Goal: Task Accomplishment & Management: Manage account settings

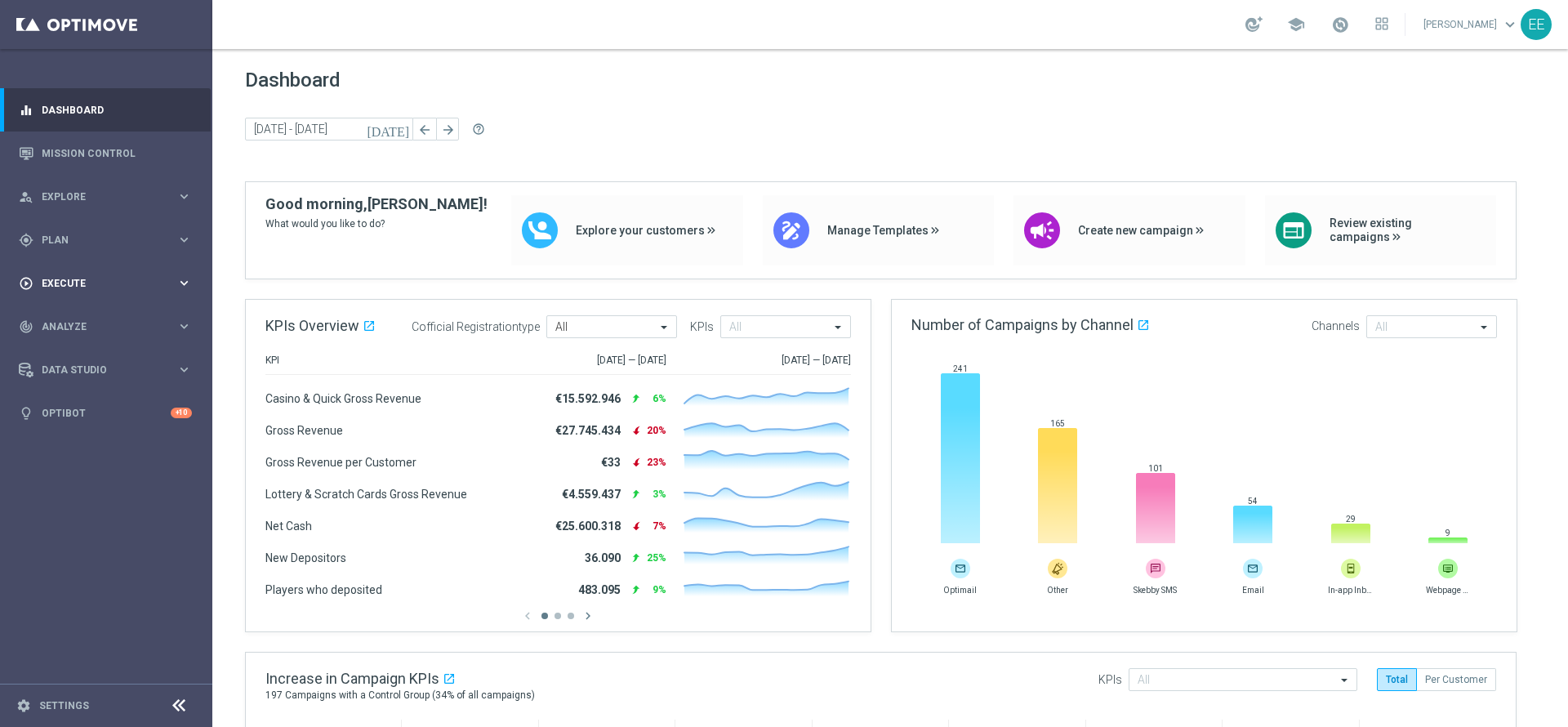
click at [57, 275] on div "play_circle_outline Execute keyboard_arrow_right" at bounding box center [105, 283] width 211 height 43
click at [102, 314] on link "Campaign Builder" at bounding box center [106, 317] width 127 height 13
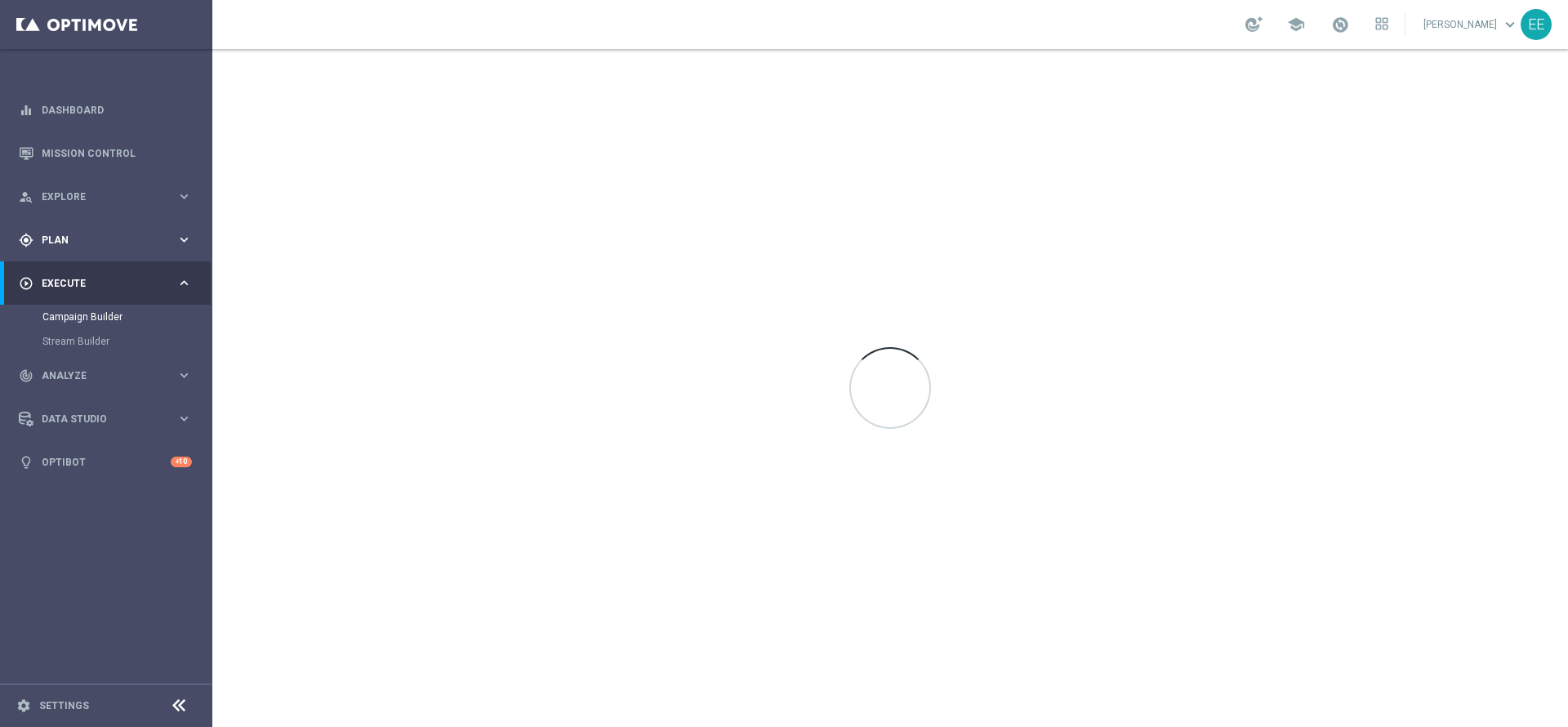
click at [92, 243] on span "Plan" at bounding box center [108, 241] width 135 height 10
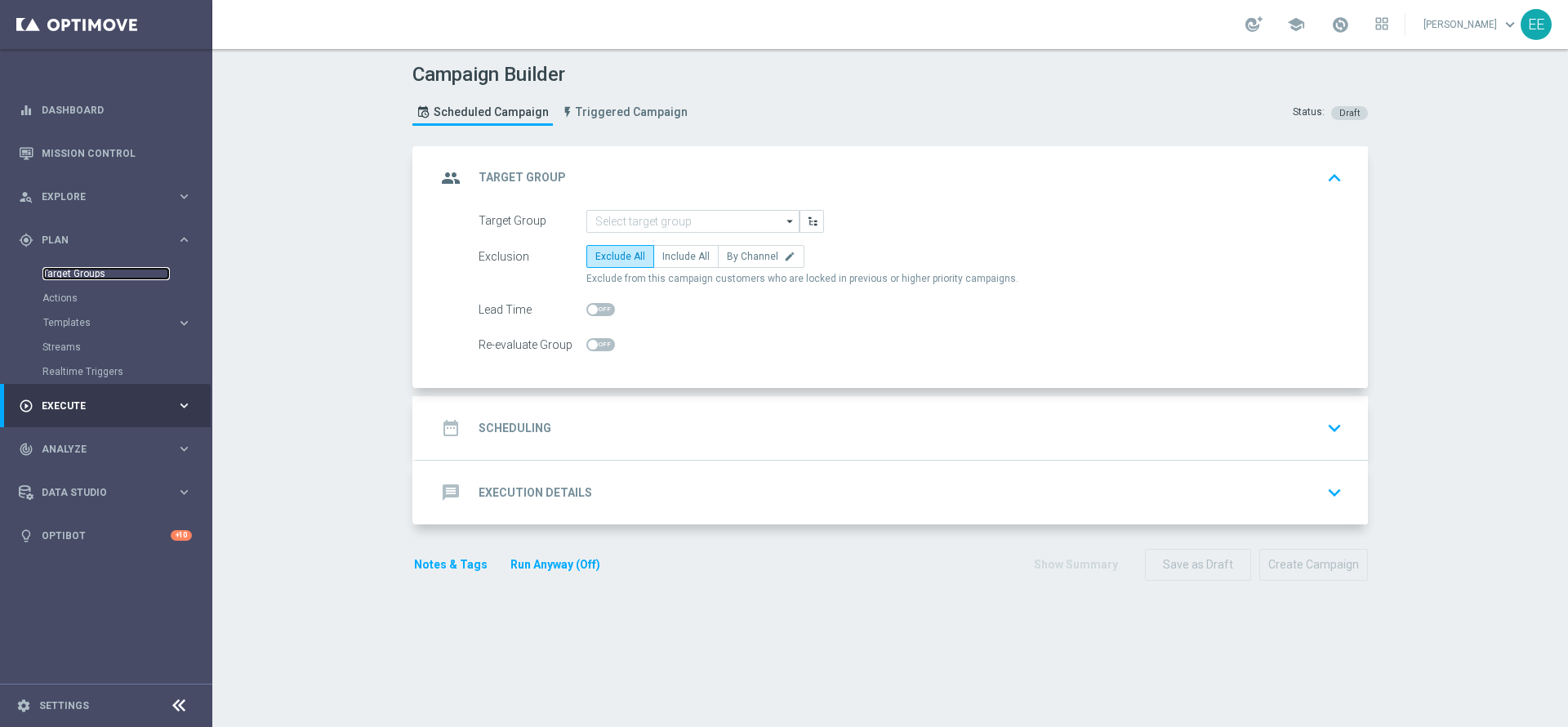
click at [71, 273] on link "Target Groups" at bounding box center [106, 274] width 127 height 13
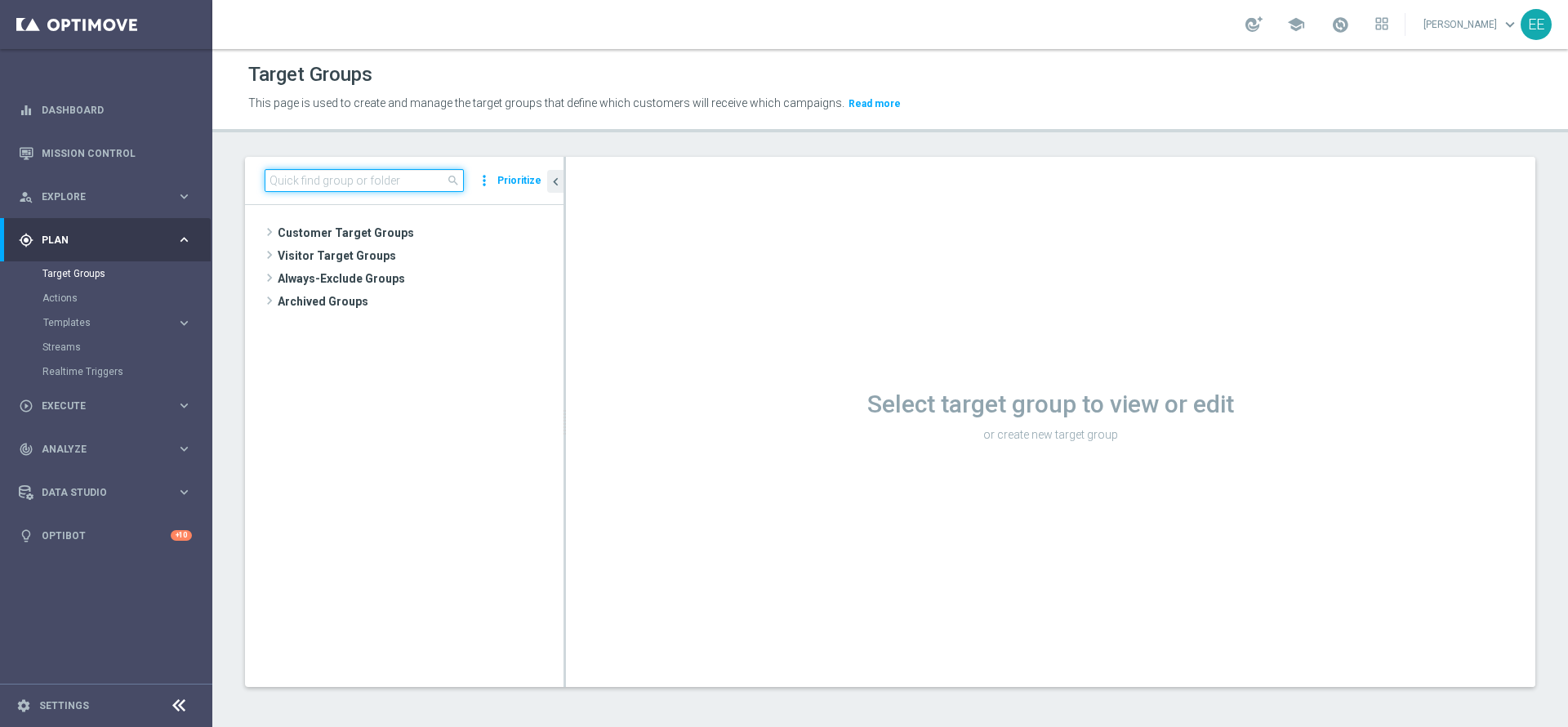
click at [378, 176] on input at bounding box center [364, 181] width 199 height 23
paste input "ACTIVE BETTING, LOTTERIES, POKER E BINGO M09 + NO ACTIVE CASINO M09"
type input "ACTIVE BETTING, LOTTERI"
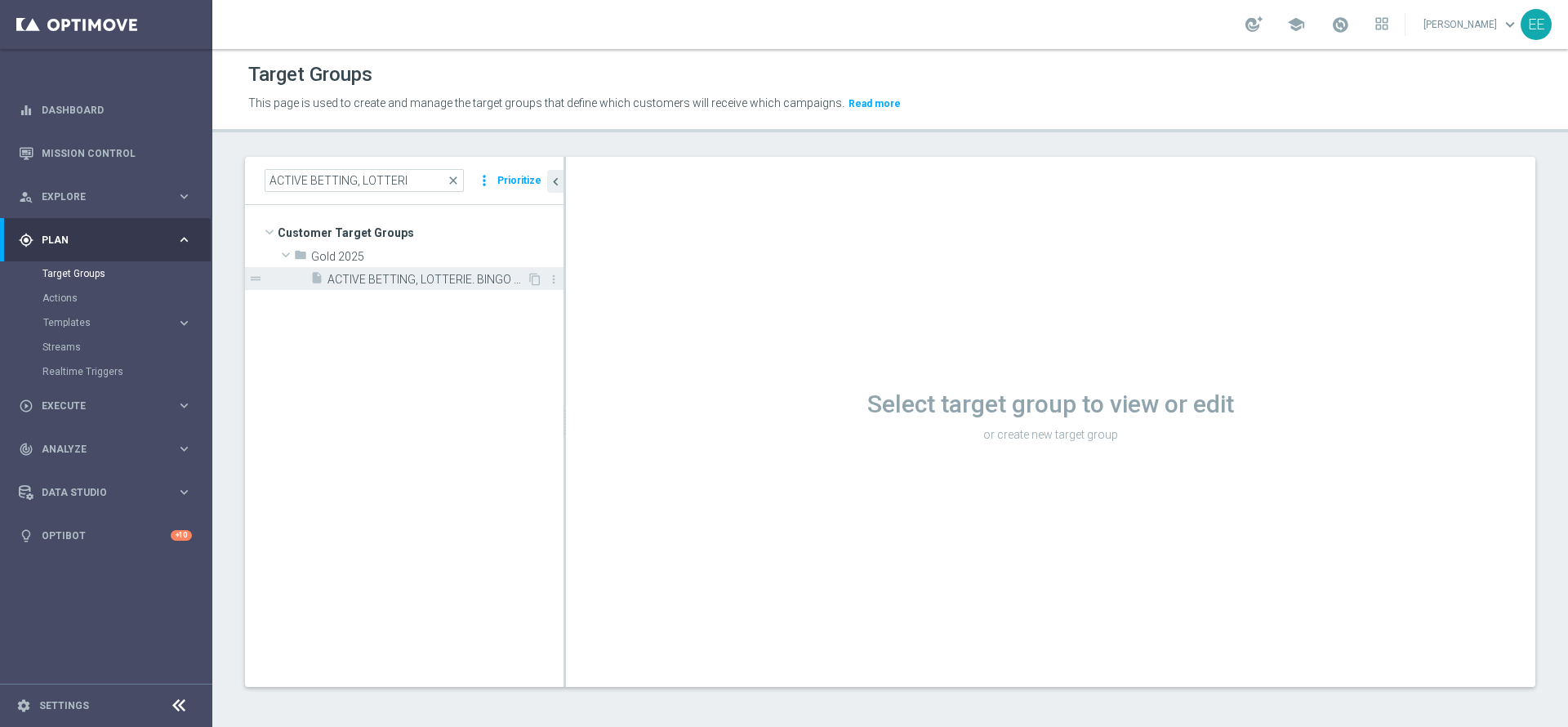
click at [455, 281] on span "ACTIVE BETTING, LOTTERIE. BINGO E POKER M09 NO ACTIVE CASINO M09 23.09" at bounding box center [427, 280] width 199 height 14
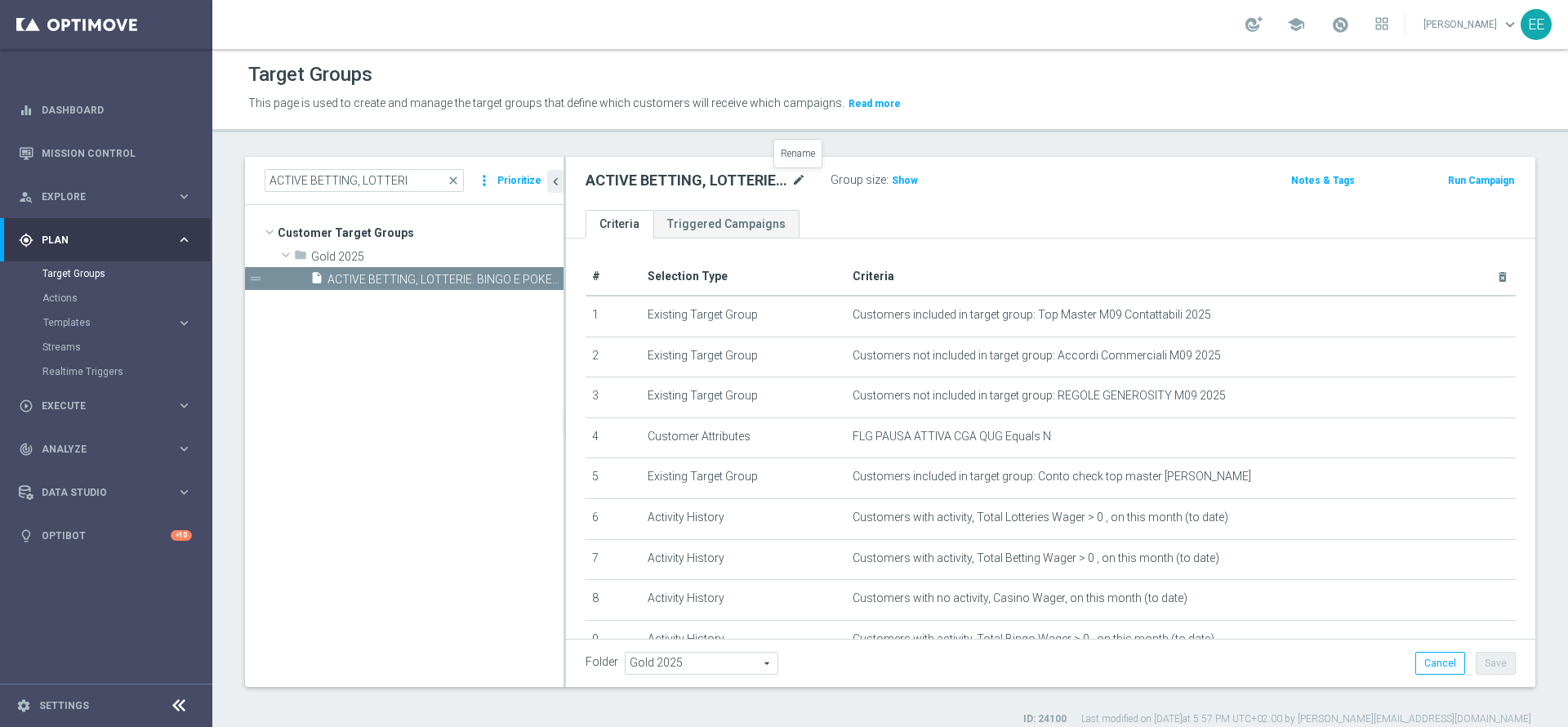
click at [791, 183] on icon "mode_edit" at bounding box center [798, 181] width 15 height 20
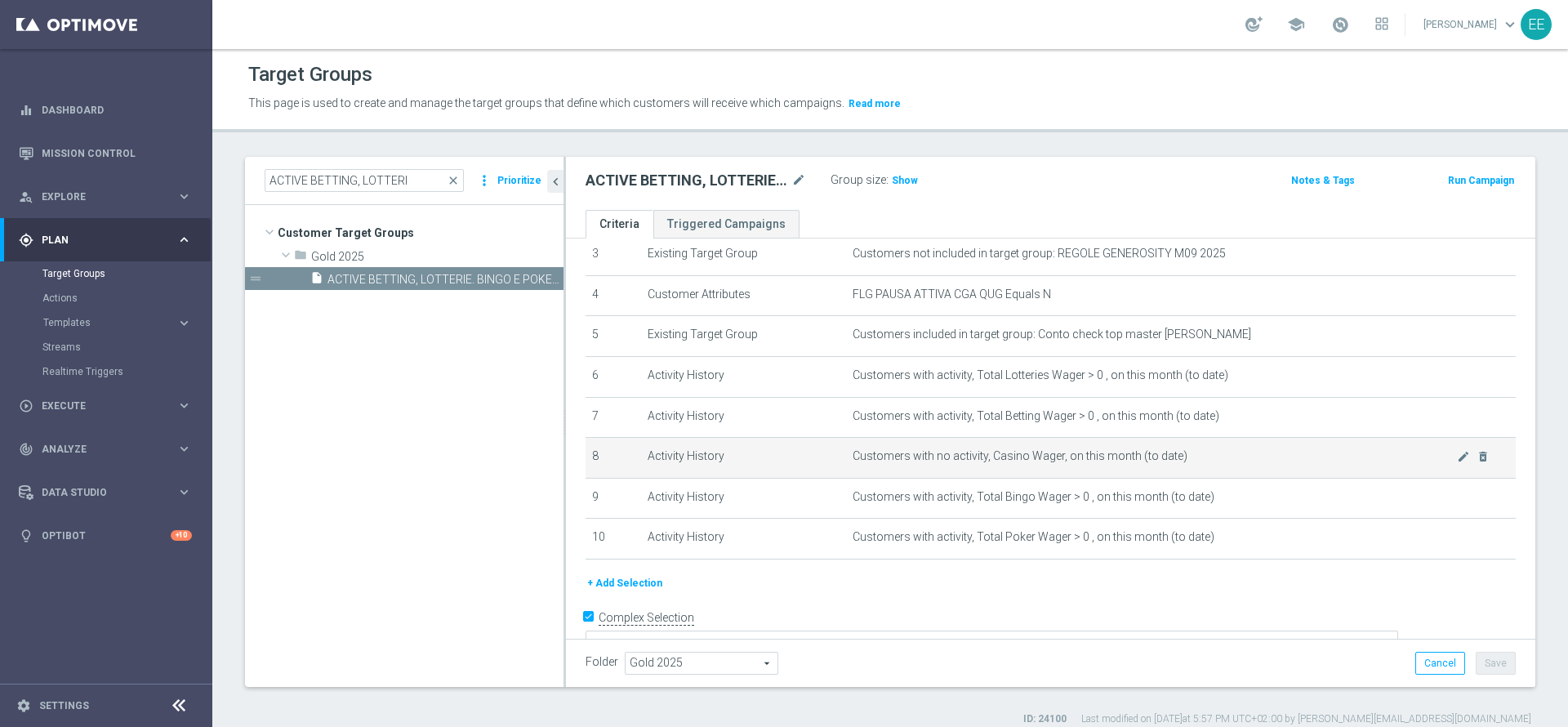
scroll to position [165, 0]
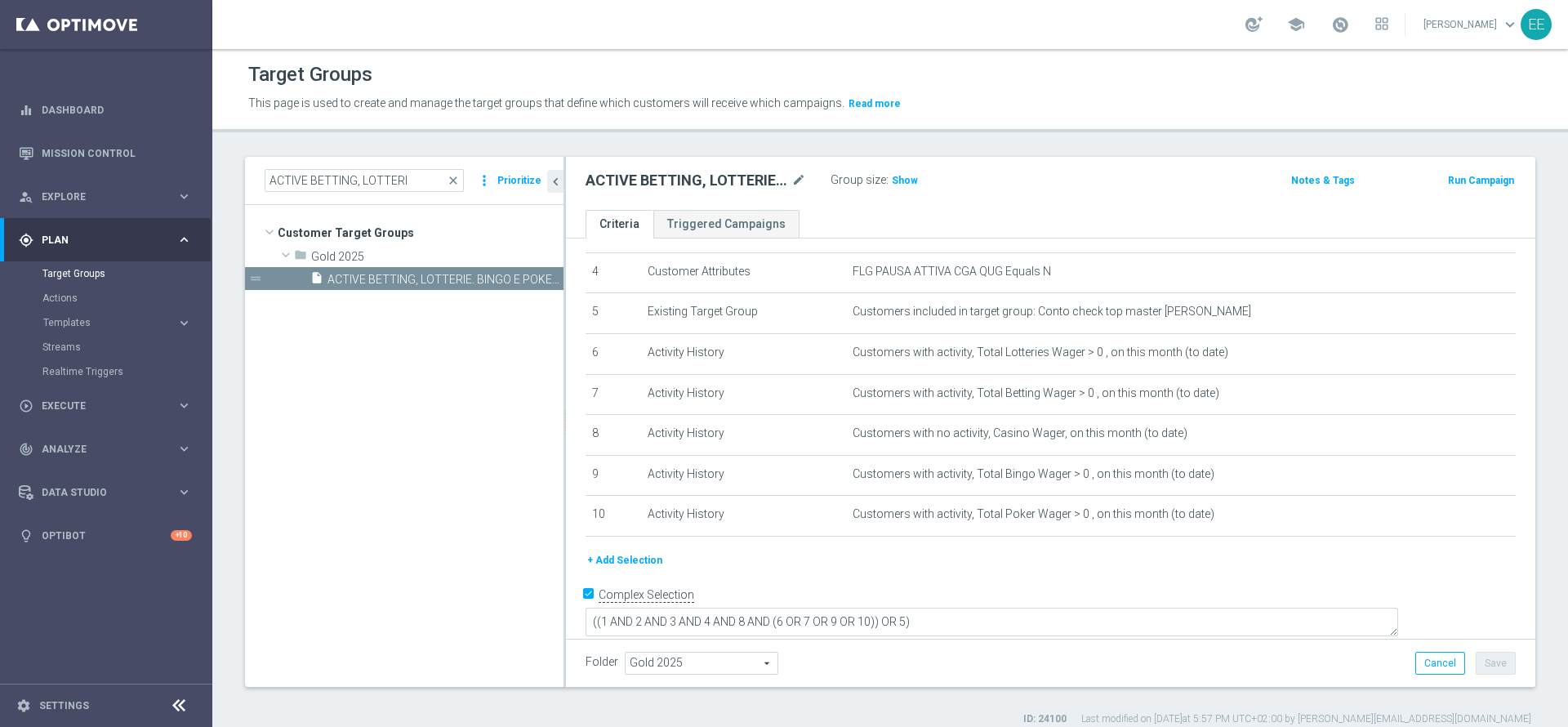
click at [1306, 37] on link at bounding box center [1341, 26] width 21 height 26
click at [1306, 31] on span at bounding box center [1341, 25] width 18 height 18
click at [72, 323] on span "Templates" at bounding box center [101, 323] width 117 height 10
click at [78, 344] on link "Optimail" at bounding box center [110, 347] width 119 height 13
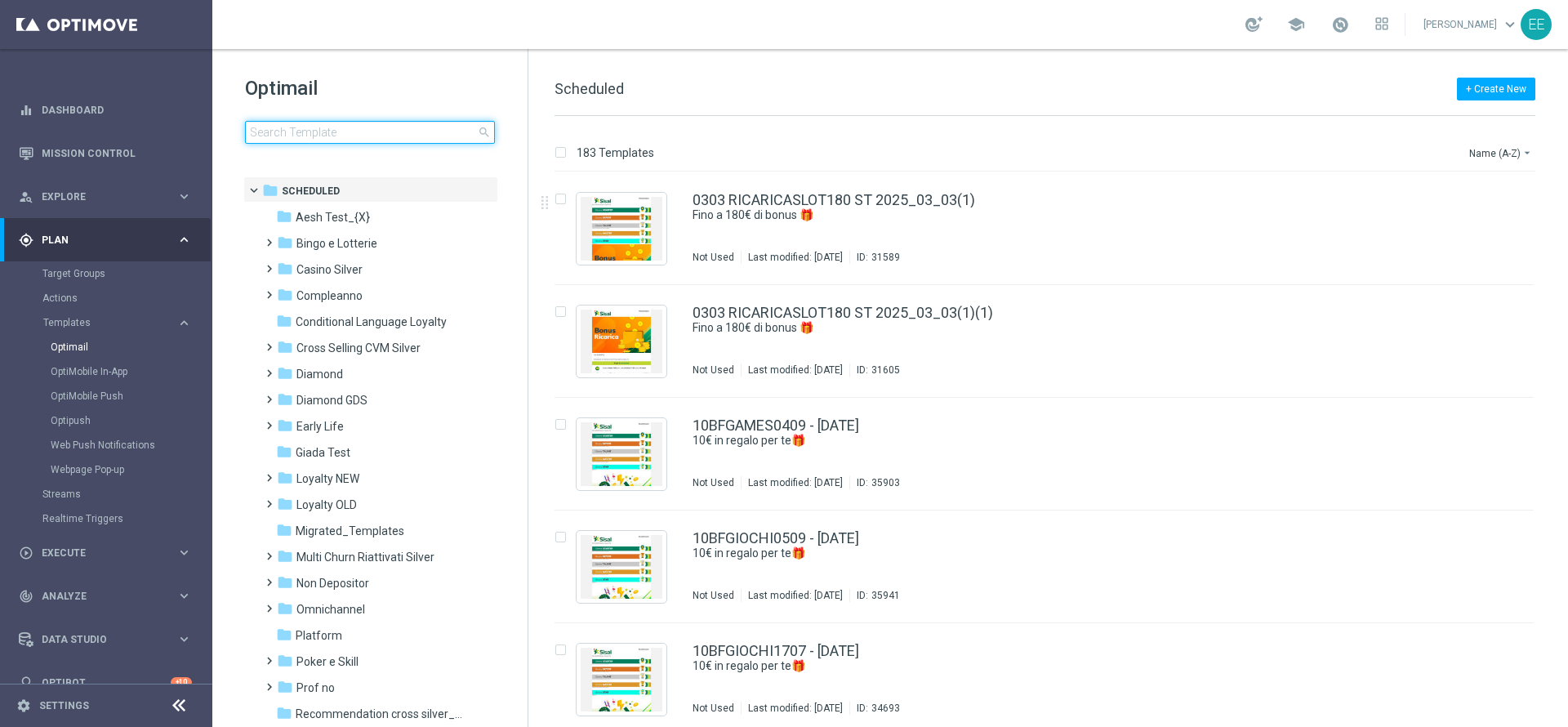
click at [391, 122] on input at bounding box center [369, 132] width 250 height 23
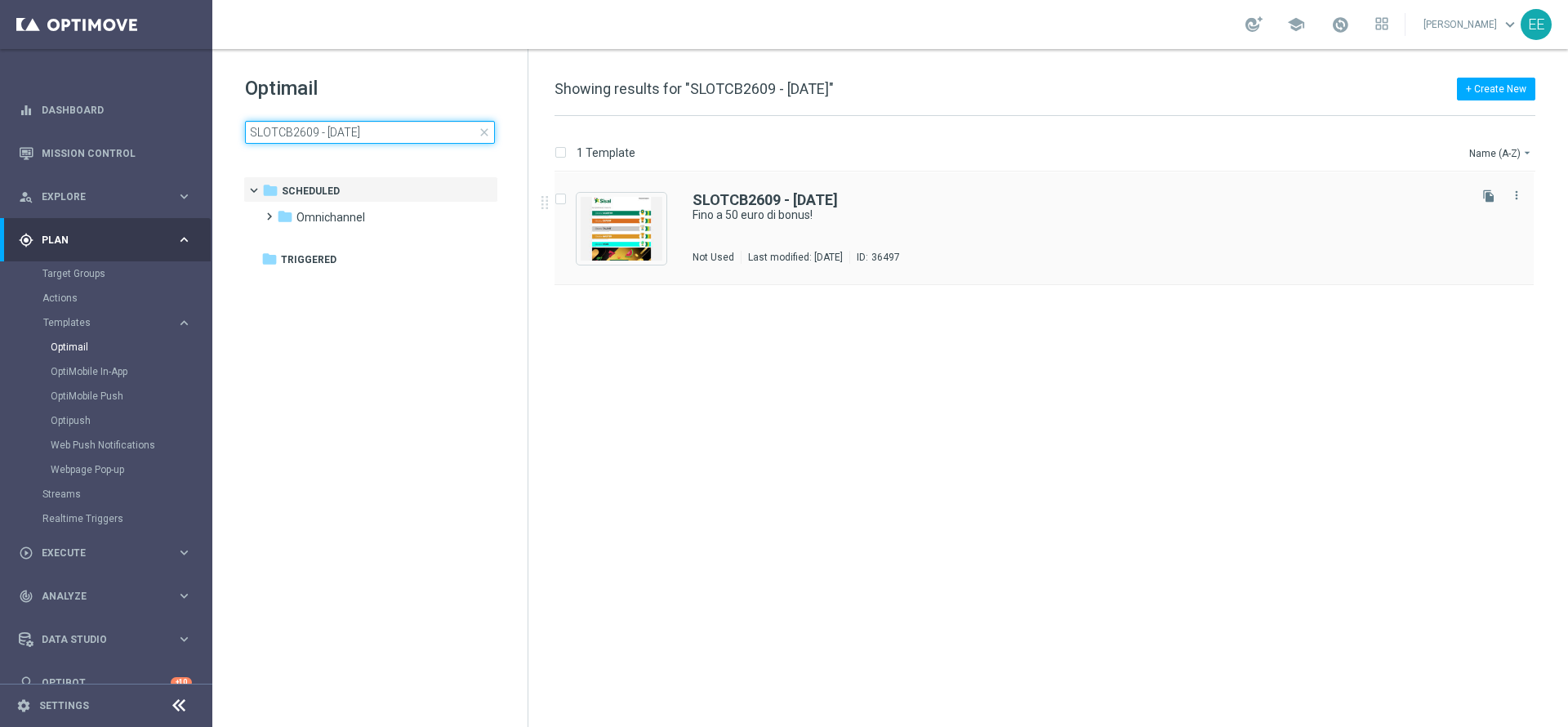
type input "SLOTCB2609 - 26.09.2025"
click at [607, 241] on img "Press SPACE to select this row." at bounding box center [622, 228] width 82 height 64
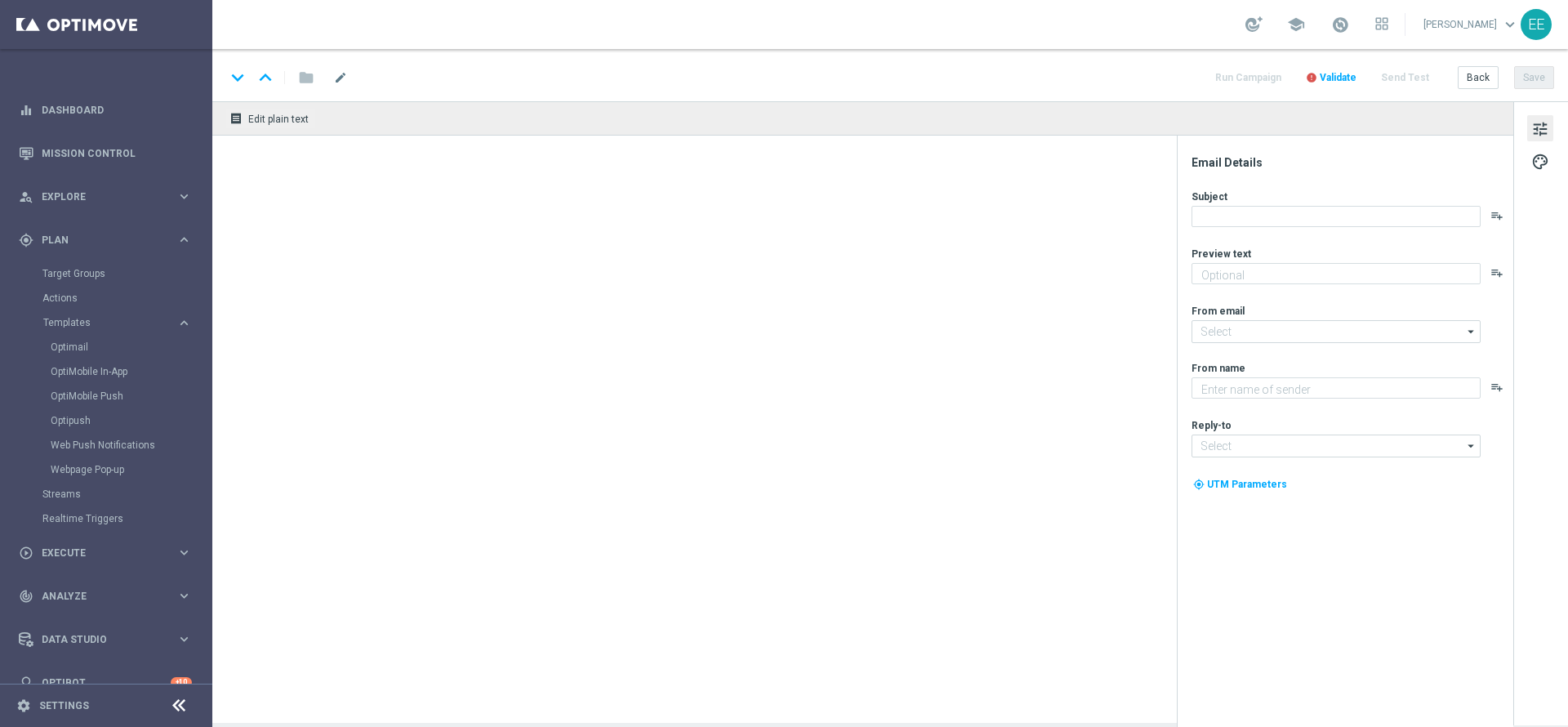
type textarea "Scopri cosa ti abbiamo riservato!"
type input "newsletter@comunicazioni.sisal.it"
type textarea "Sisal"
type input "info@sisal.it"
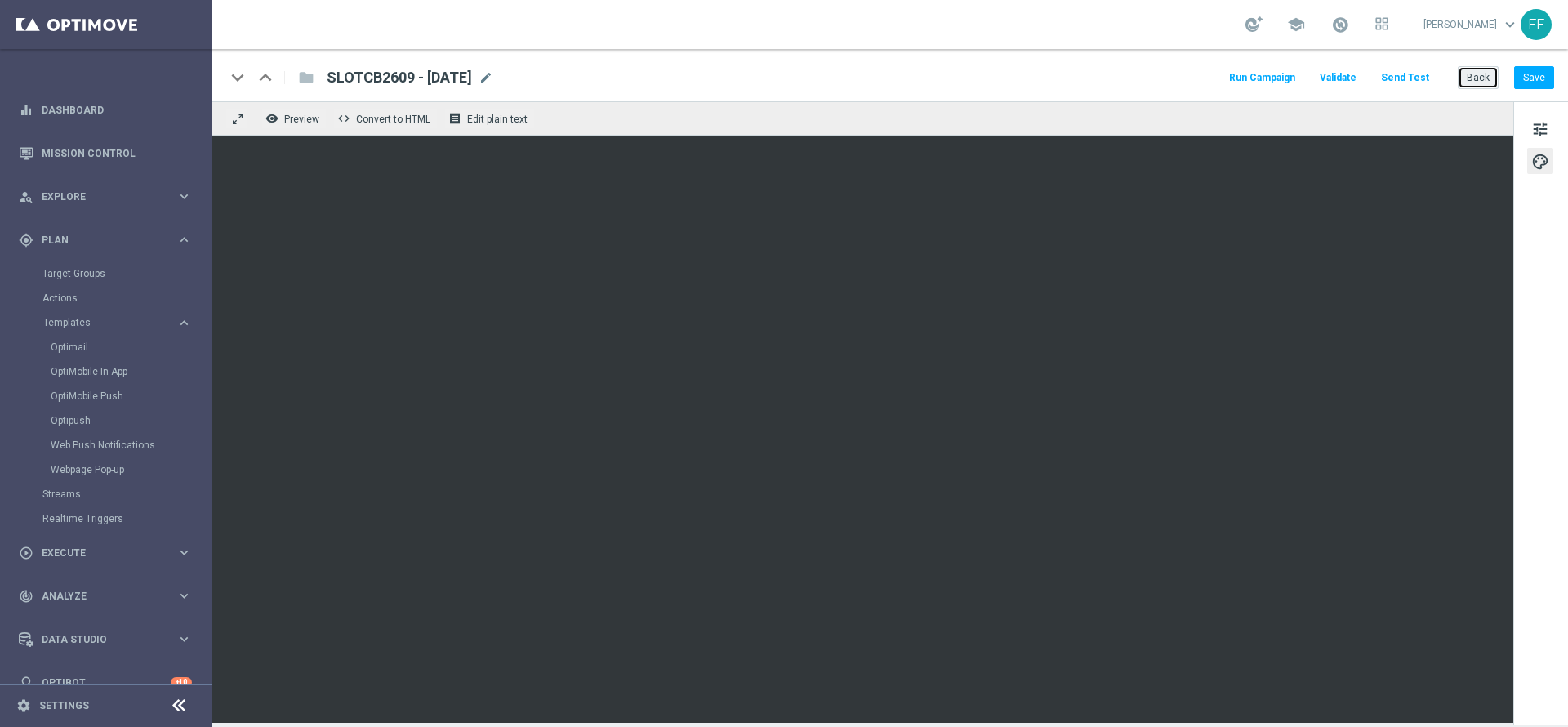
click at [1306, 74] on button "Back" at bounding box center [1478, 78] width 41 height 23
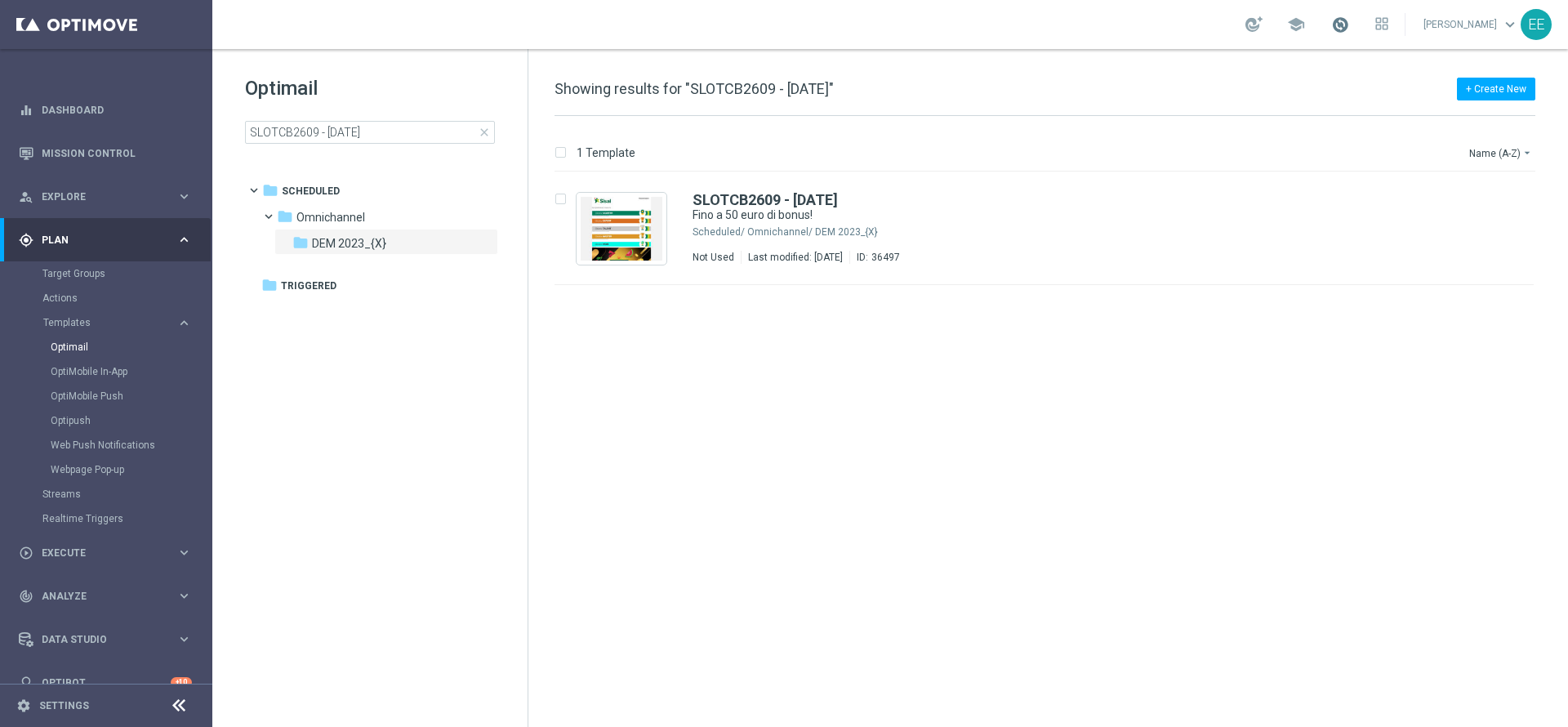
click at [1306, 31] on span at bounding box center [1341, 25] width 18 height 18
click at [410, 127] on input "SLOTCB2609 - 26.09.2025" at bounding box center [369, 132] width 250 height 23
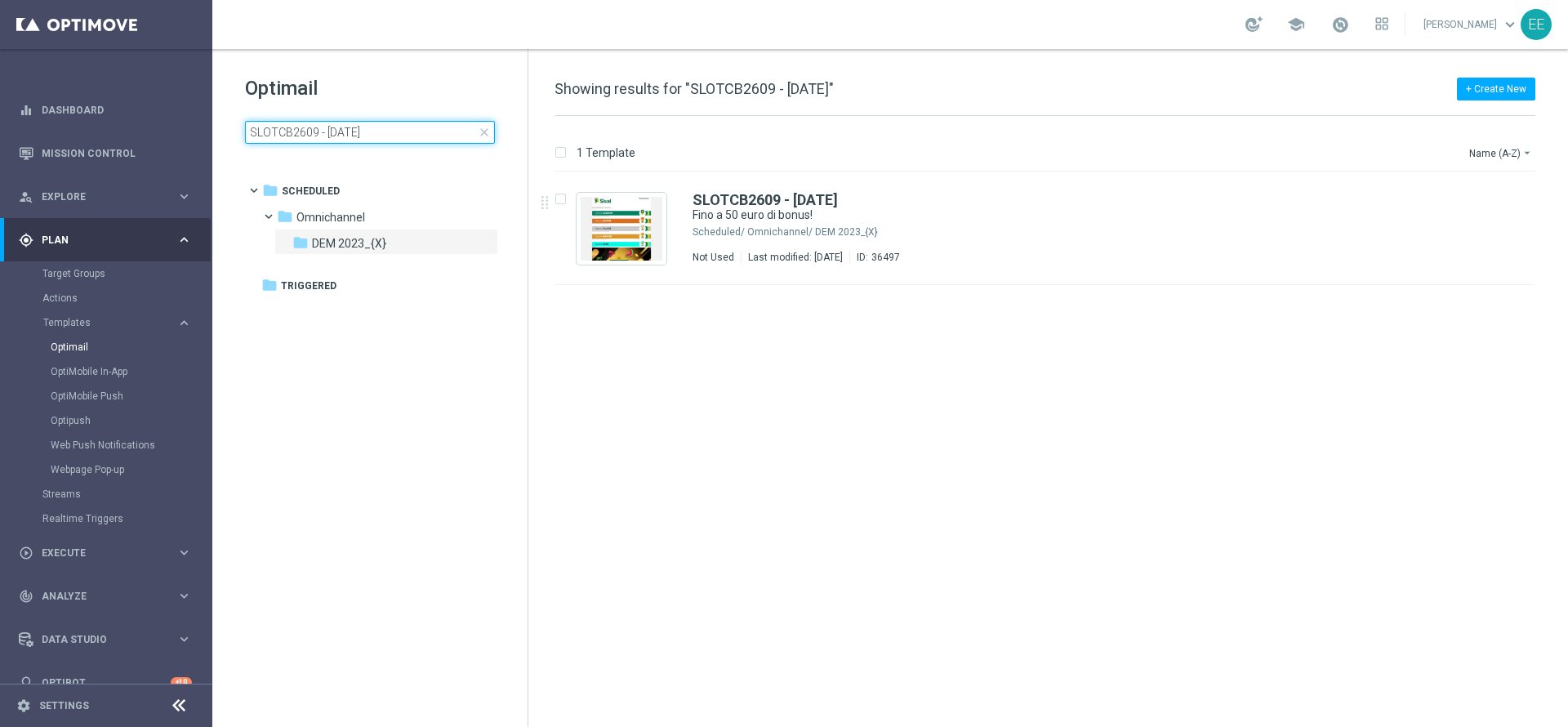
type input "t"
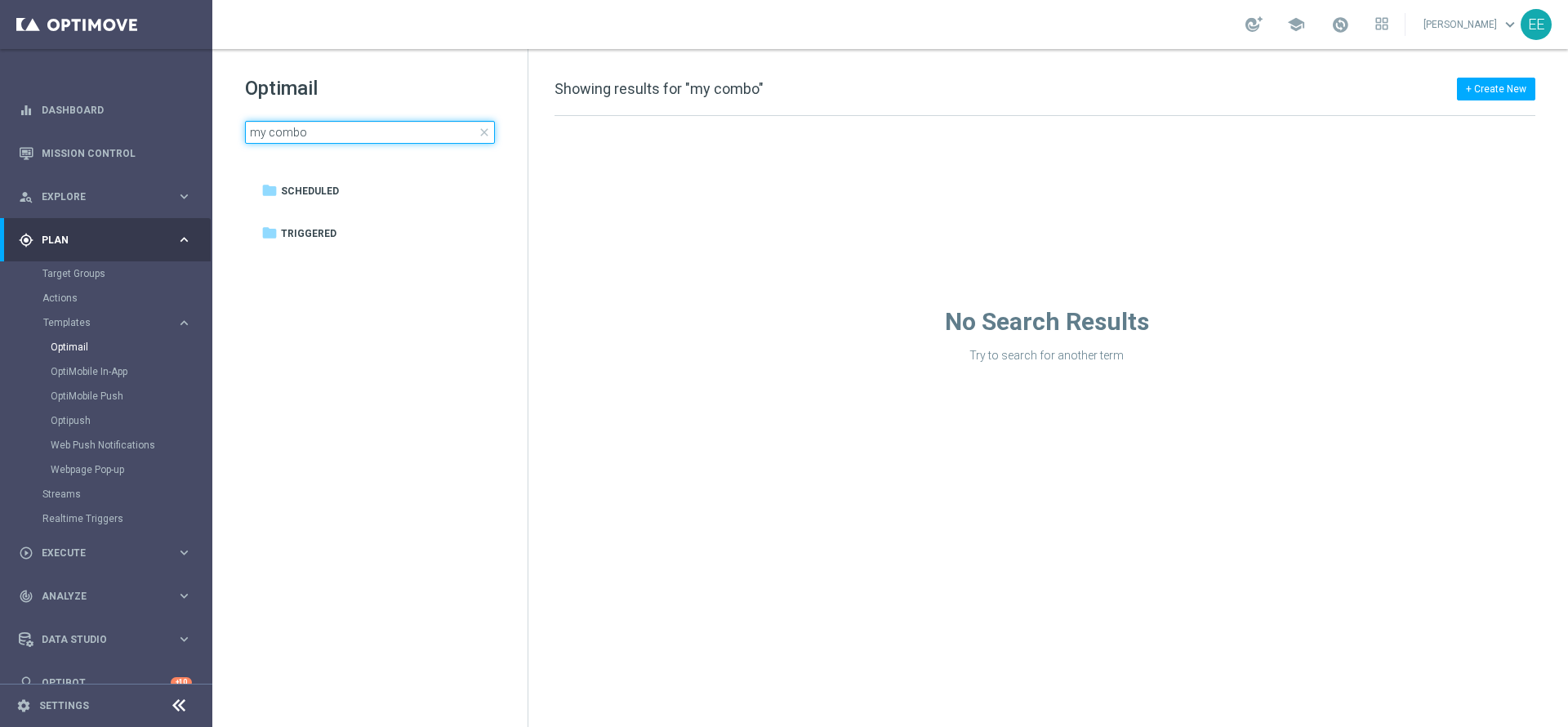
click at [272, 131] on input "my combo" at bounding box center [369, 132] width 250 height 23
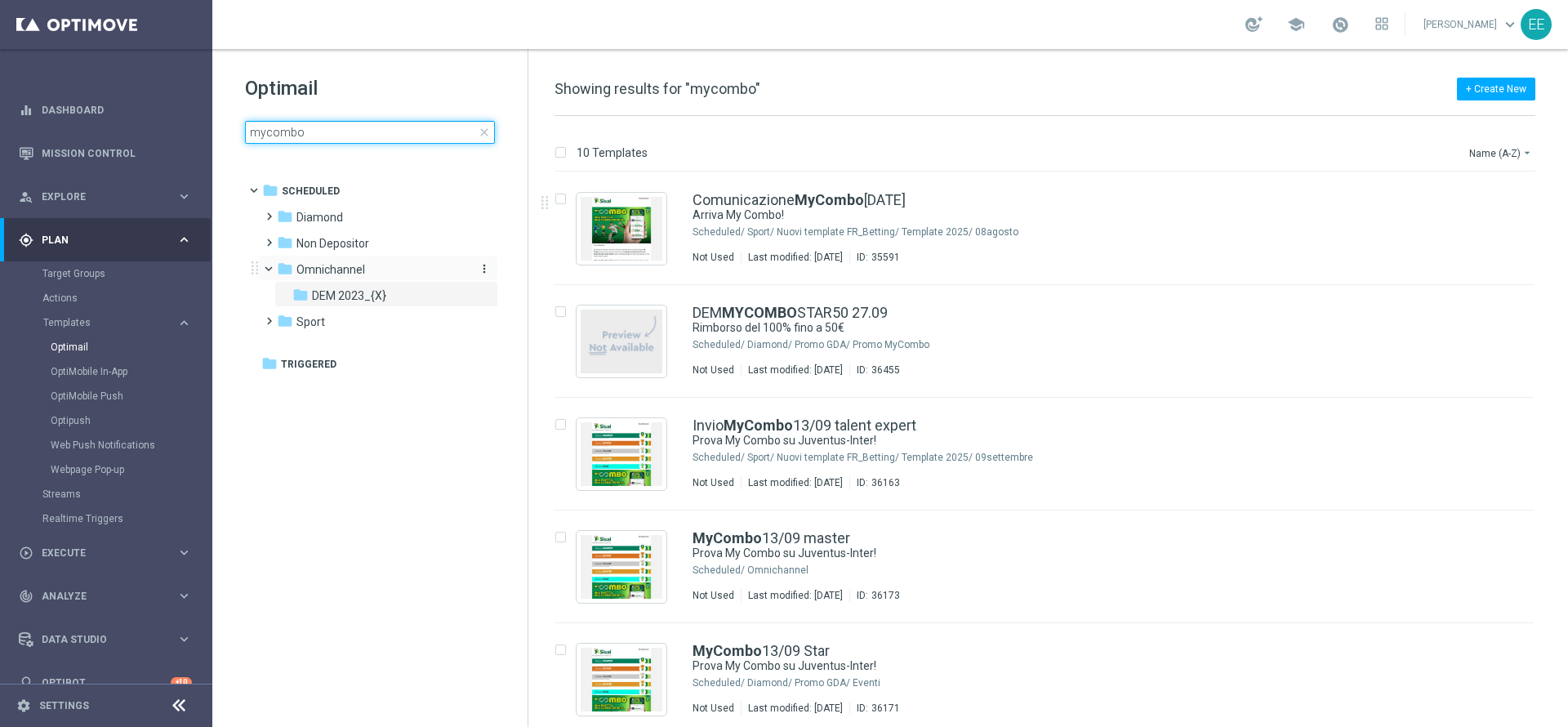
type input "mycombo"
click at [339, 270] on span "Omnichannel" at bounding box center [331, 270] width 69 height 15
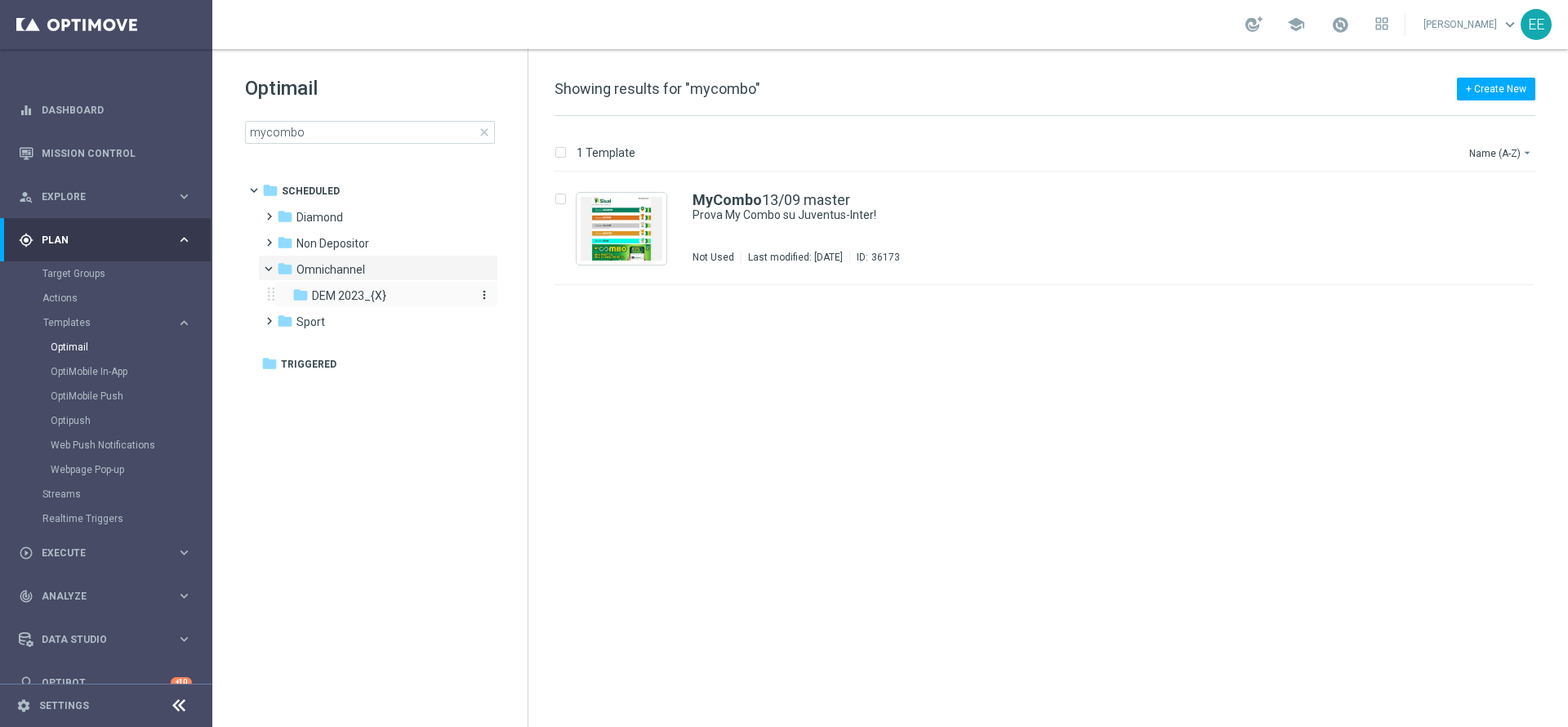
click at [341, 290] on span "DEM 2023_{X}" at bounding box center [349, 296] width 74 height 15
click at [622, 221] on img "Press SPACE to select this row." at bounding box center [622, 228] width 82 height 64
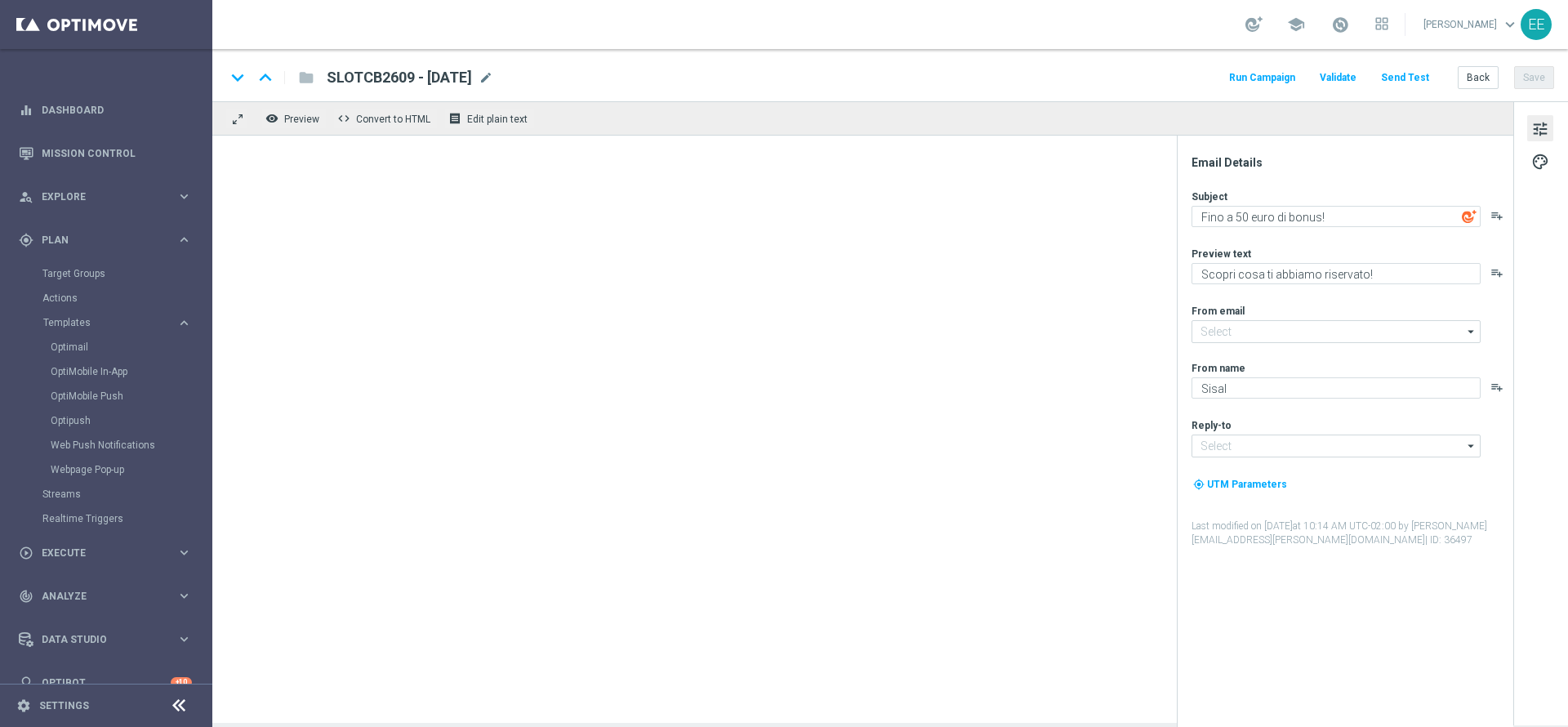
type input "newsletter@comunicazioni.sisal.it"
type input "info@sisal.it"
type textarea "Rimborso del 100% fino a 20€"
type textarea "Scopri la promo MyCombo!"
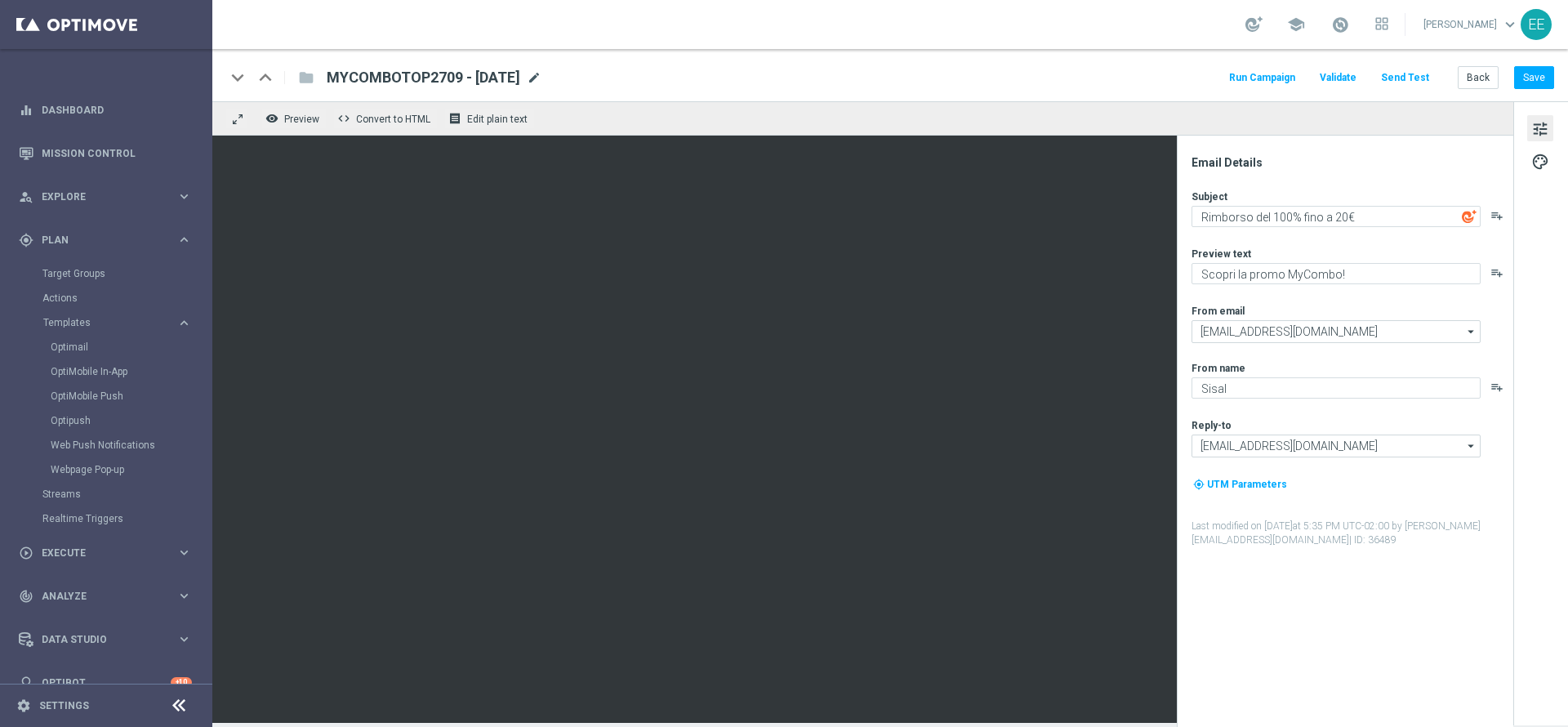
click at [541, 77] on span "mode_edit" at bounding box center [534, 78] width 15 height 15
click at [393, 74] on input "MYCOMBOTOP2709 - 27.09.2025" at bounding box center [529, 78] width 405 height 22
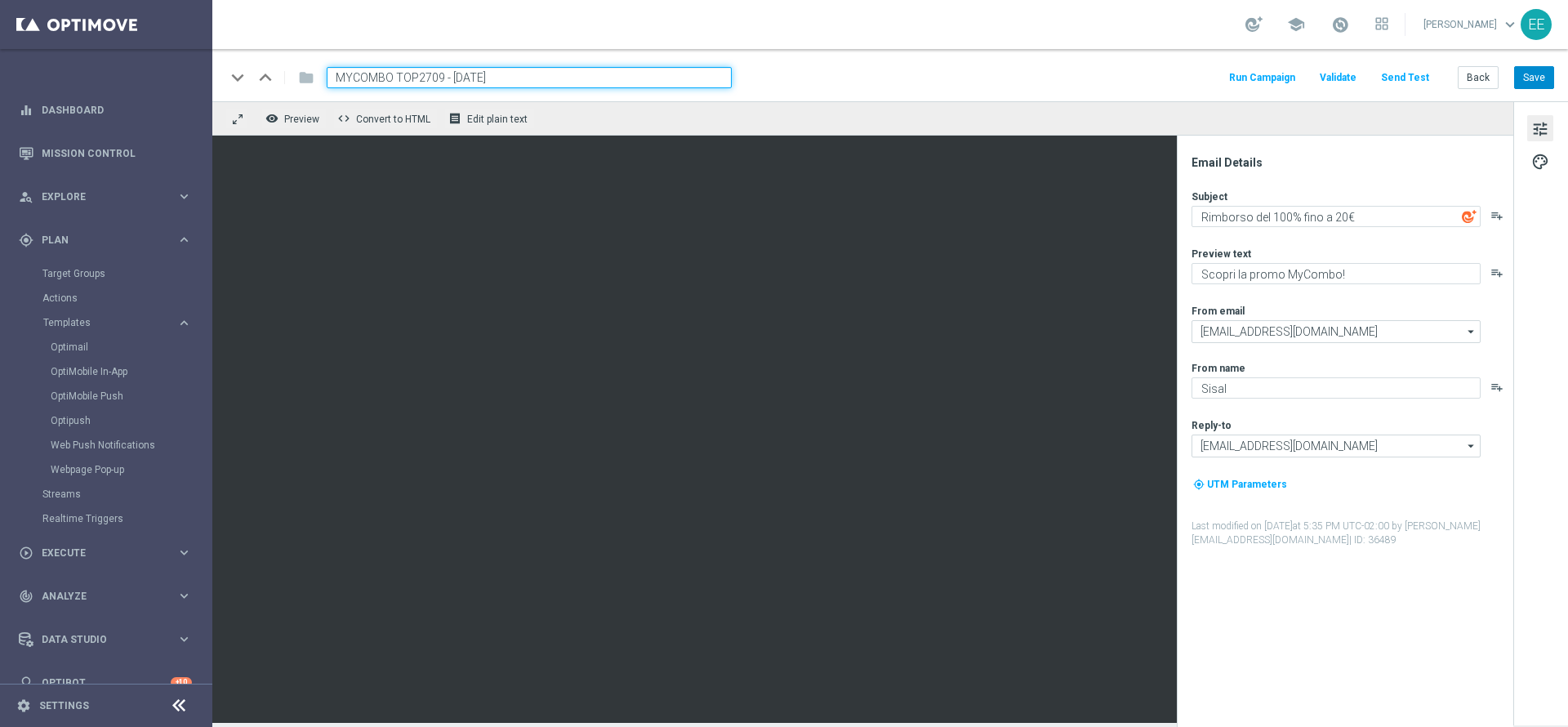
type input "MYCOMBO TOP2709 - 27.09.2025"
click at [1306, 68] on button "Save" at bounding box center [1534, 78] width 40 height 23
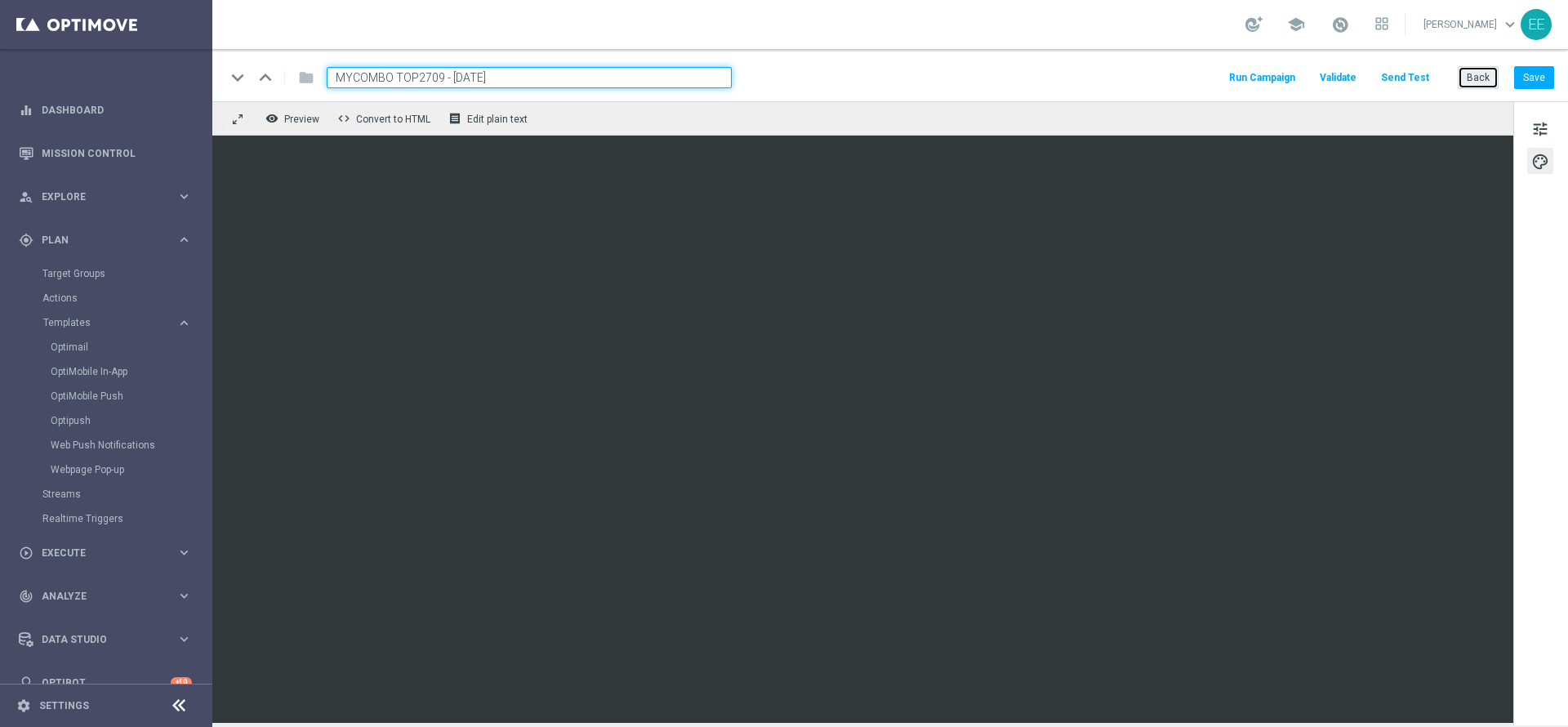
click at [1306, 88] on button "Back" at bounding box center [1478, 78] width 41 height 23
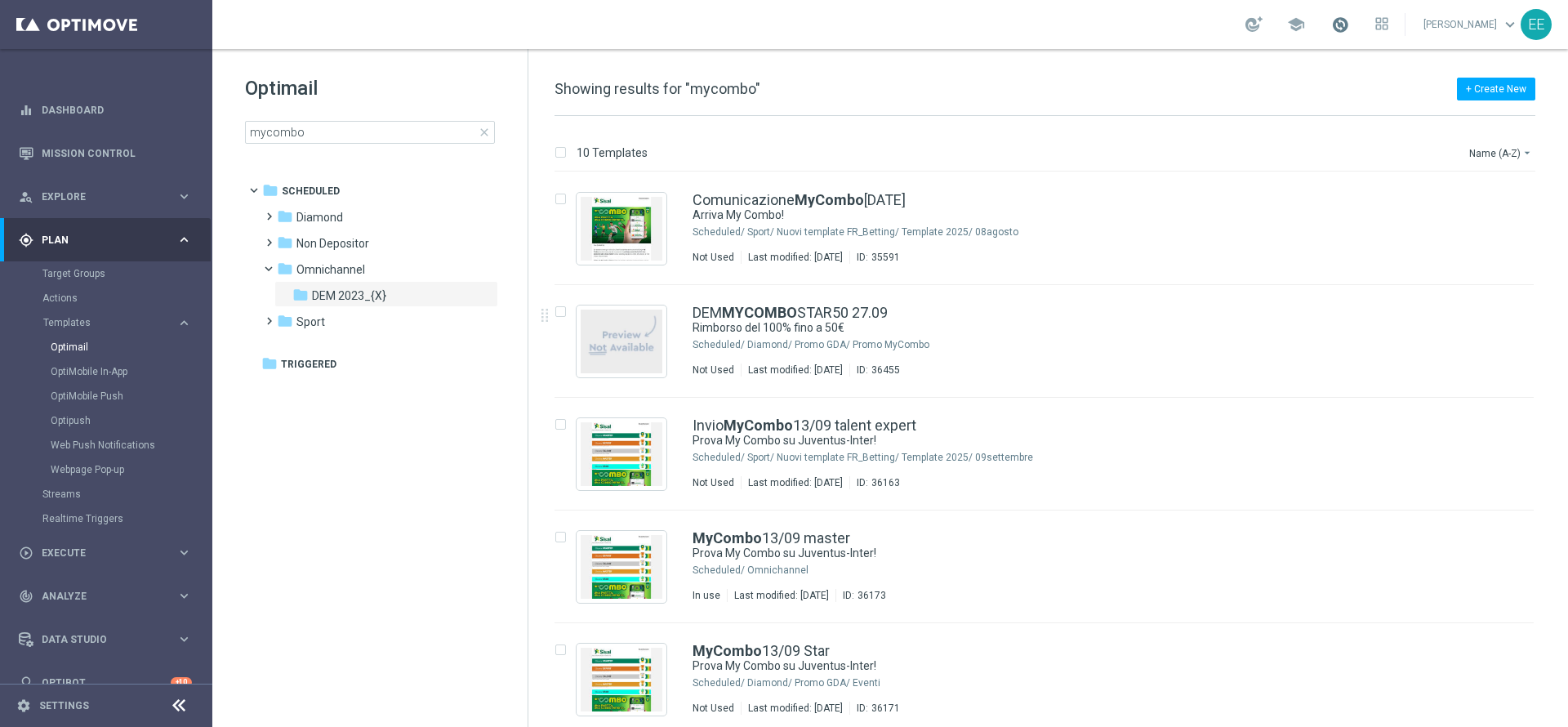
click at [1306, 22] on span at bounding box center [1341, 25] width 18 height 18
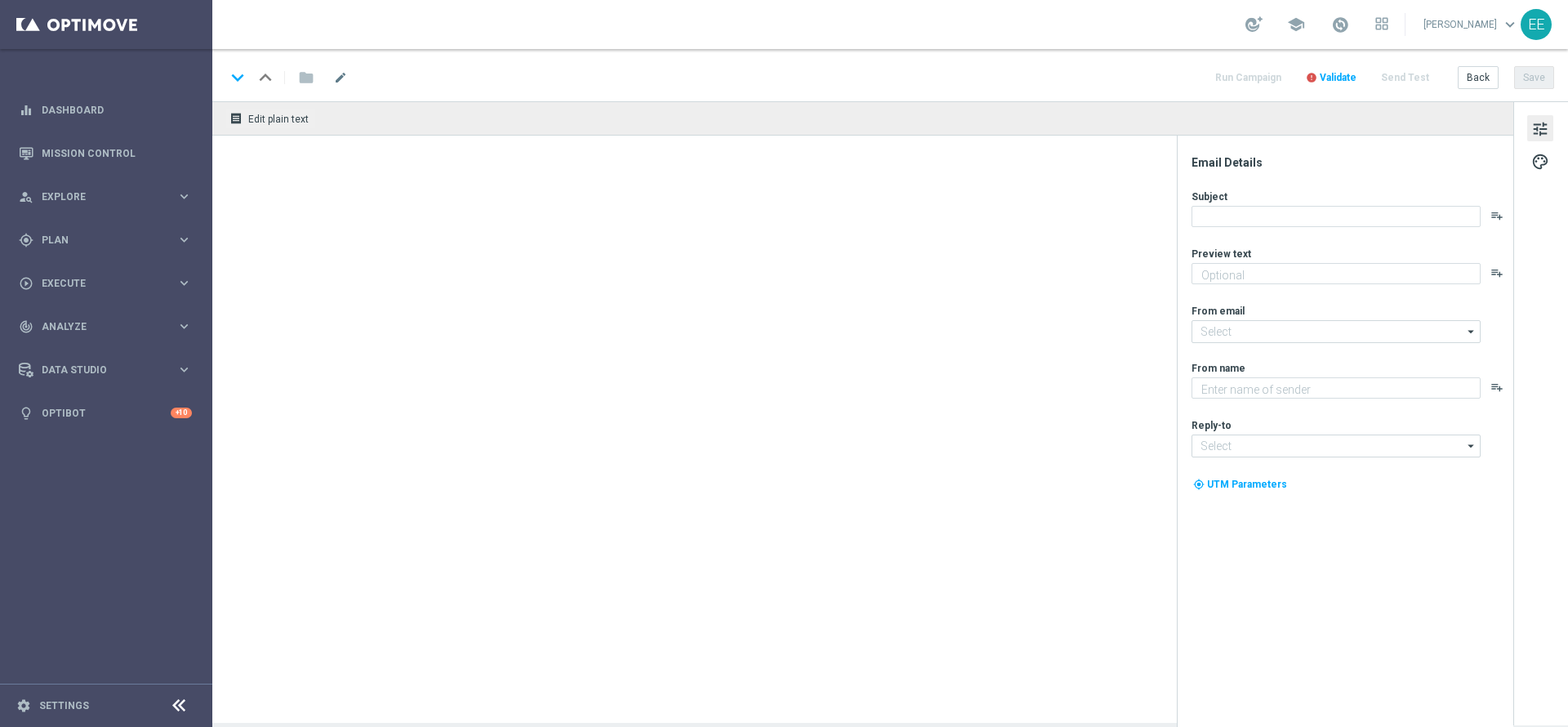
type textarea "Scopri cosa ti abbiamo riservato!"
type textarea "Sisal"
type input "newsletter@comunicazioni.sisal.it"
type input "info@sisal.it"
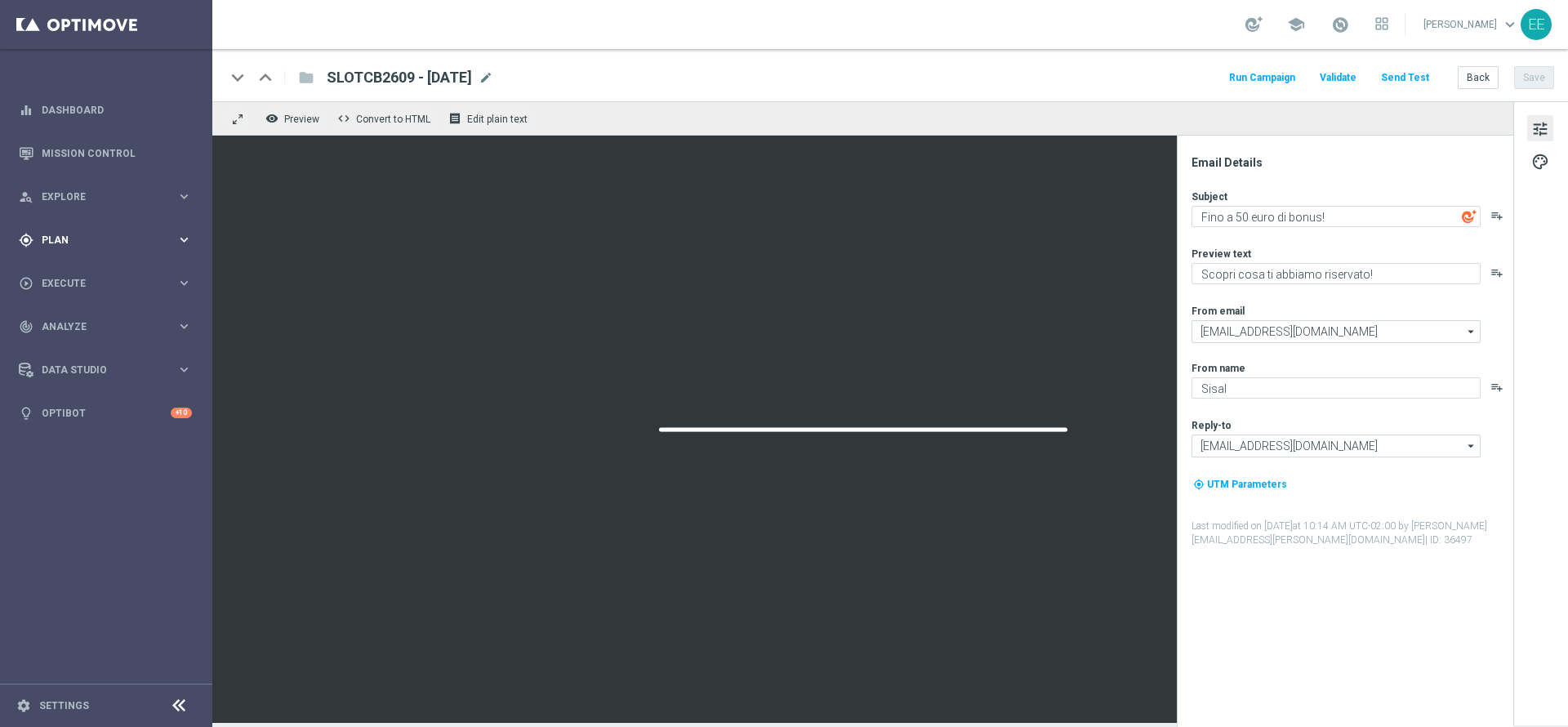
click at [66, 239] on span "Plan" at bounding box center [108, 241] width 135 height 10
click at [86, 271] on link "Target Groups" at bounding box center [106, 274] width 127 height 13
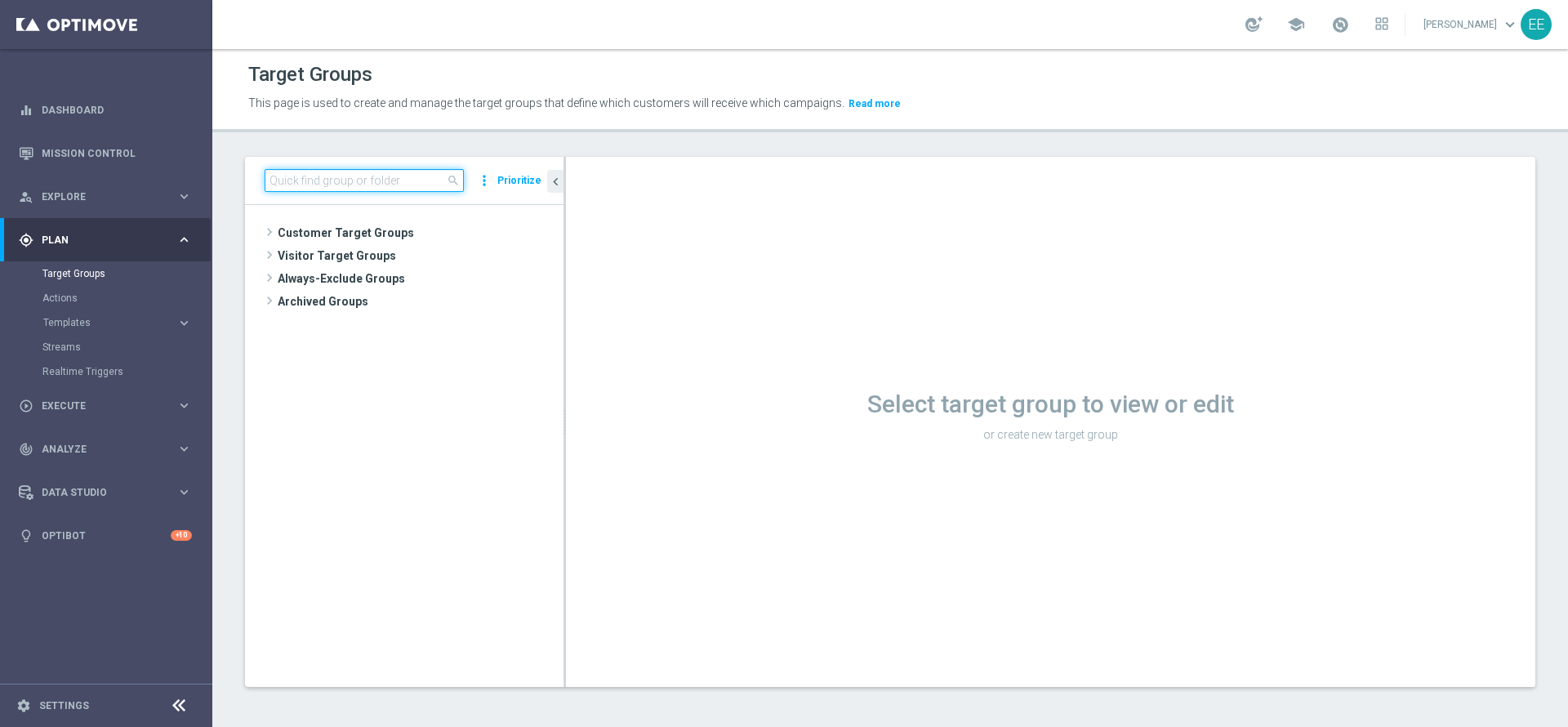
click at [361, 177] on input at bounding box center [364, 181] width 199 height 23
click at [359, 178] on input at bounding box center [364, 181] width 199 height 23
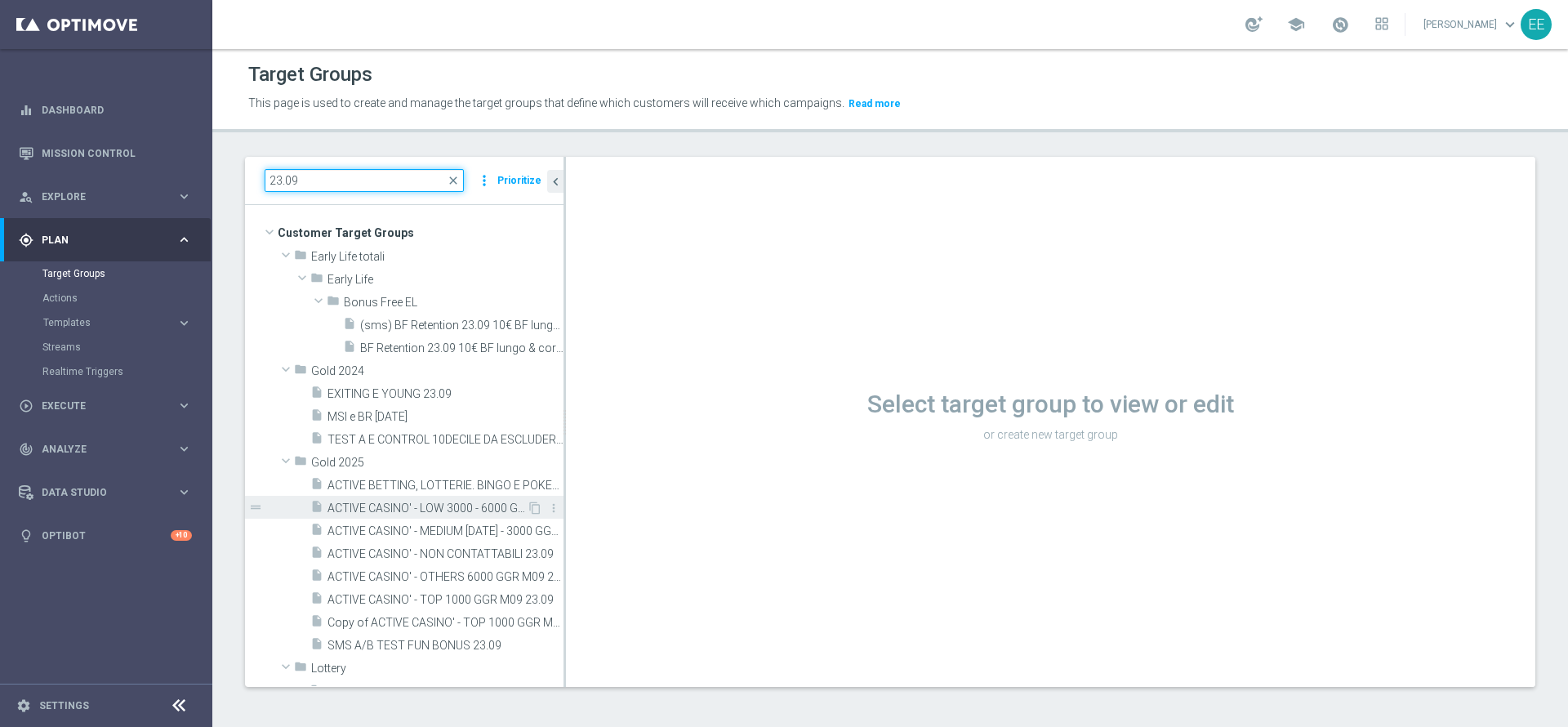
scroll to position [81, 0]
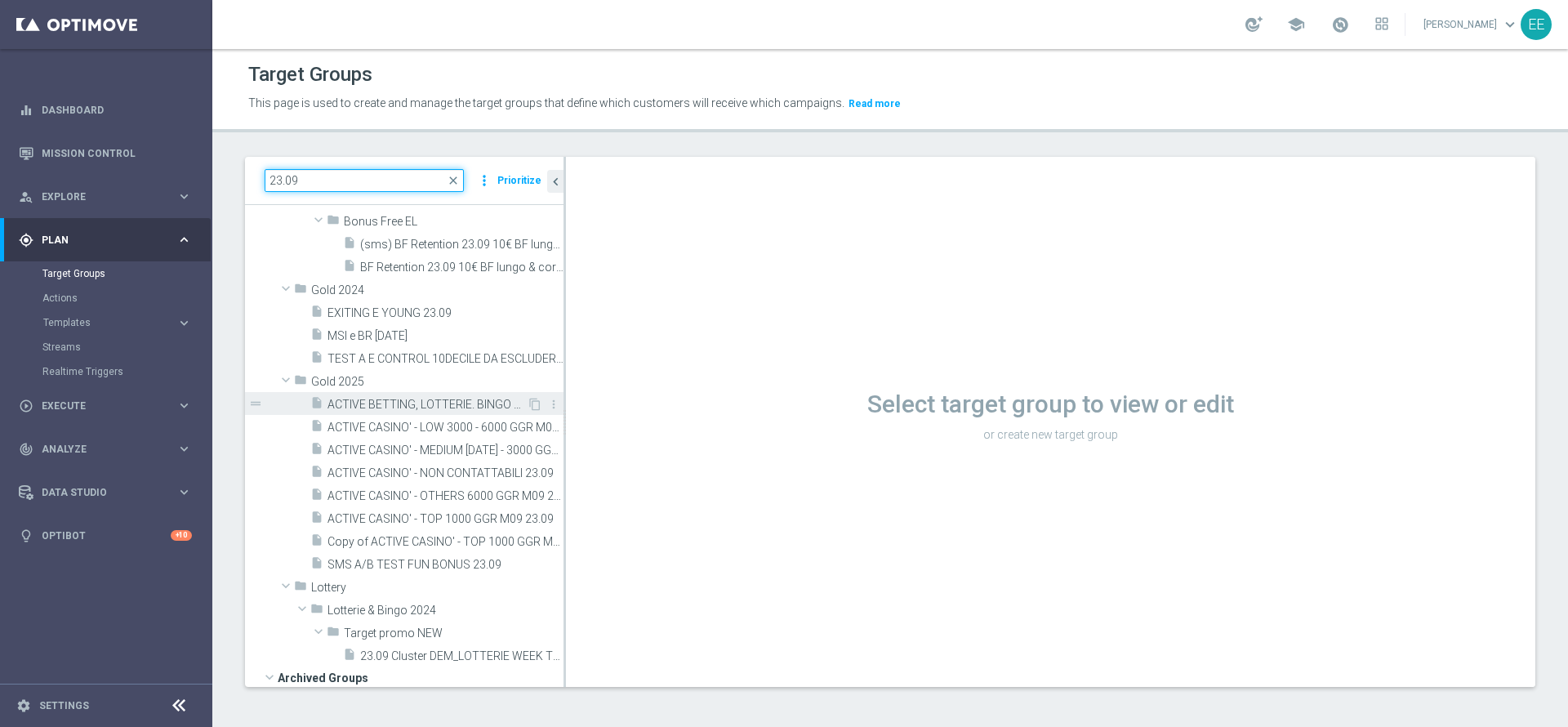
type input "23.09"
click at [434, 399] on span "ACTIVE BETTING, LOTTERIE. BINGO E POKER M09 NO ACTIVE CASINO M09 23.09" at bounding box center [427, 404] width 199 height 14
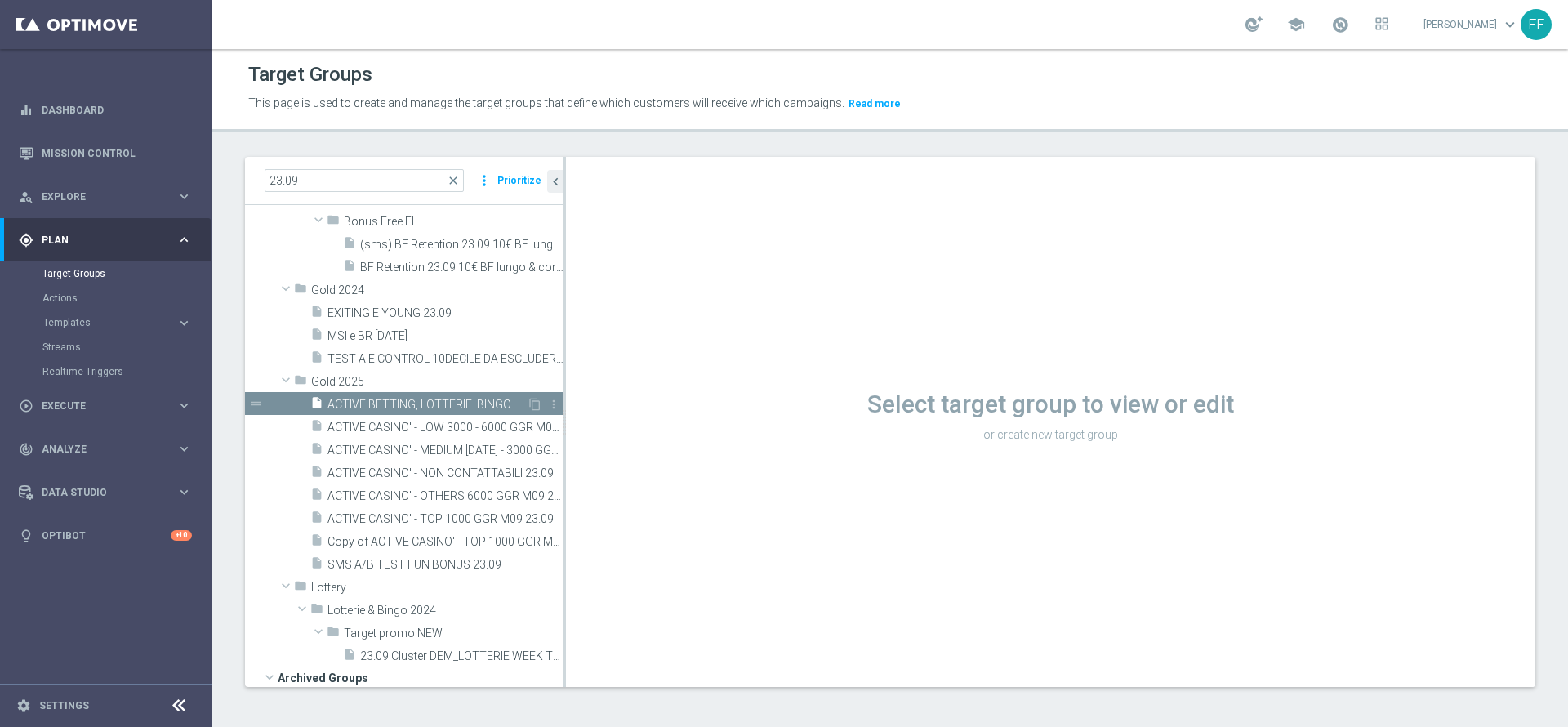
click at [434, 402] on span "ACTIVE BETTING, LOTTERIE. BINGO E POKER M09 NO ACTIVE CASINO M09 23.09" at bounding box center [427, 404] width 199 height 14
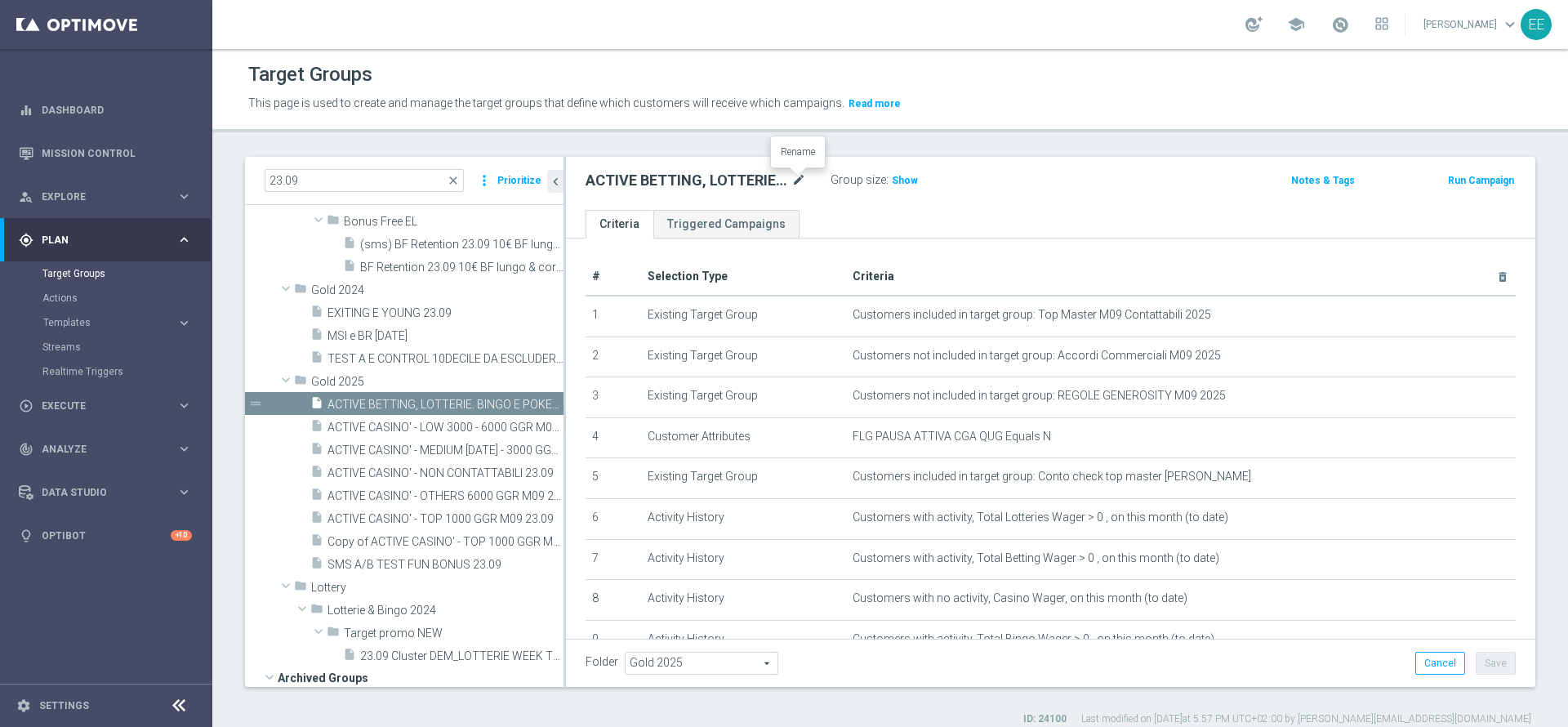
click at [800, 176] on icon "mode_edit" at bounding box center [798, 181] width 15 height 20
type input "ACTIVE BETTING, LOTTERIE. BINGO E POKER M09 NO ACTIVE CASINO M09 26.09"
click at [350, 188] on input "23.09" at bounding box center [364, 181] width 199 height 23
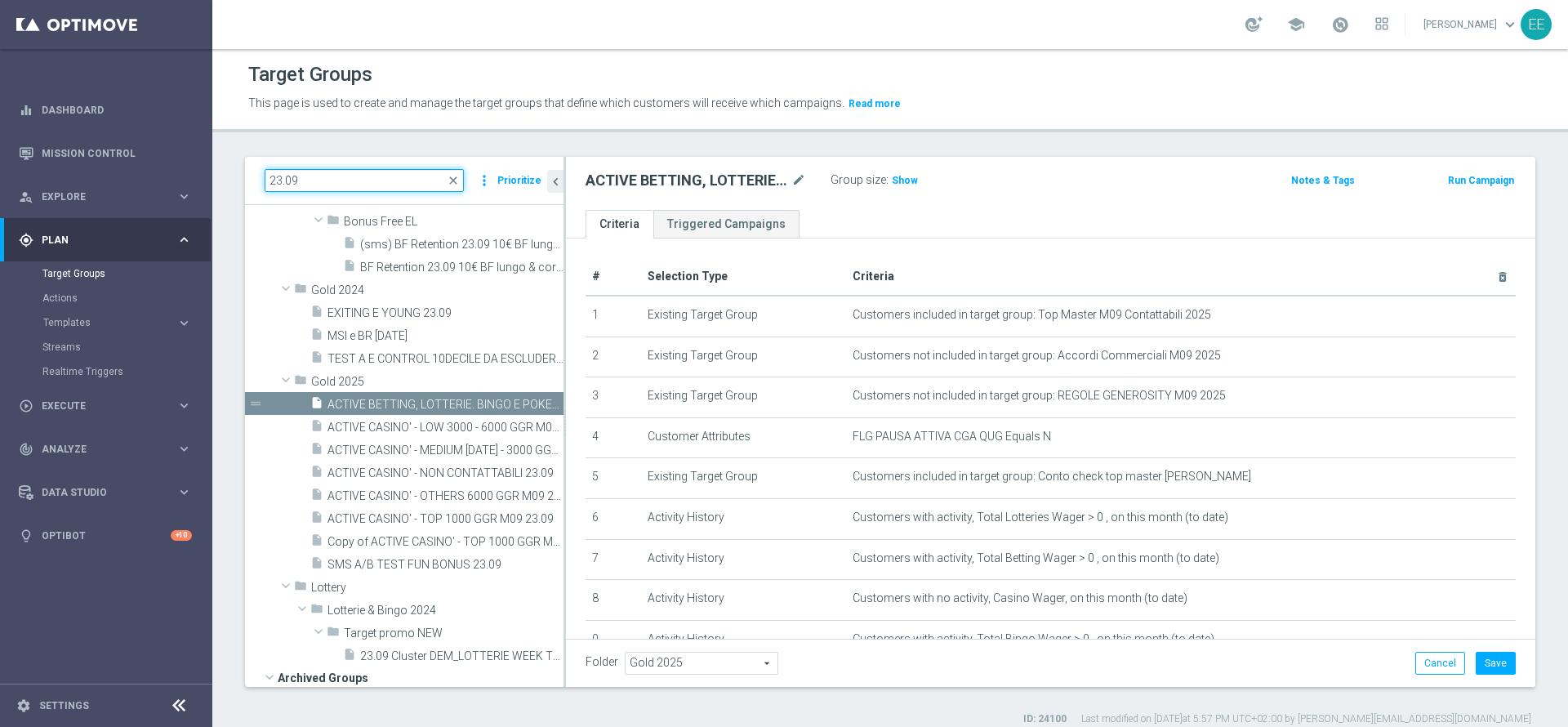
click at [350, 188] on input "23.09" at bounding box center [364, 181] width 199 height 23
paste input "INATTIVI CONTATTABILI E NON - PROFILITATI E NON M"
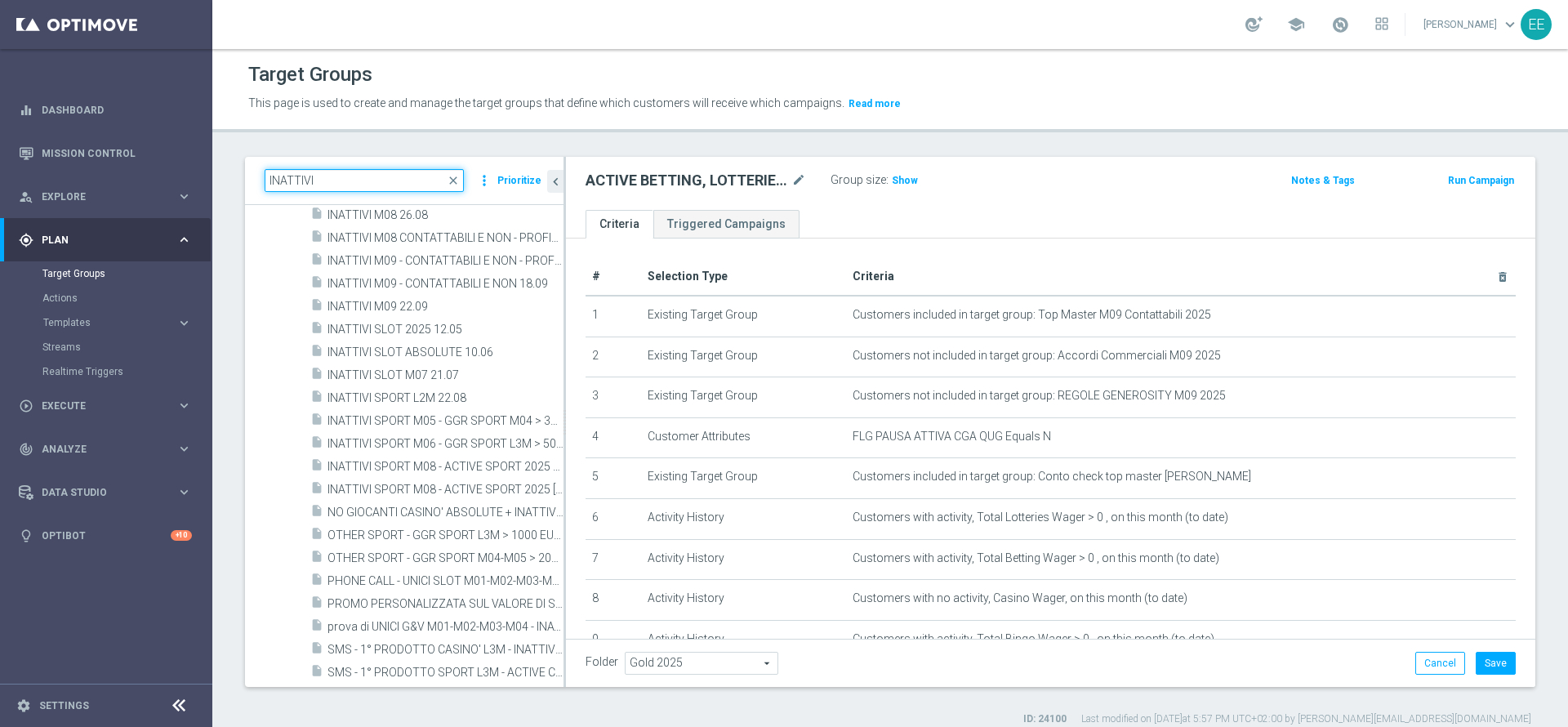
scroll to position [1308, 0]
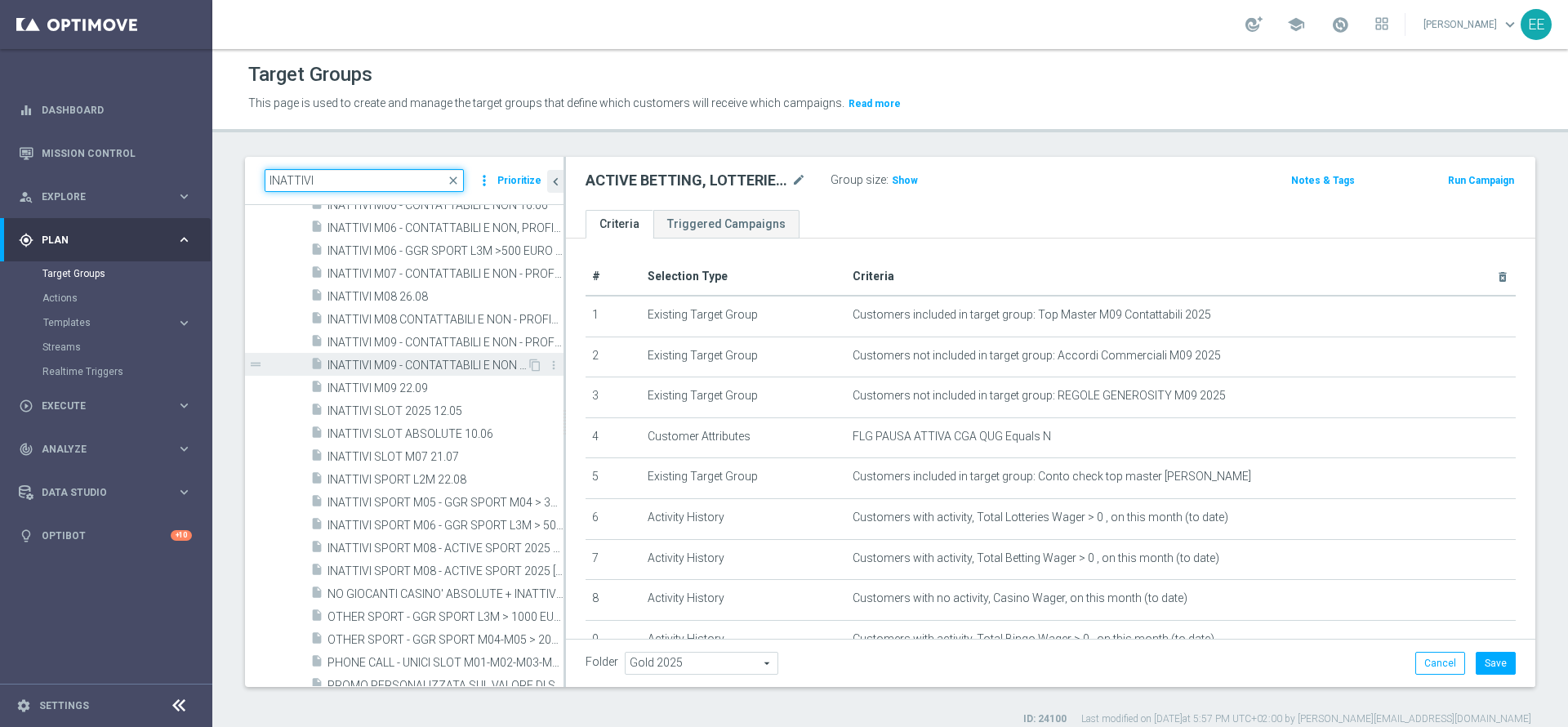
type input "INATTIVI"
click at [463, 362] on span "INATTIVI M09 - CONTATTABILI E NON 18.09" at bounding box center [427, 366] width 199 height 14
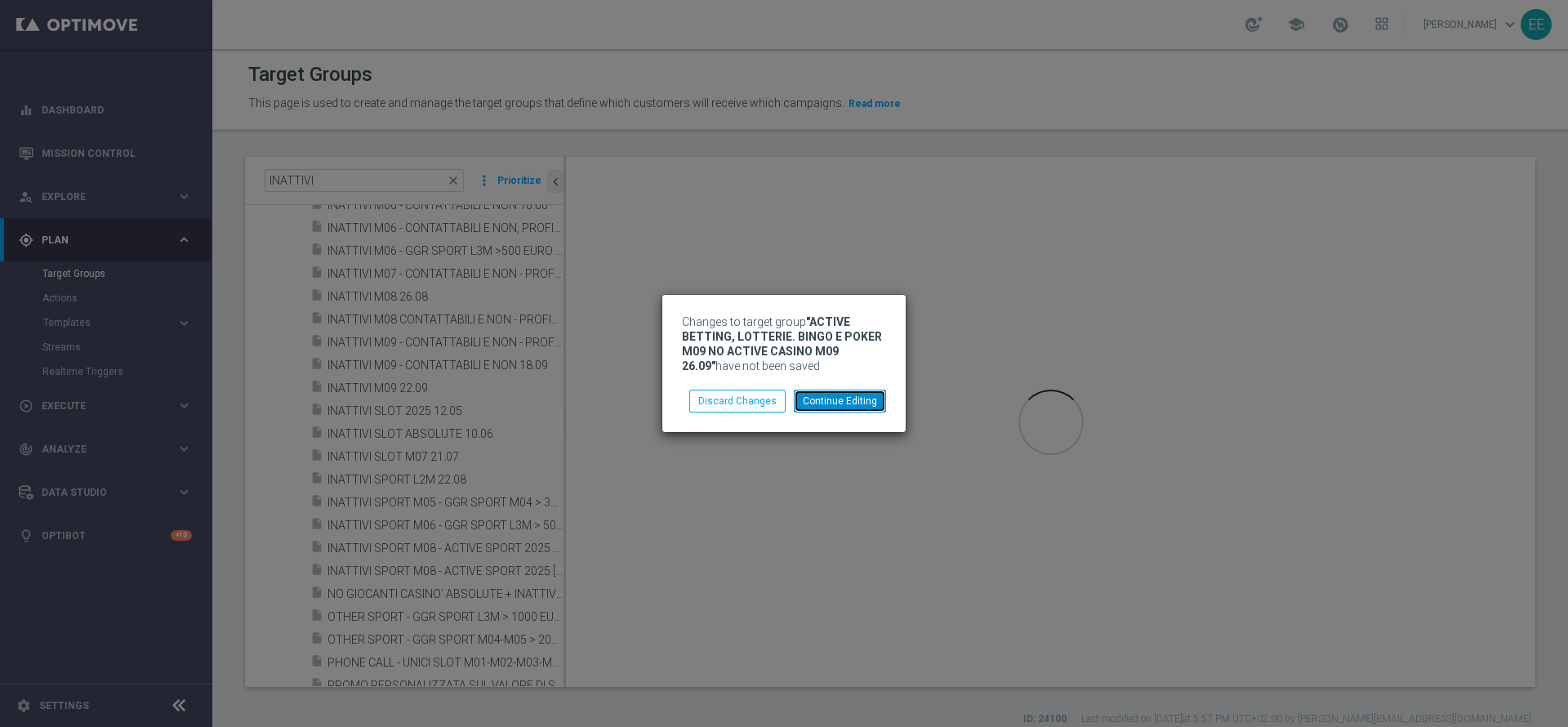
click at [822, 407] on button "Continue Editing" at bounding box center [840, 401] width 93 height 23
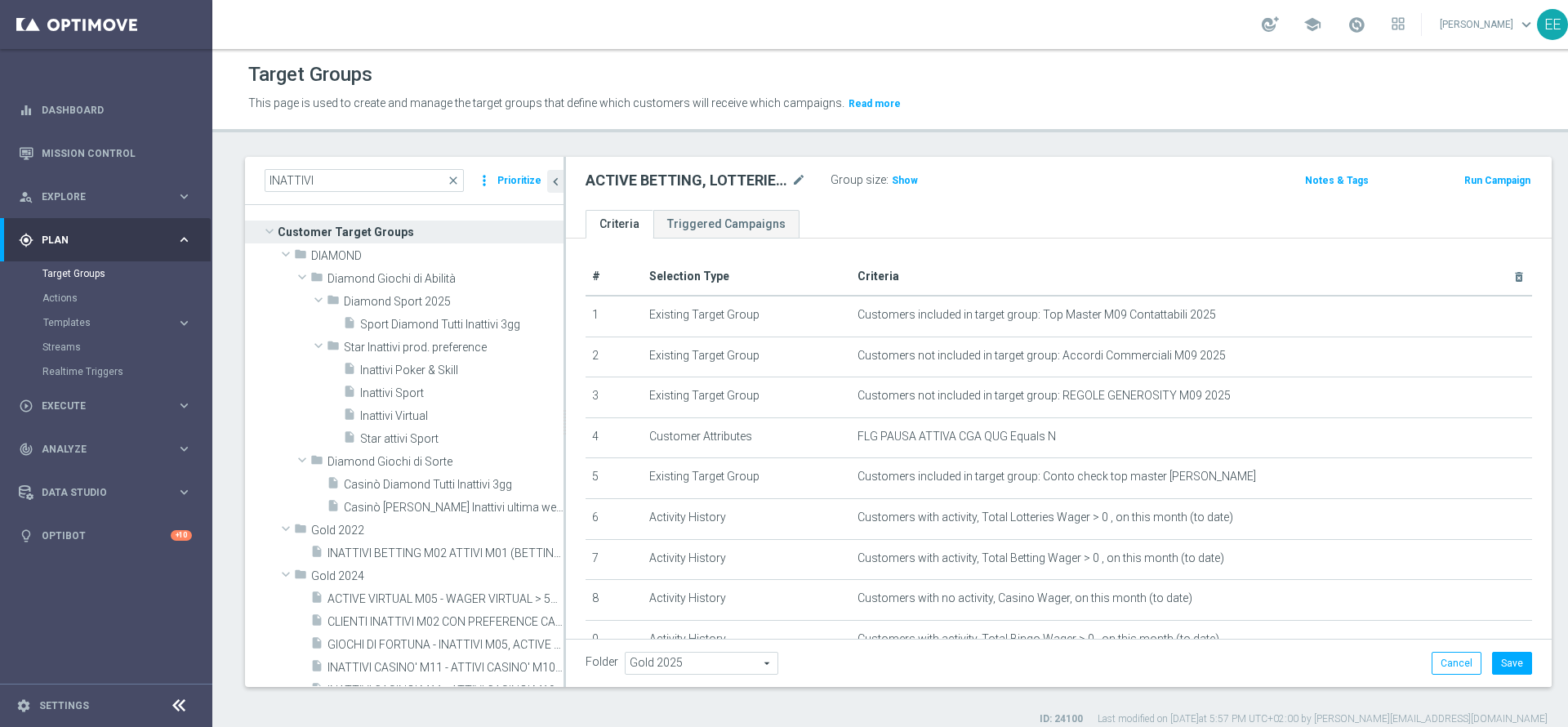
scroll to position [2, 0]
click at [387, 171] on input "INATTIVI" at bounding box center [364, 181] width 199 height 23
click at [1432, 655] on button "Cancel" at bounding box center [1456, 663] width 50 height 23
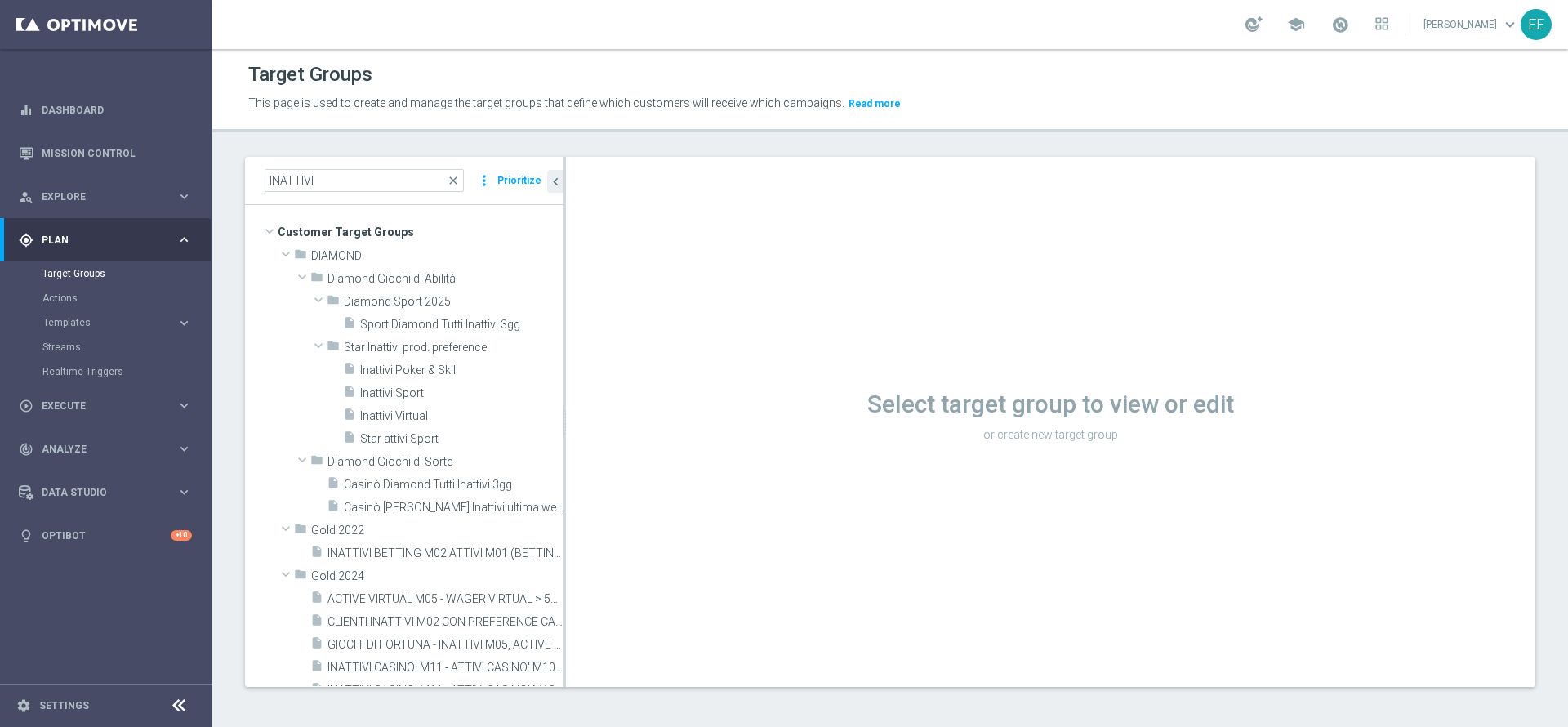
click at [339, 165] on div "INATTIVI close more_vert Prioritize" at bounding box center [403, 181] width 318 height 48
click at [334, 178] on input "INATTIVI" at bounding box center [364, 181] width 199 height 23
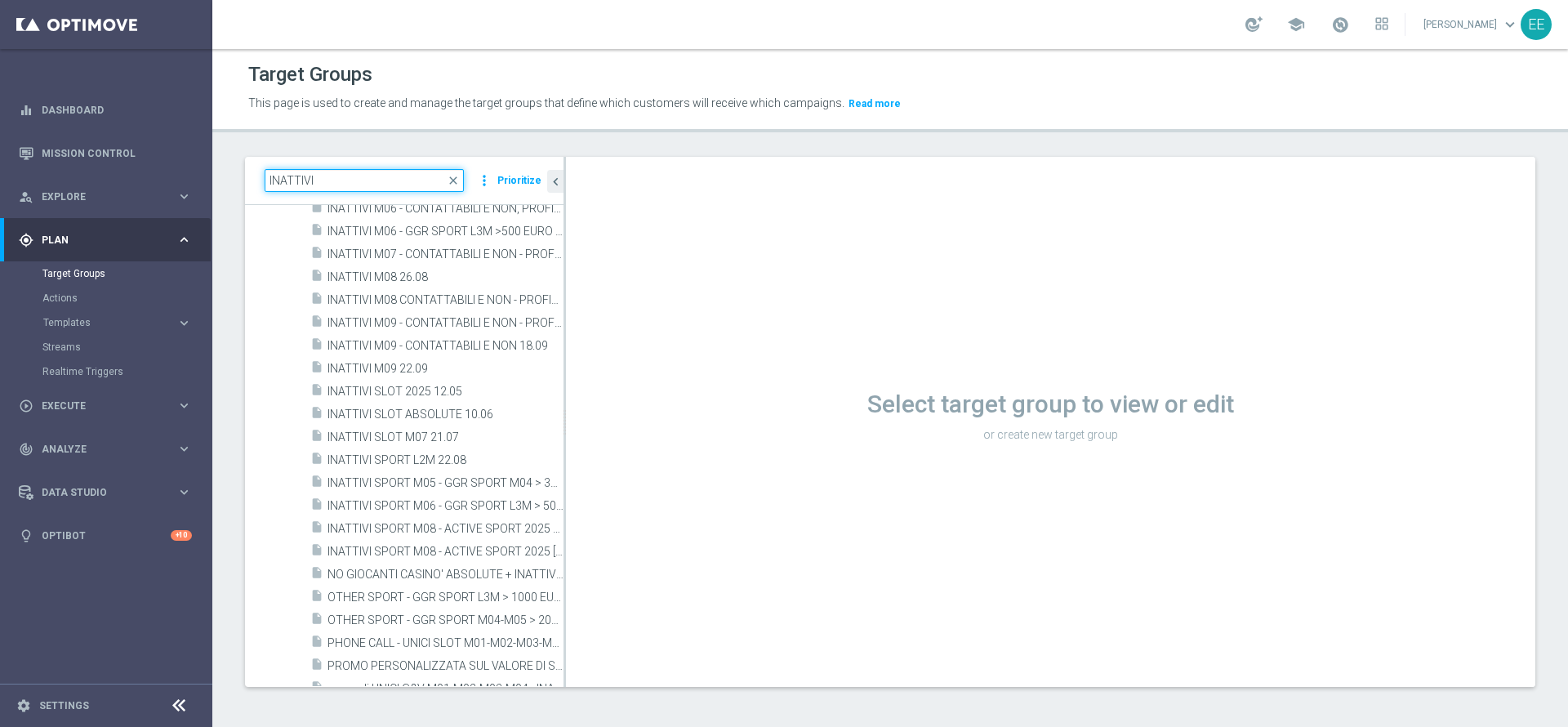
scroll to position [1323, 0]
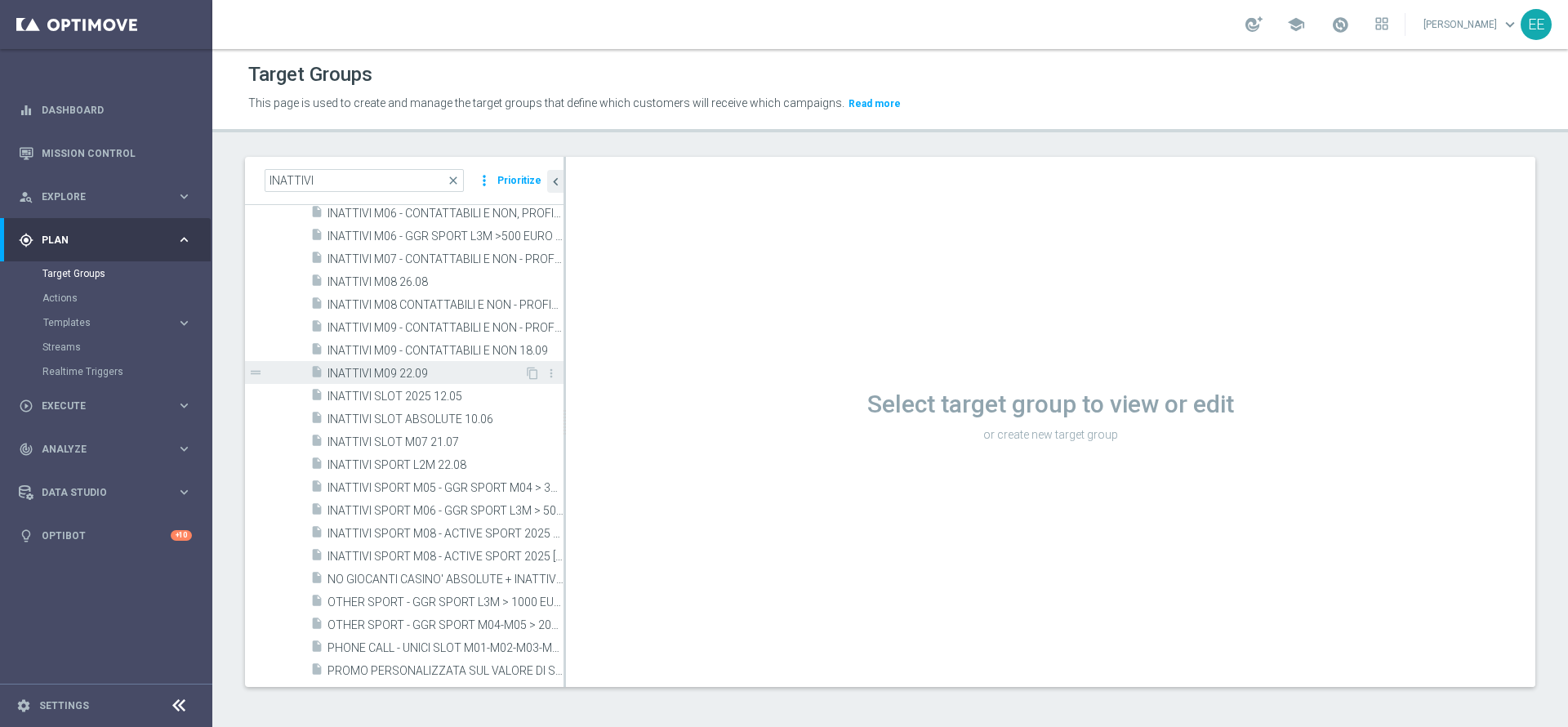
click at [427, 372] on span "INATTIVI M09 22.09" at bounding box center [426, 374] width 197 height 14
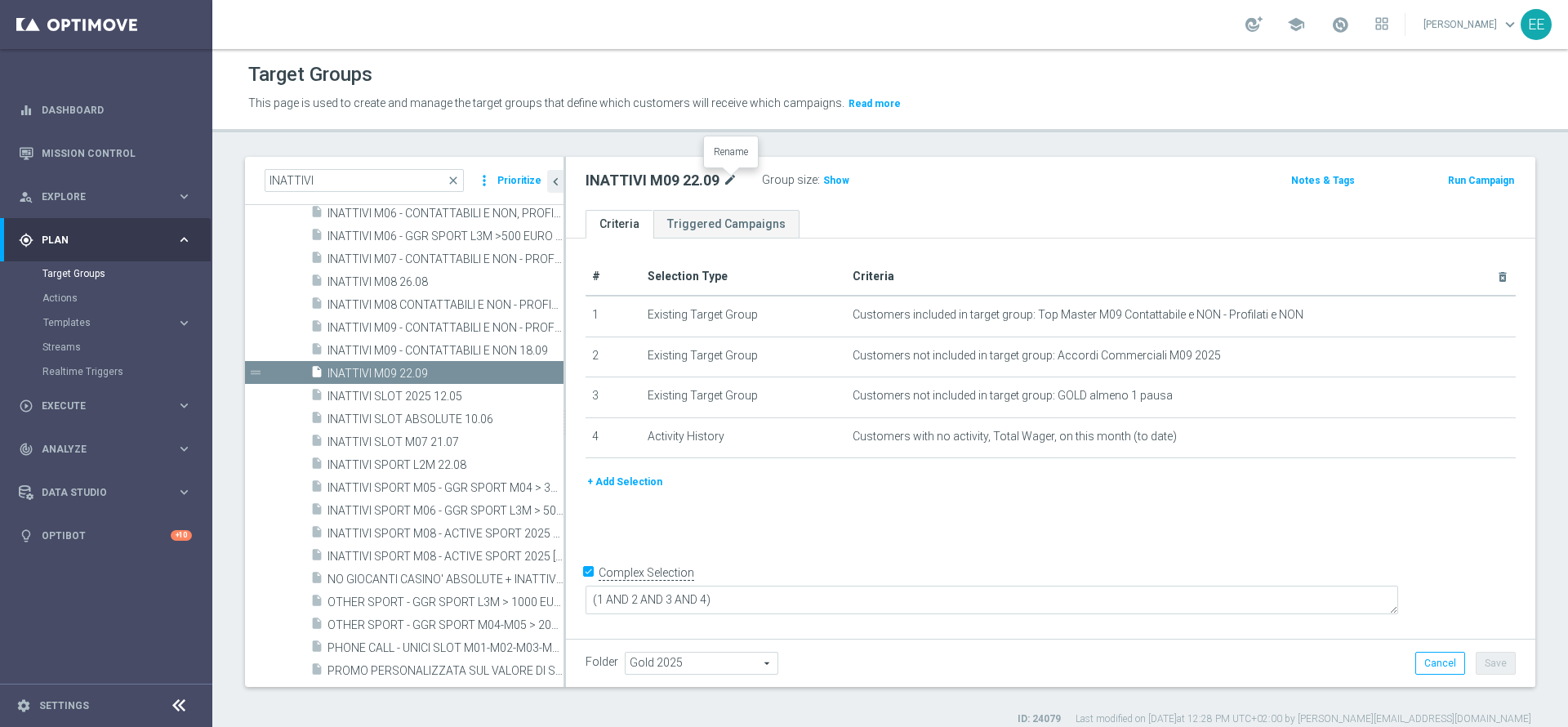
click at [728, 176] on icon "mode_edit" at bounding box center [730, 181] width 15 height 20
click at [672, 179] on input "INATTIVI M09 22.09" at bounding box center [695, 183] width 221 height 23
type input "INATTIVI M09 26.09"
click at [1488, 656] on button "Save" at bounding box center [1495, 663] width 40 height 23
click at [396, 181] on input "INATTIVI" at bounding box center [364, 181] width 199 height 23
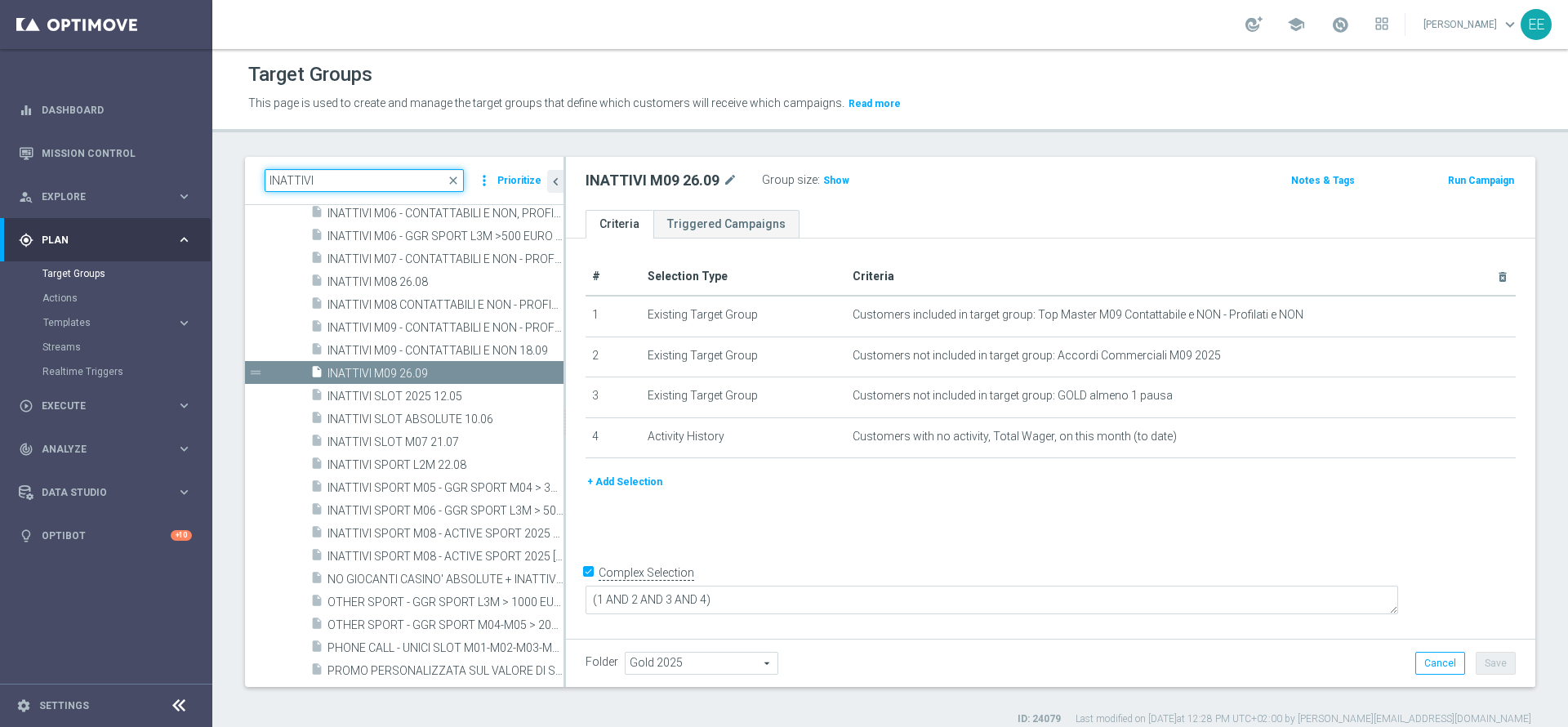
click at [396, 181] on input "INATTIVI" at bounding box center [364, 181] width 199 height 23
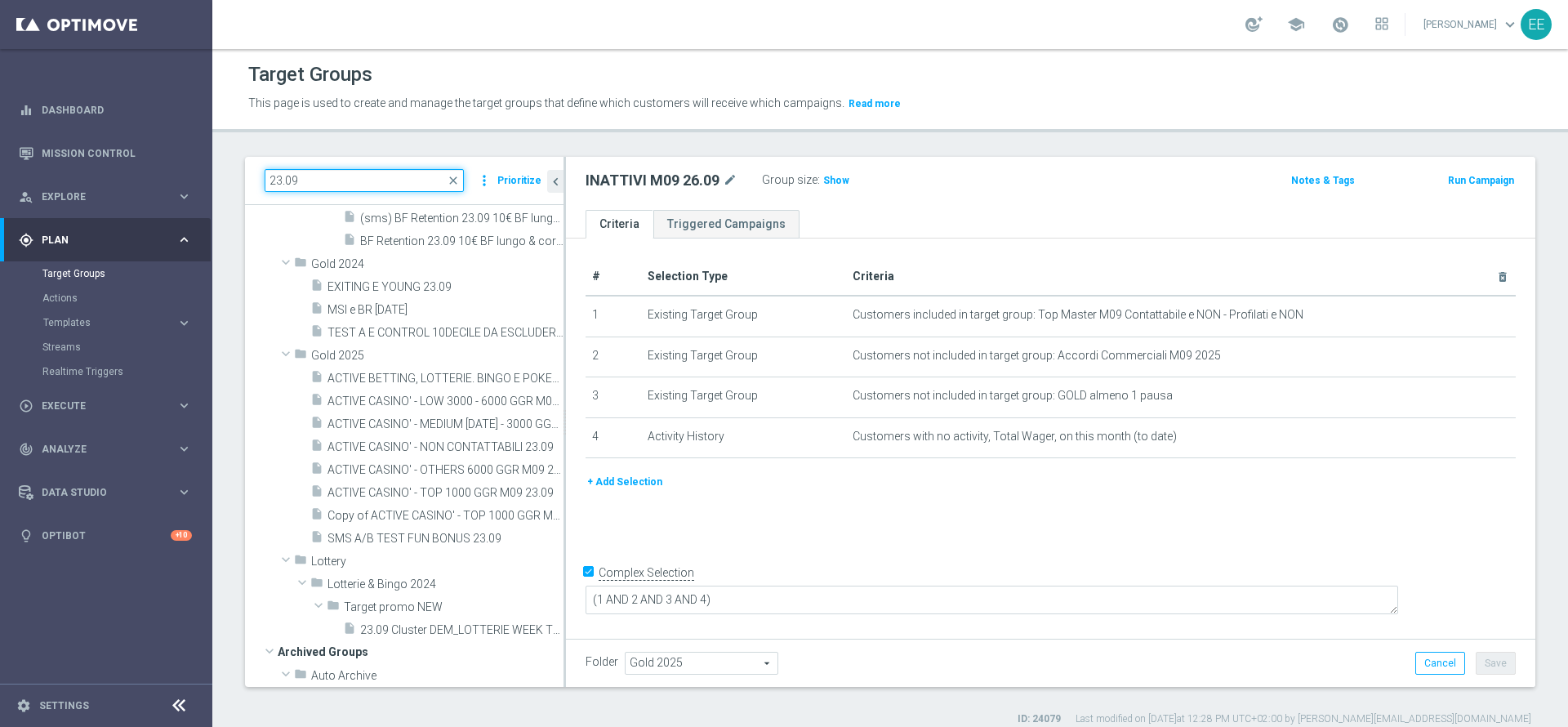
scroll to position [104, 0]
type input "23.09"
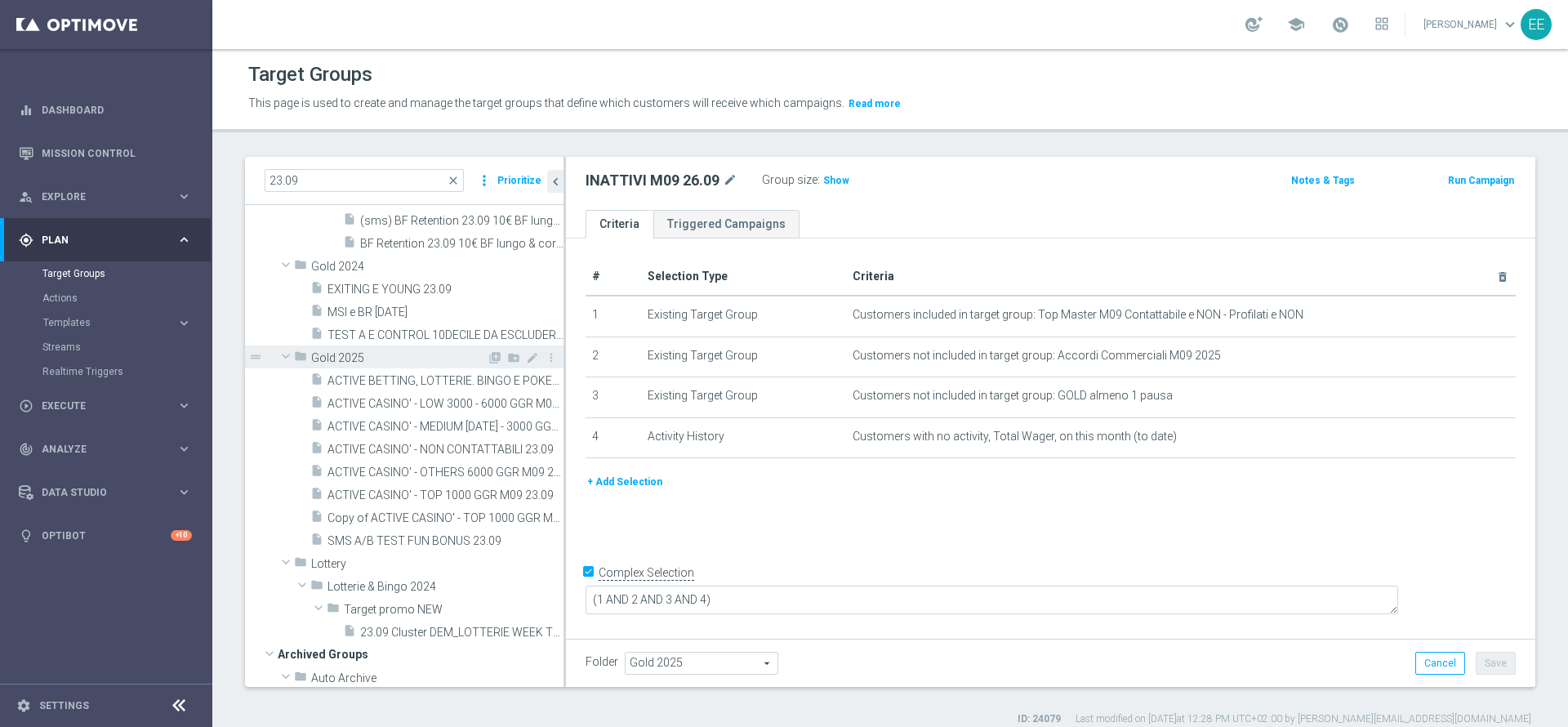
click at [451, 364] on span "Gold 2025" at bounding box center [398, 358] width 175 height 14
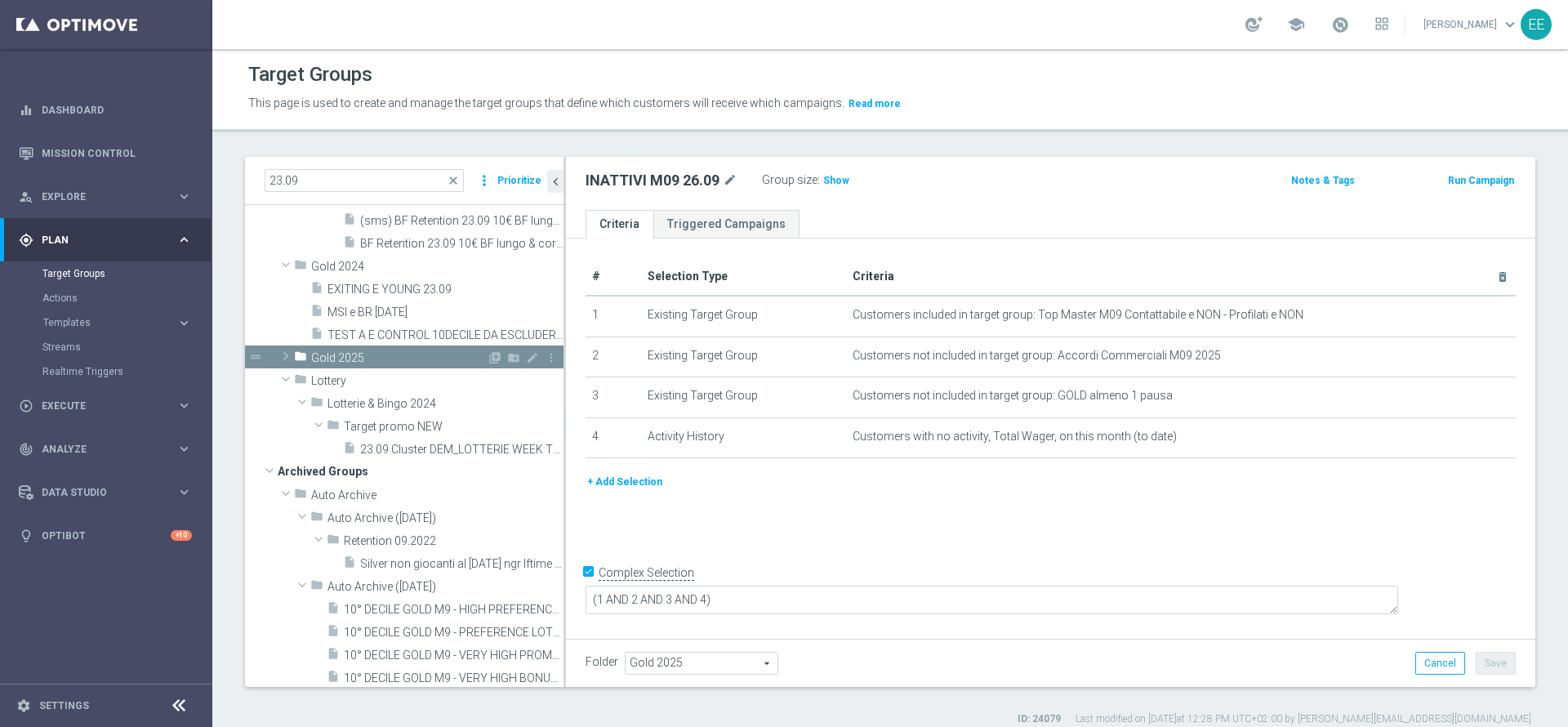
click at [412, 355] on span "Gold 2025" at bounding box center [398, 358] width 175 height 14
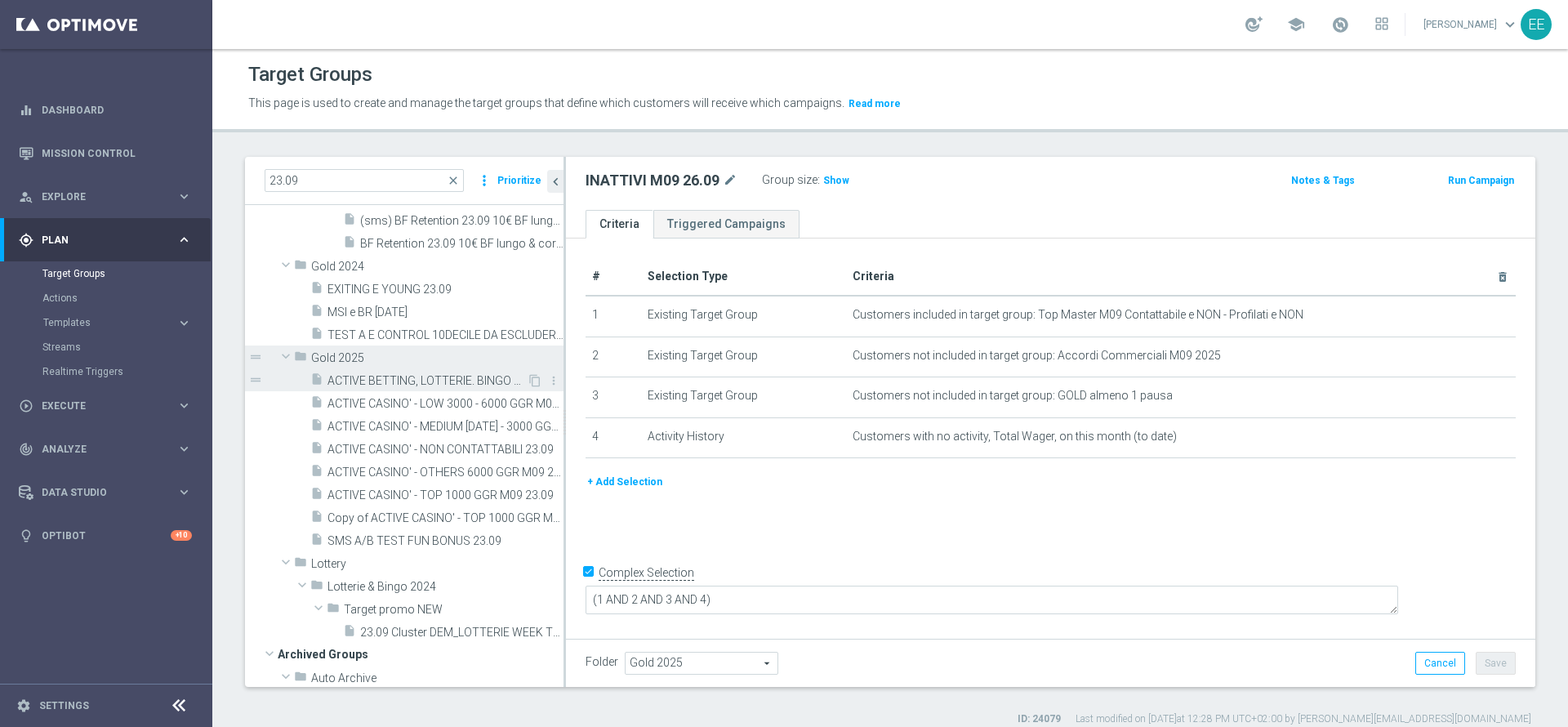
click at [422, 376] on span "ACTIVE BETTING, LOTTERIE. BINGO E POKER M09 NO ACTIVE CASINO M09 23.09" at bounding box center [427, 381] width 199 height 14
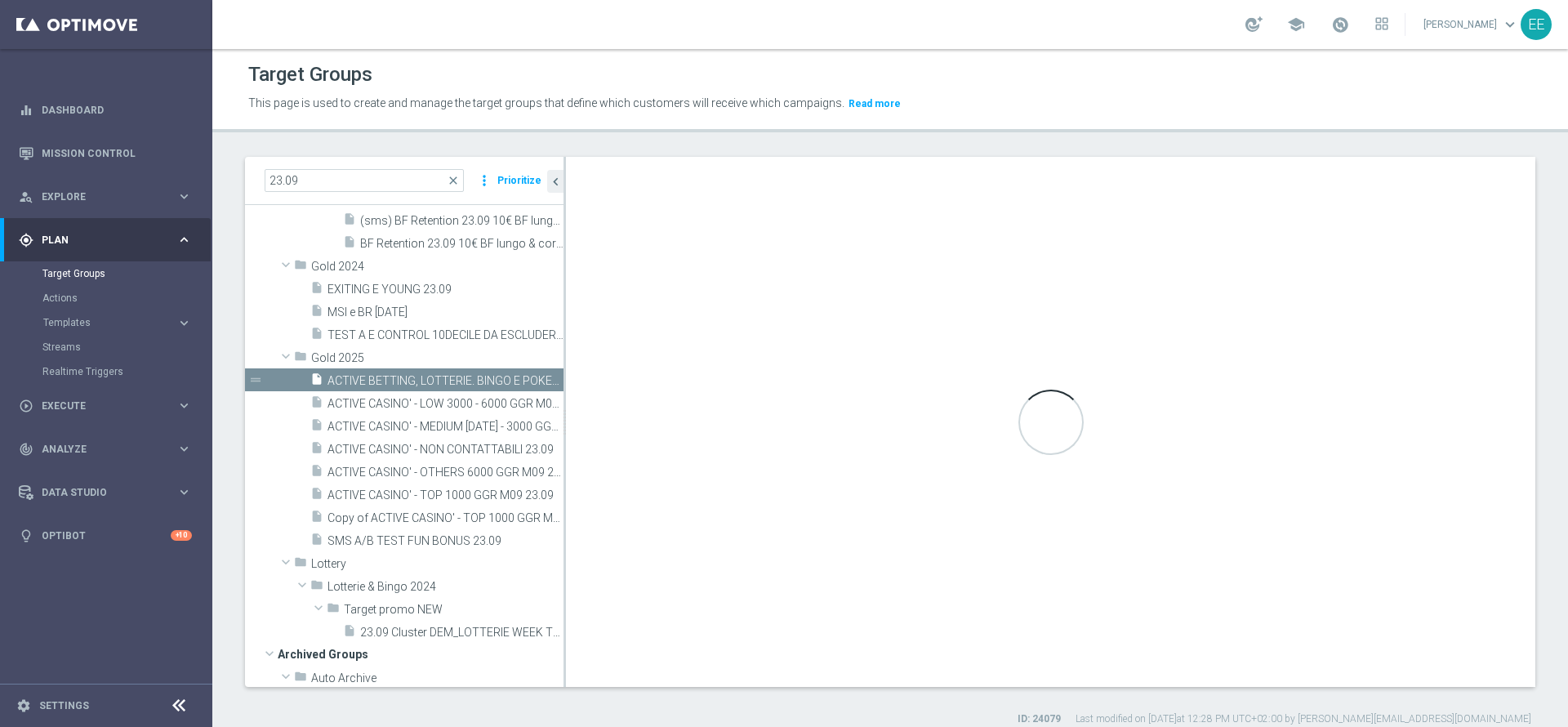
type textarea "((1 AND 2 AND 3 AND 4 AND 8 AND (6 OR 7 OR 9 OR 10)) OR 5)"
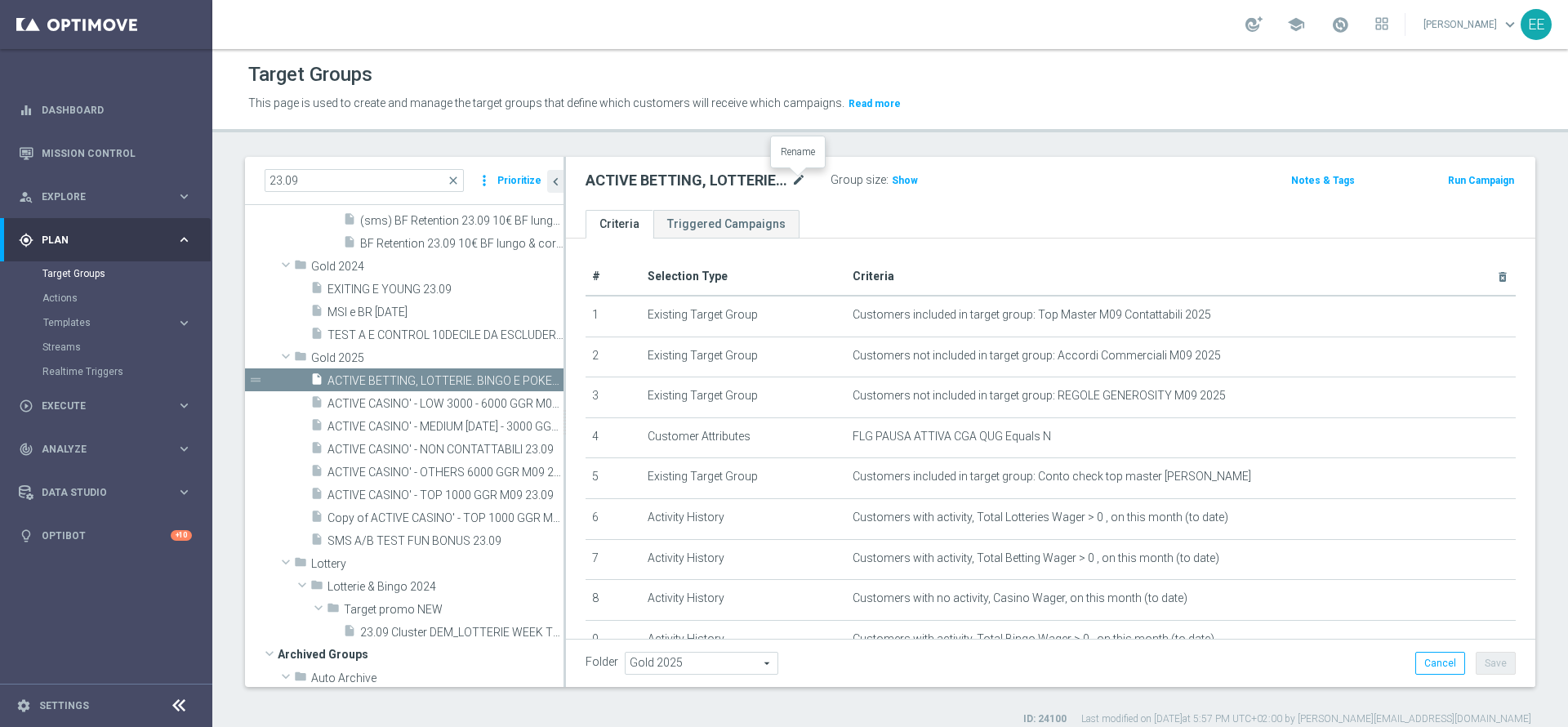
click at [796, 179] on icon "mode_edit" at bounding box center [798, 181] width 15 height 20
click at [788, 178] on input "ACTIVE BETTING, LOTTERIE. BINGO E POKER M09 NO ACTIVE CASINO M09 23.09" at bounding box center [695, 183] width 221 height 23
type input "ACTIVE BETTING, LOTTERIE. BINGO E POKER M09 NO ACTIVE CASINO M09 26.09"
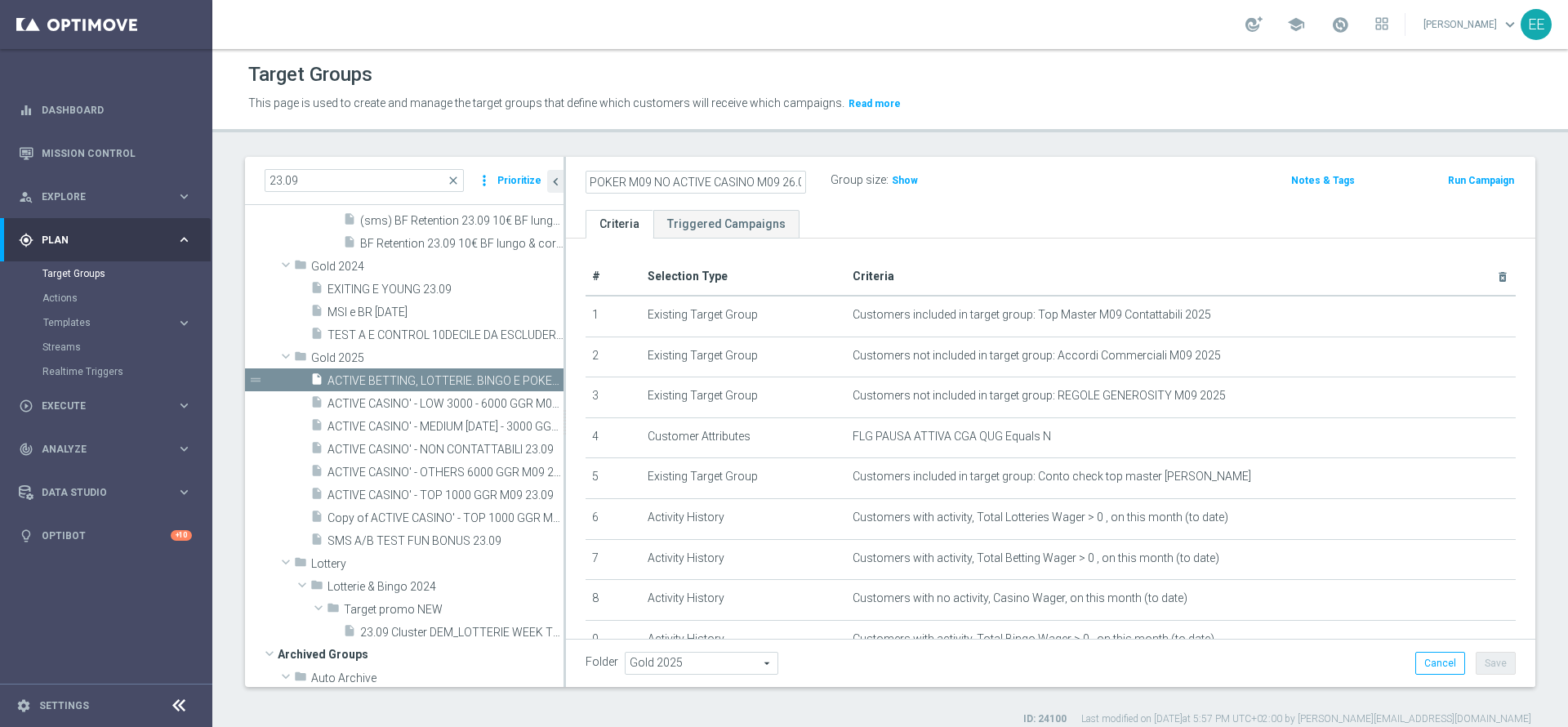
click at [967, 178] on div "Group size : Show" at bounding box center [913, 179] width 164 height 20
click at [1479, 655] on button "Save" at bounding box center [1495, 663] width 40 height 23
click at [358, 174] on input "23.09" at bounding box center [364, 181] width 199 height 23
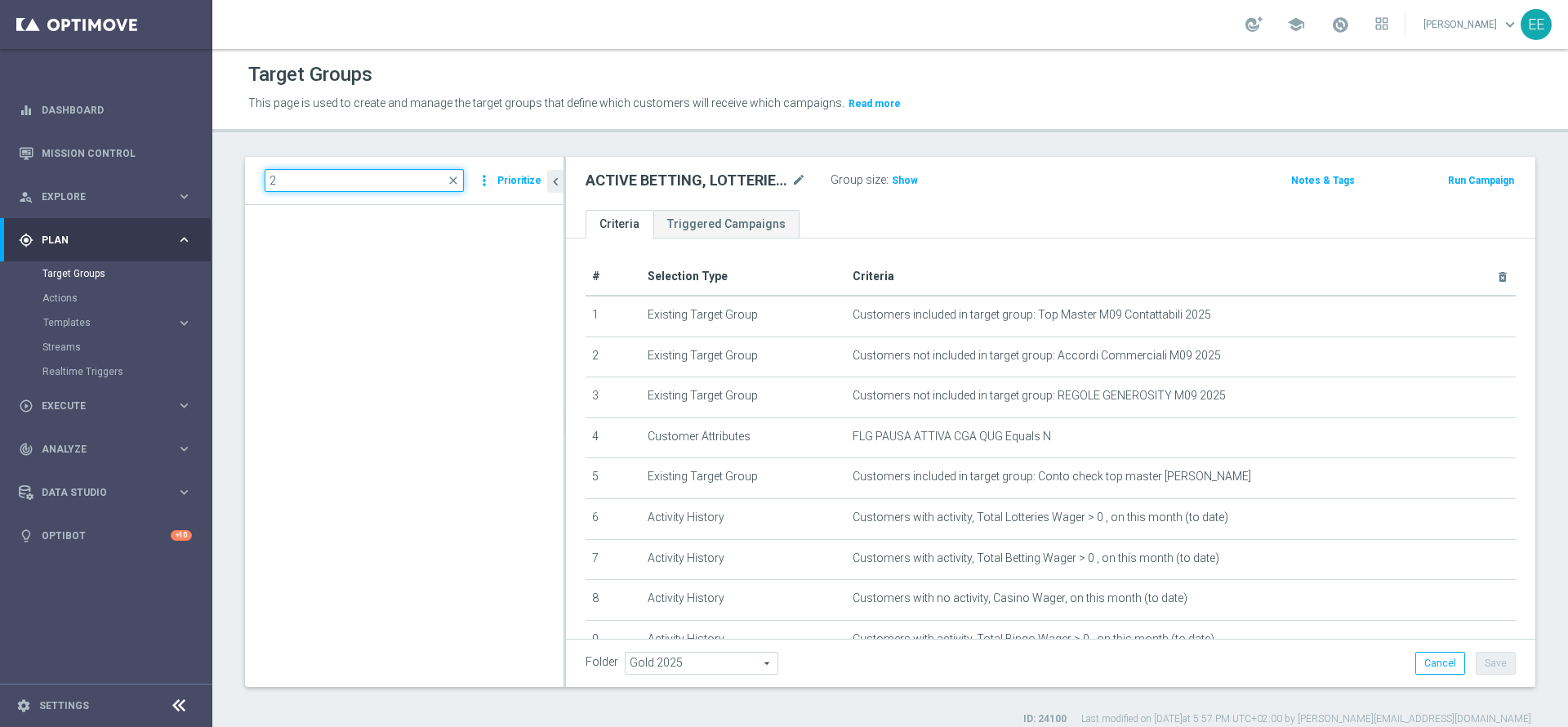
scroll to position [26150, 0]
type input "26.09"
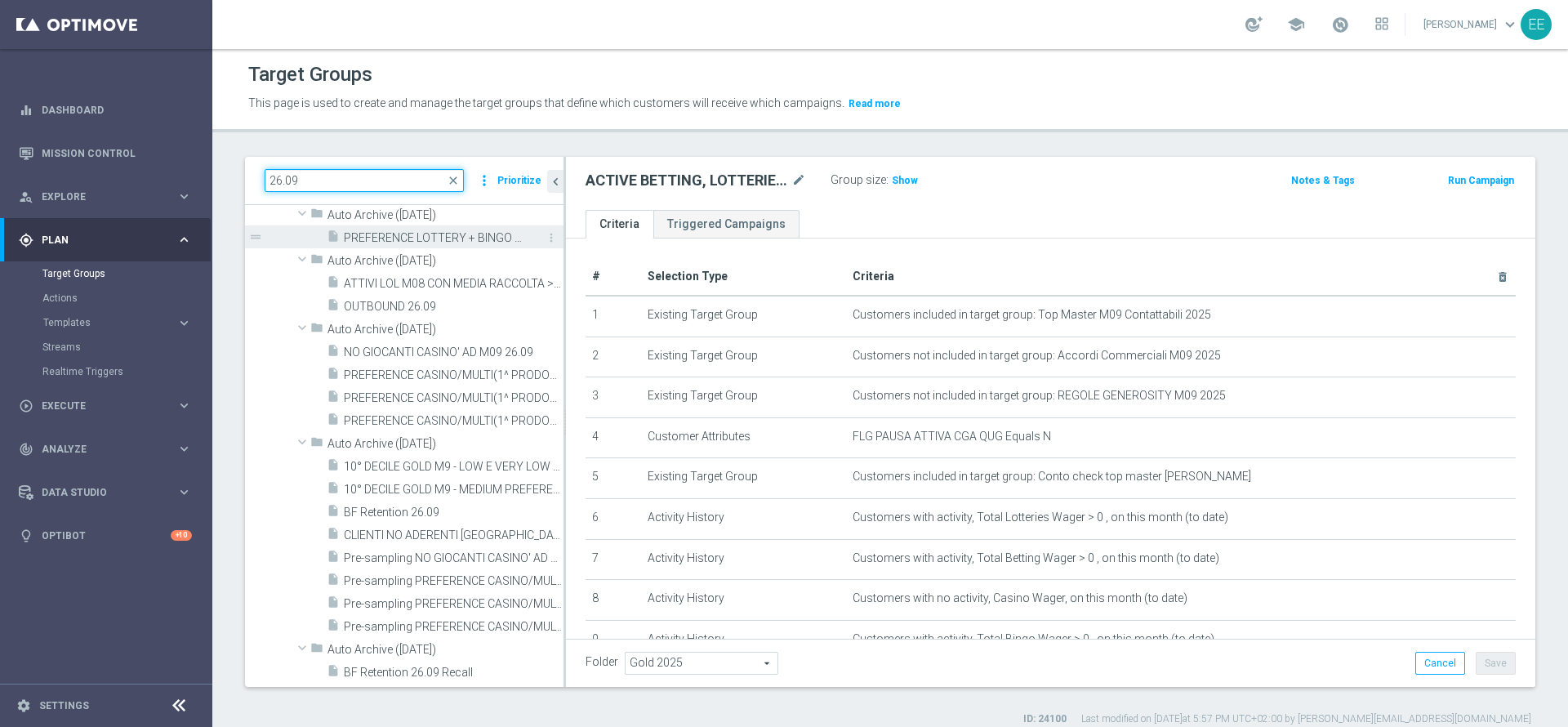
scroll to position [0, 0]
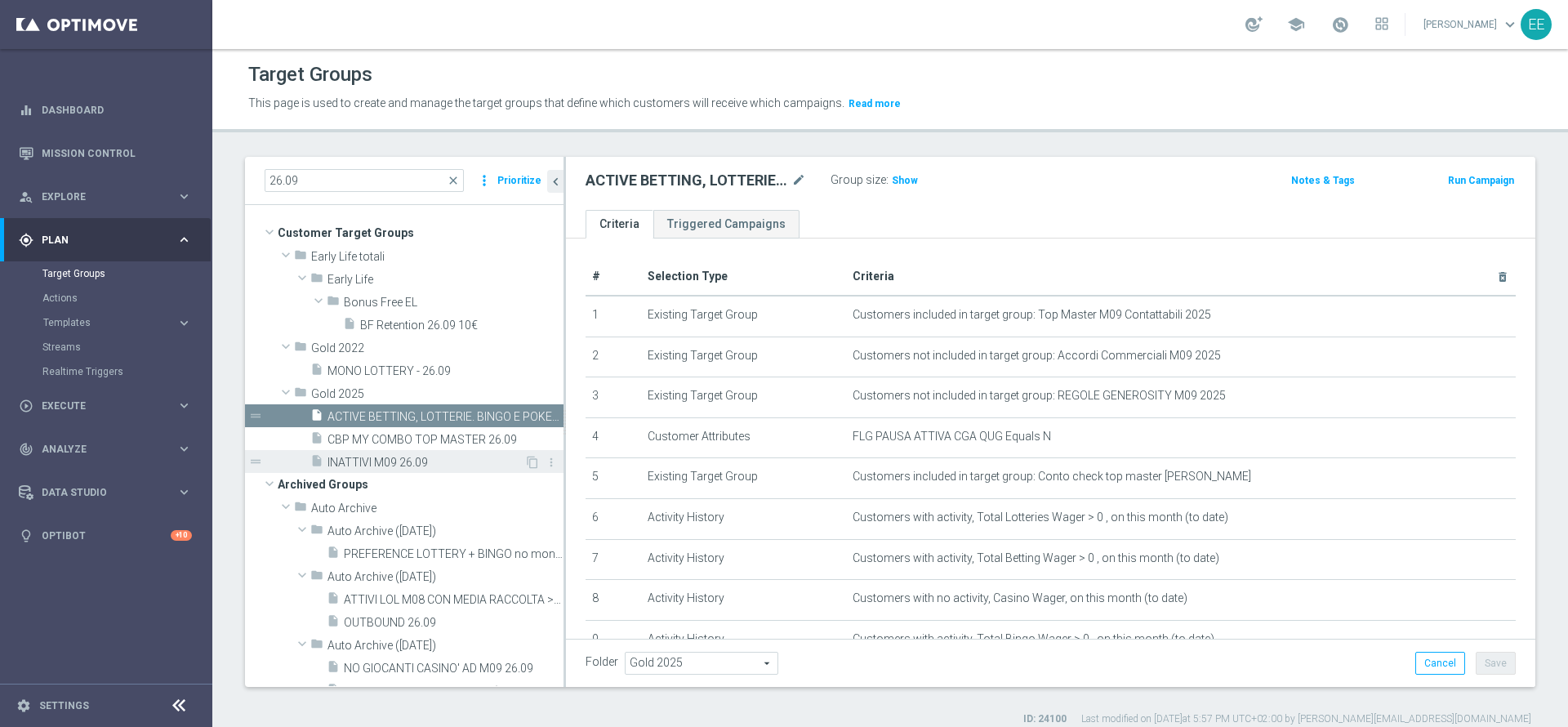
click at [394, 454] on div "insert_drive_file INATTIVI M09 26.09" at bounding box center [417, 462] width 214 height 23
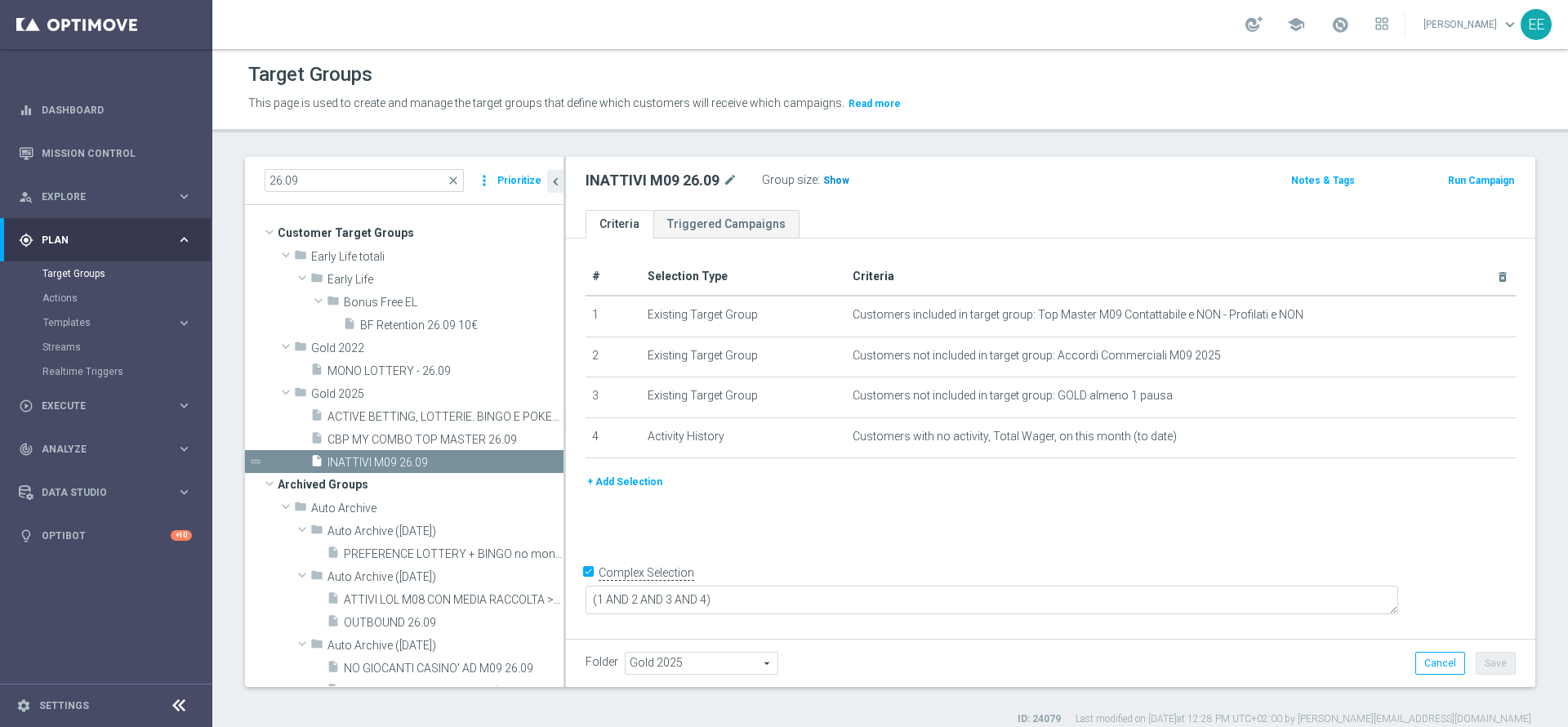
click at [839, 188] on h3 "Show" at bounding box center [836, 180] width 30 height 18
click at [391, 418] on span "ACTIVE BETTING, LOTTERIE. BINGO E POKER M09 NO ACTIVE CASINO M09 26.09" at bounding box center [427, 417] width 199 height 14
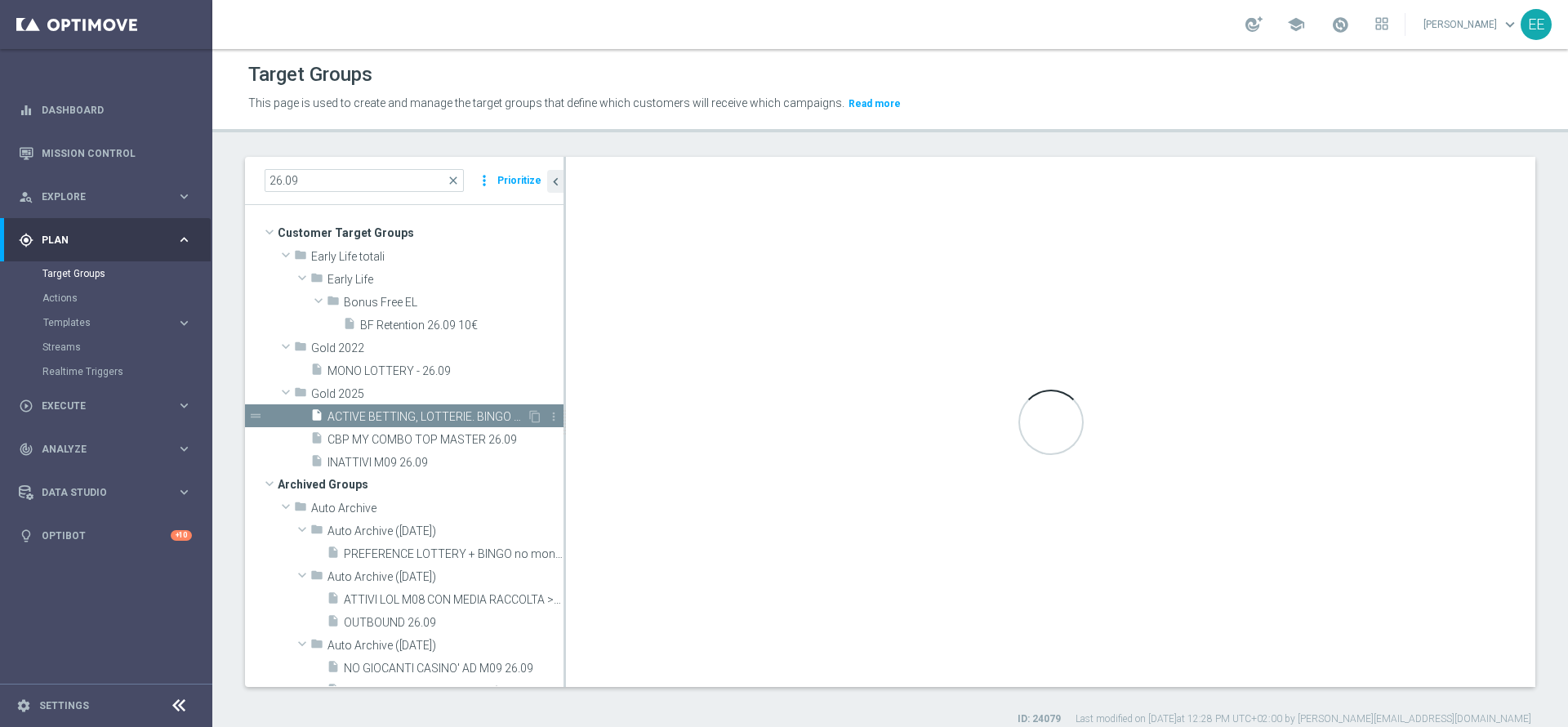
type textarea "((1 AND 2 AND 3 AND 4 AND 8 AND (6 OR 7 OR 9 OR 10)) OR 5)"
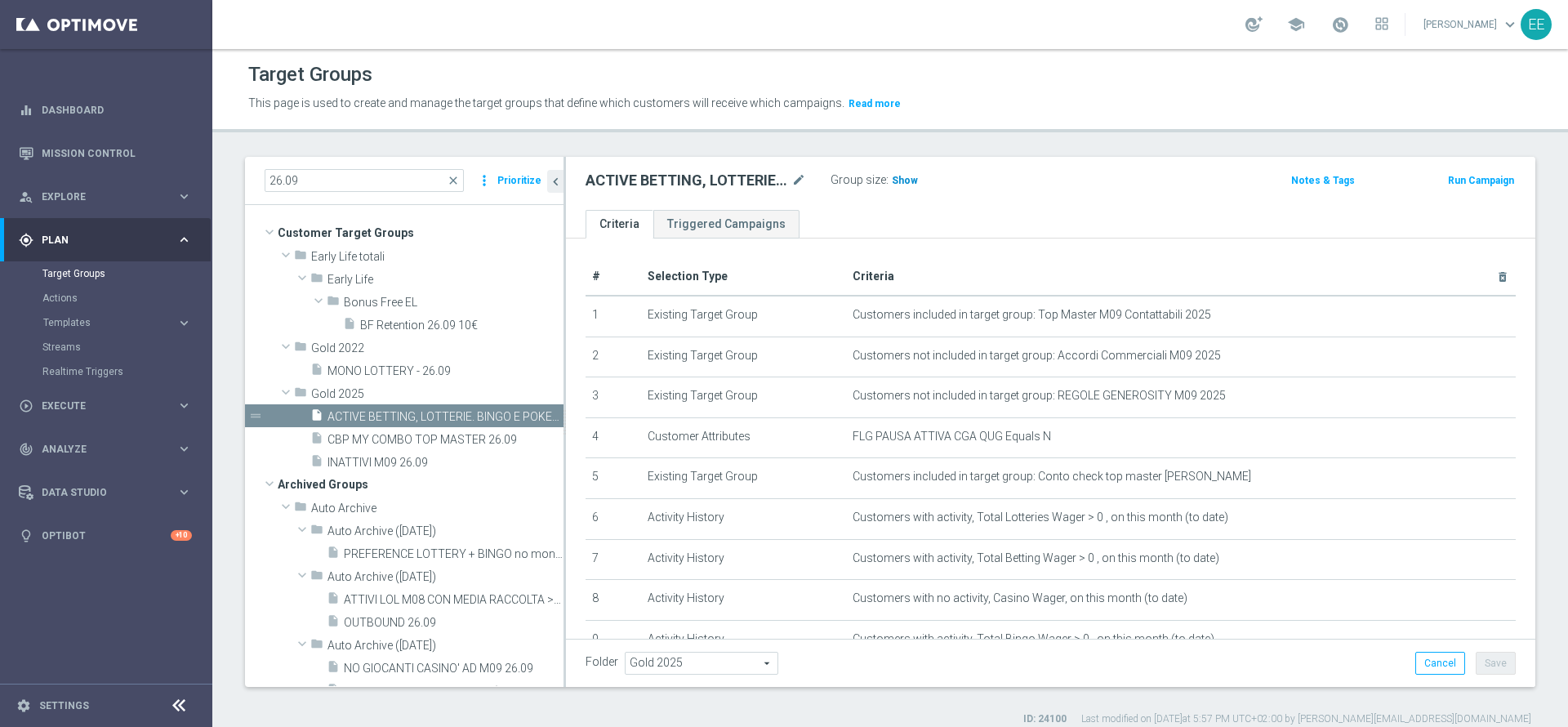
click at [907, 175] on span "Show" at bounding box center [905, 180] width 26 height 12
click at [894, 179] on span "1,226" at bounding box center [907, 182] width 29 height 16
click at [1347, 33] on span at bounding box center [1341, 25] width 18 height 18
click at [336, 170] on input "26.09" at bounding box center [364, 181] width 199 height 23
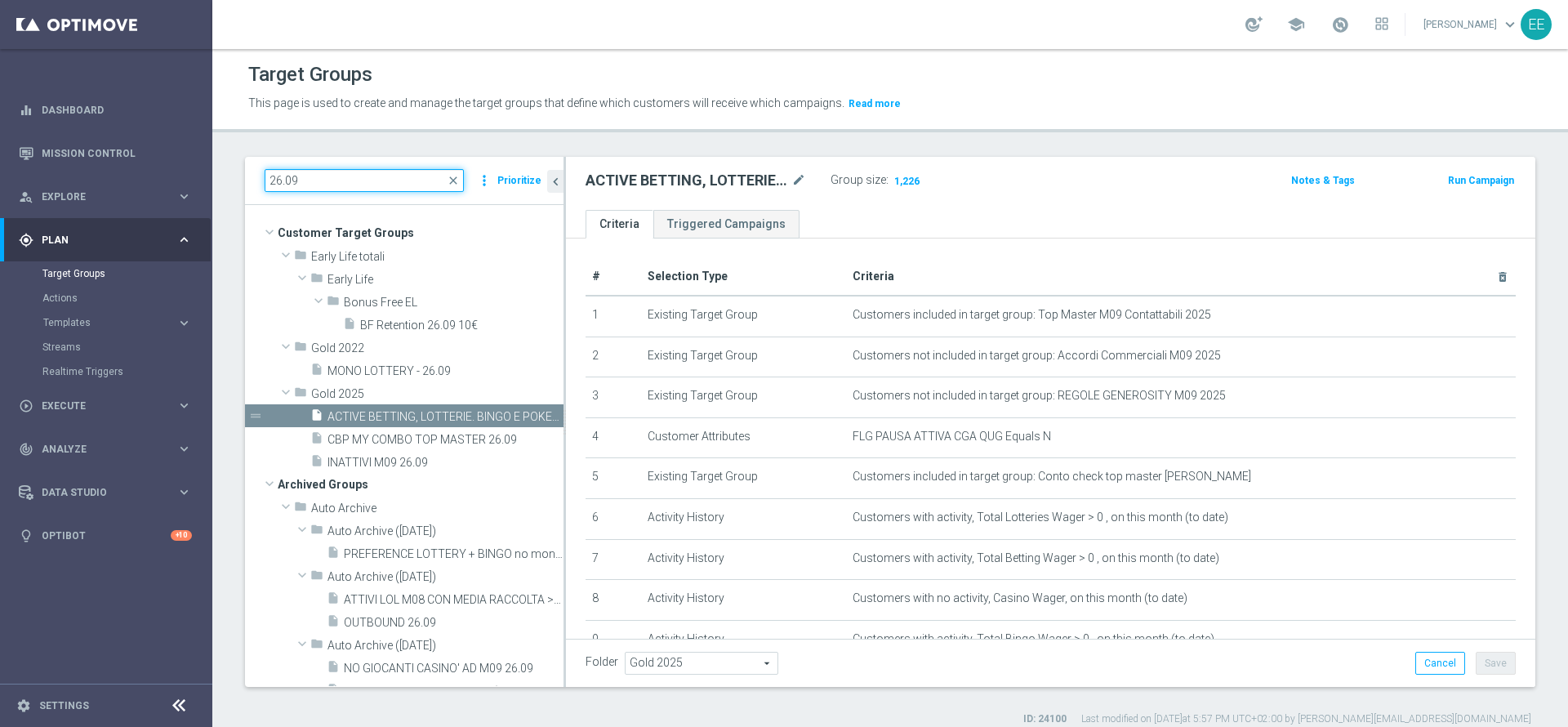
click at [336, 170] on input "26.09" at bounding box center [364, 181] width 199 height 23
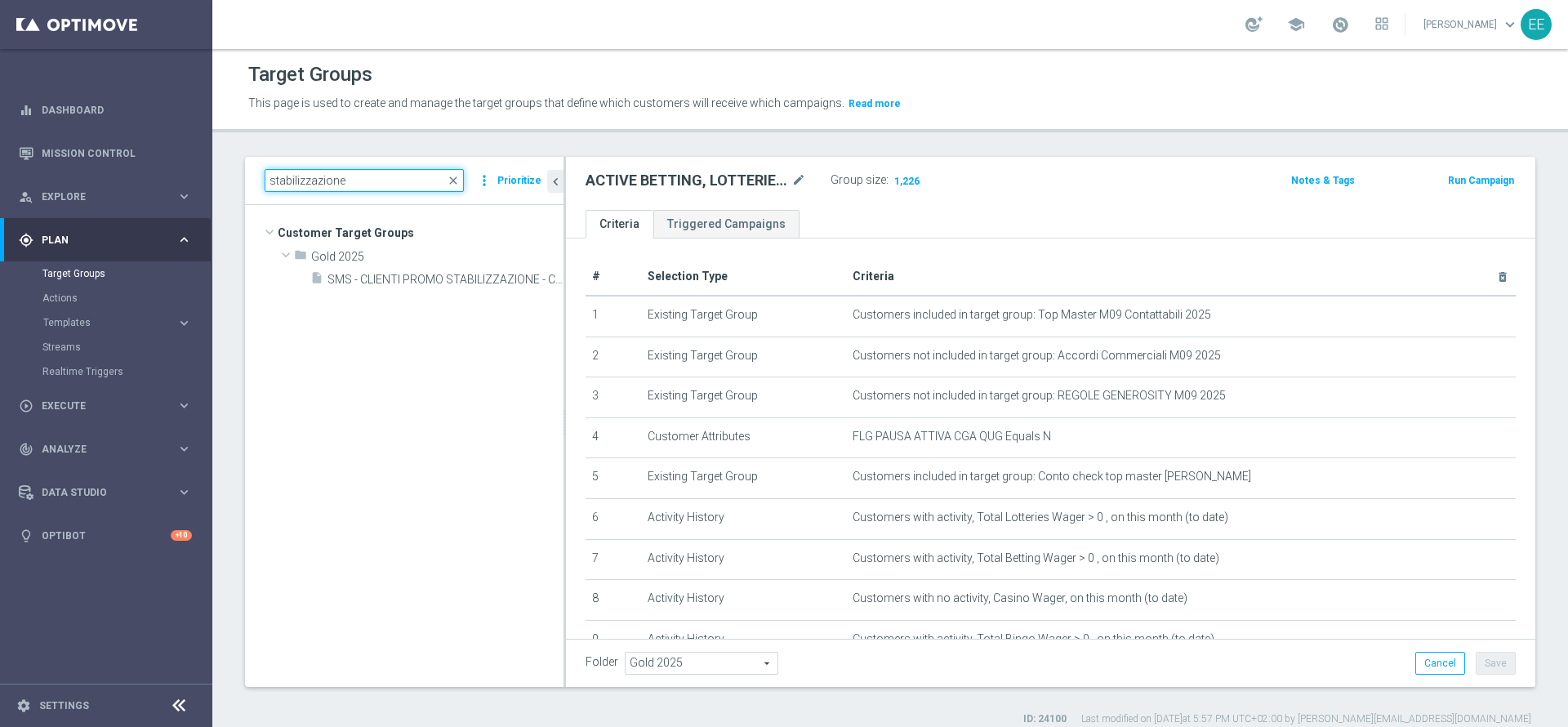
paste input "CLIENTI CON PROIEZIONE SP MINORE 3.300 E CON SP EFFE MAGG 2700 CONTATTABILE E N…"
type input "CLIENTI CON PROIEZIONE SP MINORE 3.300 E CON SP EFFE MAGG 2700 CONTATTABILE E N…"
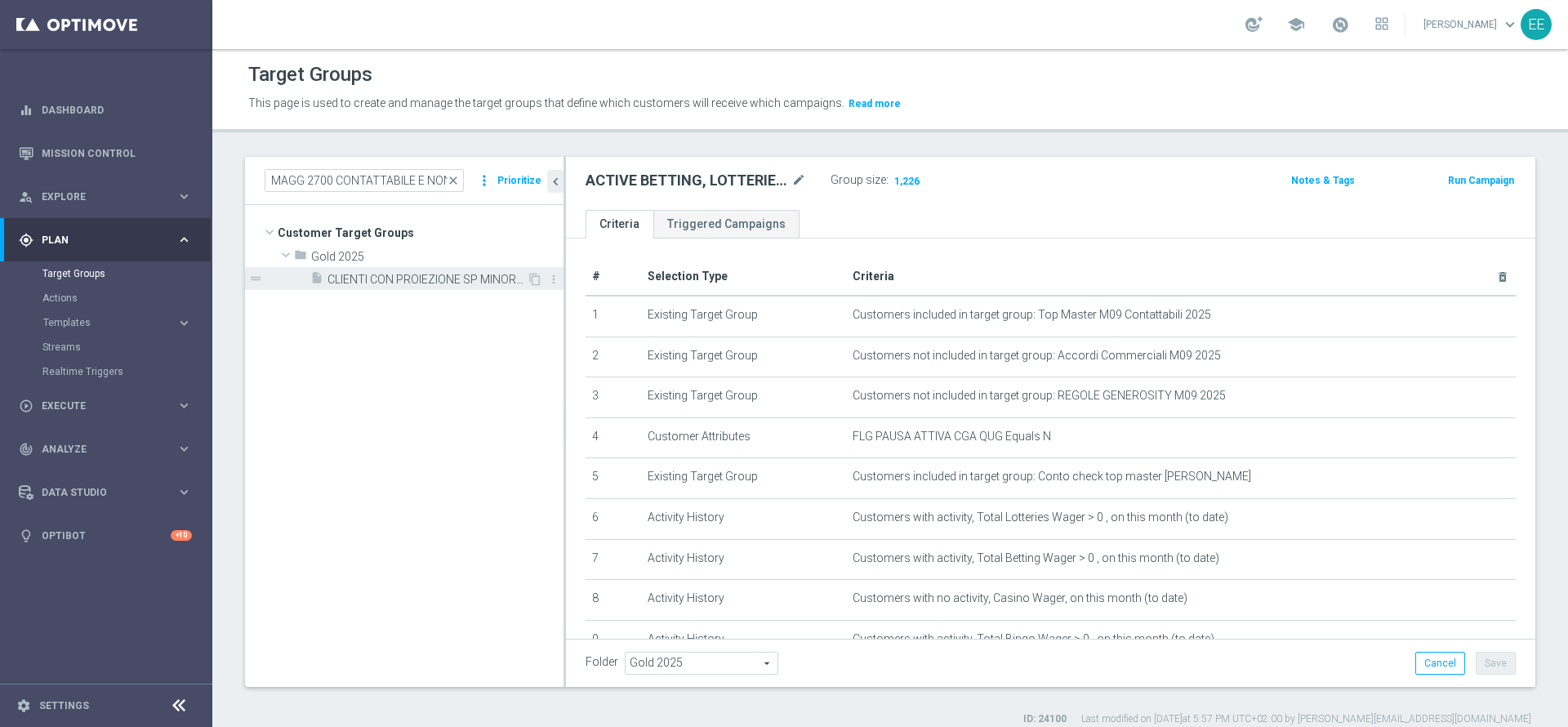
click at [468, 284] on span "CLIENTI CON PROIEZIONE SP MINORE 3.300 E CON SP EFFE MAGG 2700 CONTATTABILE E N…" at bounding box center [427, 280] width 199 height 14
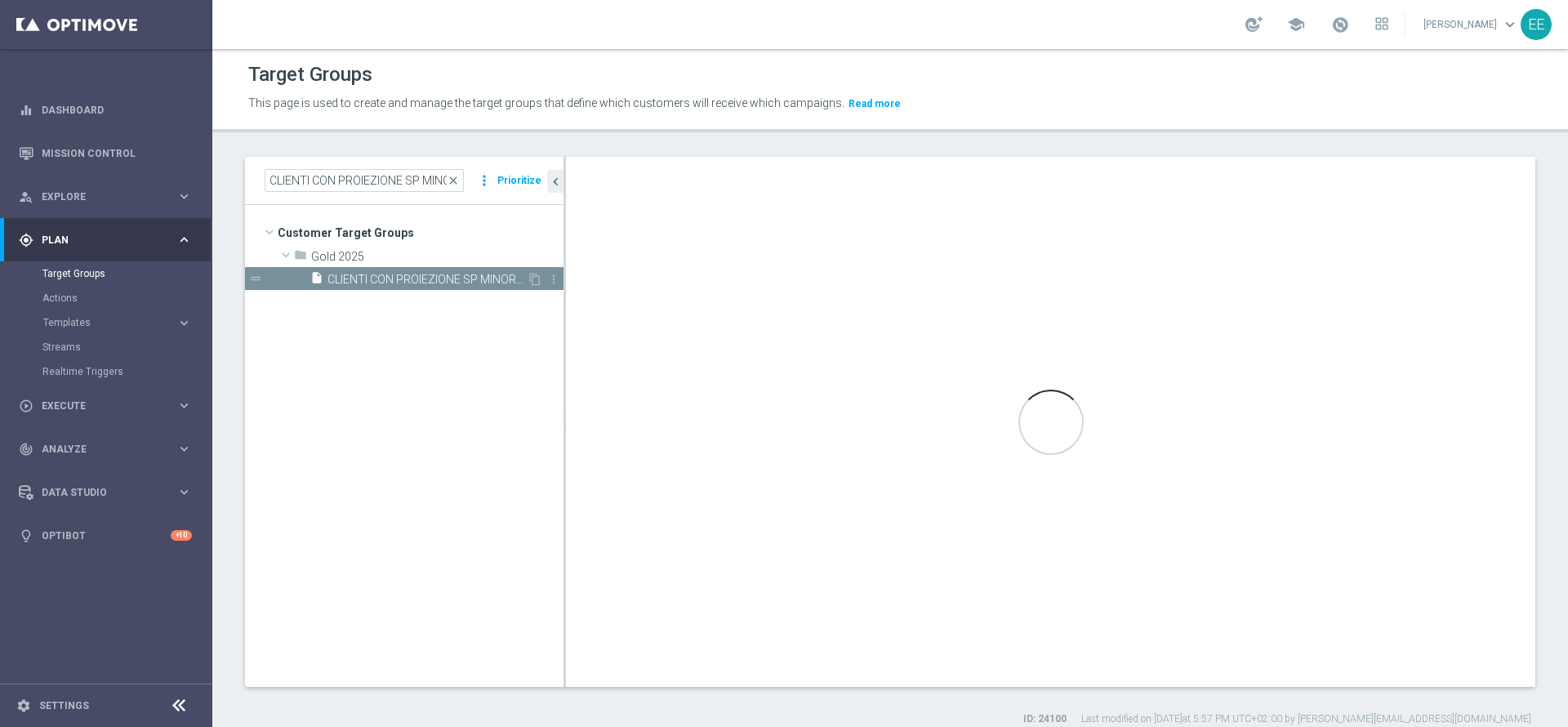
type textarea "(1 and 2 and 3 )"
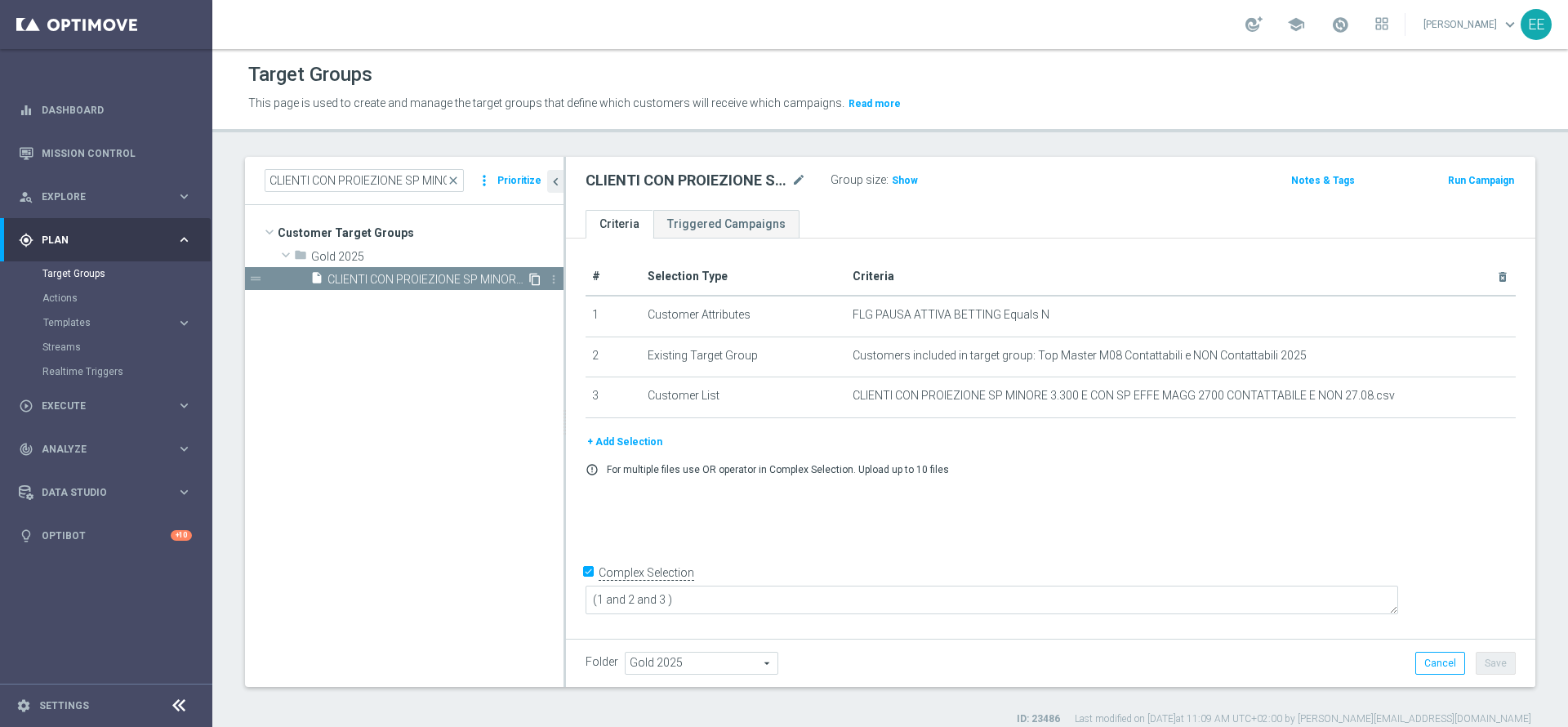
click at [531, 281] on icon "content_copy" at bounding box center [535, 280] width 13 height 13
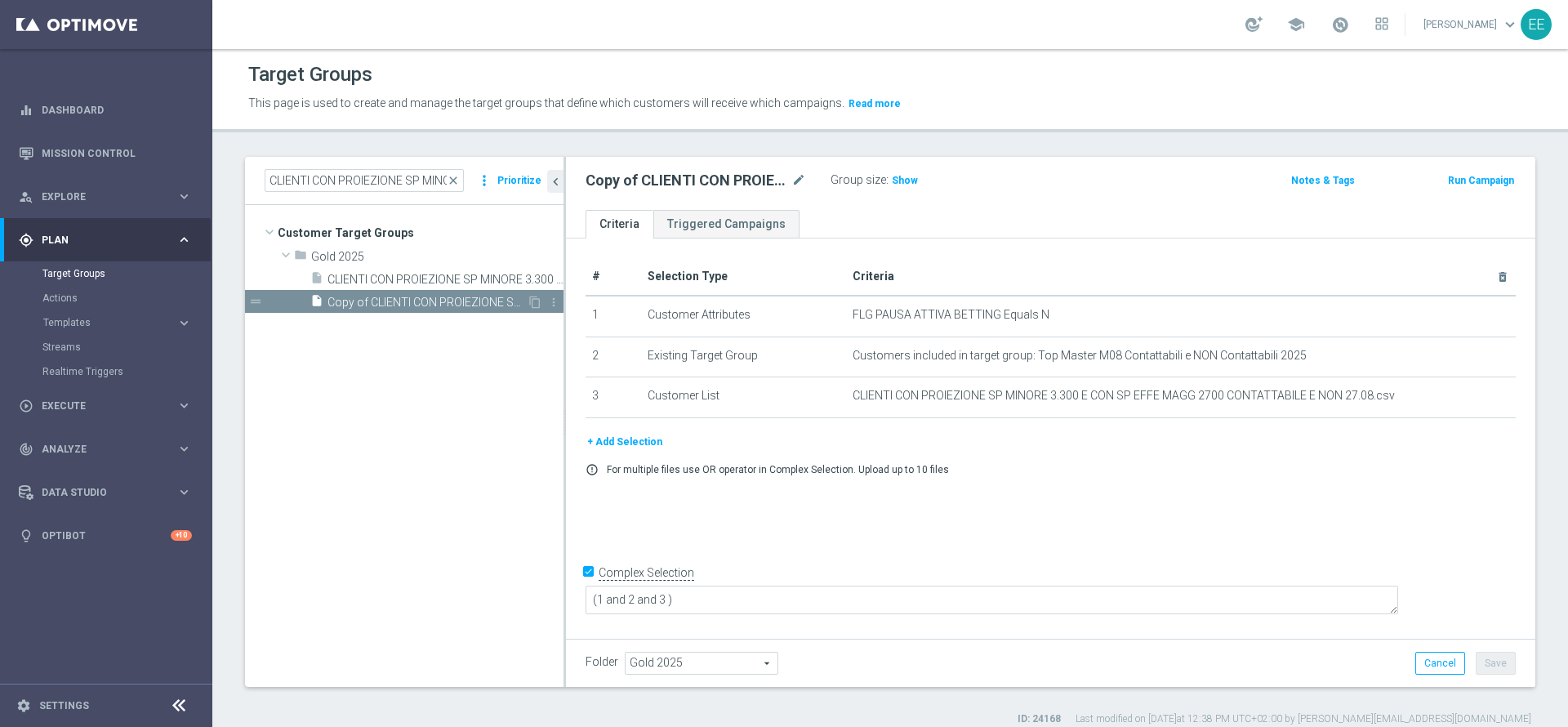
click at [455, 303] on span "Copy of CLIENTI CON PROIEZIONE SP MINORE 3.300 E CON SP EFFE MAGG 2700 CONTATTA…" at bounding box center [427, 303] width 199 height 14
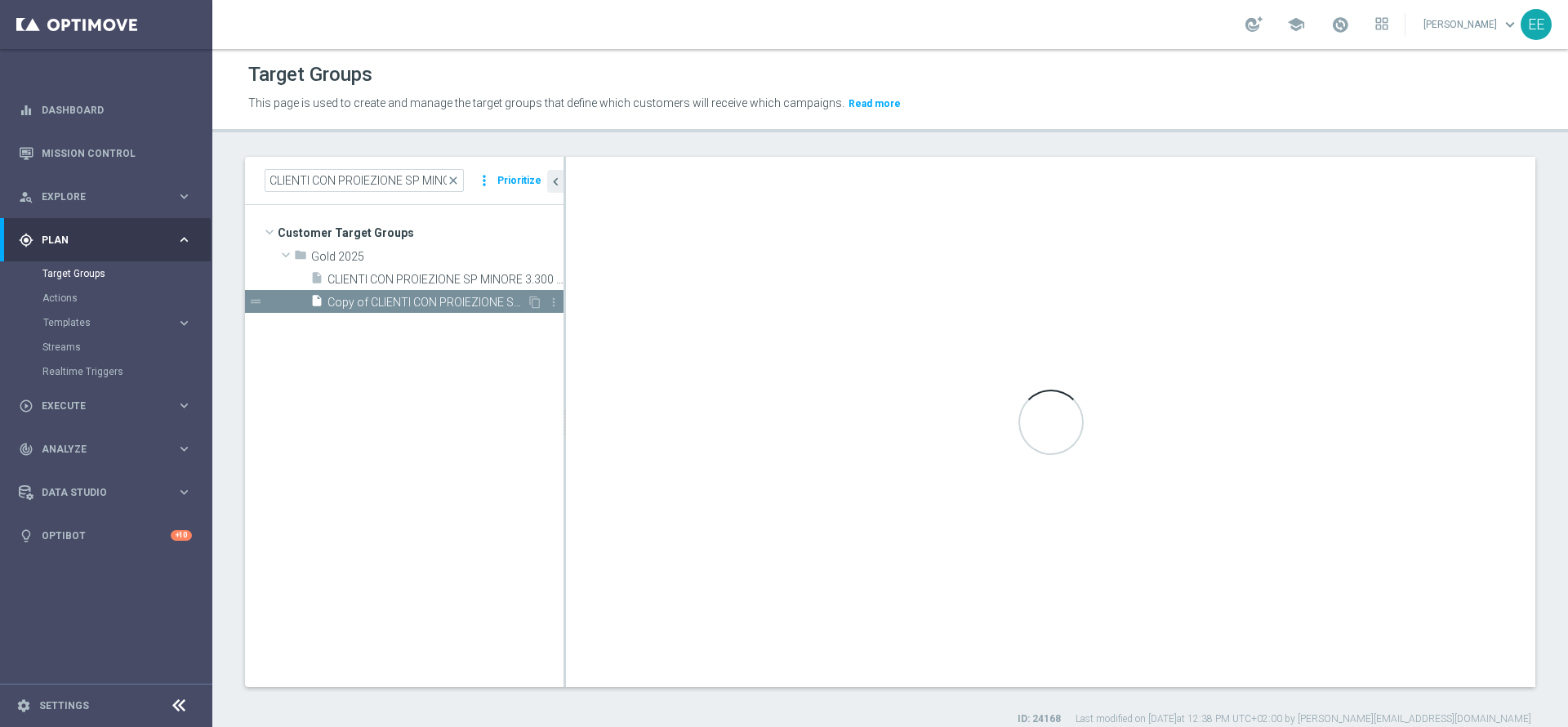
click at [455, 303] on span "Copy of CLIENTI CON PROIEZIONE SP MINORE 3.300 E CON SP EFFE MAGG 2700 CONTATTA…" at bounding box center [427, 303] width 199 height 14
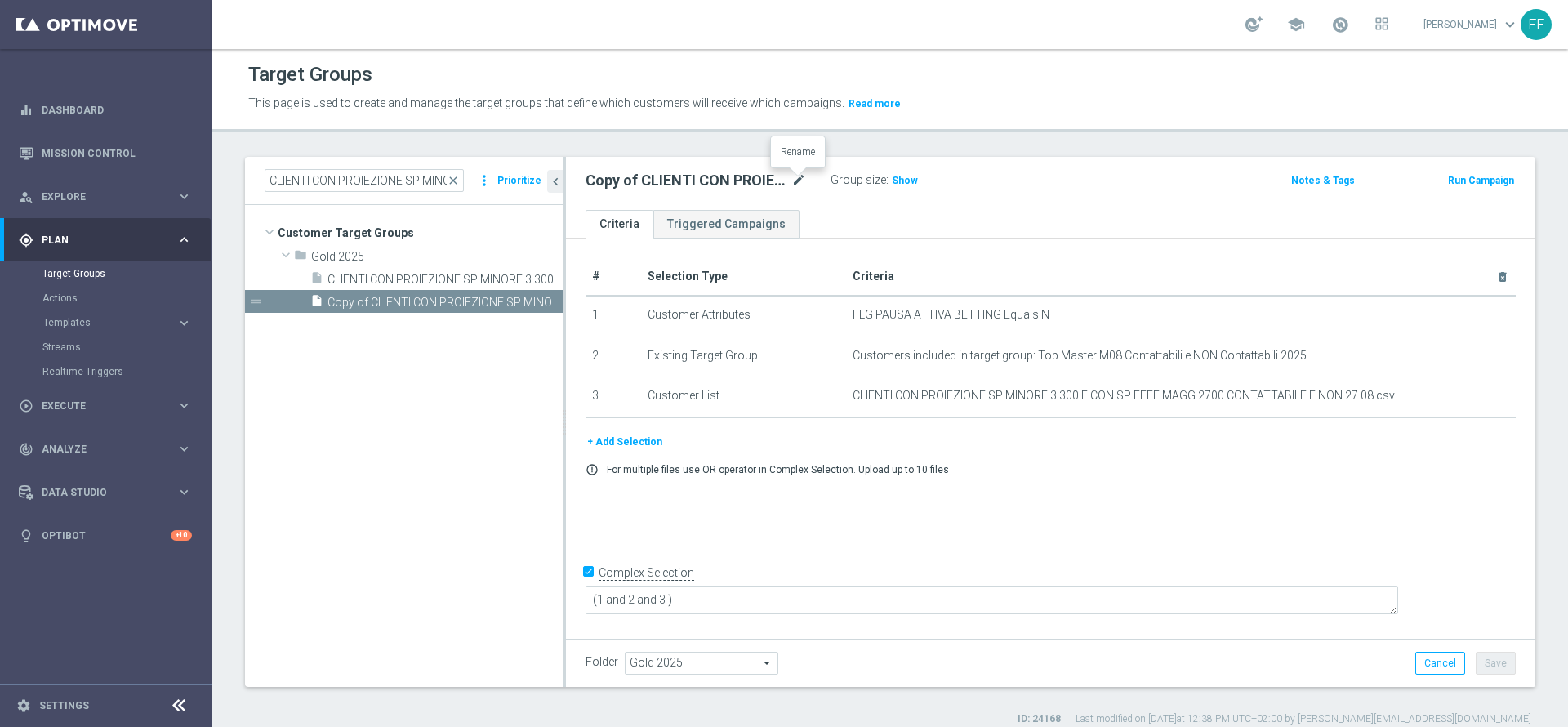
click at [799, 179] on icon "mode_edit" at bounding box center [798, 181] width 15 height 20
type input "Clienti con proiezione SP tra 2800 e 3300 26.09"
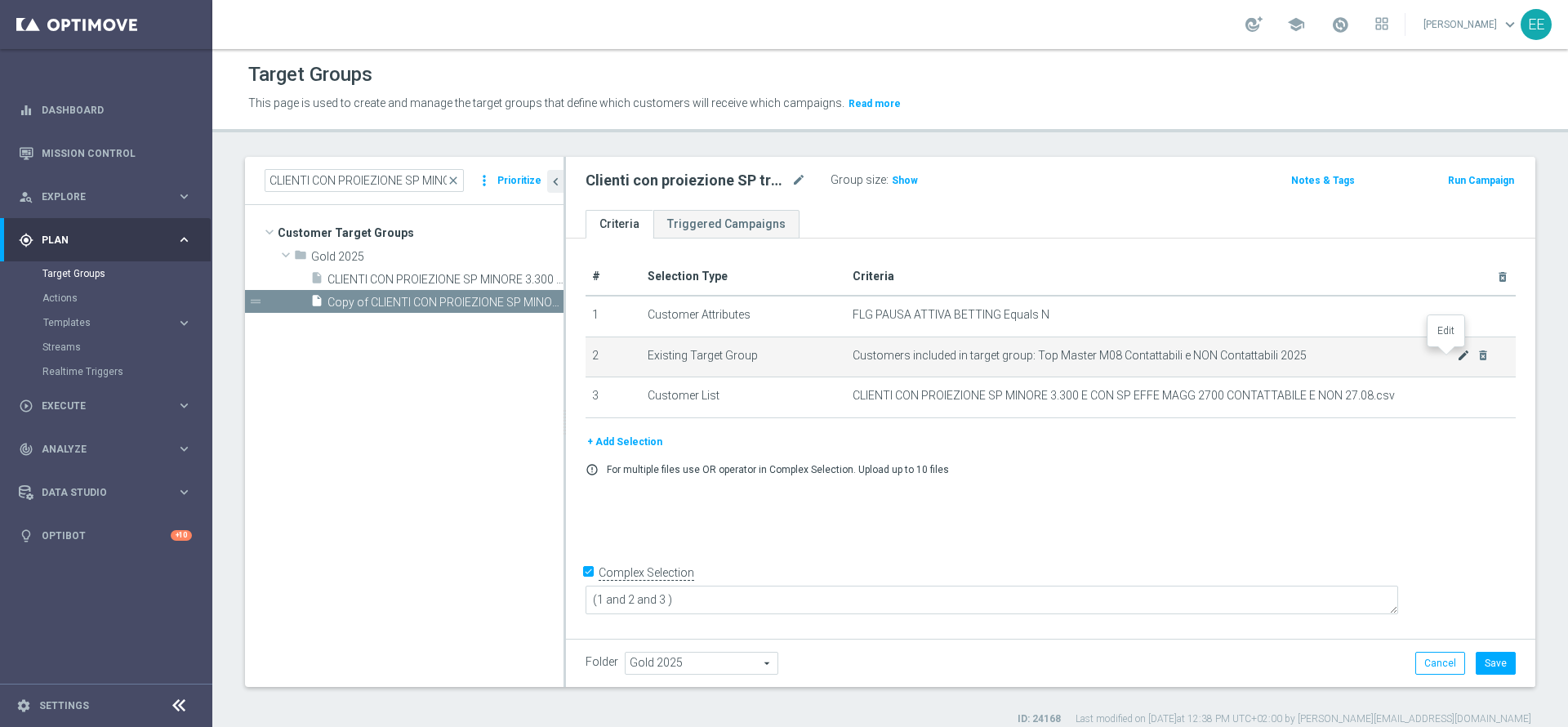
click at [1457, 354] on icon "mode_edit" at bounding box center [1464, 356] width 13 height 13
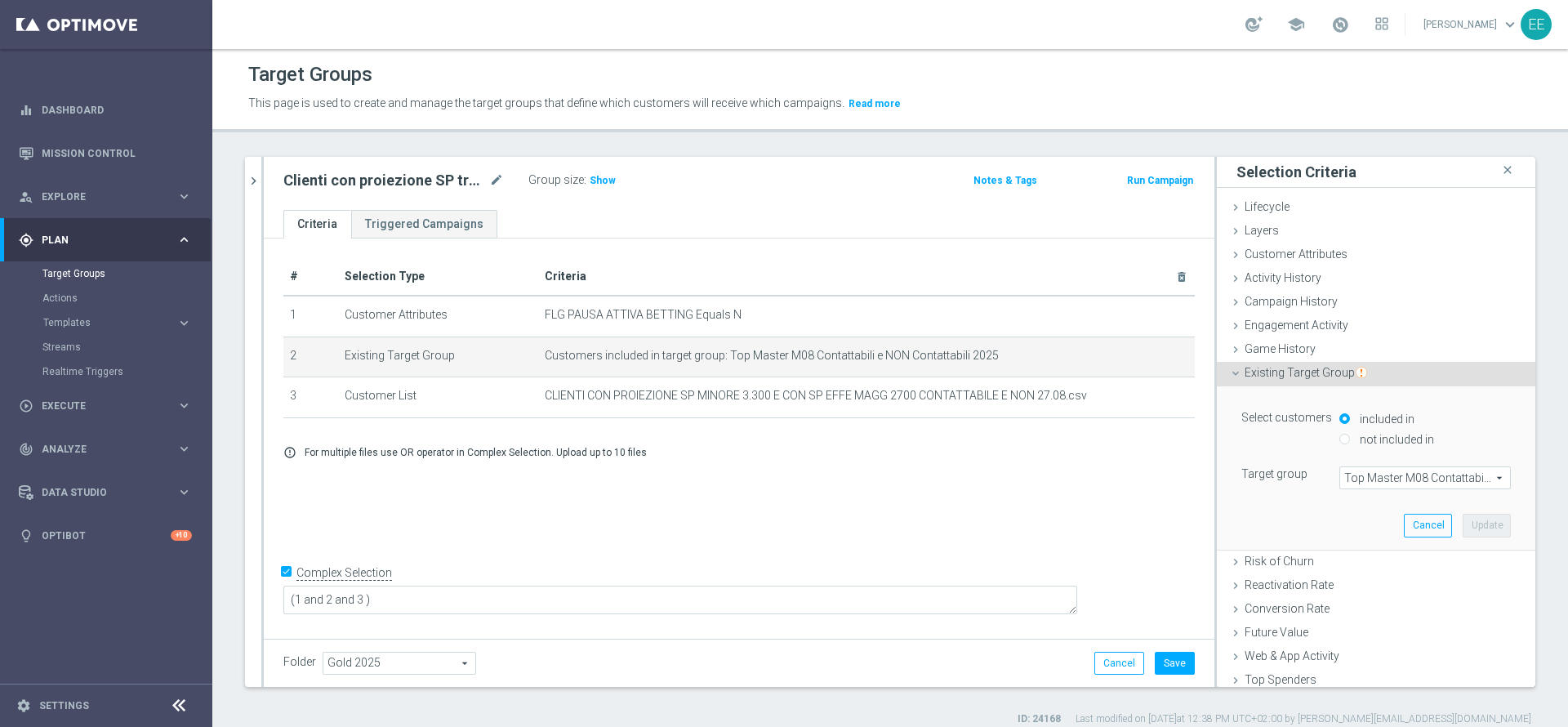
click at [1383, 478] on span "Top Master M08 Contattabili e NON Contattabili 2025" at bounding box center [1425, 478] width 170 height 22
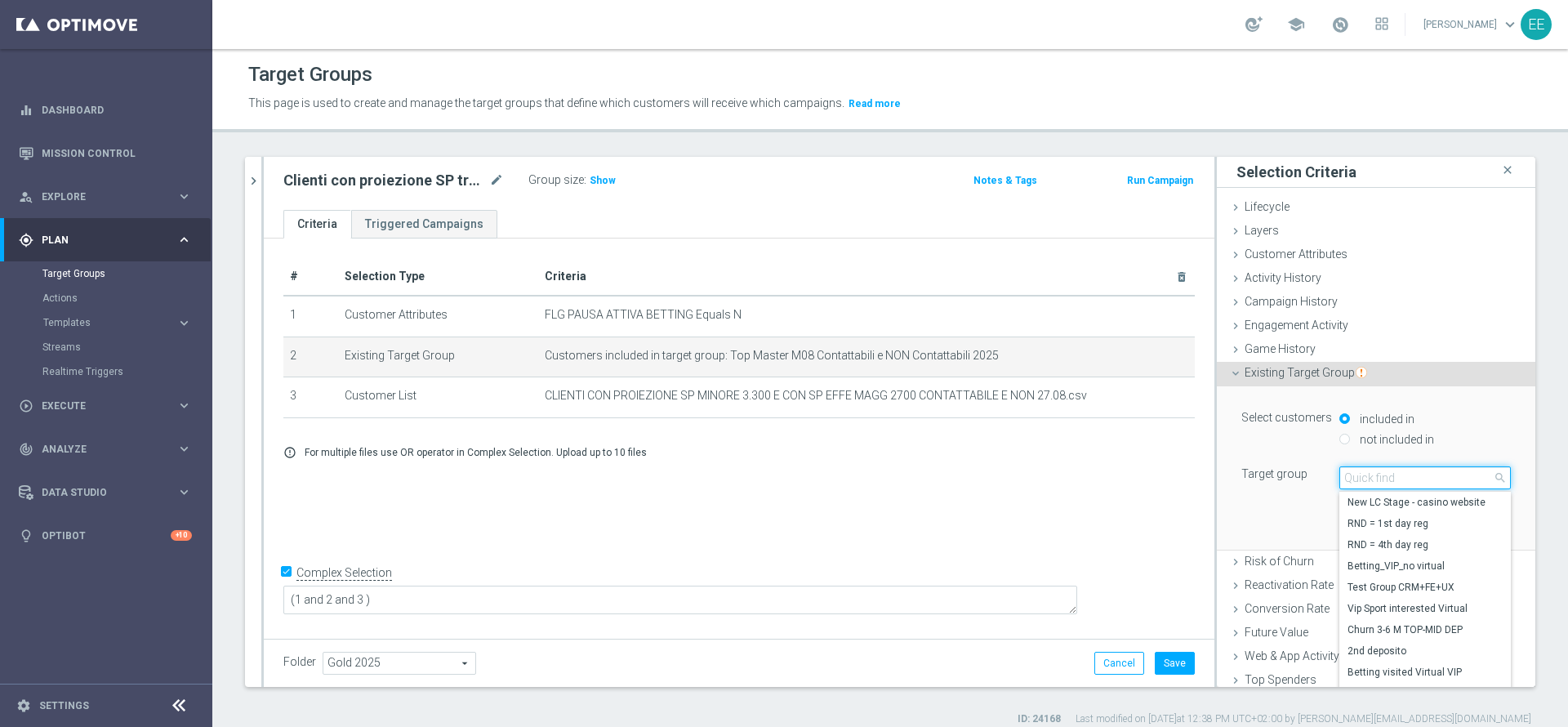
click at [1383, 478] on input "search" at bounding box center [1424, 478] width 171 height 23
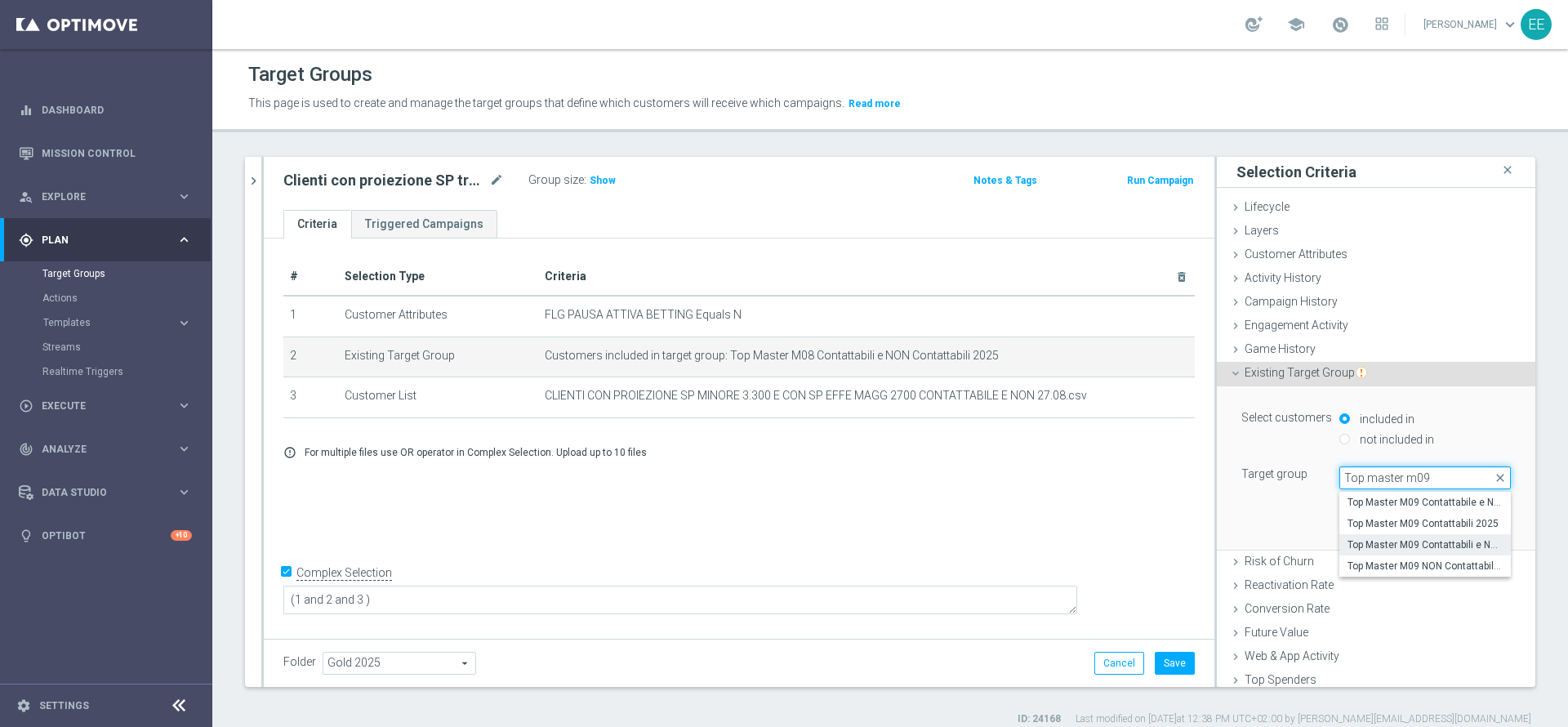
type input "Top master m09"
click at [1369, 539] on span "Top Master M09 Contattabili e NON Contattabili 2025" at bounding box center [1425, 545] width 155 height 13
type input "Top Master M09 Contattabili e NON Contattabili 2025"
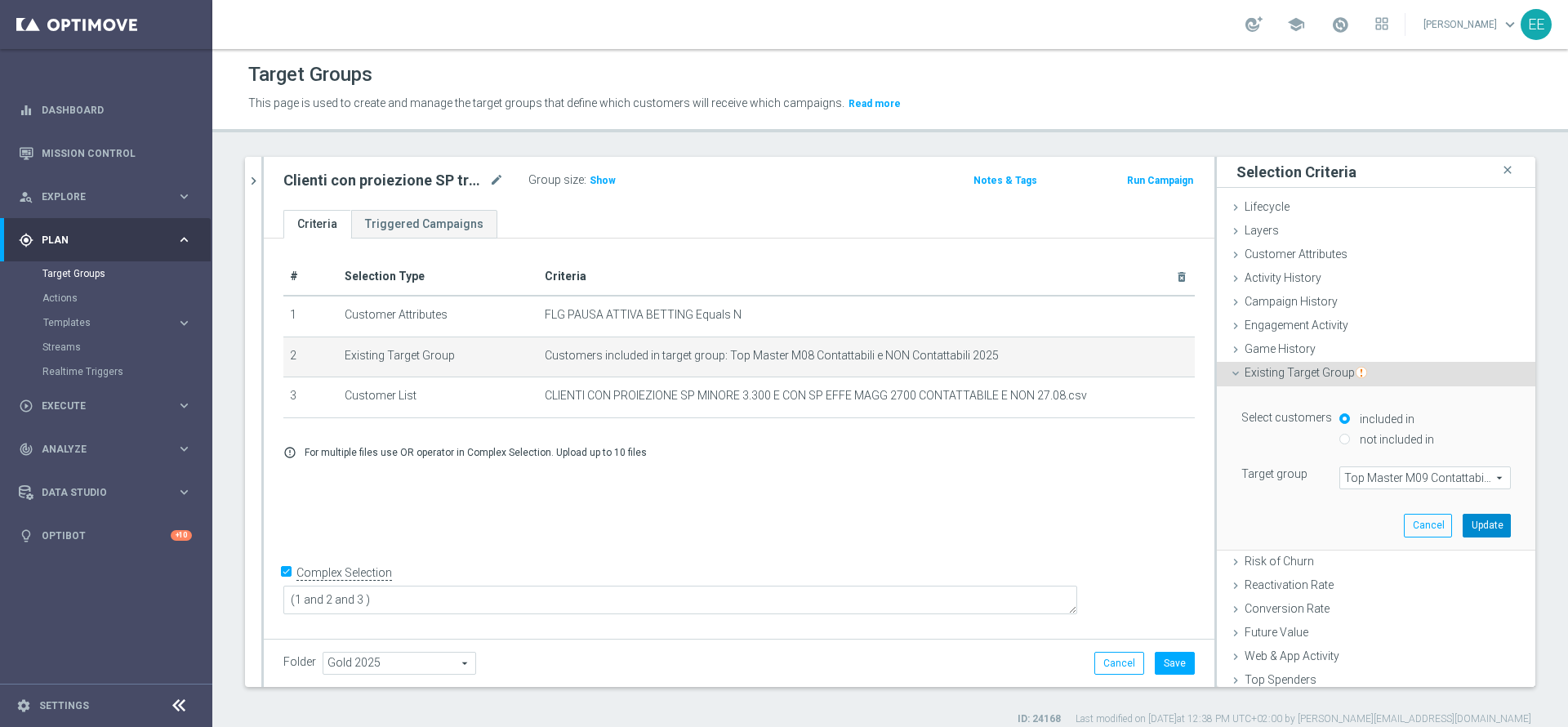
click at [1463, 519] on button "Update" at bounding box center [1487, 526] width 48 height 23
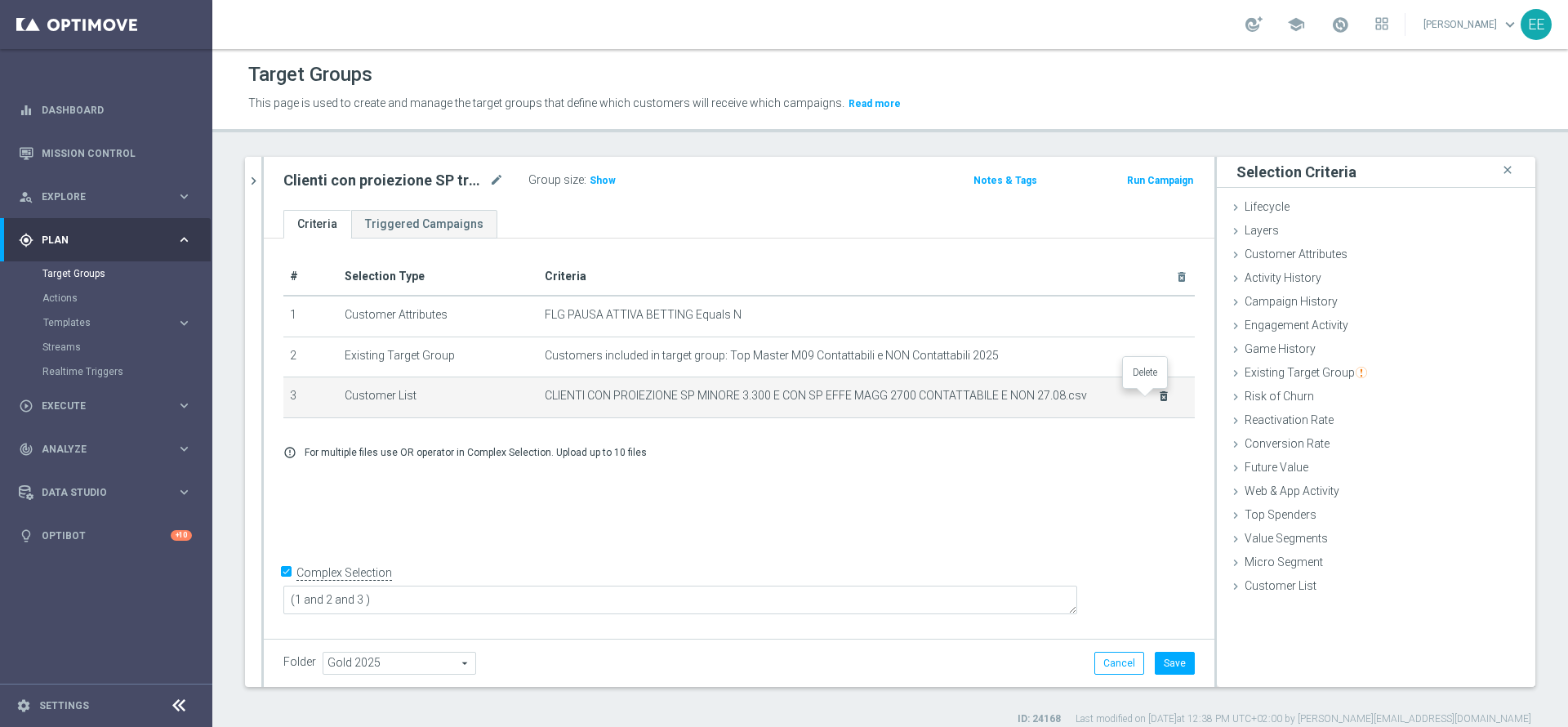
click at [1157, 397] on icon "delete_forever" at bounding box center [1164, 396] width 13 height 13
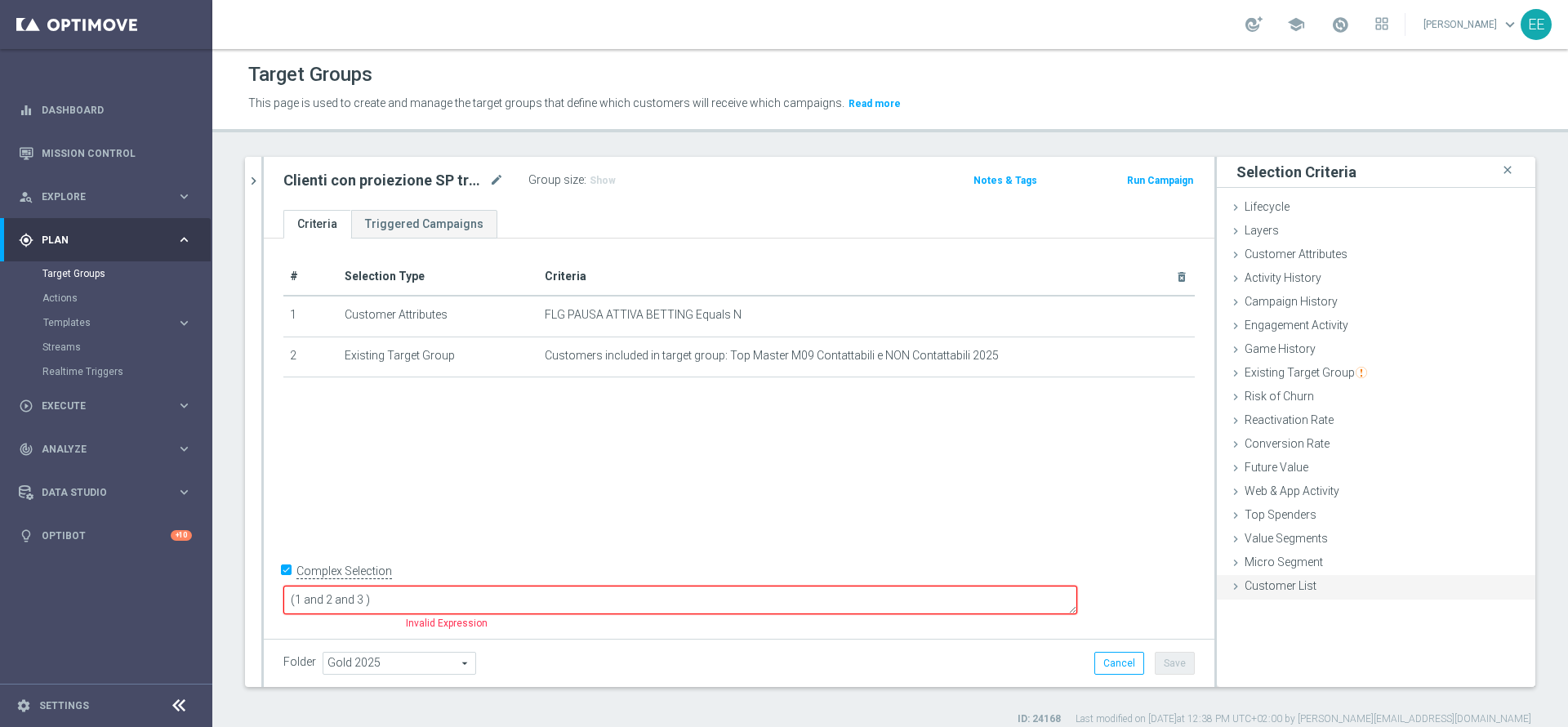
click at [1294, 586] on span "Customer List" at bounding box center [1280, 586] width 72 height 13
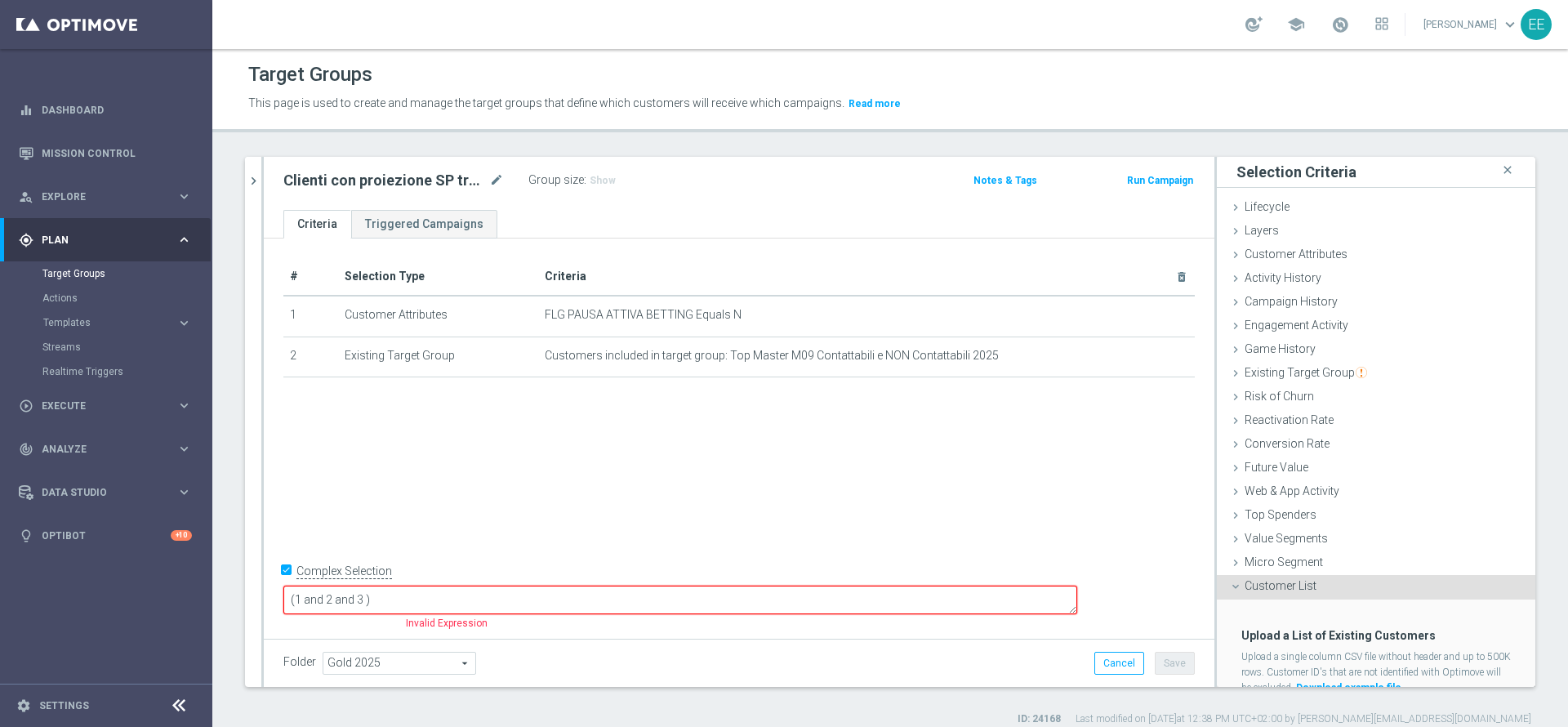
scroll to position [59, 0]
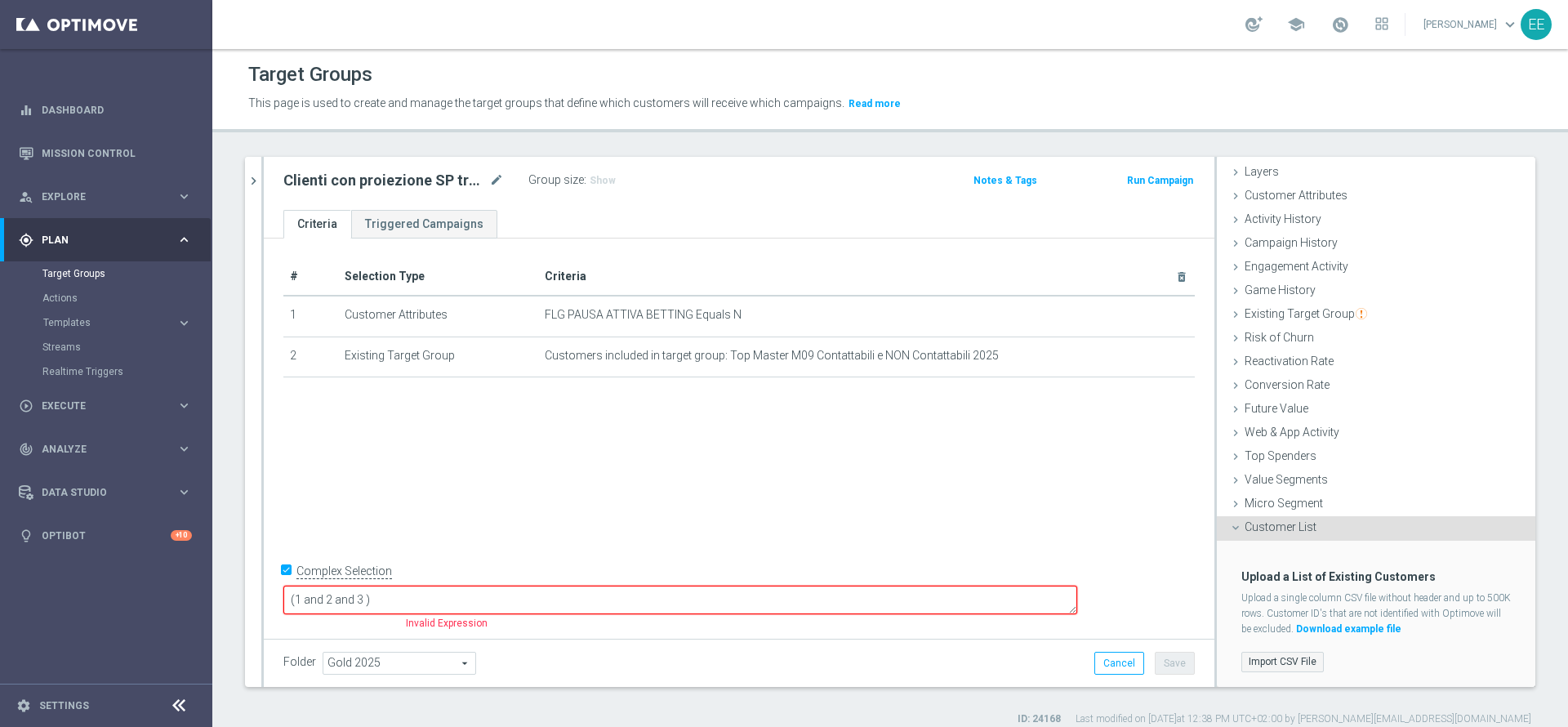
click at [1269, 661] on label "Import CSV File" at bounding box center [1283, 662] width 83 height 21
click at [0, 0] on input "Import CSV File" at bounding box center [0, 0] width 0 height 0
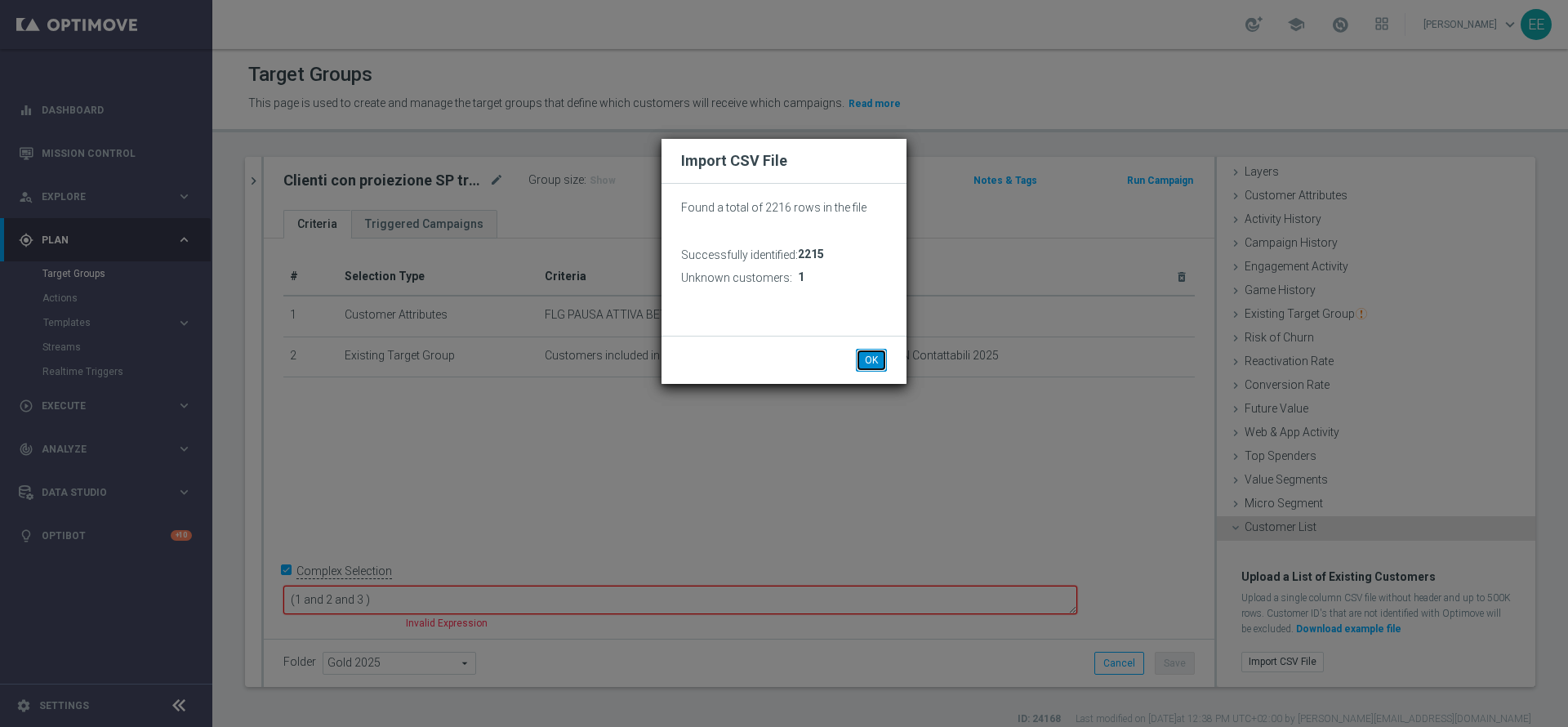
click at [877, 352] on button "OK" at bounding box center [872, 361] width 31 height 23
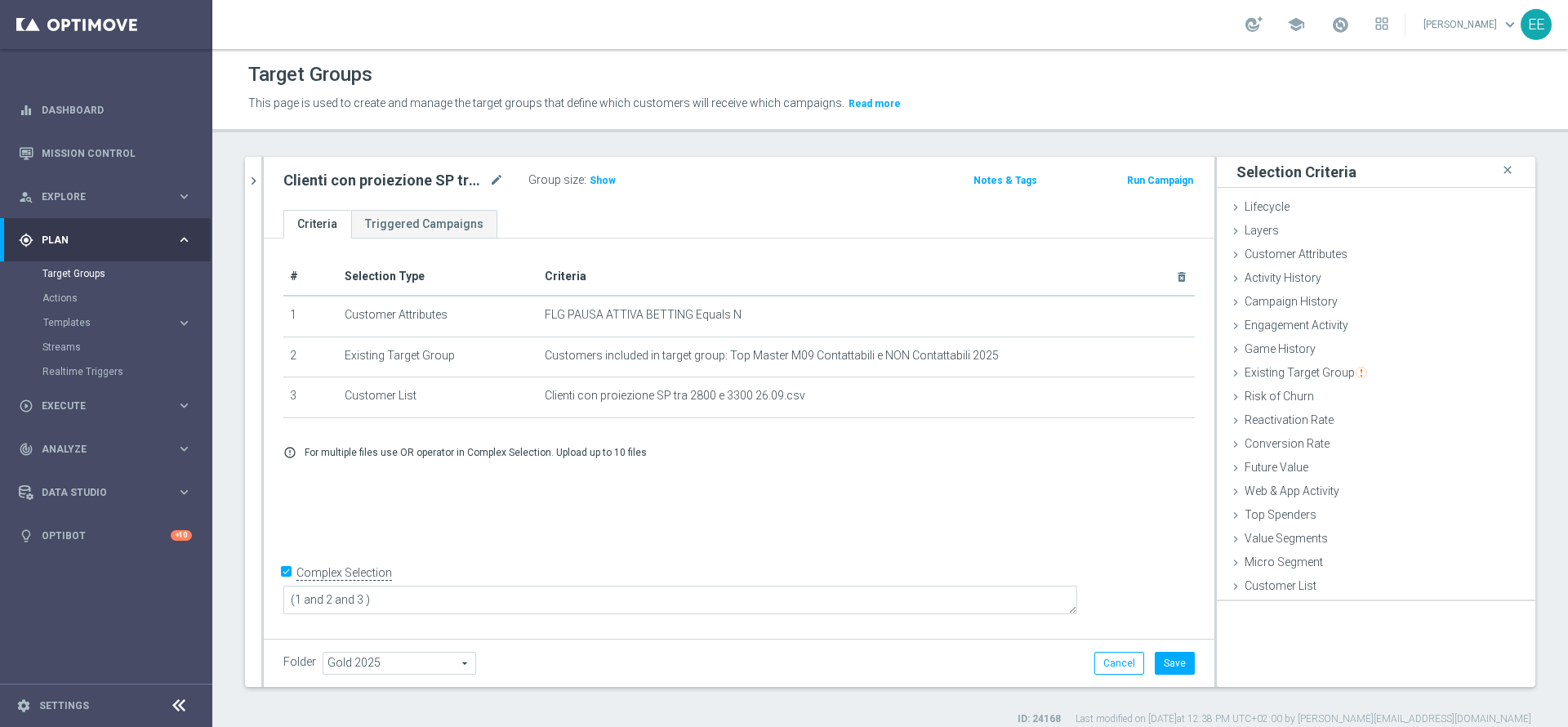
scroll to position [0, 0]
click at [606, 188] on h3 "Show" at bounding box center [603, 180] width 30 height 18
click at [1156, 652] on button "Save" at bounding box center [1175, 663] width 40 height 23
click at [601, 179] on span "1,920" at bounding box center [604, 182] width 29 height 16
click at [248, 175] on icon "chevron_right" at bounding box center [253, 180] width 16 height 16
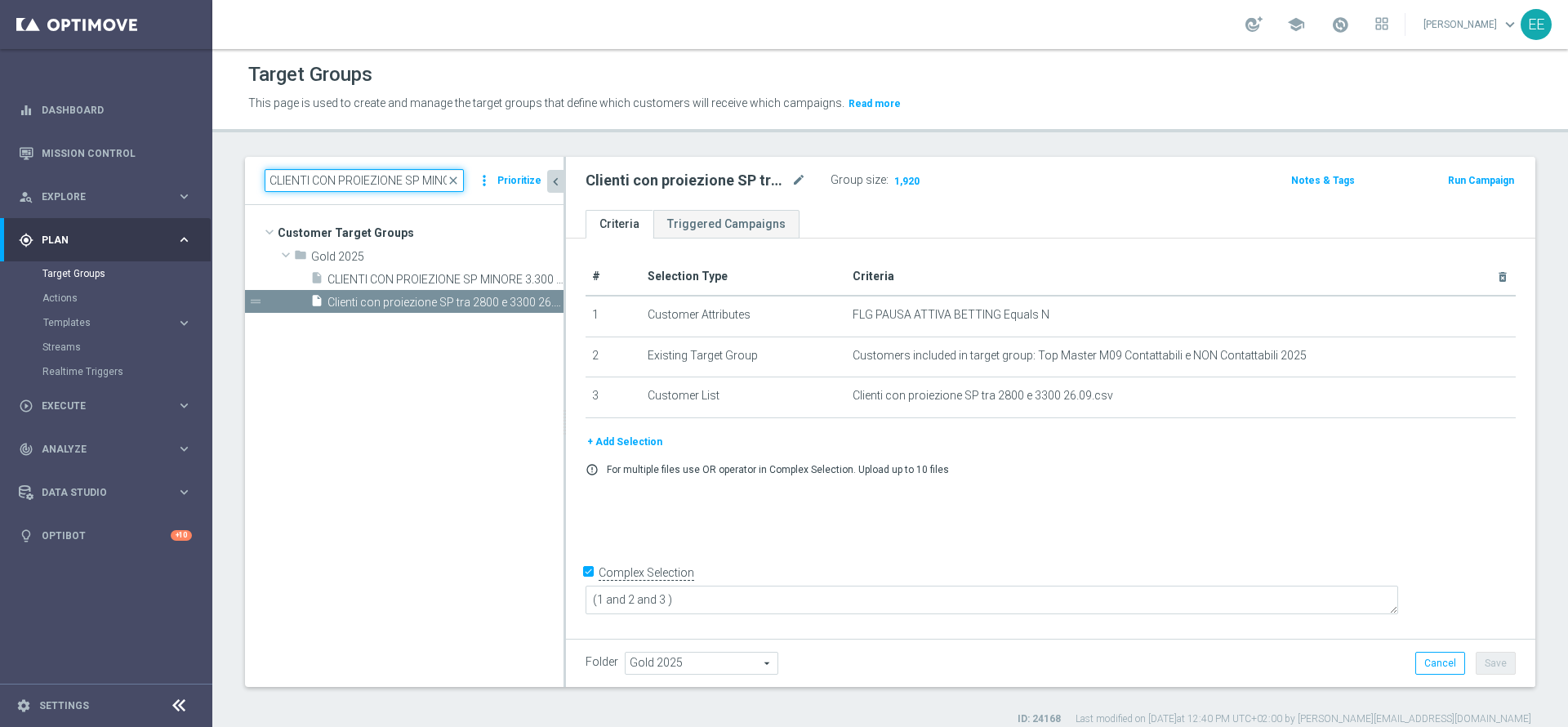
click at [377, 175] on input "CLIENTI CON PROIEZIONE SP MINORE 3.300 E CON SP EFFE MAGG 2700 CONTATTABILE E N…" at bounding box center [364, 181] width 199 height 23
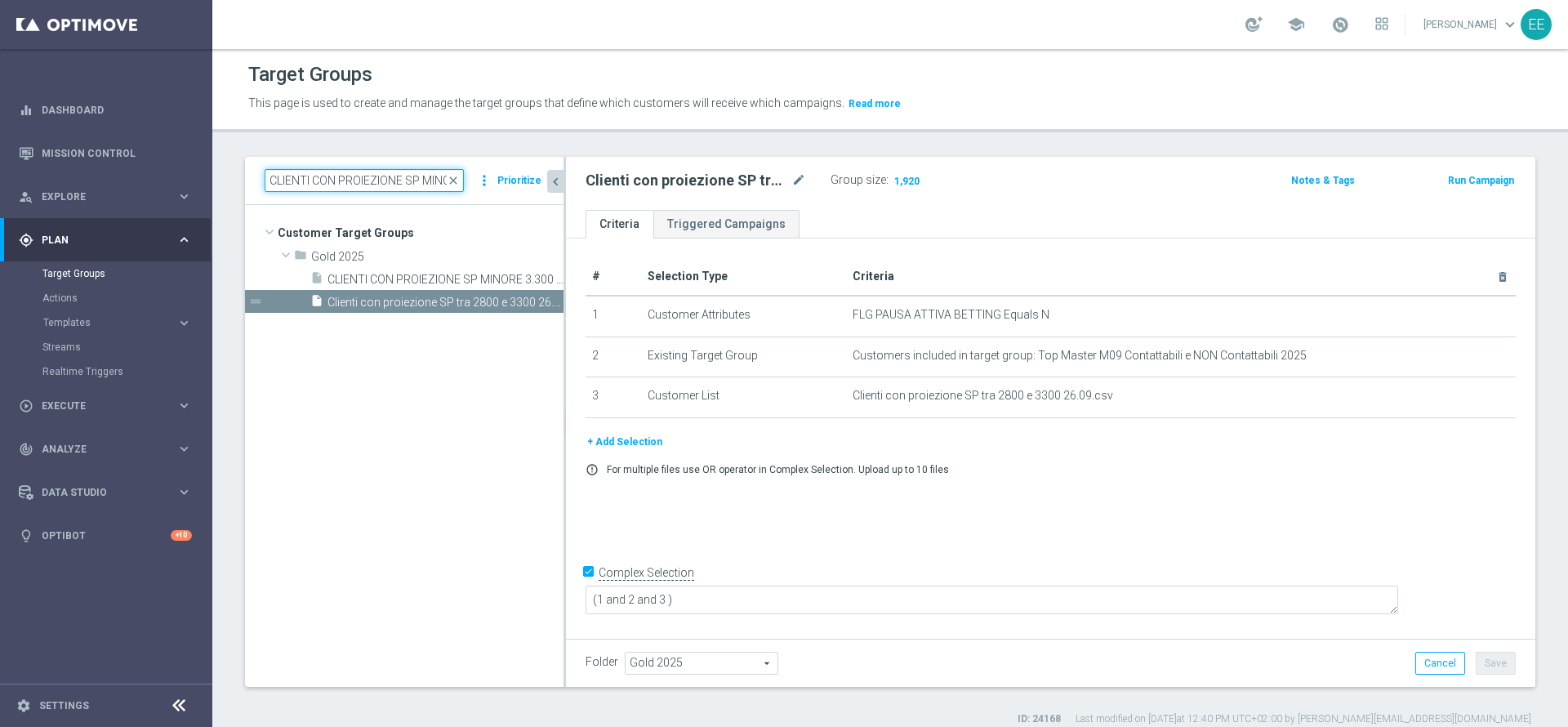
click at [377, 175] on input "CLIENTI CON PROIEZIONE SP MINORE 3.300 E CON SP EFFE MAGG 2700 CONTATTABILE E N…" at bounding box center [364, 181] width 199 height 23
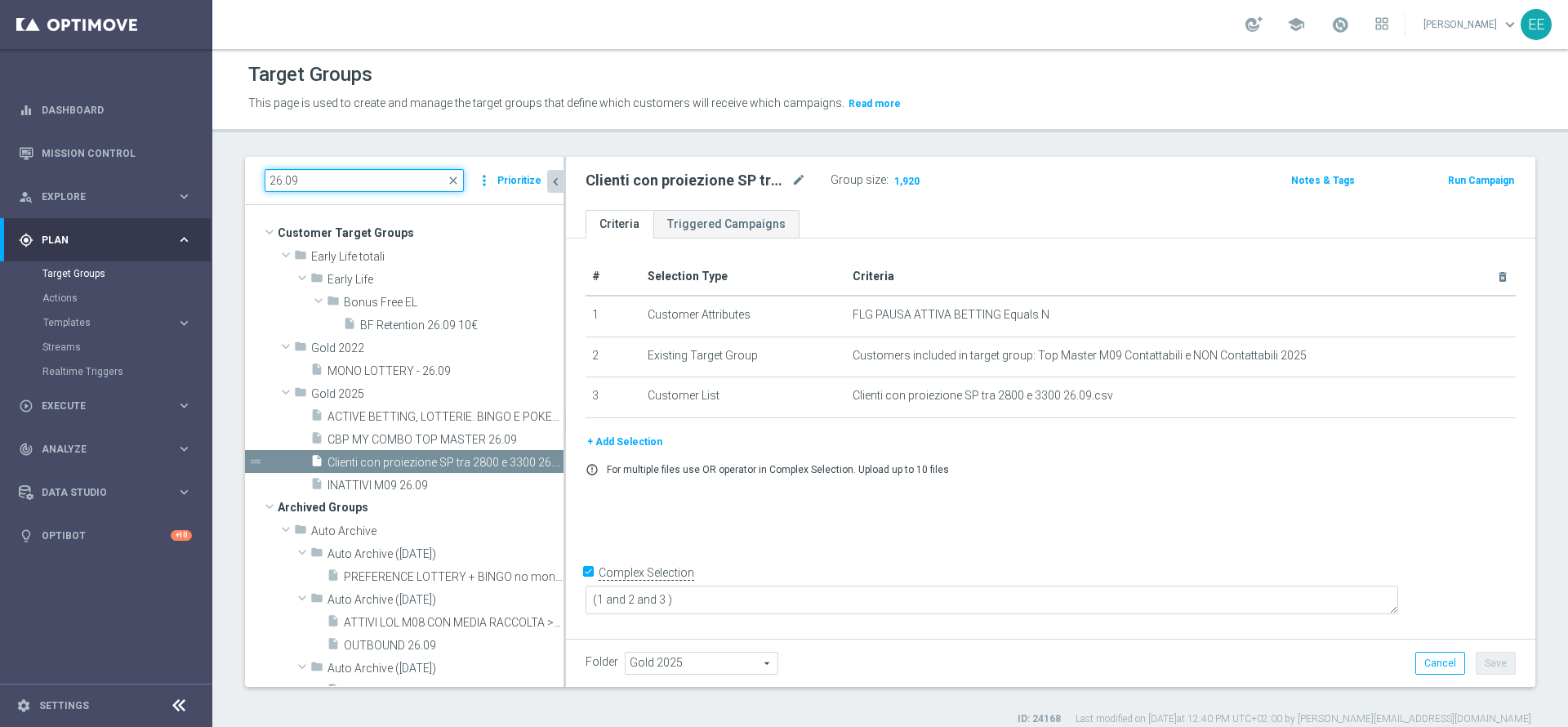
click at [333, 185] on input "26.09" at bounding box center [364, 181] width 199 height 23
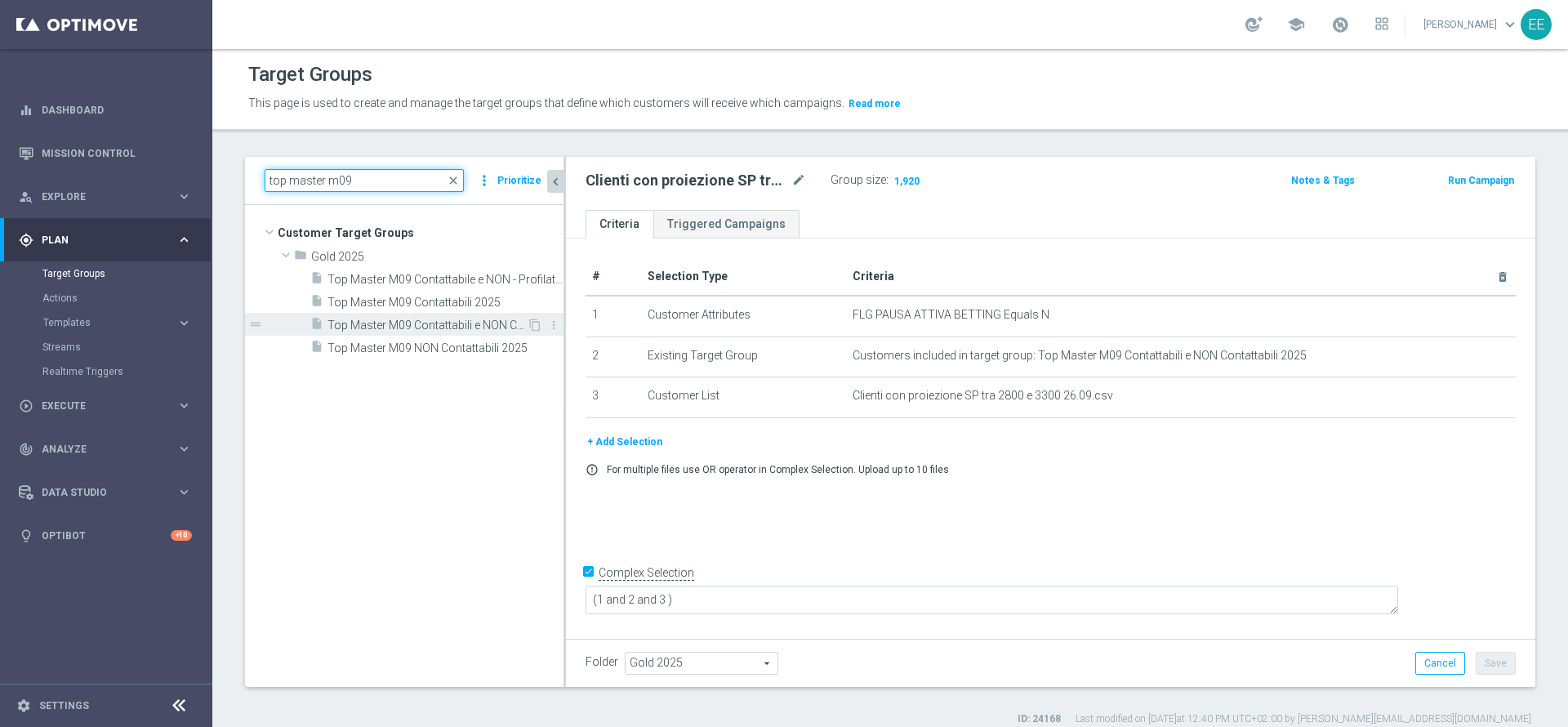
type input "top master m09"
click at [404, 324] on span "Top Master M09 Contattabili e NON Contattabili 2025" at bounding box center [427, 325] width 199 height 14
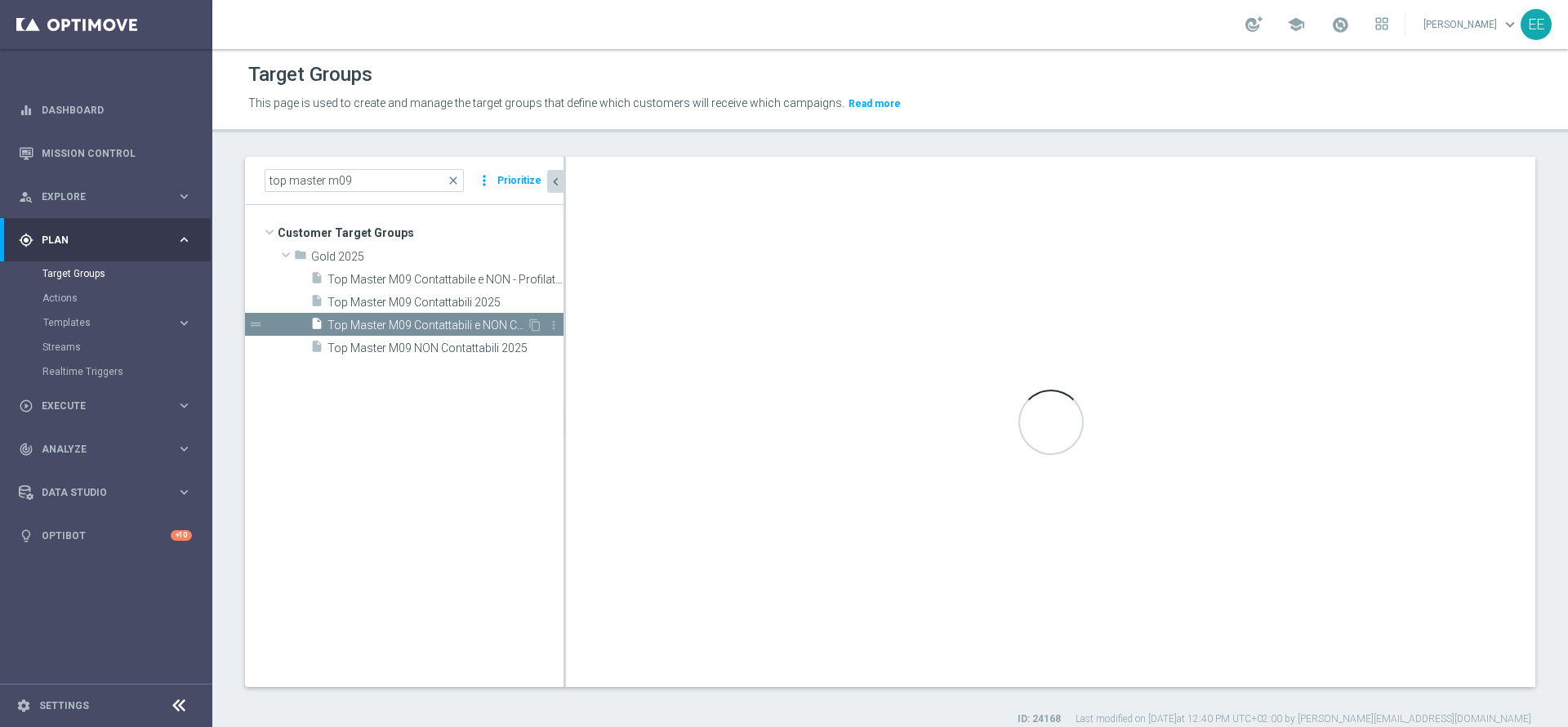
type textarea "(1 and 2 and 3 and 4 and 5 and 6 and 7 and 8 and 9)"
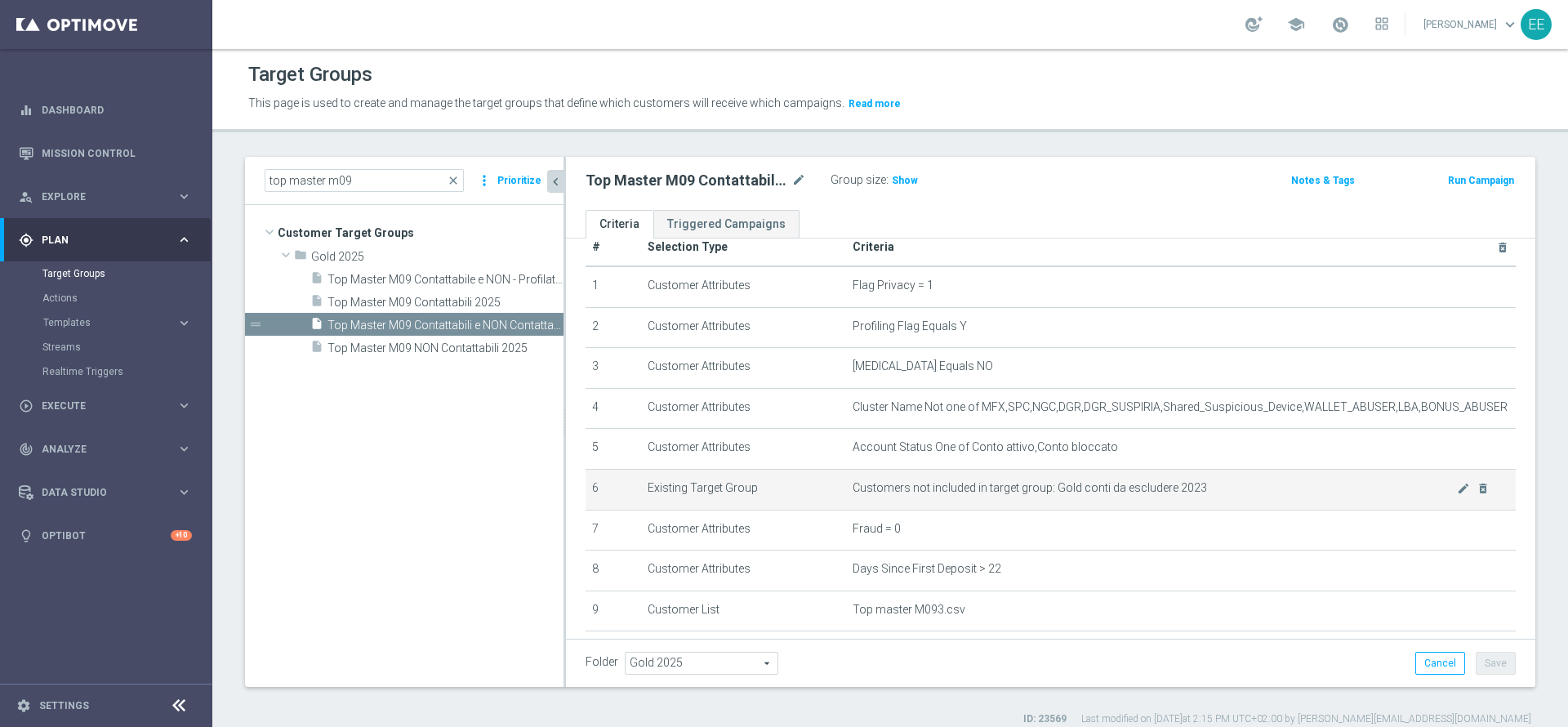
scroll to position [7, 0]
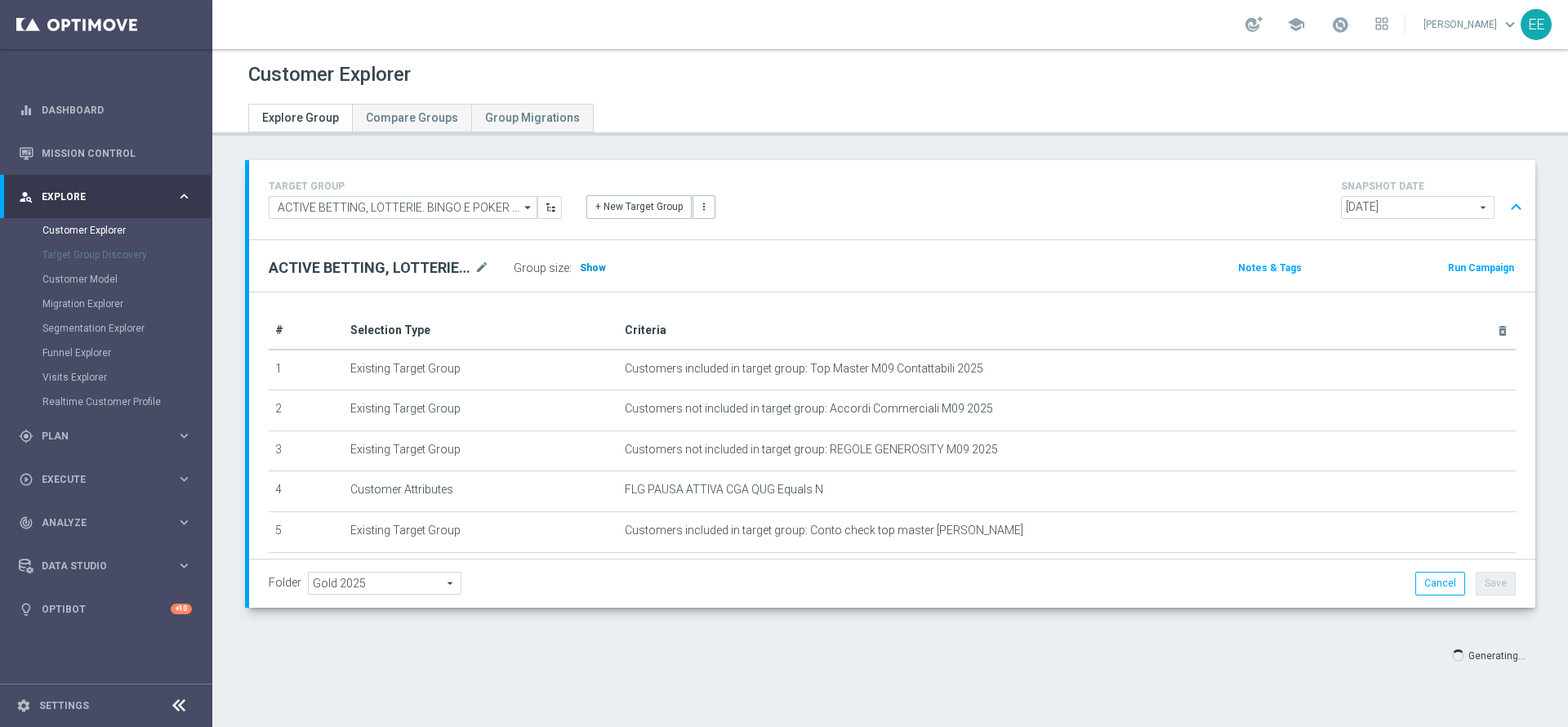
click at [587, 269] on span "Show" at bounding box center [593, 268] width 26 height 12
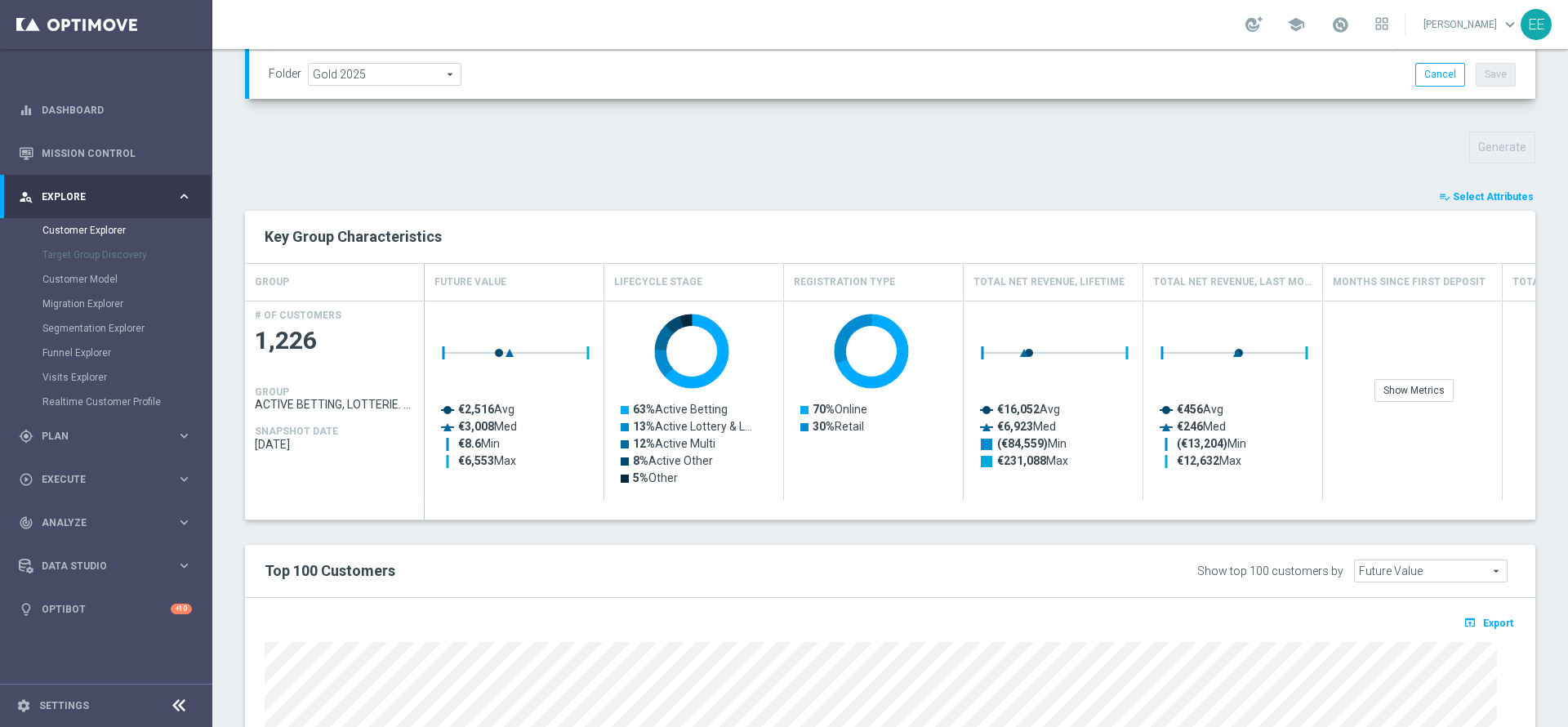
scroll to position [505, 0]
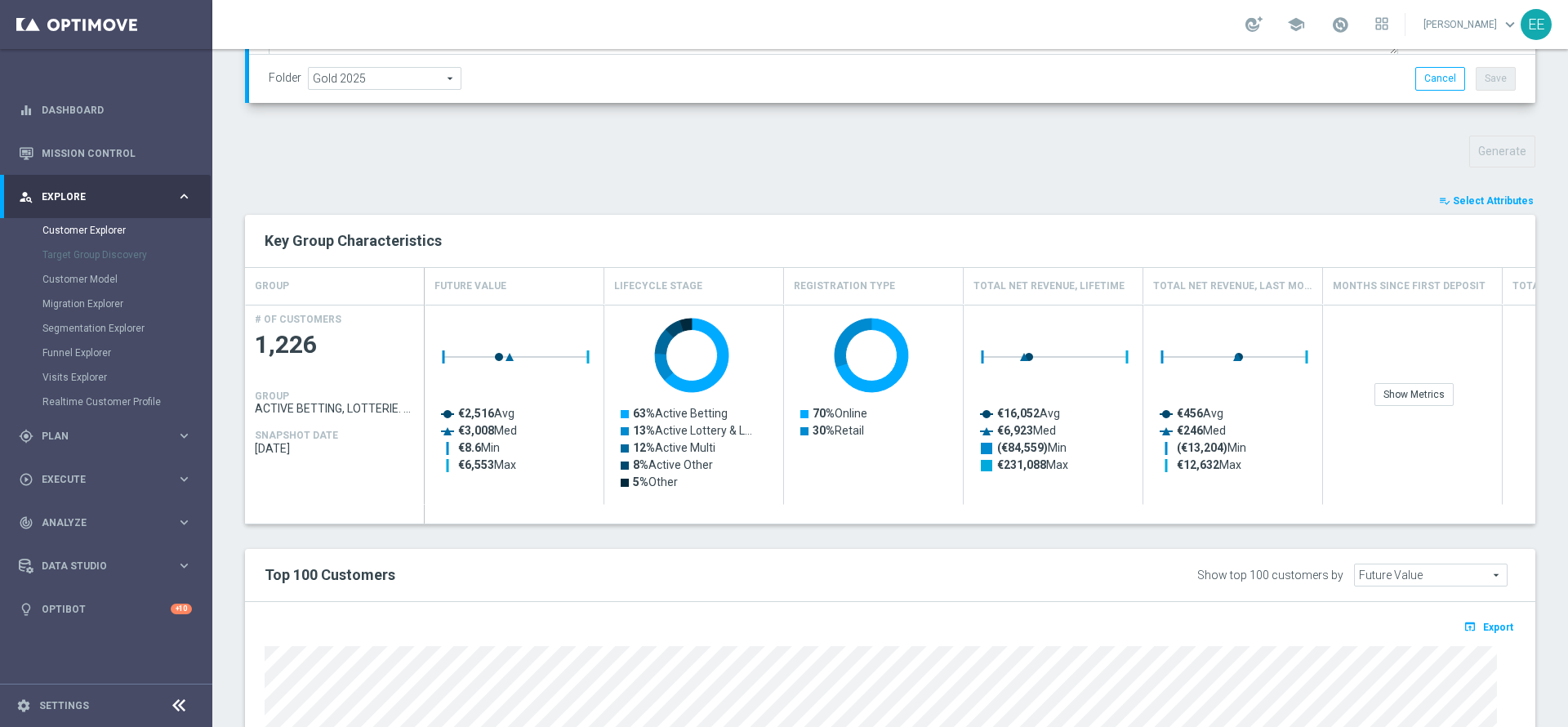
click at [1469, 199] on span "Select Attributes" at bounding box center [1494, 201] width 81 height 12
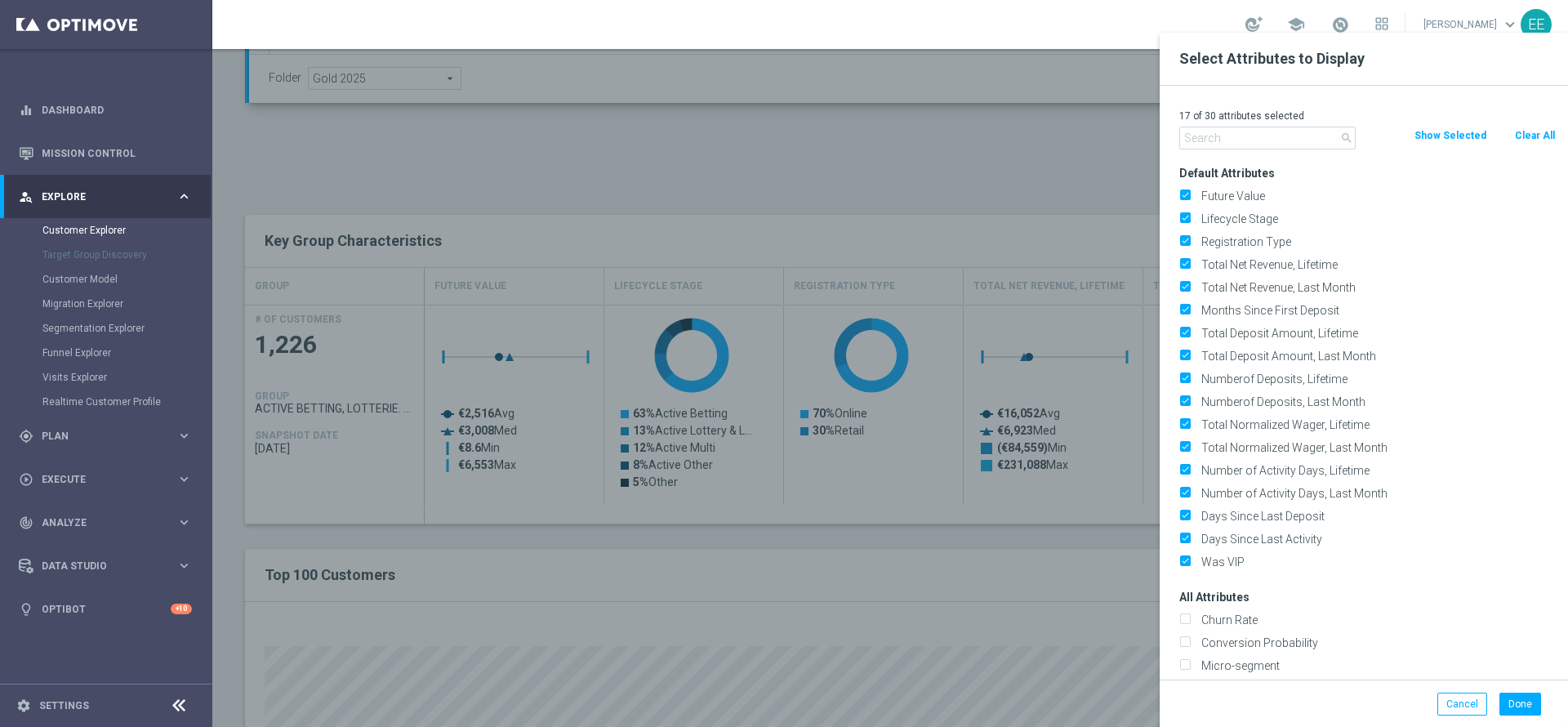
click at [1551, 133] on button "Clear All" at bounding box center [1535, 136] width 43 height 18
checkbox input "false"
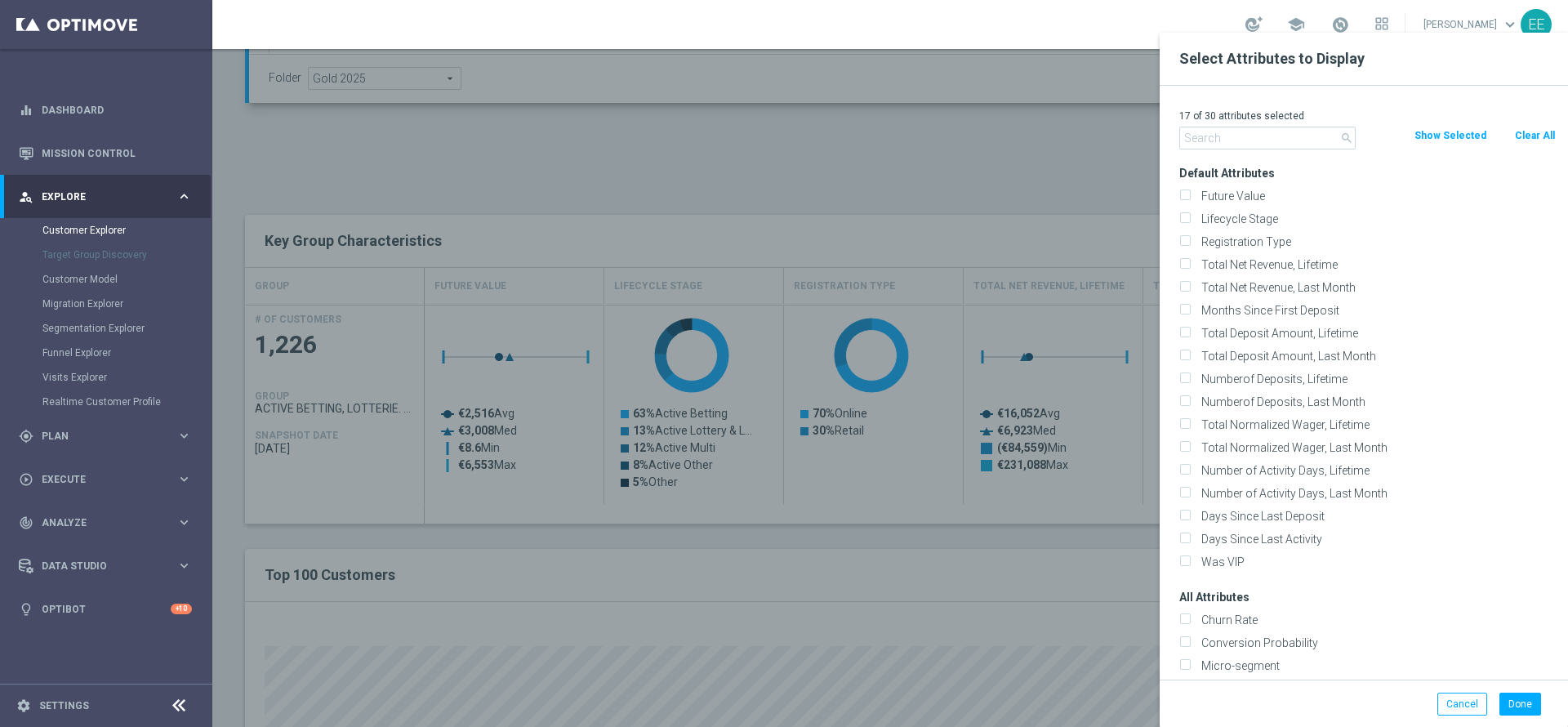
checkbox input "false"
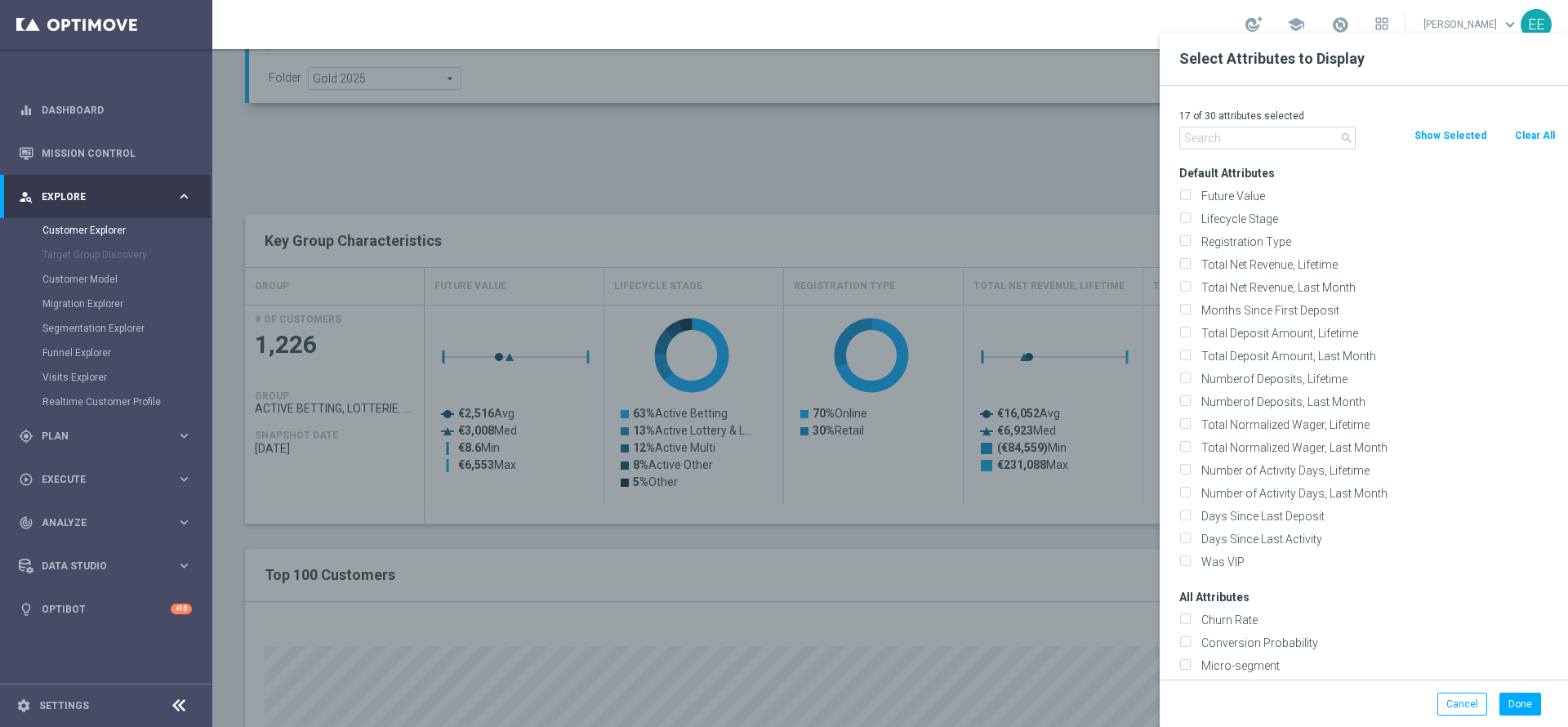
checkbox input "false"
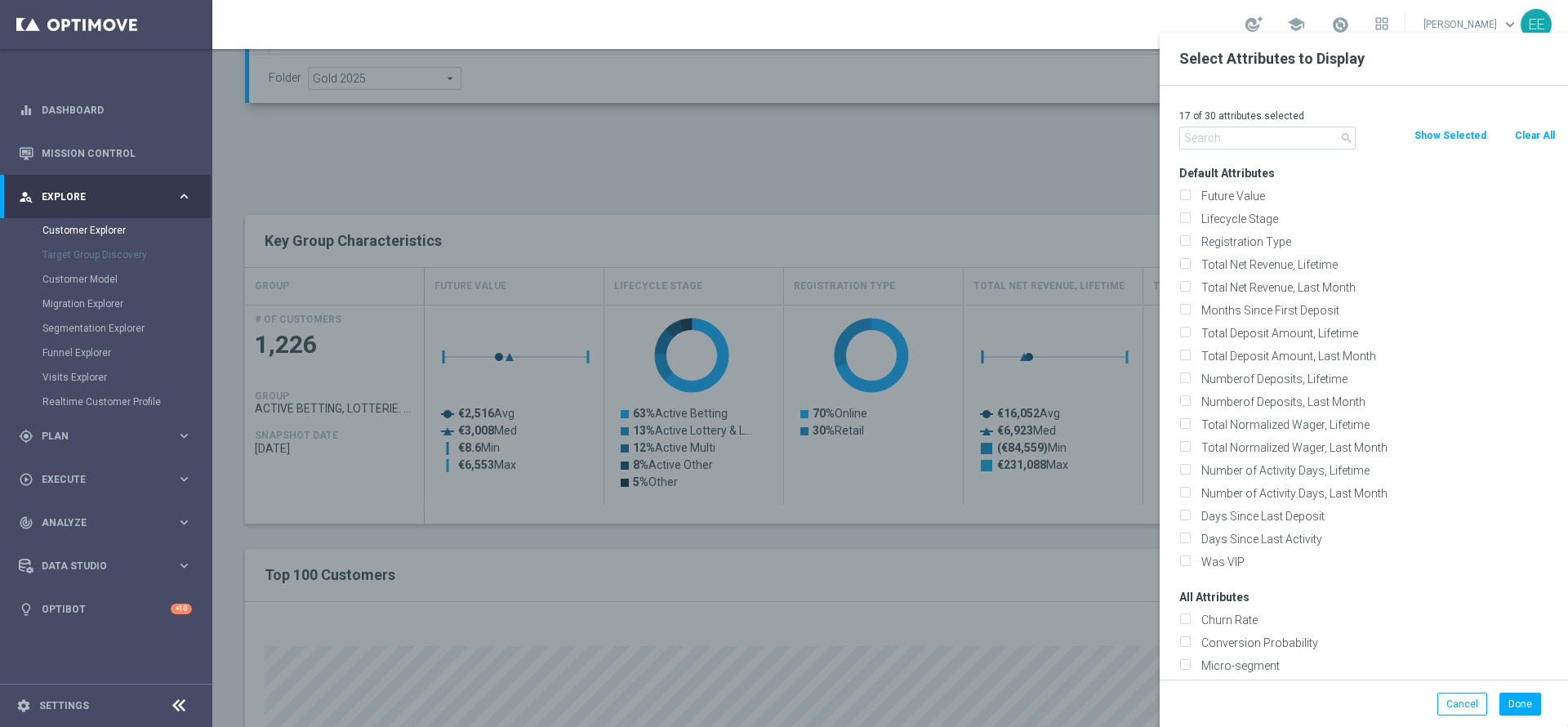
checkbox input "false"
click at [1250, 143] on input "text" at bounding box center [1267, 138] width 176 height 23
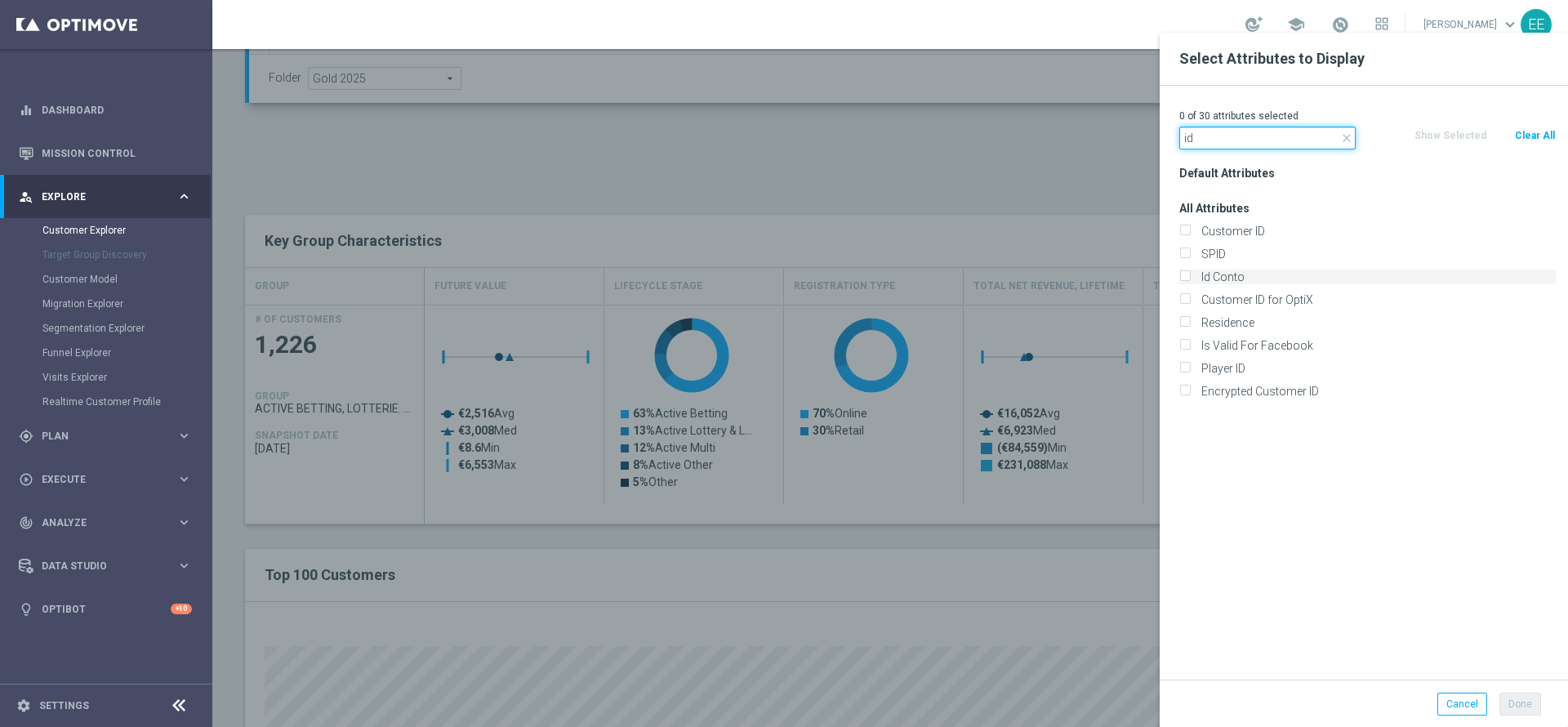
type input "id"
click at [1250, 284] on label "Id Conto" at bounding box center [1376, 277] width 360 height 15
click at [1190, 284] on input "Id Conto" at bounding box center [1184, 279] width 11 height 11
checkbox input "true"
click at [1525, 701] on button "Done" at bounding box center [1520, 705] width 41 height 23
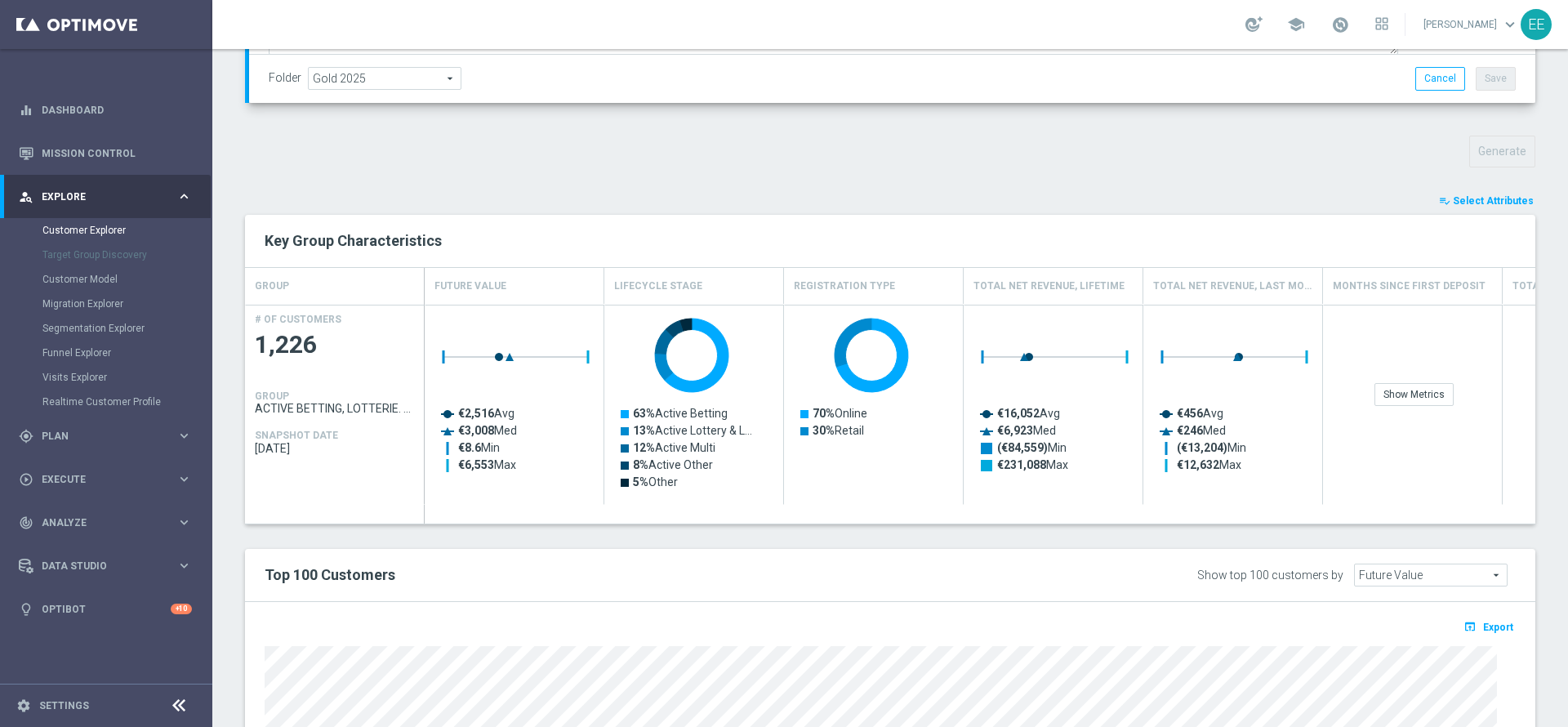
type input "Search"
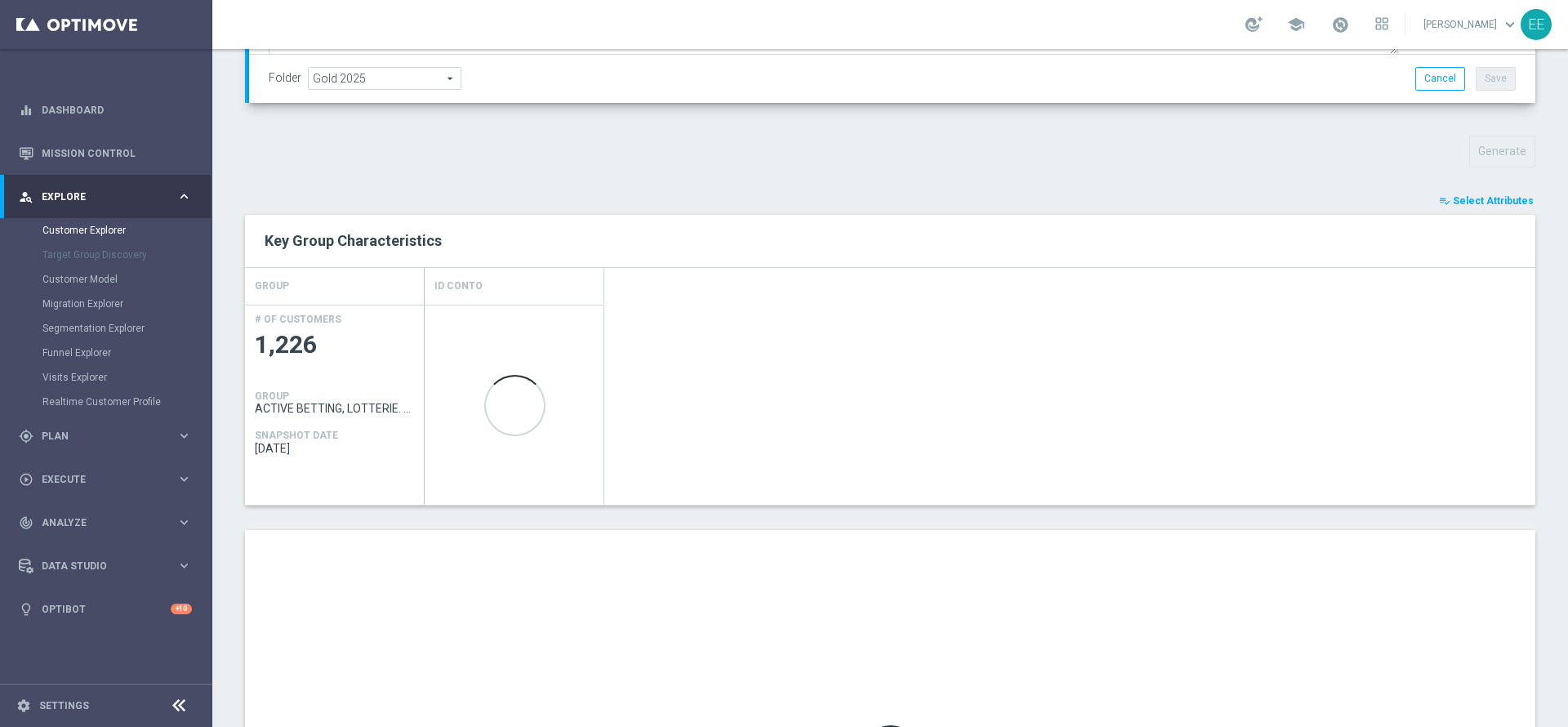
scroll to position [801, 0]
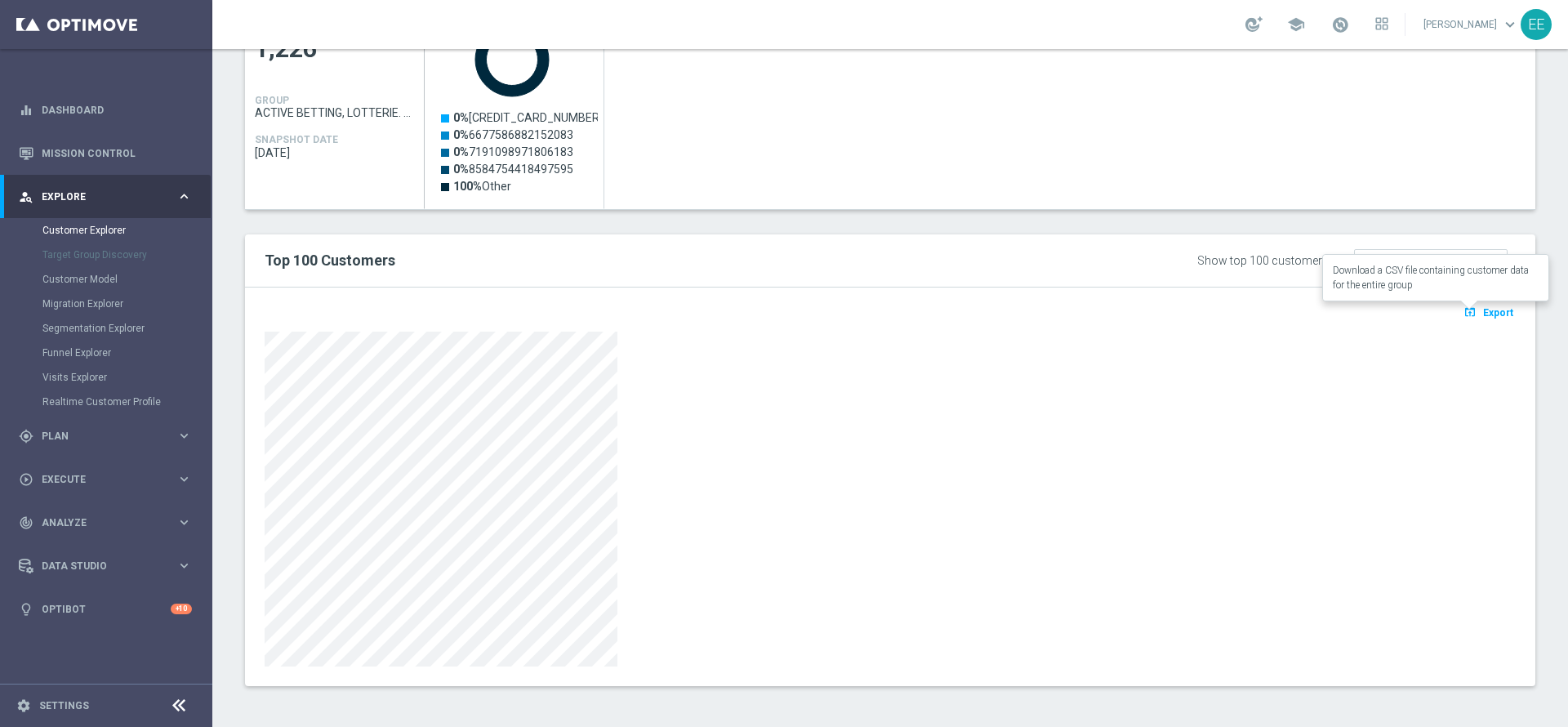
click at [1464, 310] on icon "open_in_browser" at bounding box center [1472, 313] width 17 height 13
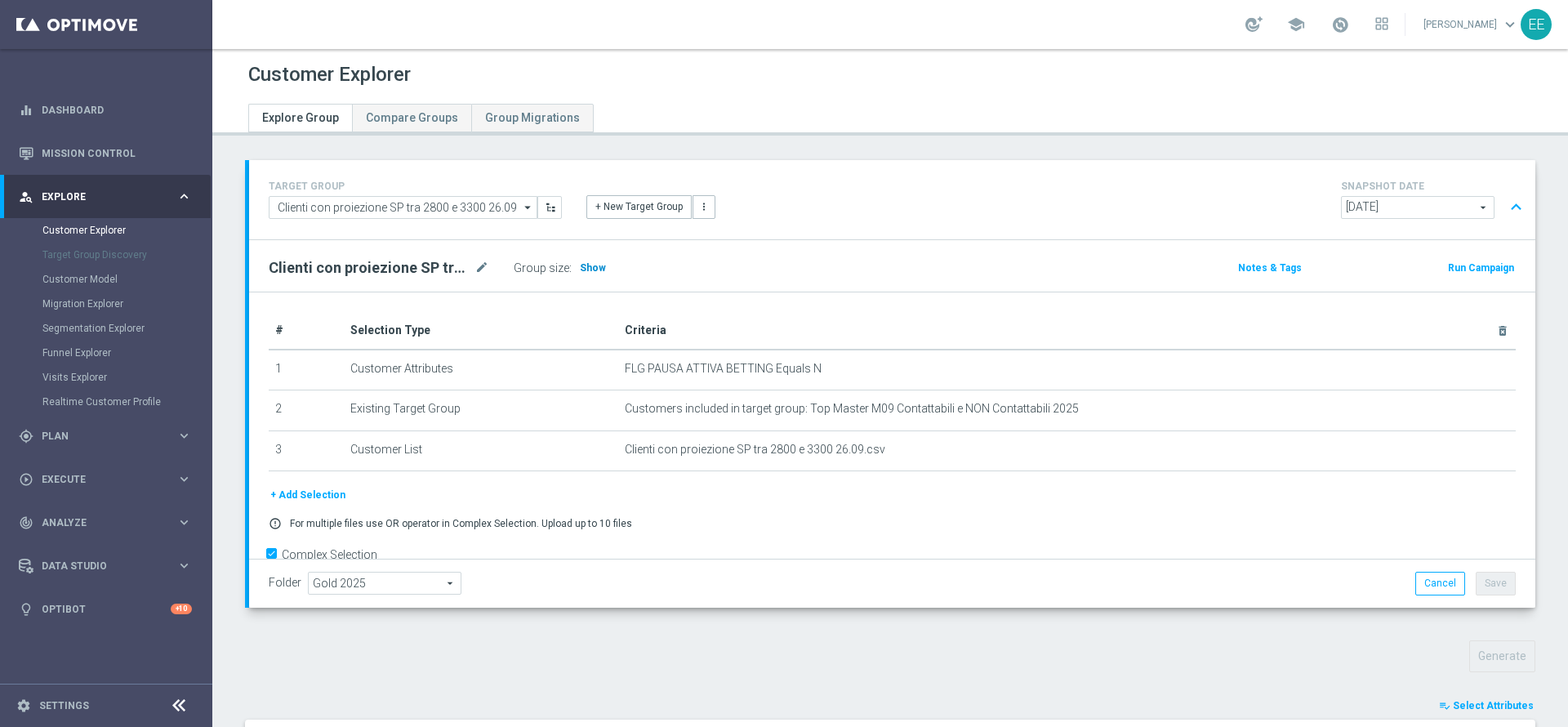
click at [595, 267] on span "Show" at bounding box center [593, 268] width 26 height 12
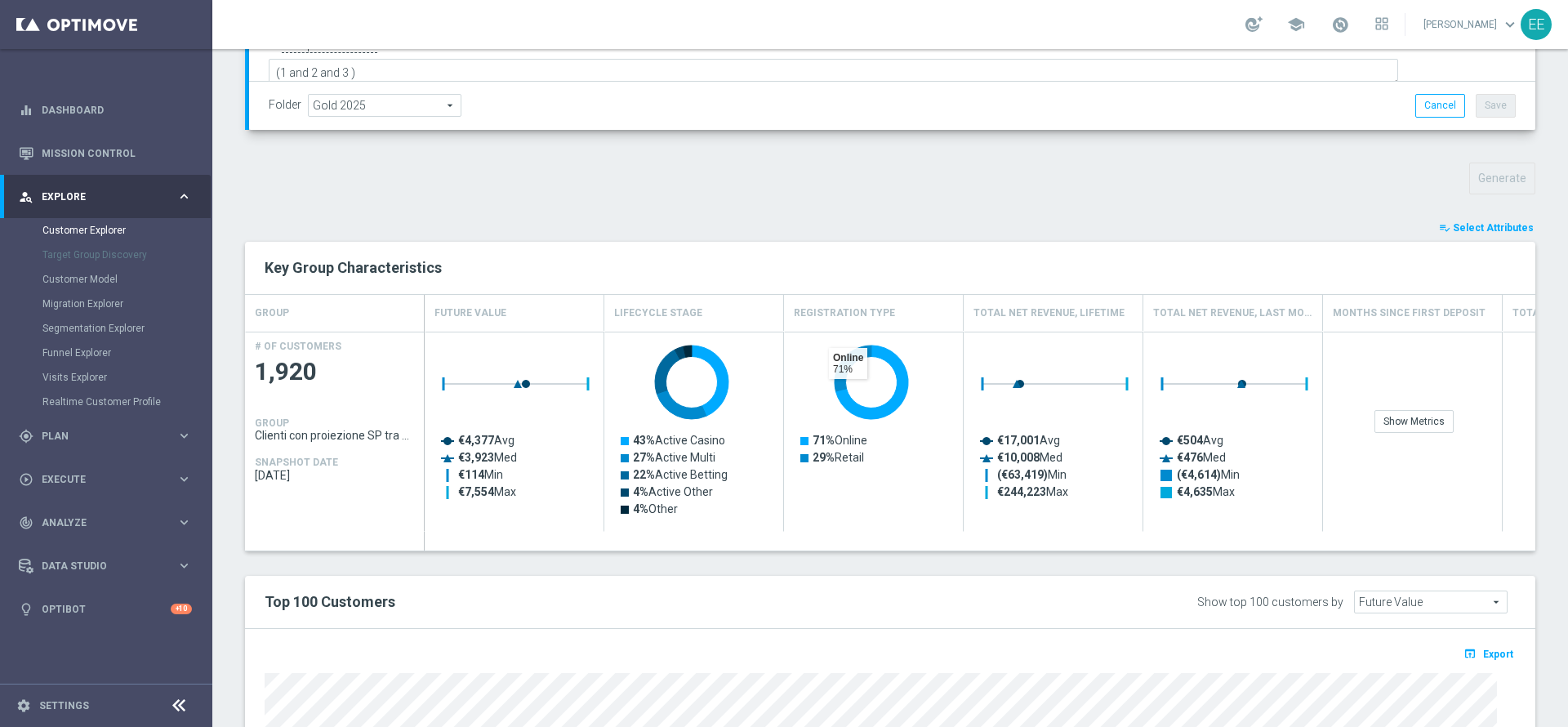
scroll to position [683, 0]
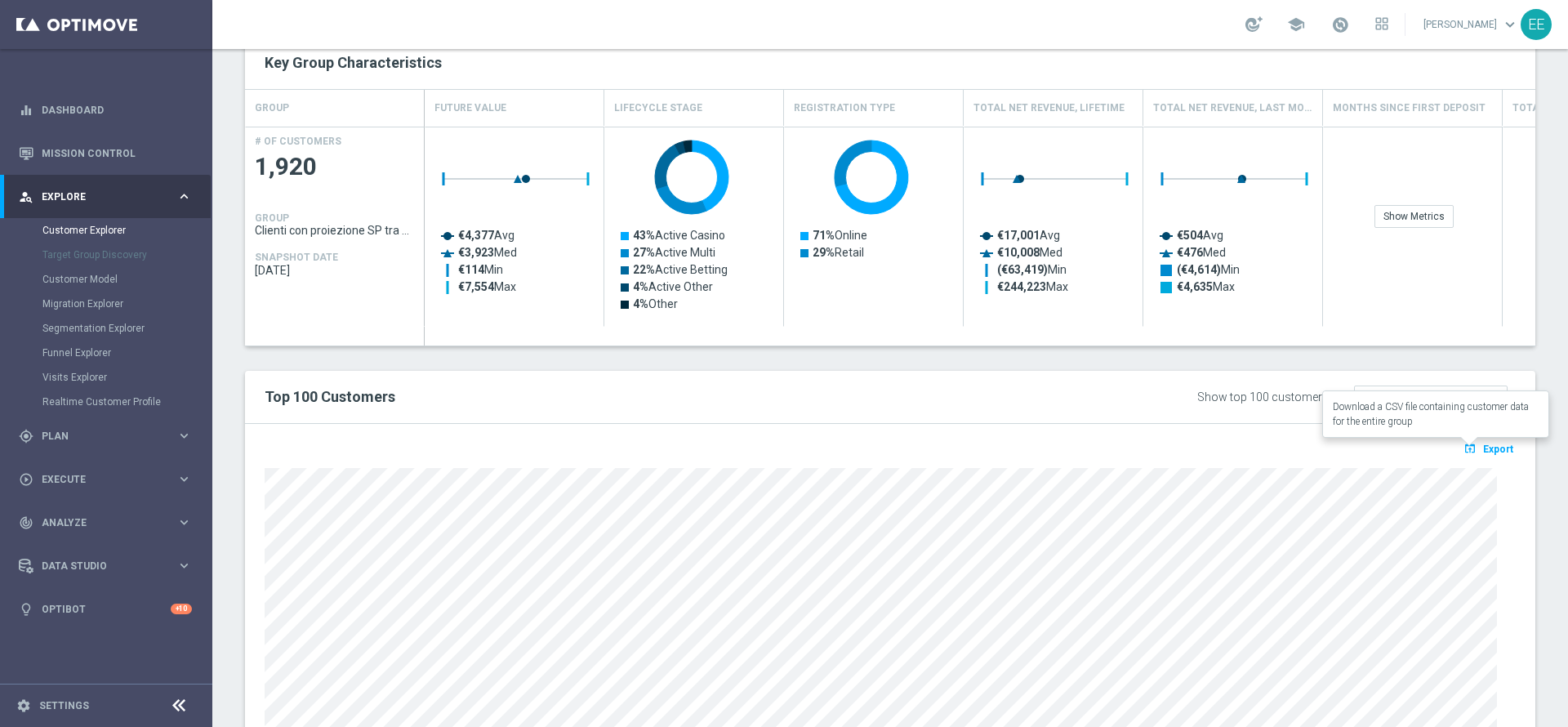
click at [1464, 446] on icon "open_in_browser" at bounding box center [1472, 449] width 17 height 13
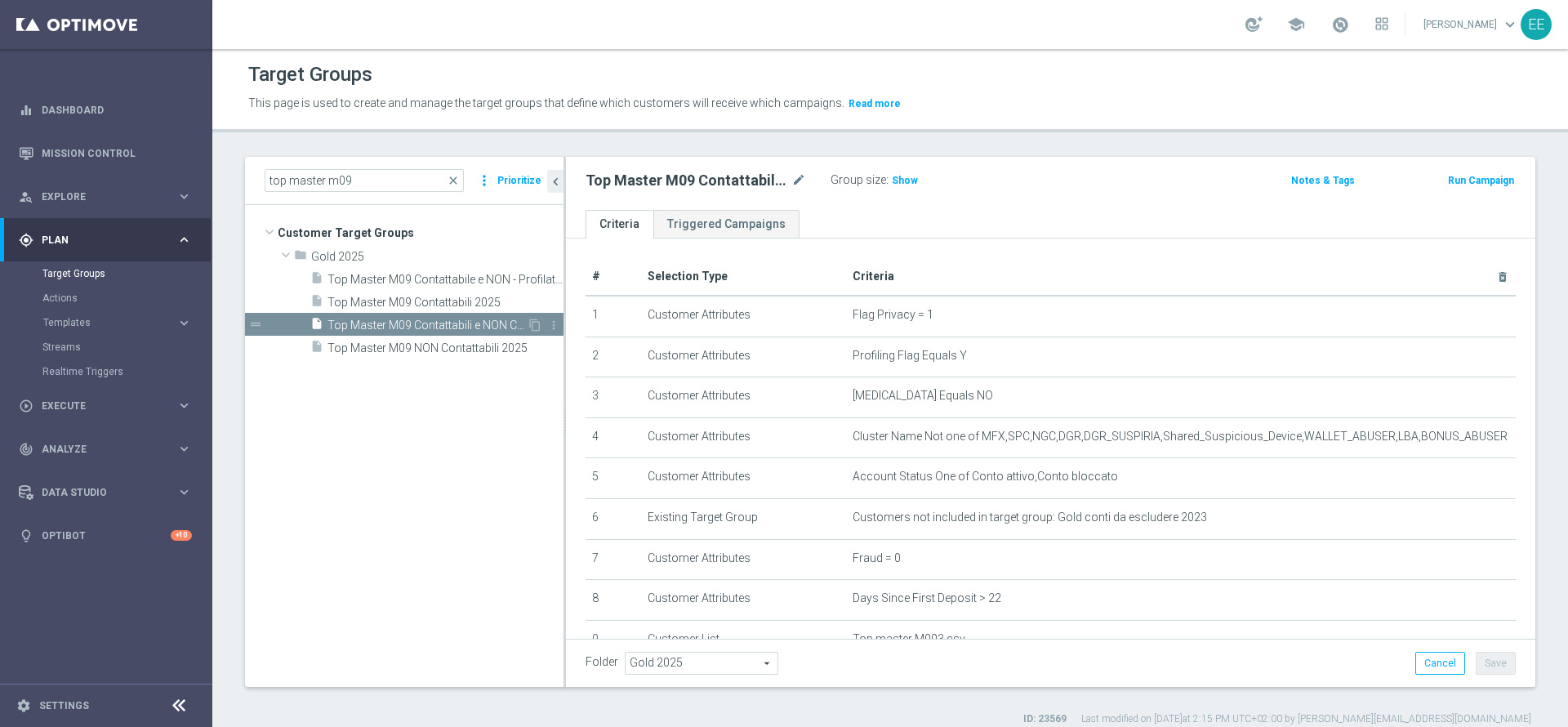
scroll to position [7, 0]
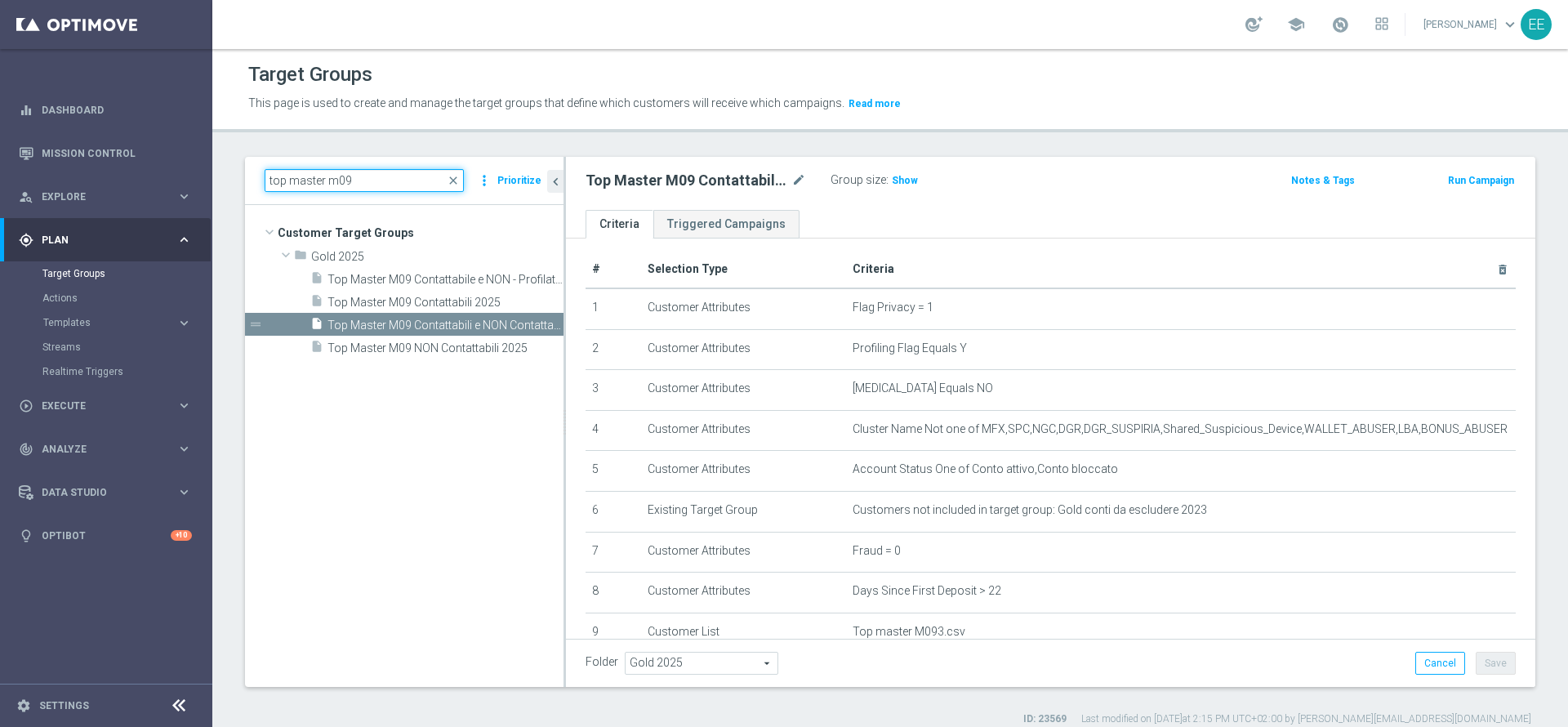
click at [380, 175] on input "top master m09" at bounding box center [364, 181] width 199 height 23
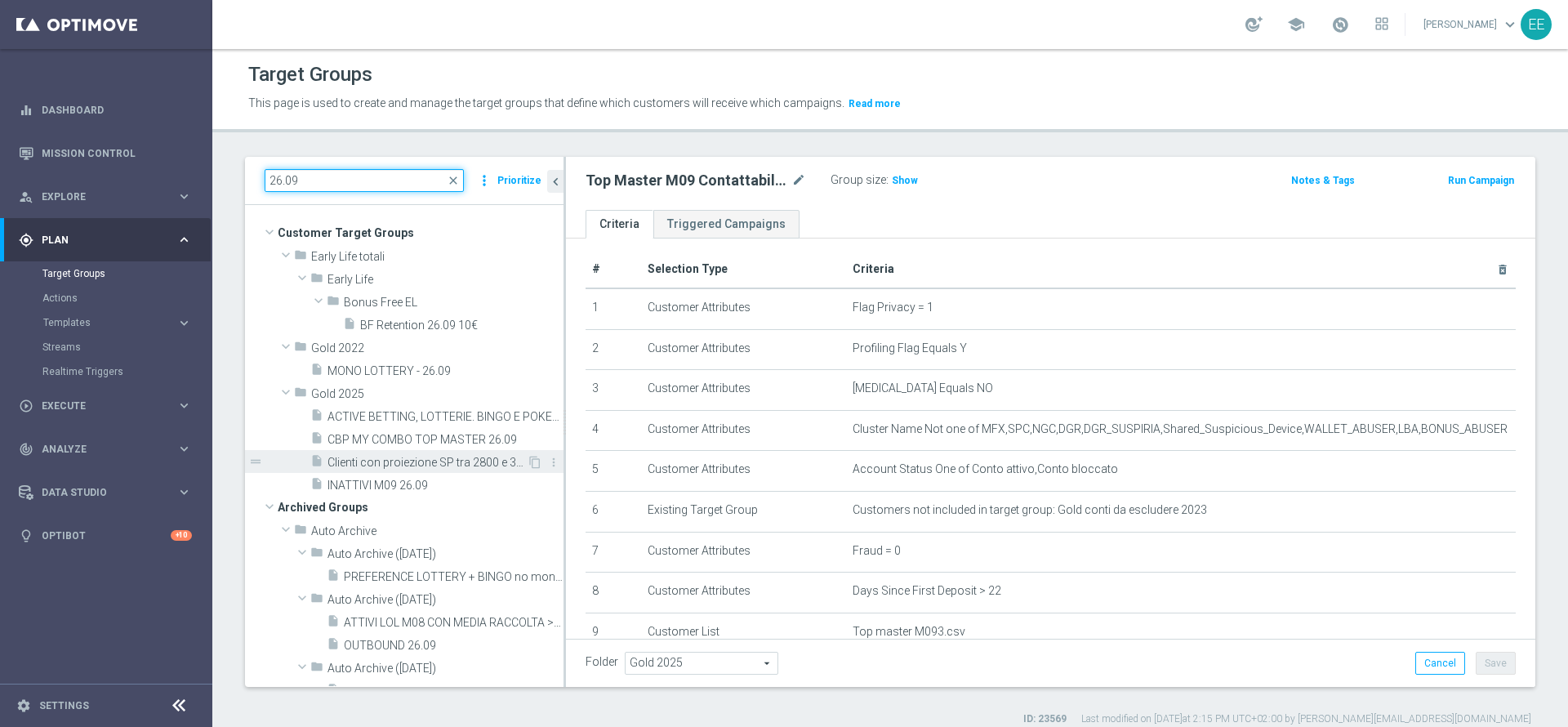
type input "26.09"
click at [395, 465] on span "Clienti con proiezione SP tra 2800 e 3300 26.09" at bounding box center [427, 462] width 199 height 14
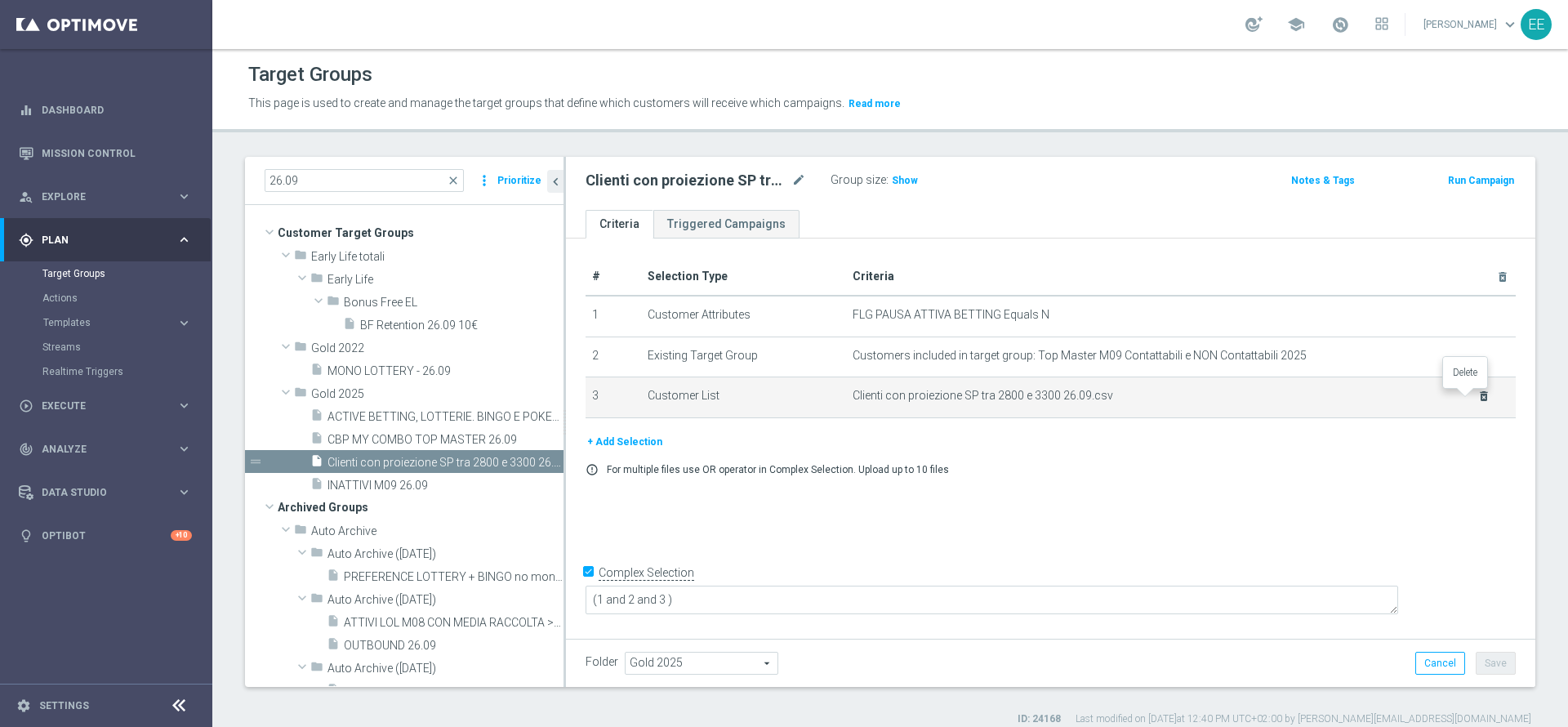
click at [1477, 399] on icon "delete_forever" at bounding box center [1484, 396] width 13 height 13
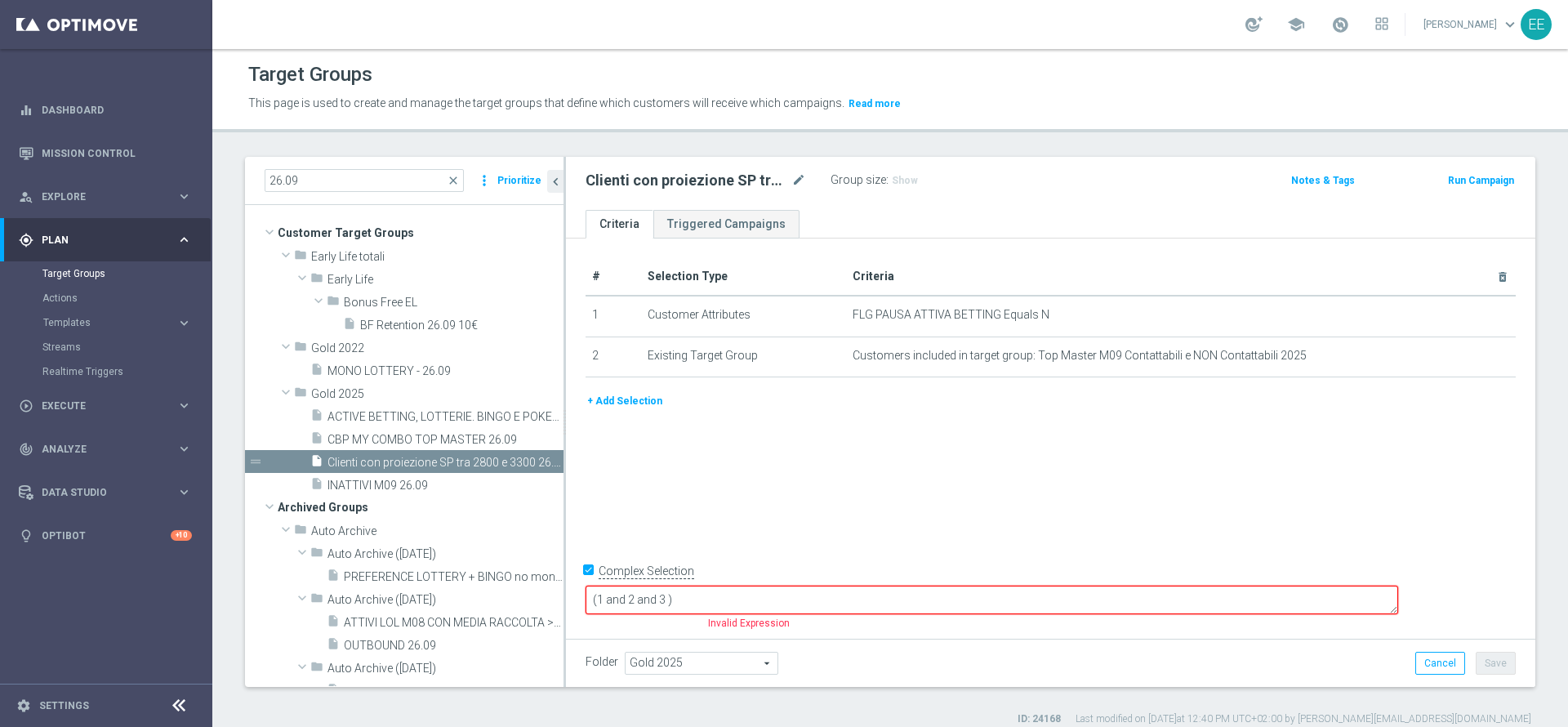
click at [614, 408] on button "+ Add Selection" at bounding box center [624, 401] width 79 height 18
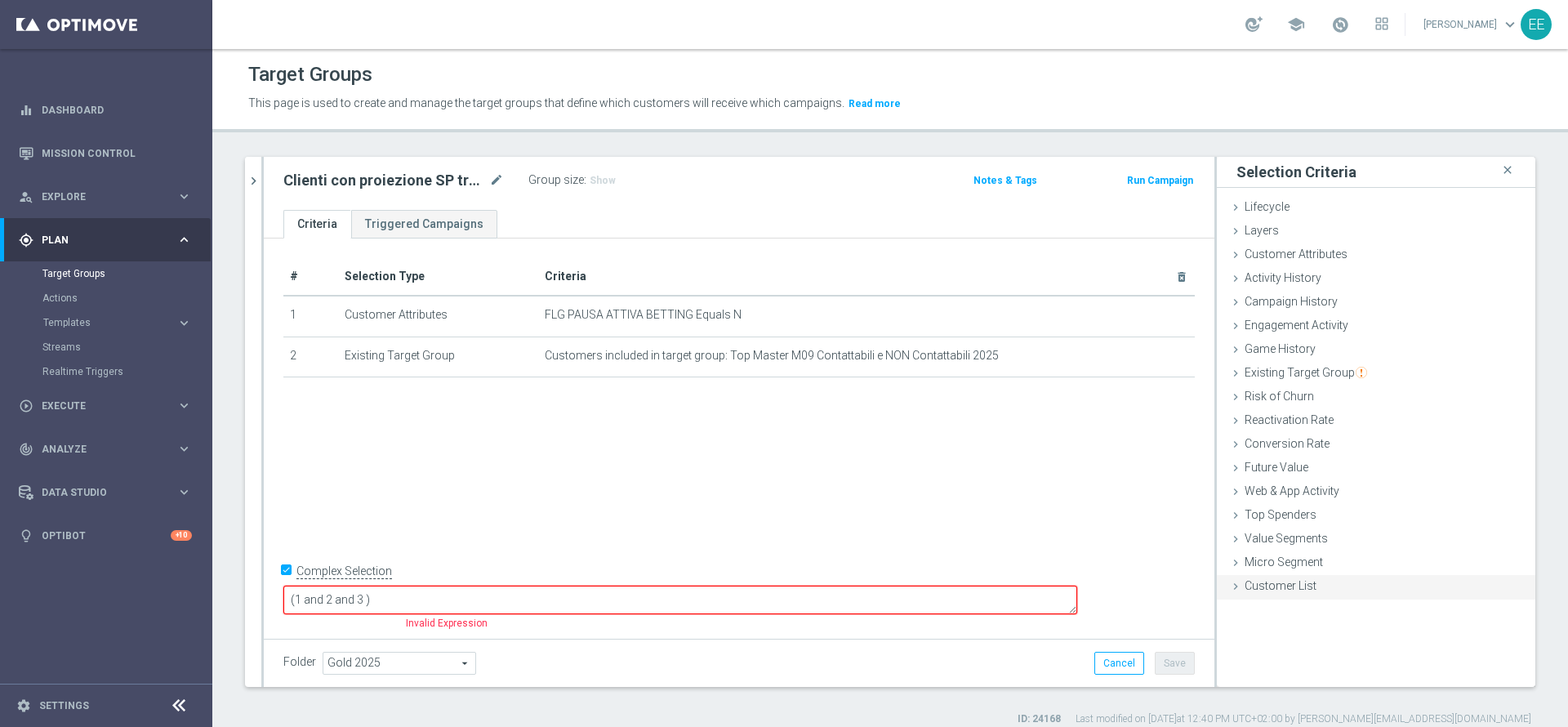
click at [1285, 595] on div "Customer List done selection saved" at bounding box center [1375, 588] width 318 height 25
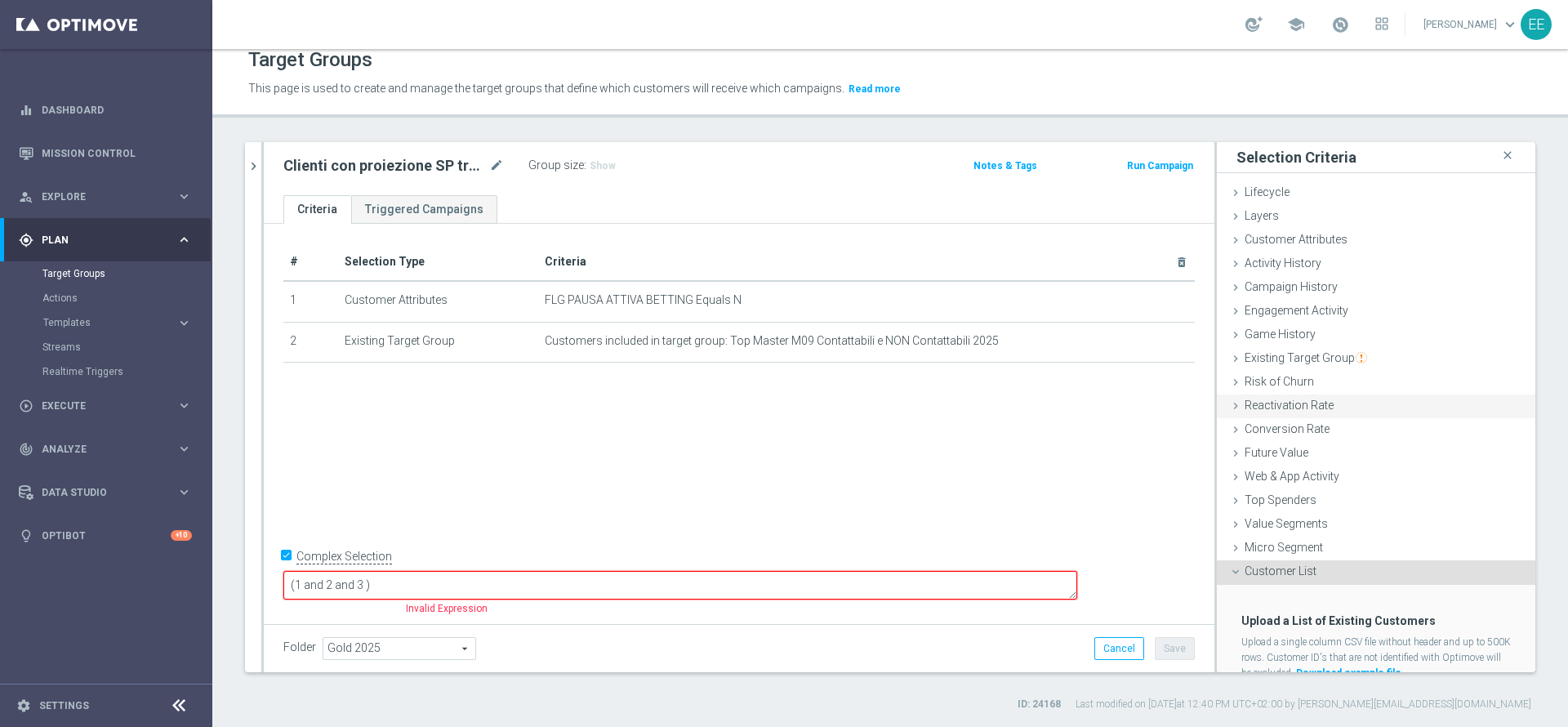
scroll to position [59, 0]
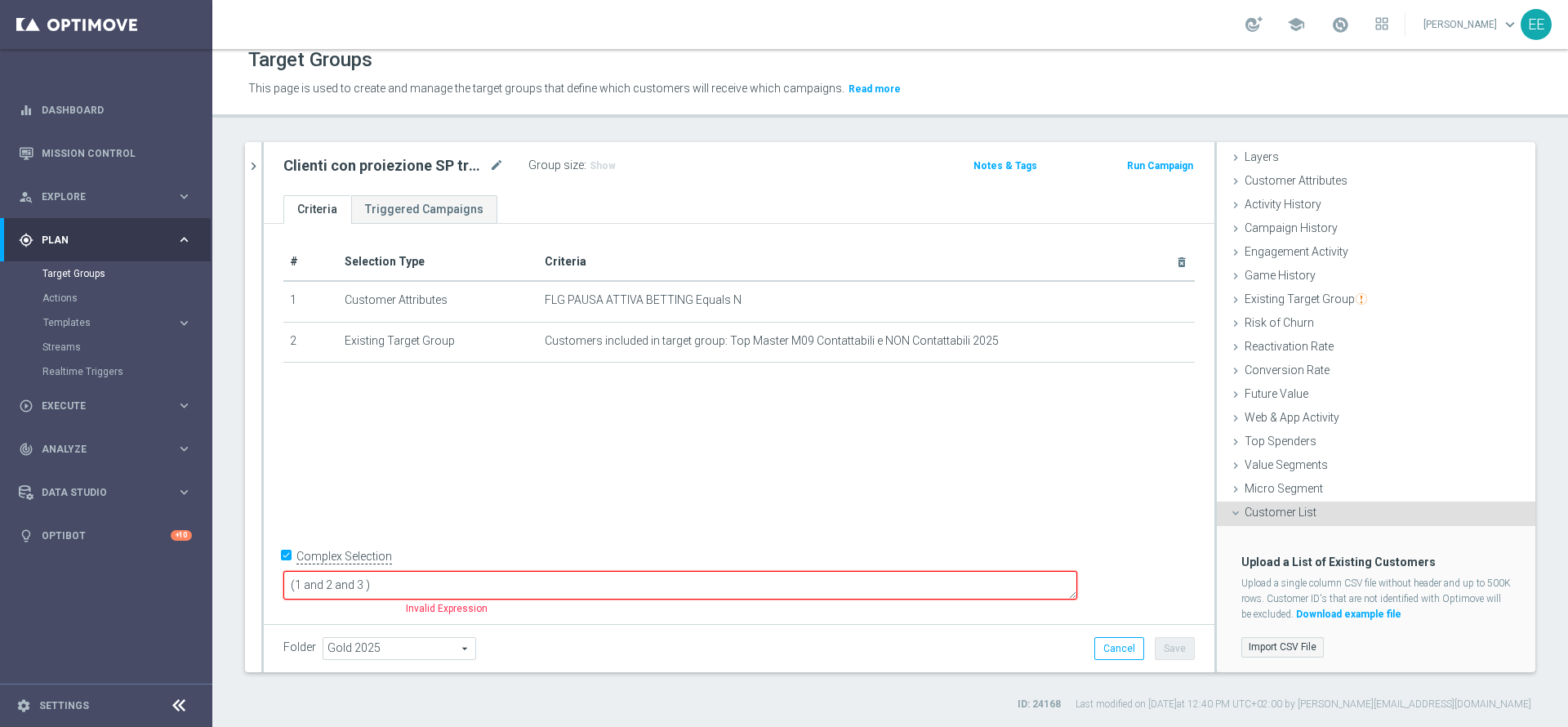
click at [1248, 642] on label "Import CSV File" at bounding box center [1283, 648] width 83 height 21
click at [0, 0] on input "Import CSV File" at bounding box center [0, 0] width 0 height 0
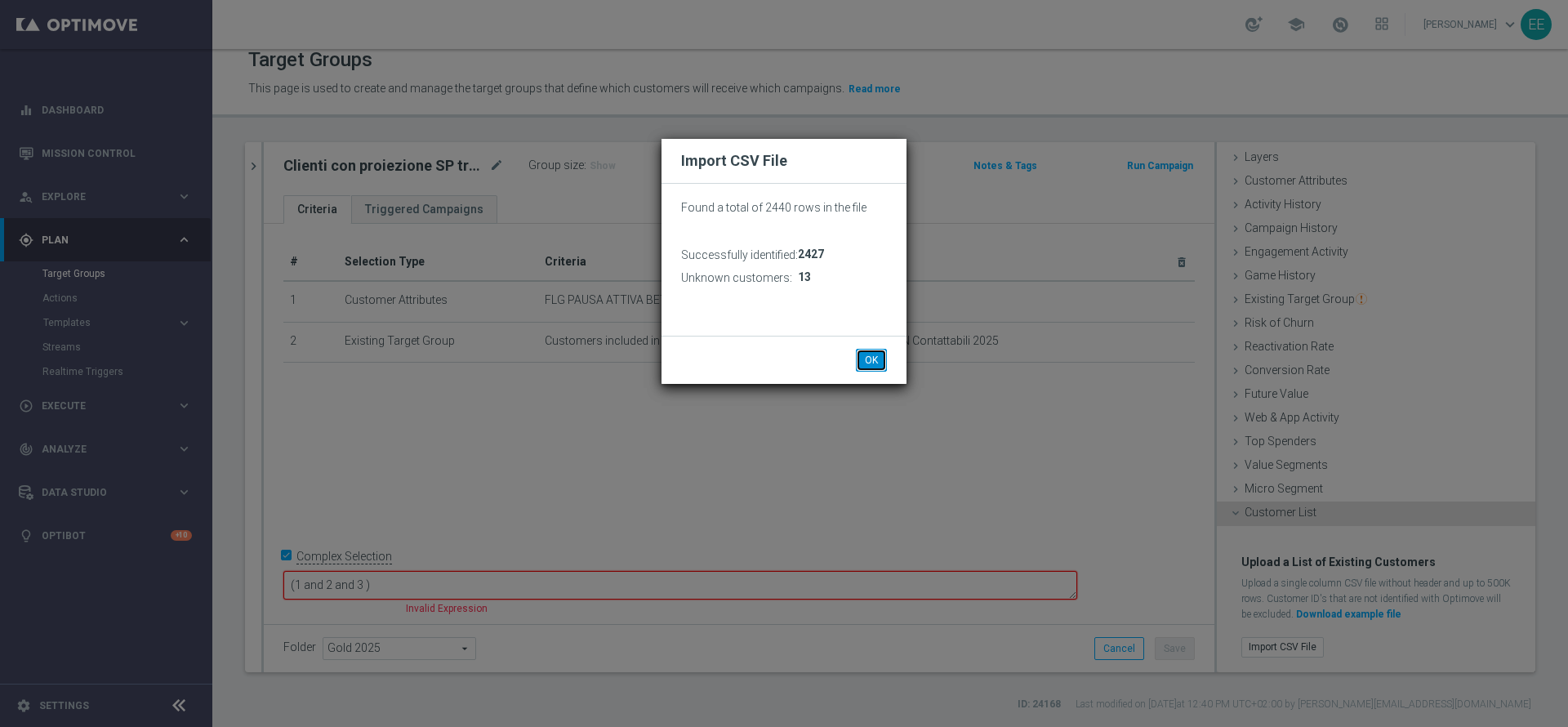
click at [876, 359] on button "OK" at bounding box center [872, 361] width 31 height 23
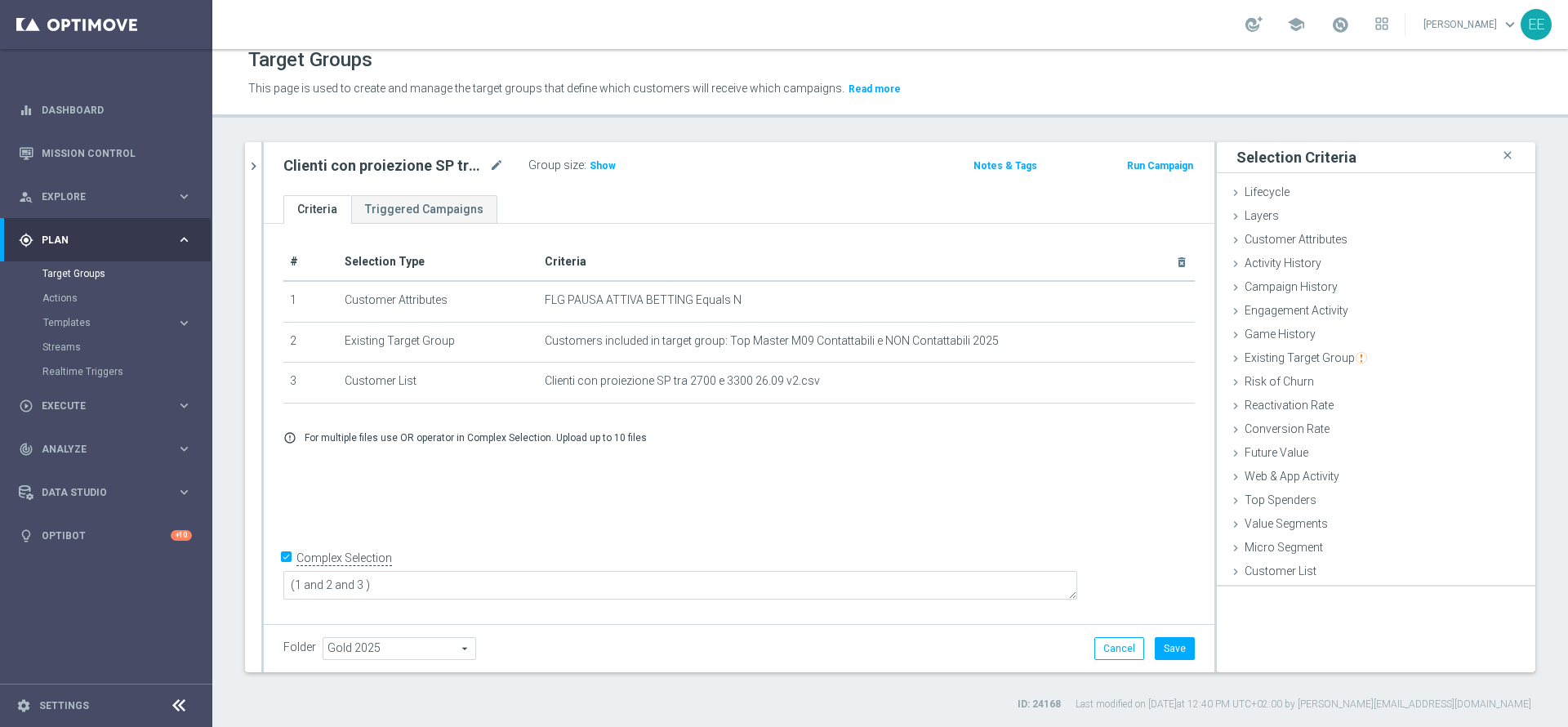
scroll to position [0, 0]
click at [599, 173] on h3 "Show" at bounding box center [603, 166] width 30 height 18
click at [1161, 651] on button "Save" at bounding box center [1175, 649] width 40 height 23
click at [601, 171] on span "1,998" at bounding box center [604, 168] width 29 height 16
click at [251, 171] on icon "chevron_right" at bounding box center [253, 166] width 16 height 16
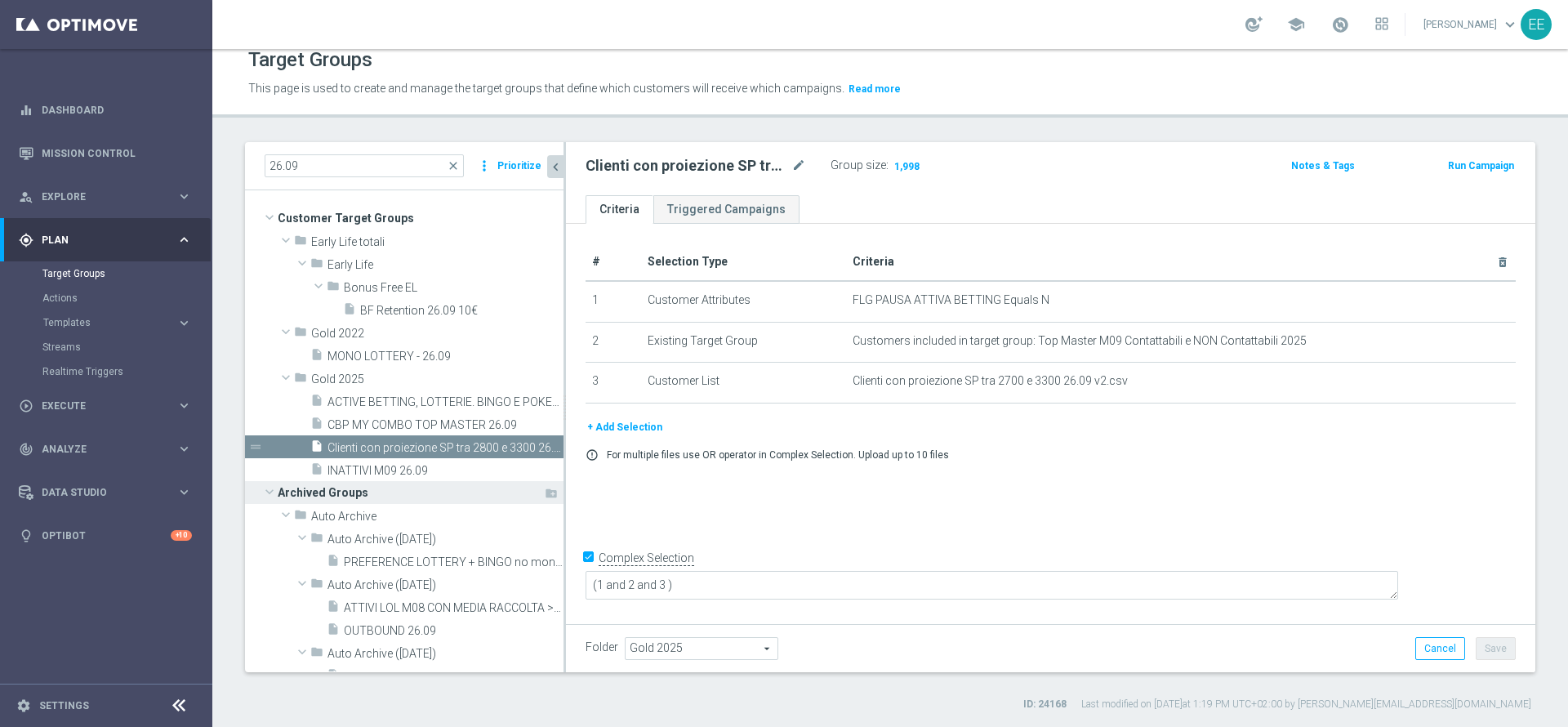
click at [436, 481] on span "Archived Groups" at bounding box center [410, 493] width 265 height 23
click at [439, 473] on span "INATTIVI M09 26.09" at bounding box center [426, 471] width 197 height 14
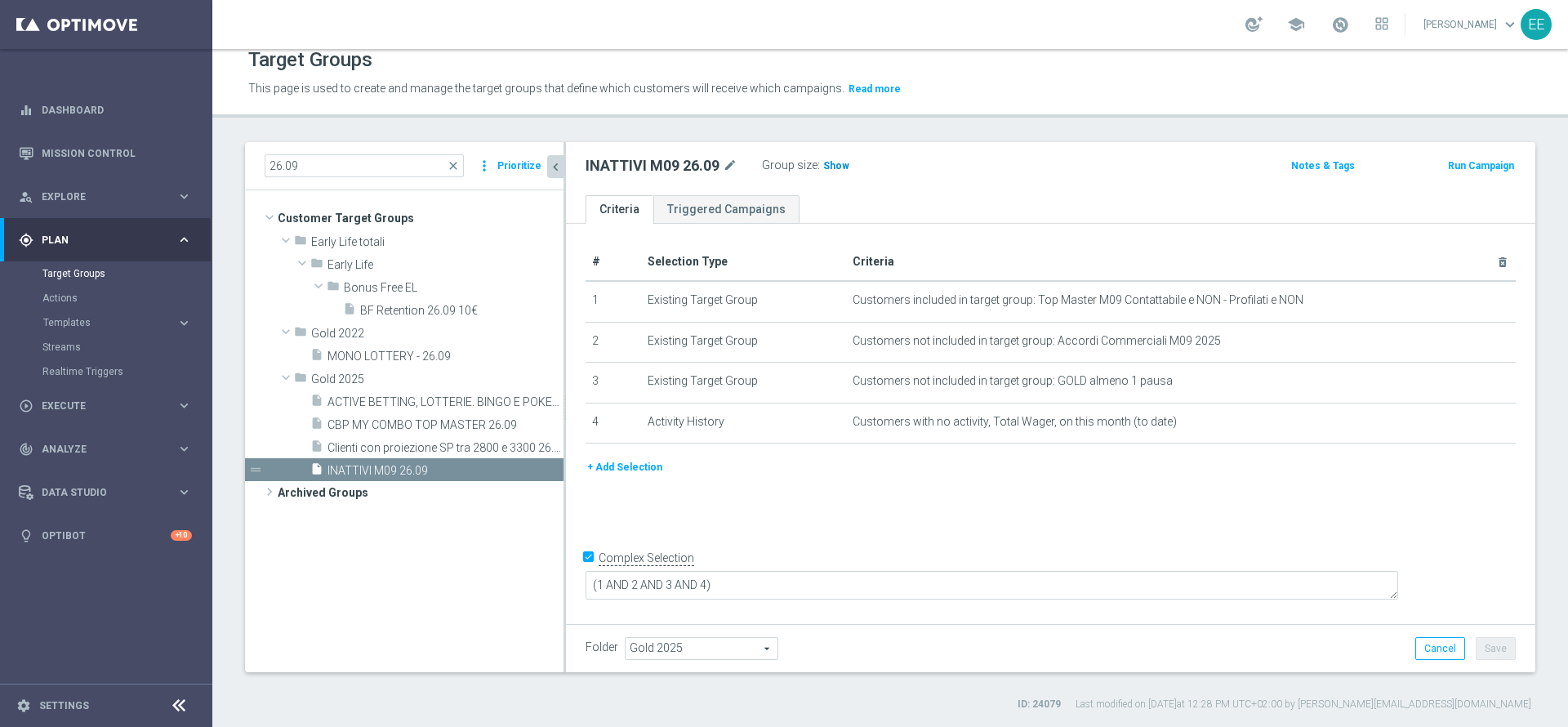
click at [828, 170] on span "Show" at bounding box center [836, 166] width 26 height 12
click at [396, 399] on span "ACTIVE BETTING, LOTTERIE. BINGO E POKER M09 NO ACTIVE CASINO M09 26.09" at bounding box center [427, 402] width 199 height 14
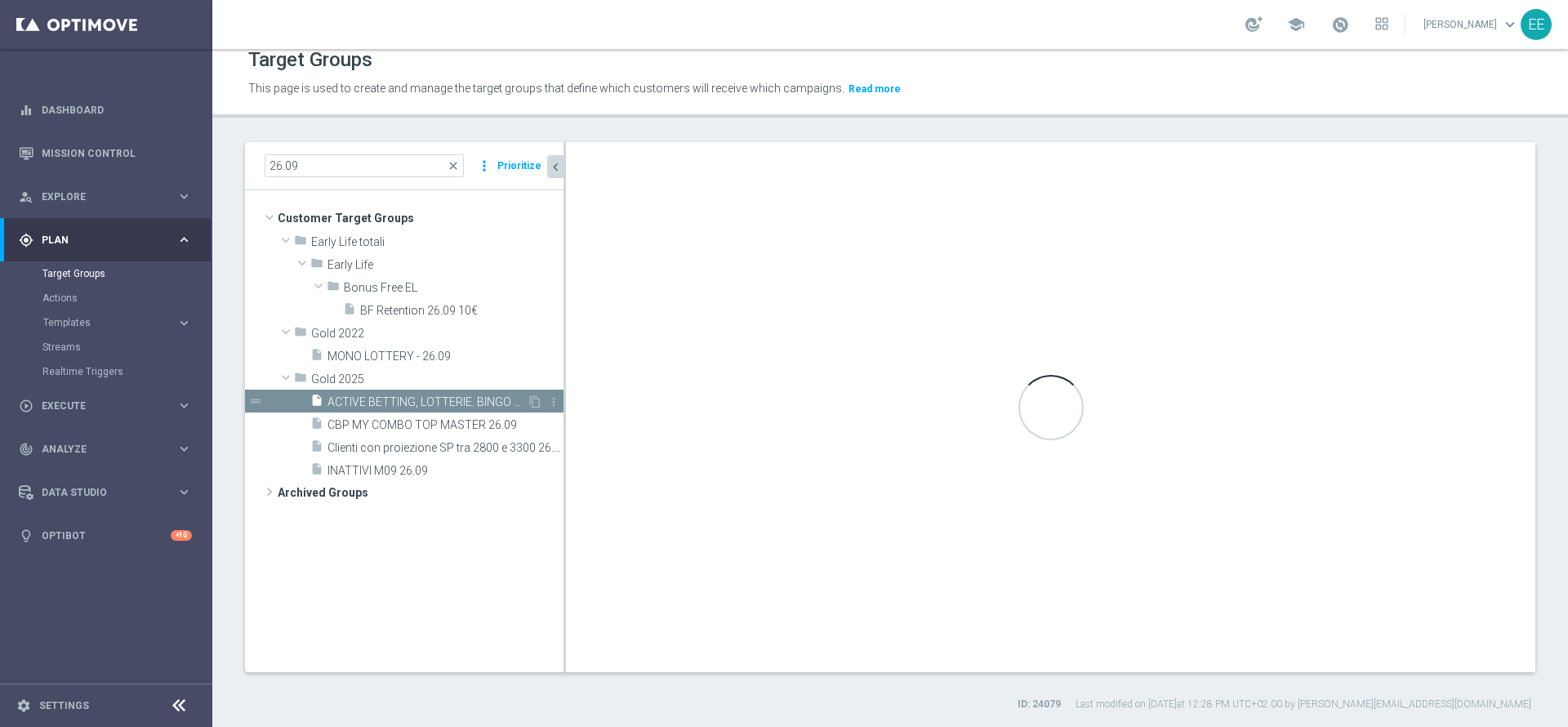
type textarea "((1 AND 2 AND 3 AND 4 AND 8 AND (6 OR 7 OR 9 OR 10)) OR 5)"
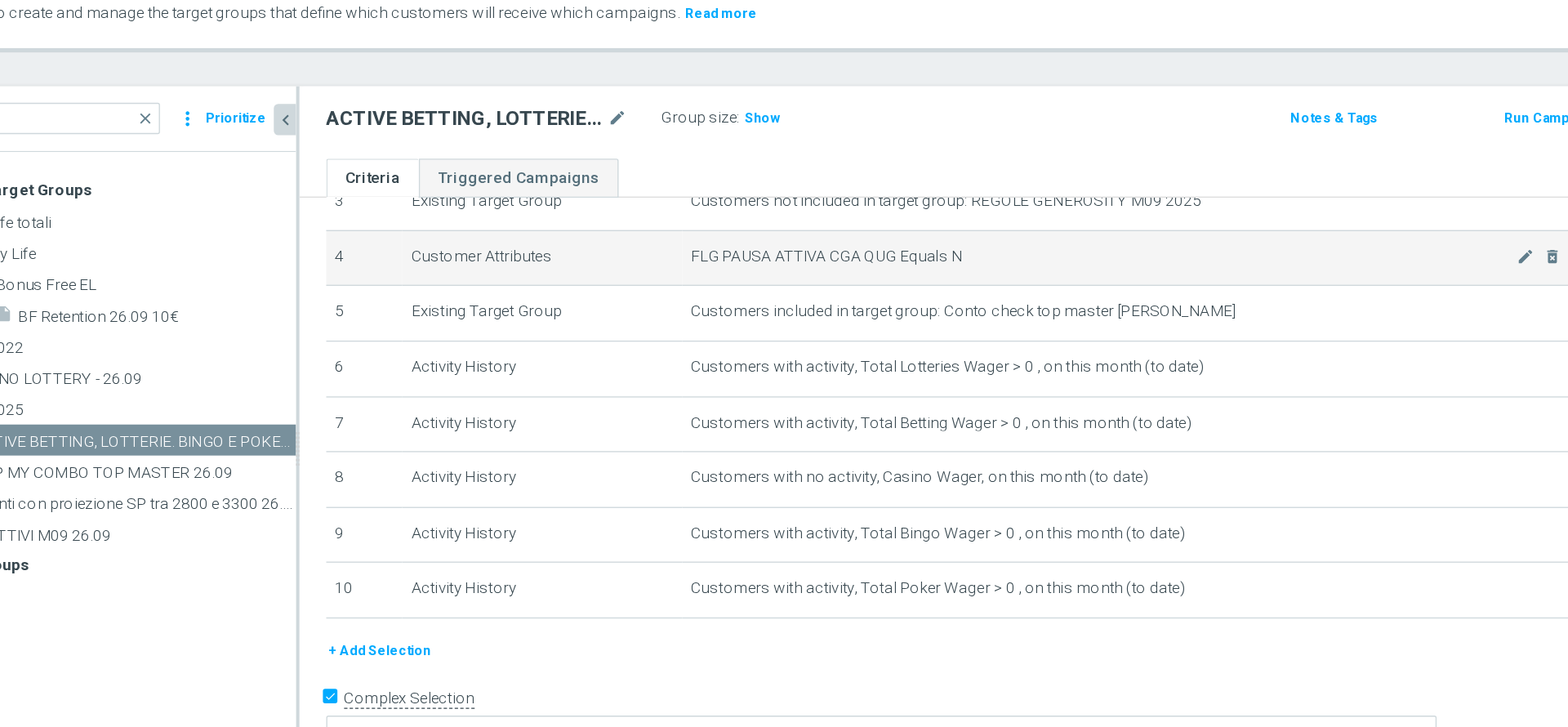
scroll to position [165, 0]
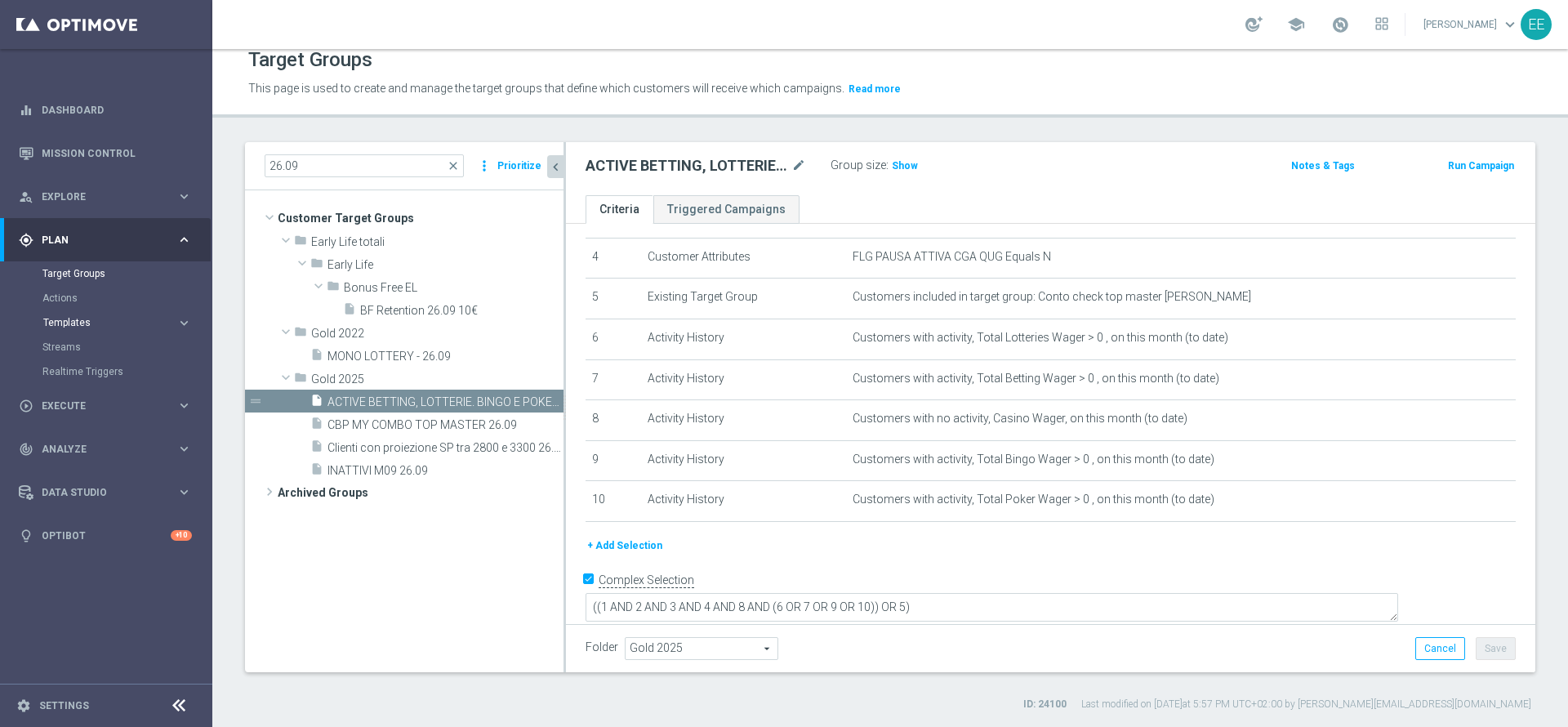
click at [76, 321] on span "Templates" at bounding box center [101, 323] width 117 height 10
click at [79, 344] on link "Optimail" at bounding box center [110, 347] width 119 height 13
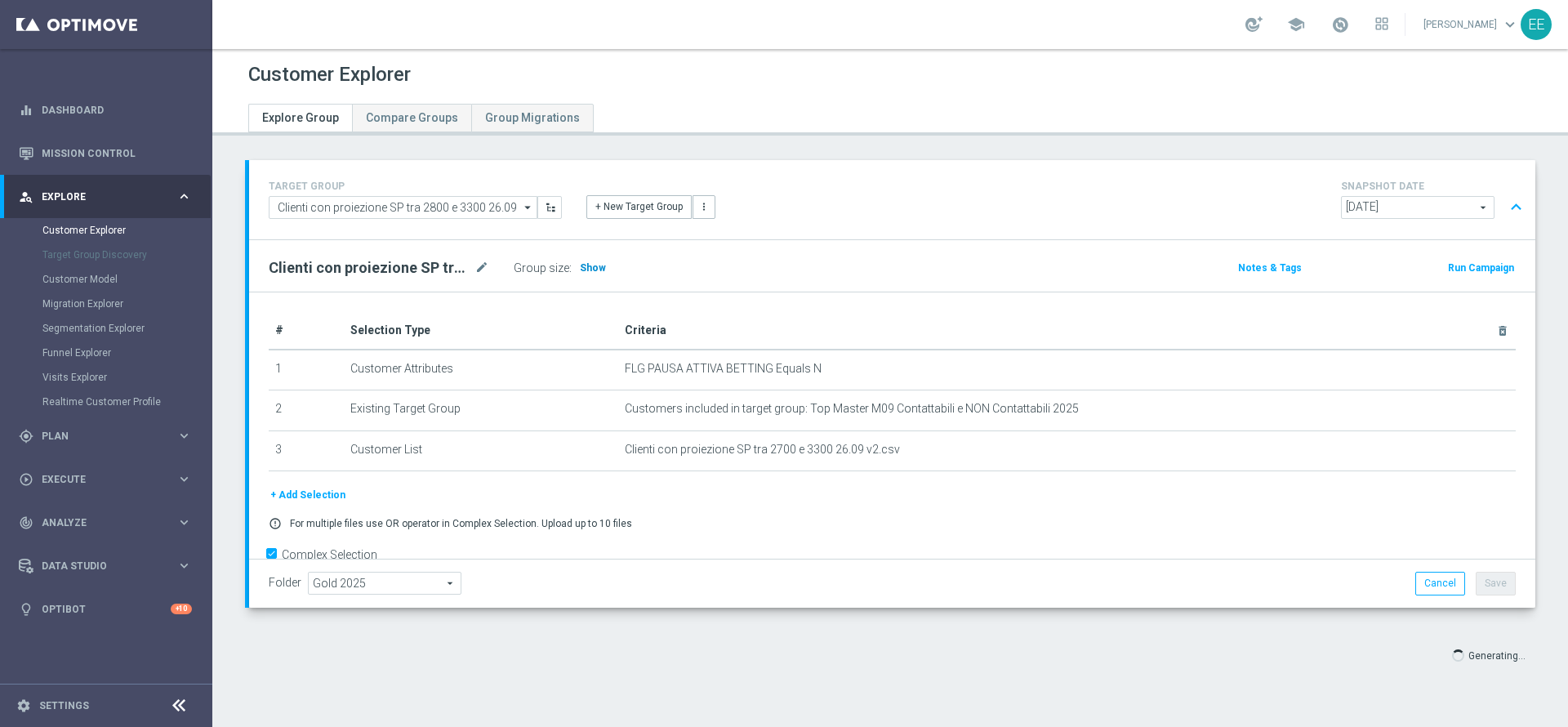
click at [602, 270] on h3 "Show" at bounding box center [593, 268] width 30 height 18
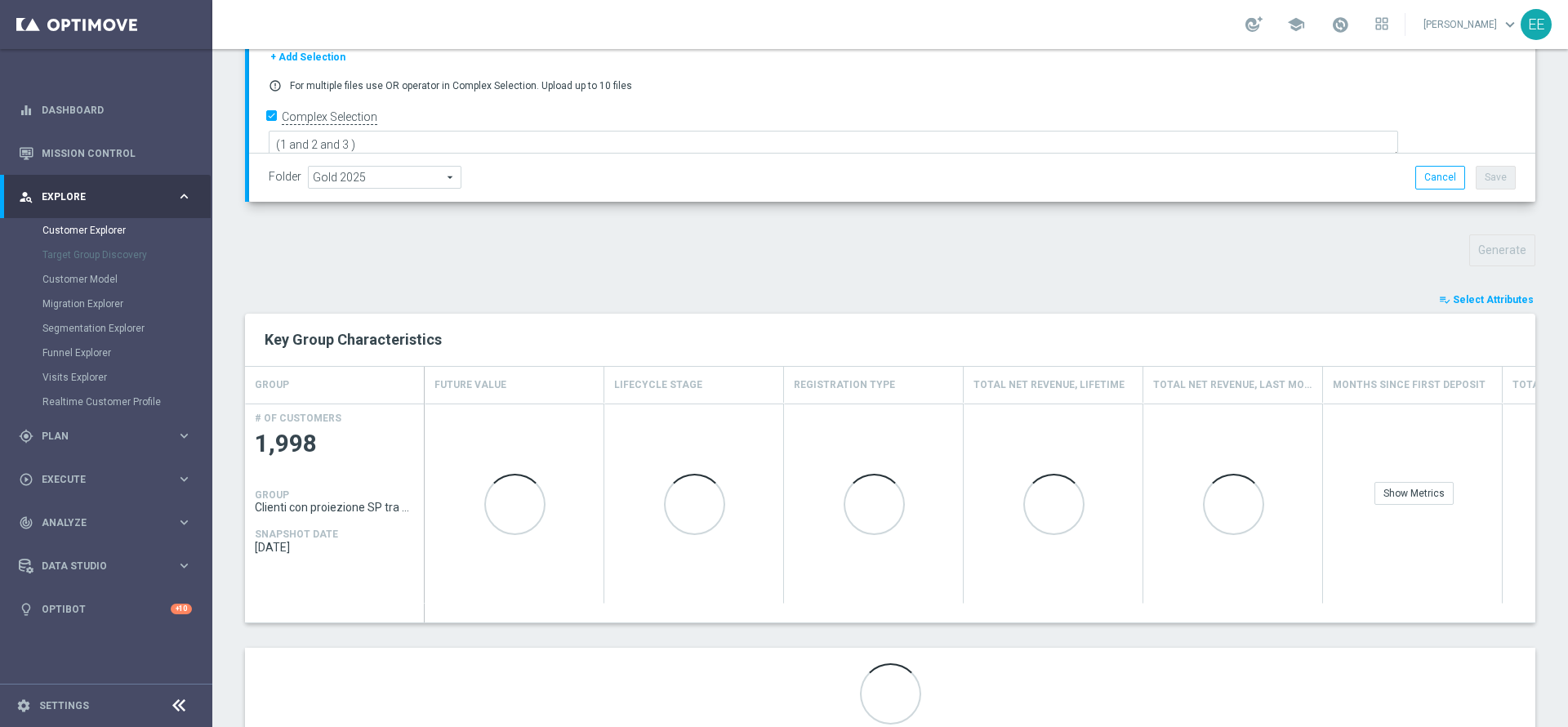
scroll to position [407, 0]
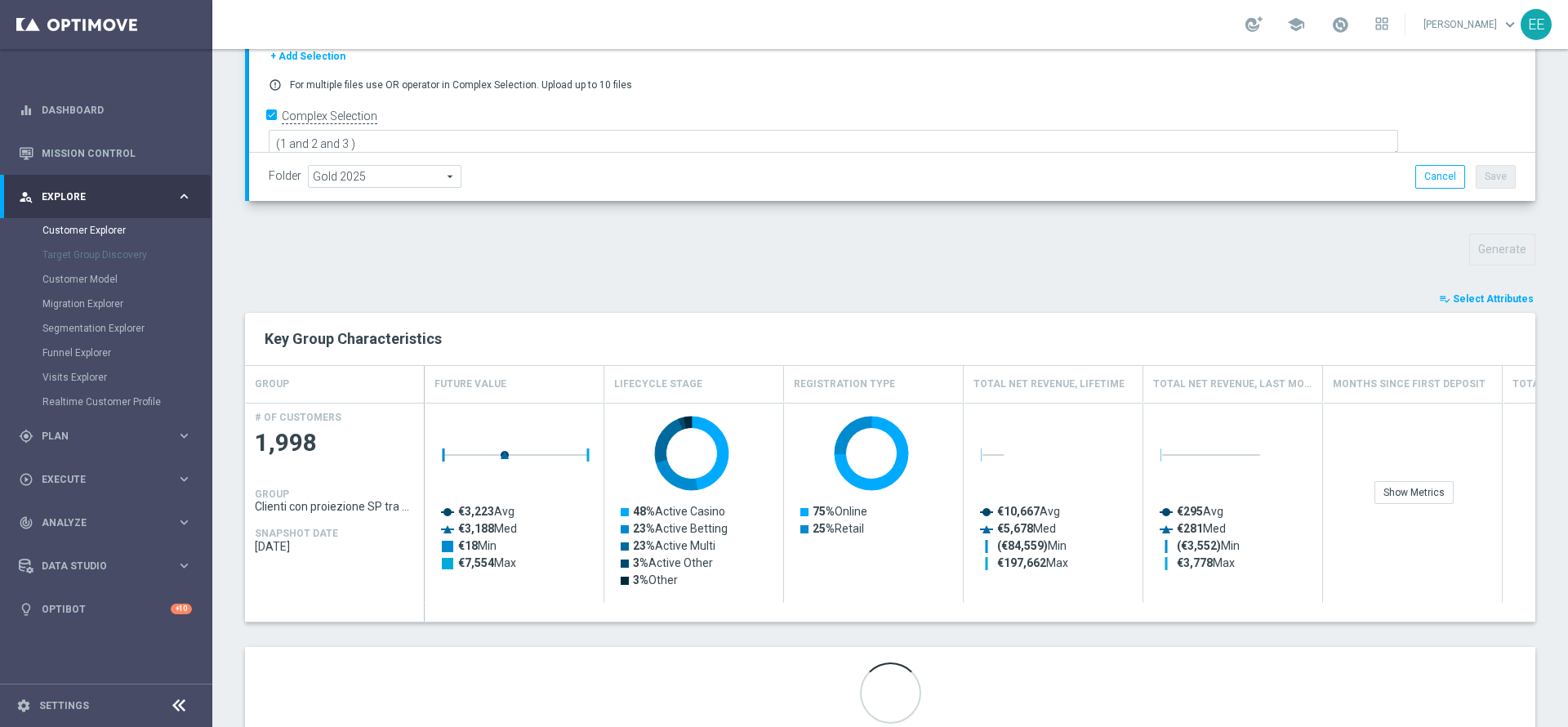
click at [1458, 296] on span "Select Attributes" at bounding box center [1494, 299] width 81 height 12
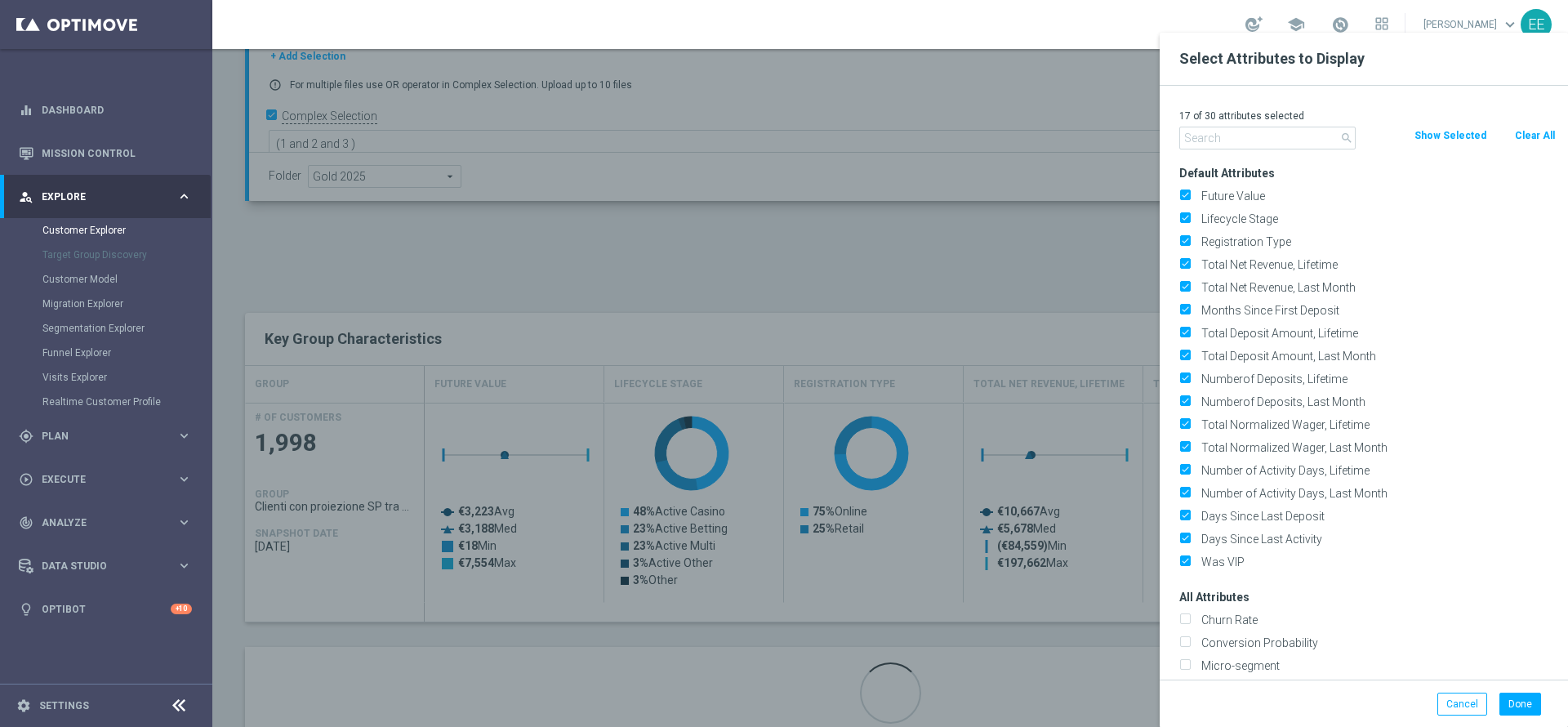
click at [1540, 135] on button "Clear All" at bounding box center [1535, 136] width 43 height 18
checkbox input "false"
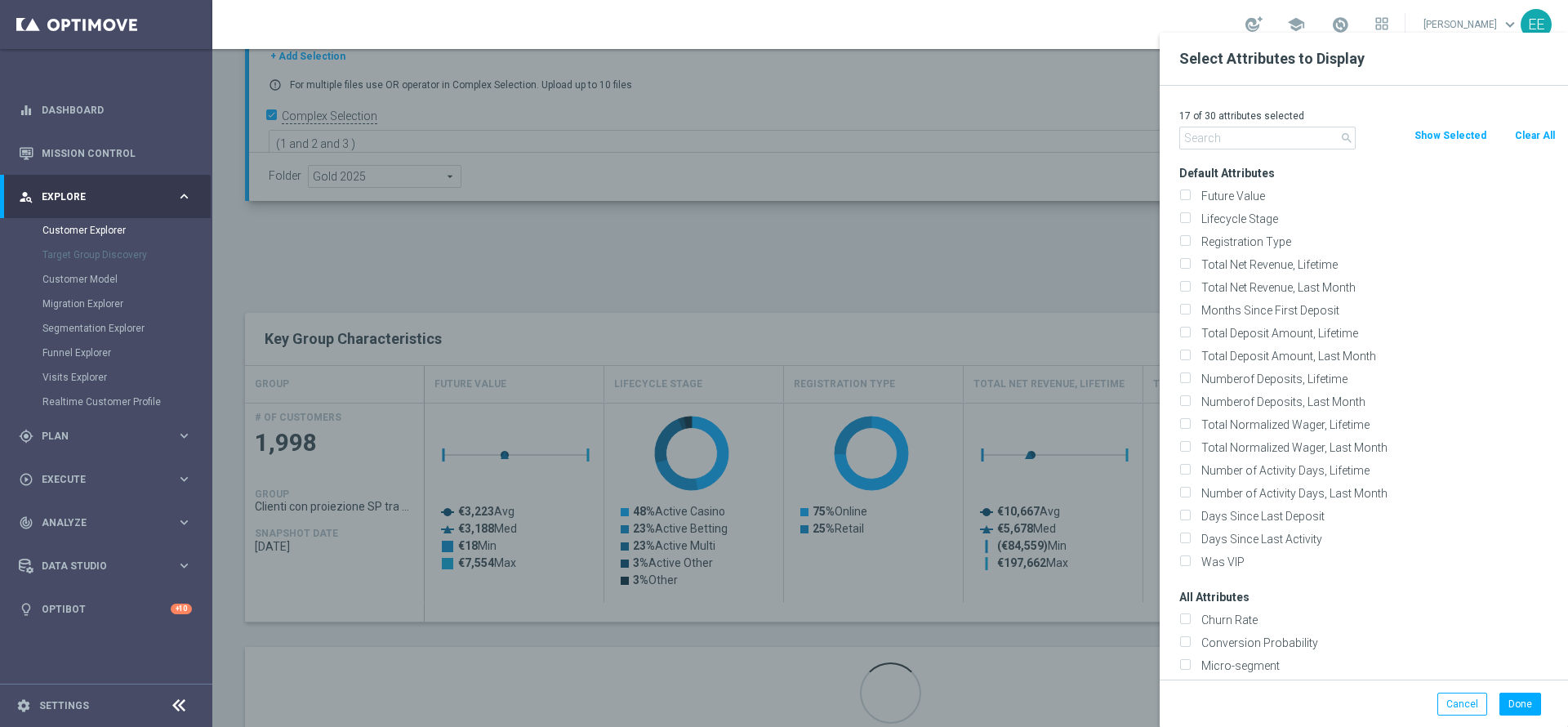
checkbox input "false"
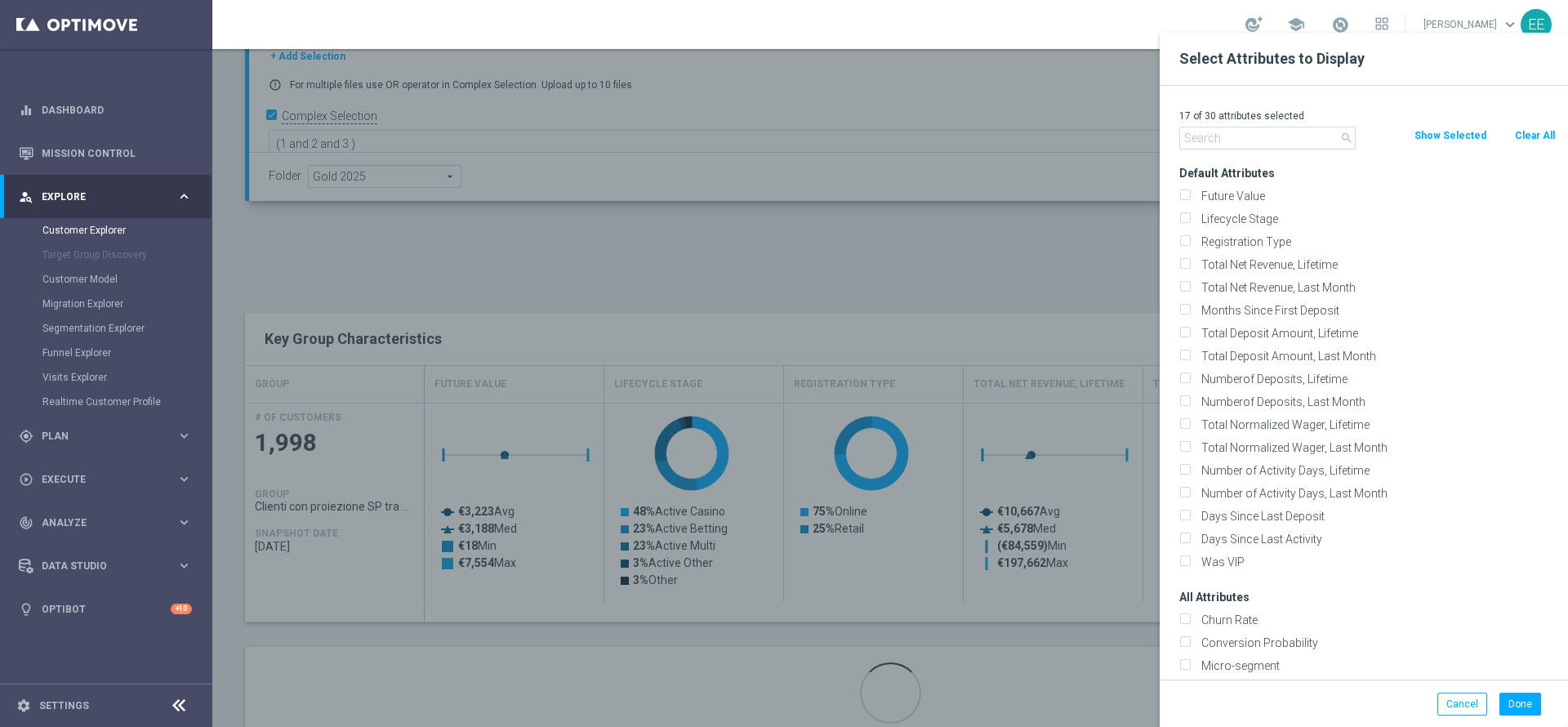
checkbox input "false"
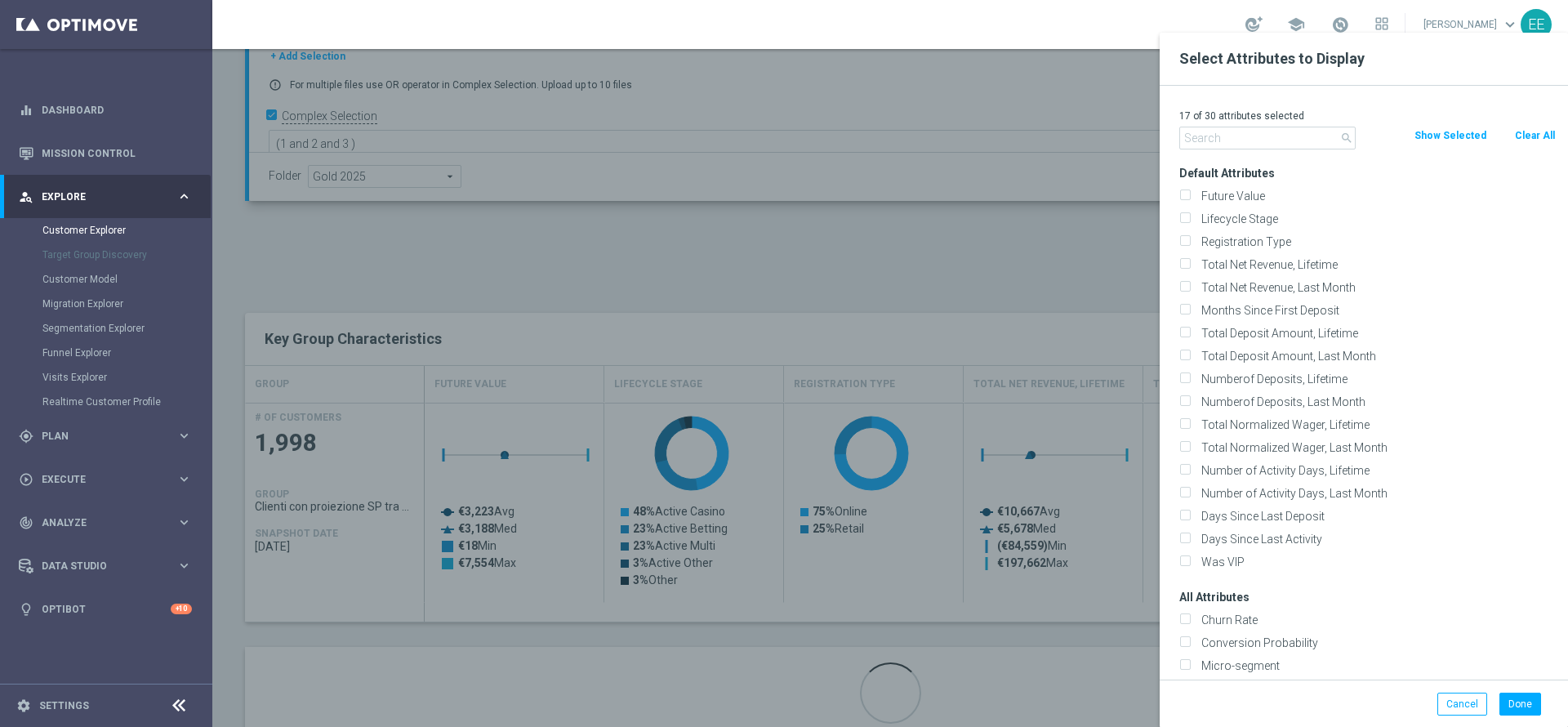
checkbox input "false"
click at [1294, 138] on input "text" at bounding box center [1267, 138] width 176 height 23
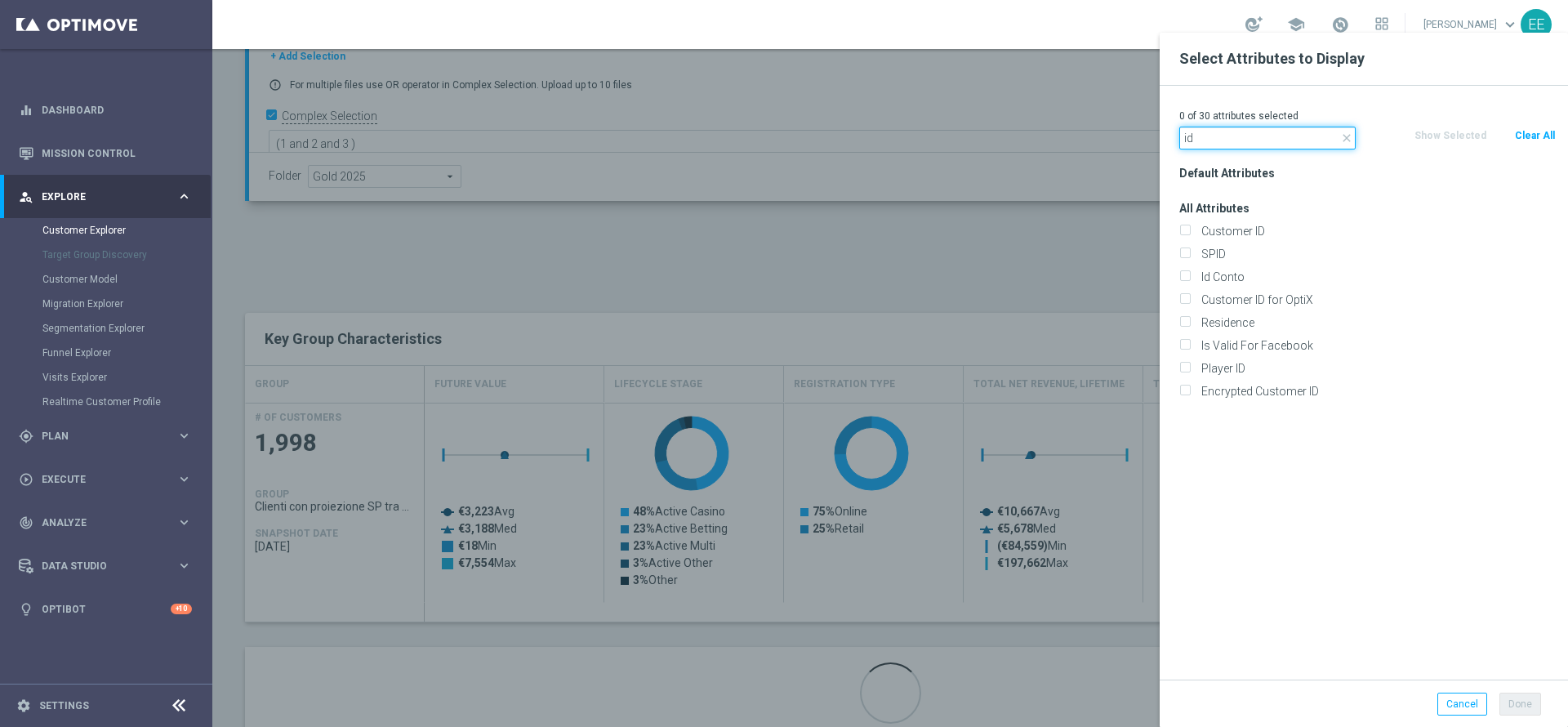
type input "id"
click at [1229, 268] on div "Id Conto" at bounding box center [1367, 277] width 401 height 23
click at [1229, 270] on label "Id Conto" at bounding box center [1376, 277] width 360 height 15
click at [1190, 274] on input "Id Conto" at bounding box center [1184, 279] width 11 height 11
checkbox input "true"
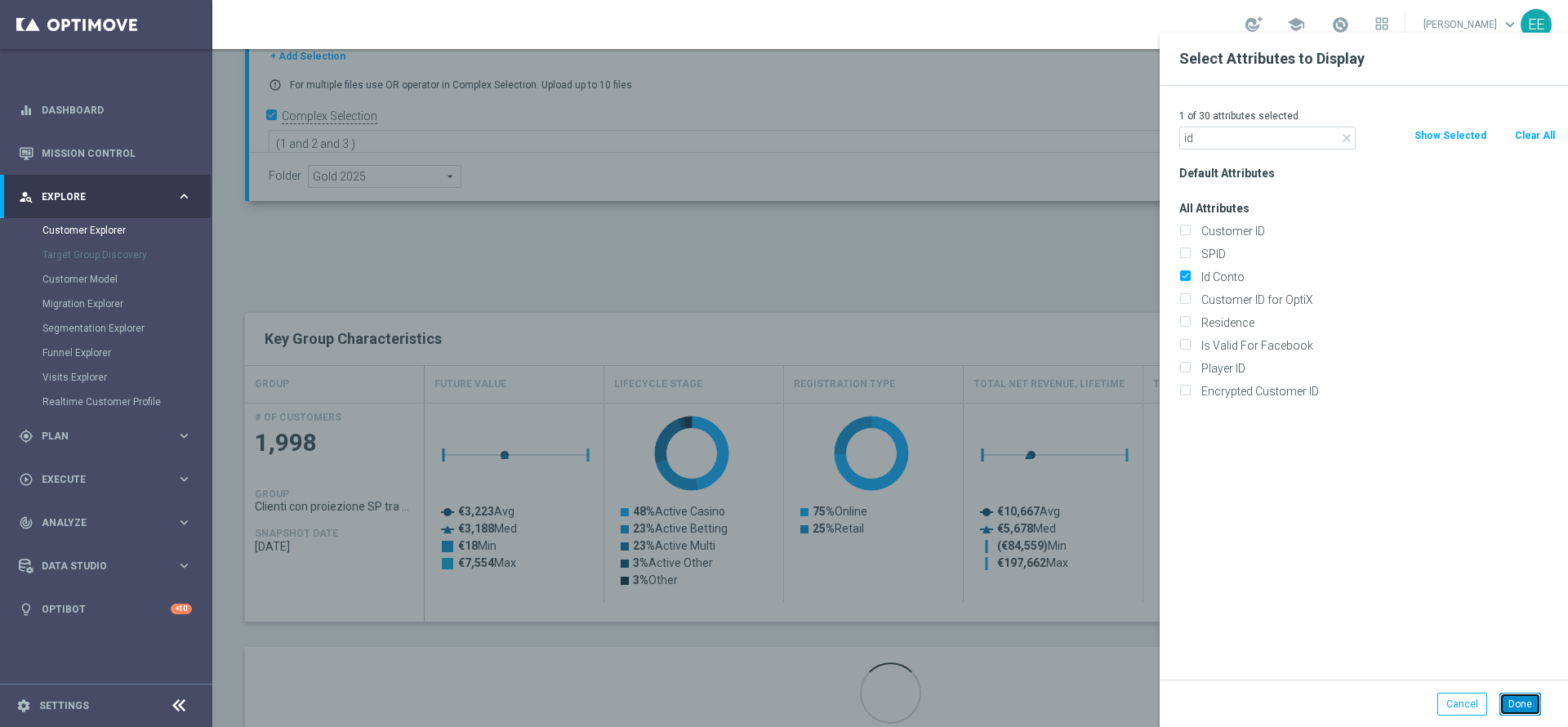
click at [1518, 695] on button "Done" at bounding box center [1520, 705] width 41 height 23
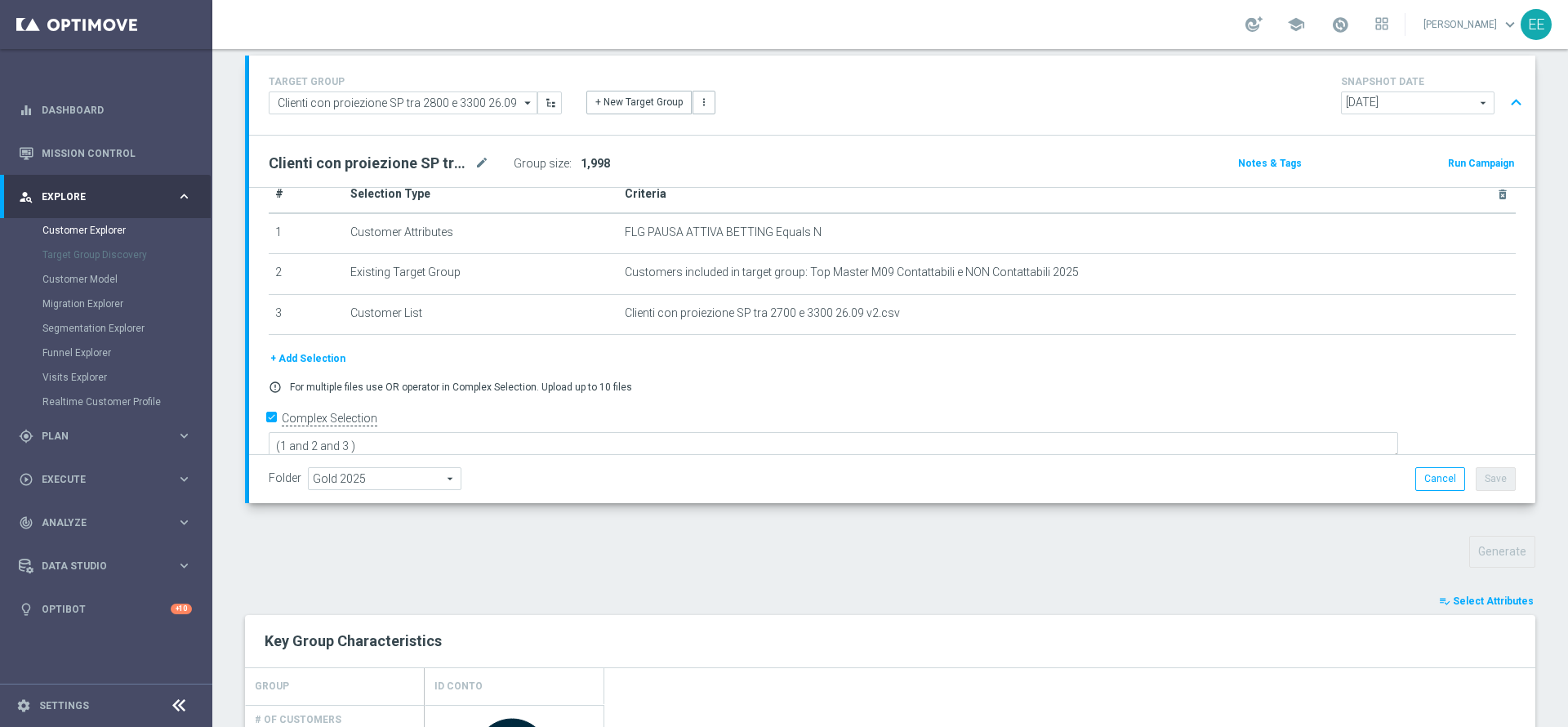
scroll to position [0, 0]
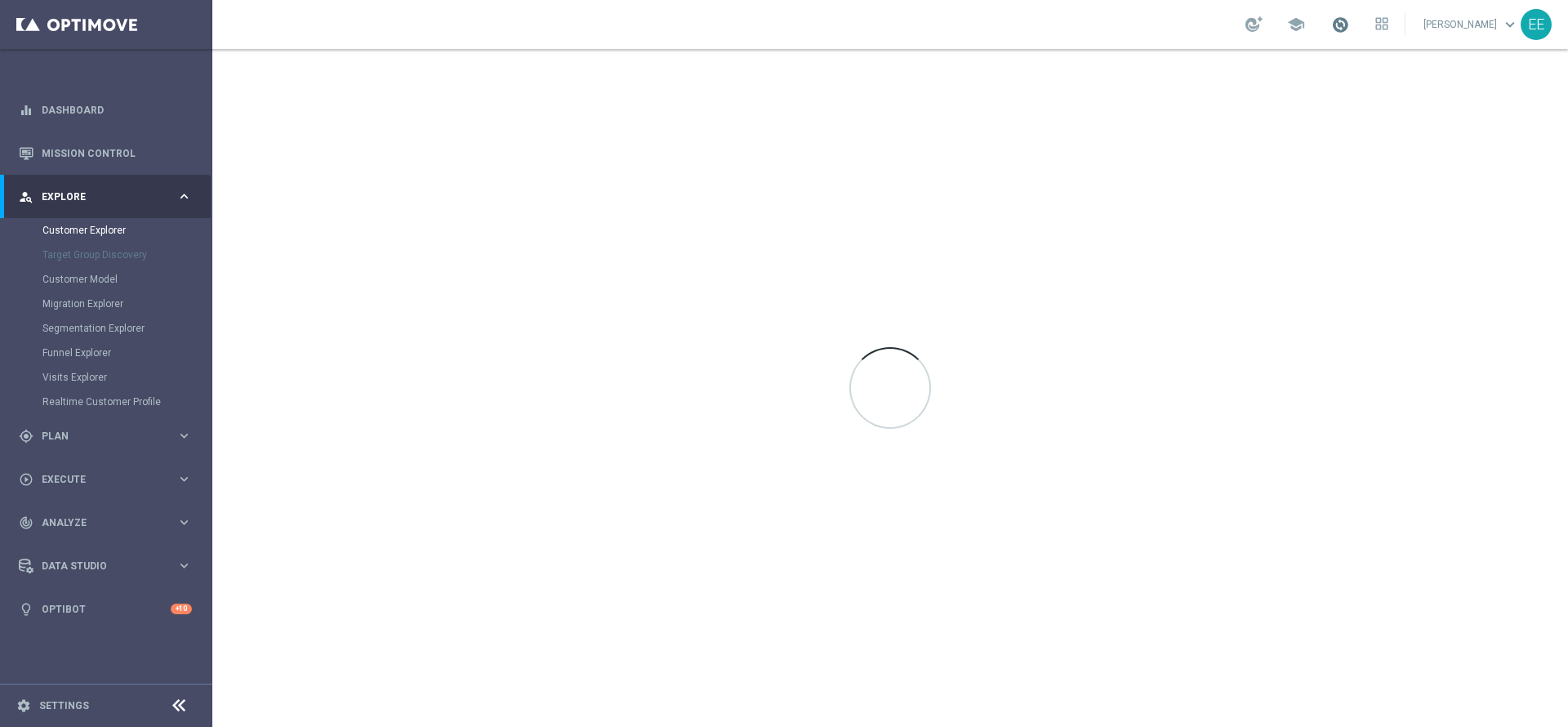
click at [1349, 26] on span at bounding box center [1341, 25] width 18 height 18
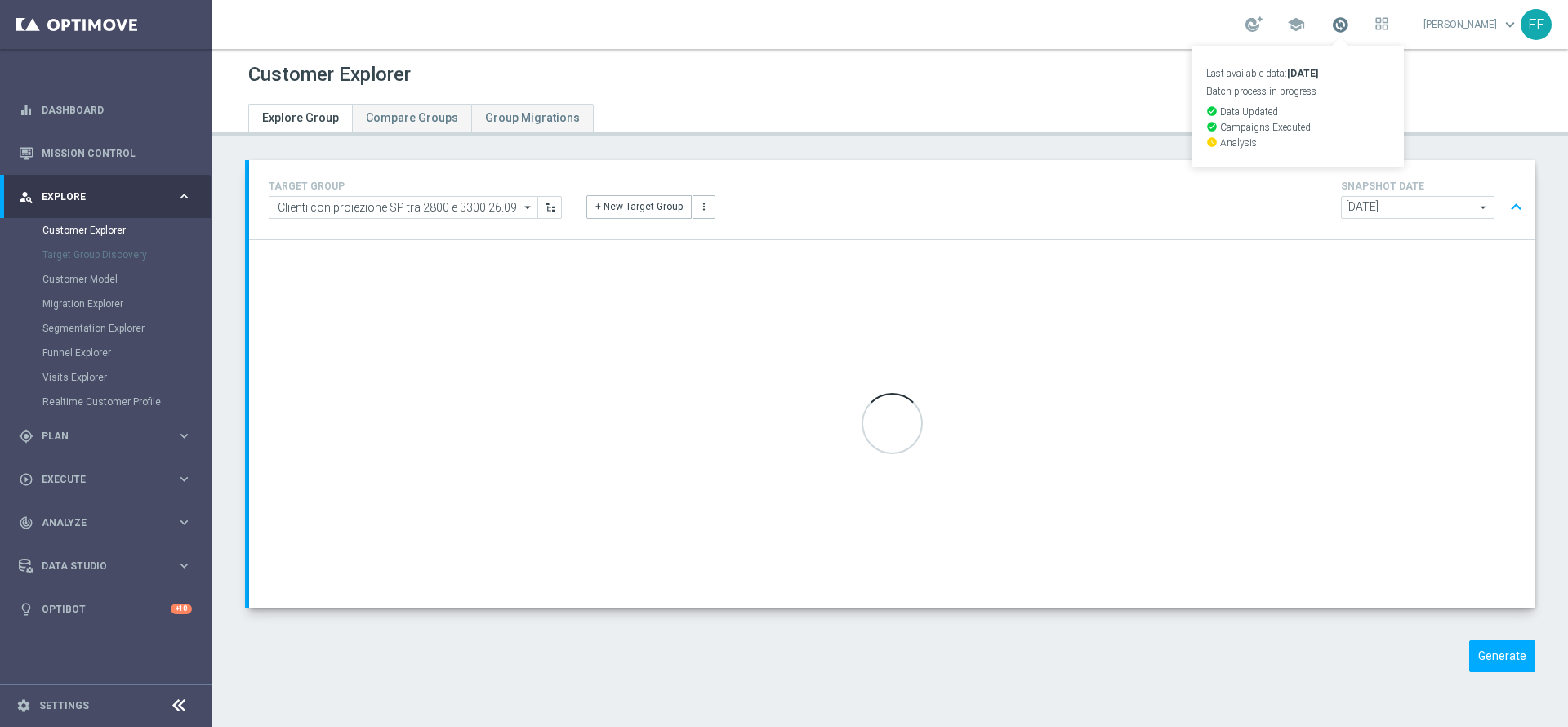
click at [1349, 26] on span at bounding box center [1341, 25] width 18 height 18
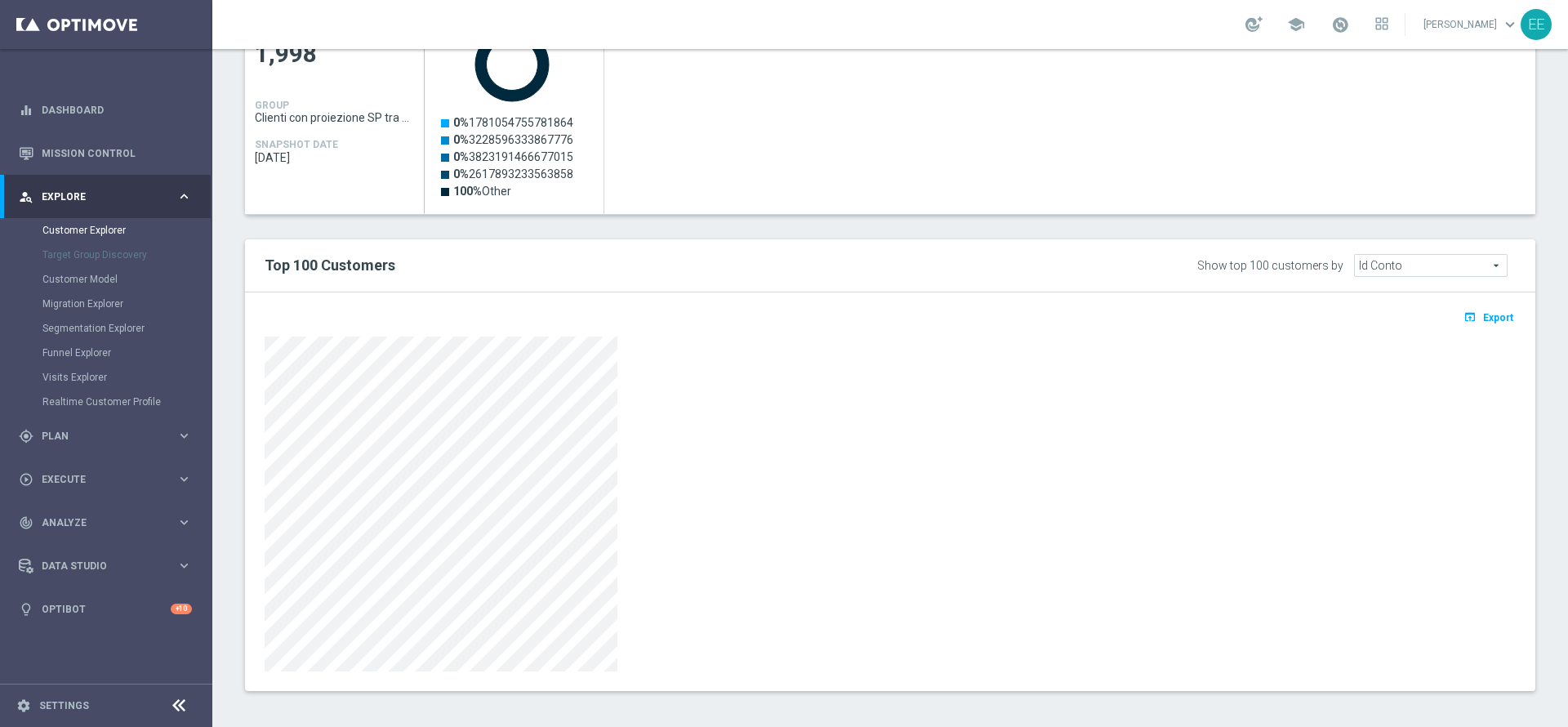
scroll to position [801, 0]
click at [1483, 310] on span "Export" at bounding box center [1498, 313] width 31 height 12
click at [1345, 21] on span at bounding box center [1341, 25] width 18 height 18
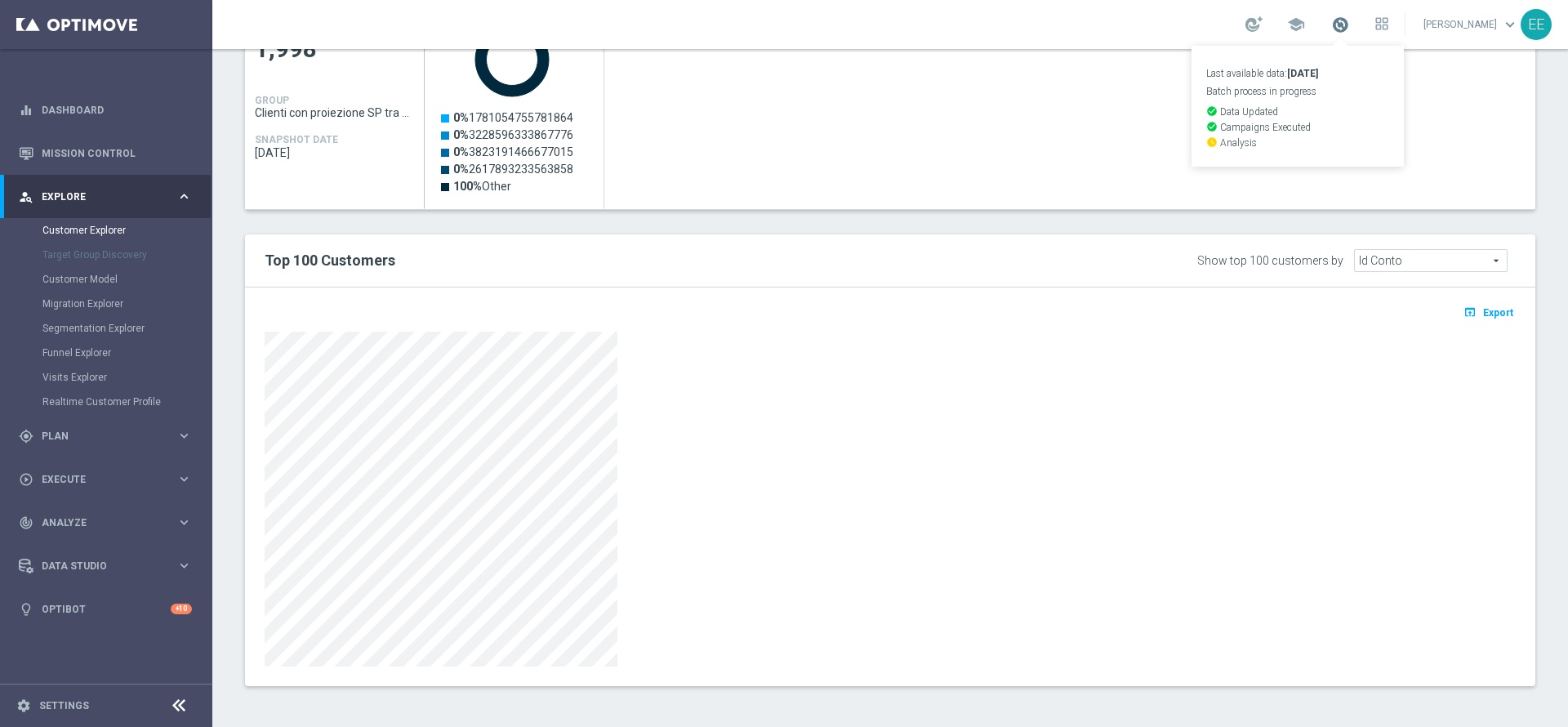
click at [1345, 21] on span at bounding box center [1341, 25] width 18 height 18
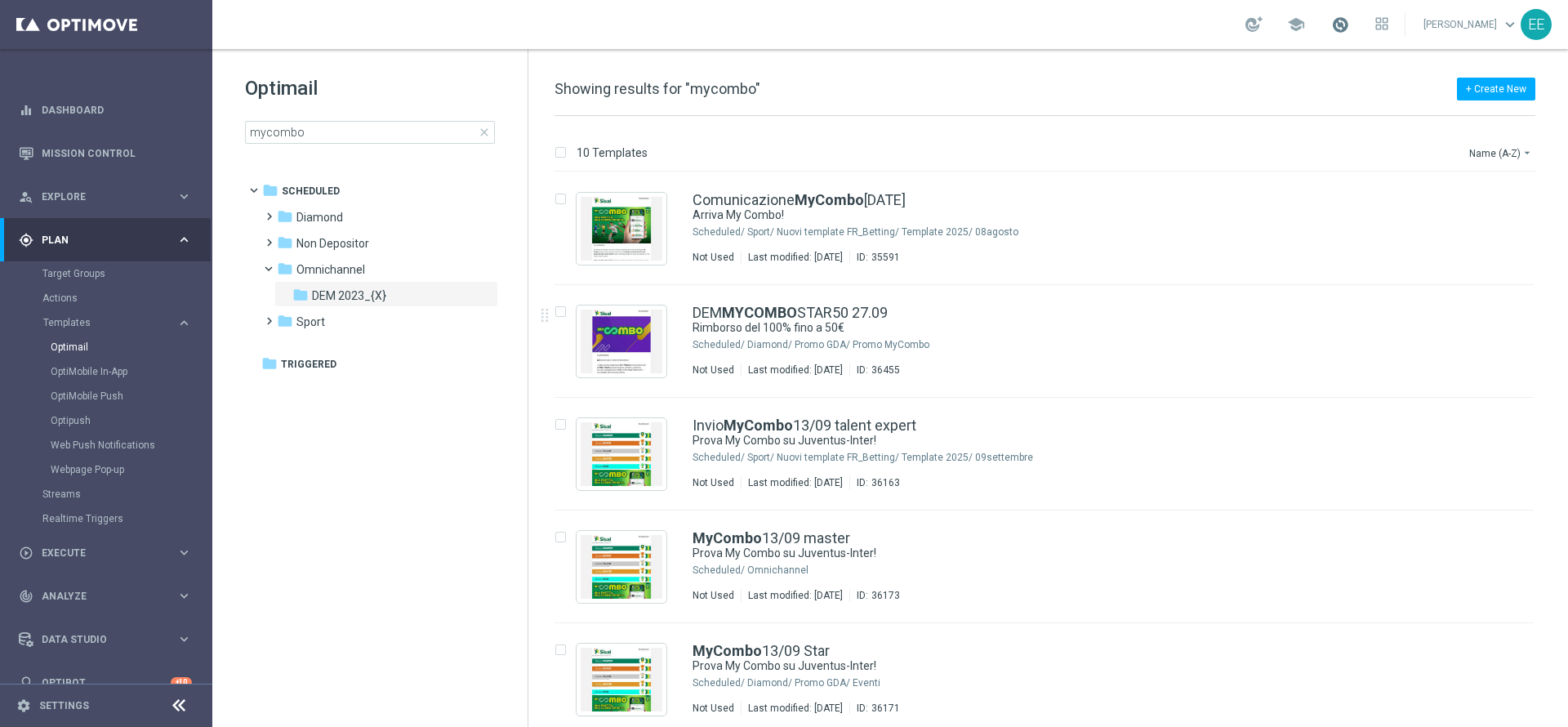
click at [1349, 31] on span at bounding box center [1341, 25] width 18 height 18
click at [370, 139] on input "mycombo" at bounding box center [369, 132] width 250 height 23
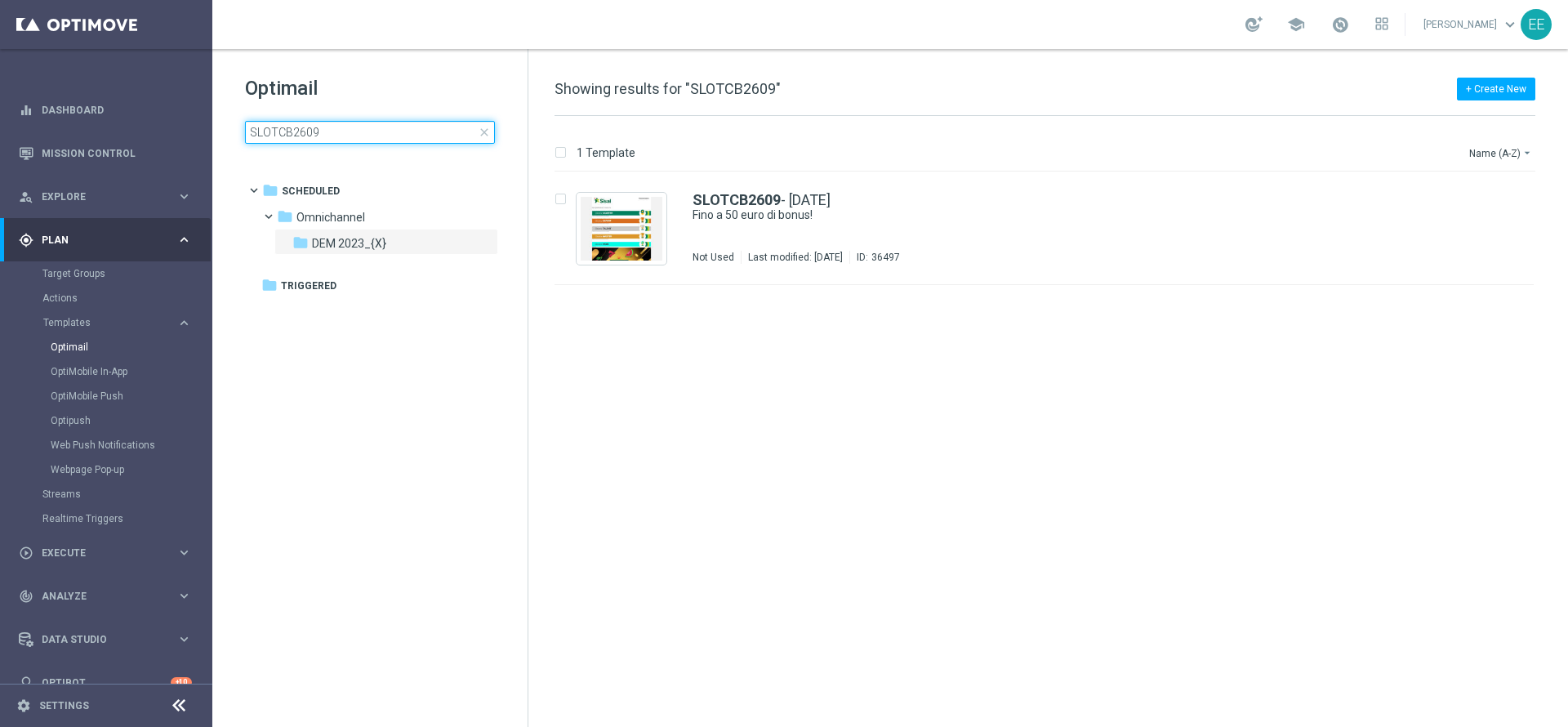
type input "SLOTCB2609"
click at [410, 298] on tree-viewport "folder Scheduled more_vert folder Omnichannel more_vert" at bounding box center [384, 450] width 283 height 548
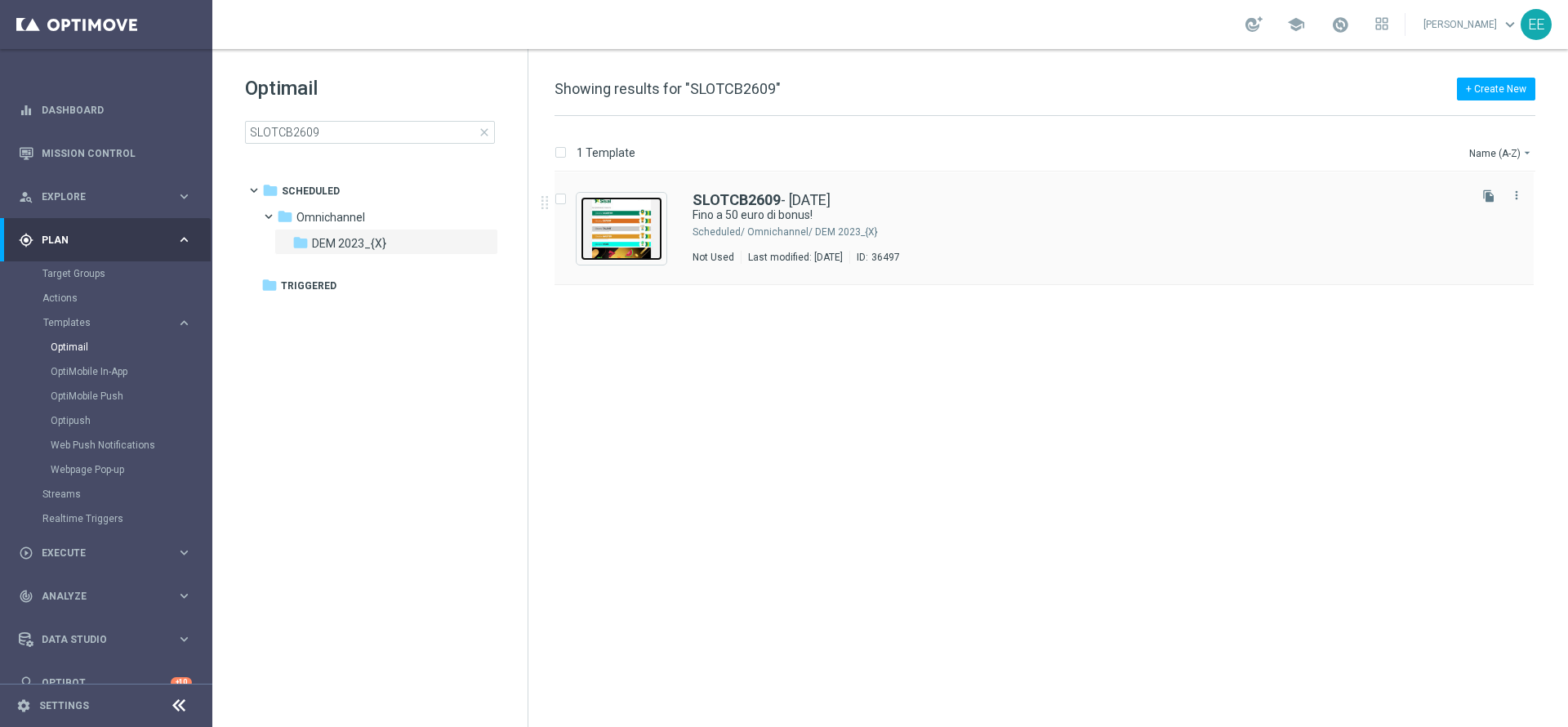
click at [652, 213] on img "Press SPACE to select this row." at bounding box center [622, 228] width 82 height 64
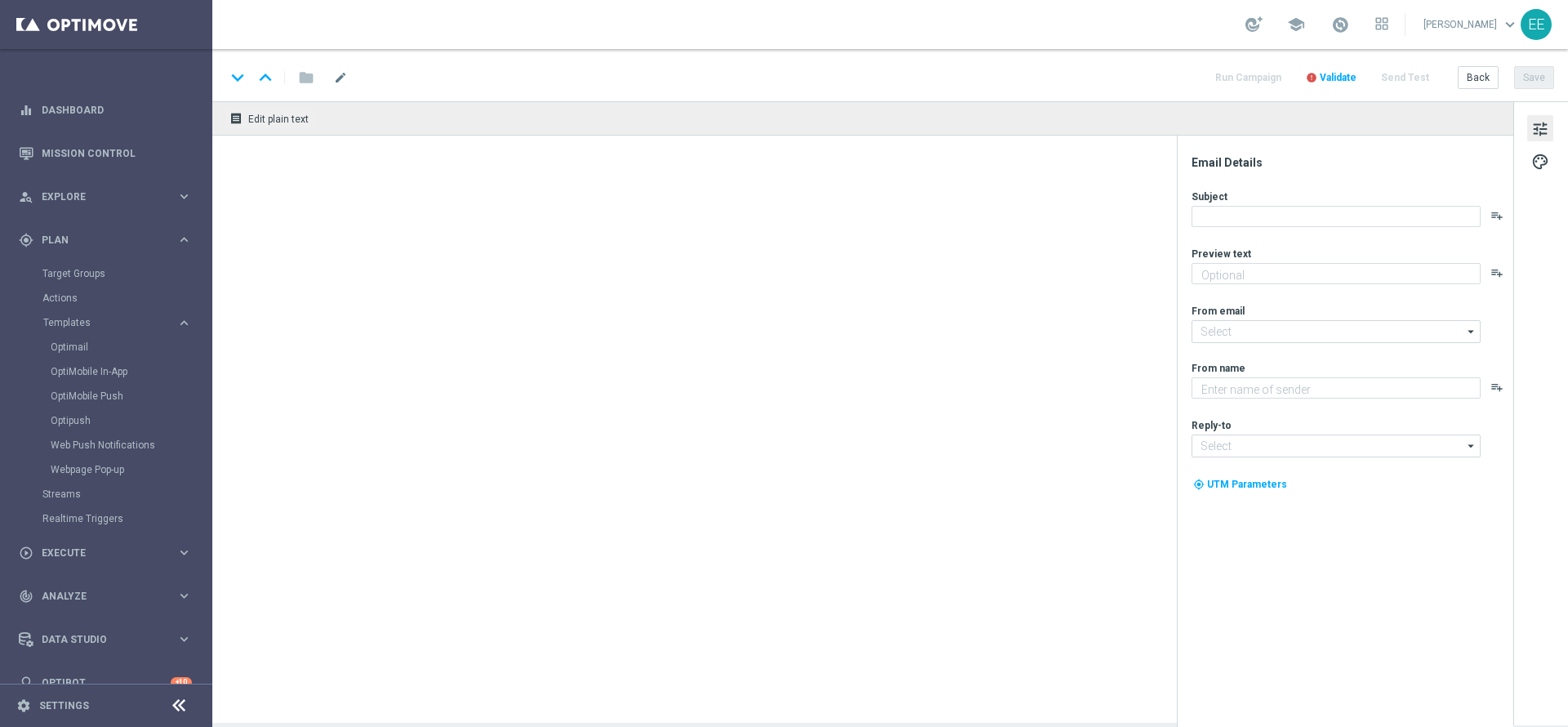
type textarea "Scopri cosa ti abbiamo riservato!"
type textarea "Sisal"
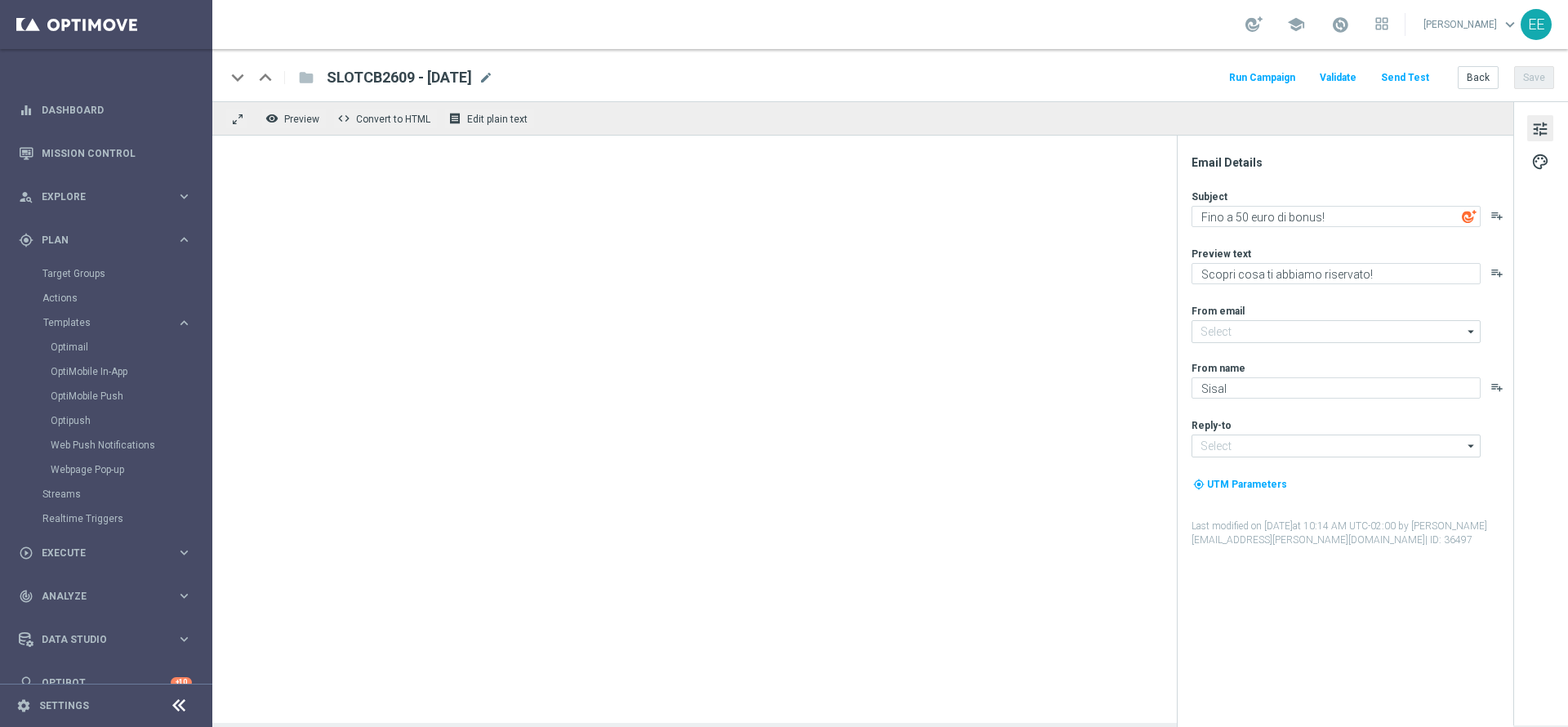
type input "newsletter@comunicazioni.sisal.it"
type input "info@sisal.it"
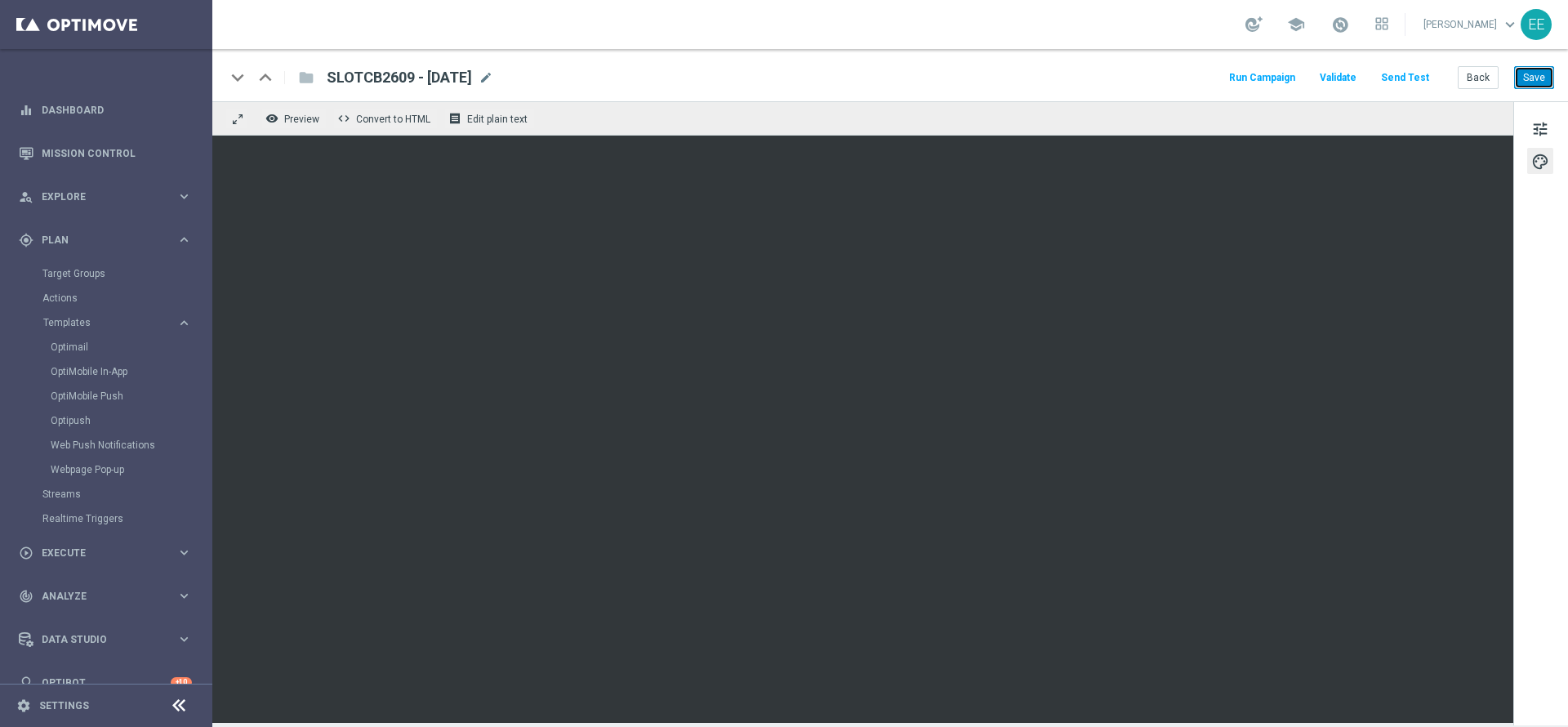
click at [1547, 72] on button "Save" at bounding box center [1534, 78] width 40 height 23
click at [1485, 76] on button "Back" at bounding box center [1478, 78] width 41 height 23
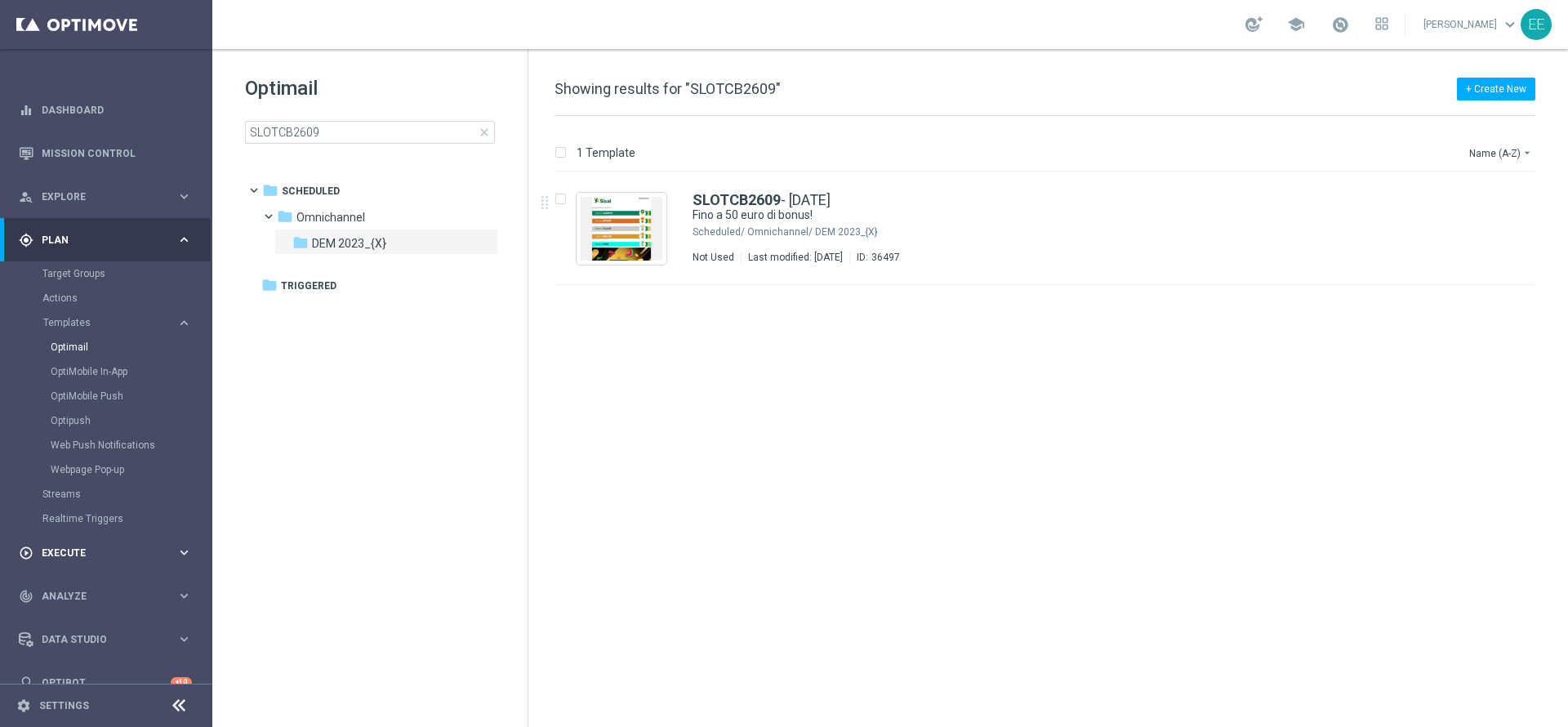
click at [61, 546] on div "play_circle_outline Execute" at bounding box center [98, 553] width 158 height 15
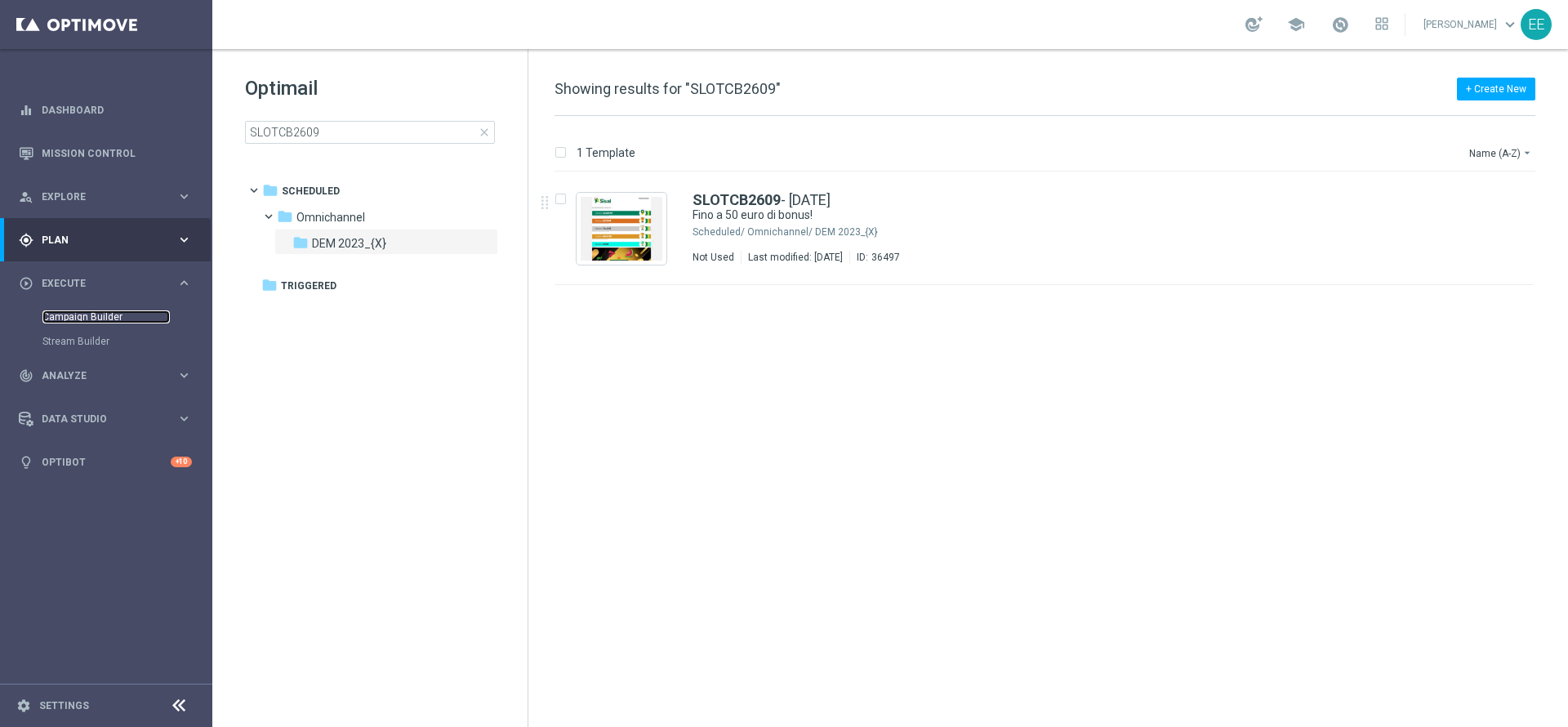
click at [102, 315] on link "Campaign Builder" at bounding box center [106, 317] width 127 height 13
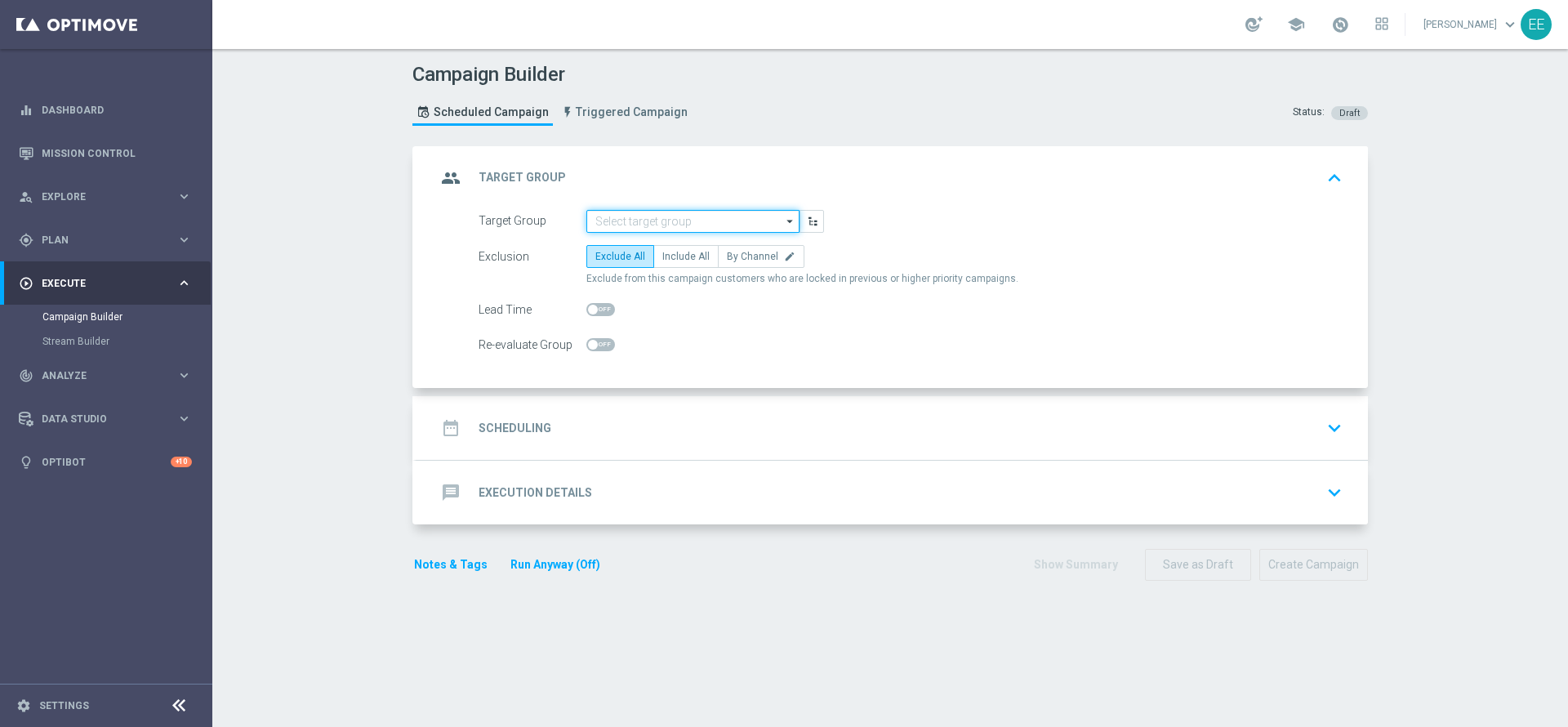
click at [656, 214] on input at bounding box center [693, 222] width 213 height 23
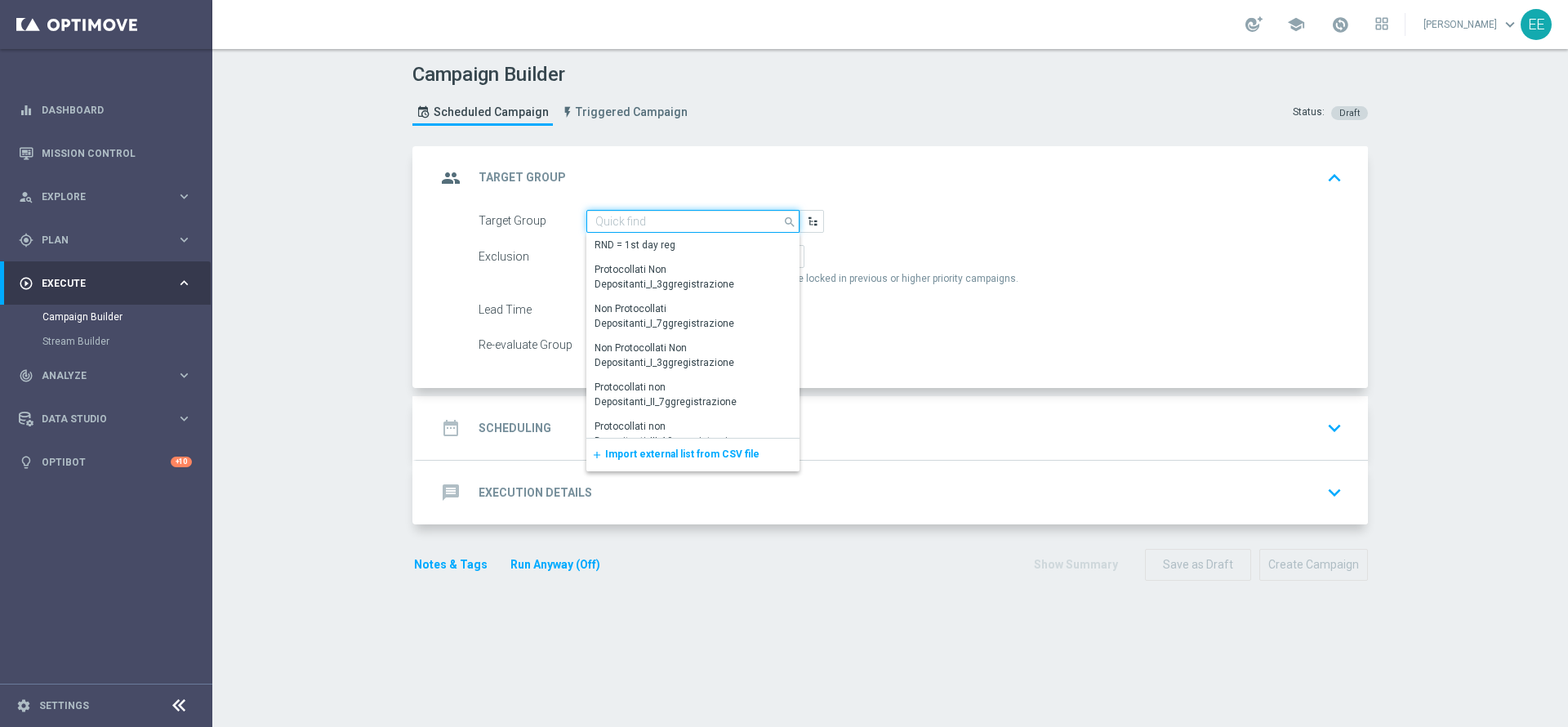
paste input "ACTIVE BETTING, LOTTERIE. BINGO E POKER M09 NO ACTIVE CASINO M09"
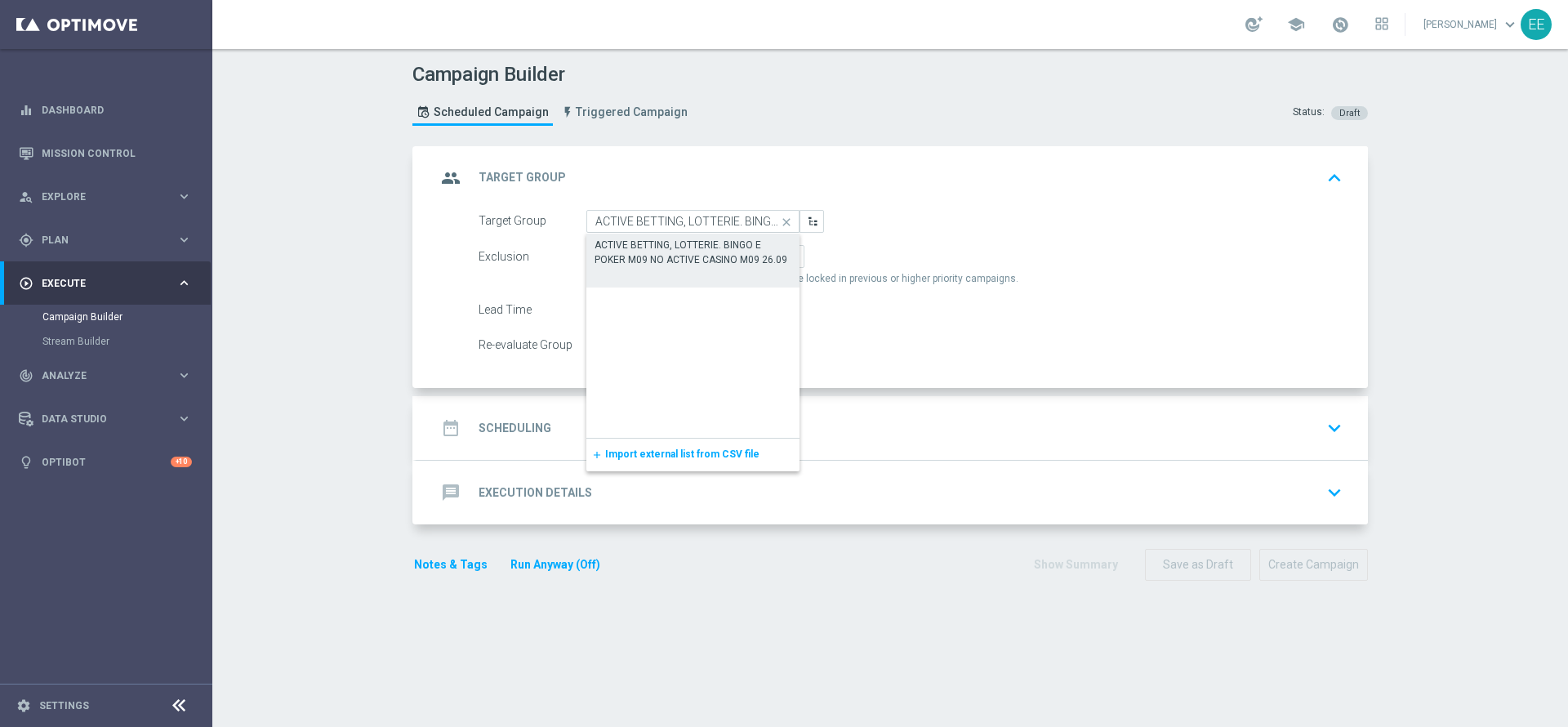
click at [688, 259] on div "ACTIVE BETTING, LOTTERIE. BINGO E POKER M09 NO ACTIVE CASINO M09 26.09" at bounding box center [693, 253] width 197 height 30
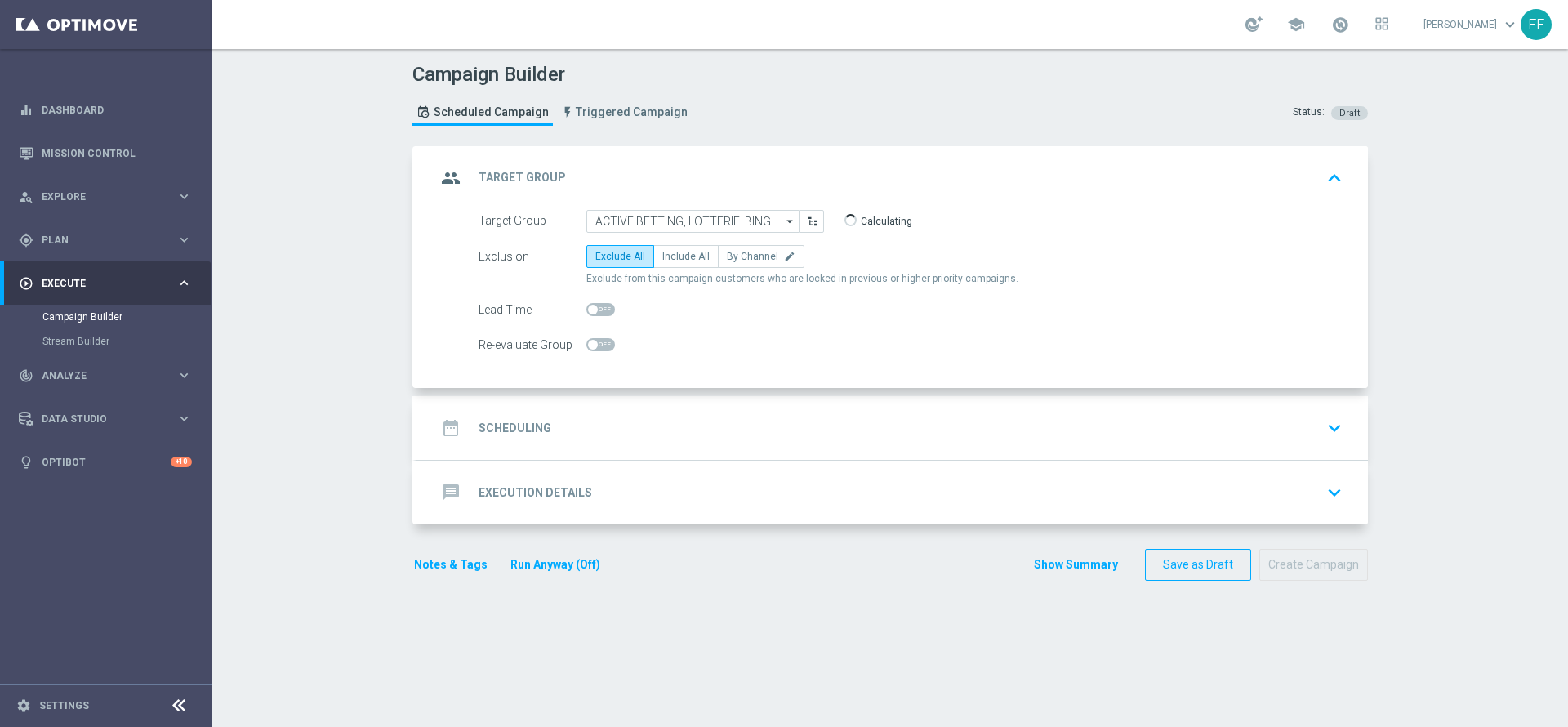
type input "ACTIVE BETTING, LOTTERIE. BINGO E POKER M09 NO ACTIVE CASINO M09 26.09"
click at [1346, 20] on span at bounding box center [1341, 25] width 18 height 18
click at [670, 245] on label "Include All" at bounding box center [685, 256] width 65 height 23
click at [670, 254] on input "Include All" at bounding box center [667, 259] width 11 height 11
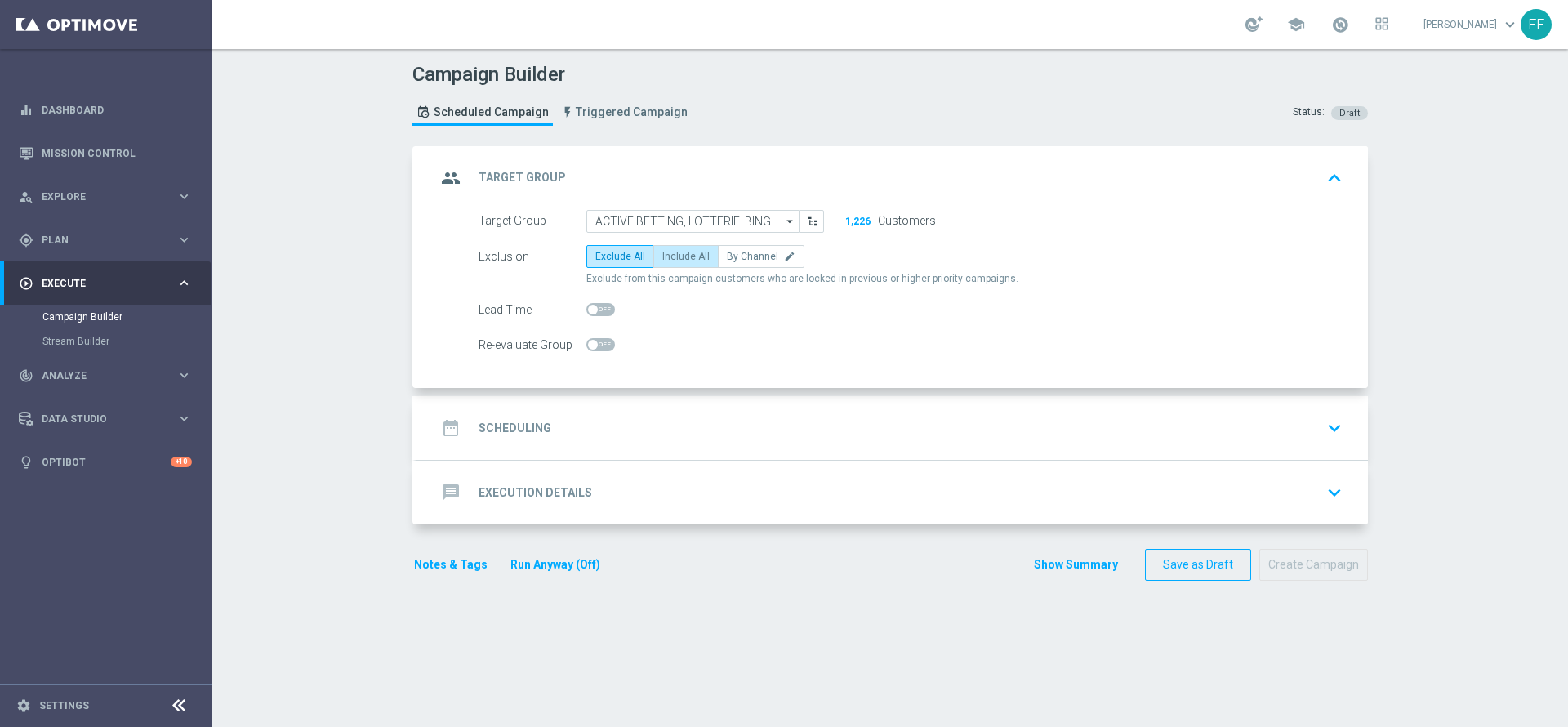
radio input "true"
click at [658, 417] on div "date_range Scheduling keyboard_arrow_down" at bounding box center [893, 428] width 913 height 31
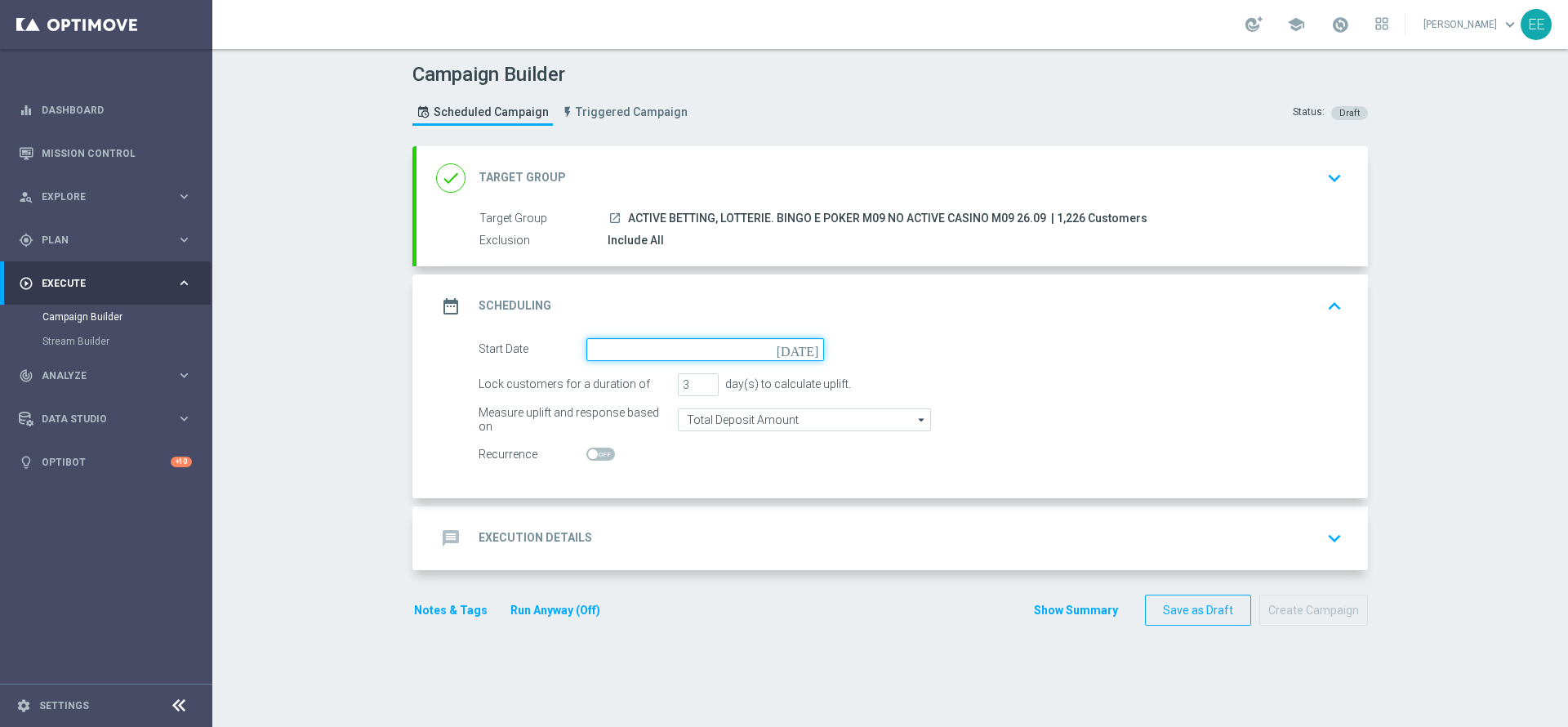
click at [665, 350] on input at bounding box center [705, 350] width 238 height 23
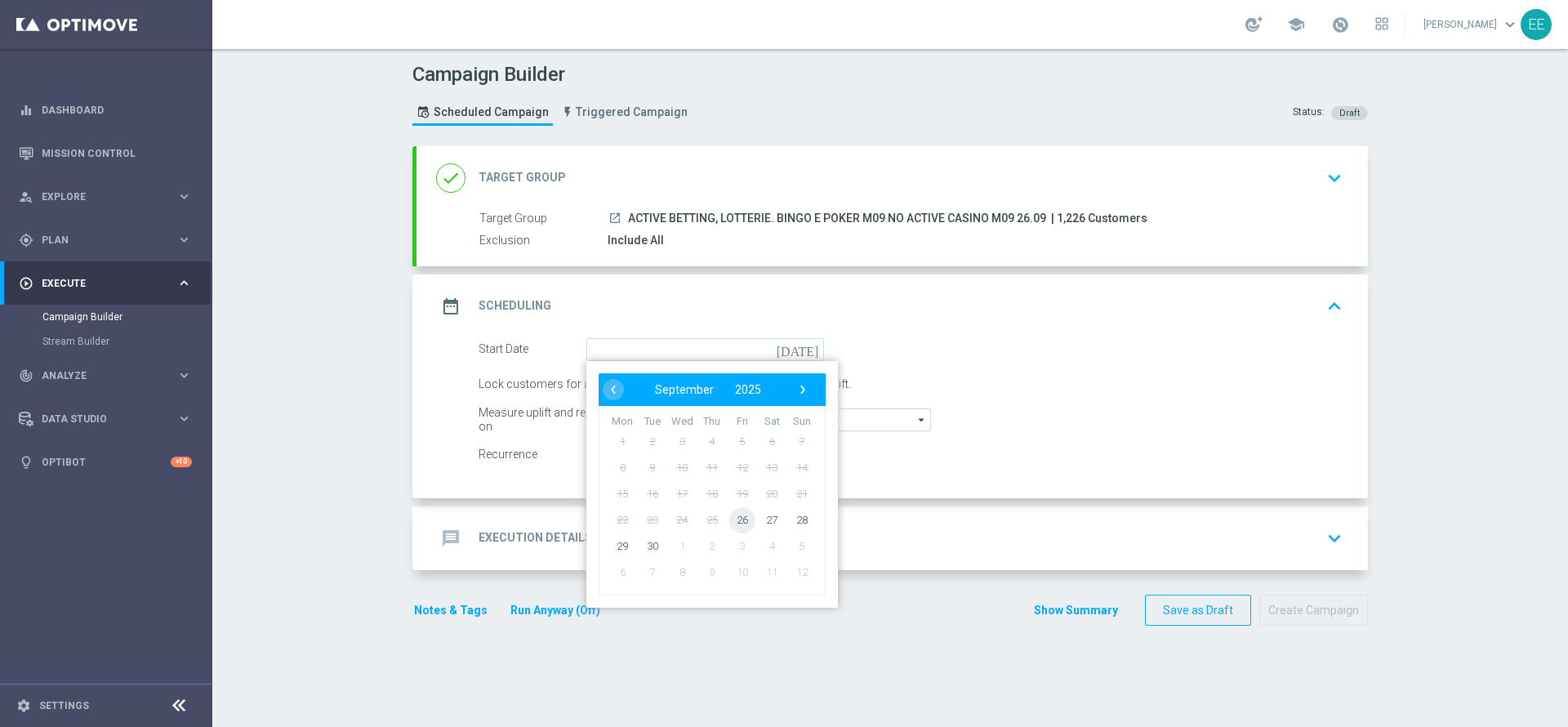
click at [729, 516] on span "26" at bounding box center [742, 520] width 26 height 26
type input "[DATE]"
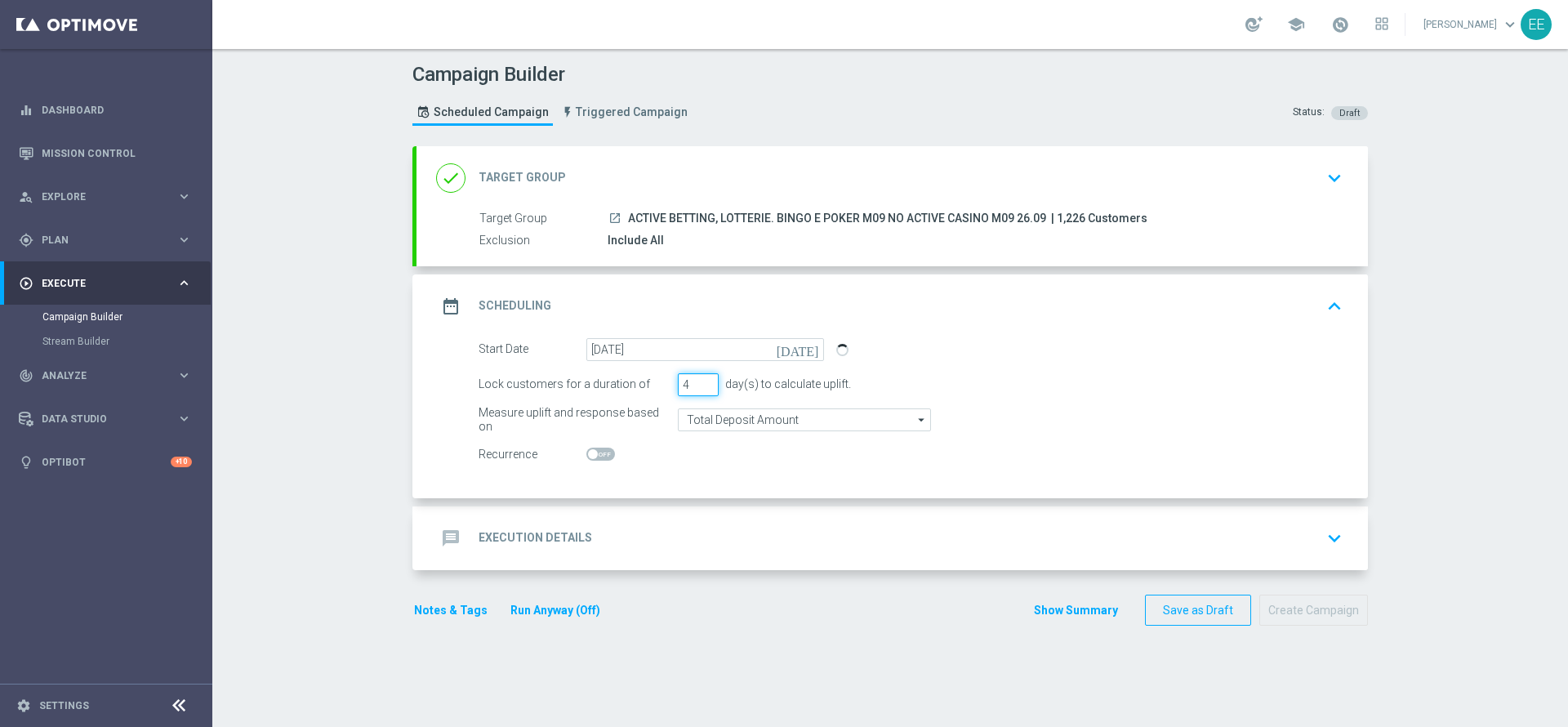
type input "4"
click at [702, 379] on input "4" at bounding box center [698, 385] width 41 height 23
click at [674, 528] on div "message Execution Details keyboard_arrow_down" at bounding box center [893, 538] width 913 height 31
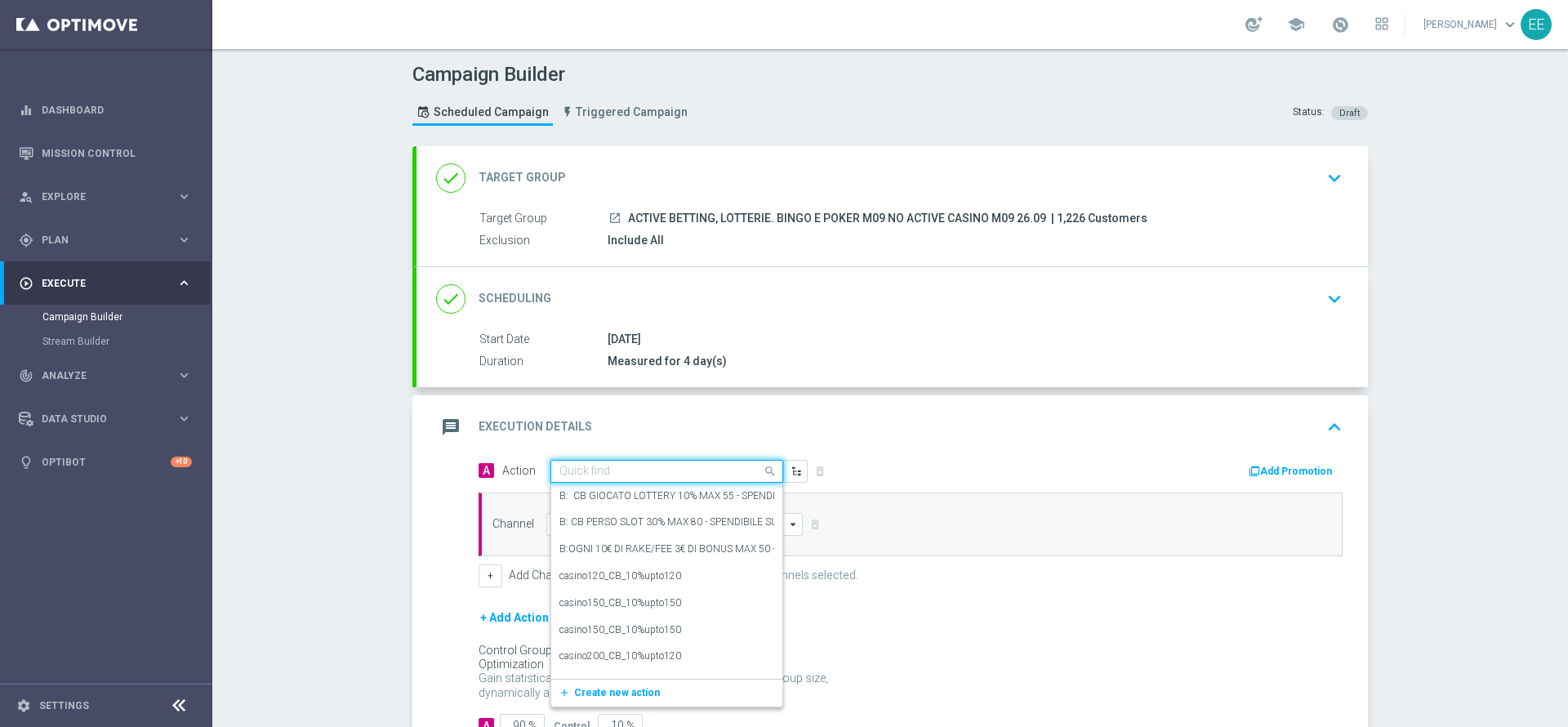
click at [601, 462] on div "Quick find" at bounding box center [667, 471] width 233 height 23
paste input "[PERSON_NAME] SLOT 100% MAX 50 EURO - SPENDIBILE SLOT"
type input "[PERSON_NAME] SLOT 100% MAX 50 EURO - SPENDIBILE SLOT"
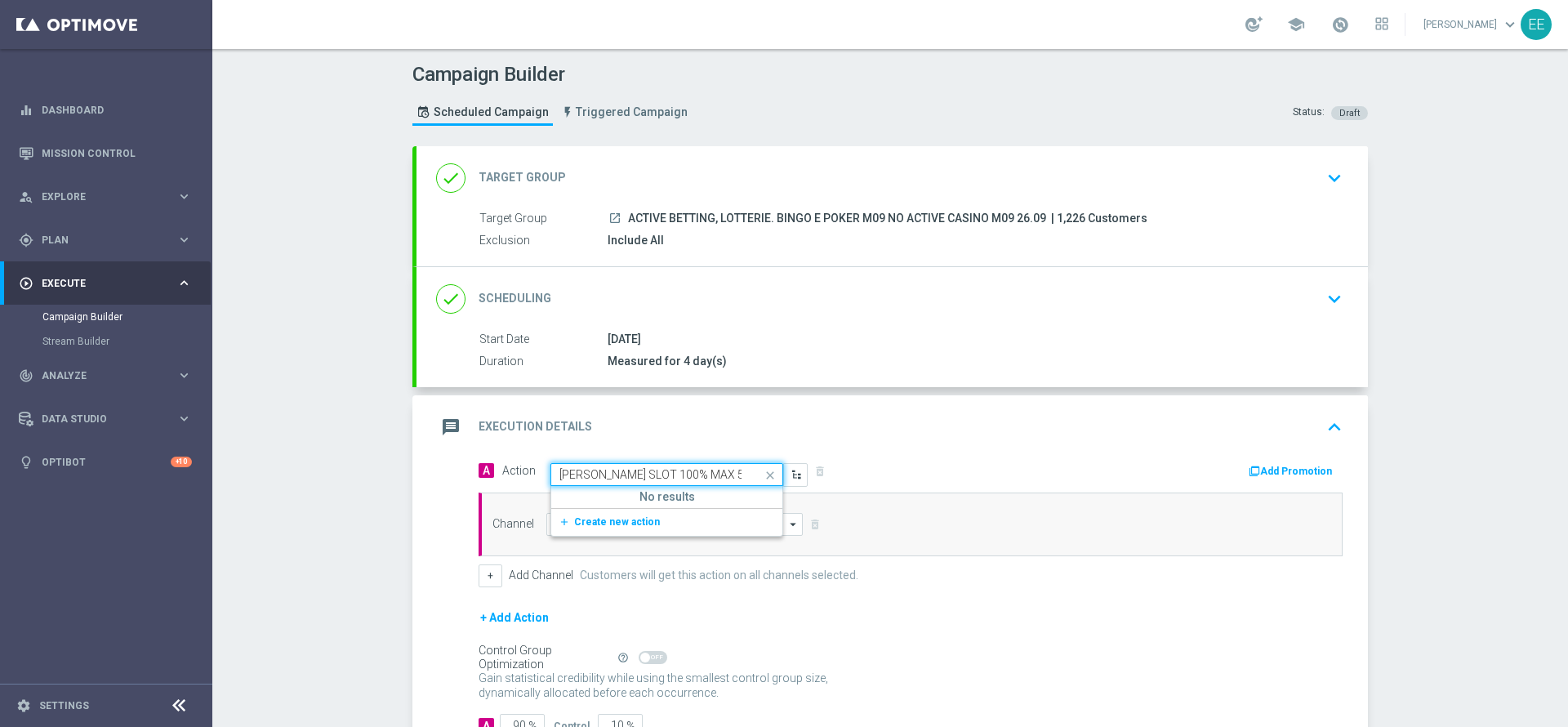
scroll to position [0, 104]
click at [618, 518] on span "Create new action" at bounding box center [617, 522] width 86 height 12
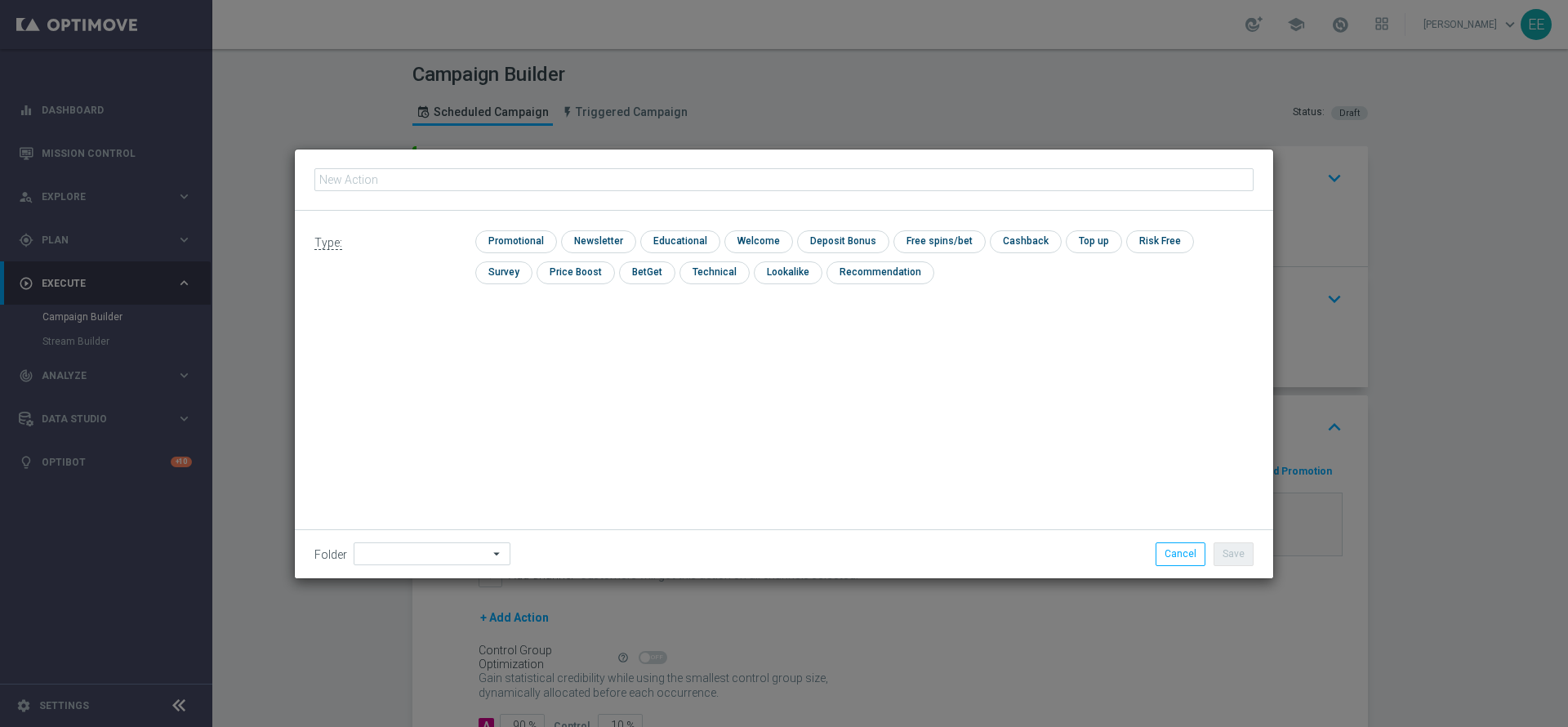
click at [453, 176] on input "text" at bounding box center [784, 180] width 939 height 23
type input "[PERSON_NAME] SLOT 100% MAX 50 EURO - SPENDIBILE SLOT"
click at [488, 229] on div "Type: check Promotional check Newsletter check Educational check Welcome check …" at bounding box center [784, 263] width 979 height 105
click at [514, 245] on input "checkbox" at bounding box center [514, 242] width 78 height 22
checkbox input "true"
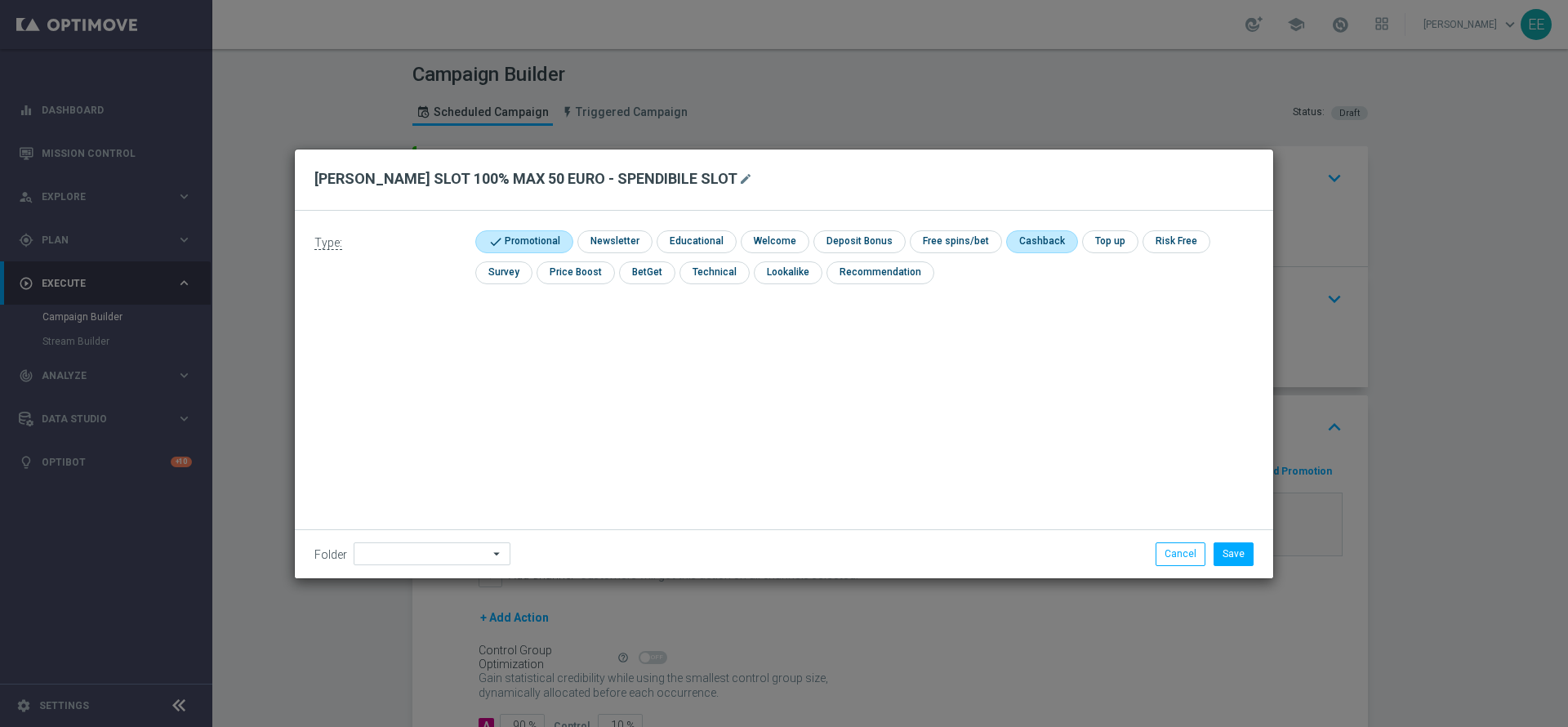
click at [1020, 242] on input "checkbox" at bounding box center [1040, 242] width 69 height 22
checkbox input "true"
click at [427, 553] on input at bounding box center [432, 554] width 157 height 23
type input "OMNICHANNEL"
click at [1226, 564] on button "Save" at bounding box center [1233, 554] width 40 height 23
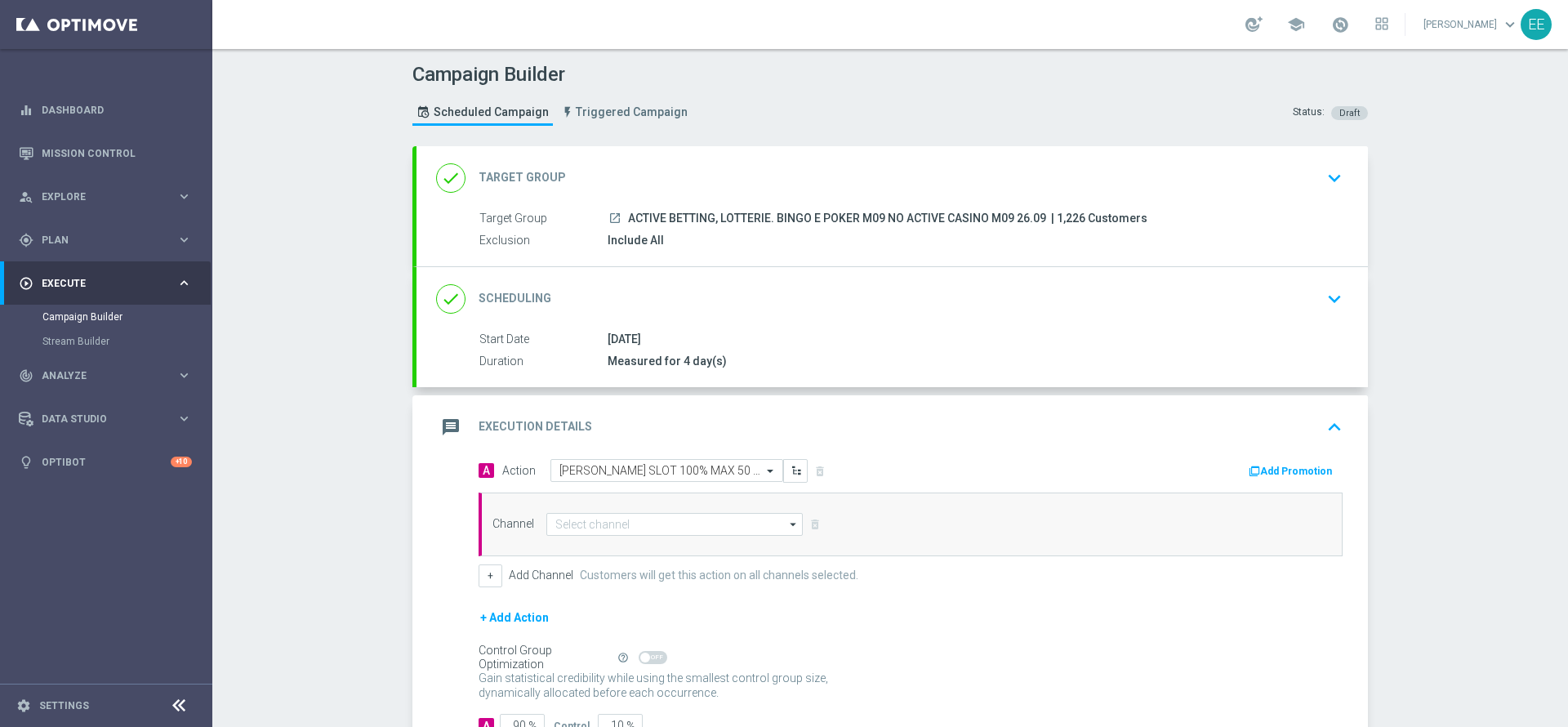
click at [1313, 476] on button "Add Promotion" at bounding box center [1293, 471] width 91 height 18
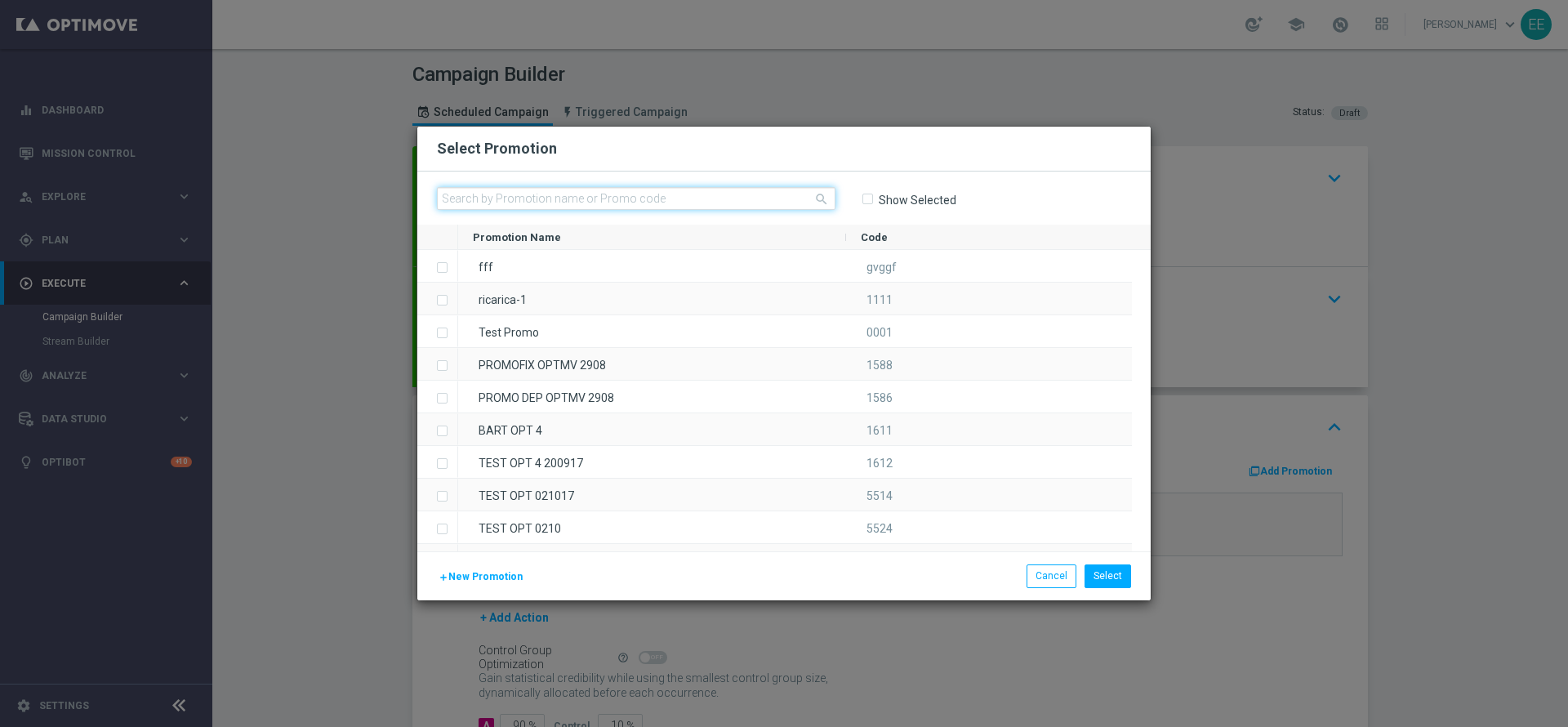
click at [550, 194] on input "text" at bounding box center [636, 198] width 398 height 23
paste input "SLOTCB2609"
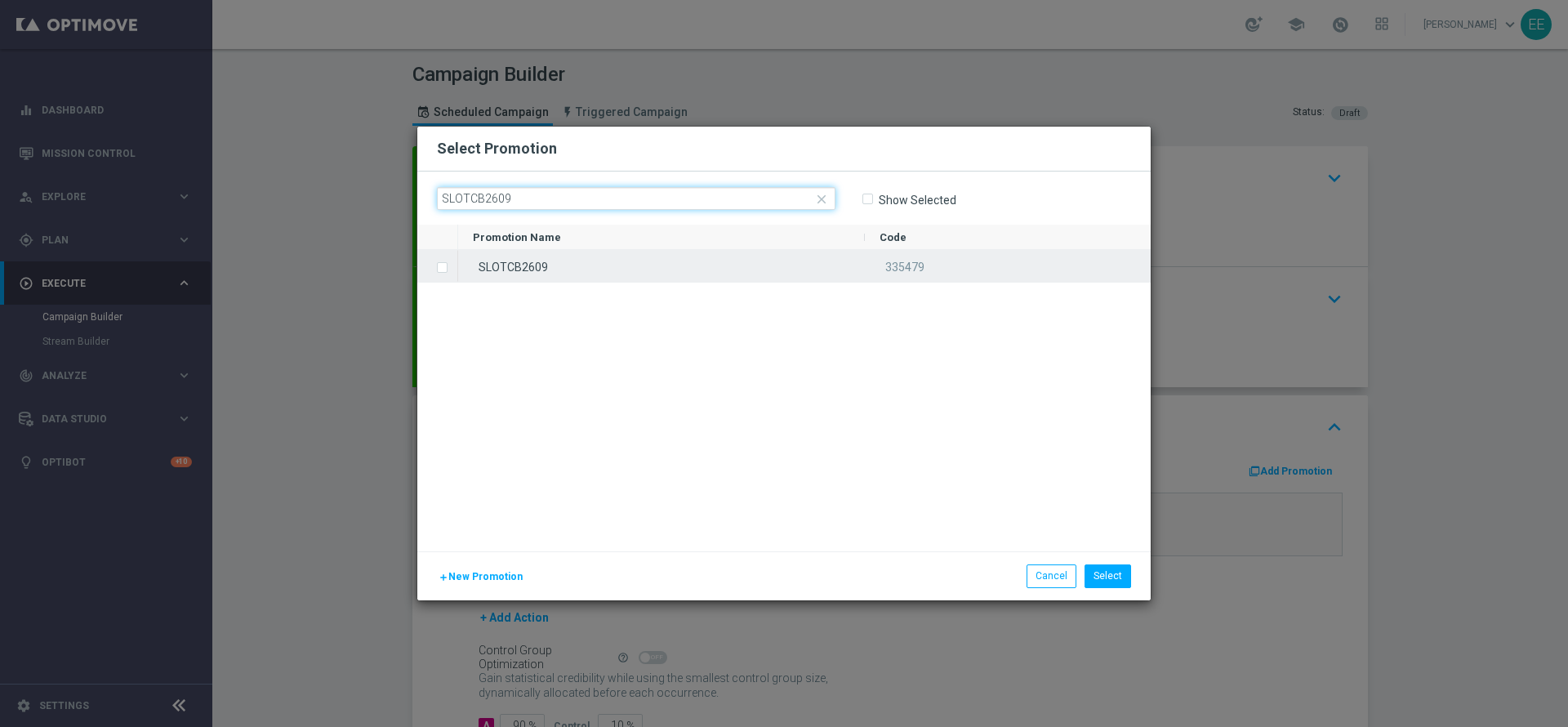
type input "SLOTCB2609"
click at [585, 261] on div "SLOTCB2609" at bounding box center [661, 265] width 407 height 32
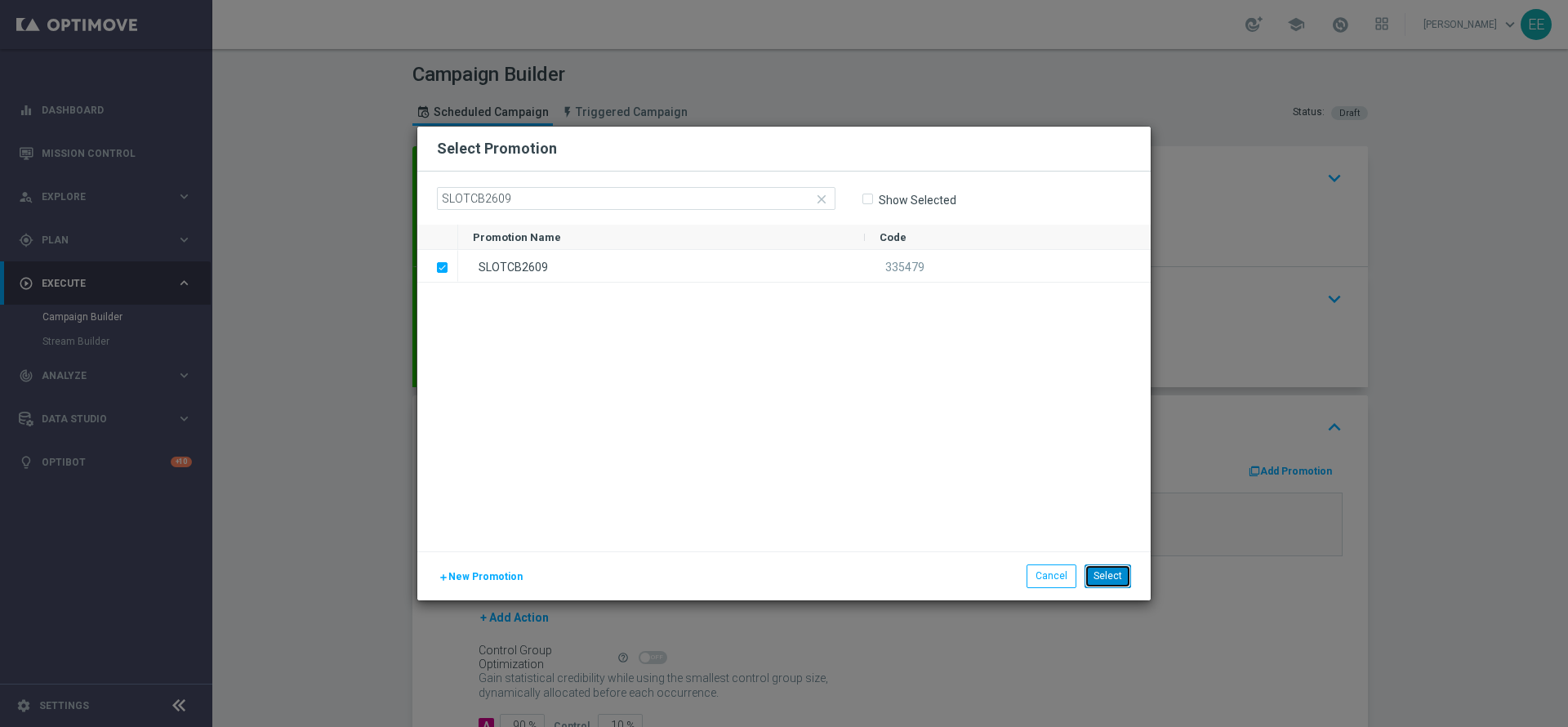
click at [1102, 576] on button "Select" at bounding box center [1108, 576] width 46 height 23
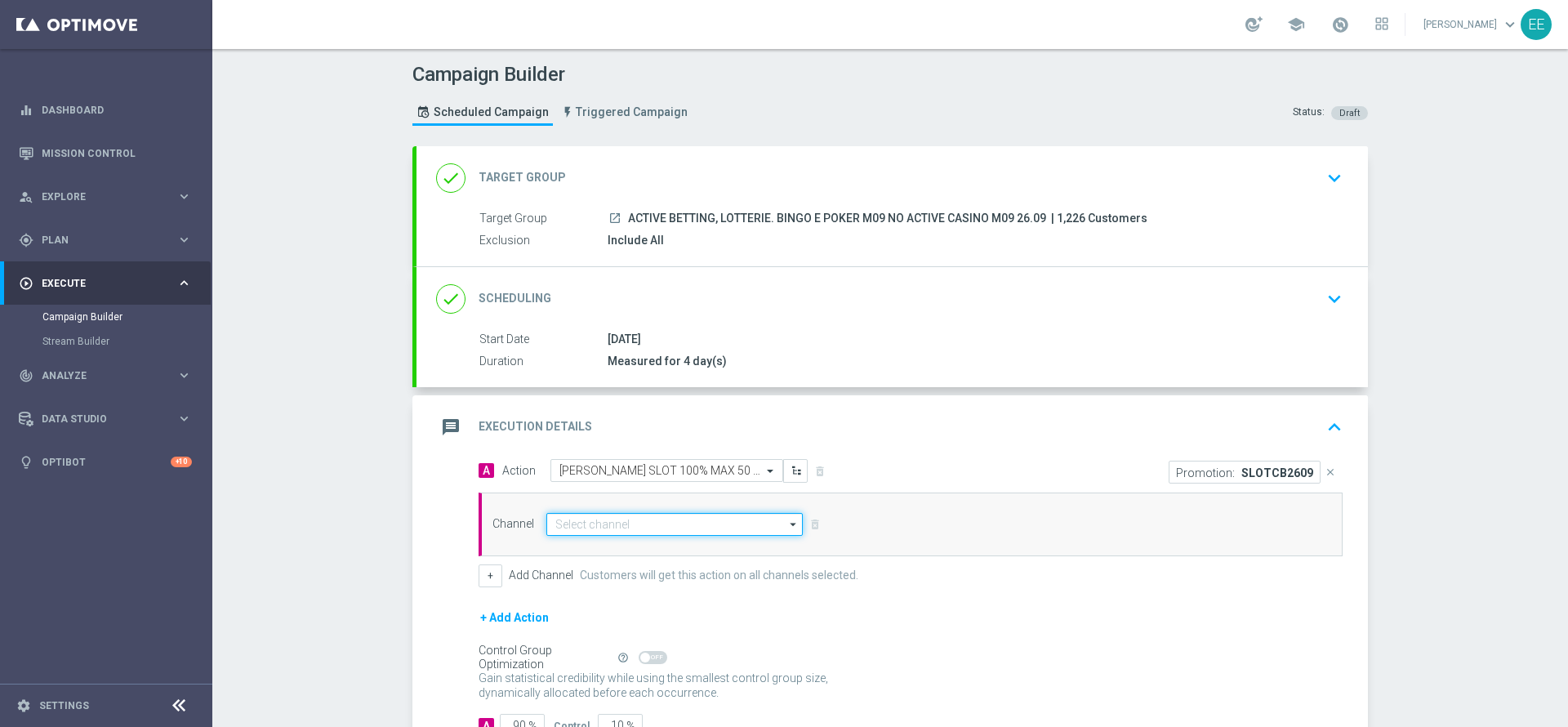
click at [642, 525] on input at bounding box center [674, 525] width 256 height 23
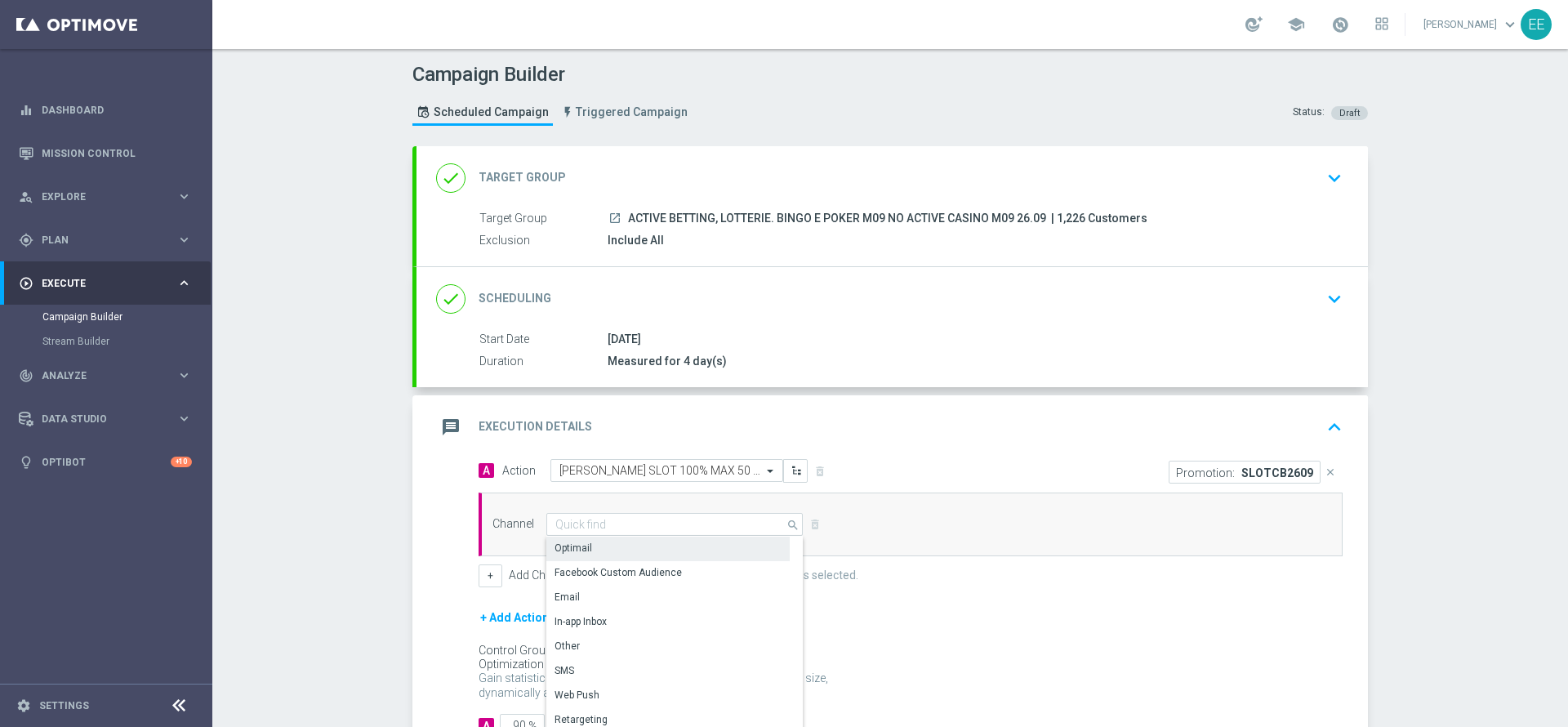
click at [605, 552] on div "Optimail" at bounding box center [668, 548] width 243 height 23
type input "Optimail"
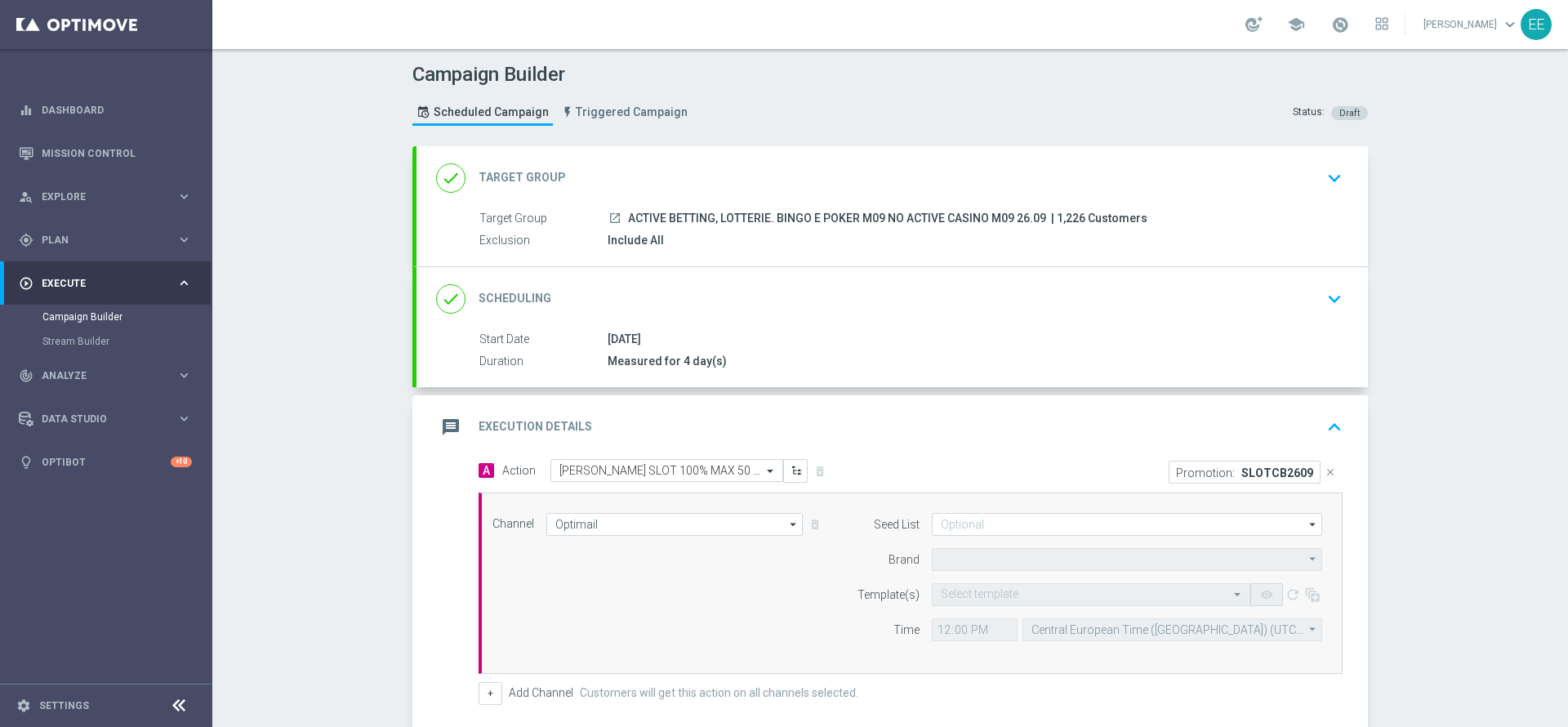
type input "Sisal Marketing"
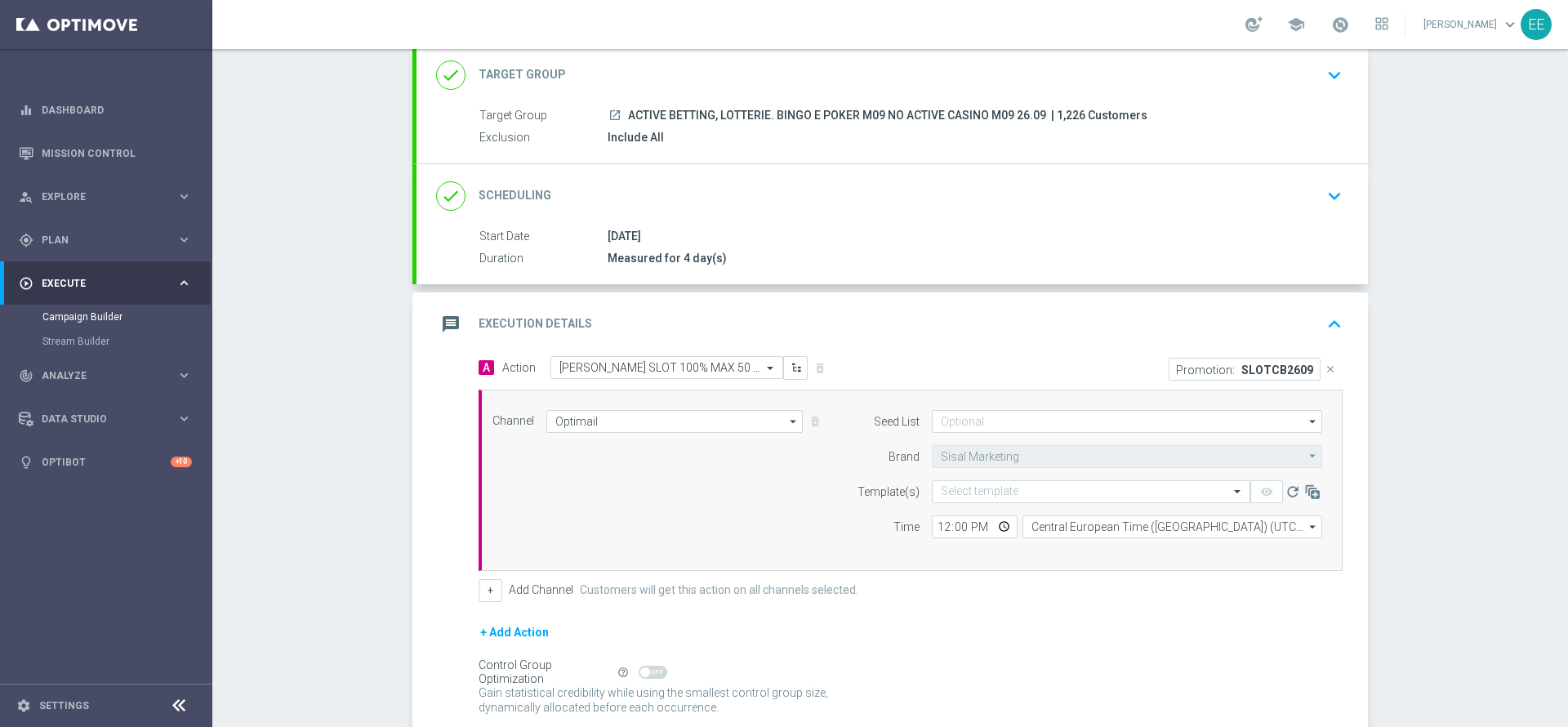
scroll to position [104, 0]
click at [939, 519] on input "12:00" at bounding box center [975, 526] width 86 height 23
type input "18:00"
click at [966, 502] on form "Template(s) Select template remove_red_eye refresh Time 18:00 Central European …" at bounding box center [1085, 508] width 474 height 58
click at [970, 500] on div "Select template" at bounding box center [1090, 490] width 318 height 23
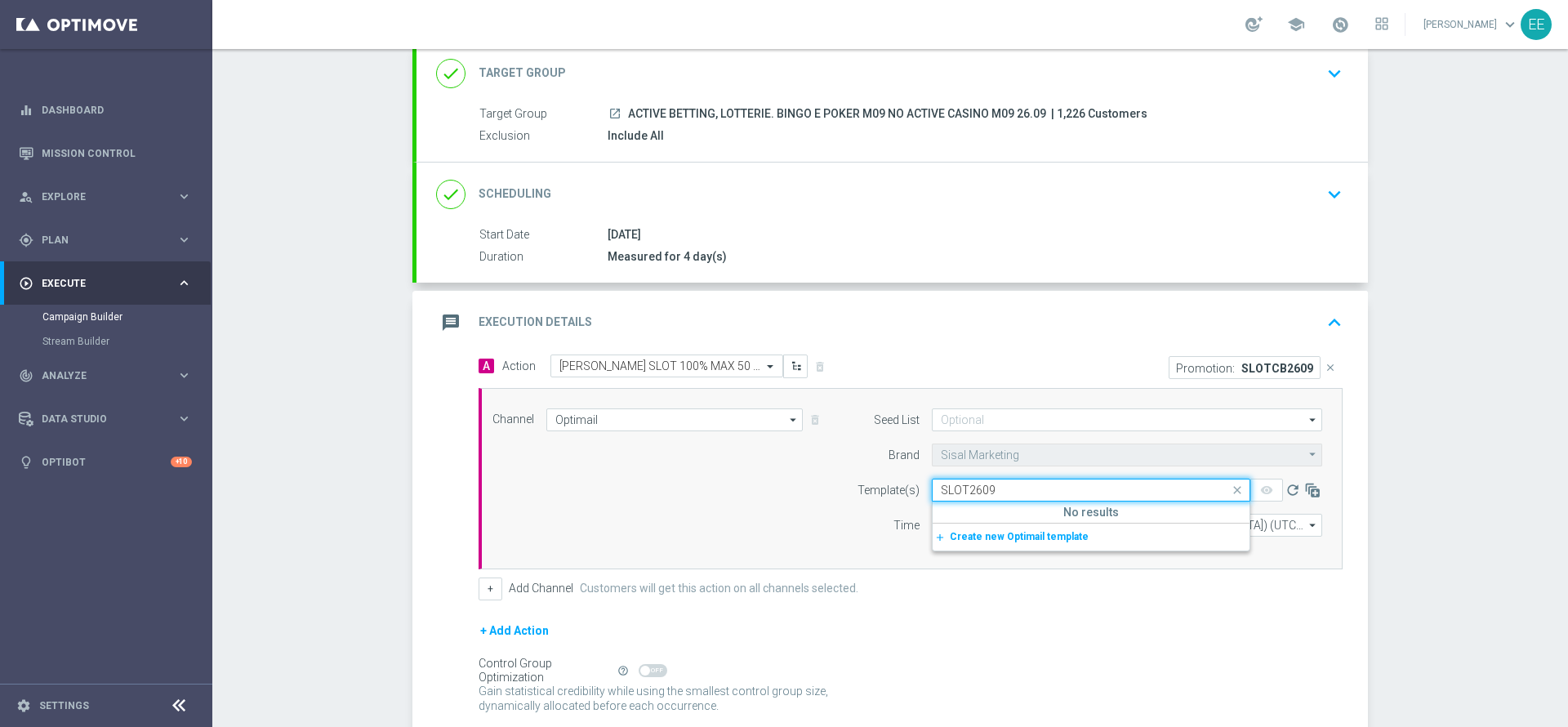
click at [959, 486] on input "SLOT2609" at bounding box center [1075, 490] width 268 height 14
click at [1022, 515] on label "SLOTCB2609 - 26.09.2025" at bounding box center [989, 515] width 96 height 14
type input "SLOTCB2609"
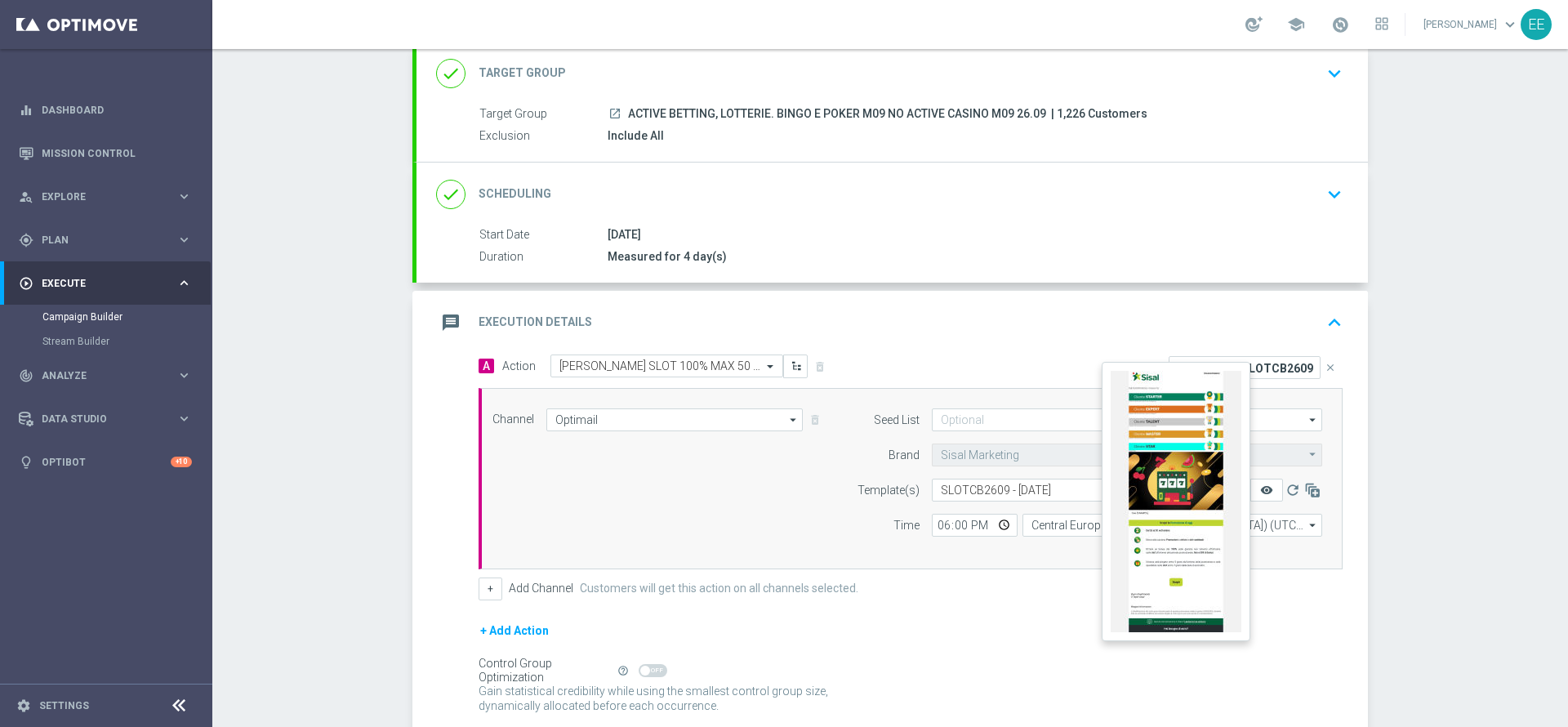
click at [1261, 488] on icon "remove_red_eye" at bounding box center [1267, 490] width 13 height 13
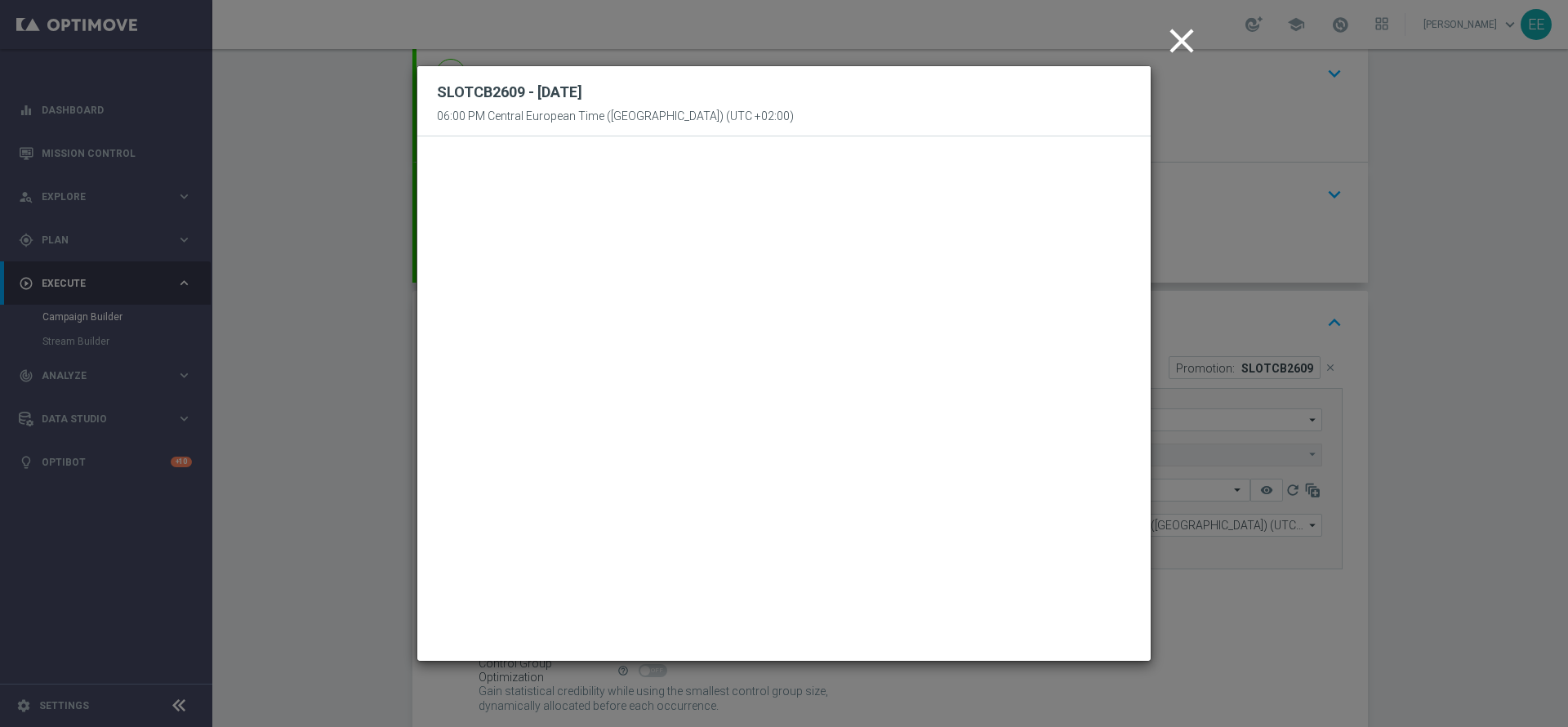
click at [1187, 37] on icon "close" at bounding box center [1181, 41] width 41 height 41
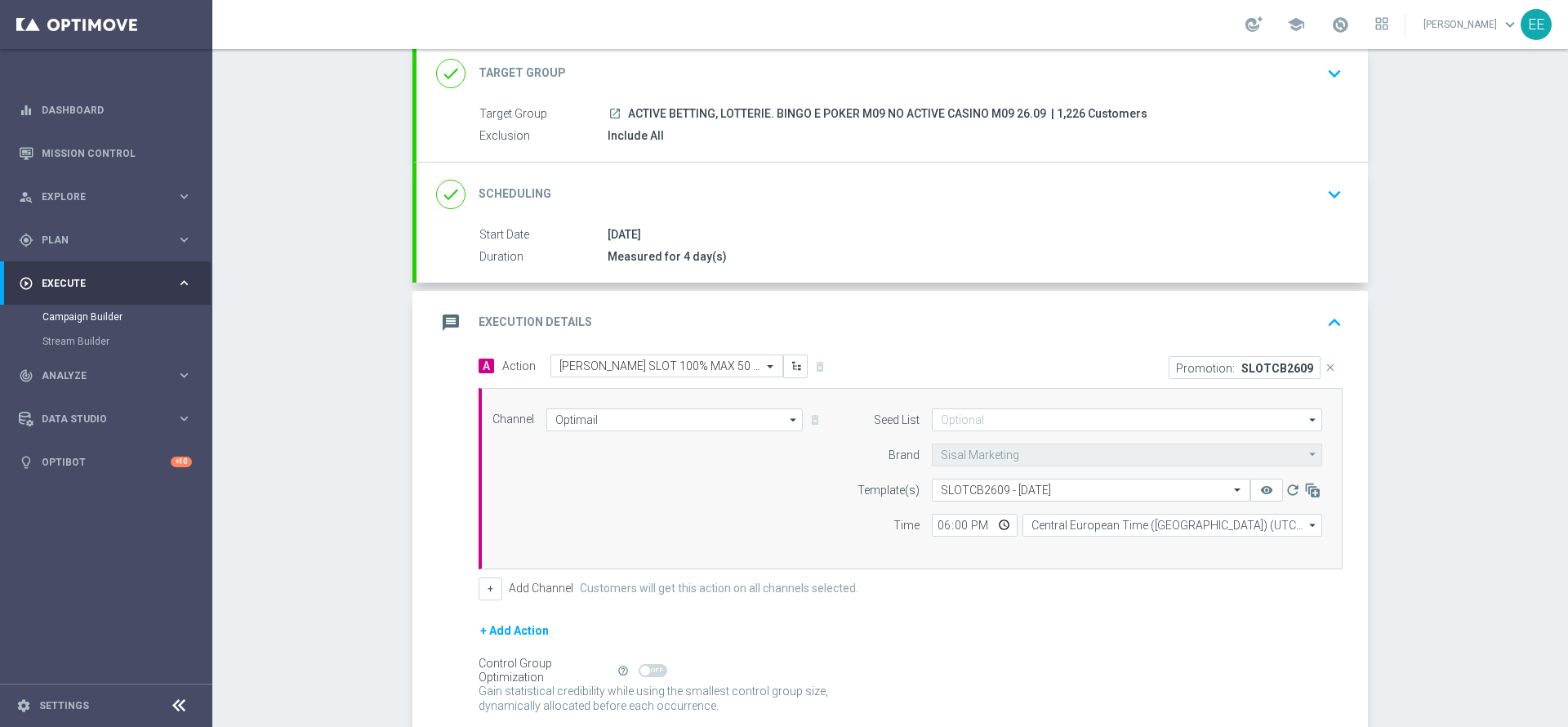
click at [1040, 312] on div "message Execution Details keyboard_arrow_up" at bounding box center [893, 323] width 913 height 31
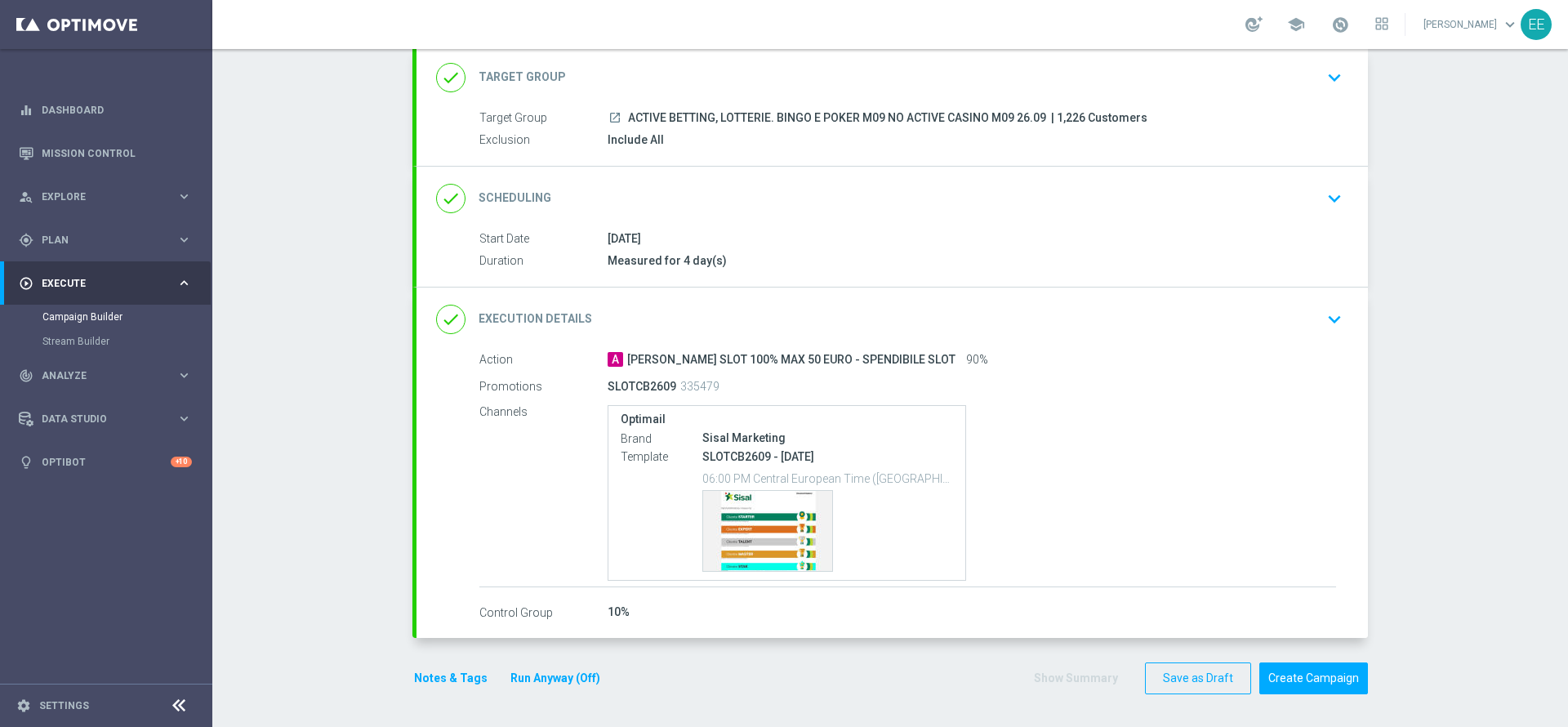
scroll to position [101, 0]
click at [449, 678] on button "Notes & Tags" at bounding box center [450, 678] width 77 height 21
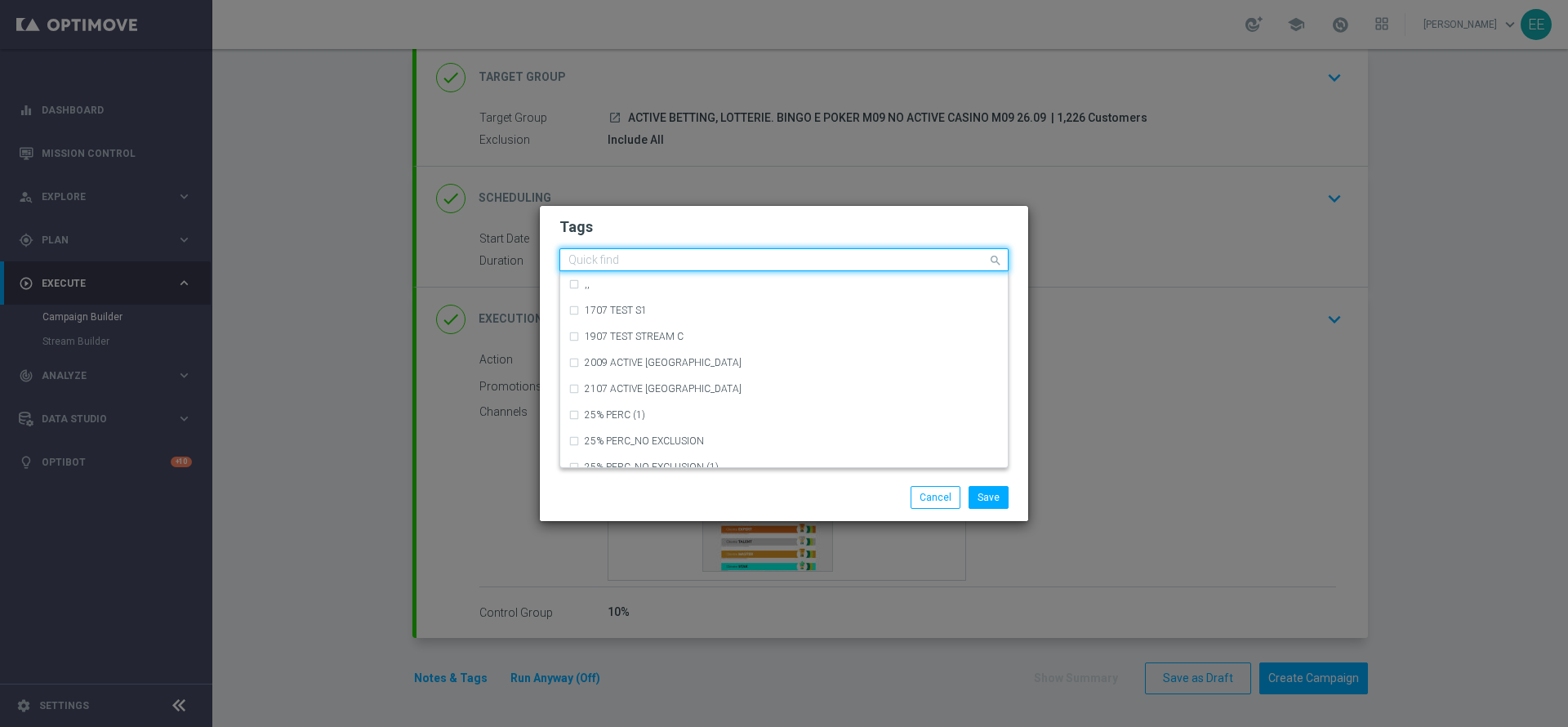
click at [749, 260] on input "text" at bounding box center [778, 261] width 419 height 14
click at [933, 484] on div "Save Cancel" at bounding box center [784, 497] width 489 height 47
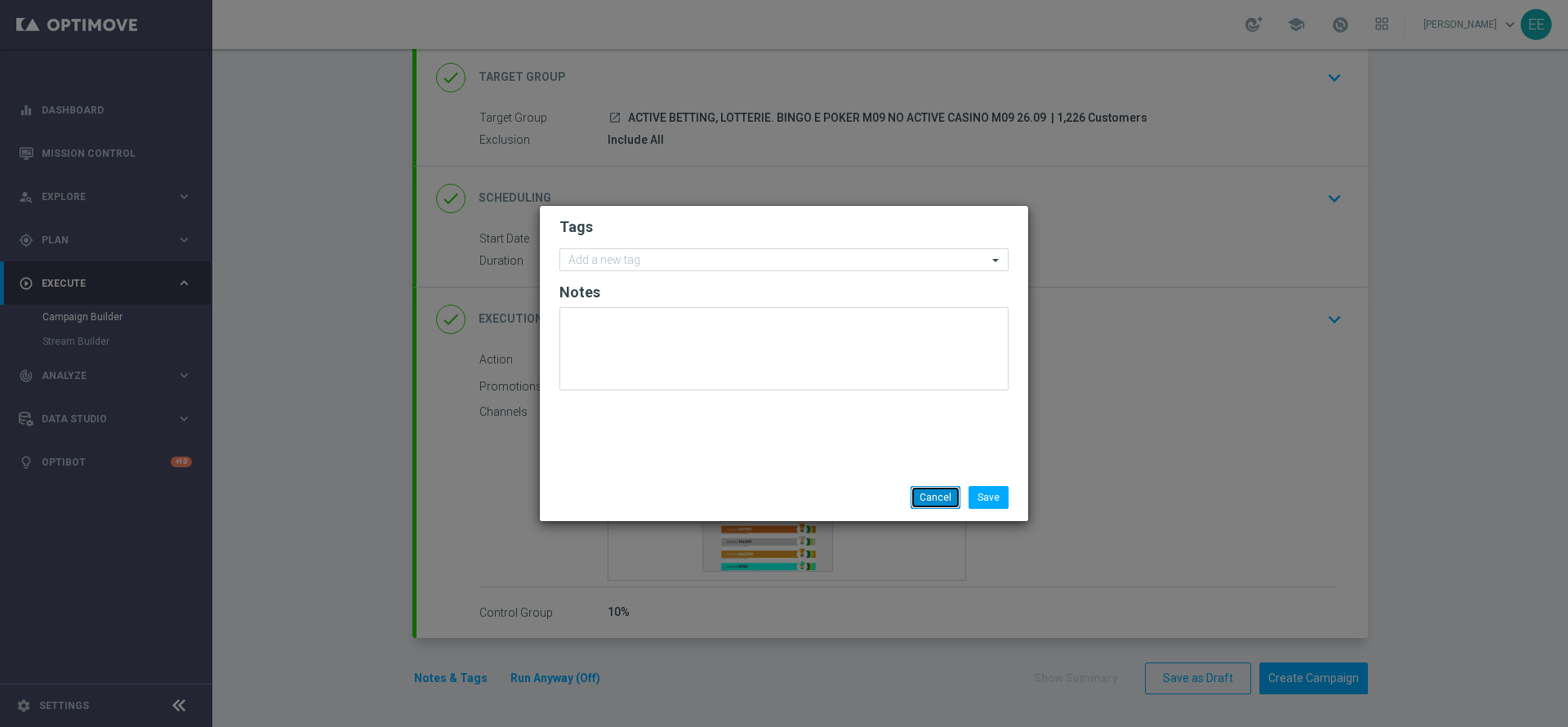
click at [932, 487] on button "Cancel" at bounding box center [936, 498] width 50 height 23
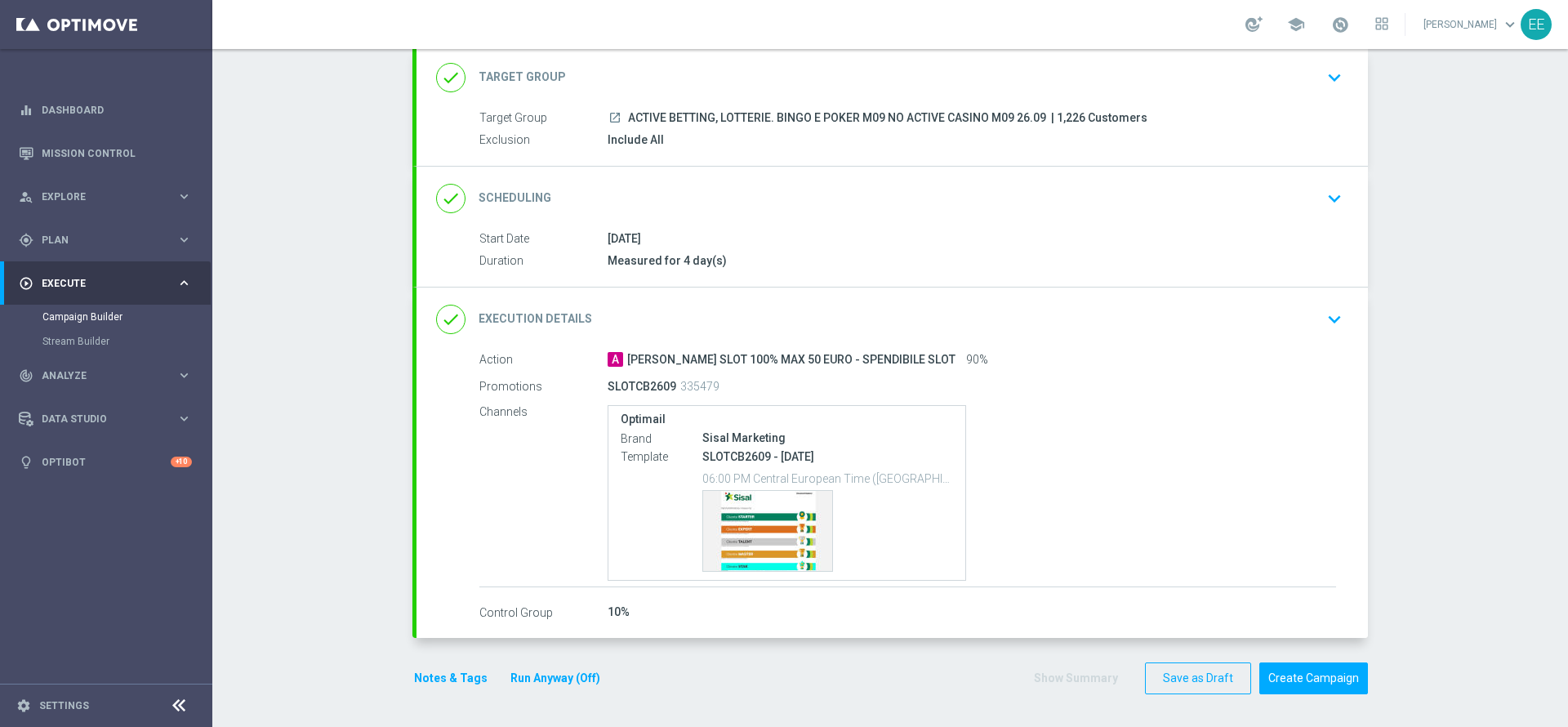
click at [1140, 308] on div "done Execution Details keyboard_arrow_down" at bounding box center [893, 320] width 913 height 31
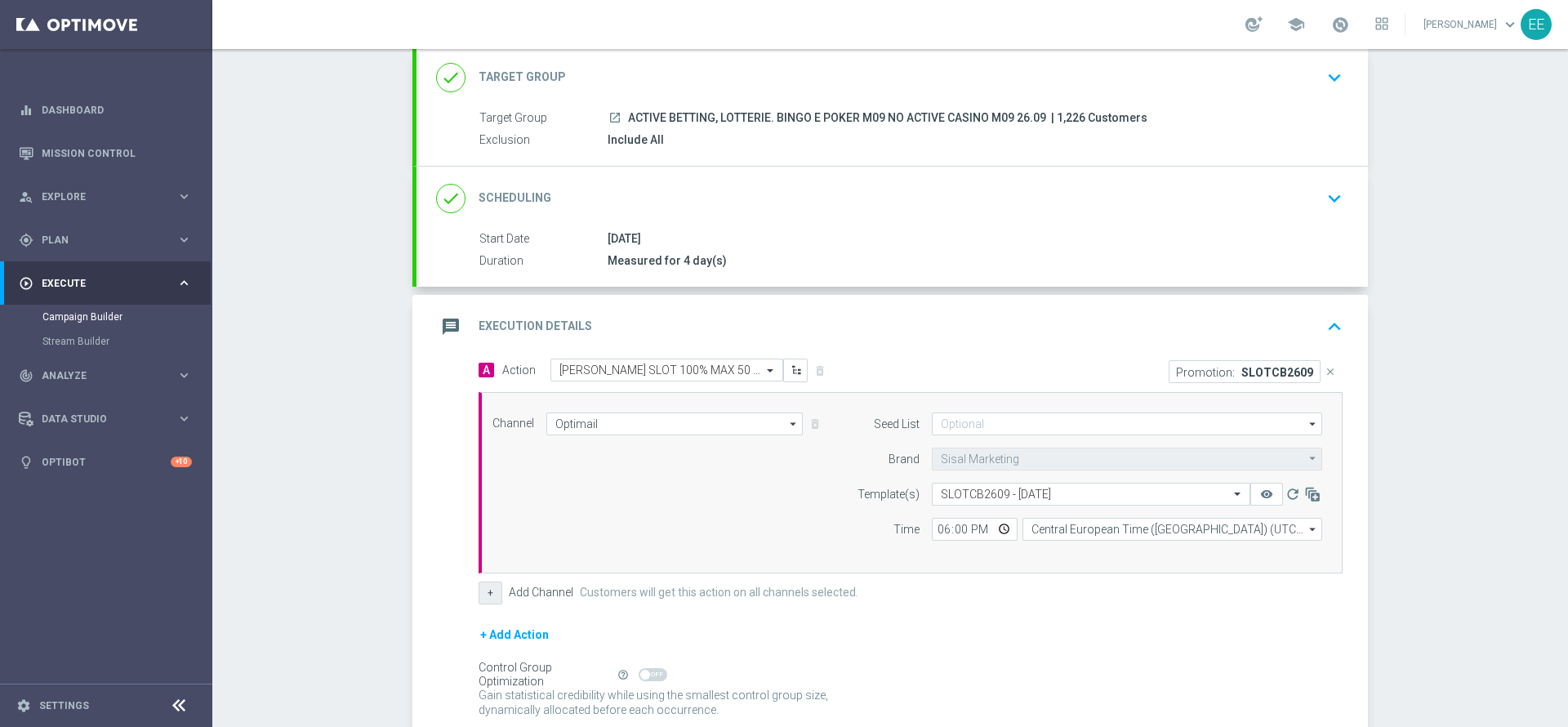
click at [480, 592] on button "+" at bounding box center [490, 594] width 24 height 23
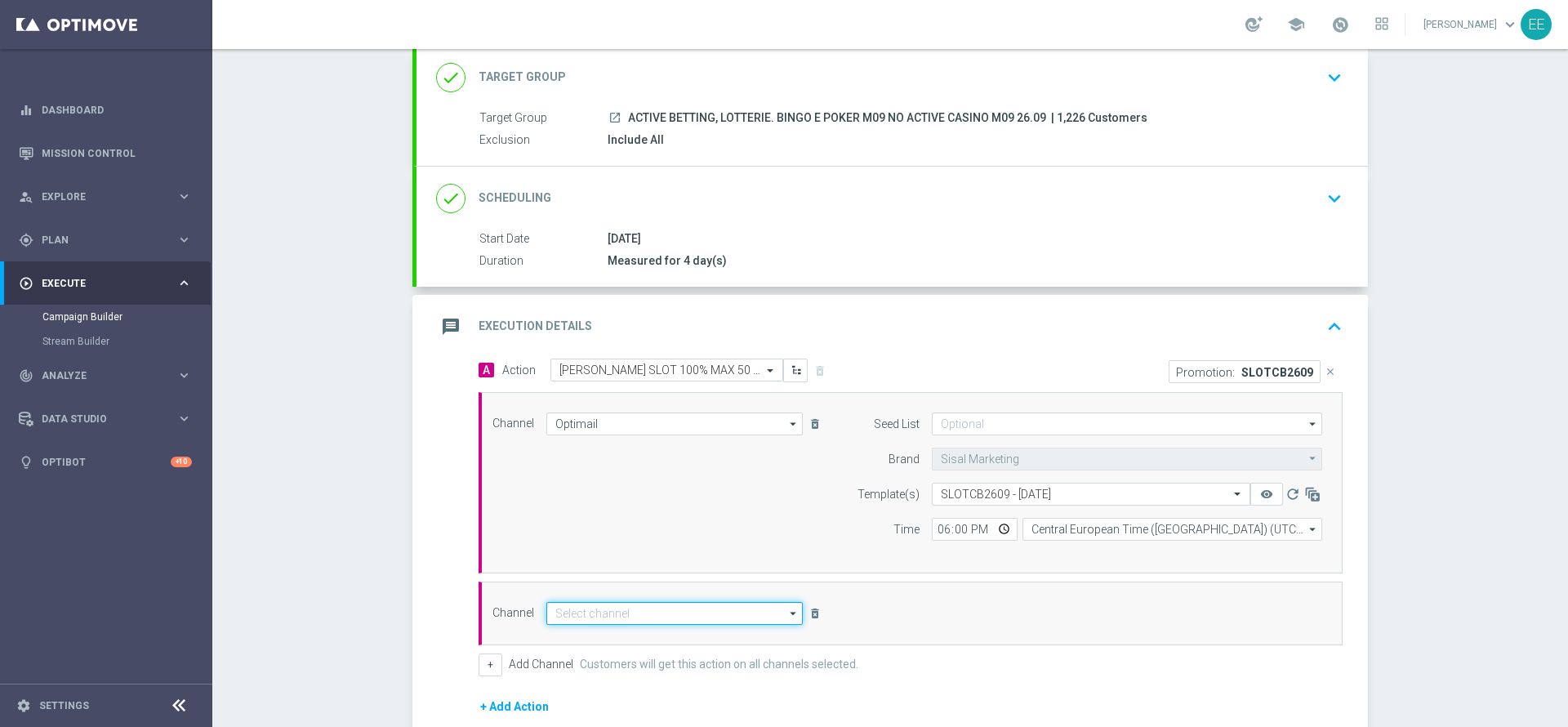
click at [635, 608] on input at bounding box center [674, 614] width 256 height 23
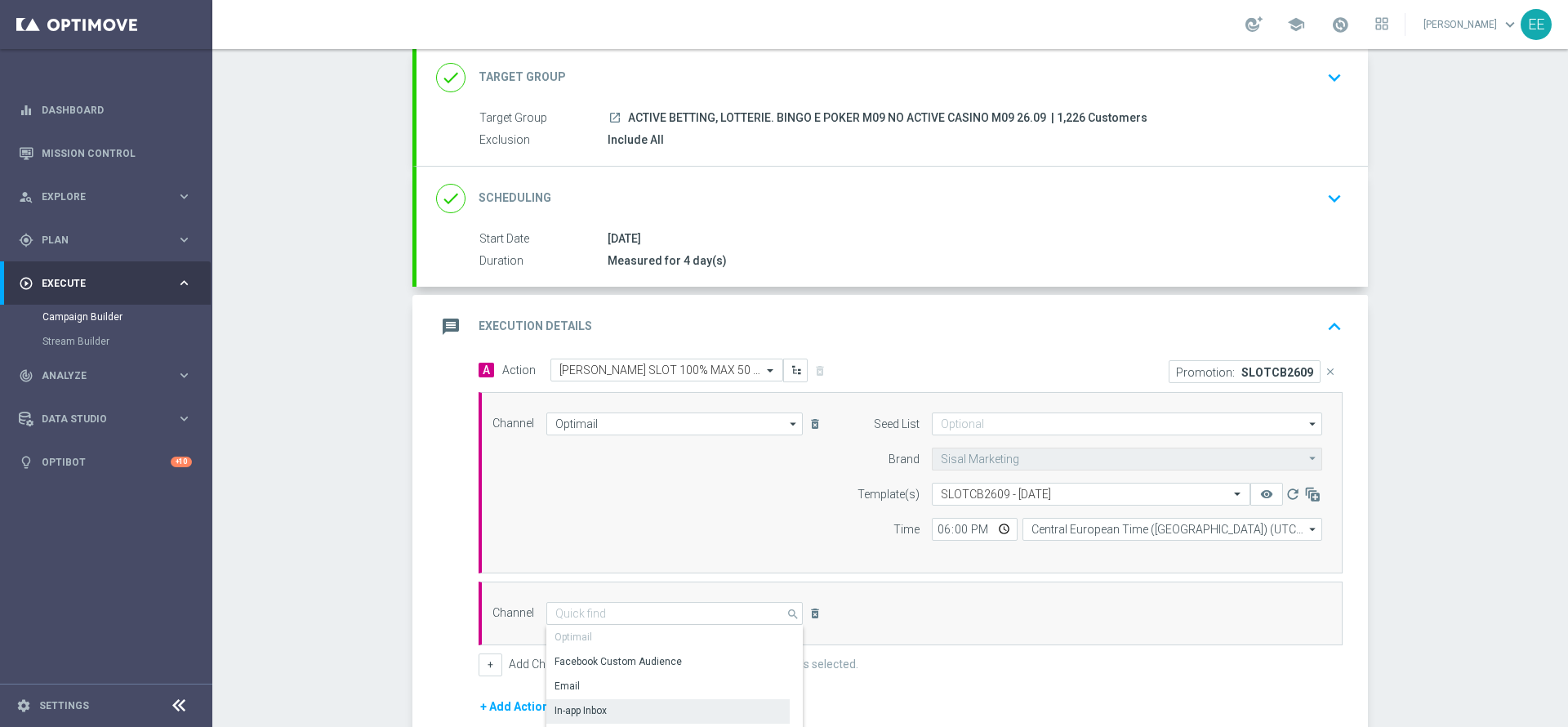
click at [611, 715] on div "In-app Inbox" at bounding box center [668, 711] width 243 height 23
type input "In-app Inbox"
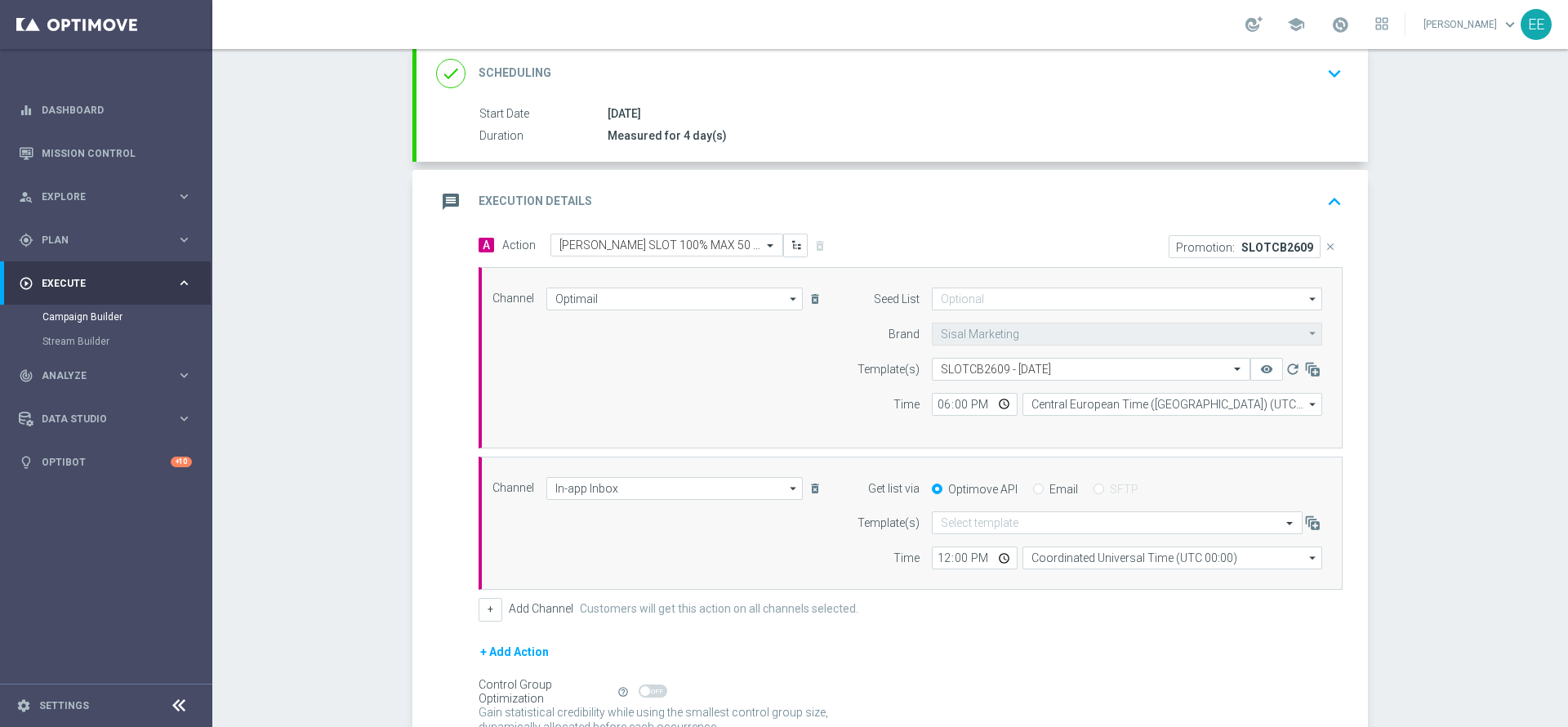
scroll to position [228, 0]
click at [1033, 490] on input "Email" at bounding box center [1038, 488] width 11 height 11
radio input "true"
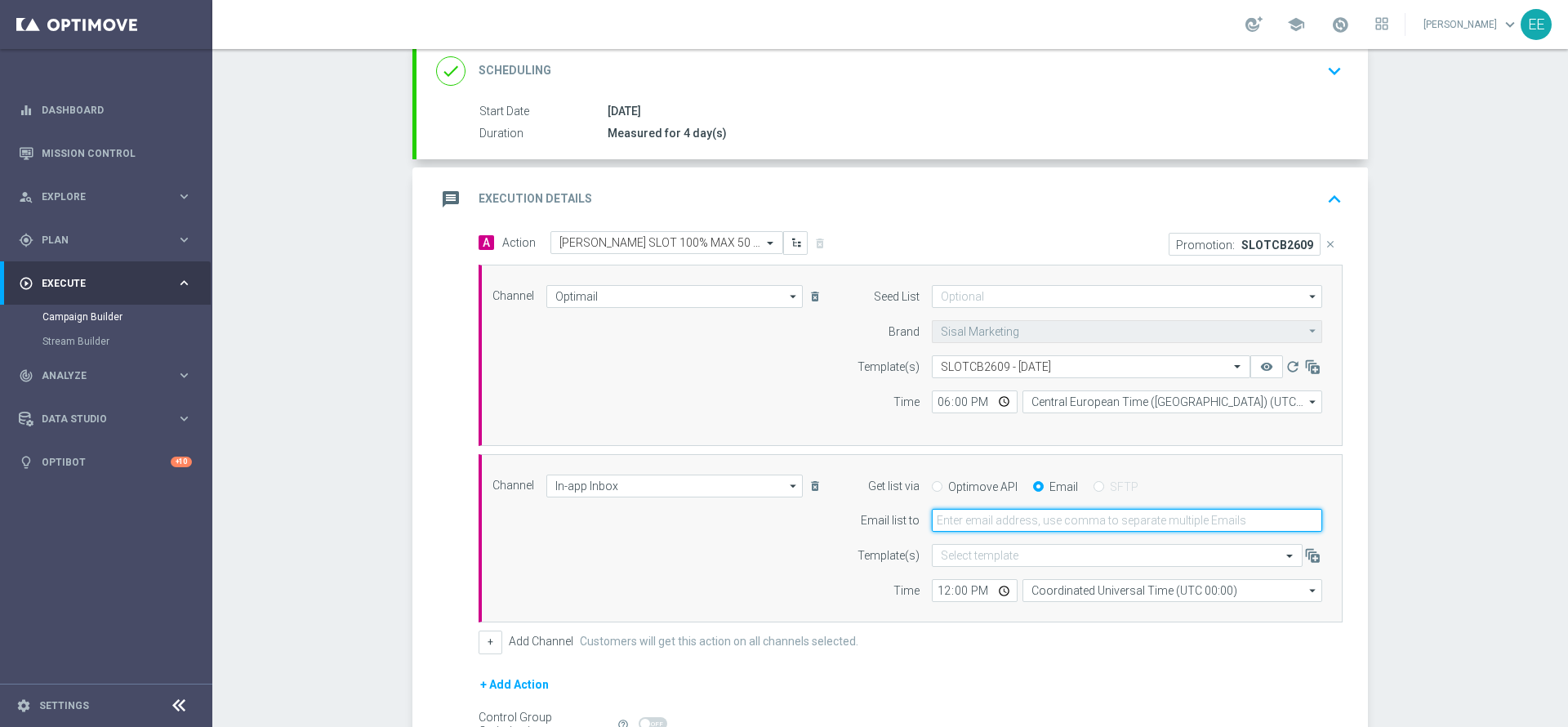
click at [1010, 519] on input "email" at bounding box center [1127, 521] width 390 height 23
type input "edoardo.ellena@sisal.it"
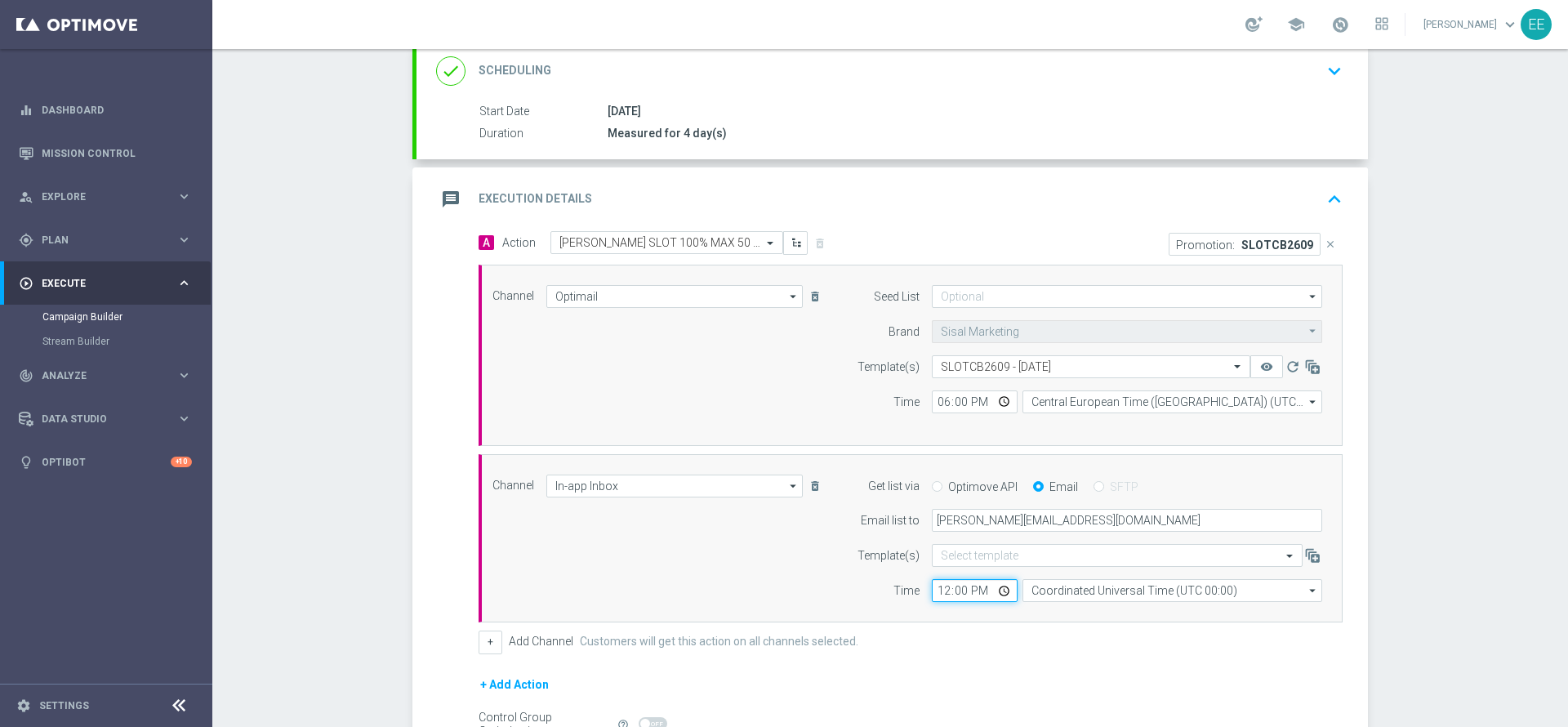
click at [955, 586] on input "12:00" at bounding box center [975, 591] width 86 height 23
click at [932, 592] on input "12:00" at bounding box center [975, 591] width 86 height 23
type input "14:00"
click at [994, 705] on div "+ Add Action" at bounding box center [910, 695] width 864 height 41
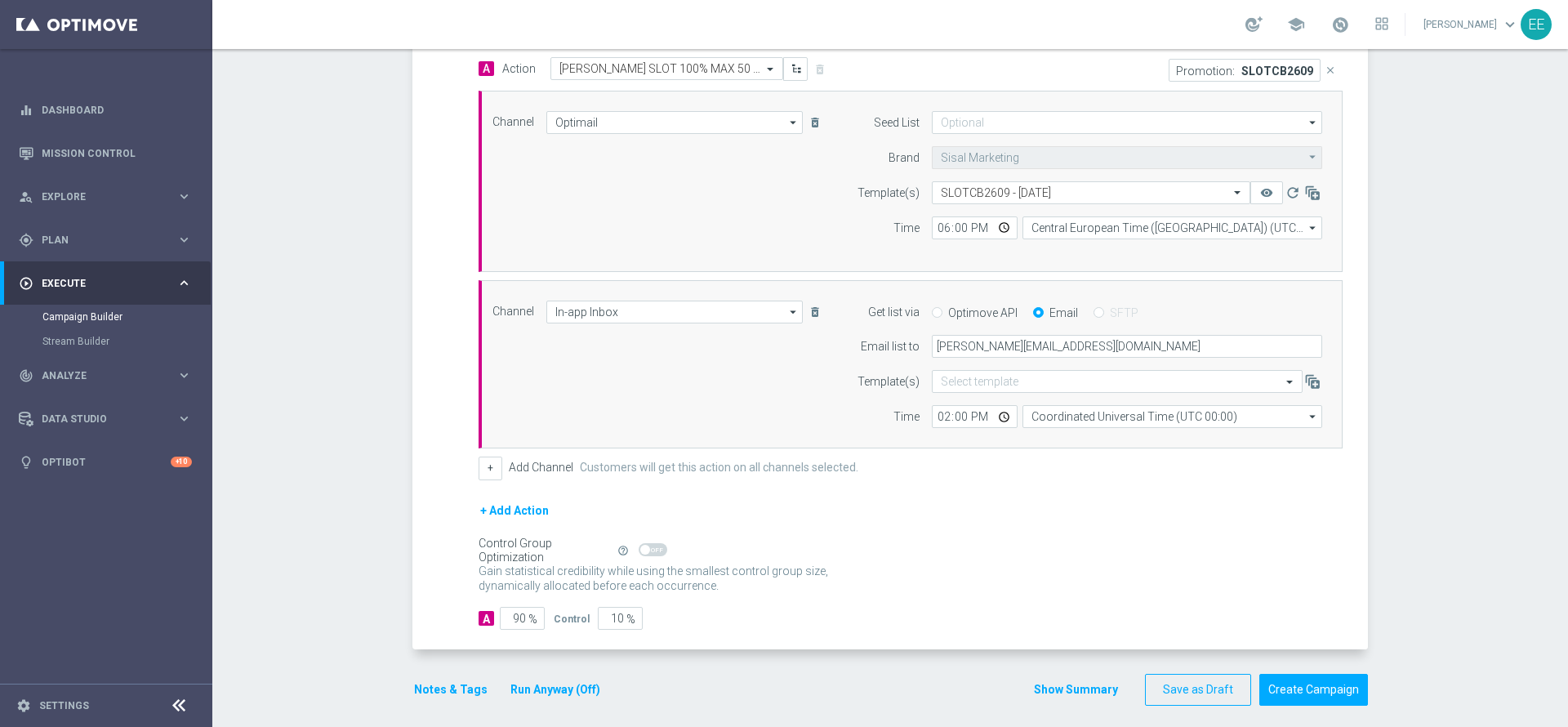
scroll to position [414, 0]
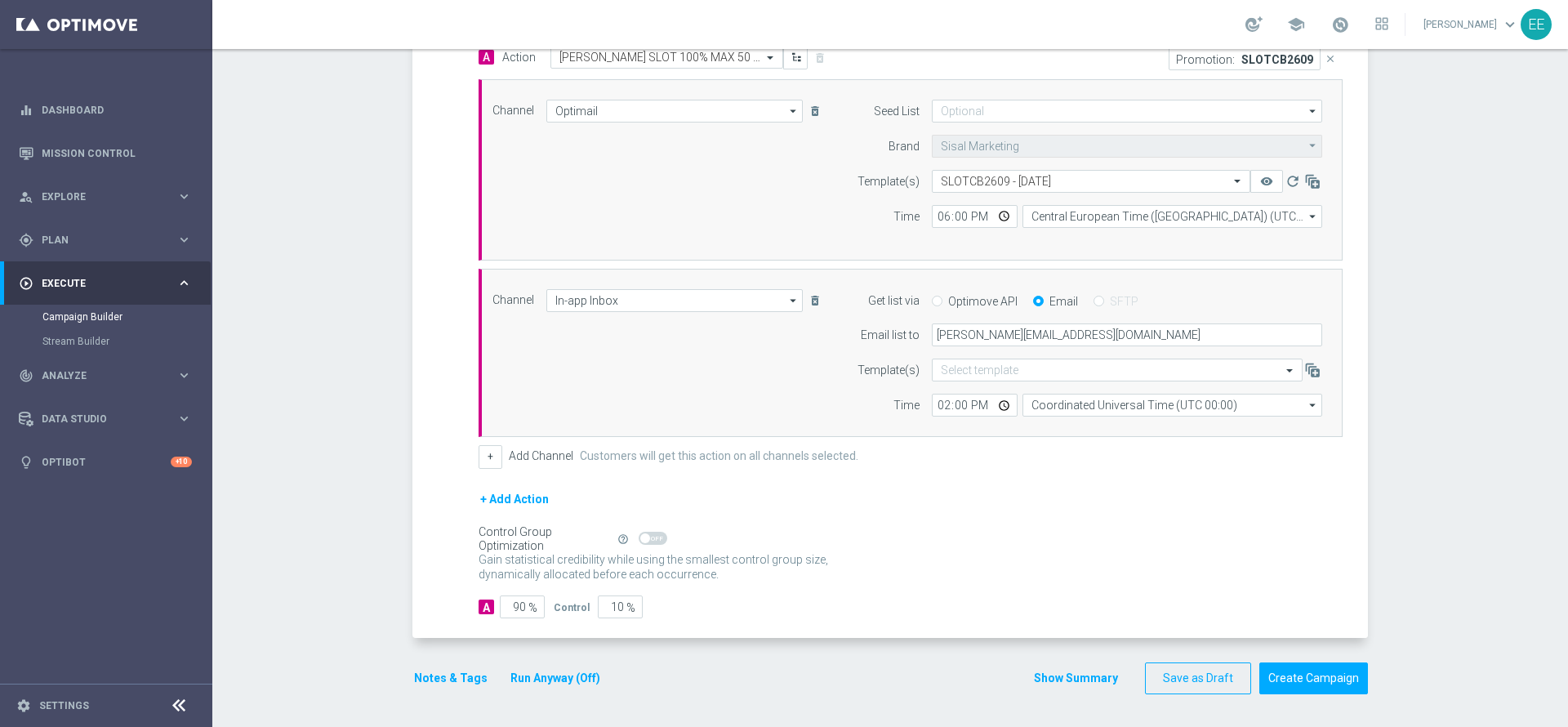
click at [417, 682] on button "Notes & Tags" at bounding box center [450, 678] width 77 height 21
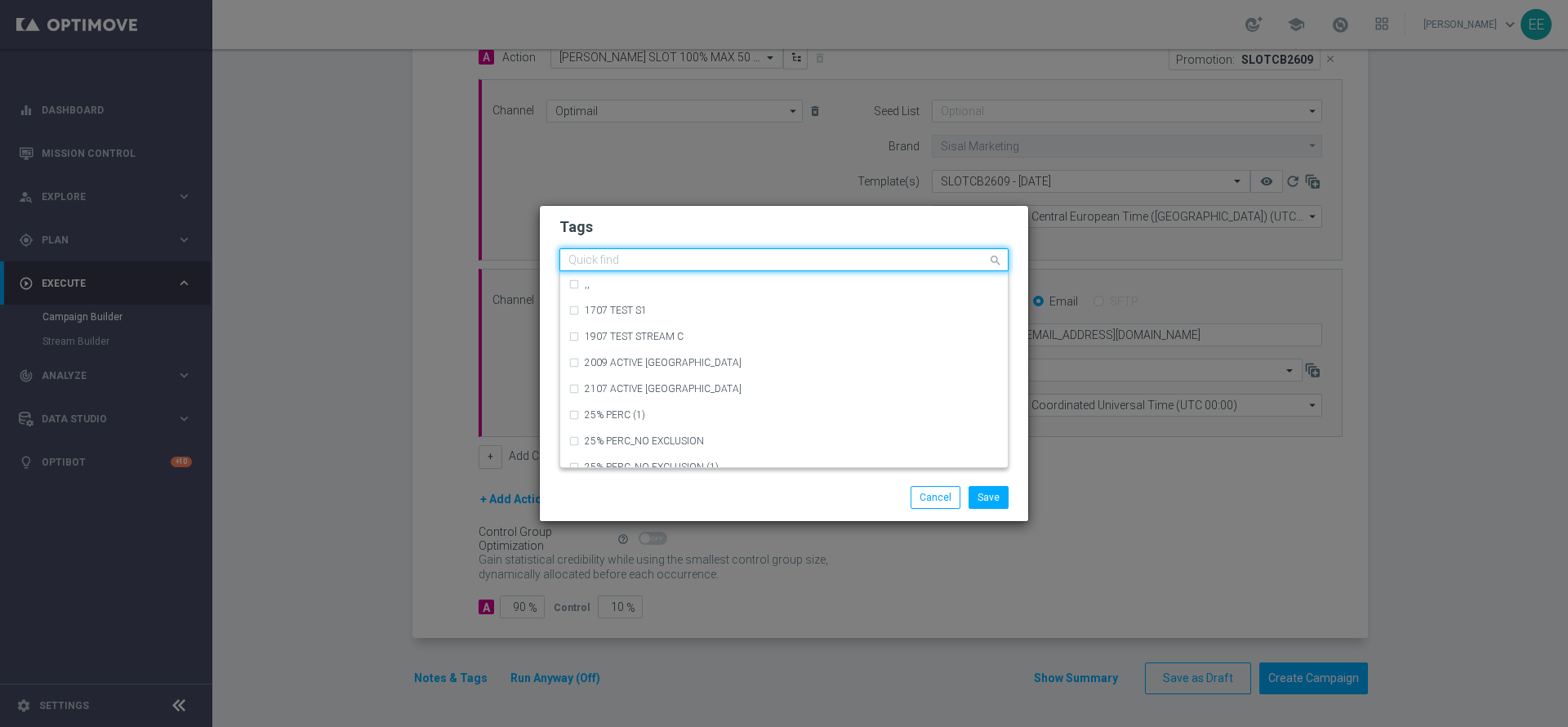
click at [661, 268] on div at bounding box center [777, 262] width 422 height 17
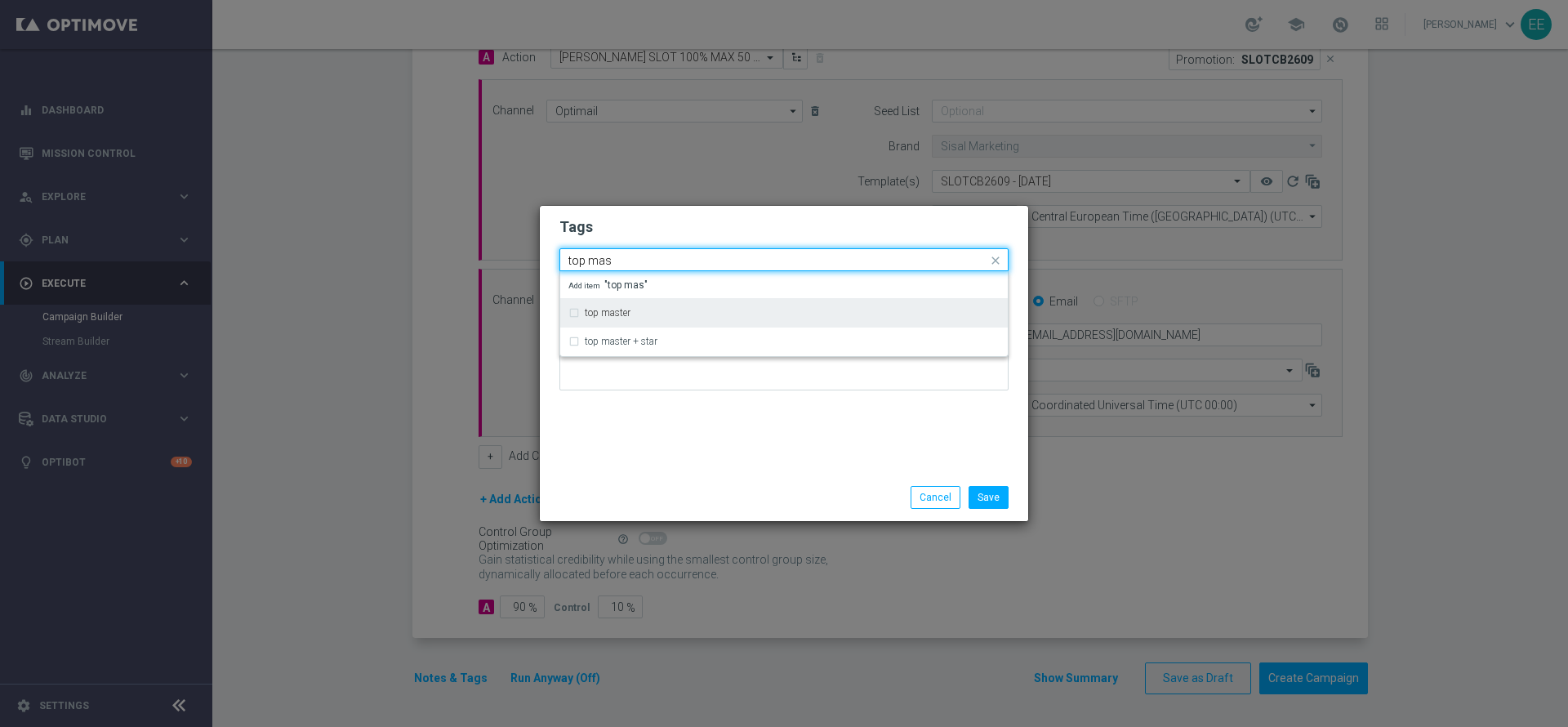
type input "top mas"
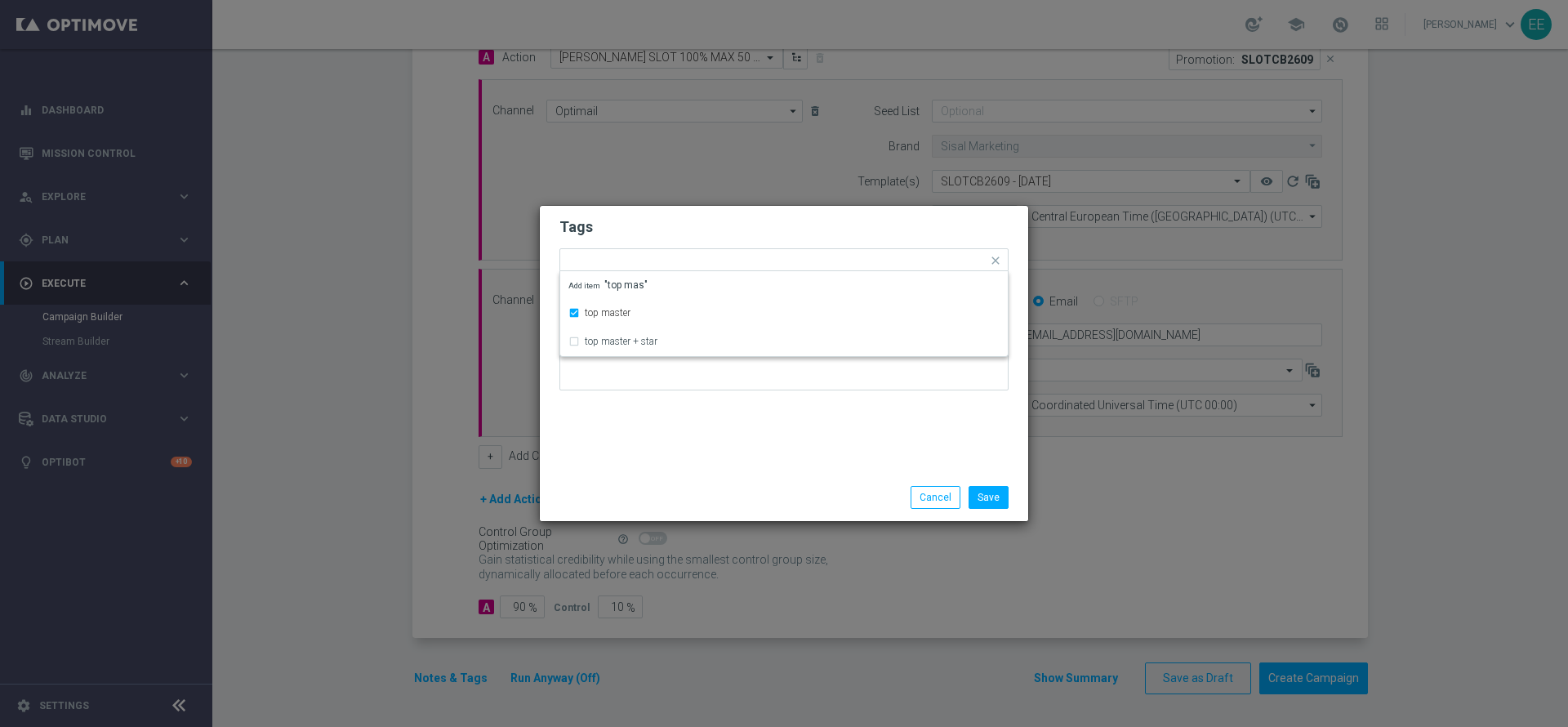
click at [653, 231] on h2 "Tags" at bounding box center [784, 227] width 449 height 20
click at [723, 256] on input "text" at bounding box center [819, 261] width 336 height 14
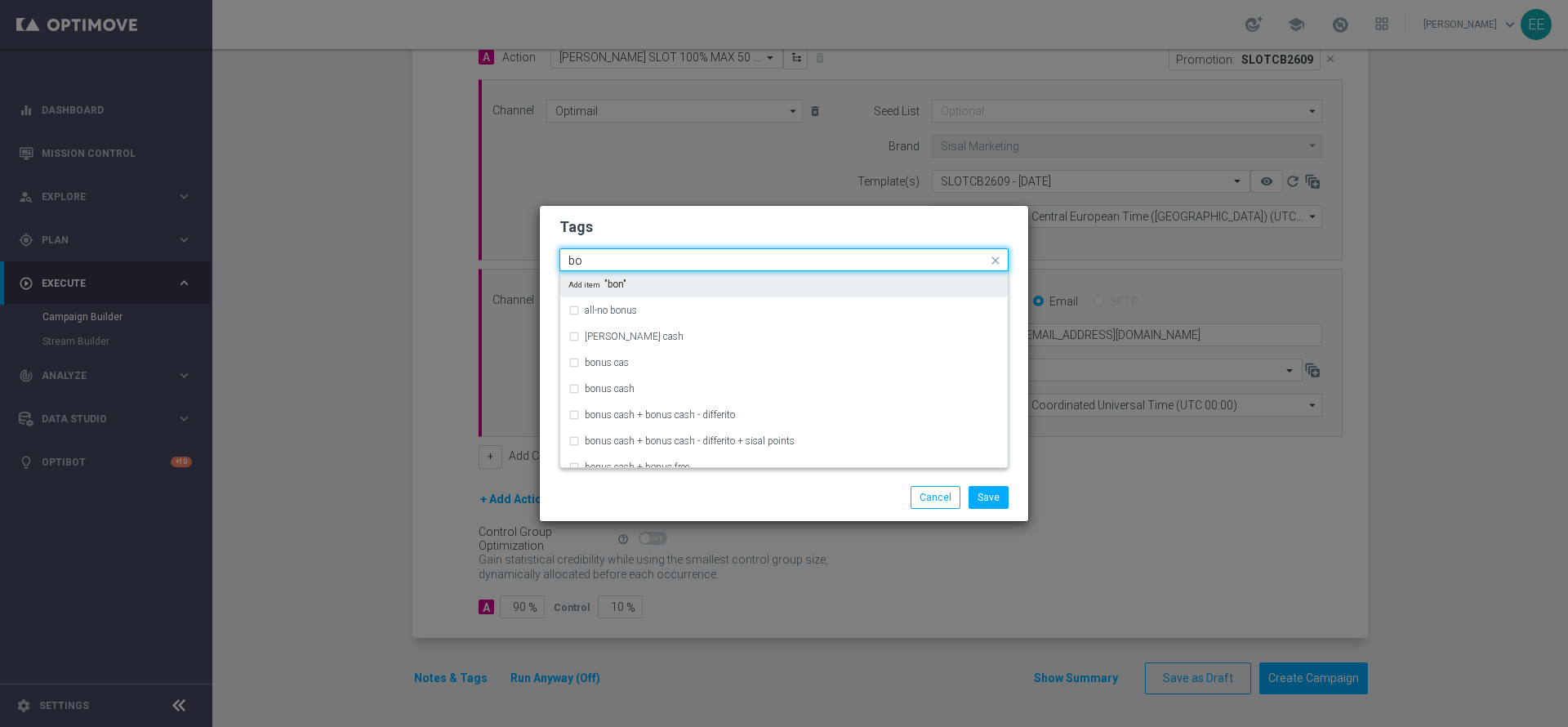
type input "b"
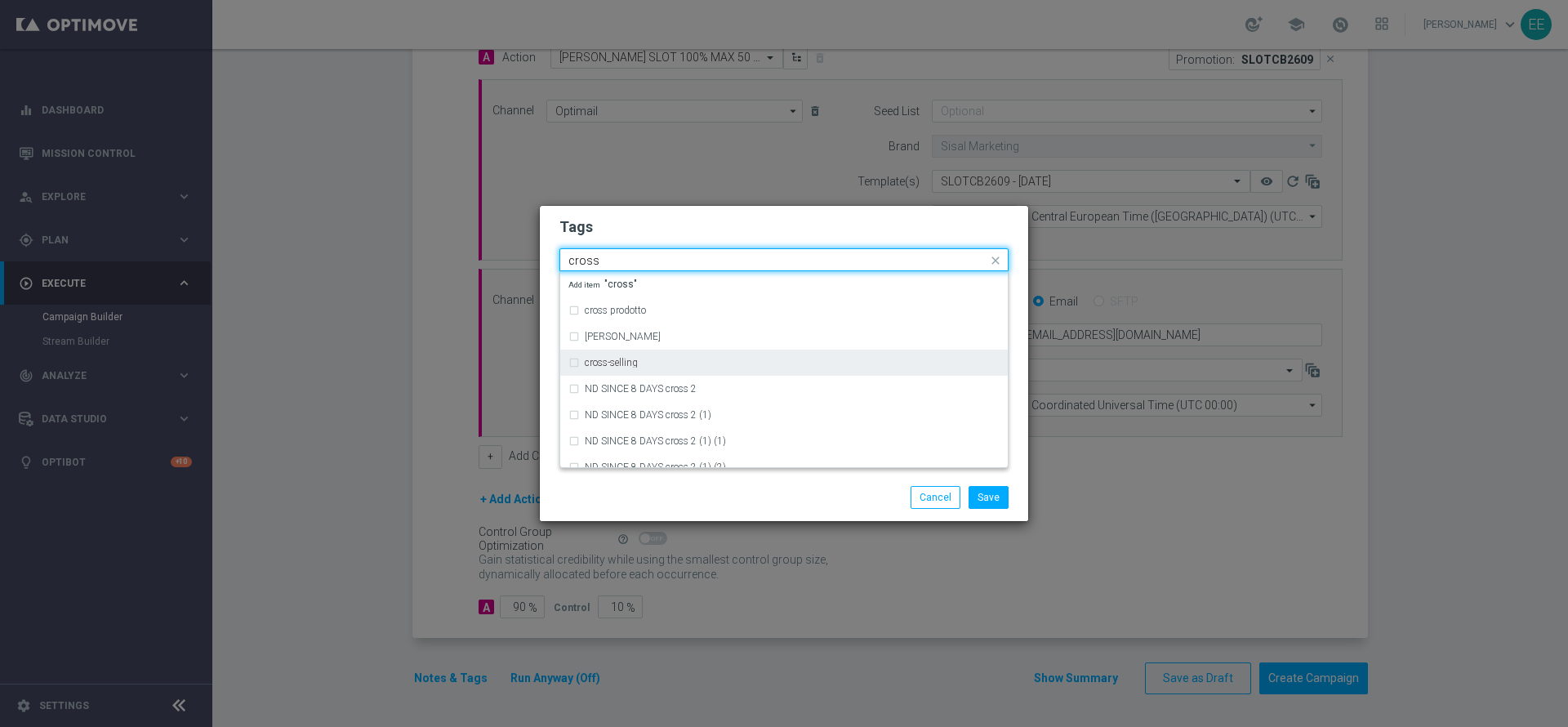
click at [637, 365] on label "cross-selling" at bounding box center [611, 363] width 53 height 10
type input "cross"
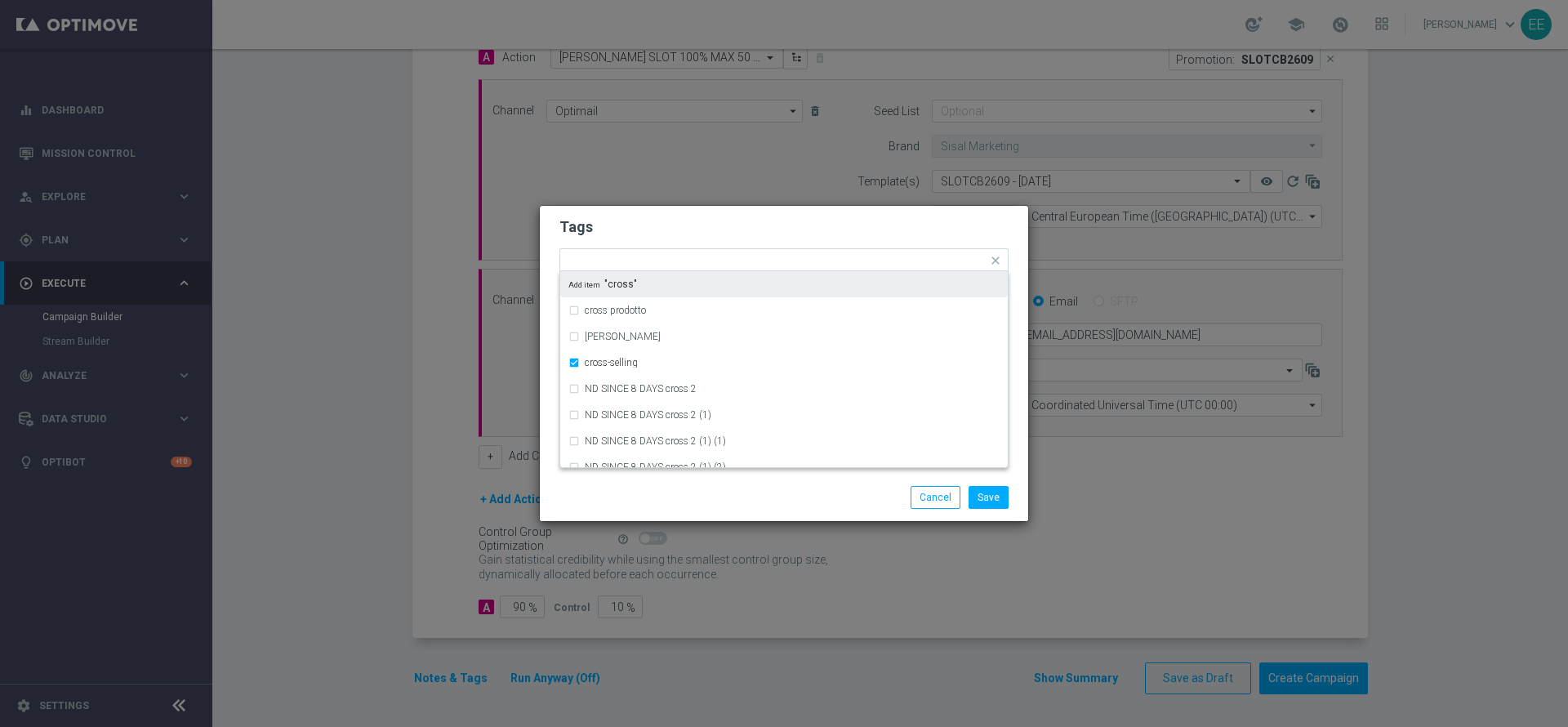
click at [814, 232] on h2 "Tags" at bounding box center [784, 227] width 449 height 20
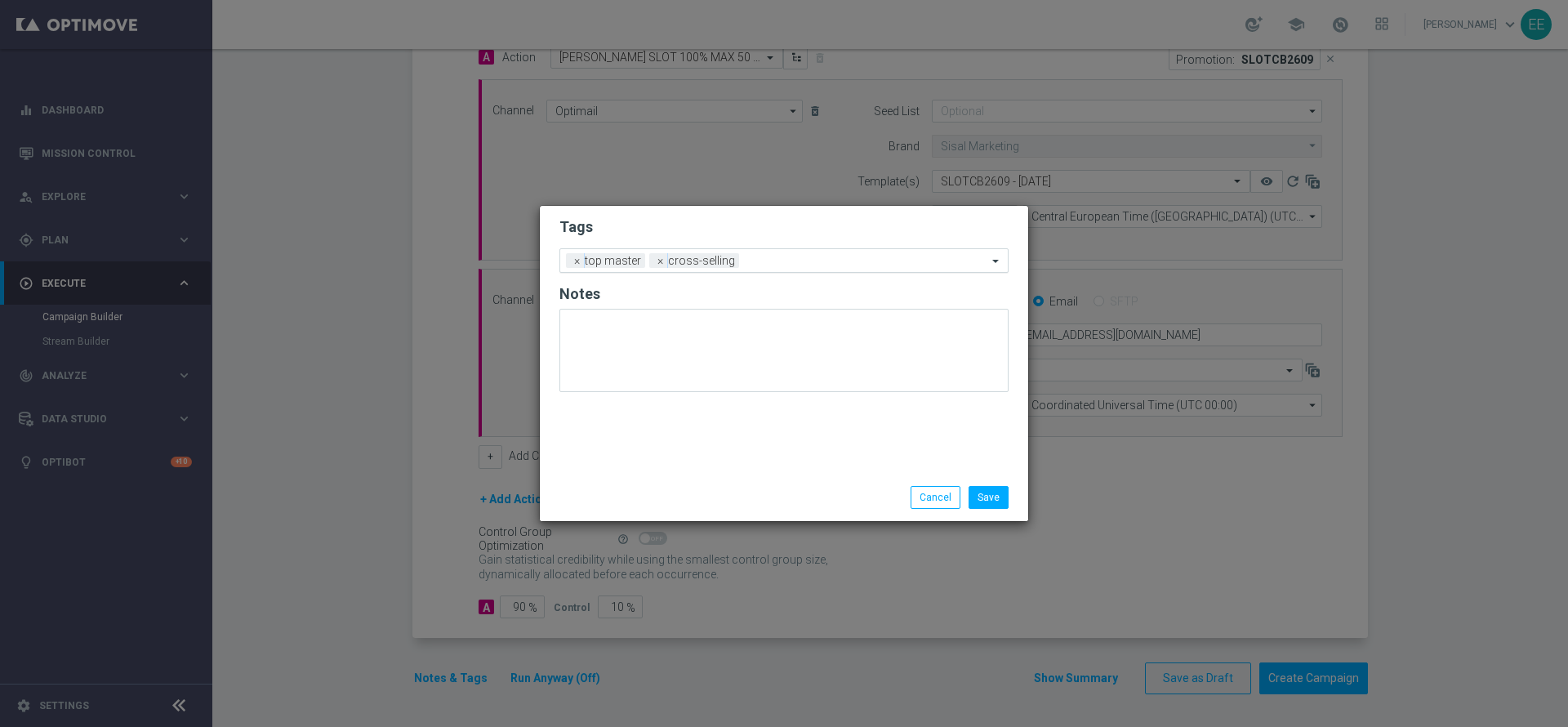
click at [823, 252] on div "Add a new tag × top master × cross-selling" at bounding box center [774, 261] width 427 height 23
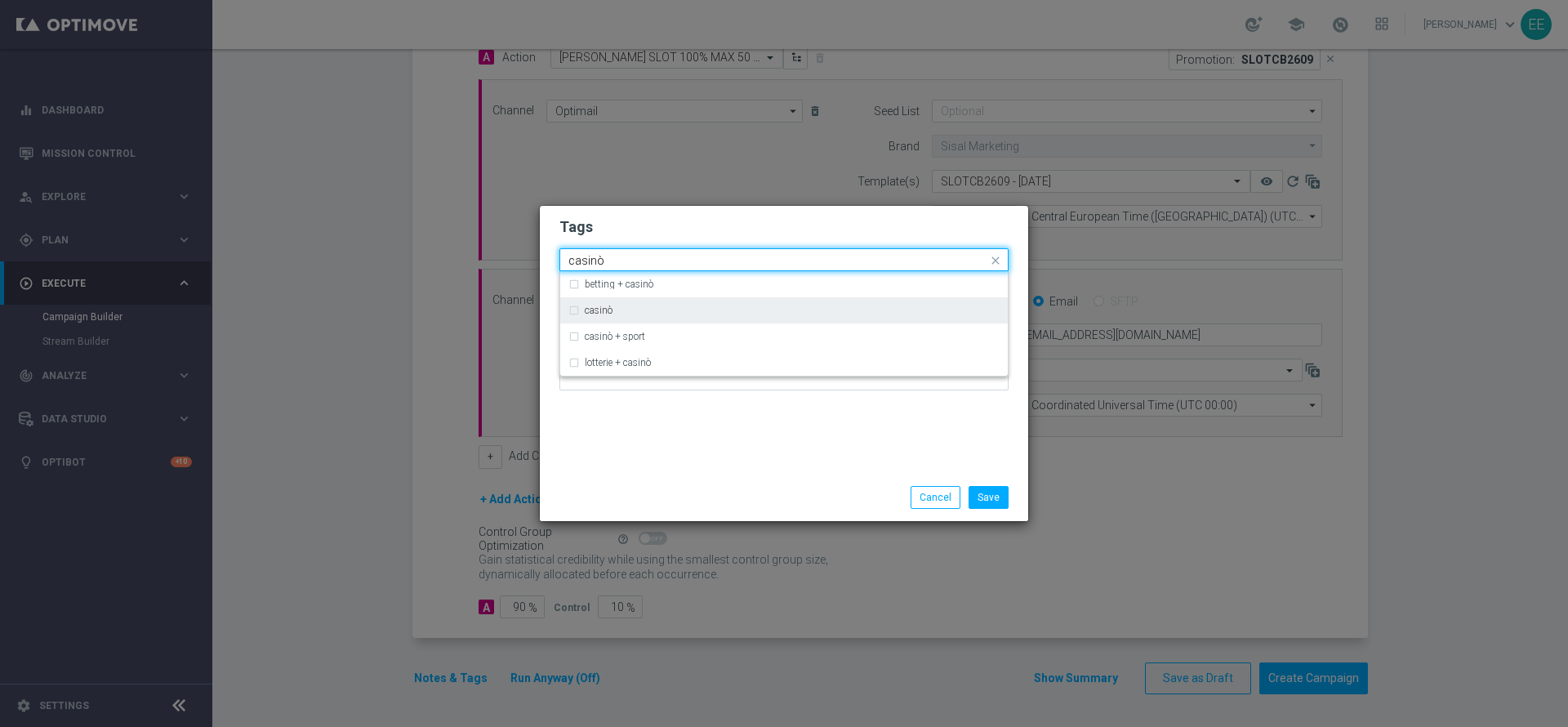
click at [689, 302] on div "casinò" at bounding box center [784, 311] width 431 height 26
type input "casinò"
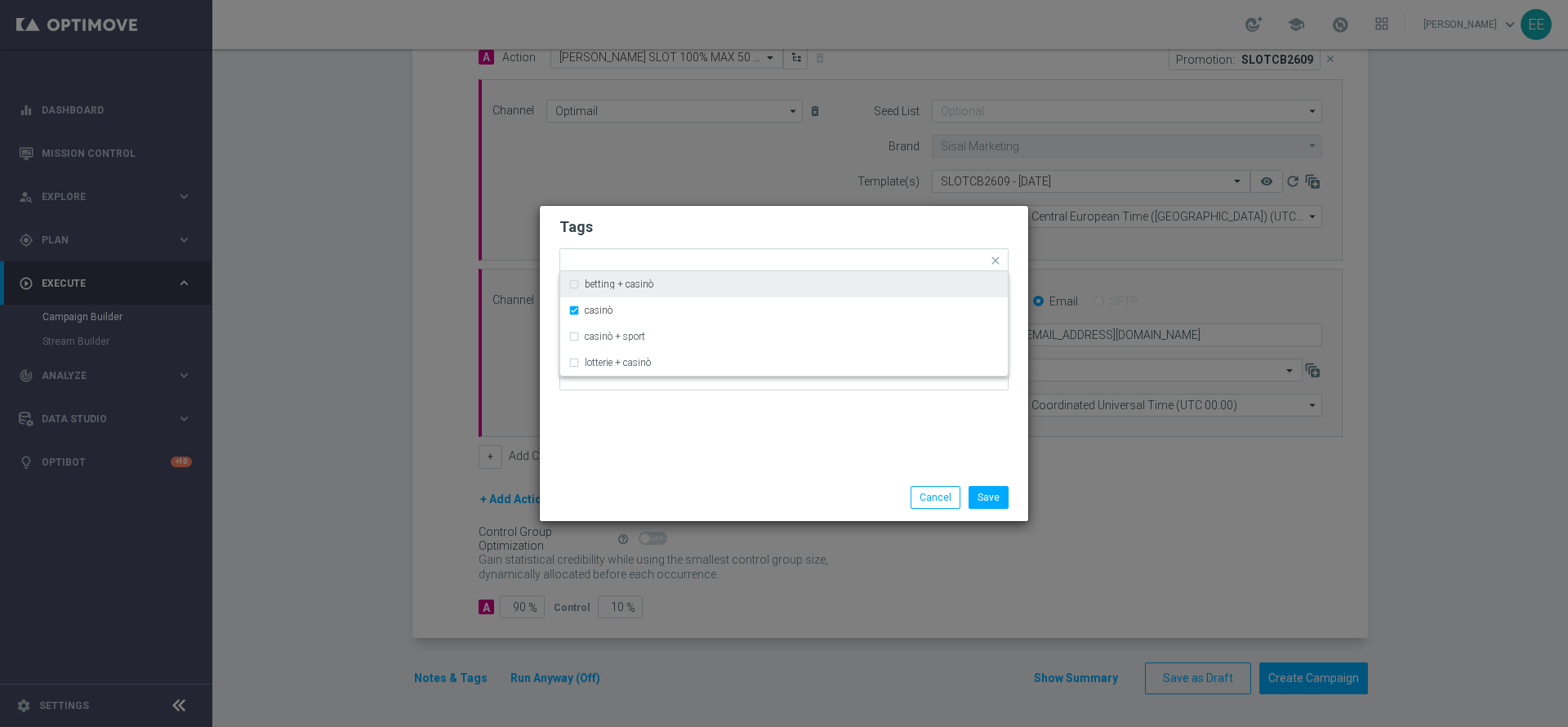
click at [755, 237] on h2 "Tags" at bounding box center [784, 227] width 449 height 20
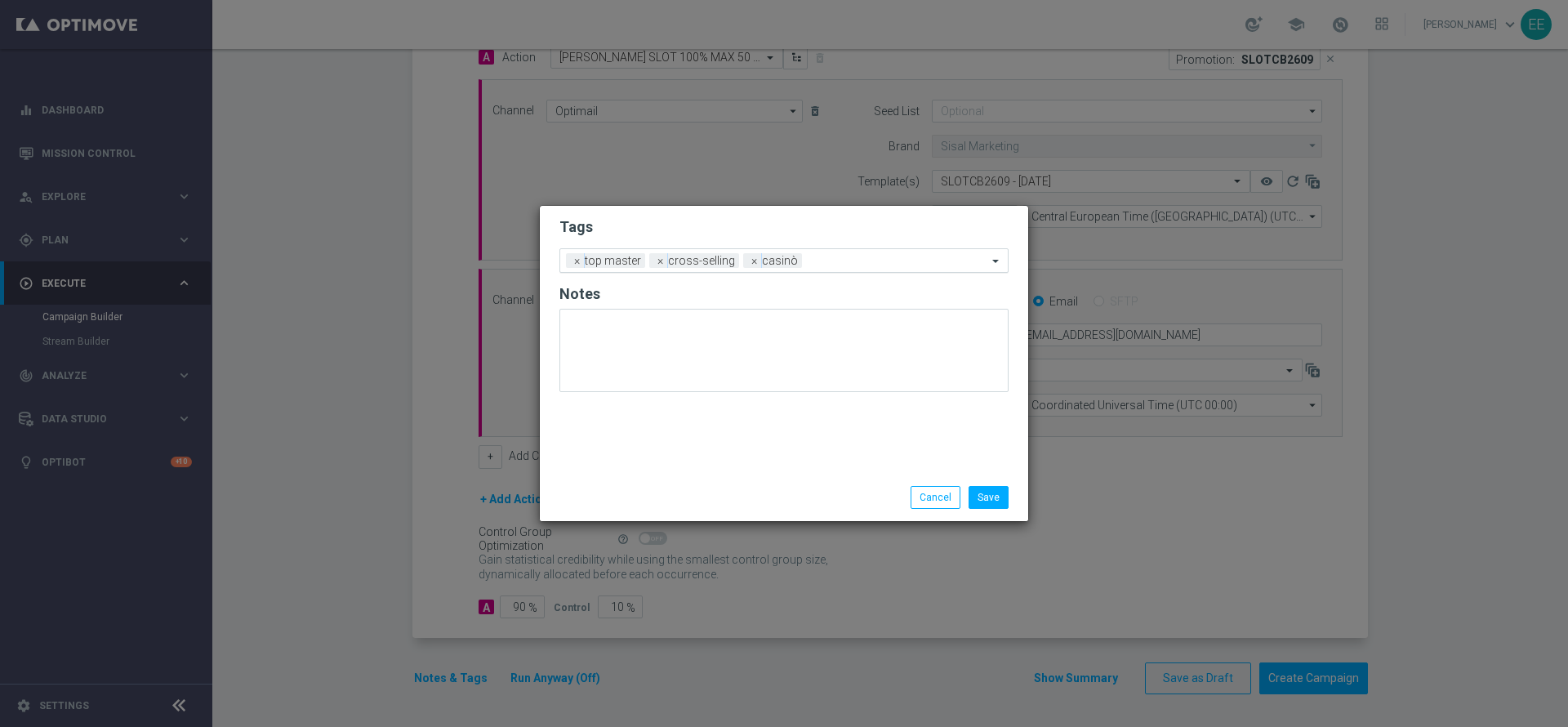
click at [858, 266] on input "text" at bounding box center [898, 261] width 179 height 14
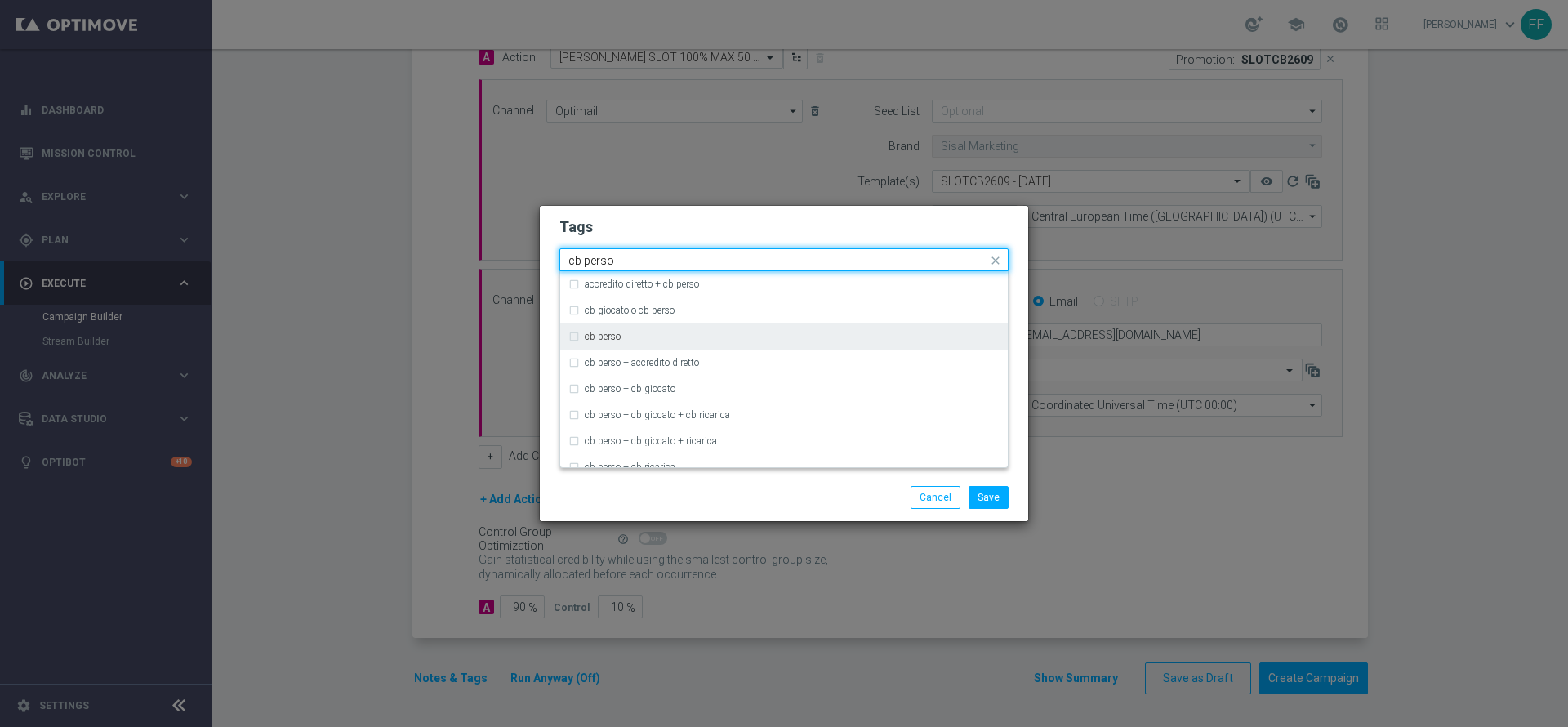
click at [684, 335] on div "cb perso" at bounding box center [792, 337] width 415 height 10
type input "cb perso"
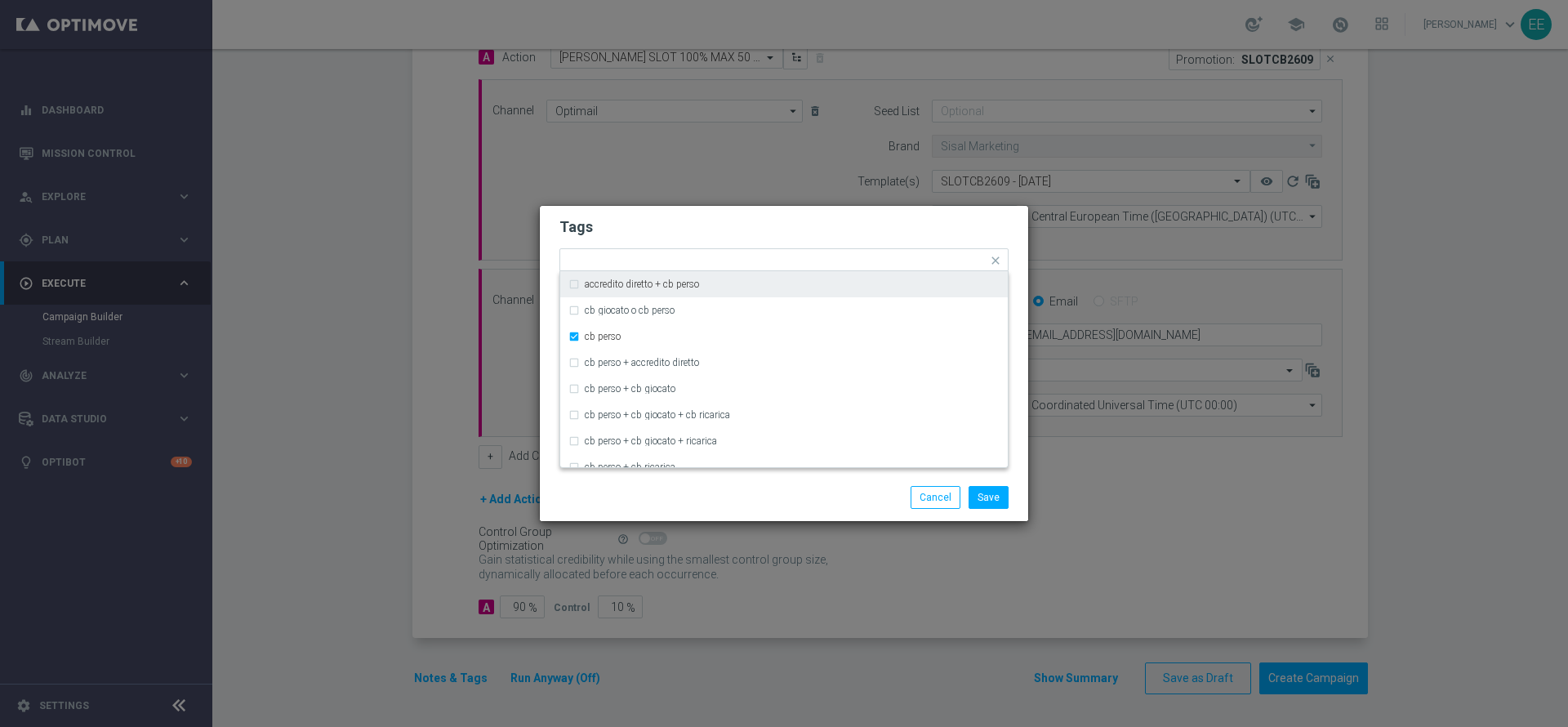
click at [839, 198] on modal-container "Tags Quick find × top master × cross-selling × casinò × cb perso accredito dire…" at bounding box center [784, 363] width 1568 height 727
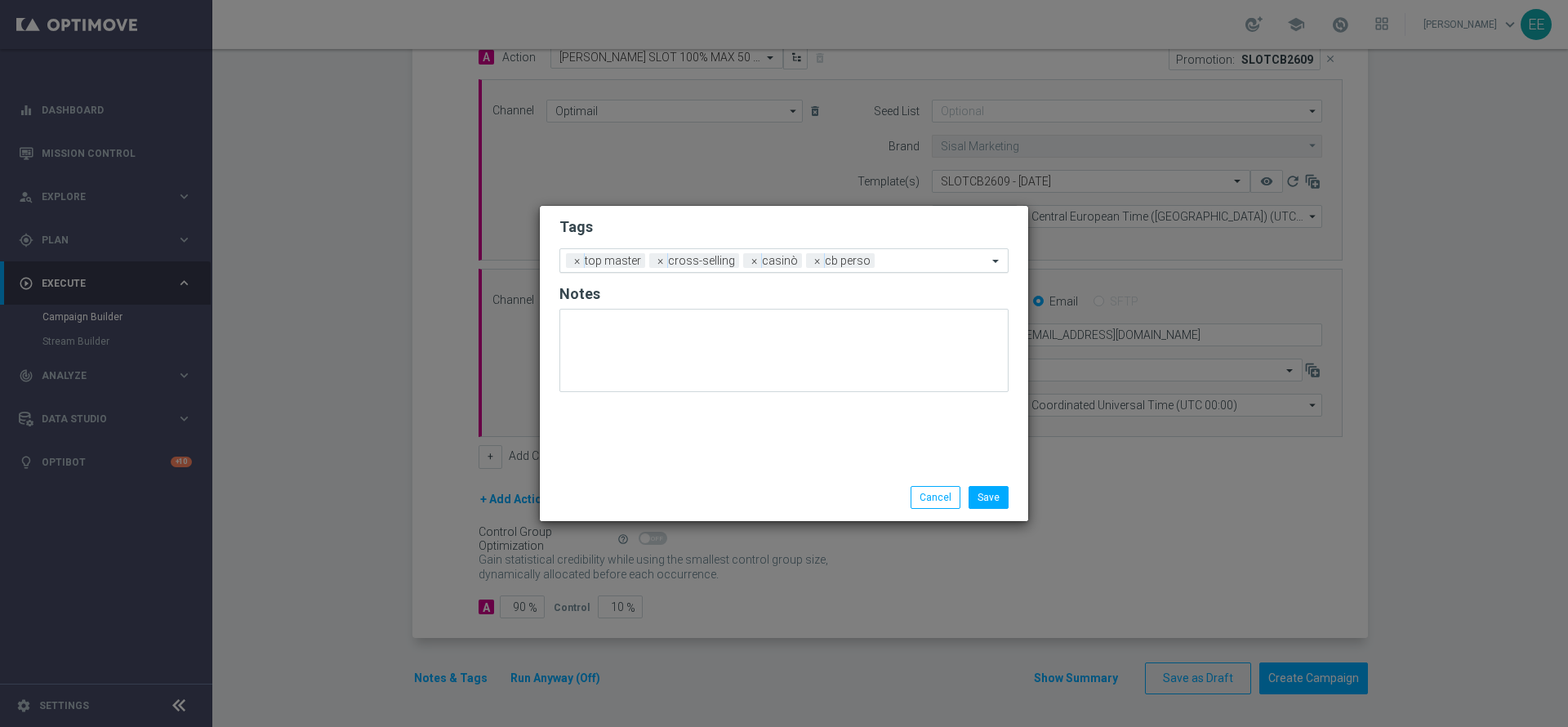
click at [929, 268] on div at bounding box center [932, 263] width 108 height 17
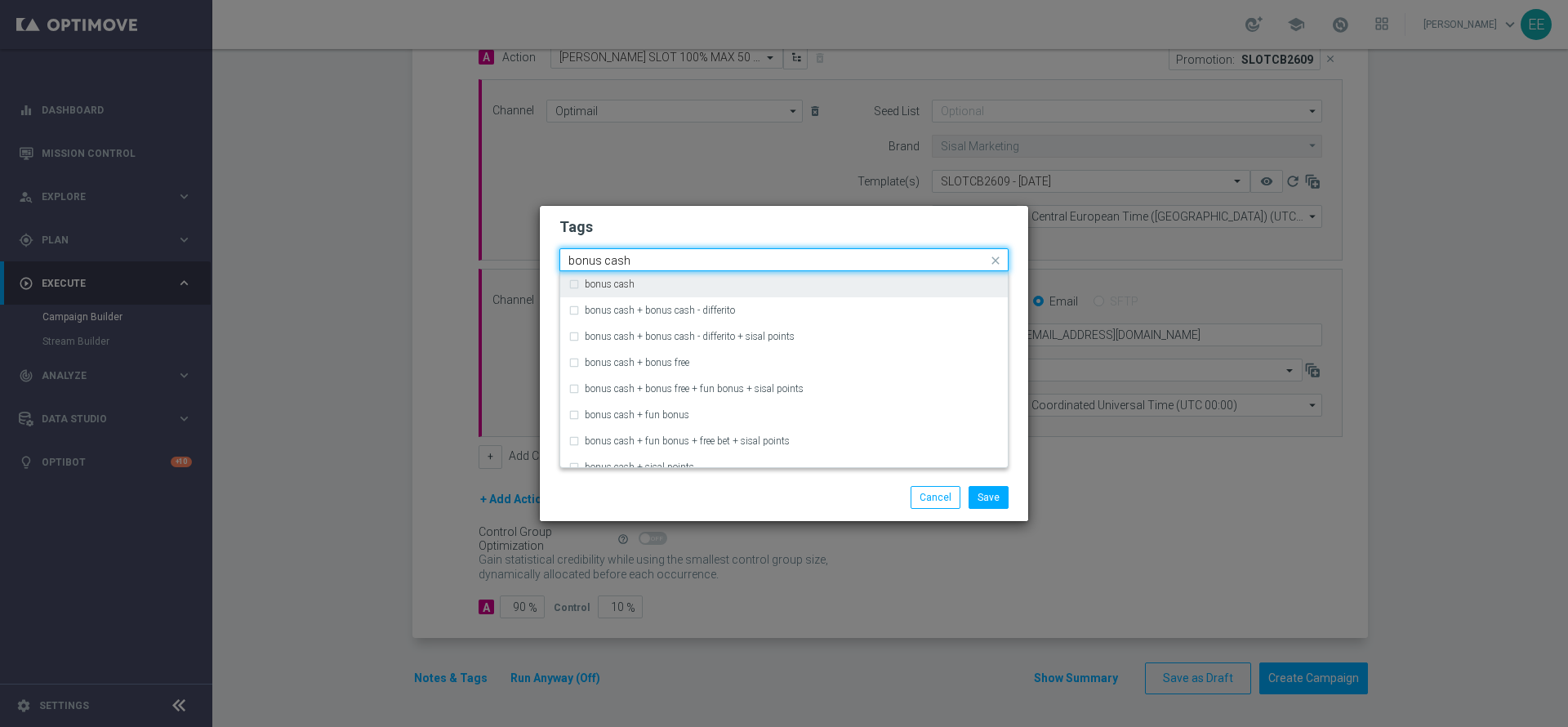
click at [864, 292] on div "bonus cash" at bounding box center [784, 285] width 431 height 26
type input "bonus cash"
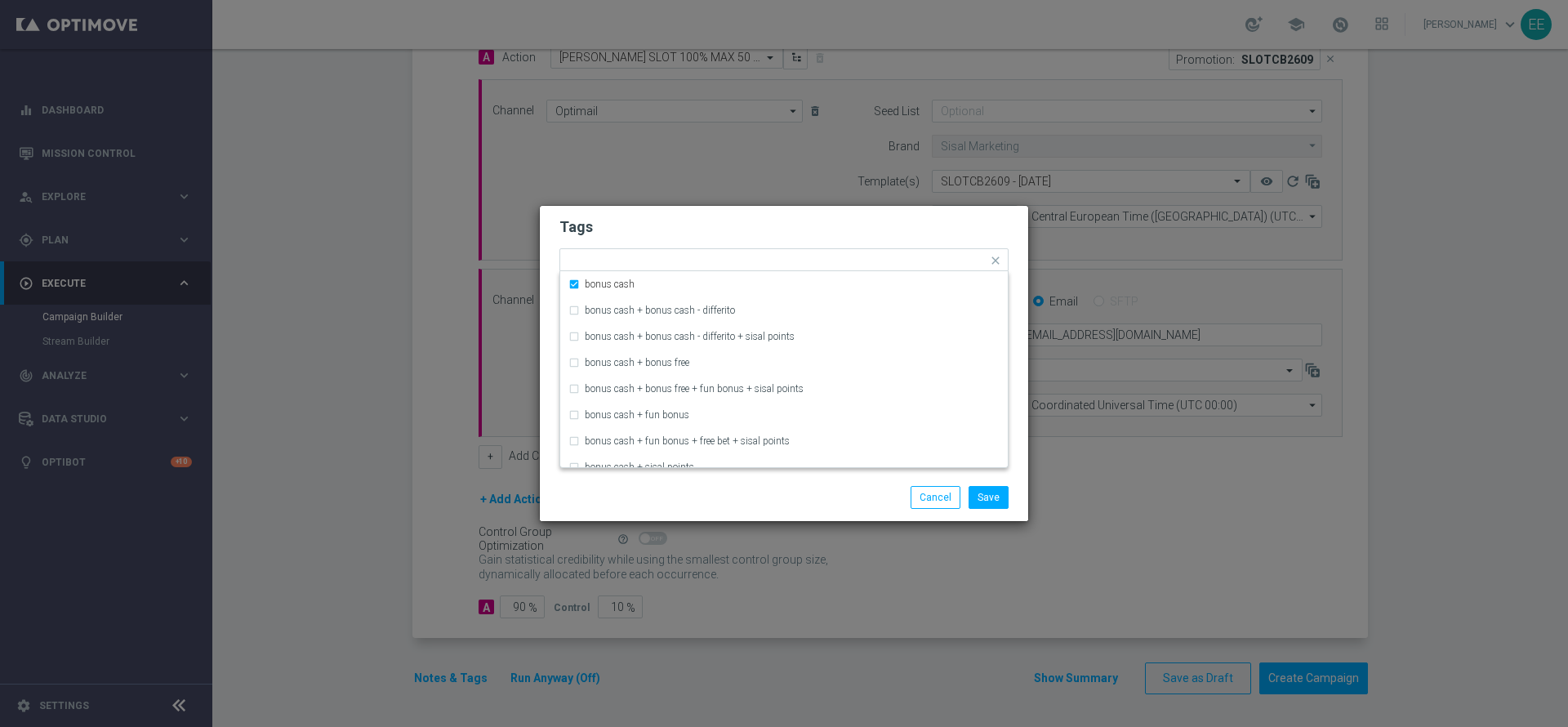
click at [923, 215] on form "Tags Quick find × top master × cross-selling × casinò × cb perso × bonus cash b…" at bounding box center [784, 308] width 449 height 189
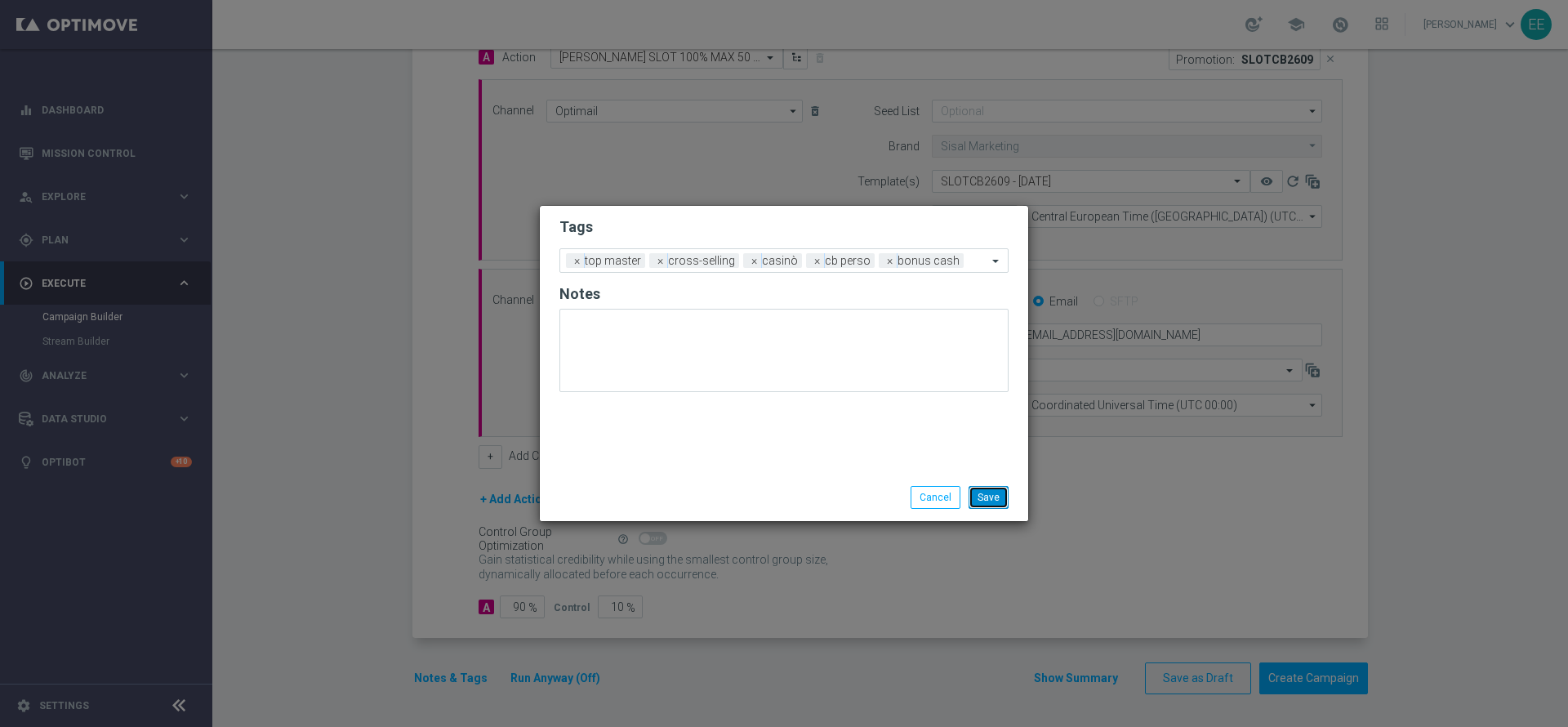
click at [1001, 500] on button "Save" at bounding box center [989, 498] width 40 height 23
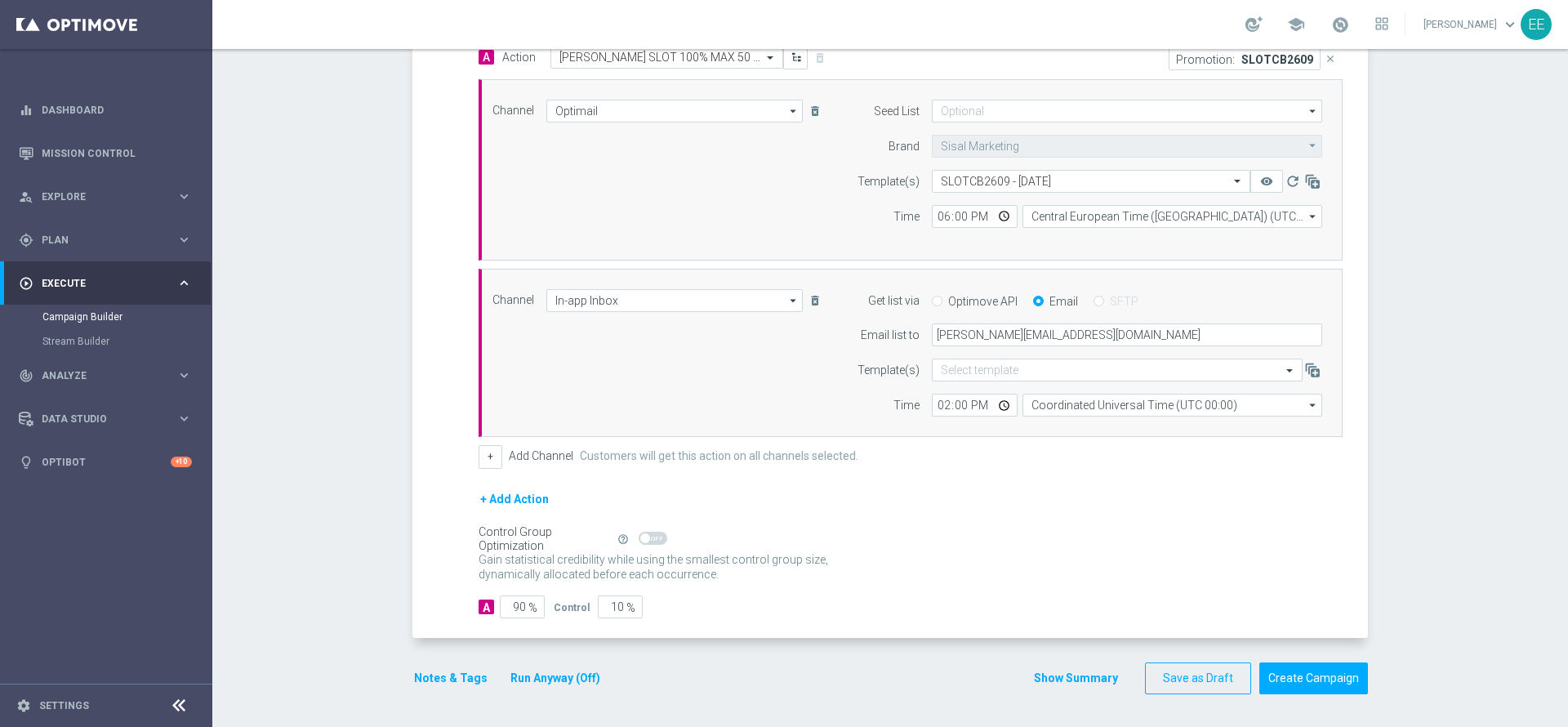
click at [552, 656] on form "done Target Group keyboard_arrow_down Target Group launch ACTIVE BETTING, LOTTE…" at bounding box center [890, 213] width 956 height 962
click at [534, 668] on button "Run Anyway (Off)" at bounding box center [555, 678] width 93 height 21
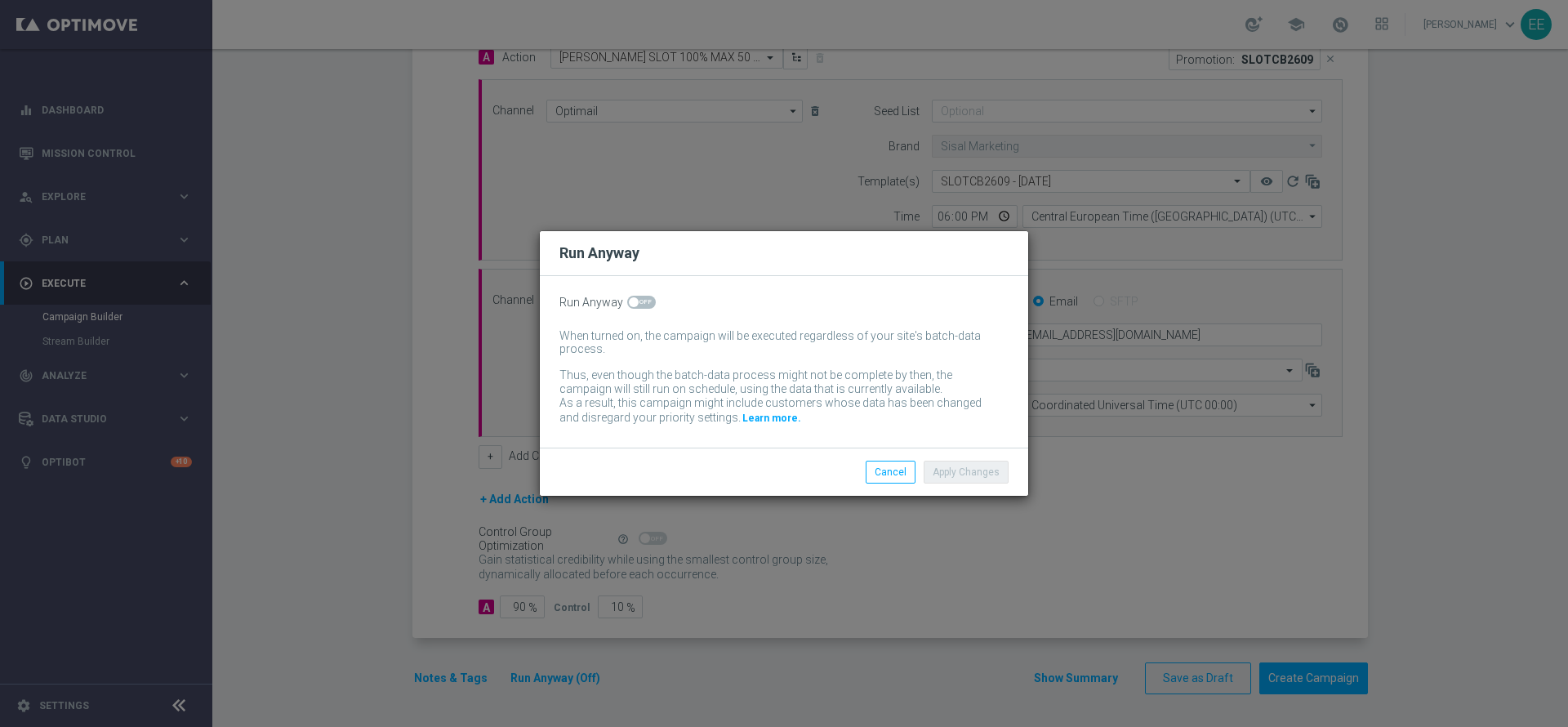
click at [641, 299] on span at bounding box center [641, 303] width 29 height 13
click at [641, 299] on input "checkbox" at bounding box center [641, 303] width 29 height 13
checkbox input "true"
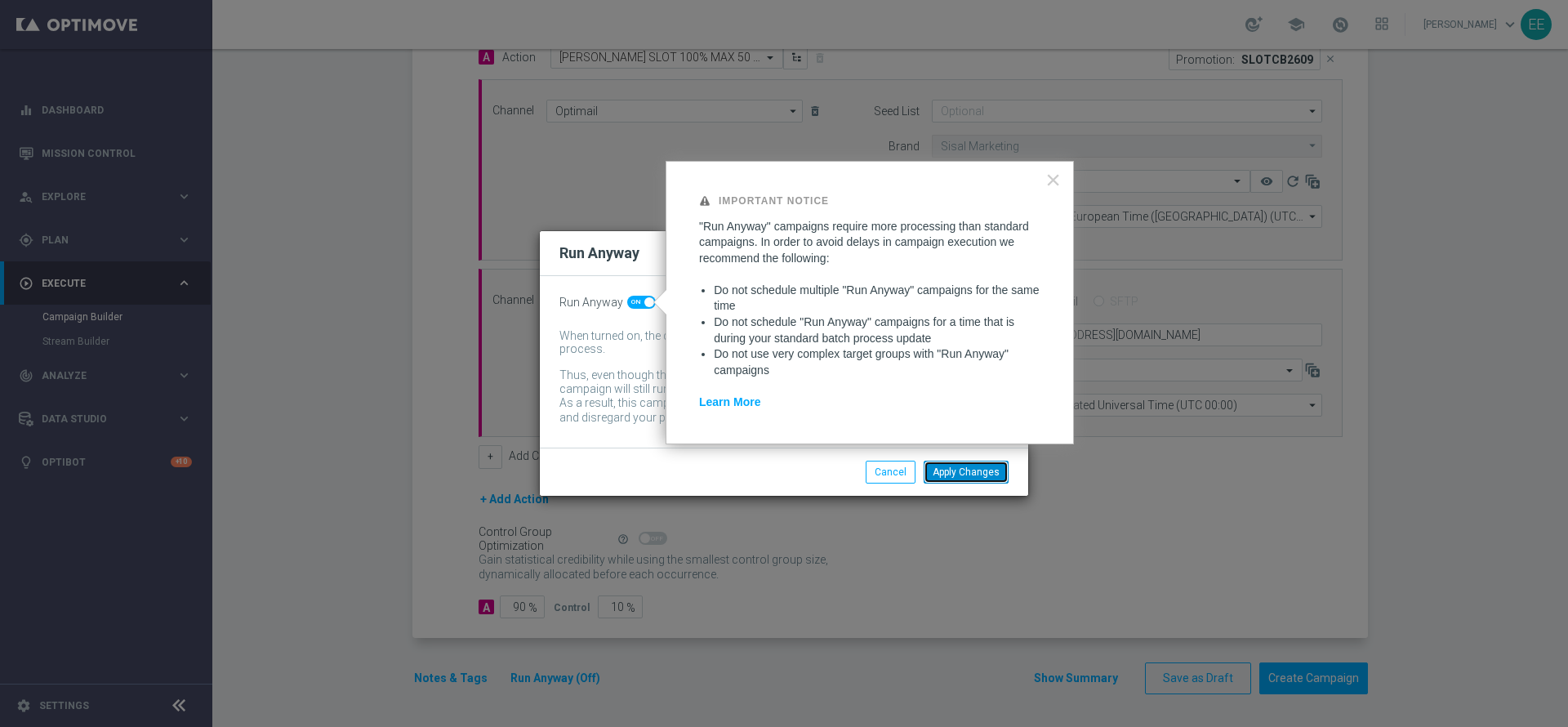
click at [977, 469] on button "Apply Changes" at bounding box center [966, 472] width 85 height 23
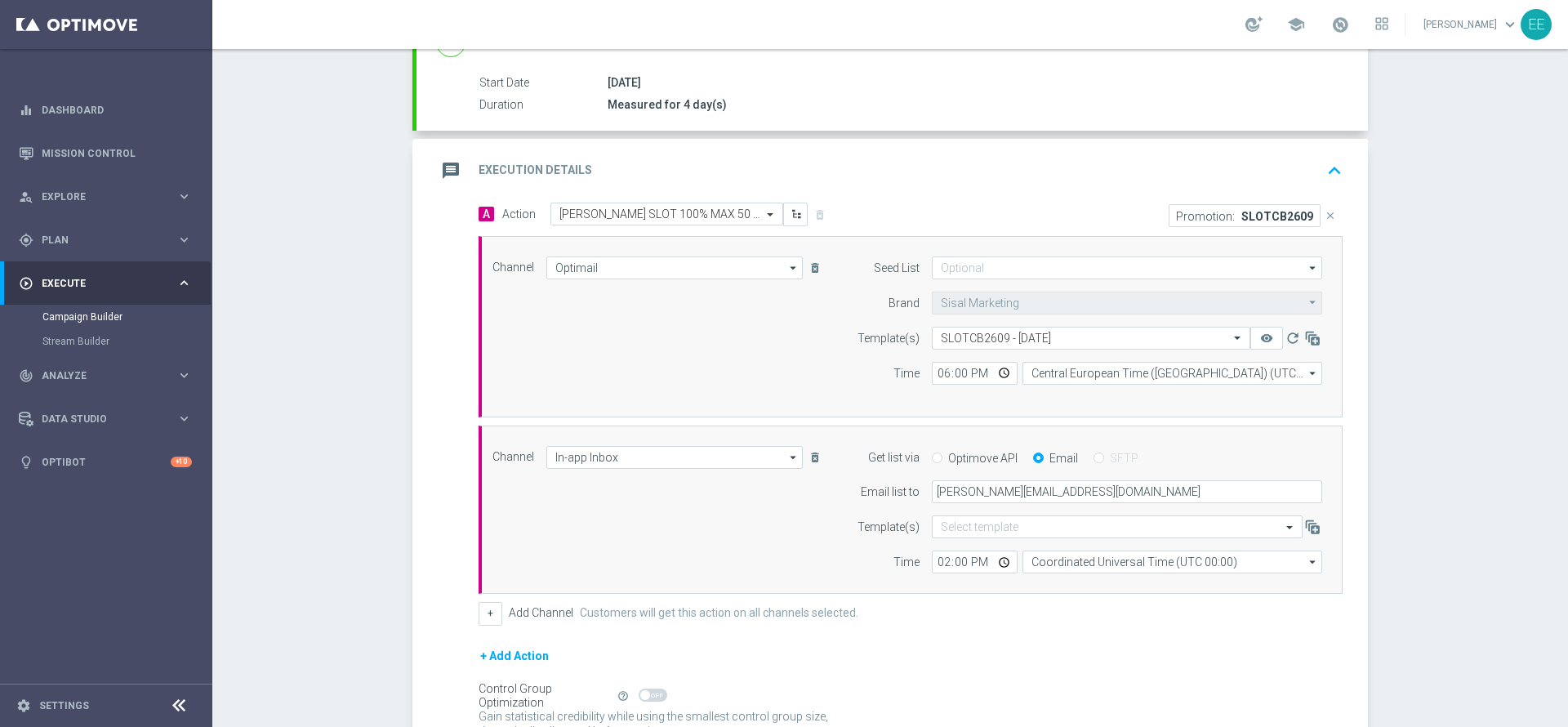
scroll to position [251, 0]
click at [1328, 168] on icon "keyboard_arrow_up" at bounding box center [1335, 177] width 25 height 25
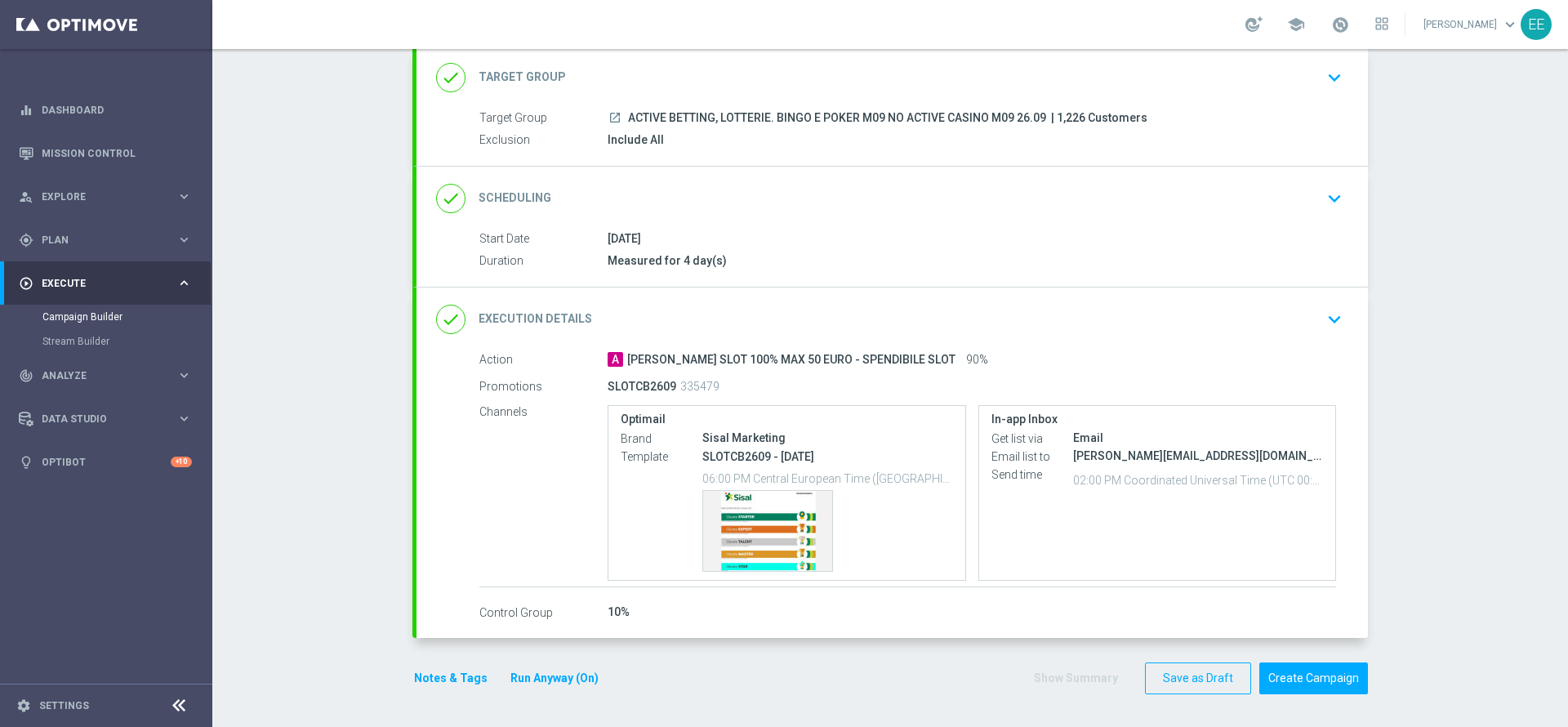
scroll to position [101, 0]
click at [1326, 684] on button "Create Campaign" at bounding box center [1313, 678] width 108 height 32
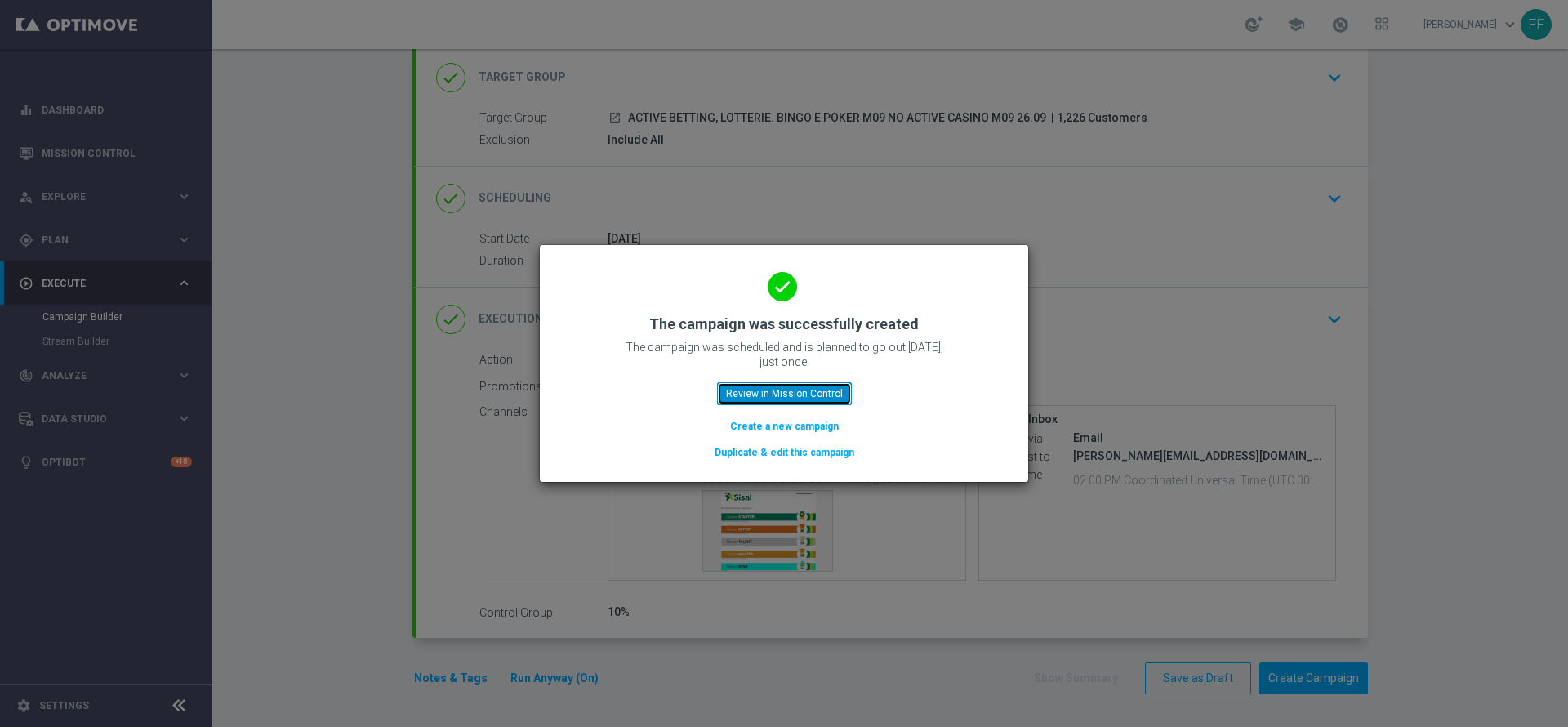
click at [794, 390] on button "Review in Mission Control" at bounding box center [784, 394] width 135 height 23
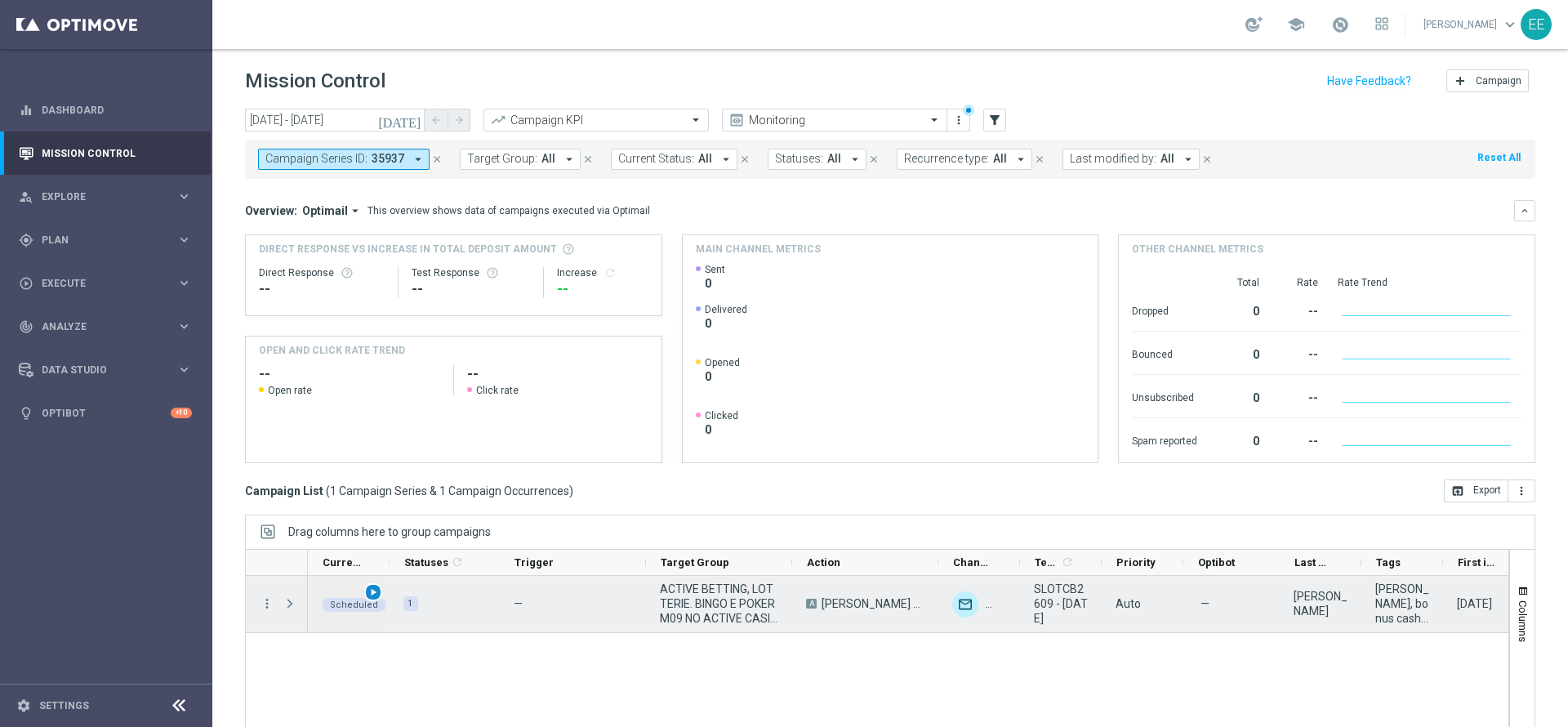
click at [370, 595] on span "play_arrow" at bounding box center [374, 592] width 12 height 12
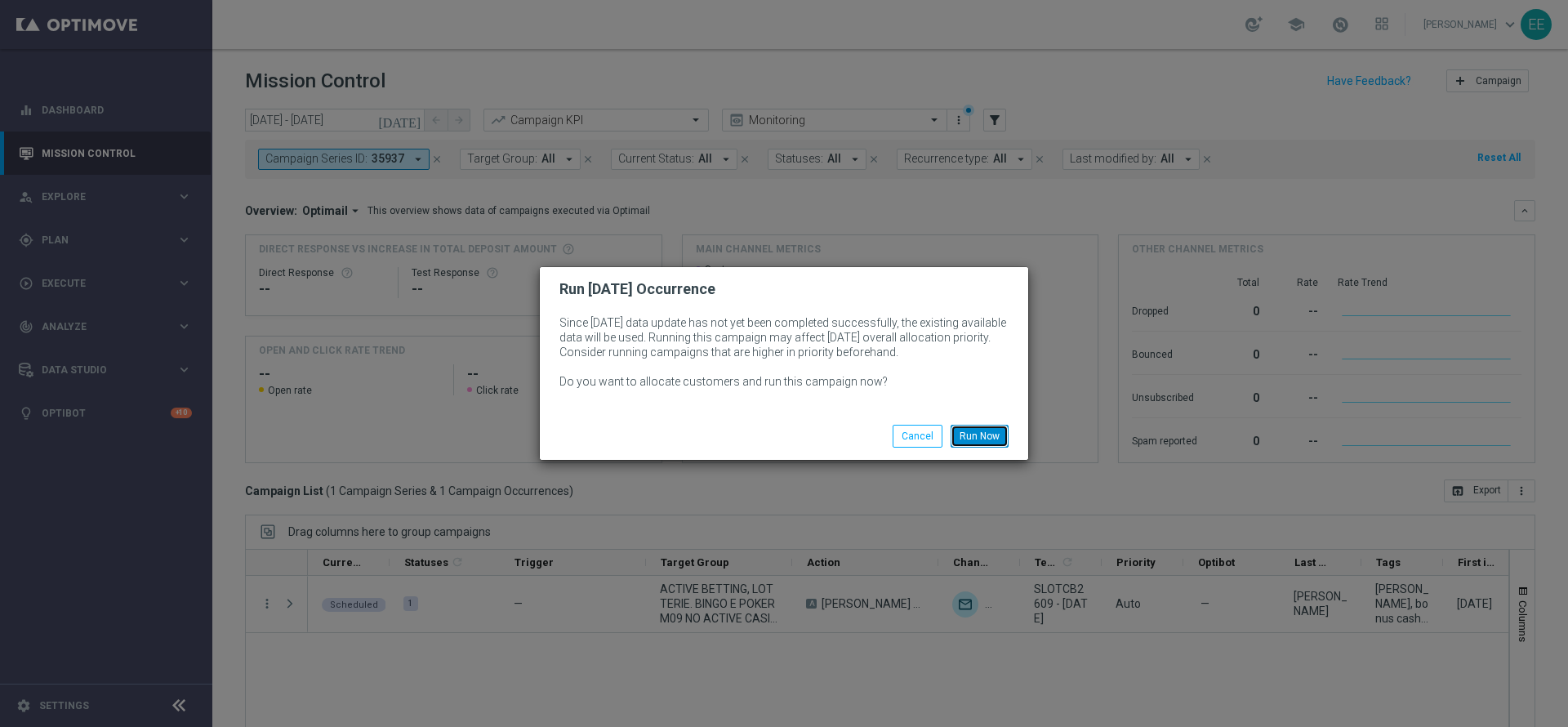
click at [980, 426] on button "Run Now" at bounding box center [979, 437] width 58 height 23
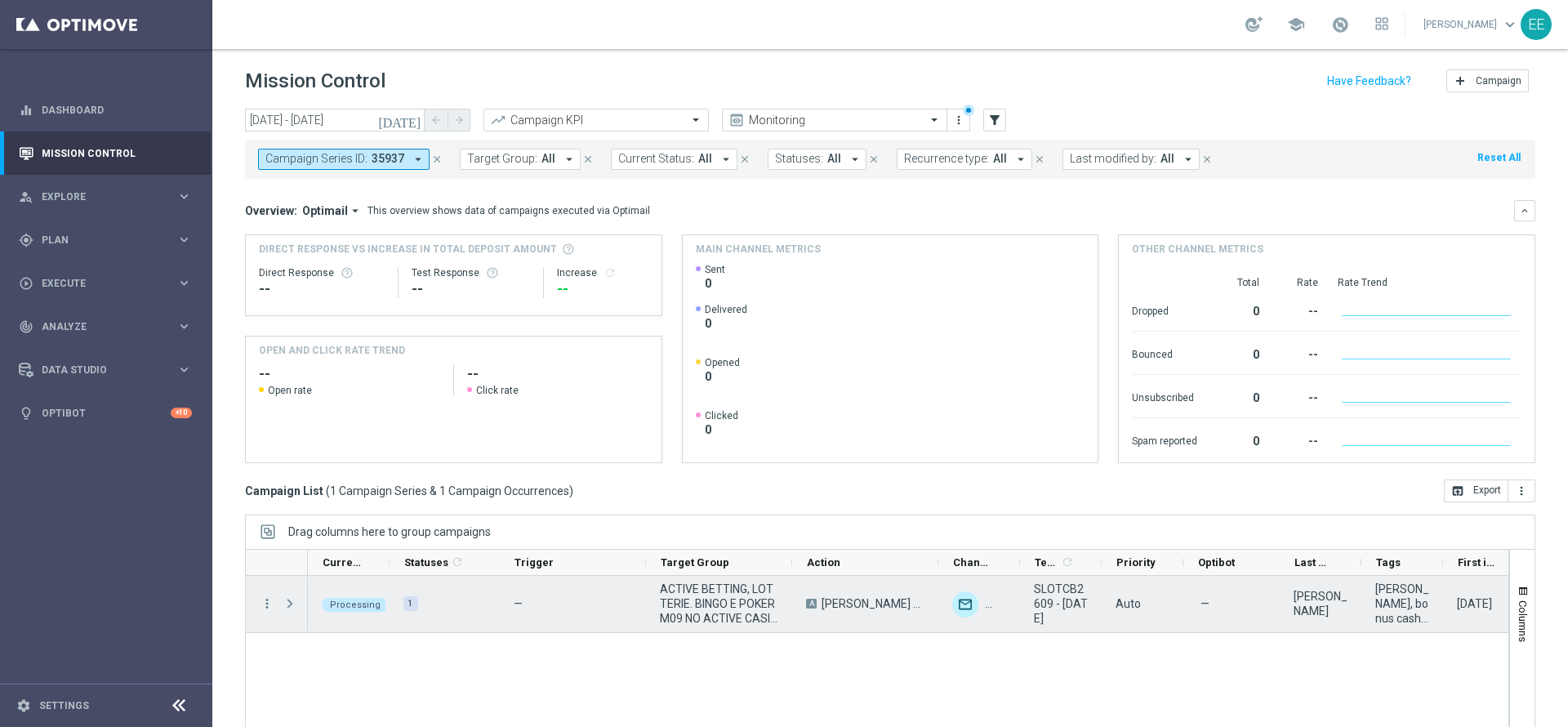
click at [289, 605] on span "Press SPACE to select this row." at bounding box center [290, 604] width 15 height 13
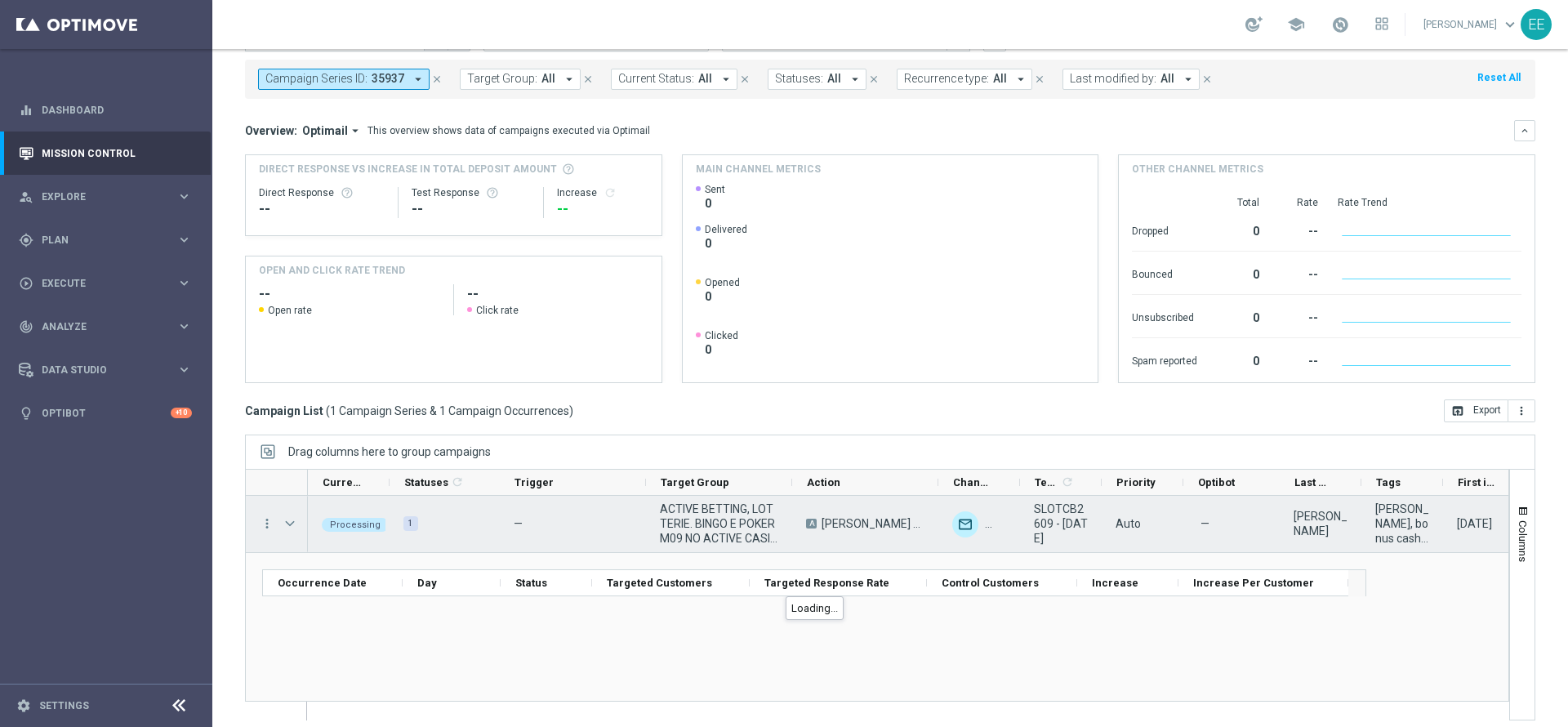
scroll to position [90, 0]
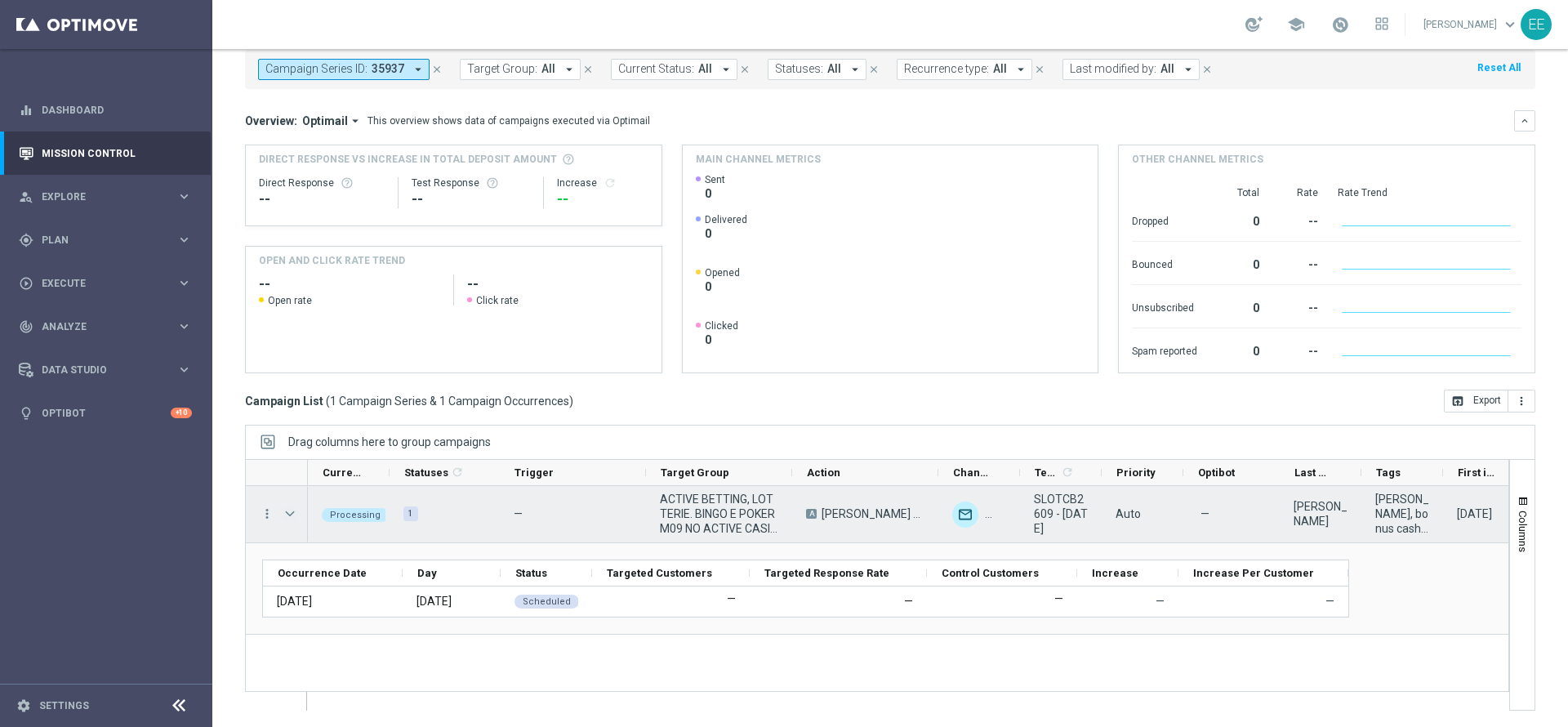
click at [288, 514] on span "Press SPACE to select this row." at bounding box center [290, 514] width 15 height 13
click at [0, 0] on span "Press SPACE to select this row." at bounding box center [0, 0] width 0 height 0
click at [288, 514] on span "Press SPACE to select this row." at bounding box center [290, 514] width 15 height 13
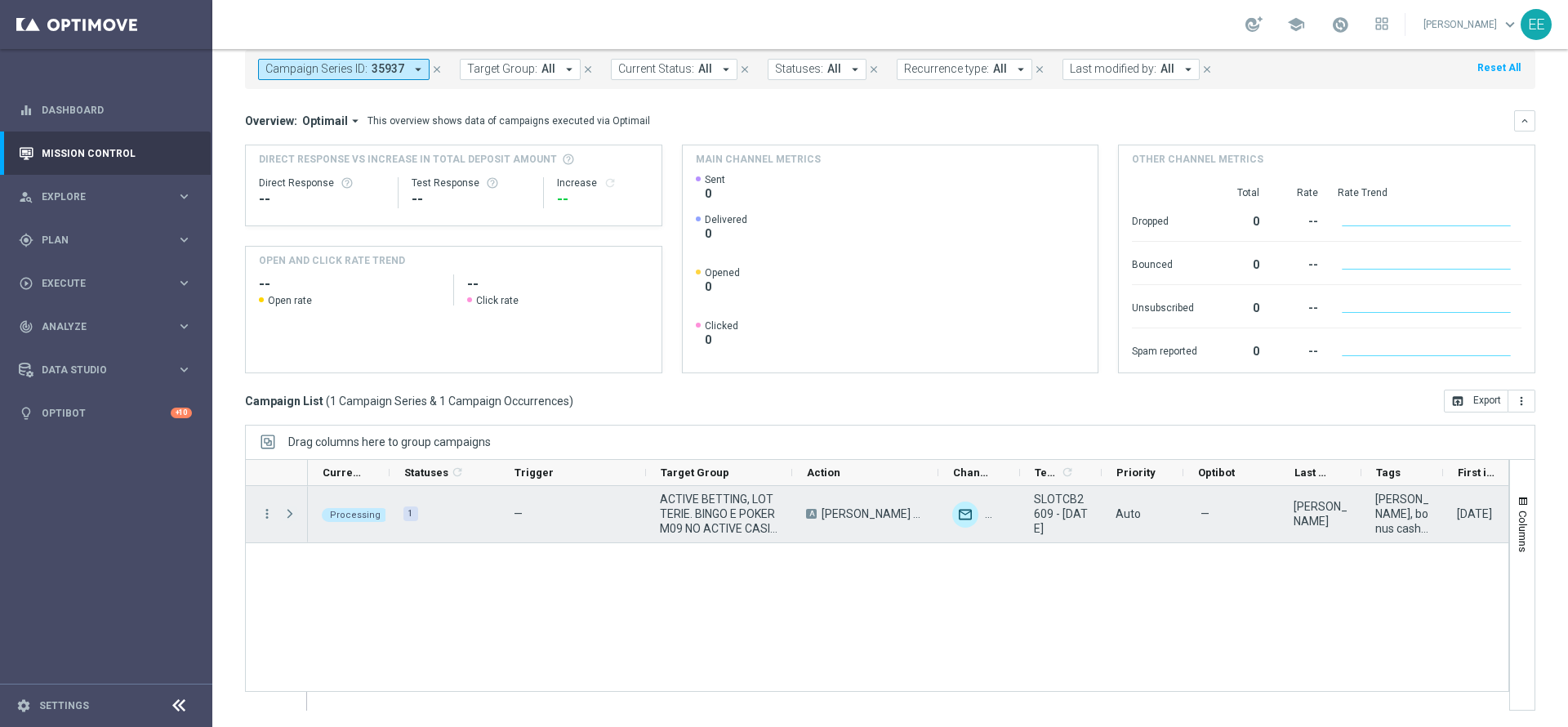
click at [288, 514] on span "Press SPACE to select this row." at bounding box center [290, 514] width 15 height 13
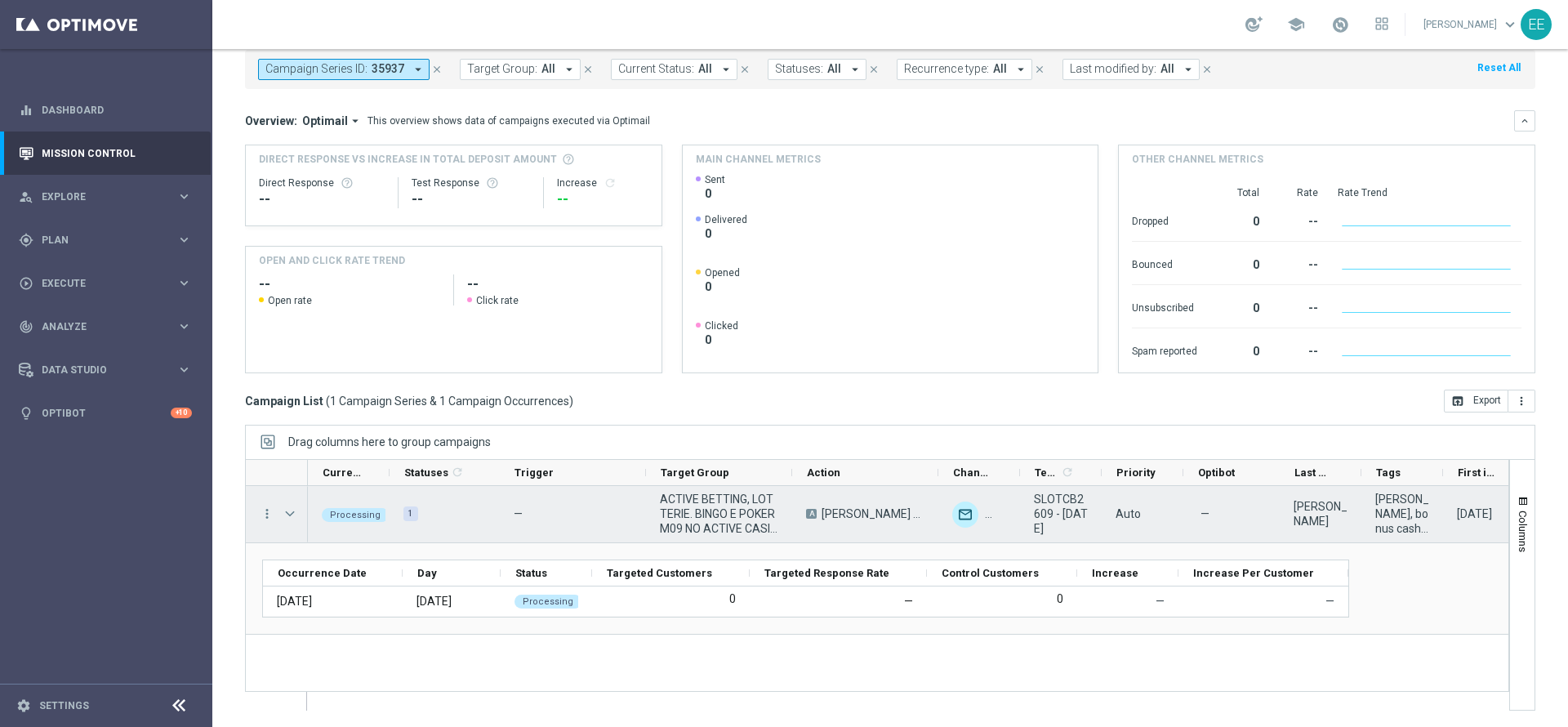
click at [288, 514] on span "Press SPACE to select this row." at bounding box center [290, 514] width 15 height 13
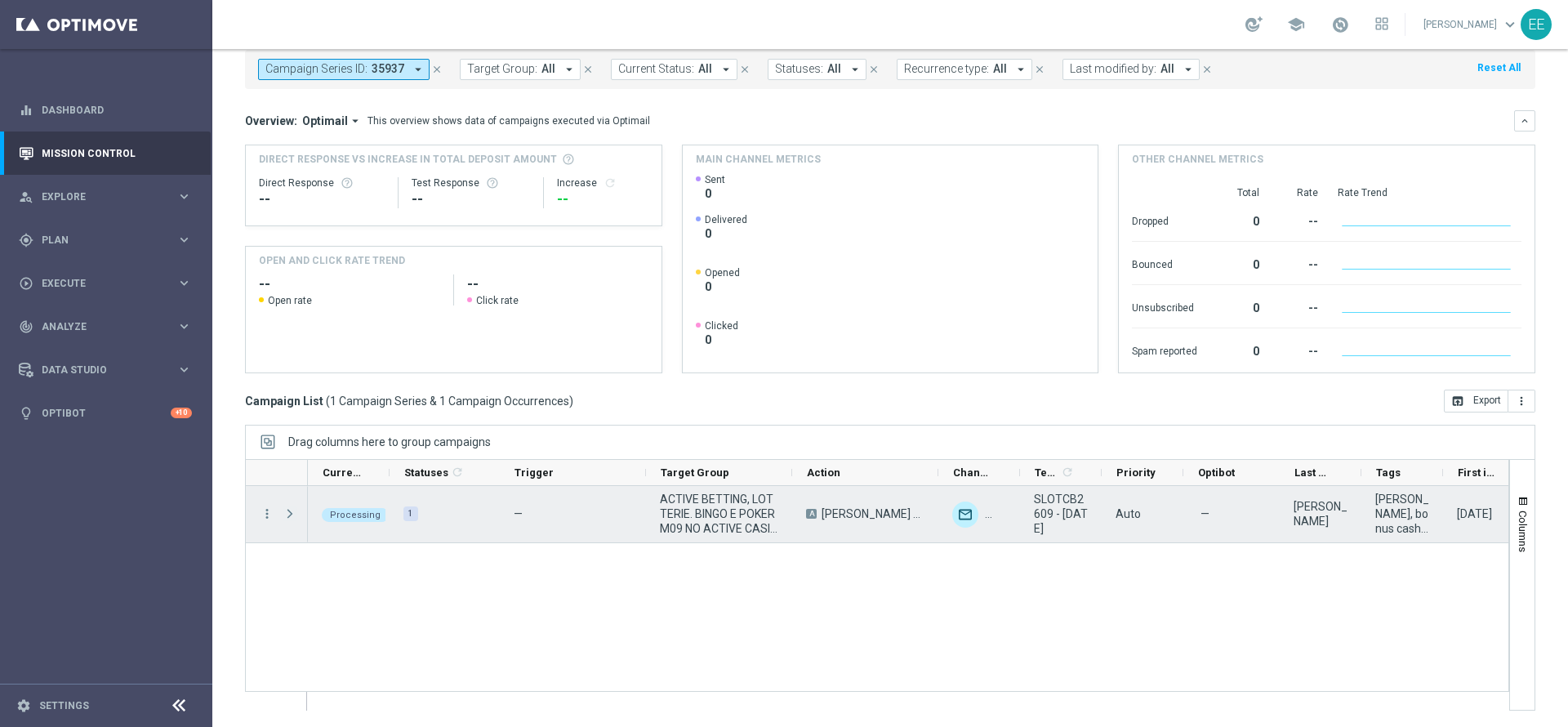
click at [288, 514] on span "Press SPACE to select this row." at bounding box center [290, 514] width 15 height 13
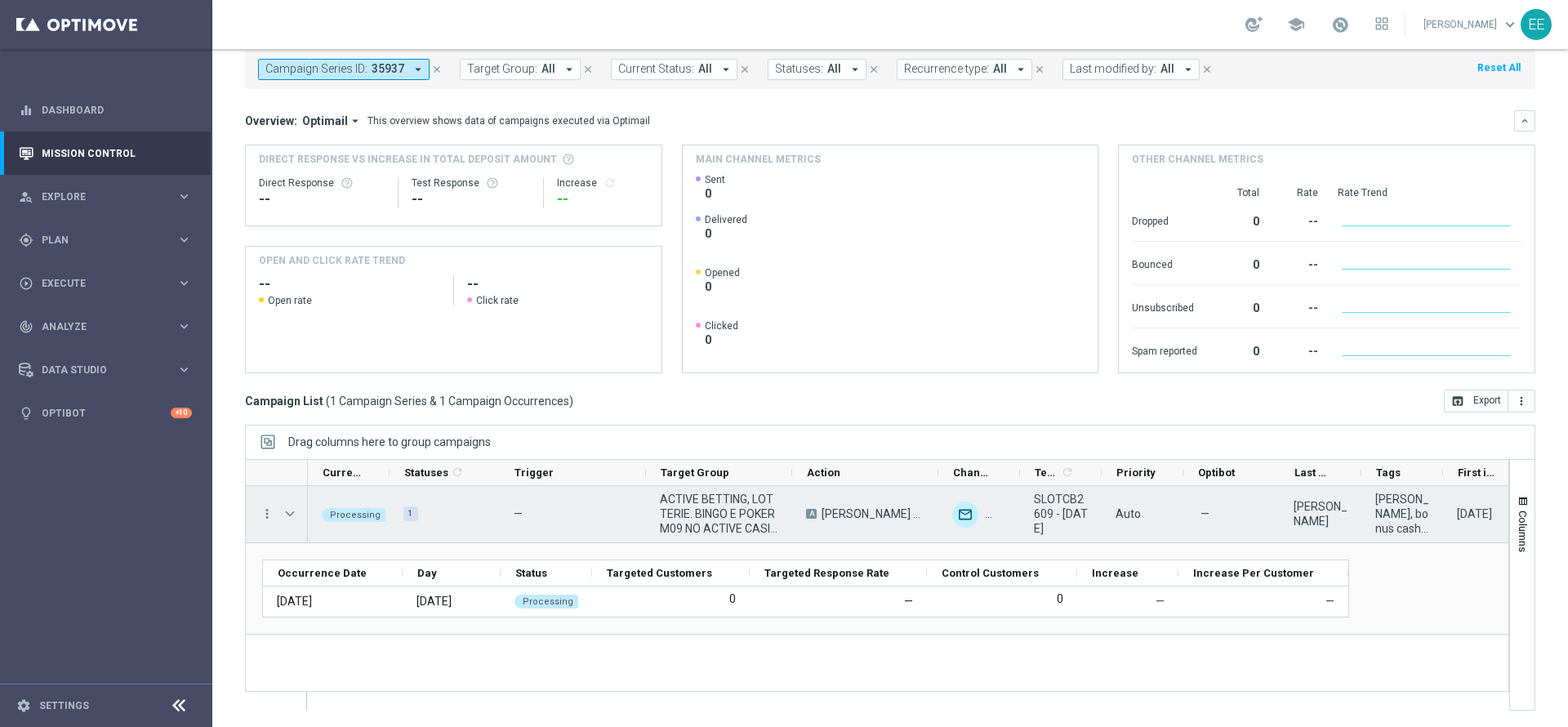
click at [288, 514] on span "Press SPACE to select this row." at bounding box center [290, 514] width 15 height 13
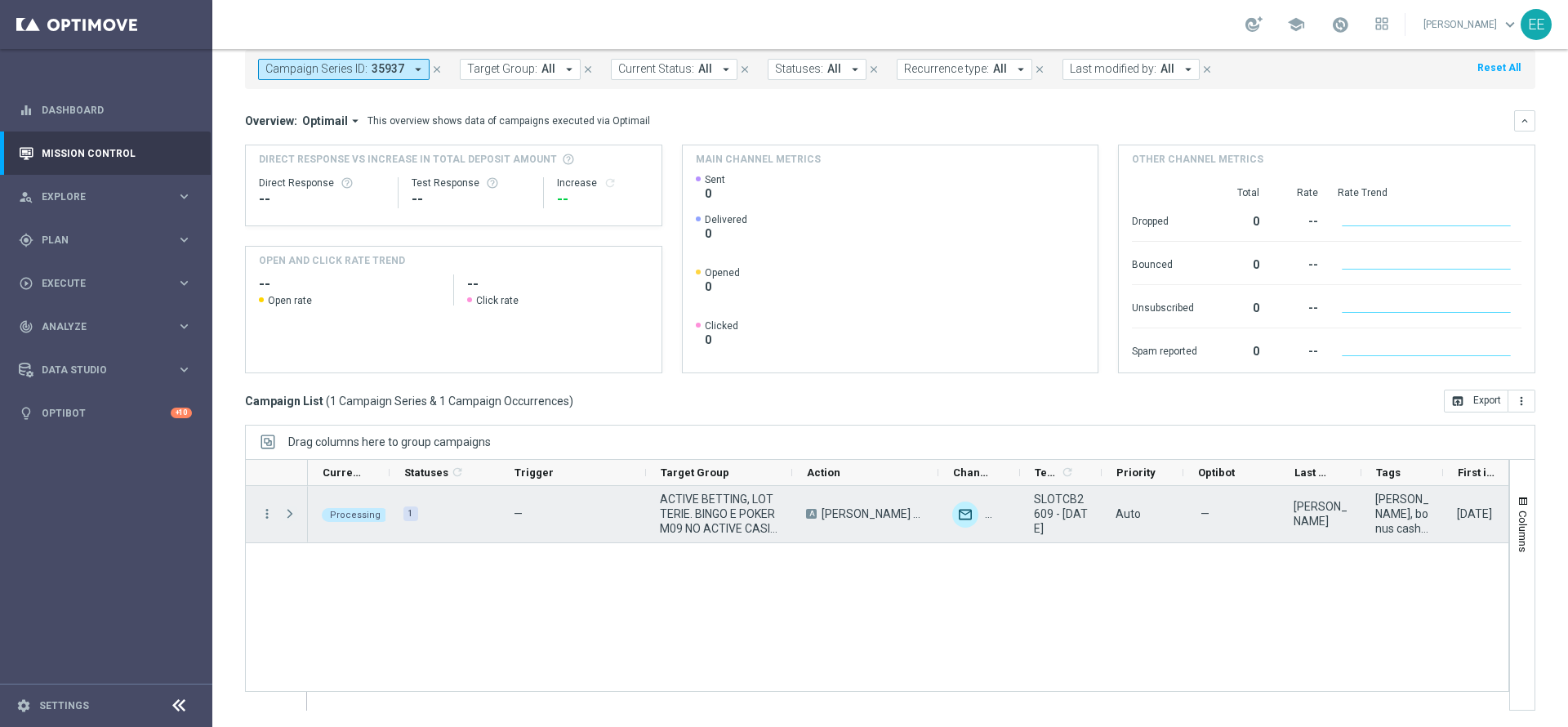
click at [288, 514] on span "Press SPACE to select this row." at bounding box center [290, 514] width 15 height 13
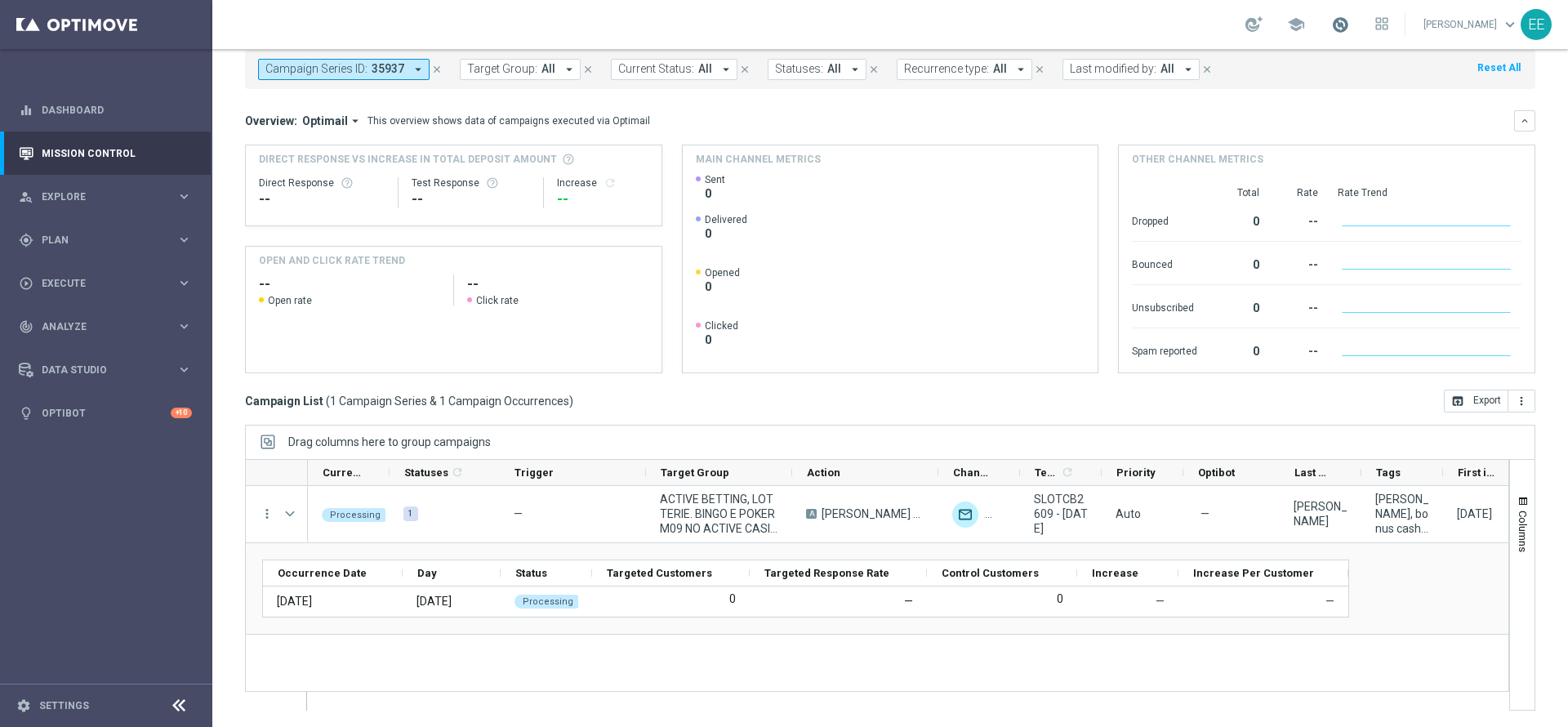
click at [1349, 16] on span at bounding box center [1341, 25] width 18 height 18
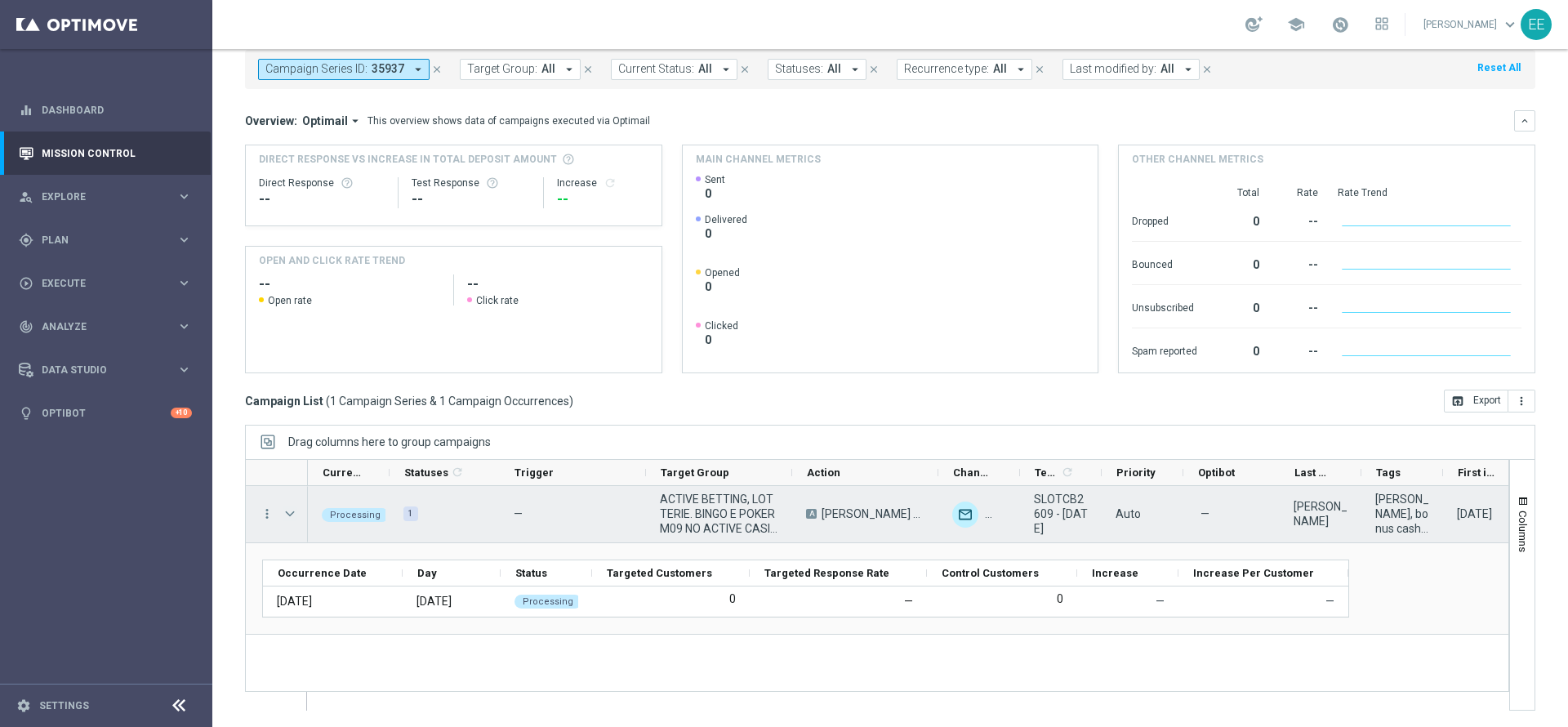
click at [294, 514] on span "Press SPACE to select this row." at bounding box center [290, 514] width 15 height 13
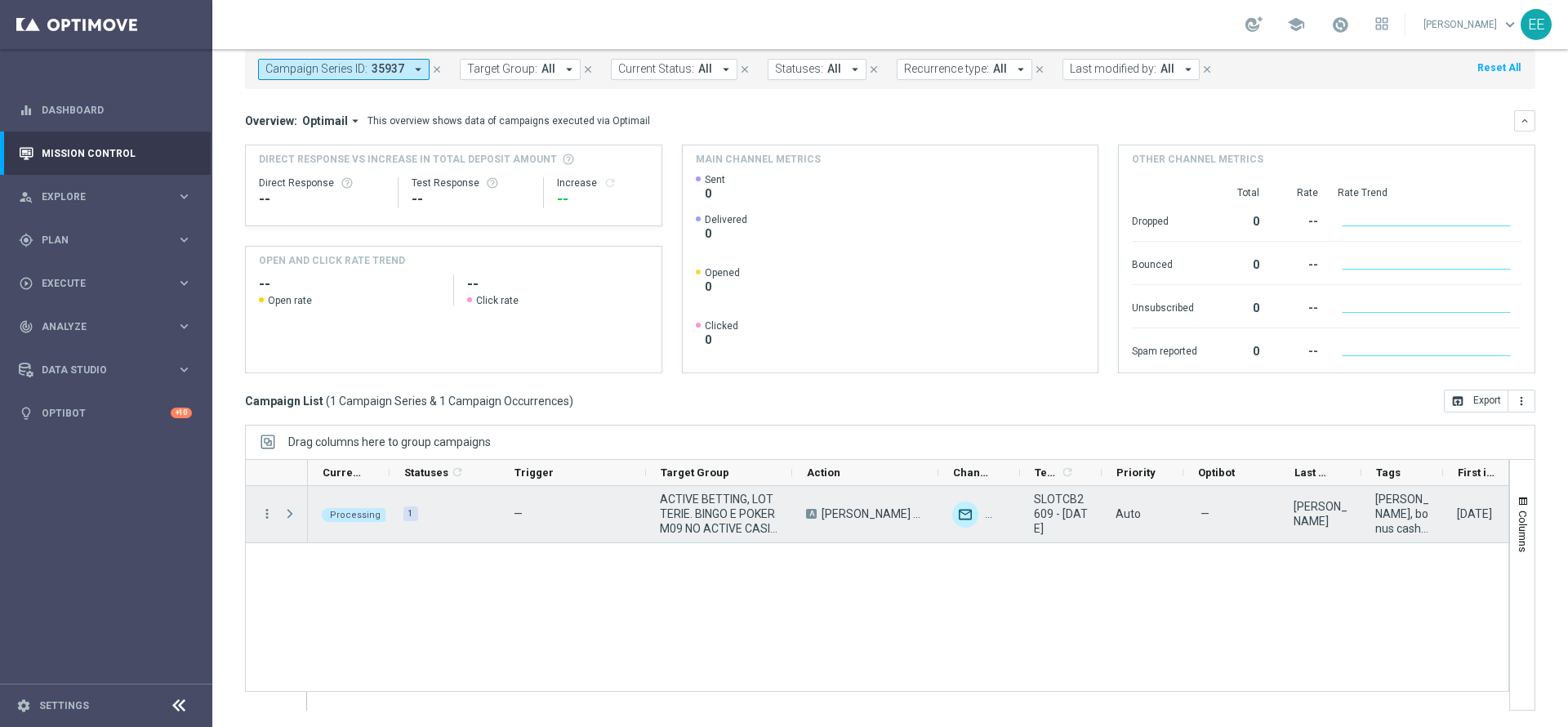
click at [294, 514] on span "Press SPACE to select this row." at bounding box center [290, 514] width 15 height 13
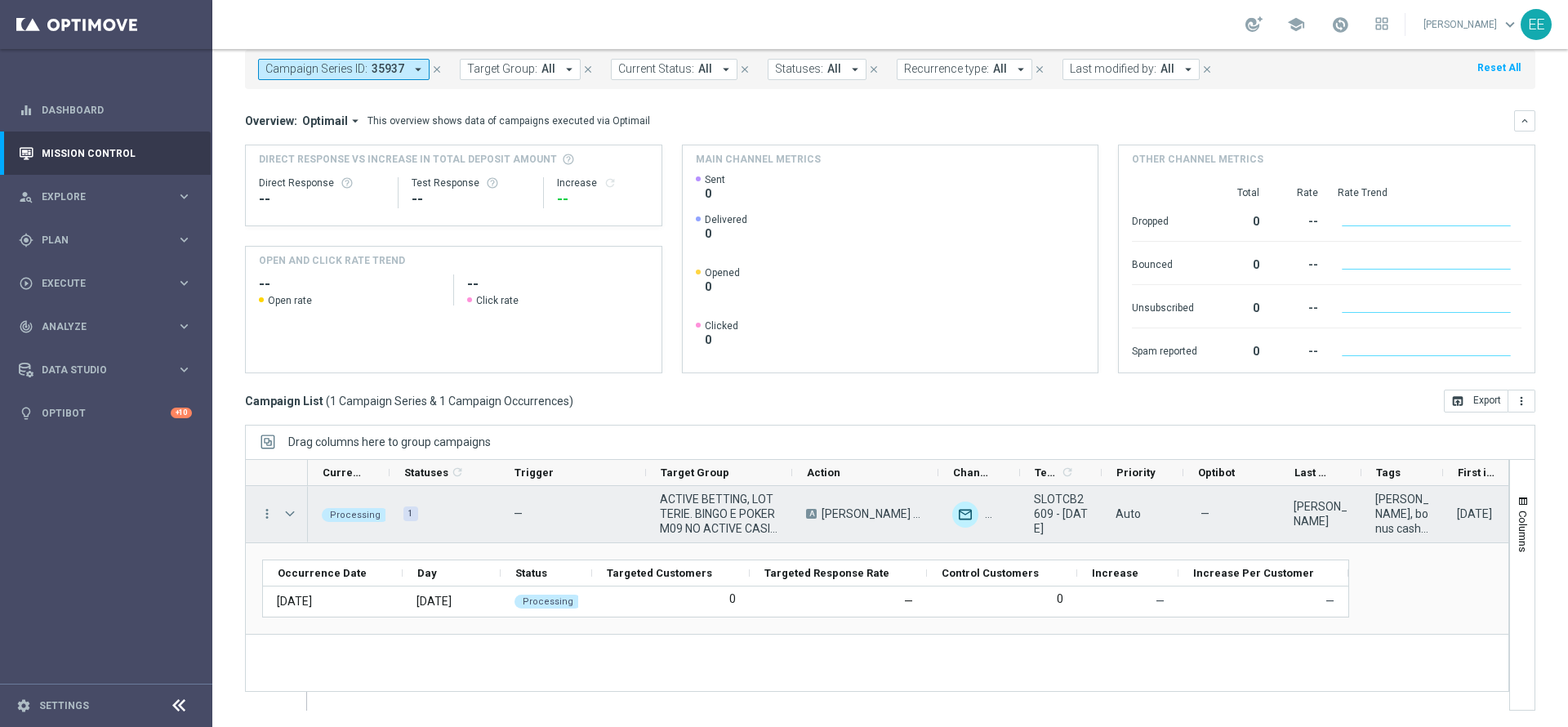
click at [294, 514] on span "Press SPACE to select this row." at bounding box center [290, 514] width 15 height 13
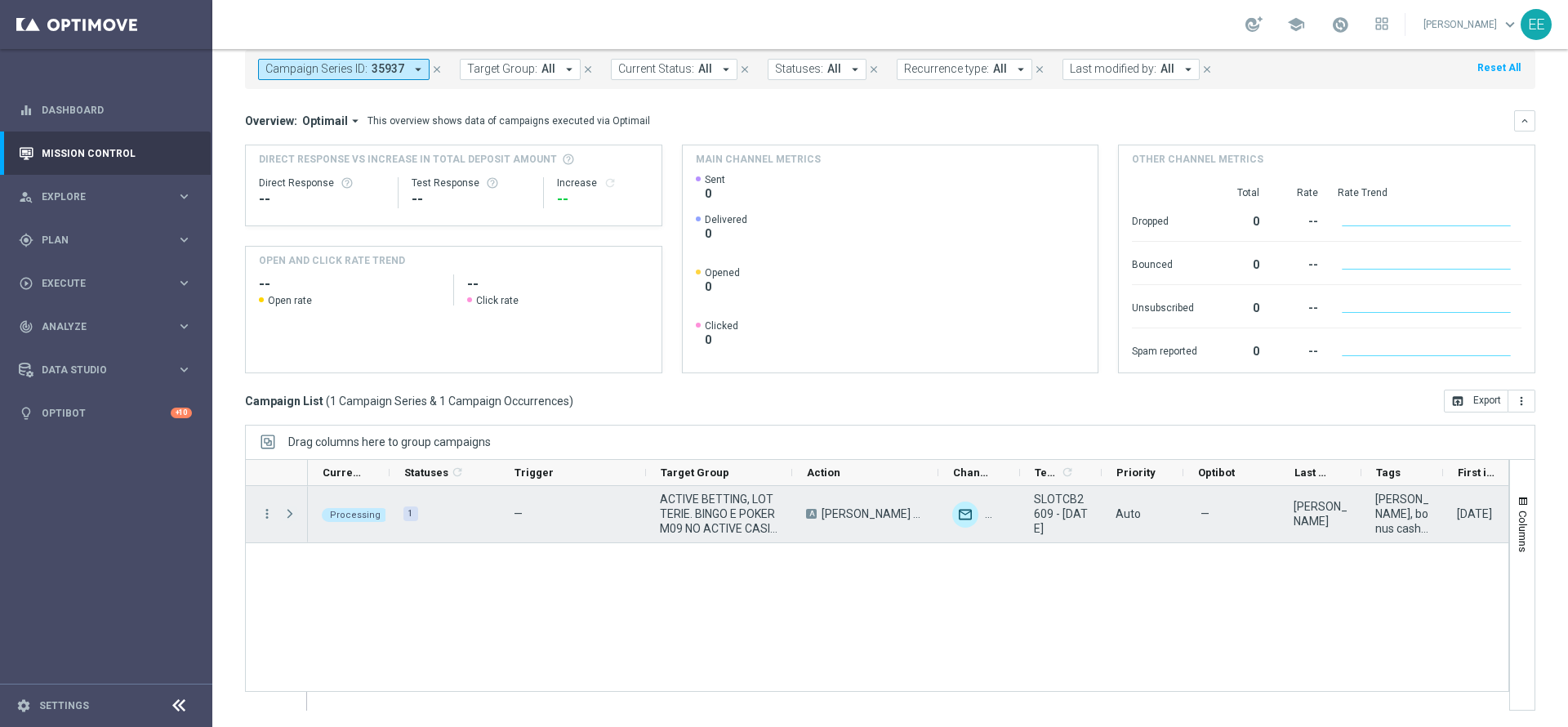
click at [294, 514] on span "Press SPACE to select this row." at bounding box center [290, 514] width 15 height 13
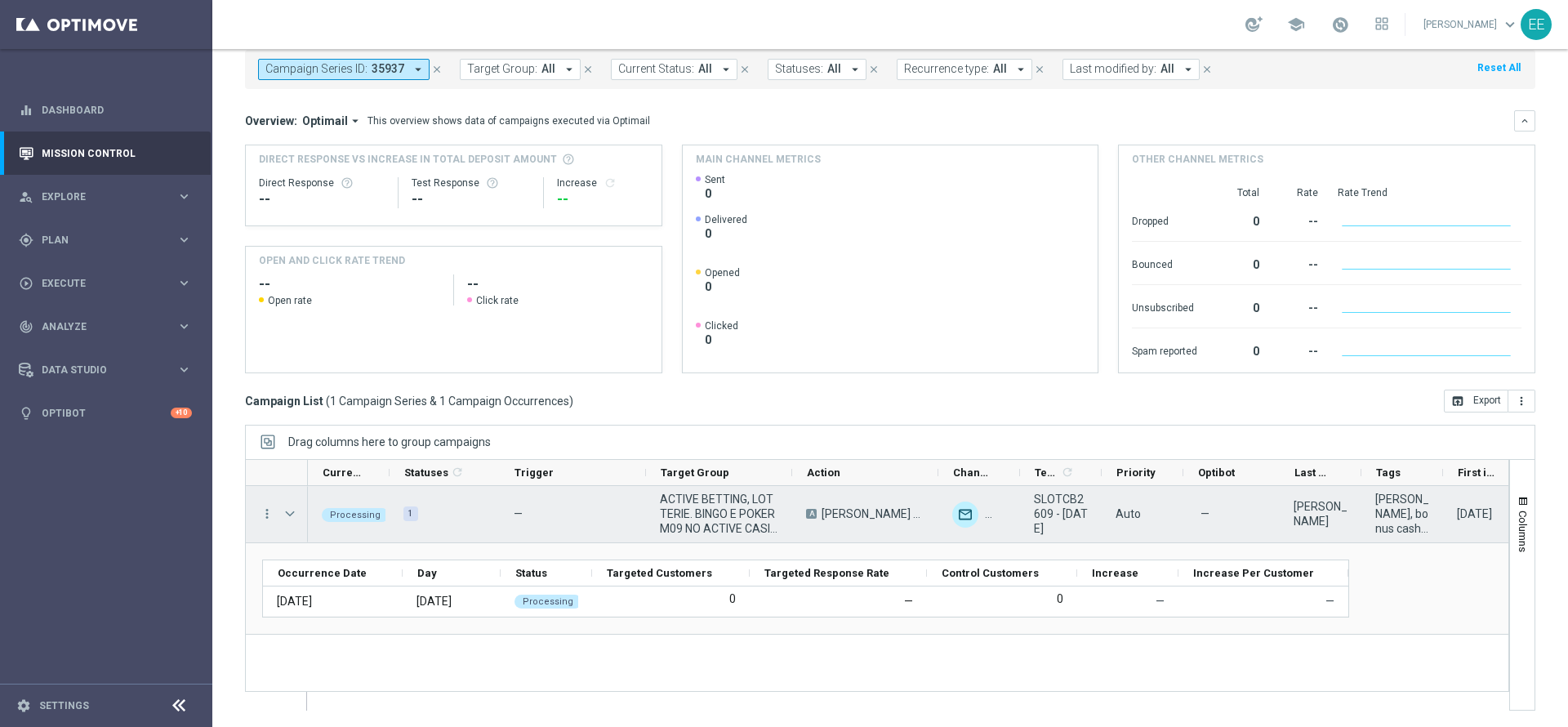
click at [294, 514] on span "Press SPACE to select this row." at bounding box center [290, 514] width 15 height 13
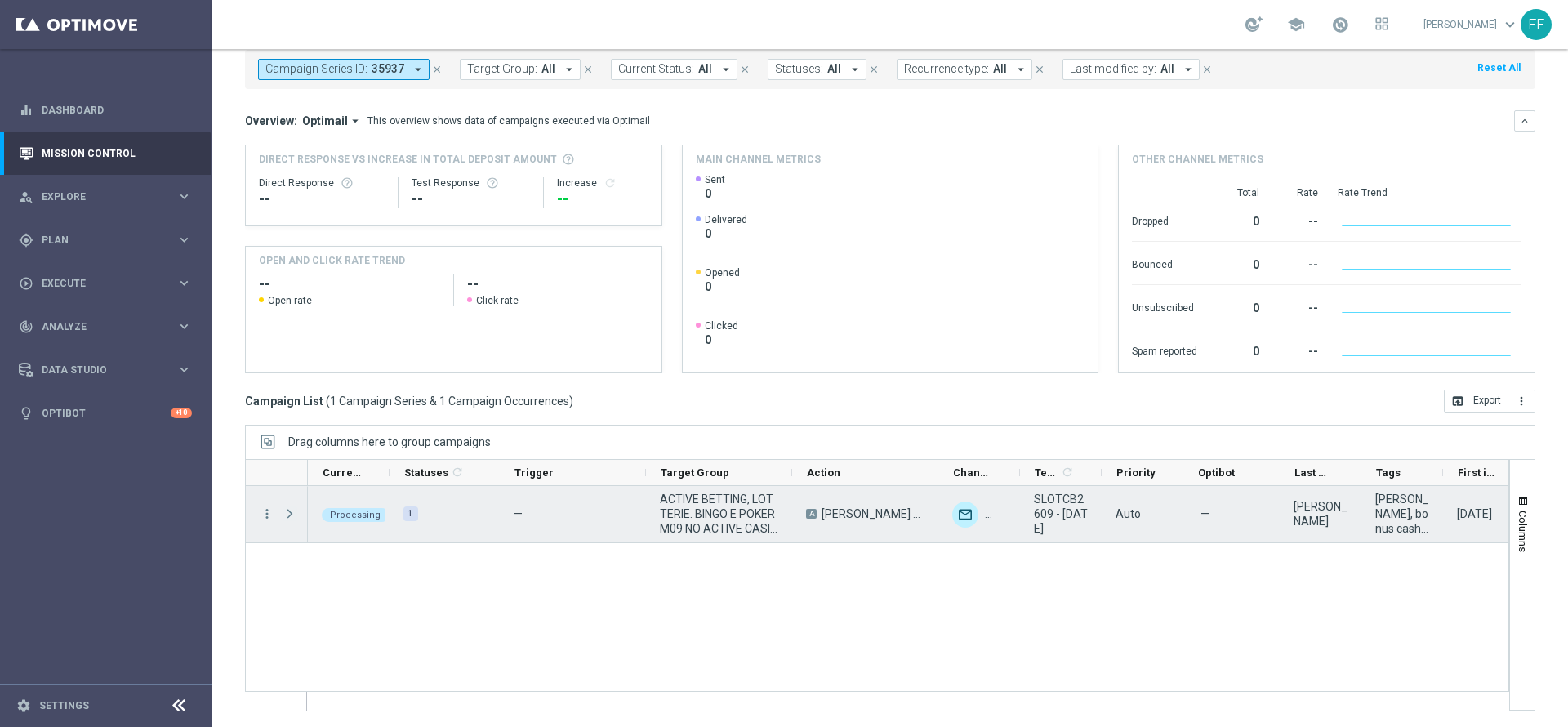
click at [294, 514] on span "Press SPACE to select this row." at bounding box center [290, 514] width 15 height 13
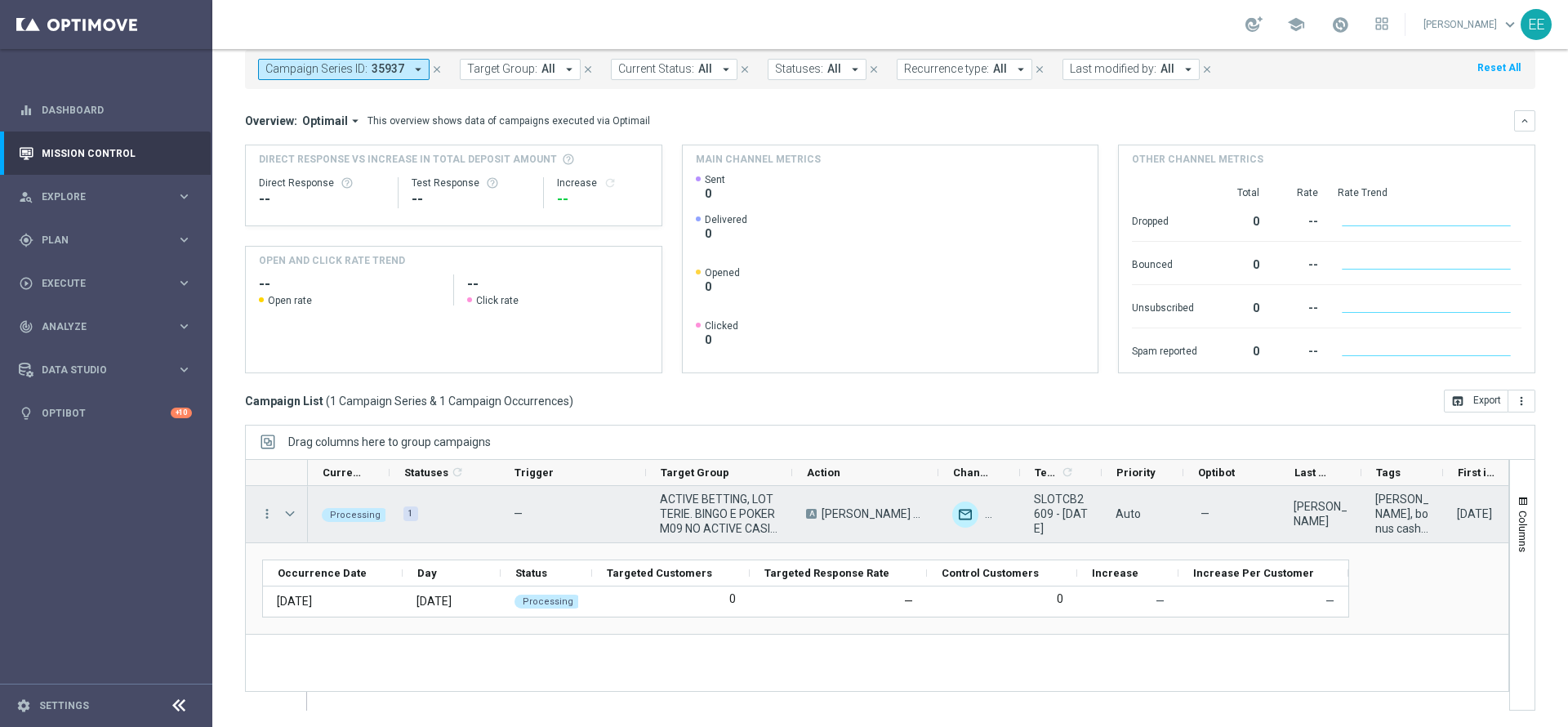
click at [294, 514] on span "Press SPACE to select this row." at bounding box center [290, 514] width 15 height 13
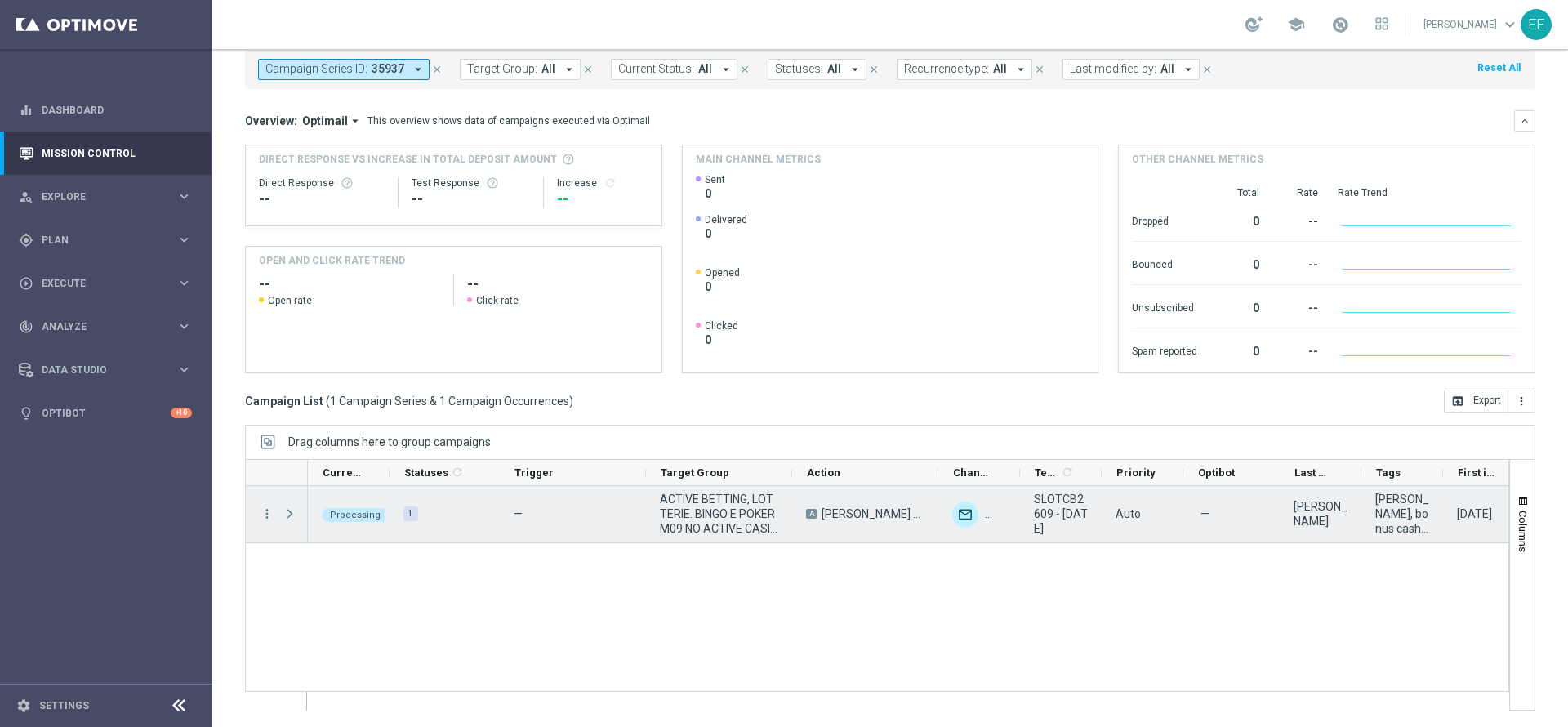
click at [294, 514] on span "Press SPACE to select this row." at bounding box center [290, 514] width 15 height 13
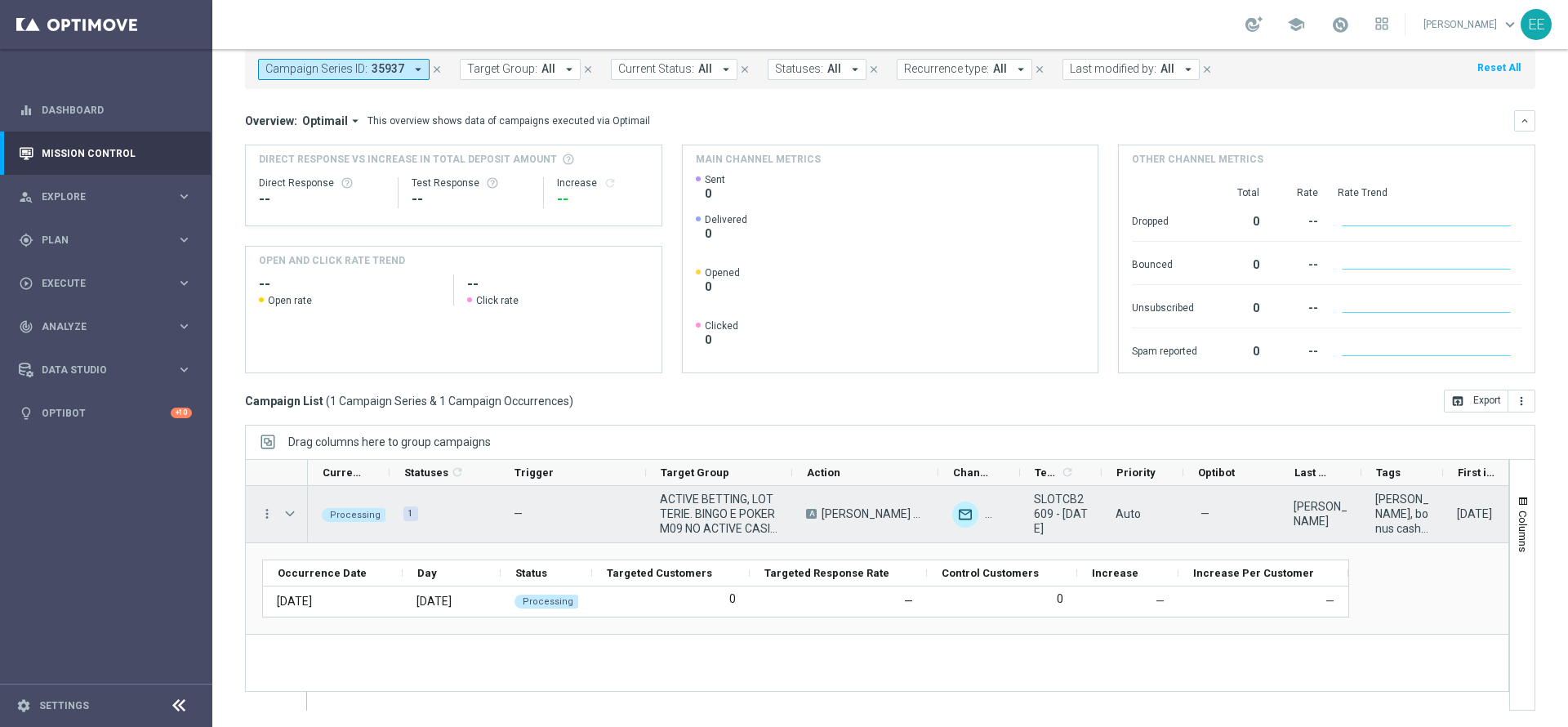
click at [294, 514] on span "Press SPACE to select this row." at bounding box center [290, 514] width 15 height 13
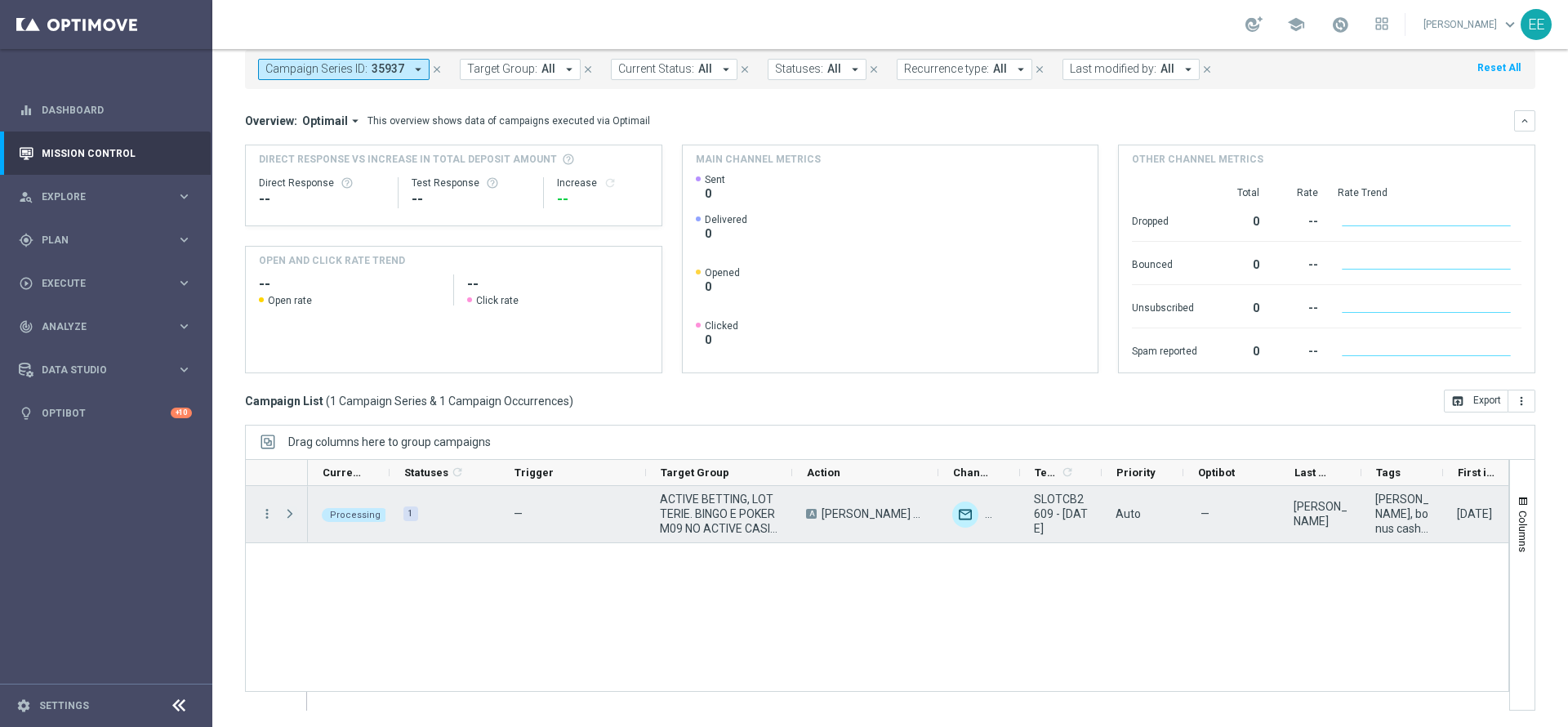
click at [294, 514] on span "Press SPACE to select this row." at bounding box center [290, 514] width 15 height 13
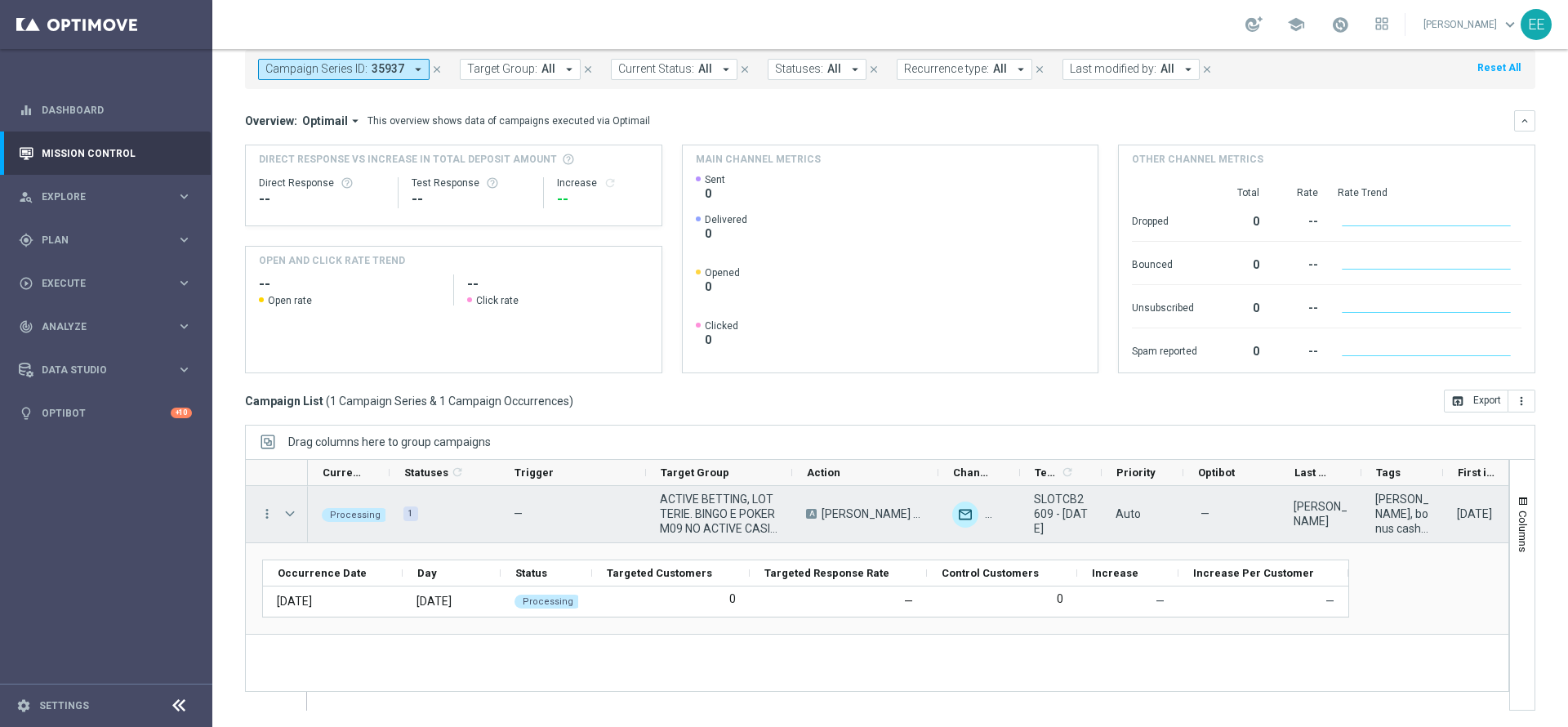
click at [294, 514] on span "Press SPACE to select this row." at bounding box center [290, 514] width 15 height 13
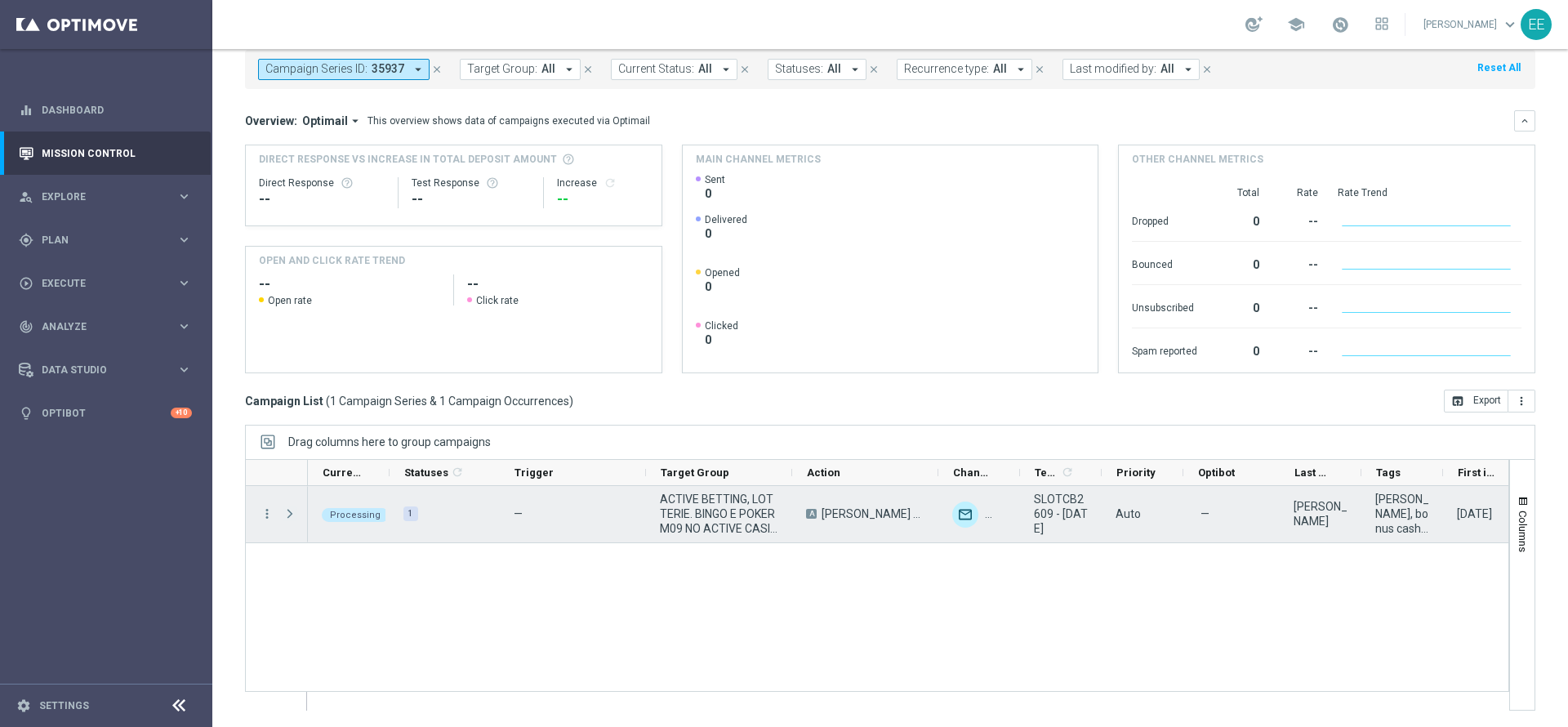
click at [294, 514] on span "Press SPACE to select this row." at bounding box center [290, 514] width 15 height 13
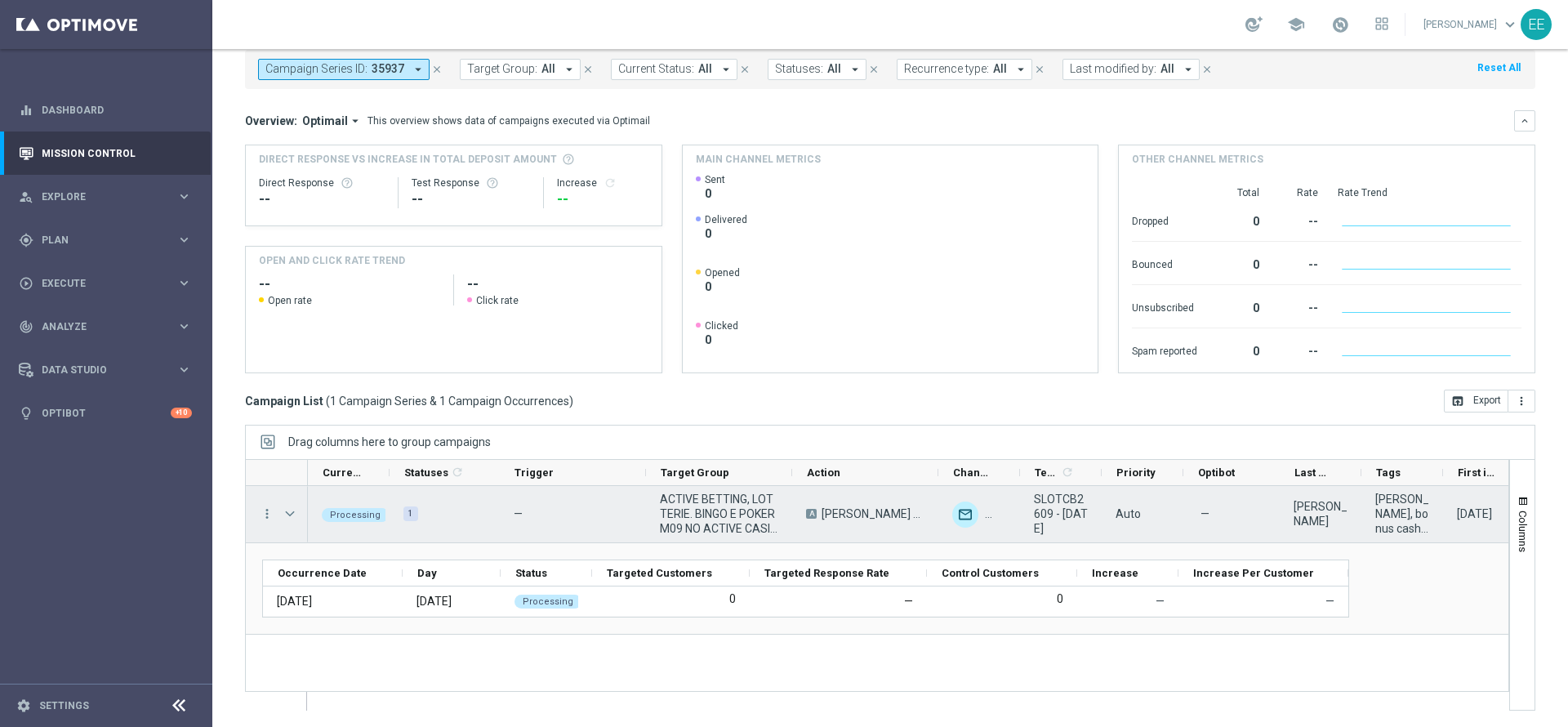
click at [294, 514] on span "Press SPACE to select this row." at bounding box center [290, 514] width 15 height 13
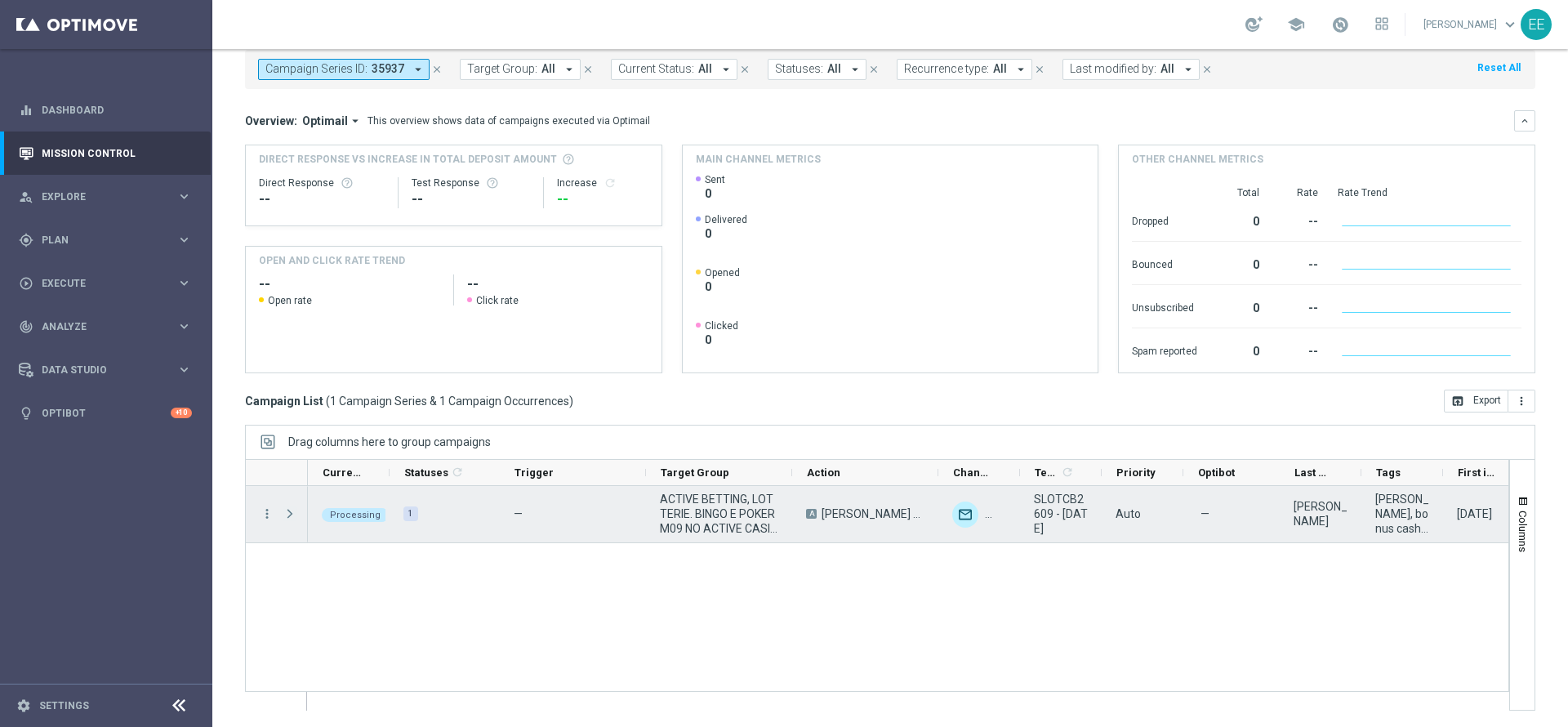
click at [294, 514] on span "Press SPACE to select this row." at bounding box center [290, 514] width 15 height 13
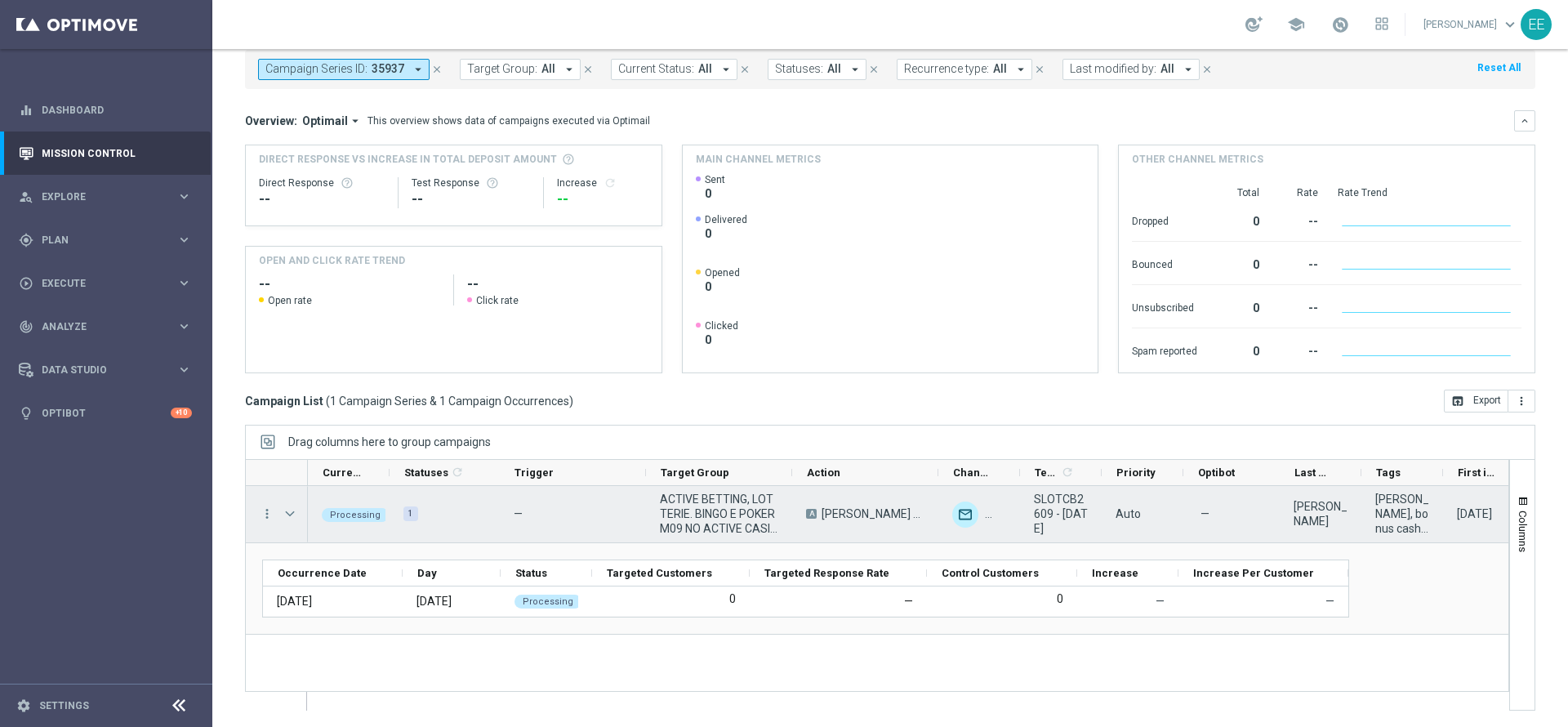
click at [725, 511] on span "ACTIVE BETTING, LOTTERIE. BINGO E POKER M09 NO ACTIVE CASINO M09 26.09" at bounding box center [718, 514] width 118 height 44
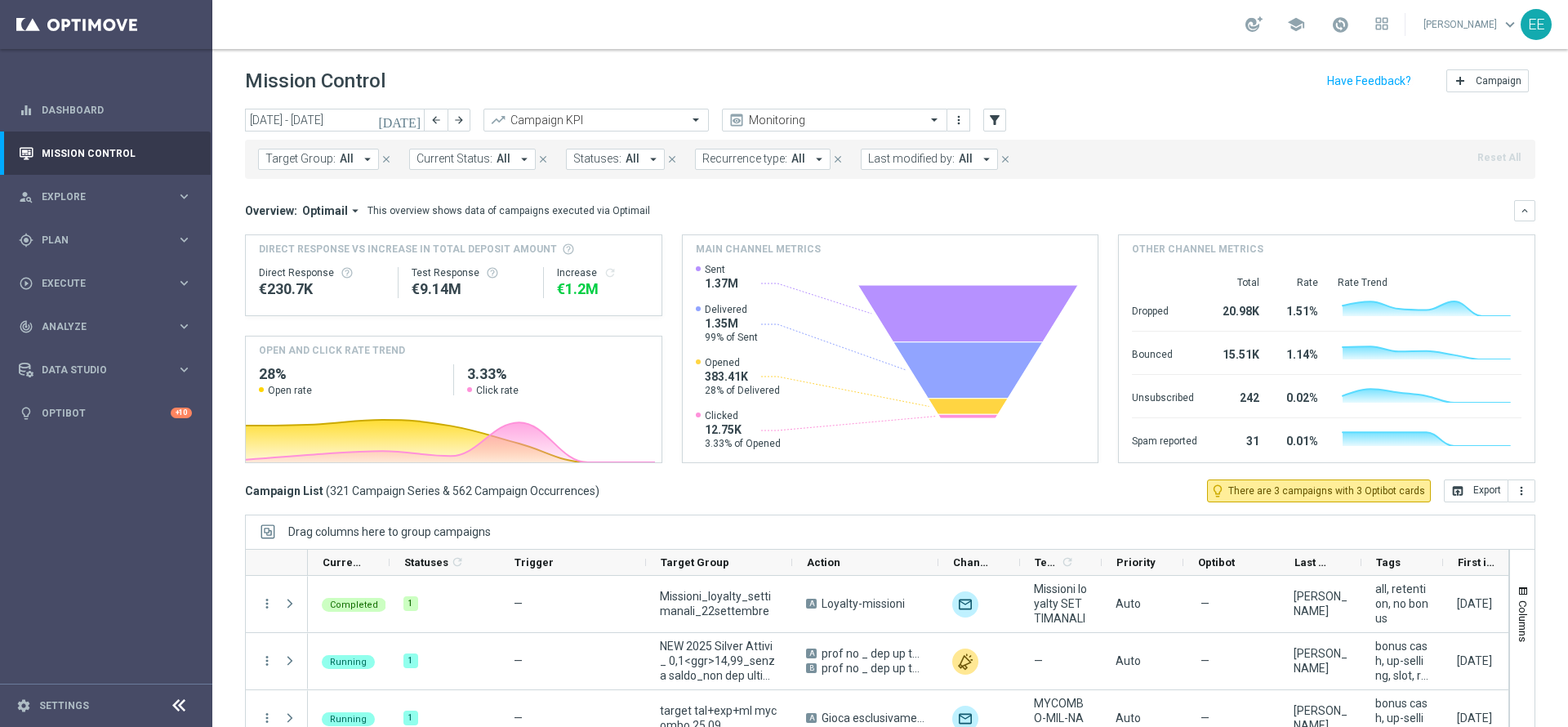
click at [928, 157] on span "Last modified by:" at bounding box center [911, 159] width 87 height 14
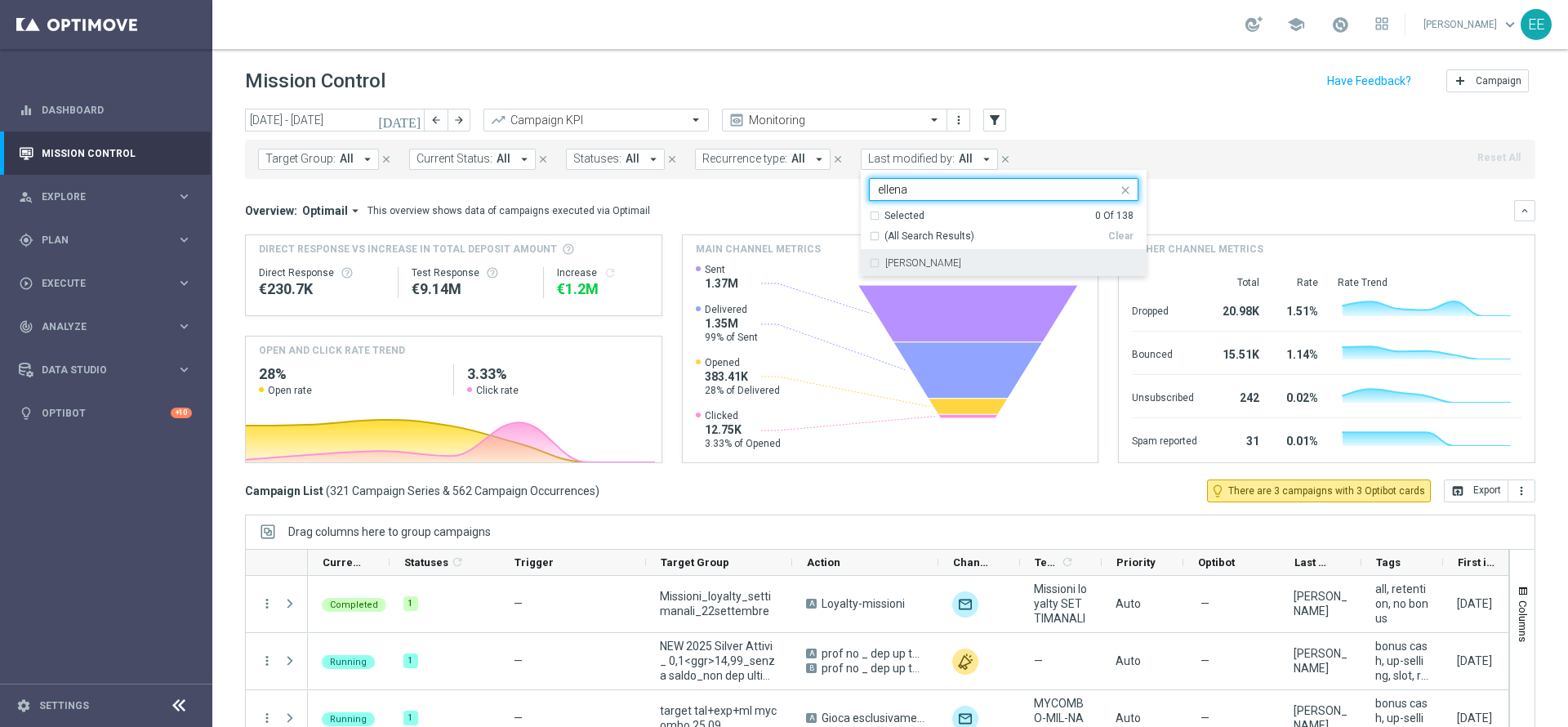
click at [965, 262] on div "[PERSON_NAME]" at bounding box center [1012, 263] width 253 height 10
type input "ellena"
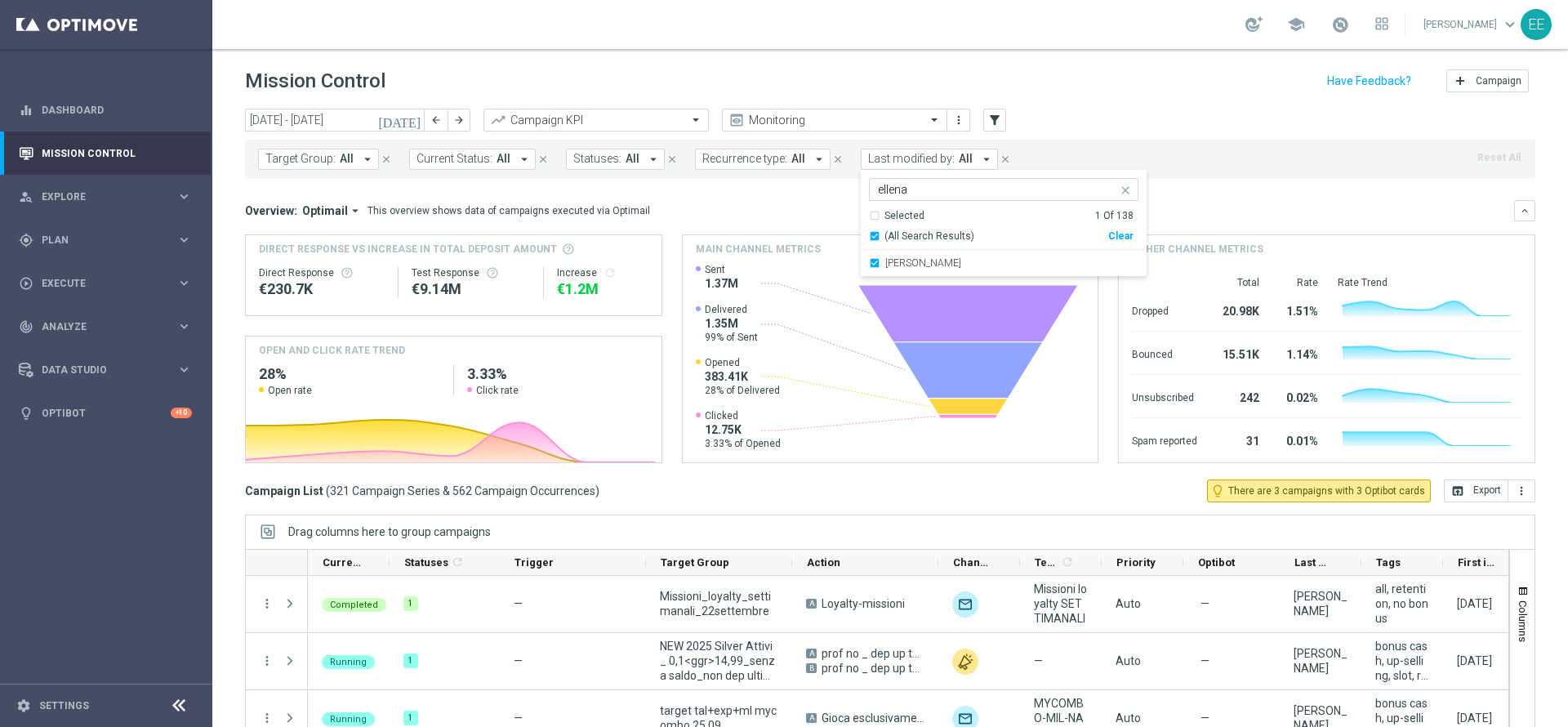
click at [1186, 72] on div "Mission Control add Campaign" at bounding box center [889, 81] width 1290 height 32
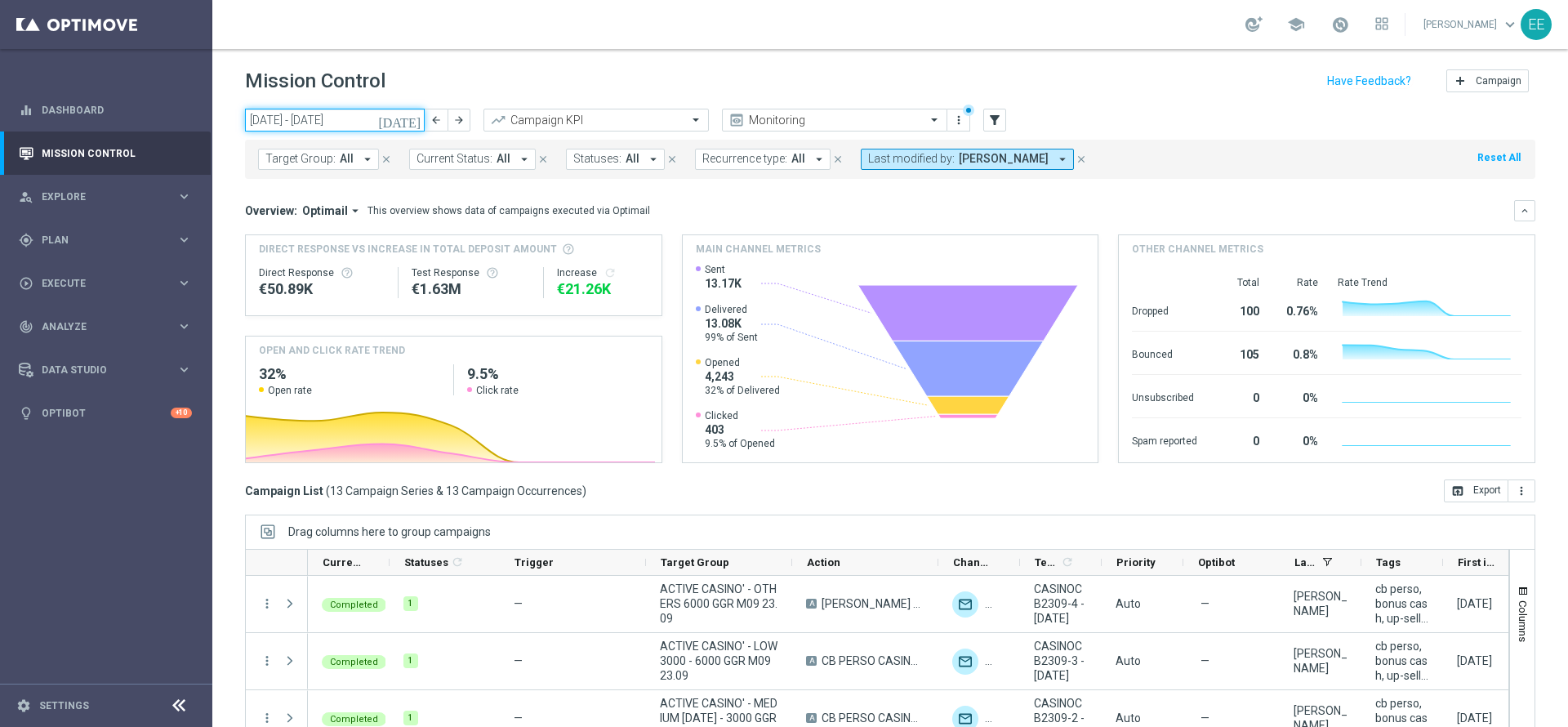
click at [322, 122] on input "[DATE] - [DATE]" at bounding box center [334, 120] width 179 height 23
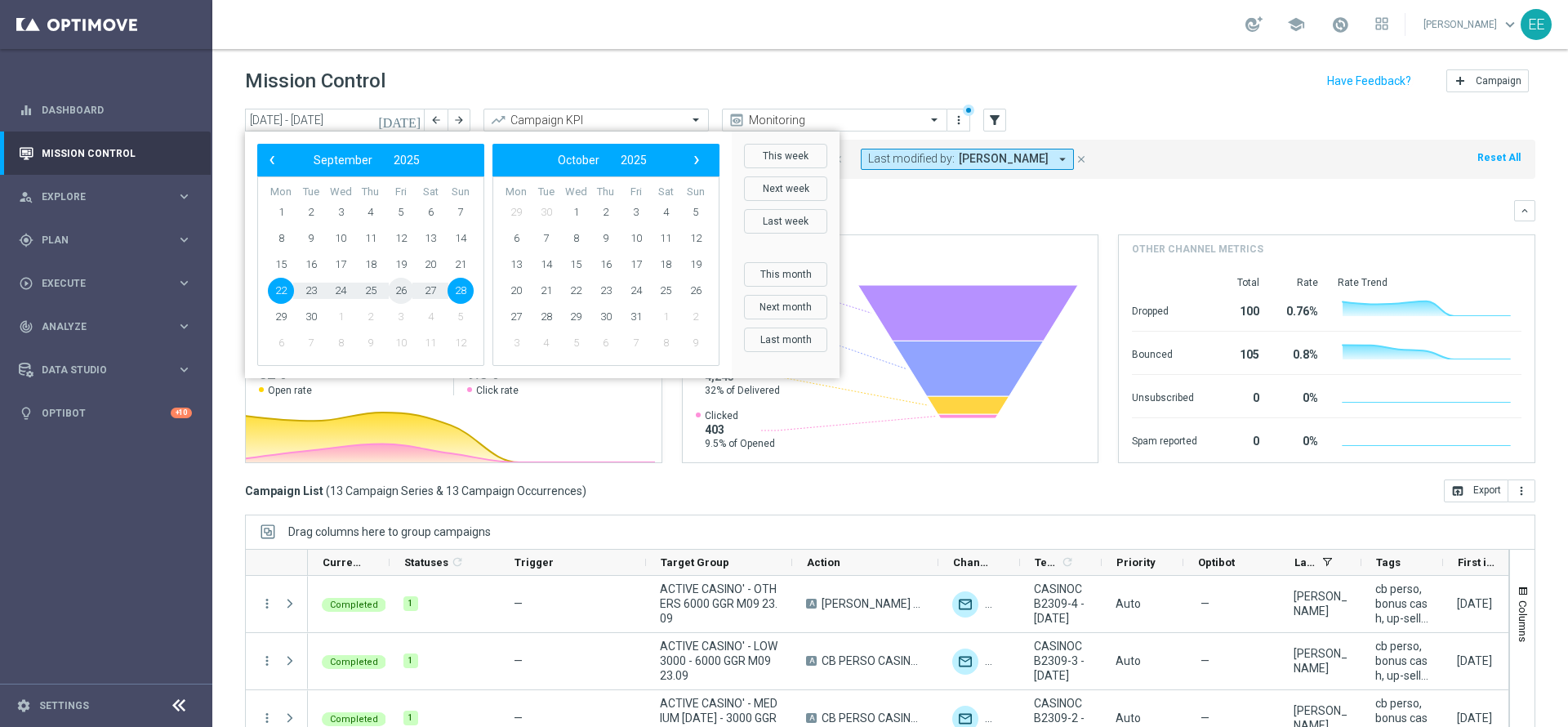
click at [402, 292] on span "26" at bounding box center [401, 291] width 26 height 26
click at [469, 294] on span "28" at bounding box center [460, 291] width 26 height 26
type input "[DATE] - [DATE]"
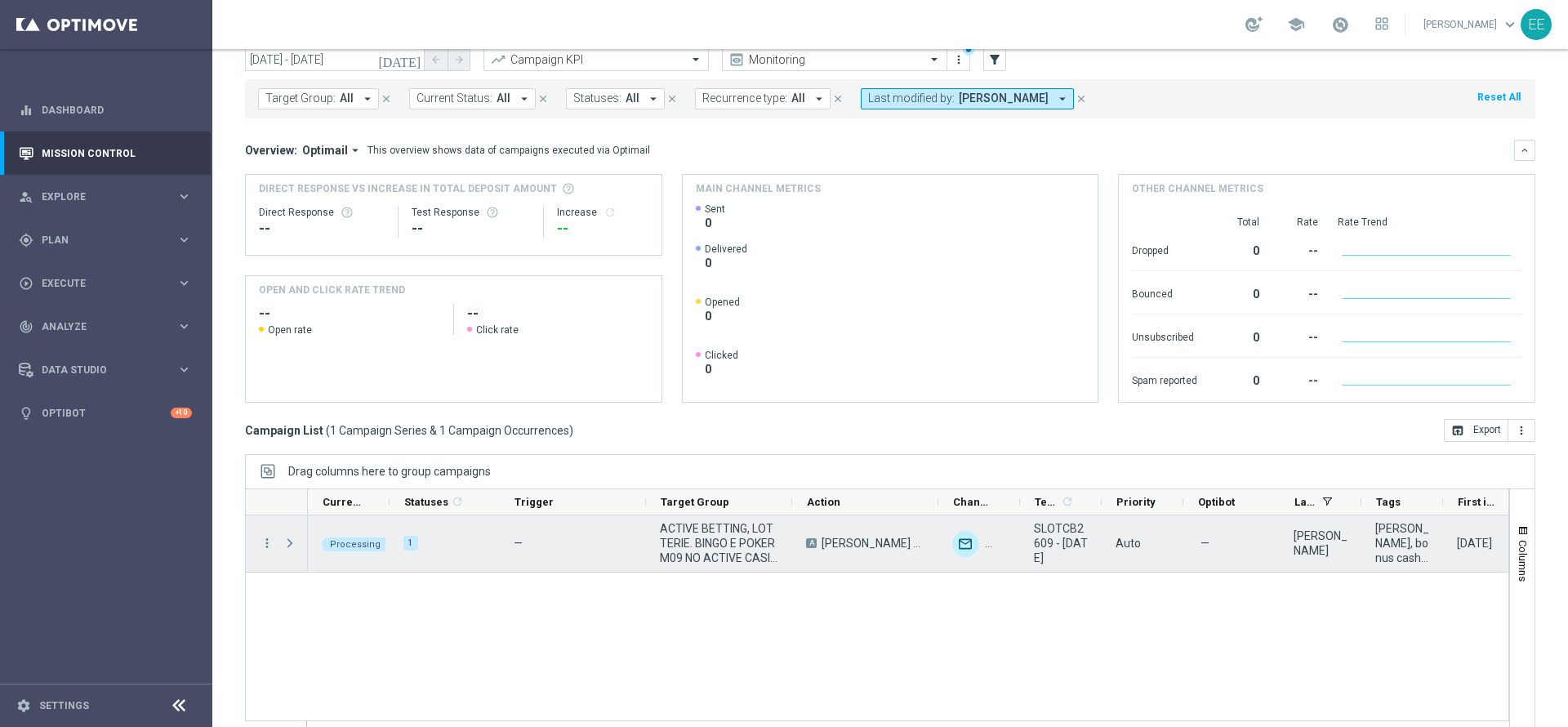
click at [288, 547] on span "Press SPACE to select this row." at bounding box center [290, 543] width 15 height 13
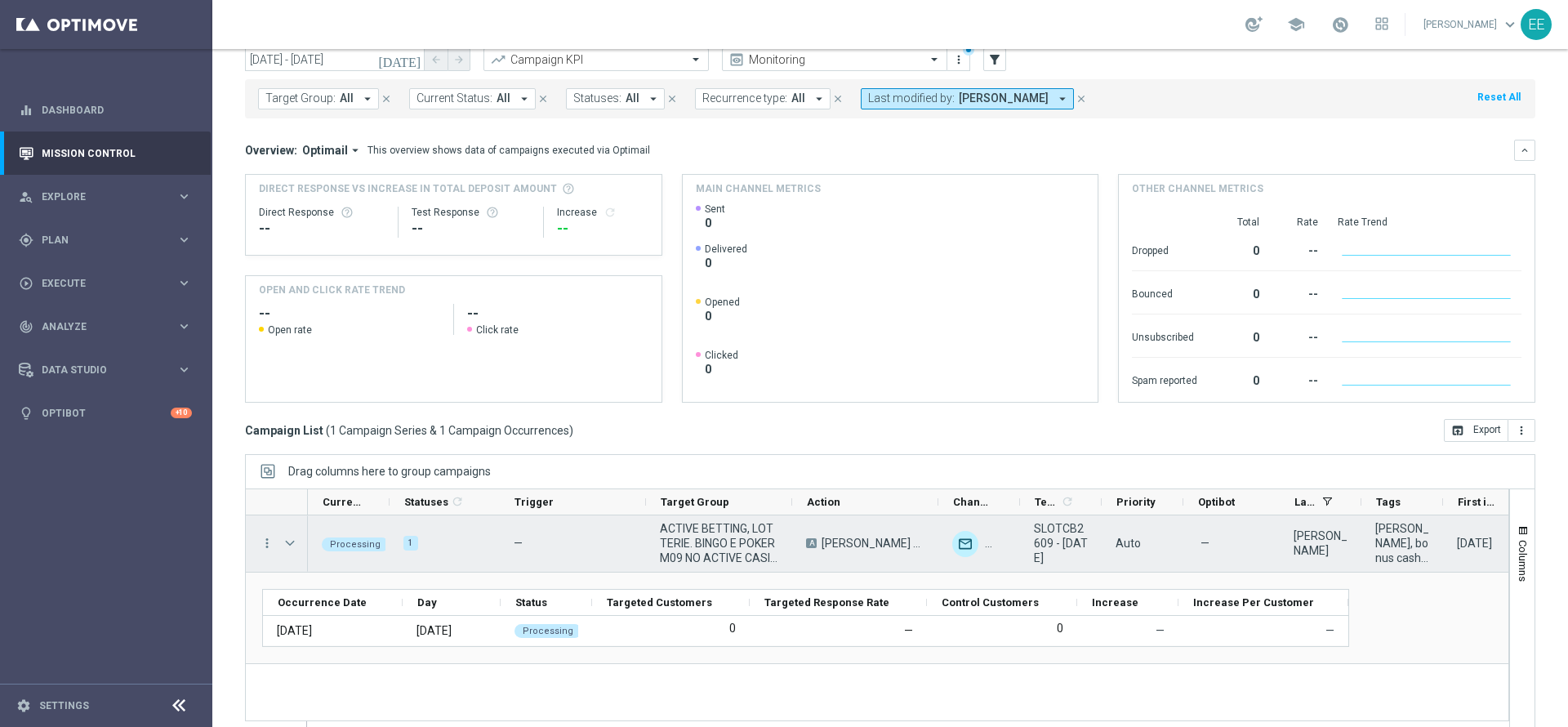
click at [288, 547] on span "Press SPACE to select this row." at bounding box center [290, 543] width 15 height 13
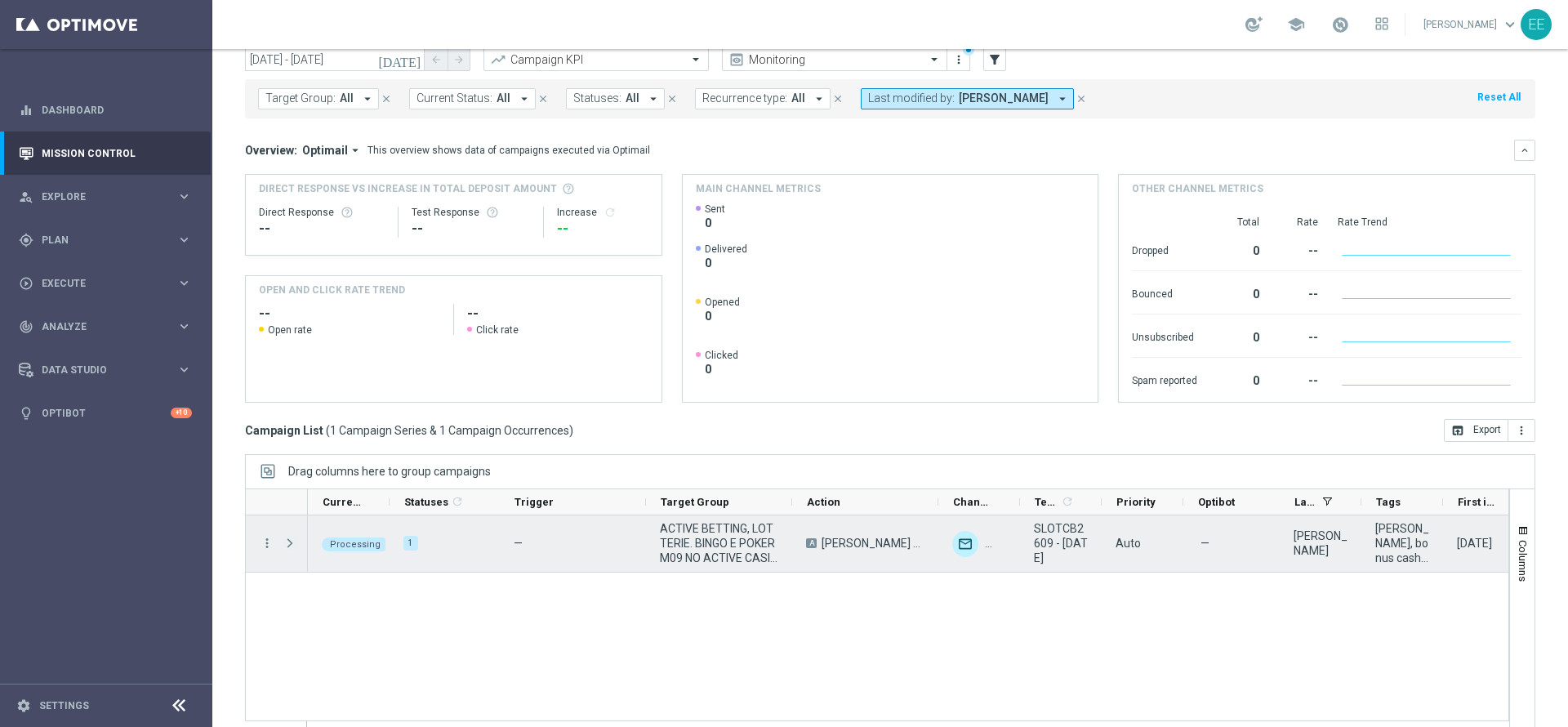
click at [288, 547] on span "Press SPACE to select this row." at bounding box center [290, 543] width 15 height 13
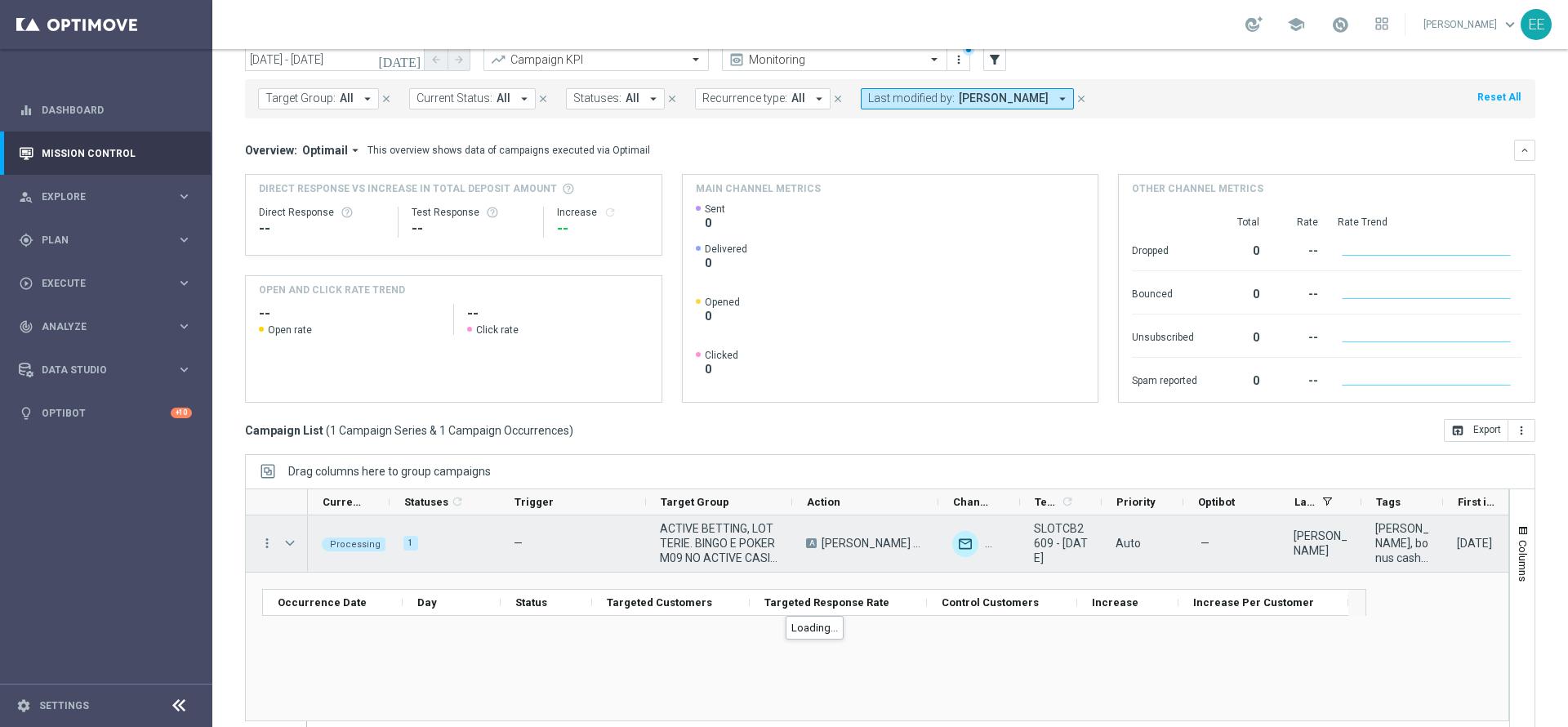
click at [288, 547] on span "Press SPACE to select this row." at bounding box center [290, 543] width 15 height 13
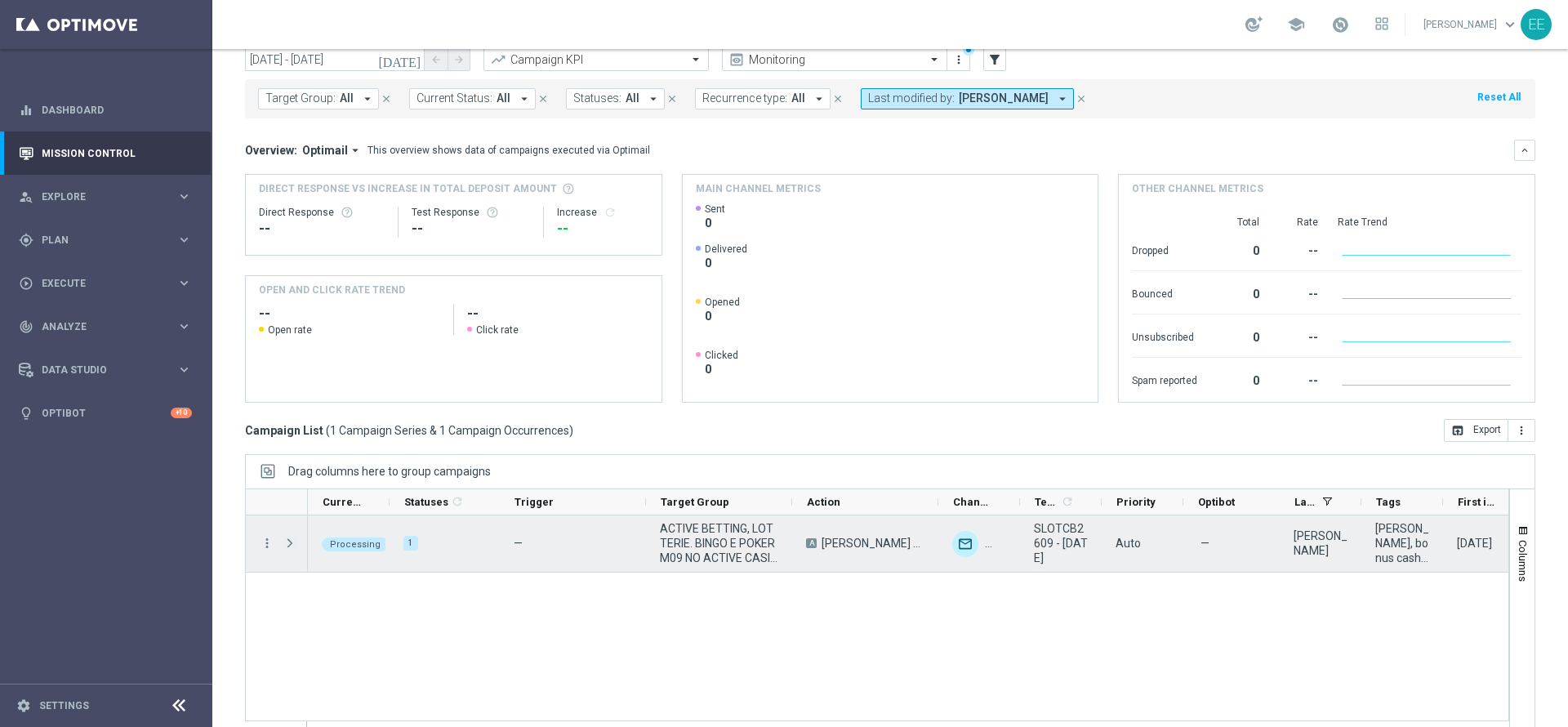
click at [288, 547] on span "Press SPACE to select this row." at bounding box center [290, 543] width 15 height 13
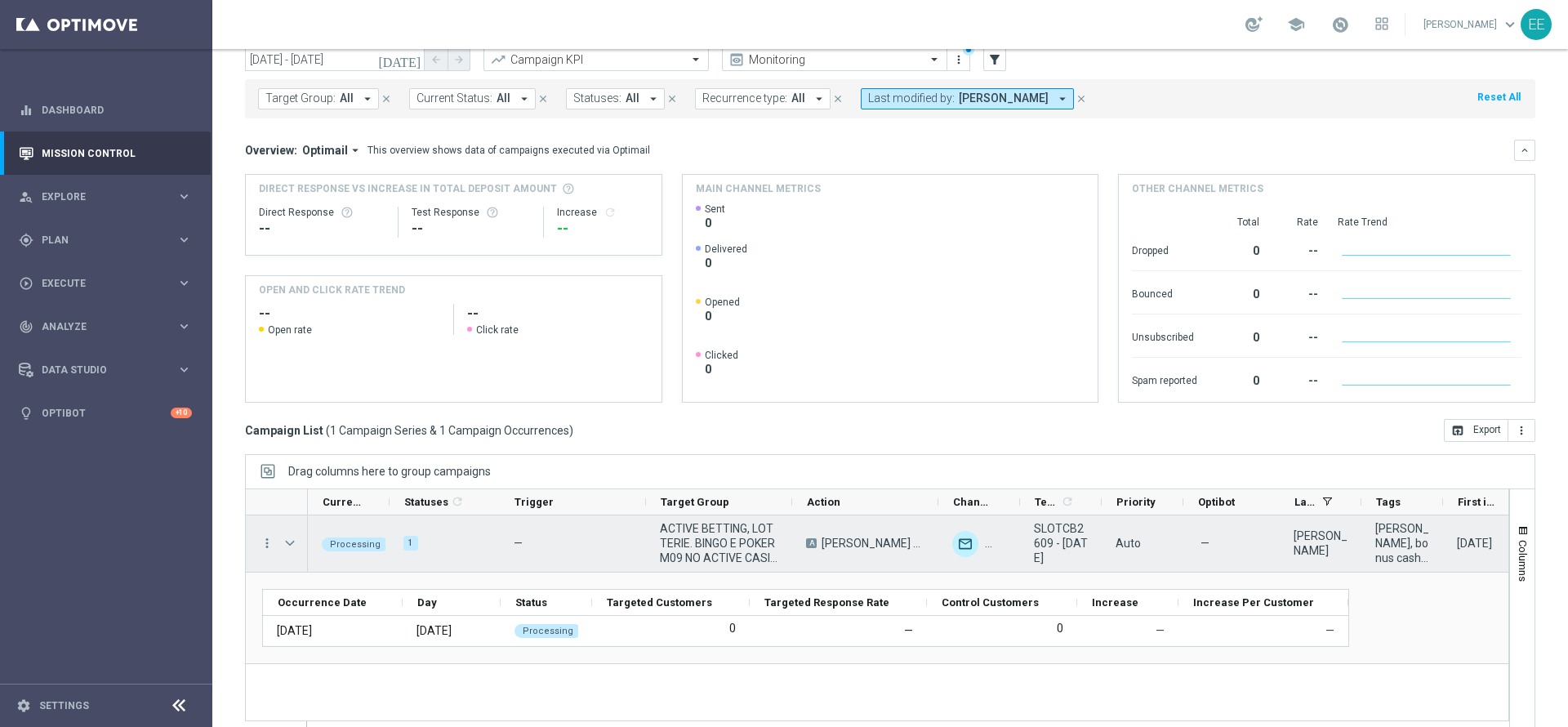
click at [288, 547] on span "Press SPACE to select this row." at bounding box center [290, 543] width 15 height 13
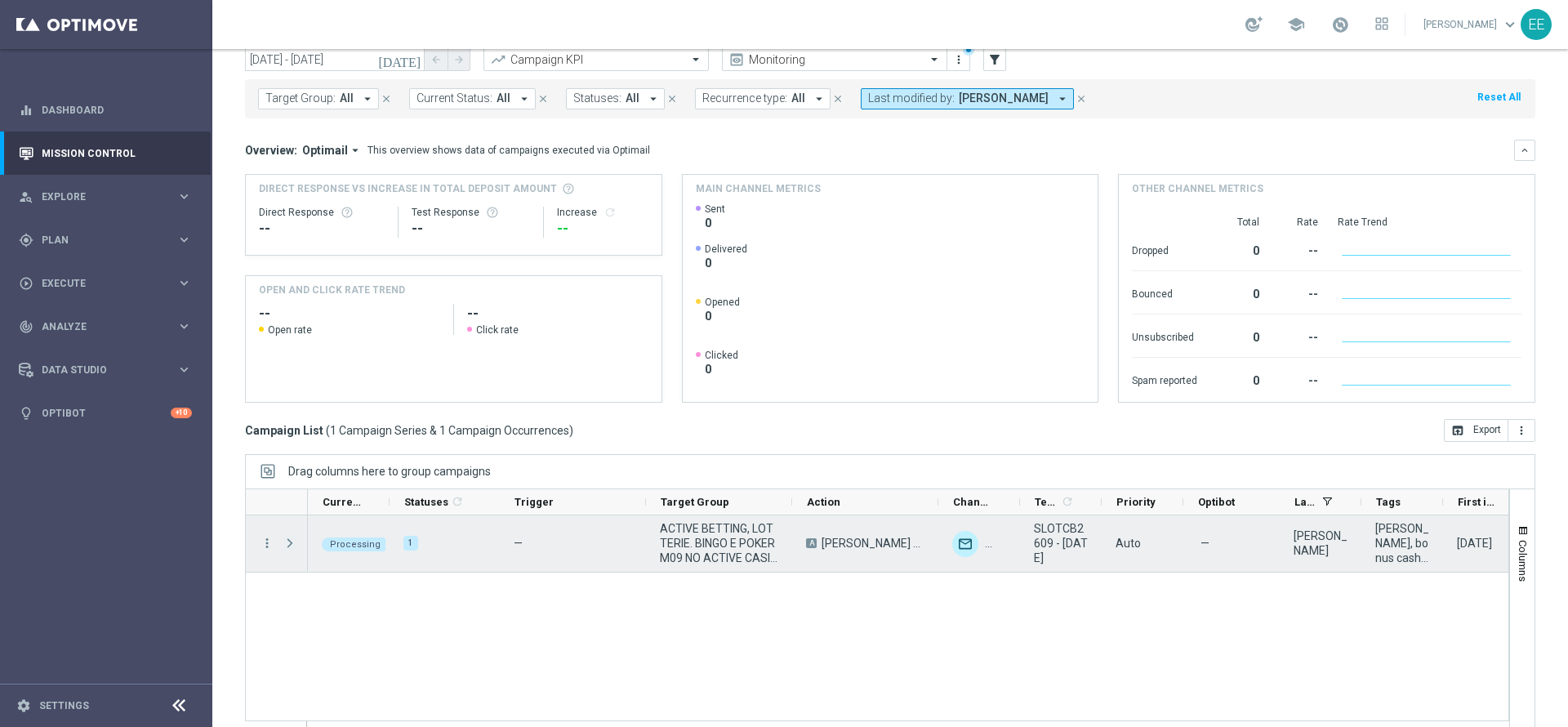
click at [288, 547] on span "Press SPACE to select this row." at bounding box center [290, 543] width 15 height 13
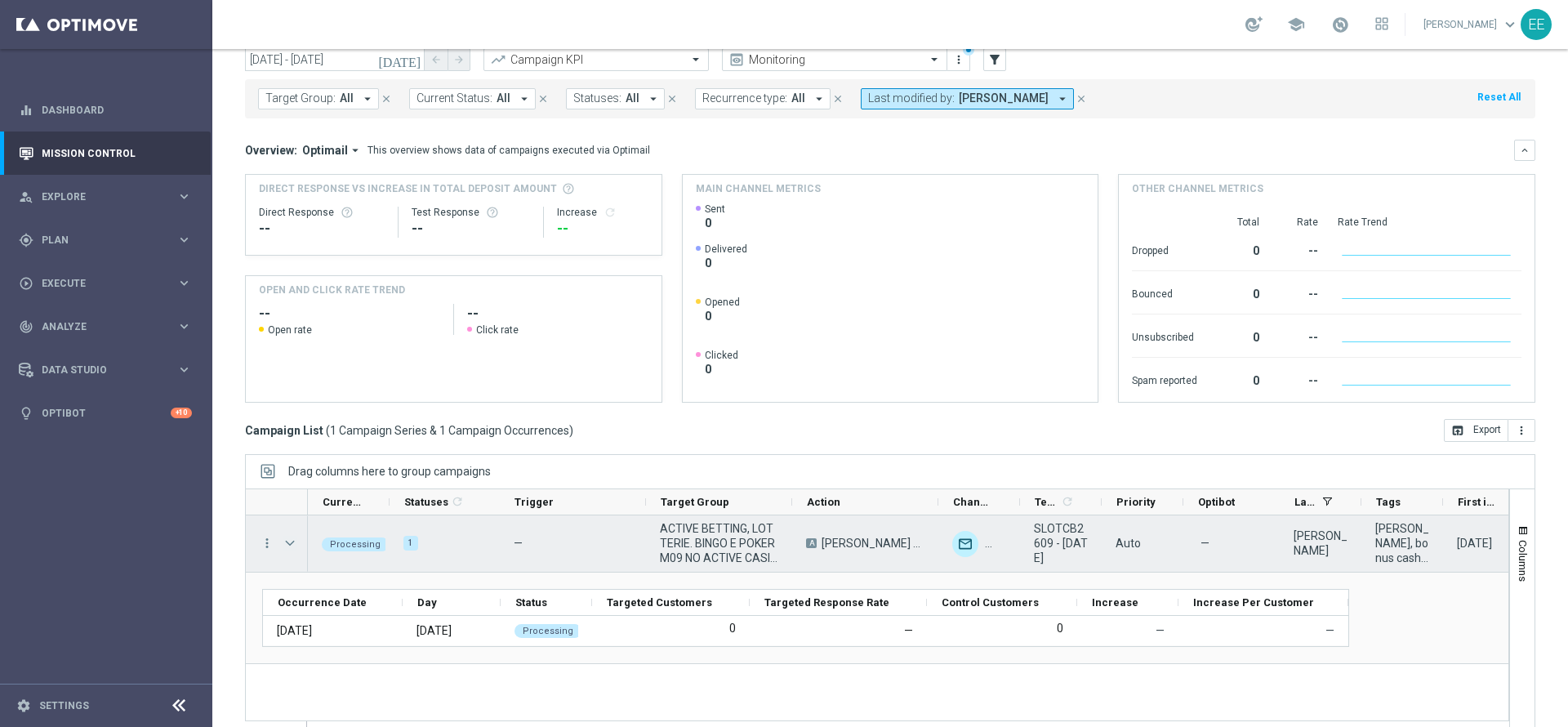
click at [292, 542] on span "Press SPACE to select this row." at bounding box center [290, 543] width 15 height 13
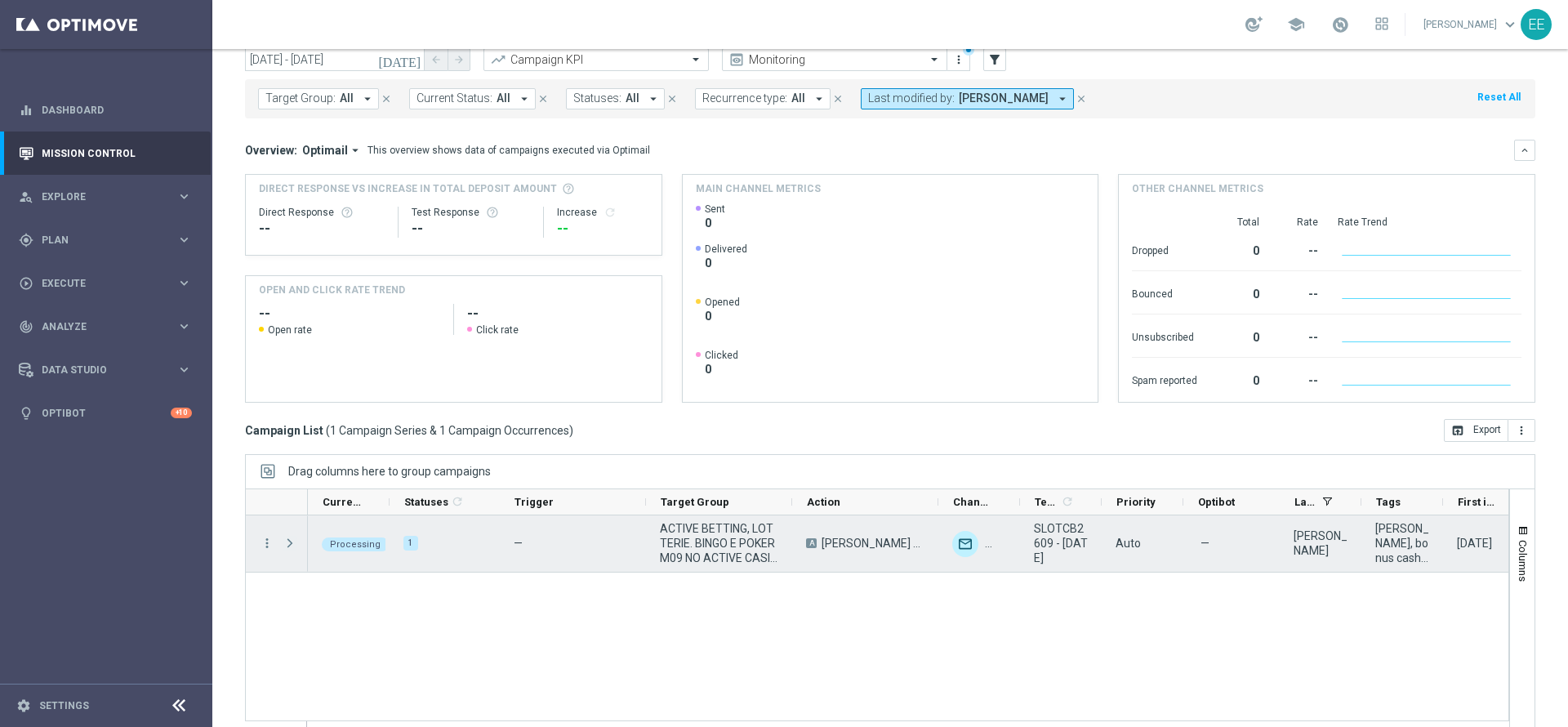
click at [292, 542] on span "Press SPACE to select this row." at bounding box center [290, 543] width 15 height 13
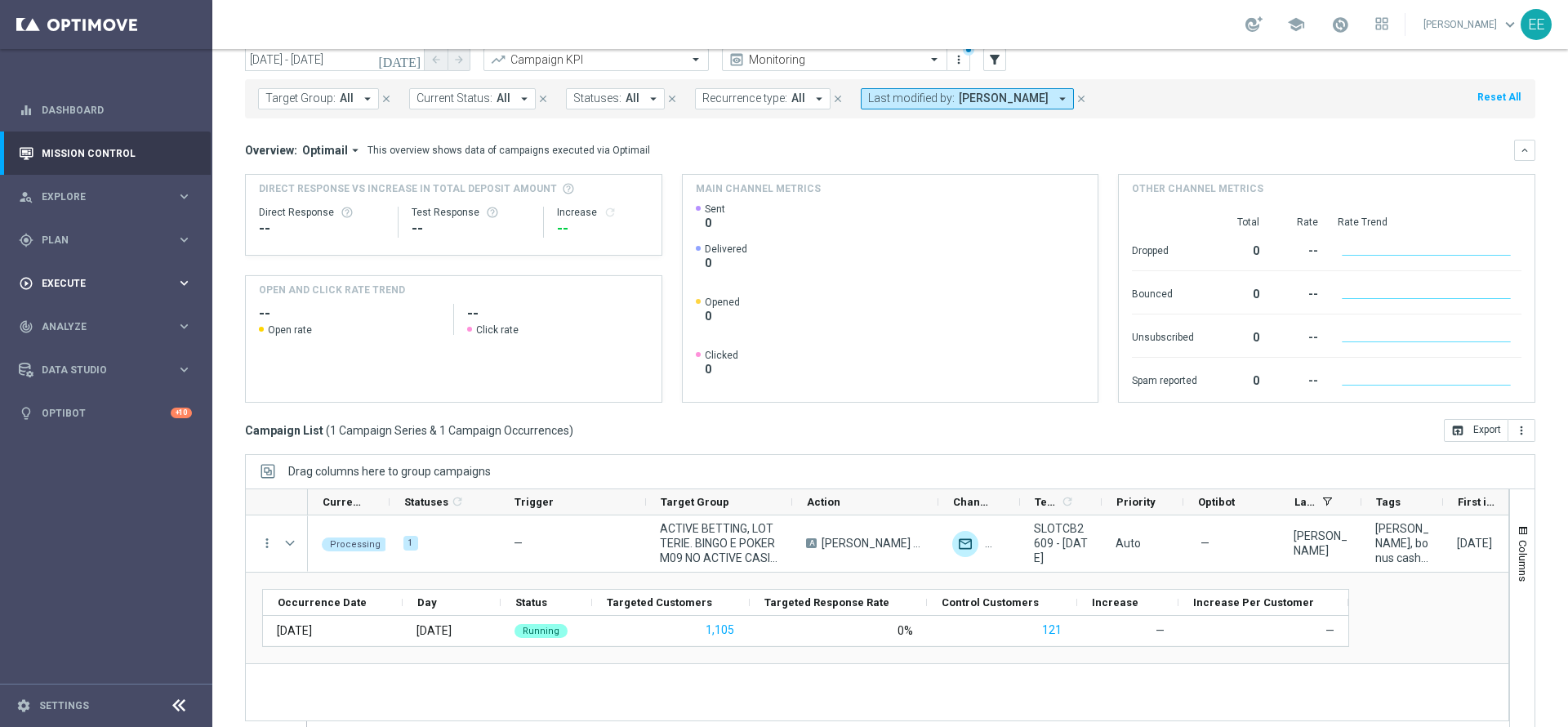
click at [82, 295] on div "play_circle_outline Execute keyboard_arrow_right" at bounding box center [105, 283] width 211 height 43
click at [97, 247] on div "gps_fixed Plan keyboard_arrow_right" at bounding box center [105, 240] width 211 height 43
click at [94, 275] on link "Target Groups" at bounding box center [106, 274] width 127 height 13
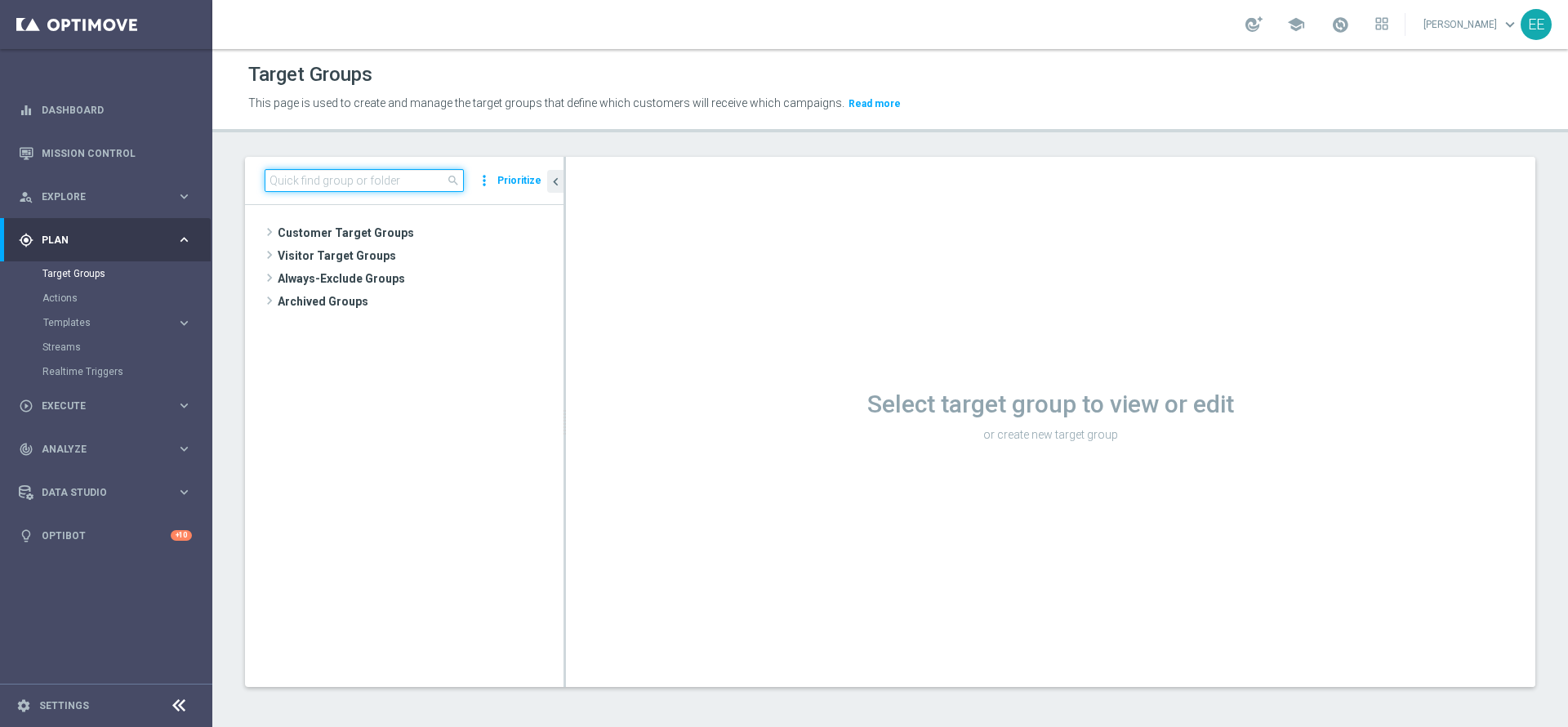
click at [334, 184] on input at bounding box center [364, 181] width 199 height 23
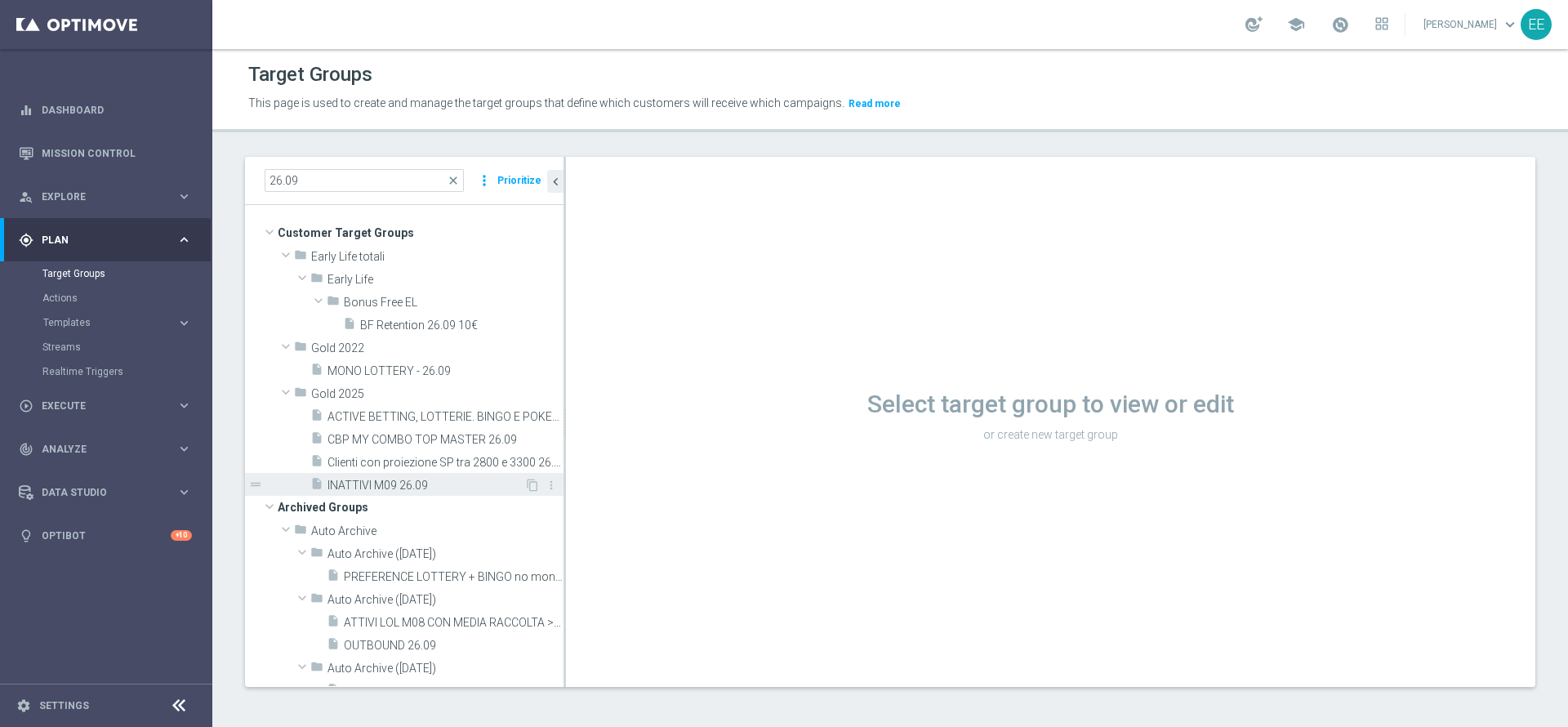
click at [384, 483] on span "INATTIVI M09 26.09" at bounding box center [426, 485] width 197 height 14
click at [422, 494] on div "insert_drive_file INATTIVI M09 26.09" at bounding box center [417, 485] width 214 height 23
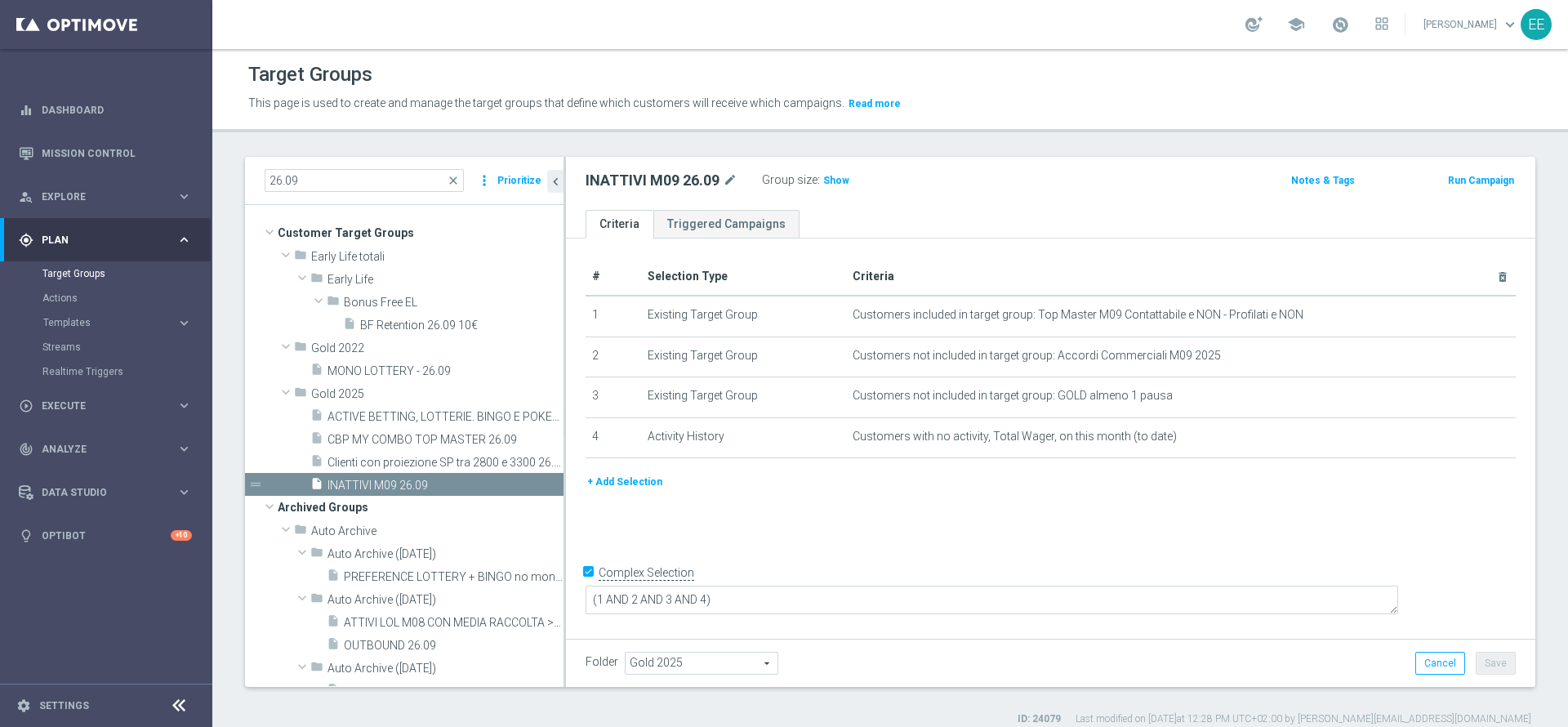
click at [1351, 34] on link at bounding box center [1341, 26] width 21 height 26
click at [1351, 34] on link "Last available data: 25 Sep 2025 Batch process completed successfully check_cir…" at bounding box center [1341, 26] width 21 height 26
click at [842, 176] on span "Show" at bounding box center [836, 180] width 26 height 12
click at [410, 179] on input "26.09" at bounding box center [364, 181] width 199 height 23
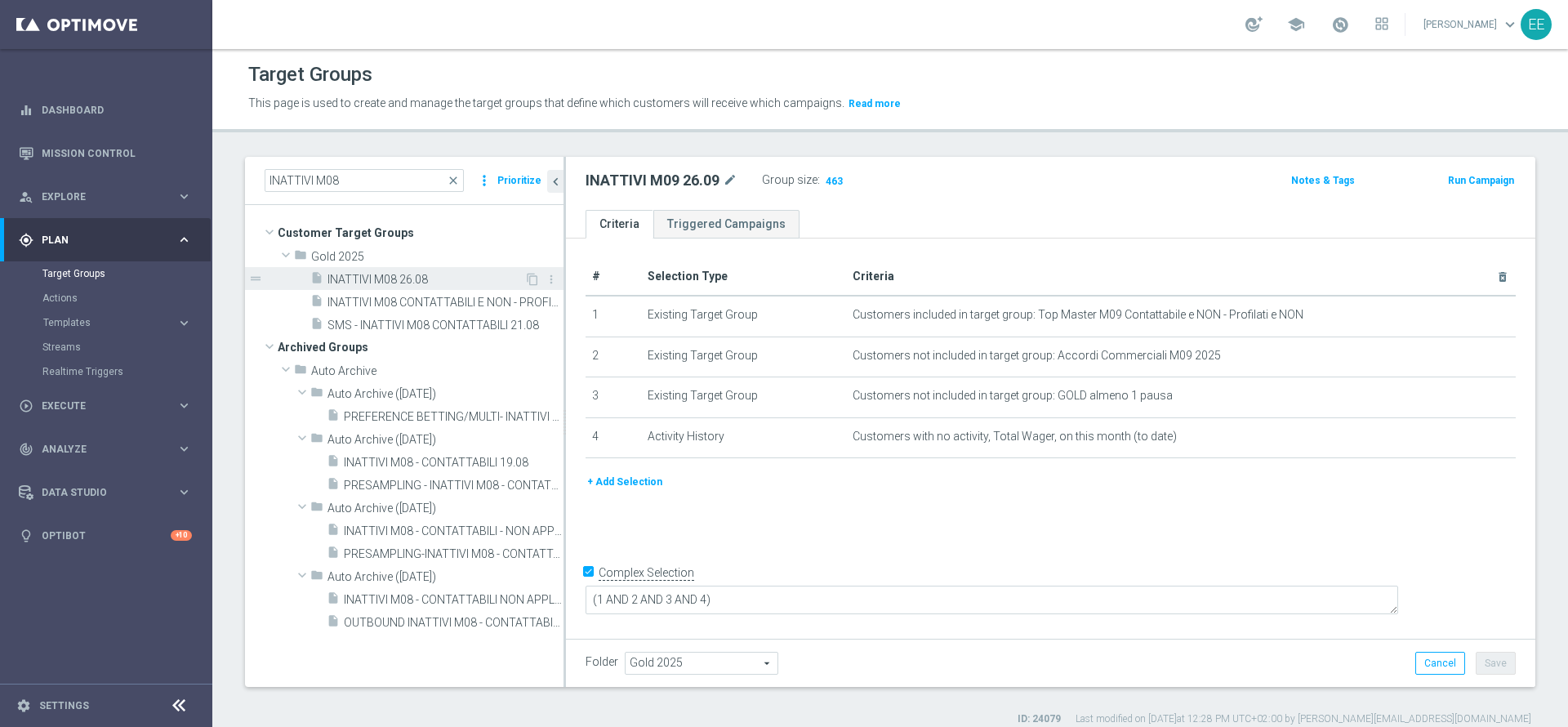
click at [443, 285] on span "INATTIVI M08 26.08" at bounding box center [426, 280] width 197 height 14
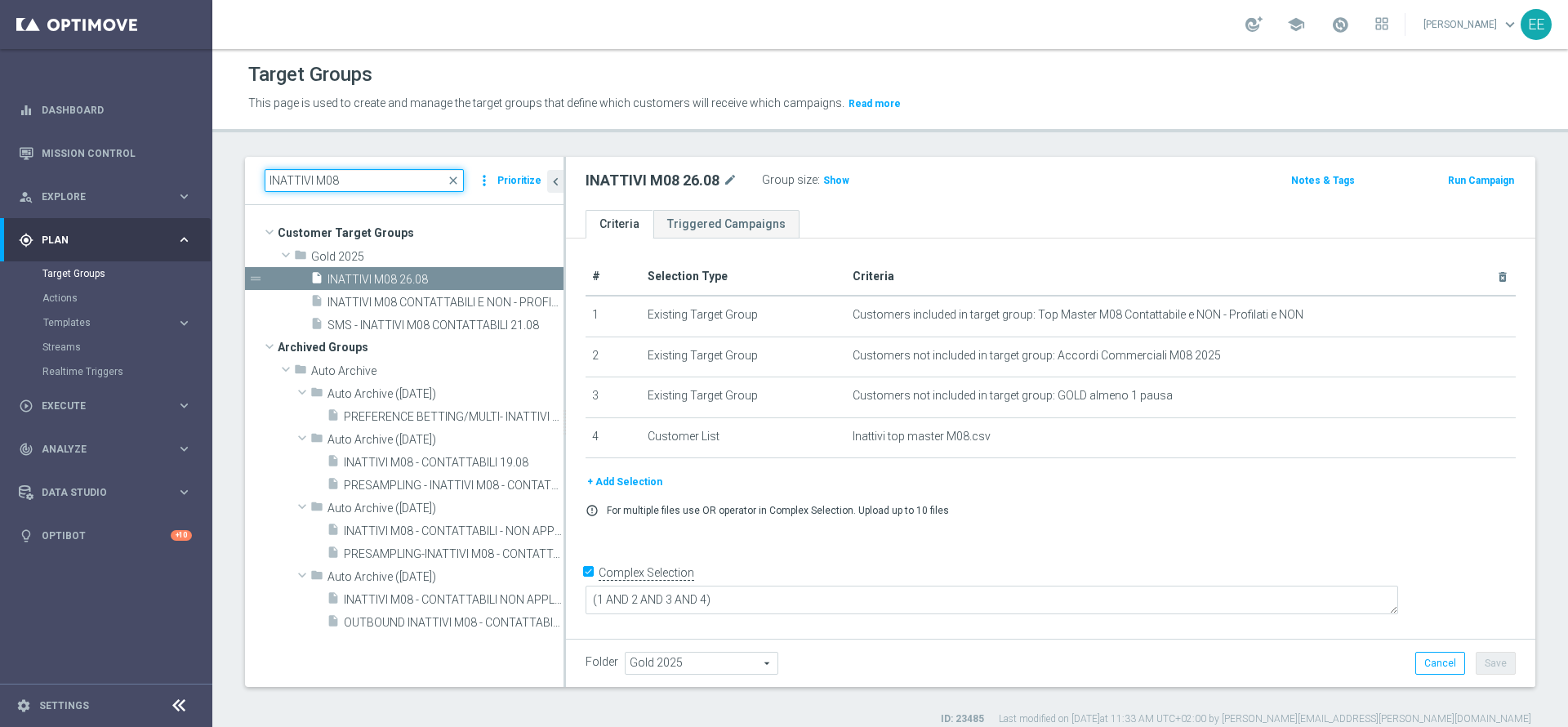
click at [388, 189] on input "INATTIVI M08" at bounding box center [364, 181] width 199 height 23
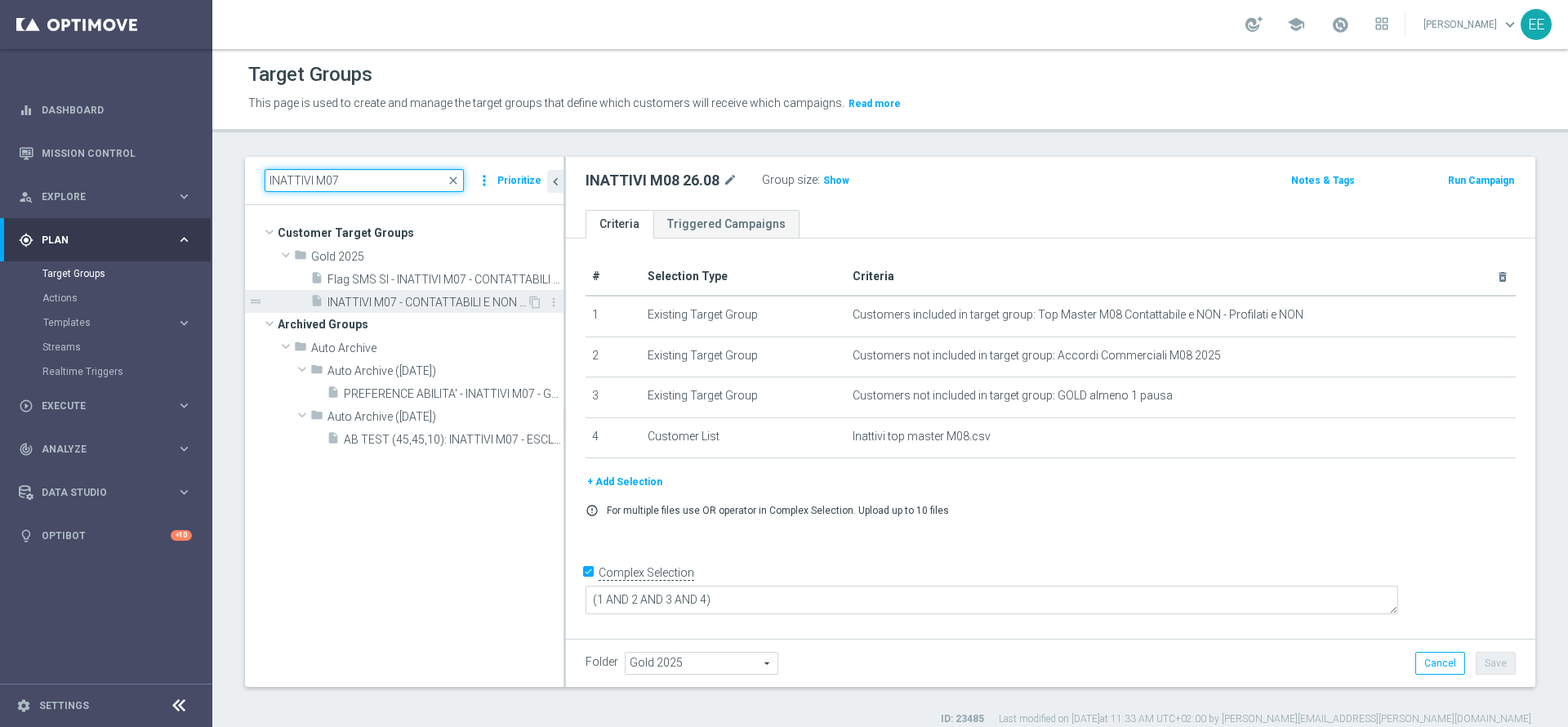
type input "INATTIVI M07"
click at [417, 300] on span "INATTIVI M07 - CONTATTABILI E NON - PROFILATI E NON 24.07" at bounding box center [427, 303] width 199 height 14
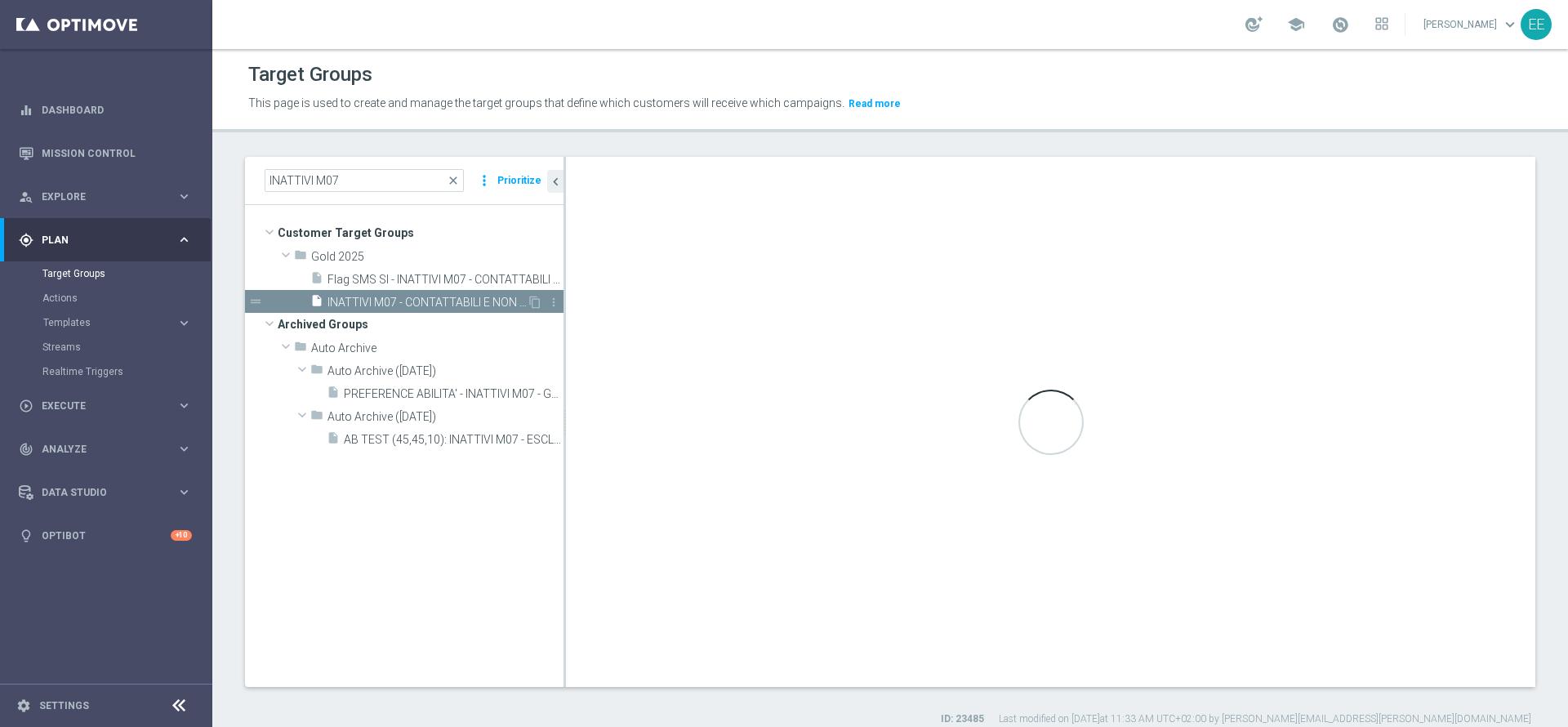
checkbox input "false"
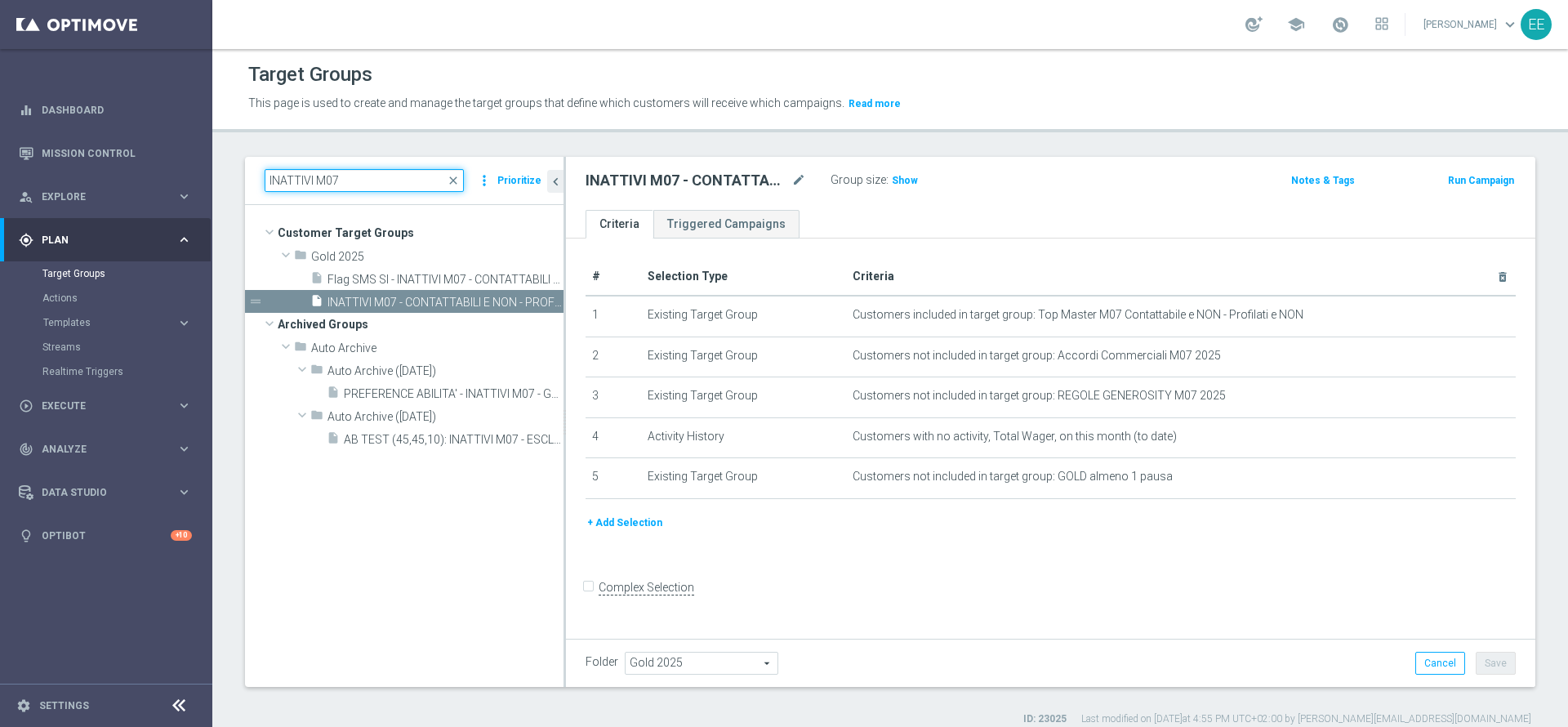
click at [360, 182] on input "INATTIVI M07" at bounding box center [364, 181] width 199 height 23
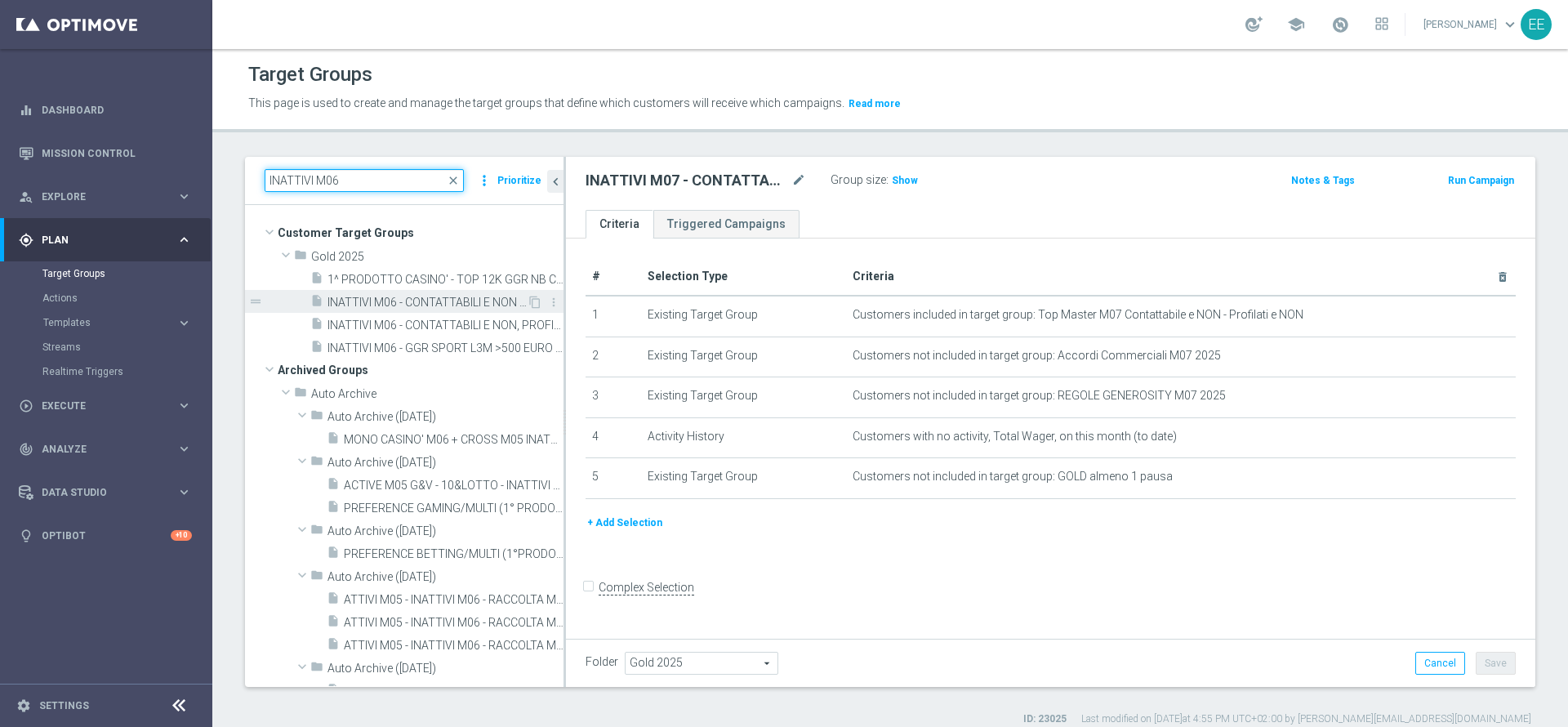
type input "INATTIVI M06"
click at [377, 303] on span "INATTIVI M06 - CONTATTABILI E NON 16.06" at bounding box center [427, 303] width 199 height 14
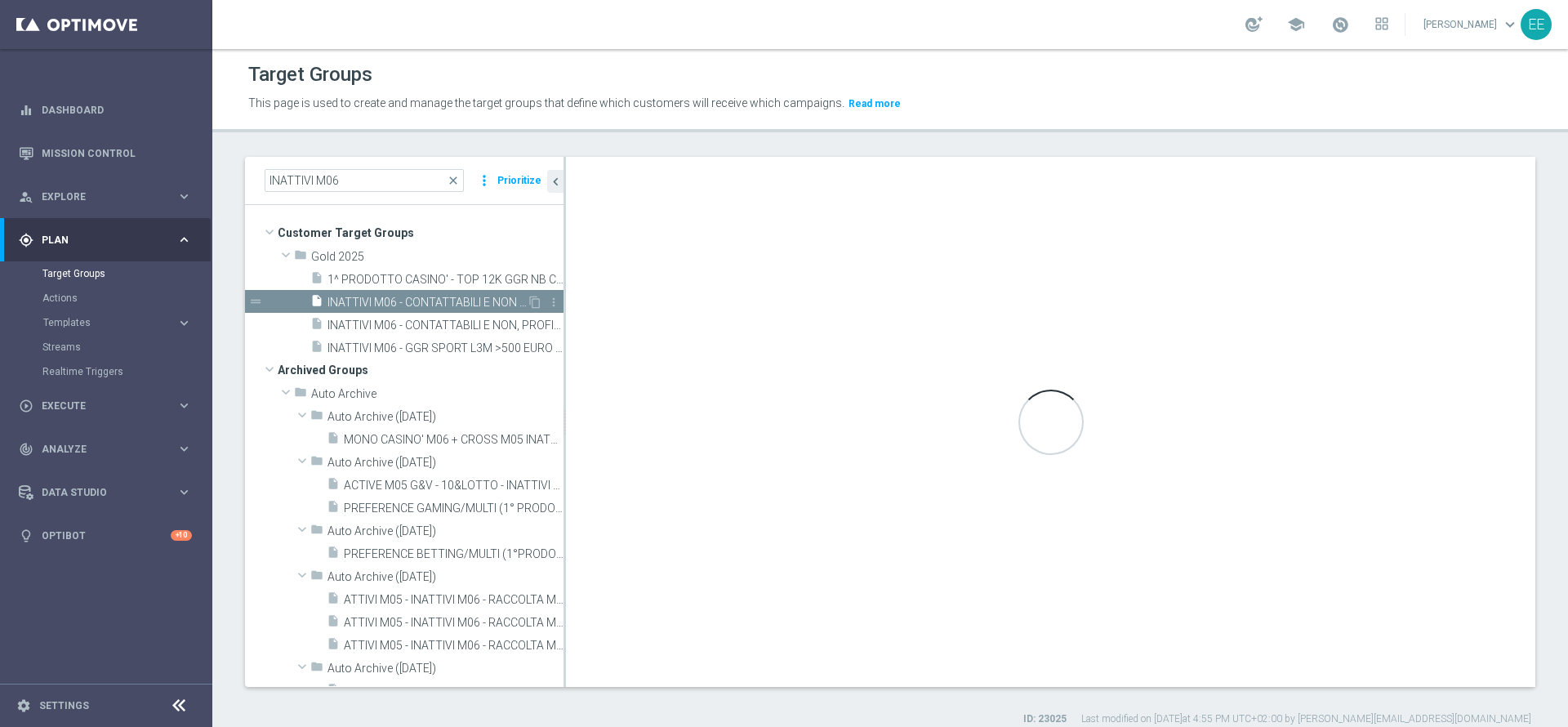
checkbox input "true"
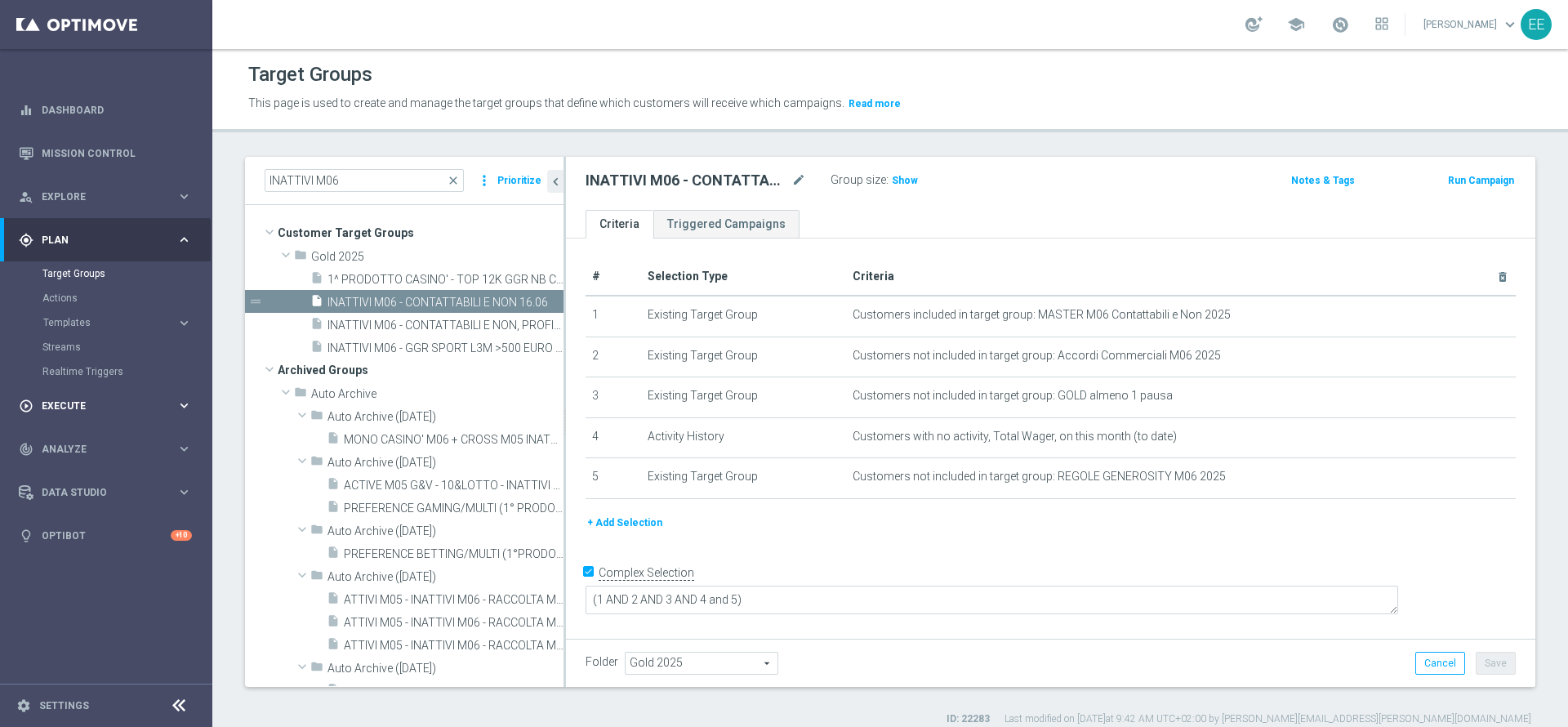
click at [70, 406] on span "Execute" at bounding box center [108, 406] width 135 height 10
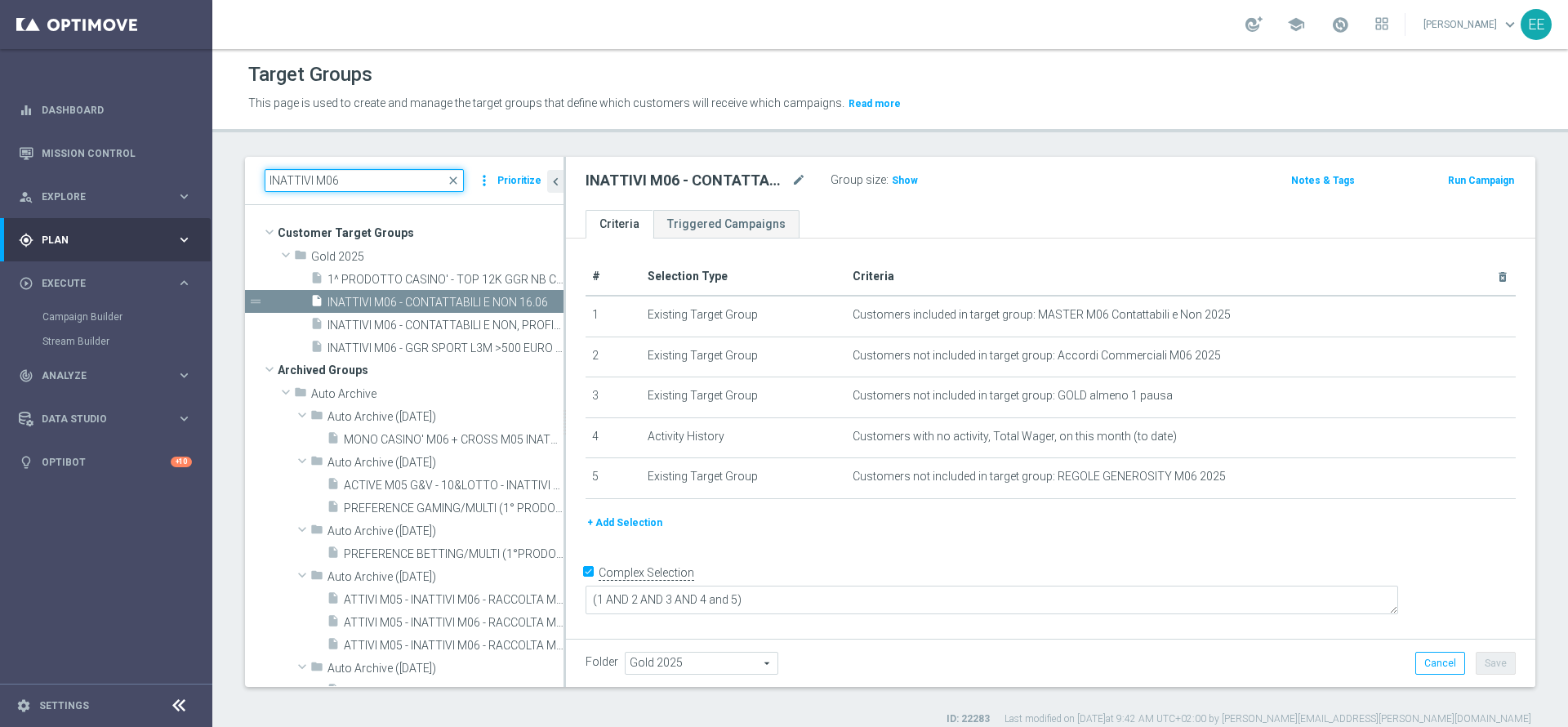
click at [363, 174] on input "INATTIVI M06" at bounding box center [364, 181] width 199 height 23
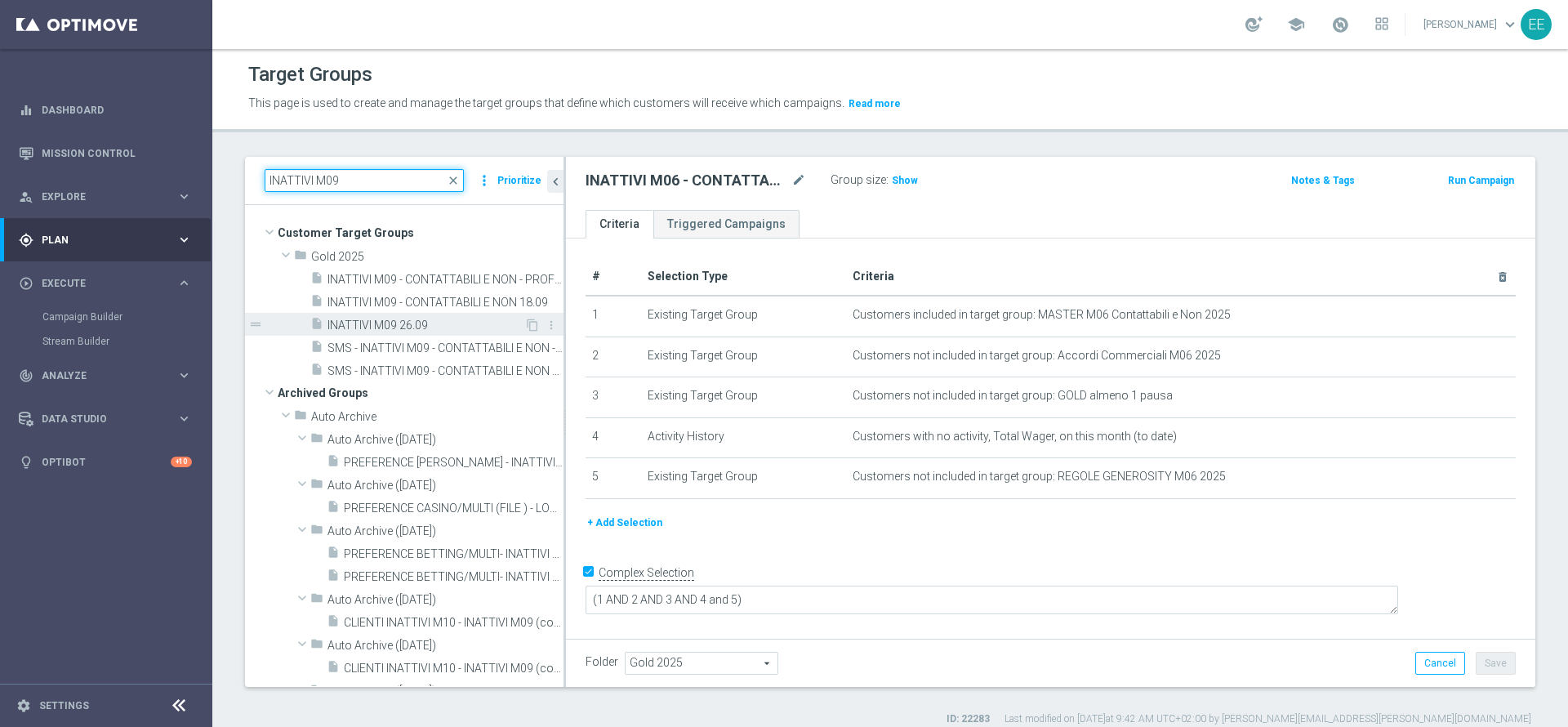
type input "INATTIVI M09"
click at [381, 328] on span "INATTIVI M09 26.09" at bounding box center [426, 325] width 197 height 14
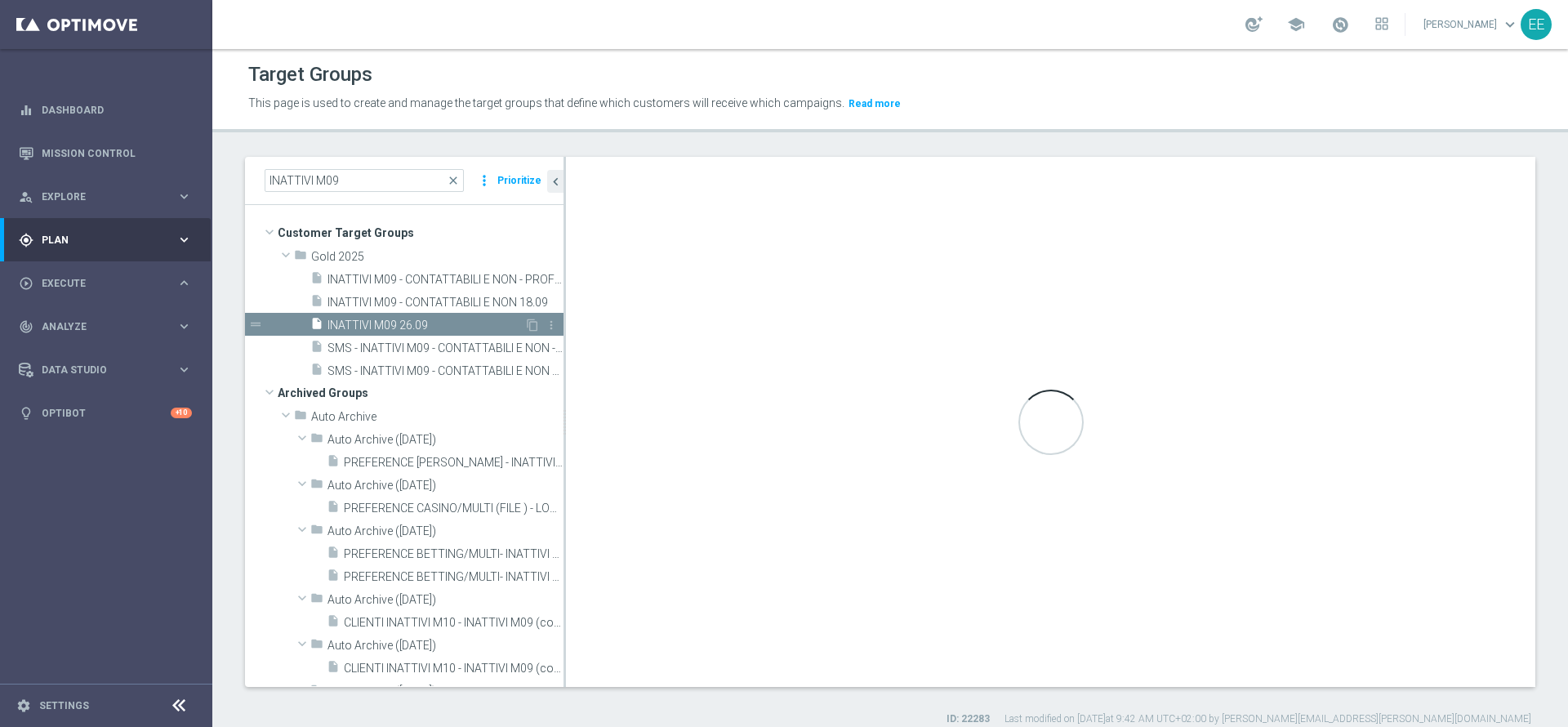
type textarea "(1 AND 2 AND 3 AND 4)"
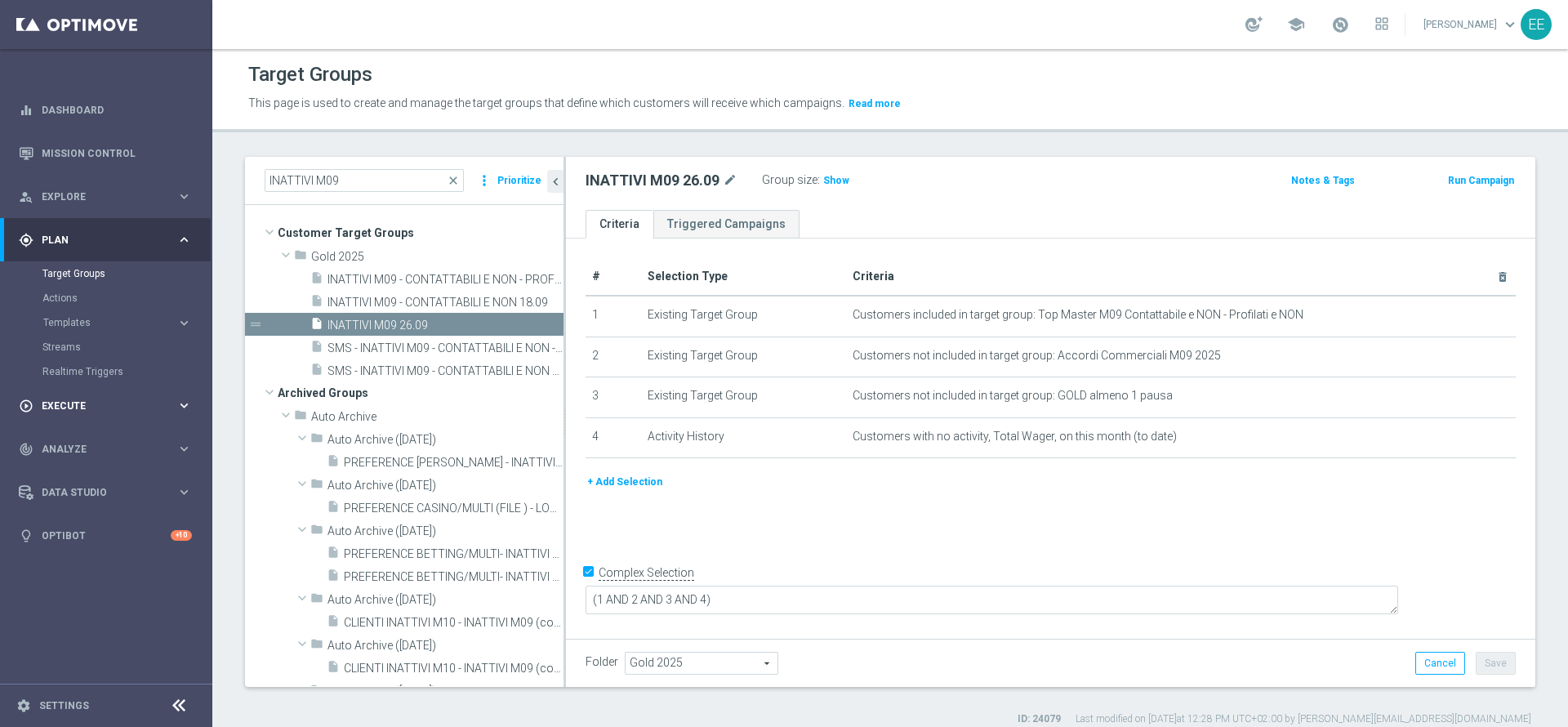
click at [73, 408] on span "Execute" at bounding box center [108, 406] width 135 height 10
click at [98, 312] on link "Campaign Builder" at bounding box center [106, 317] width 127 height 13
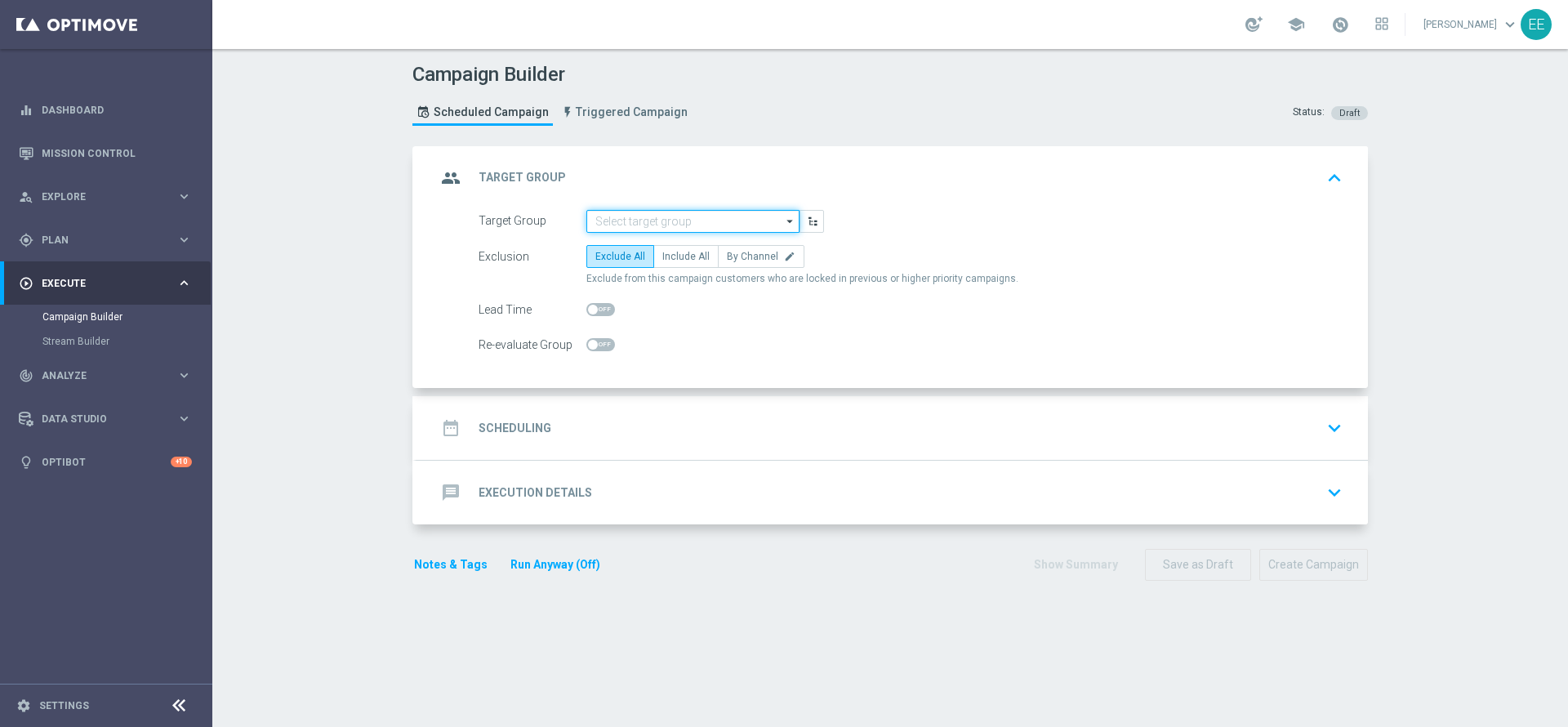
click at [670, 212] on input at bounding box center [693, 222] width 213 height 23
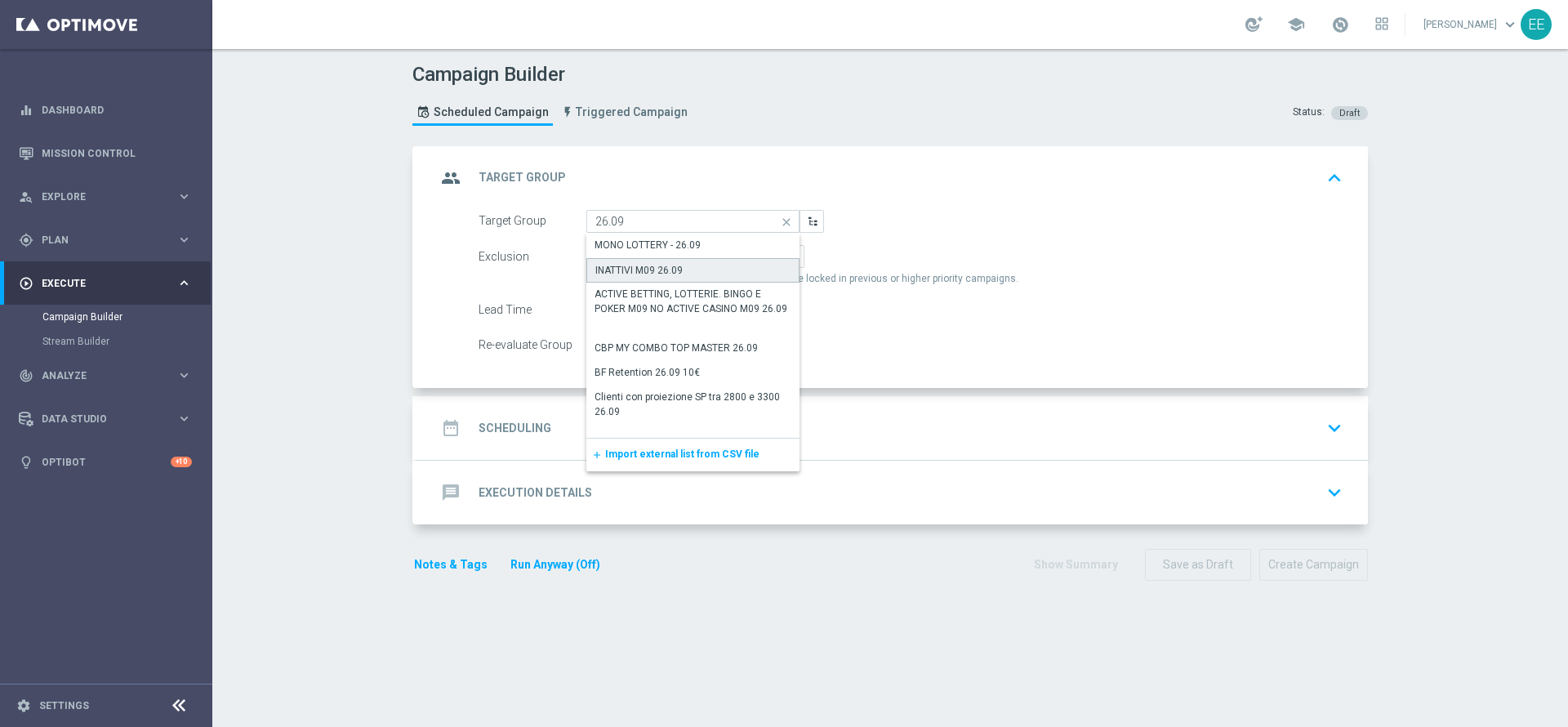
click at [684, 277] on div "INATTIVI M09 26.09" at bounding box center [693, 270] width 213 height 25
type input "INATTIVI M09 26.09"
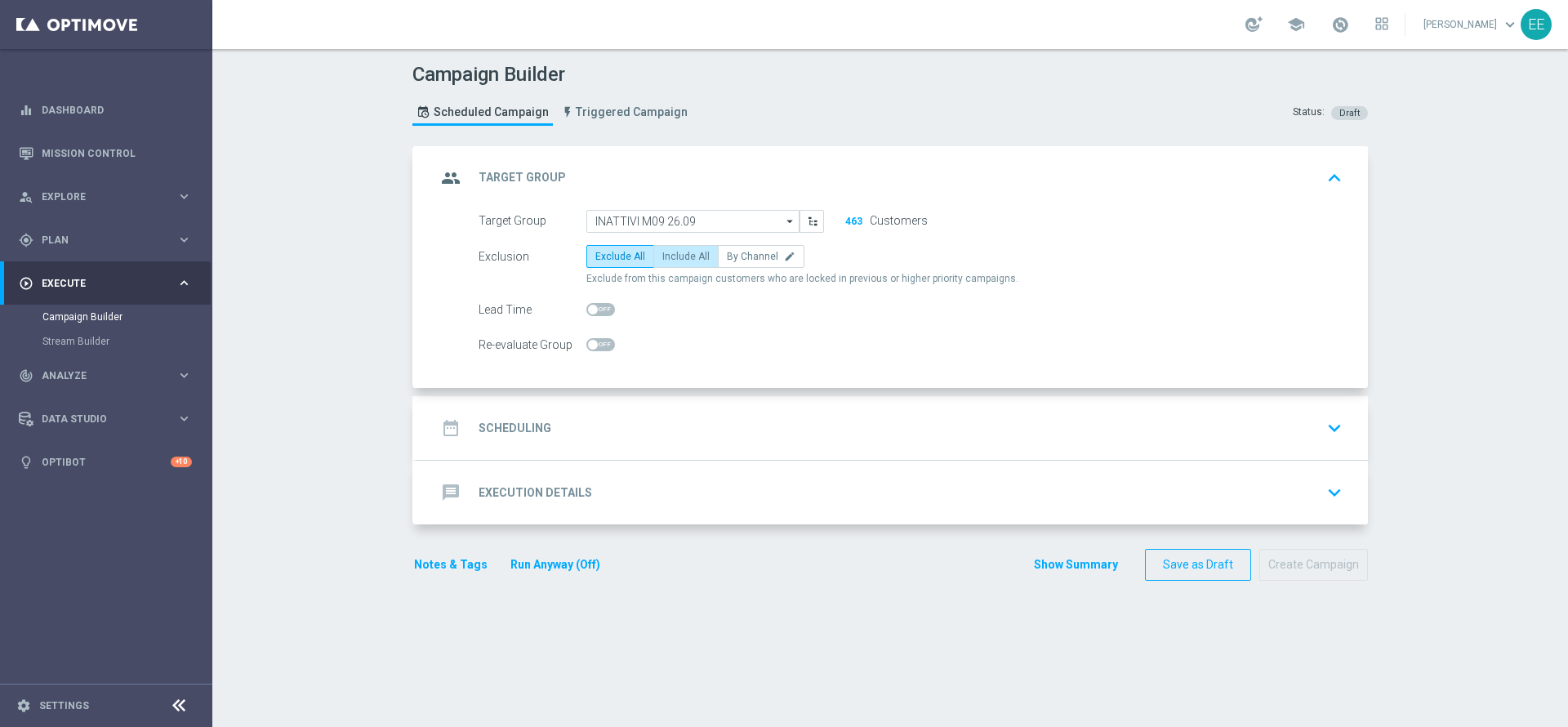
click at [687, 260] on span "Include All" at bounding box center [685, 256] width 47 height 12
click at [673, 260] on input "Include All" at bounding box center [667, 259] width 11 height 11
radio input "true"
click at [653, 423] on div "date_range Scheduling keyboard_arrow_down" at bounding box center [893, 428] width 913 height 31
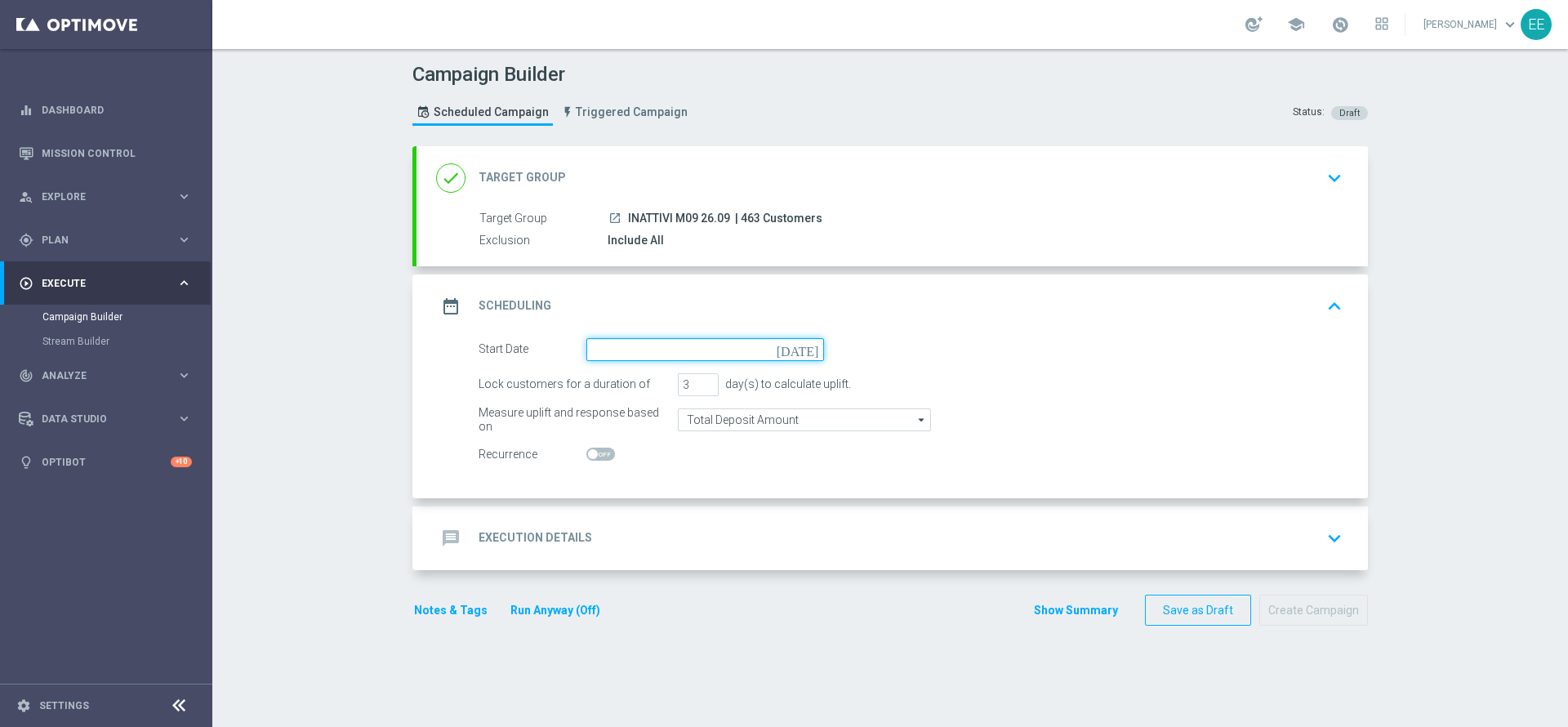
click at [663, 350] on input at bounding box center [705, 350] width 238 height 23
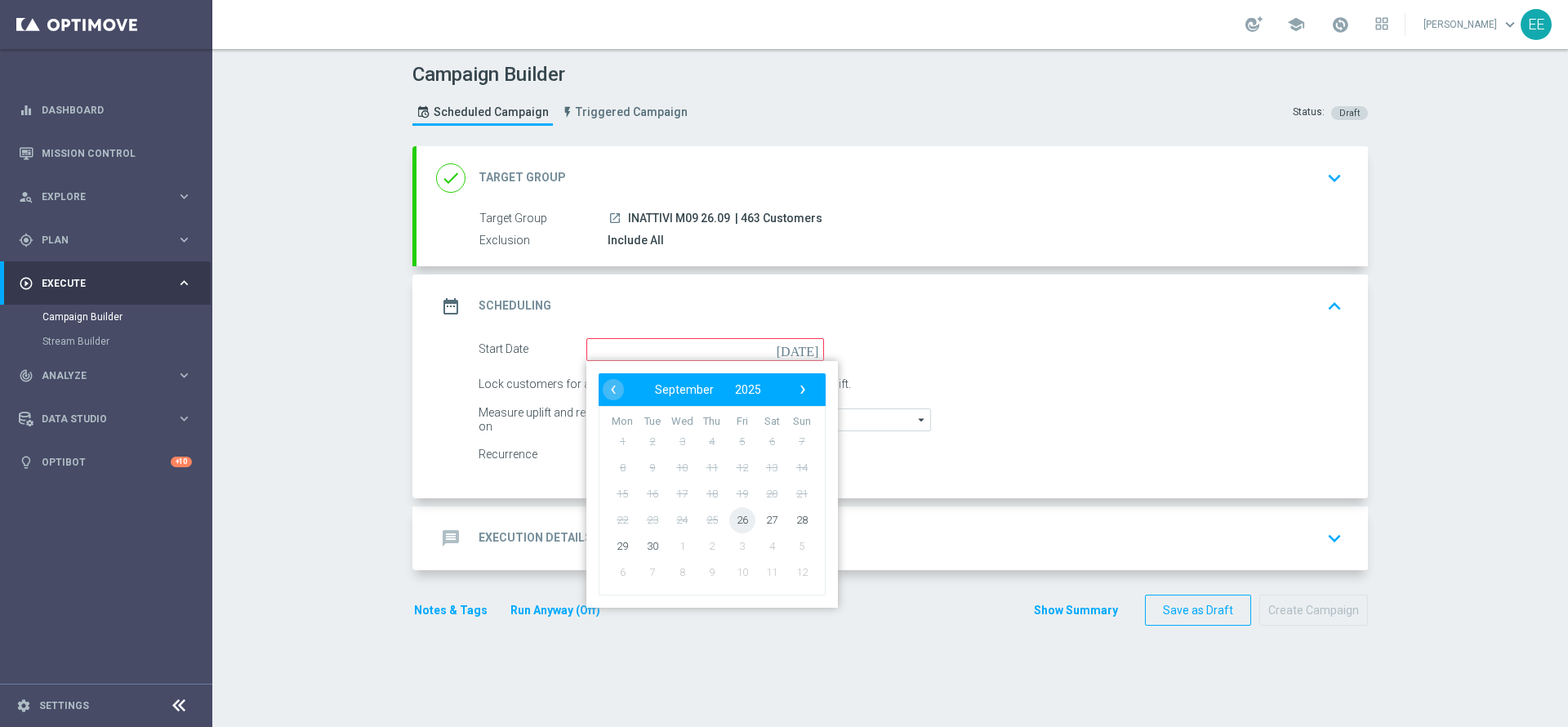
click at [729, 514] on span "26" at bounding box center [742, 520] width 26 height 26
type input "26 Sep 2025"
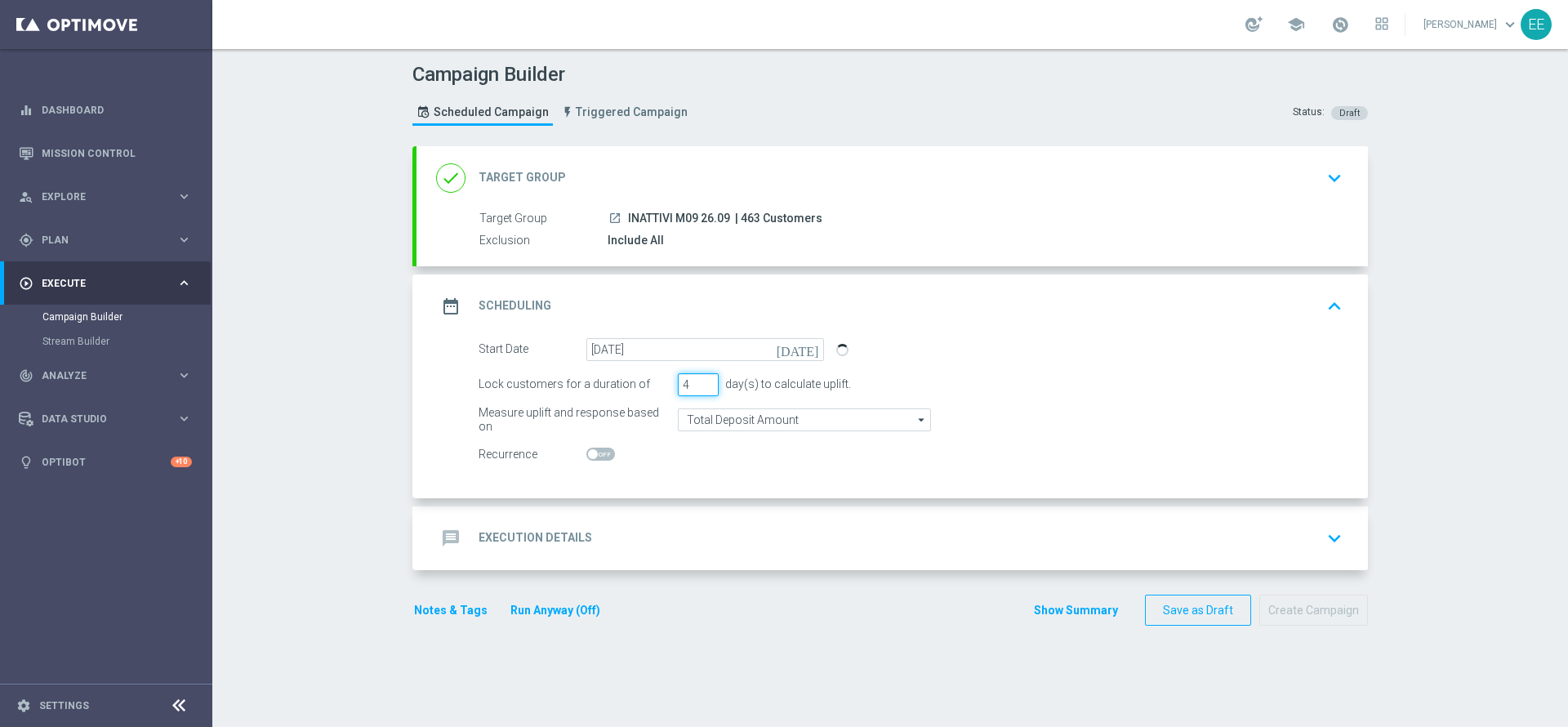
click at [700, 383] on input "4" at bounding box center [698, 385] width 41 height 23
type input "5"
click at [700, 383] on input "5" at bounding box center [698, 385] width 41 height 23
click at [693, 528] on div "message Execution Details keyboard_arrow_down" at bounding box center [893, 538] width 913 height 31
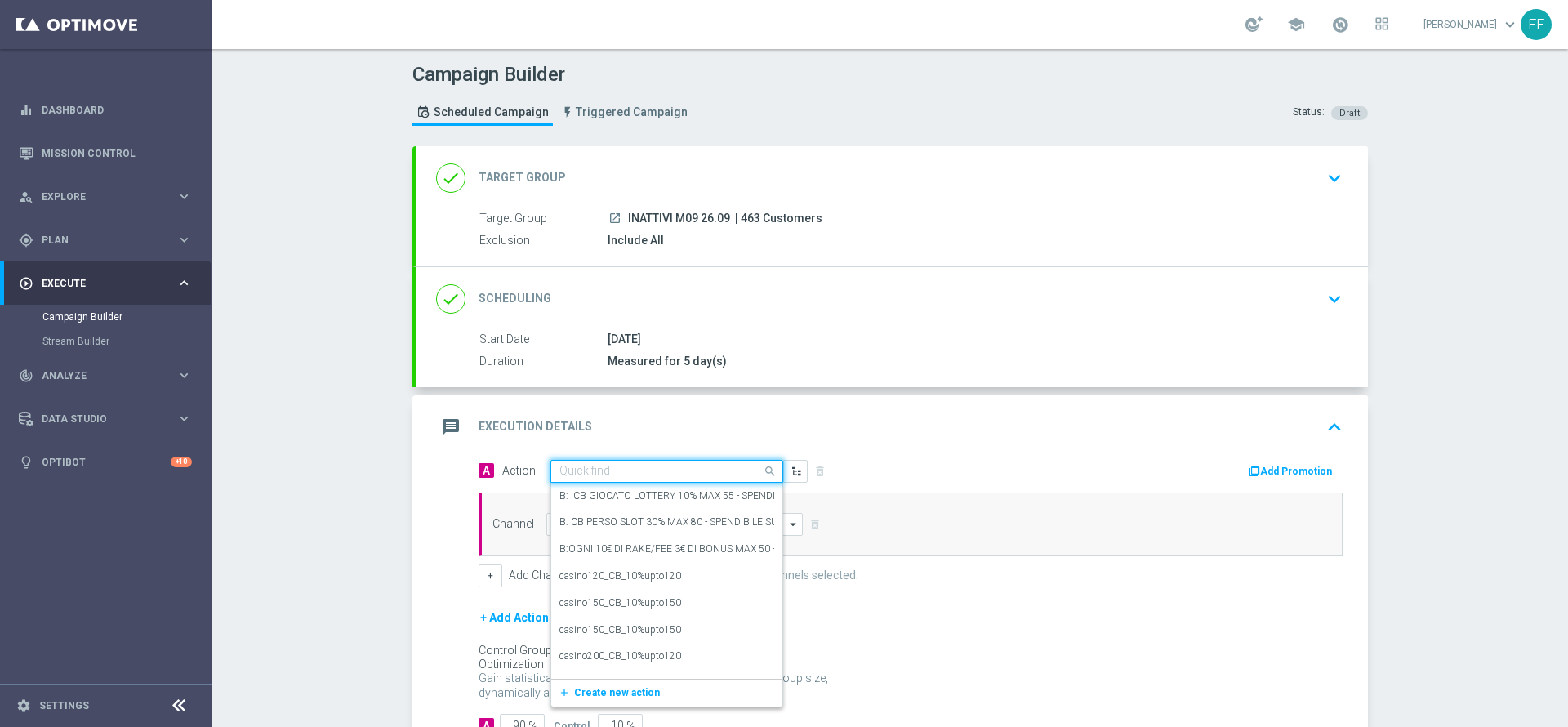
click at [686, 476] on input "text" at bounding box center [651, 471] width 182 height 14
click at [841, 419] on div "message Execution Details keyboard_arrow_up" at bounding box center [893, 428] width 913 height 31
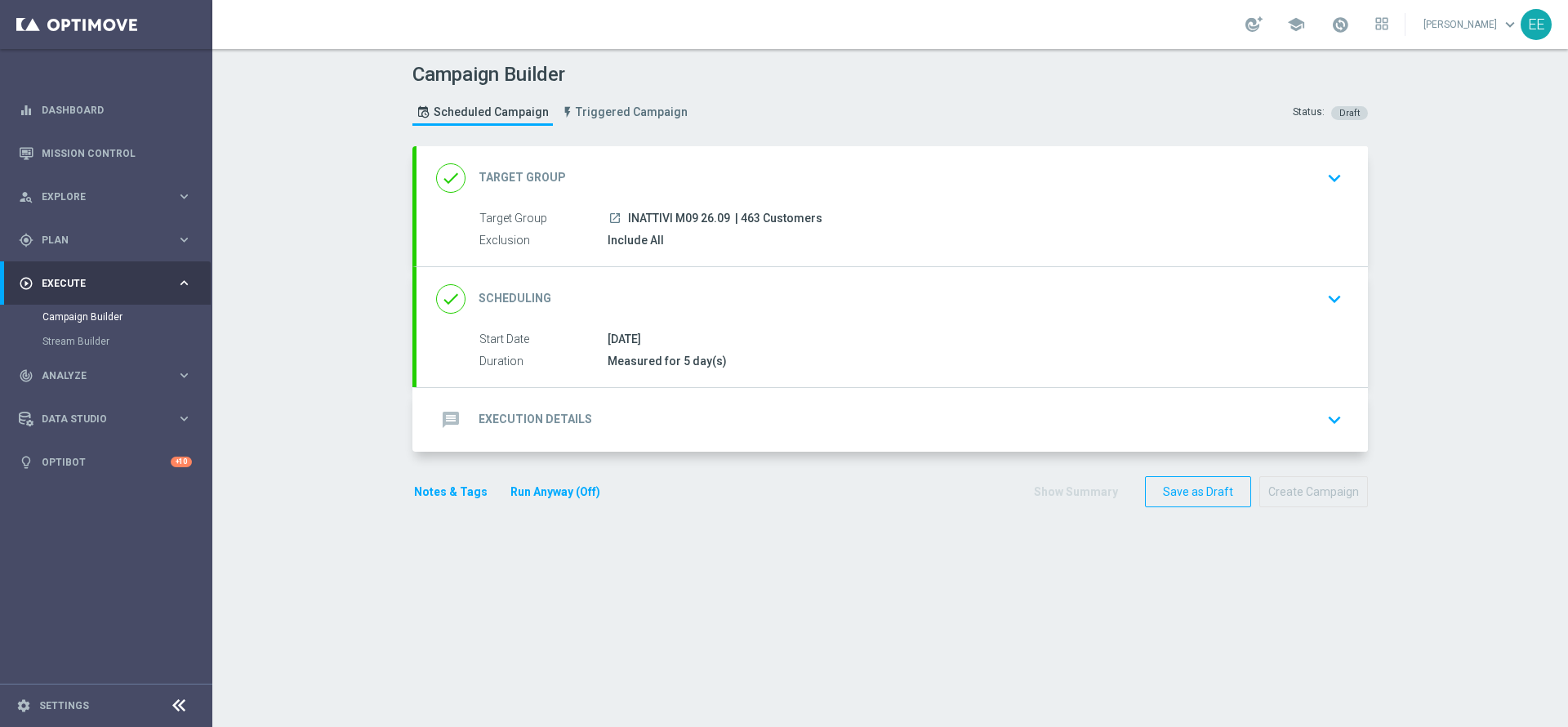
click at [648, 415] on div "message Execution Details keyboard_arrow_down" at bounding box center [893, 420] width 913 height 31
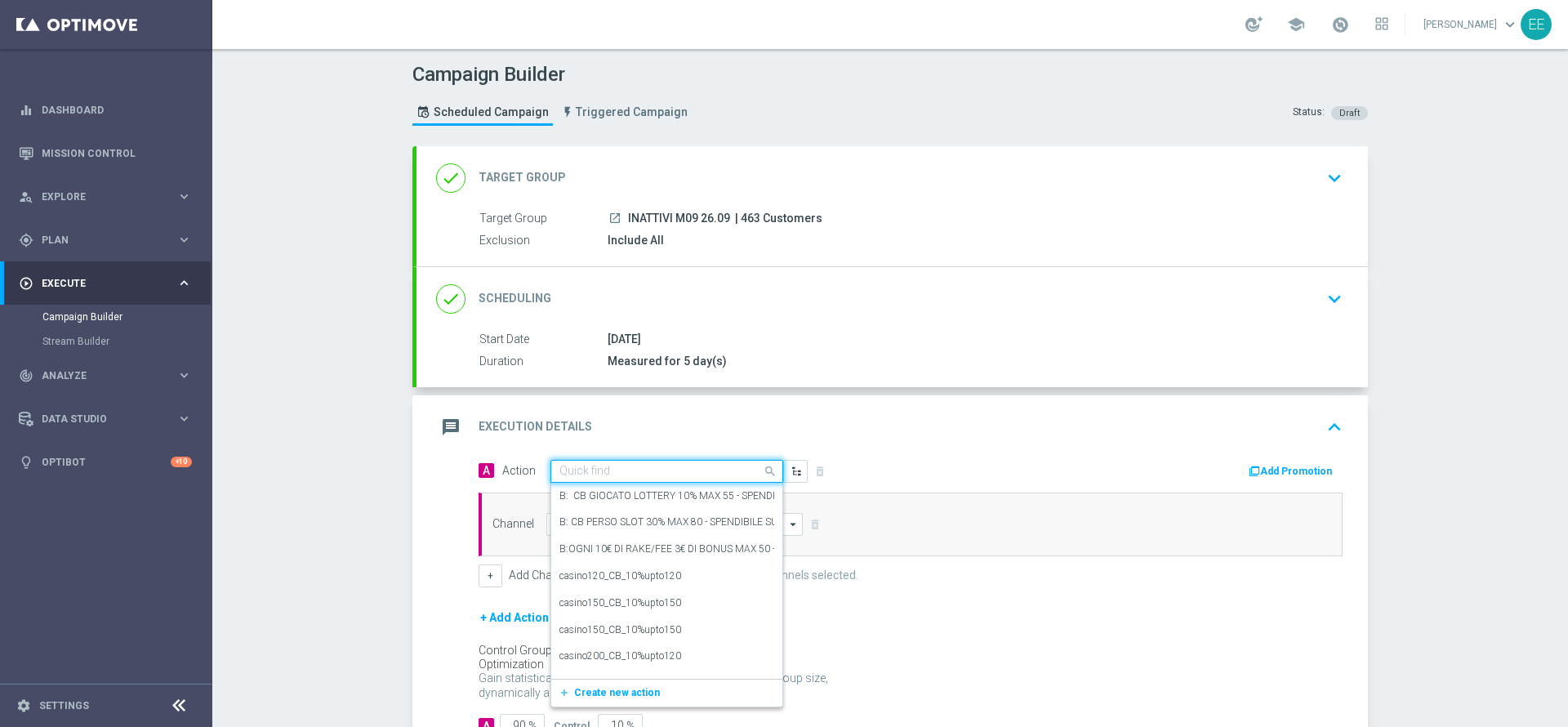
click at [649, 466] on input "text" at bounding box center [651, 471] width 182 height 14
type input "BONUS FREE 10€"
click at [708, 582] on label "BONUS FREE 10€ - SPENDIBILE TUTTI I GIOCHI" at bounding box center [664, 581] width 208 height 14
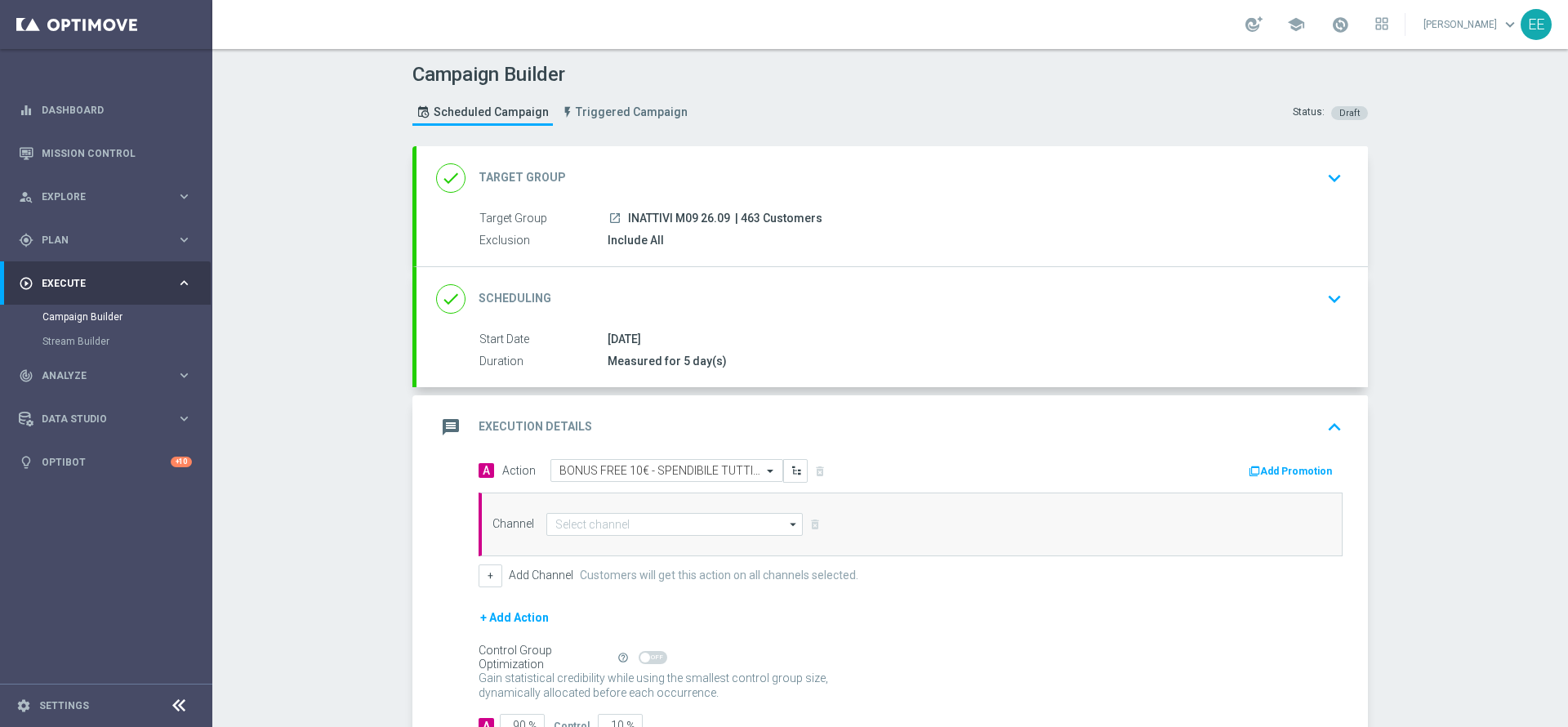
click at [1304, 470] on button "Add Promotion" at bounding box center [1293, 471] width 91 height 18
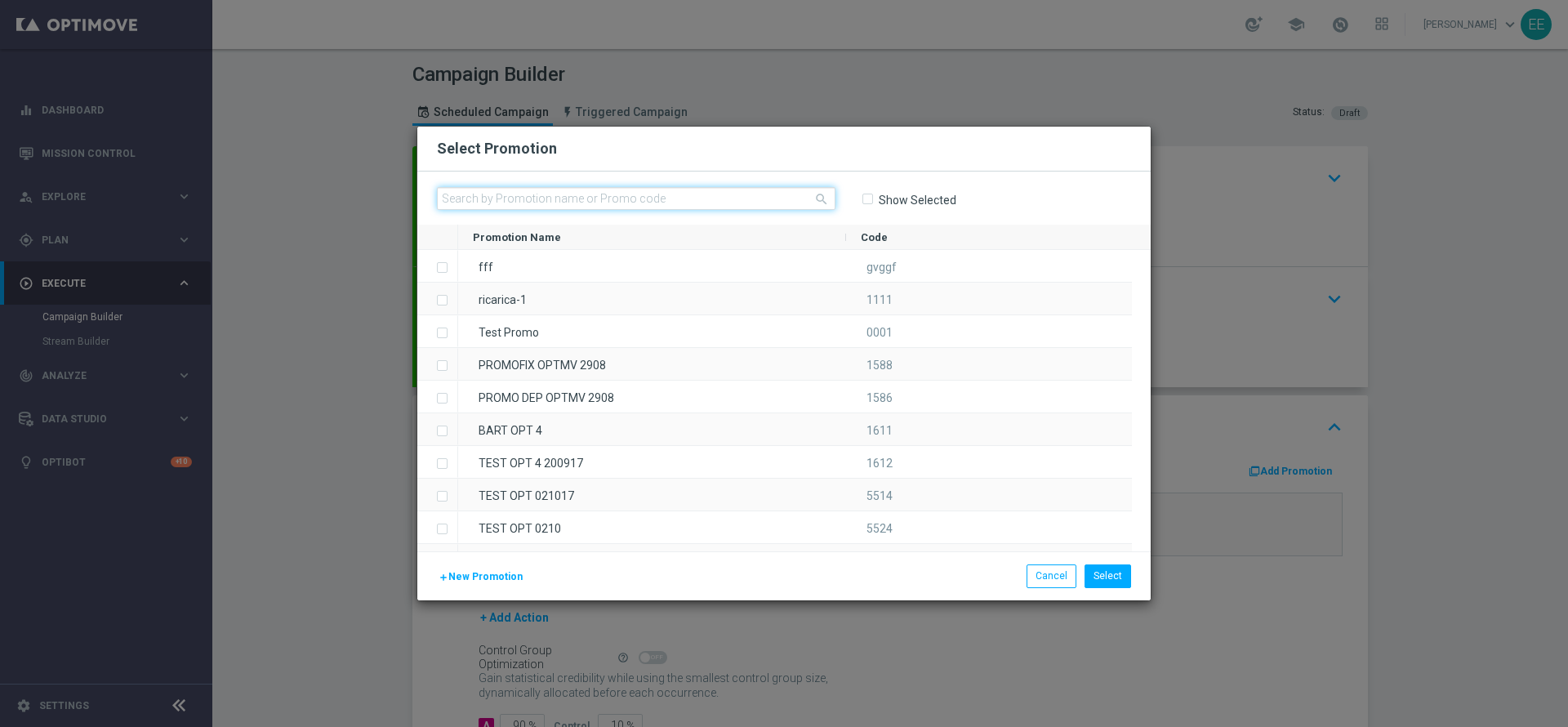
click at [755, 207] on input "text" at bounding box center [636, 198] width 398 height 23
paste input "237853"
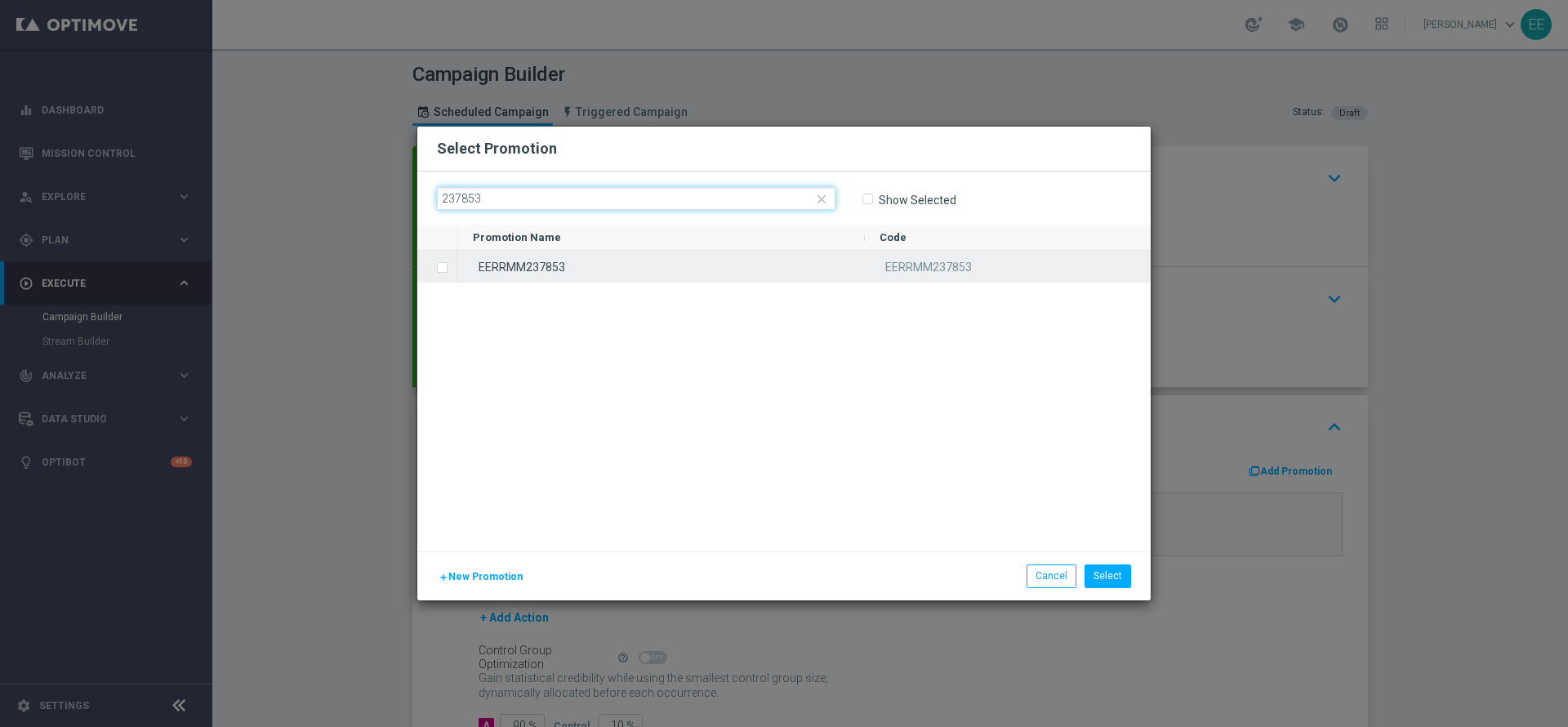
type input "237853"
click at [573, 273] on div "EERRMM237853" at bounding box center [661, 265] width 407 height 32
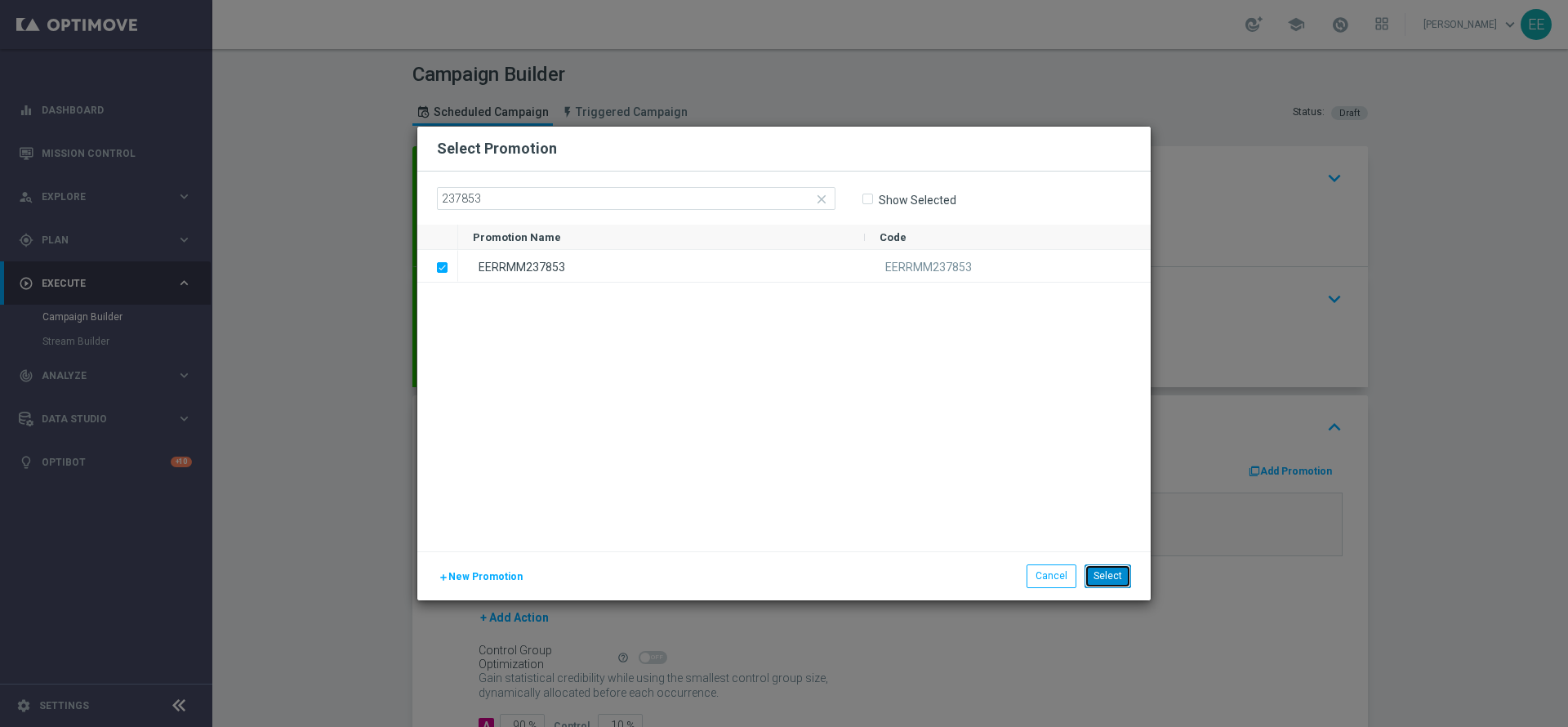
click at [1125, 571] on button "Select" at bounding box center [1108, 576] width 46 height 23
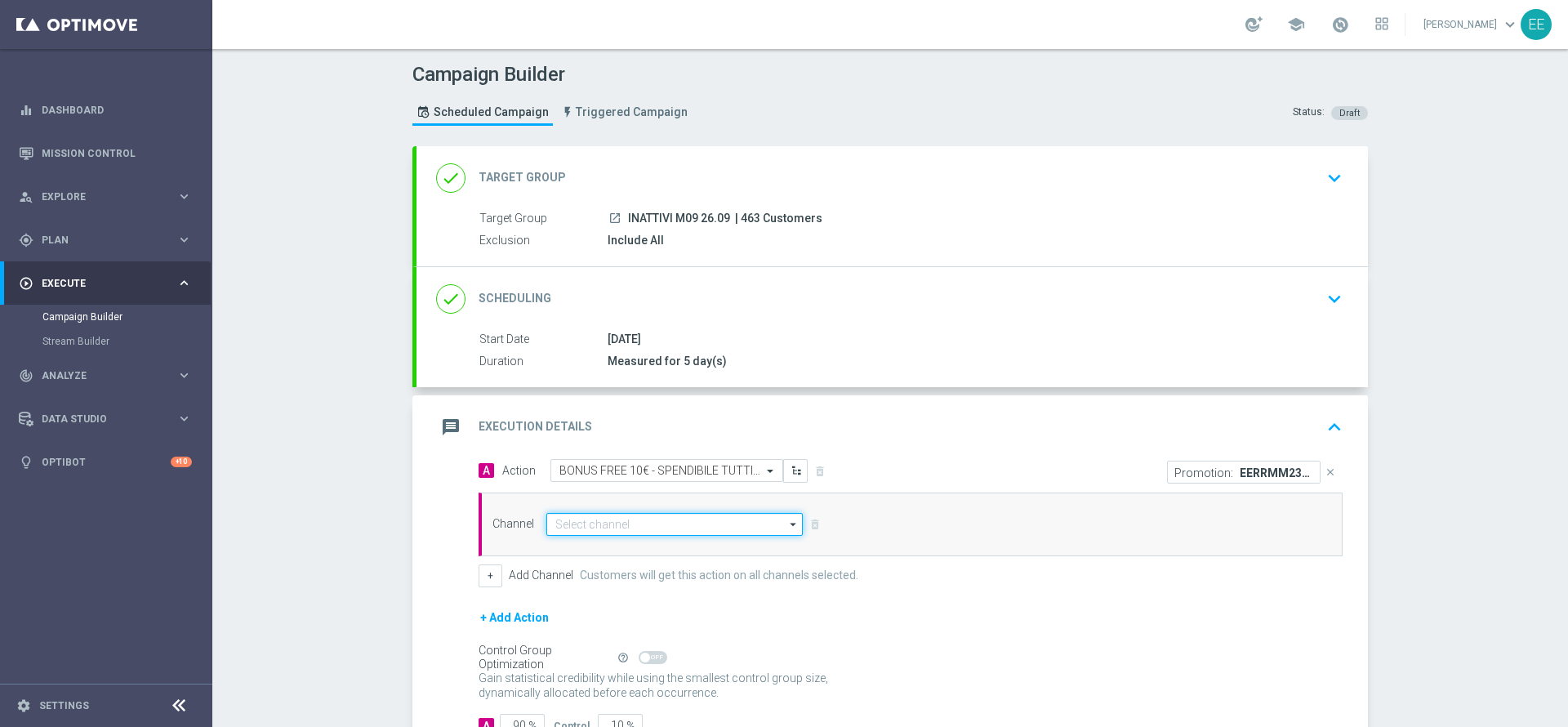
click at [690, 533] on input at bounding box center [674, 525] width 256 height 23
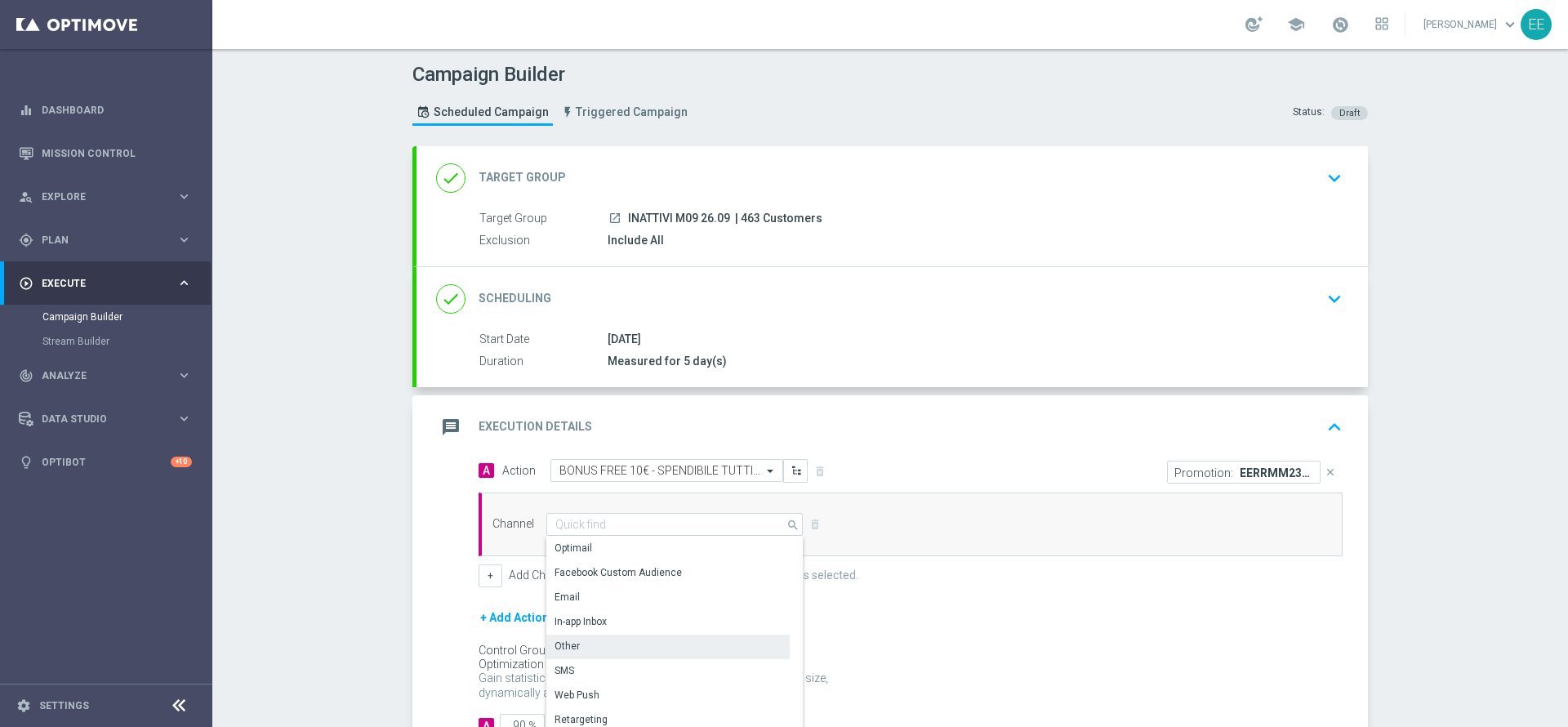
click at [579, 646] on div "Other" at bounding box center [668, 647] width 243 height 23
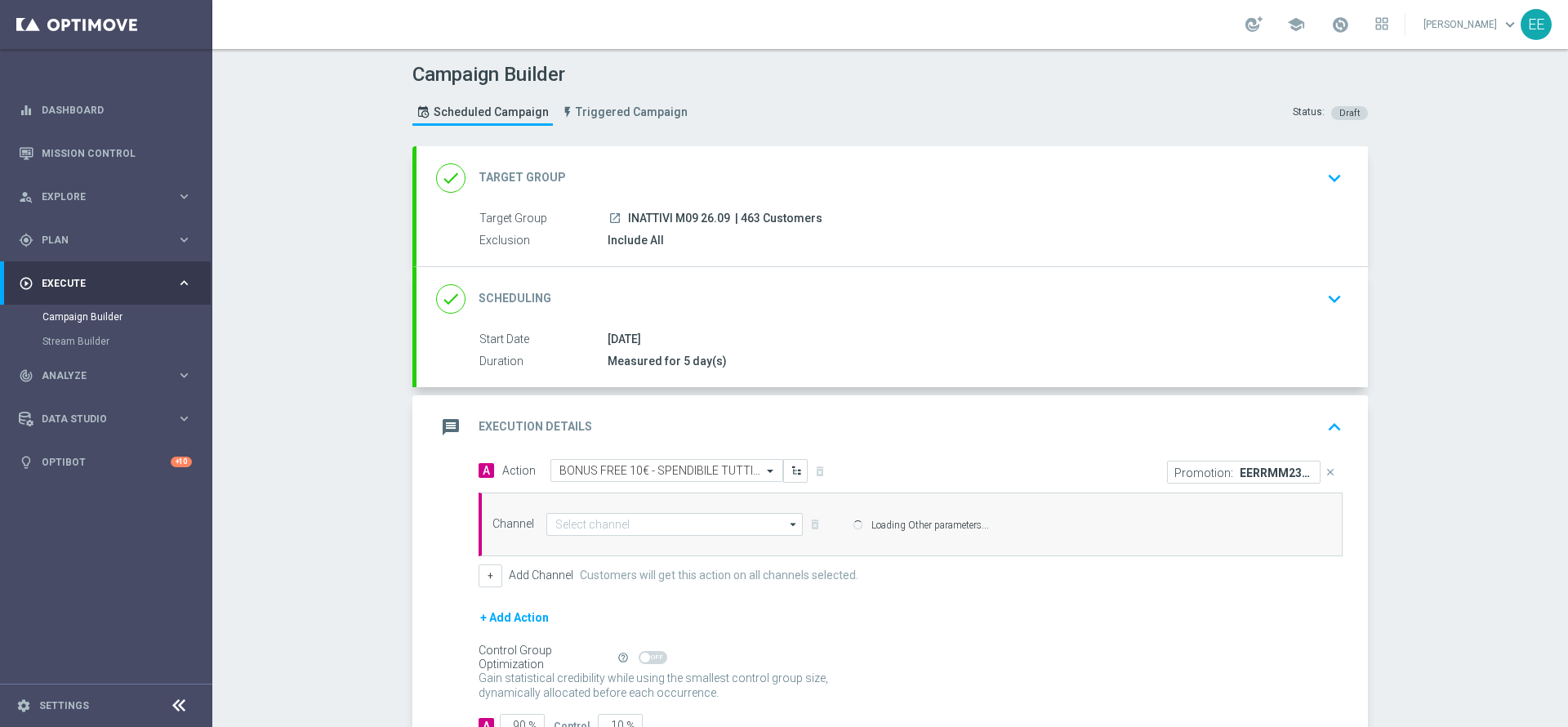
type input "Other"
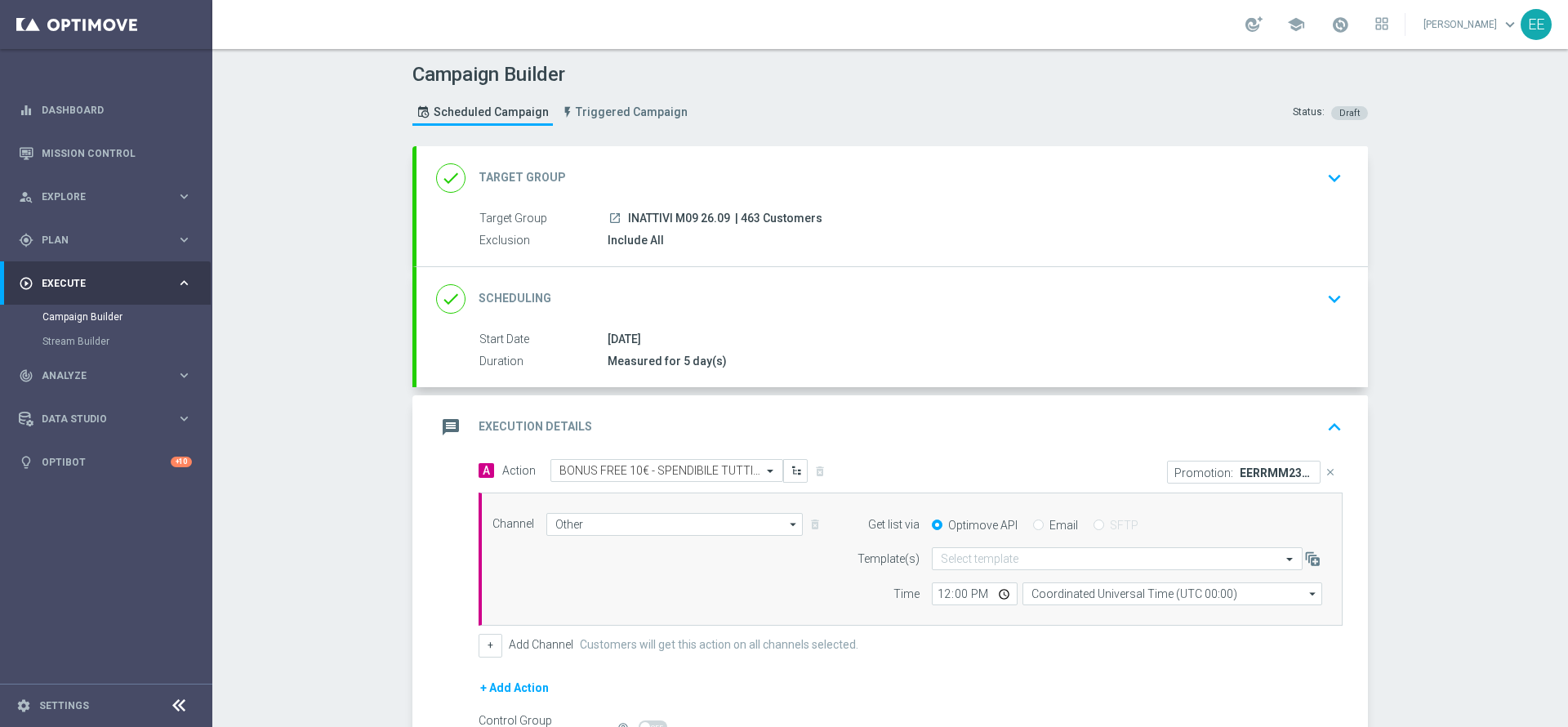
click at [1033, 525] on input "Email" at bounding box center [1038, 526] width 11 height 11
radio input "true"
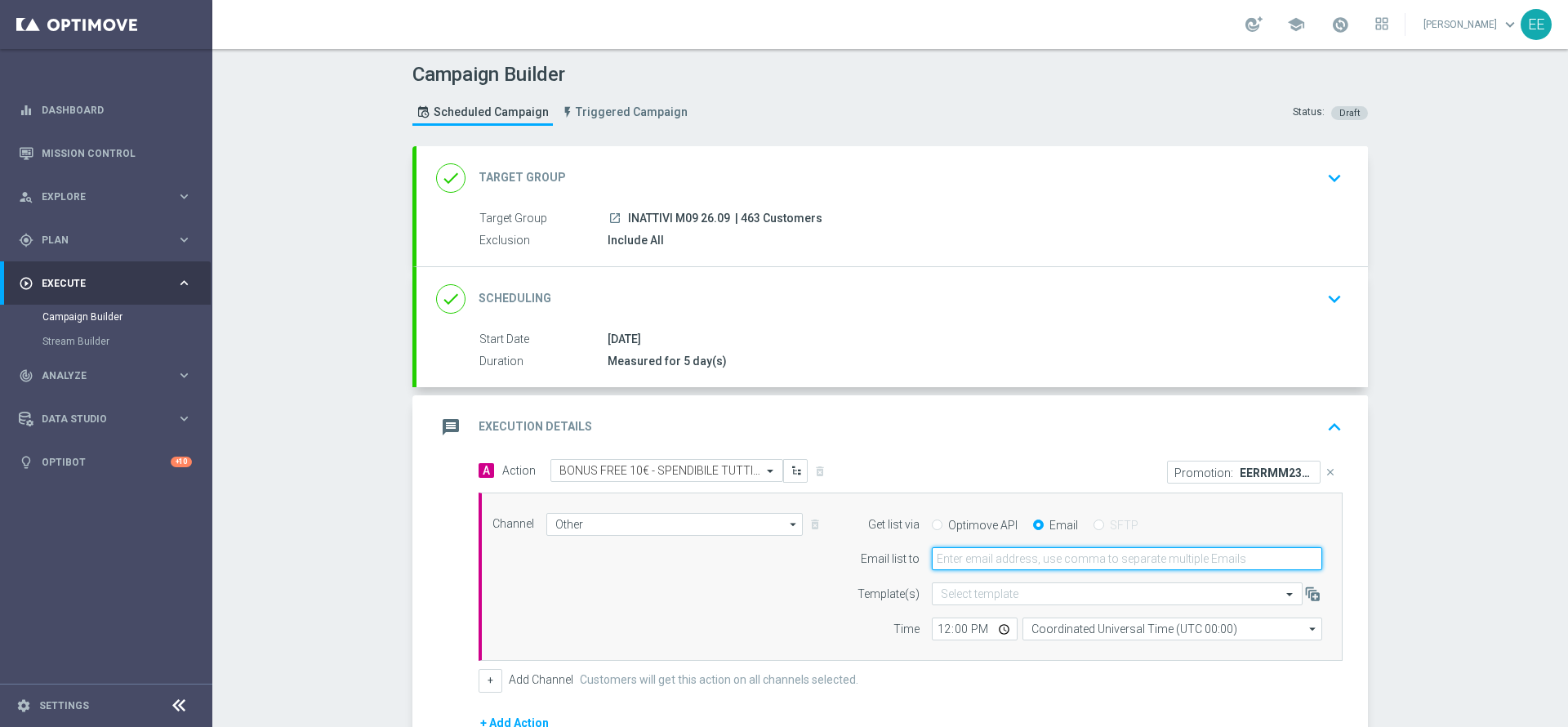
click at [1006, 552] on input "email" at bounding box center [1127, 559] width 390 height 23
type input "edoardo.ellena@sisal.it"
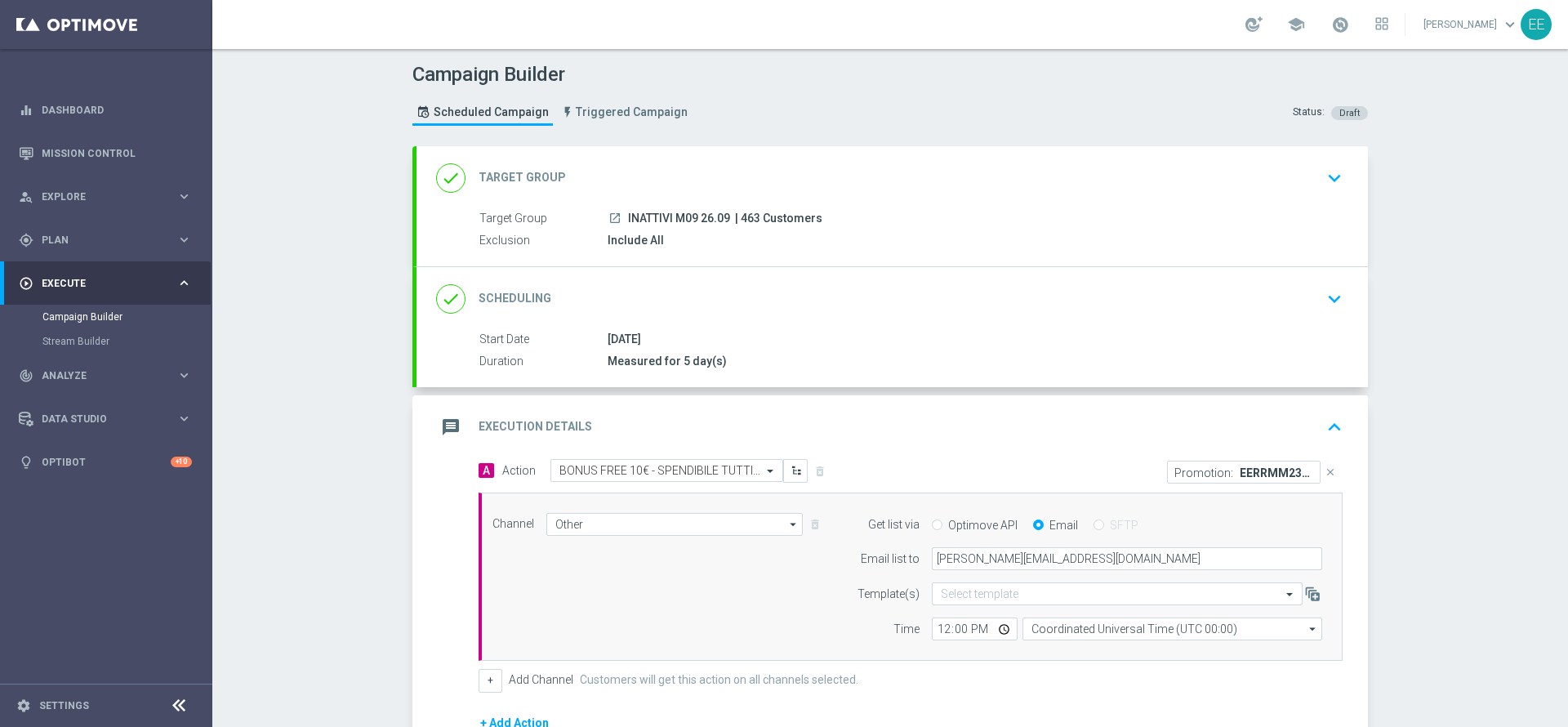
click at [1042, 409] on div "message Execution Details keyboard_arrow_up" at bounding box center [892, 427] width 951 height 64
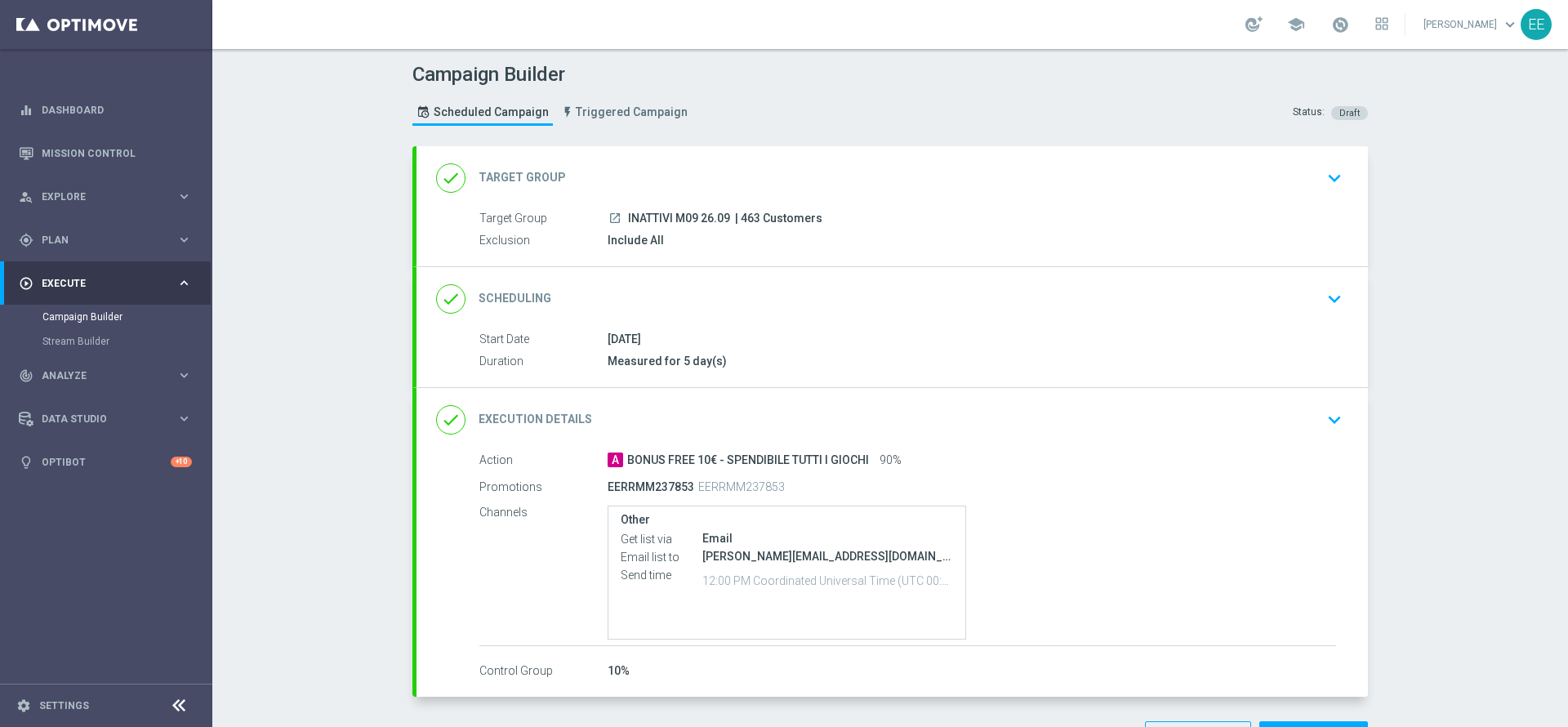
click at [1042, 409] on div "done Execution Details keyboard_arrow_down Action A BONUS FREE 10€ - SPENDIBILE…" at bounding box center [892, 542] width 951 height 308
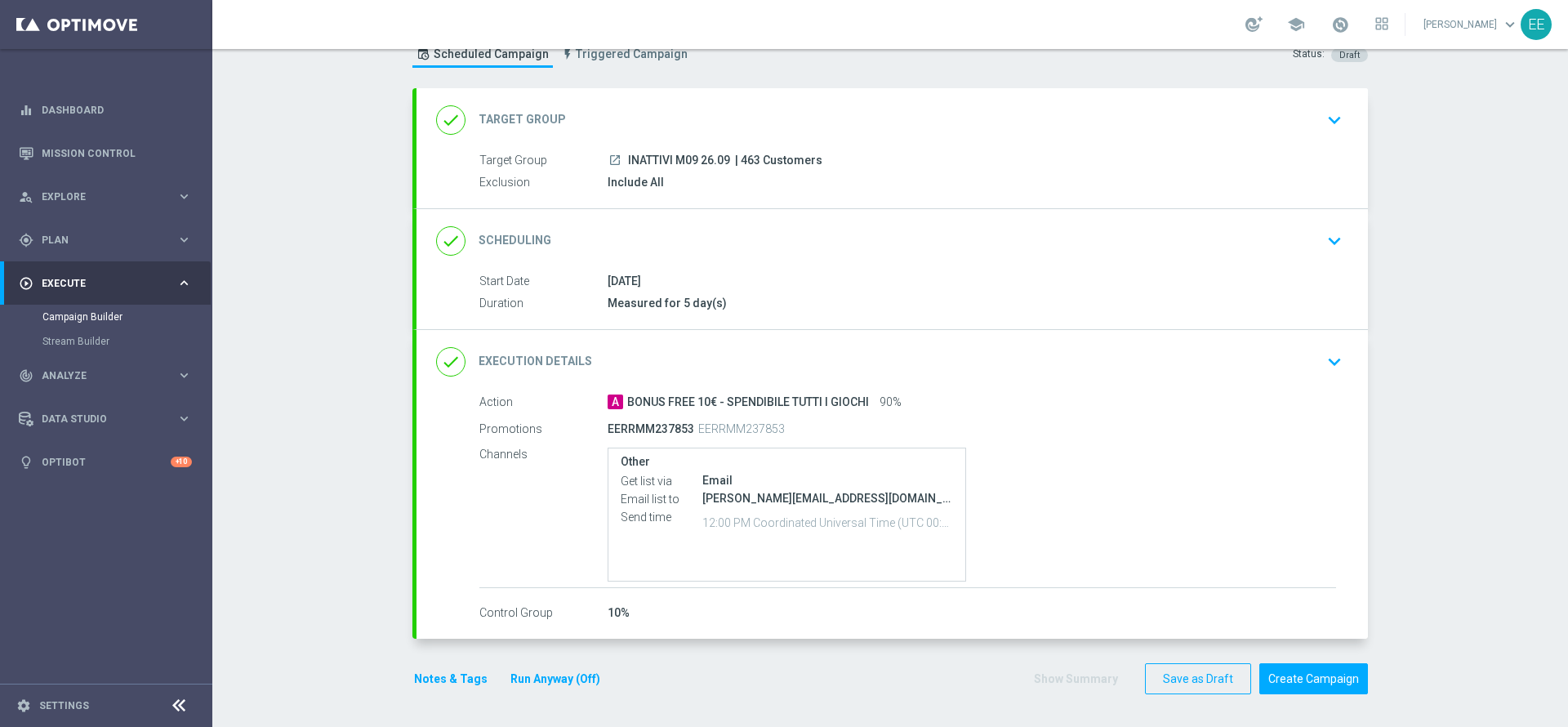
click at [1318, 385] on div "done Execution Details keyboard_arrow_down" at bounding box center [892, 361] width 951 height 64
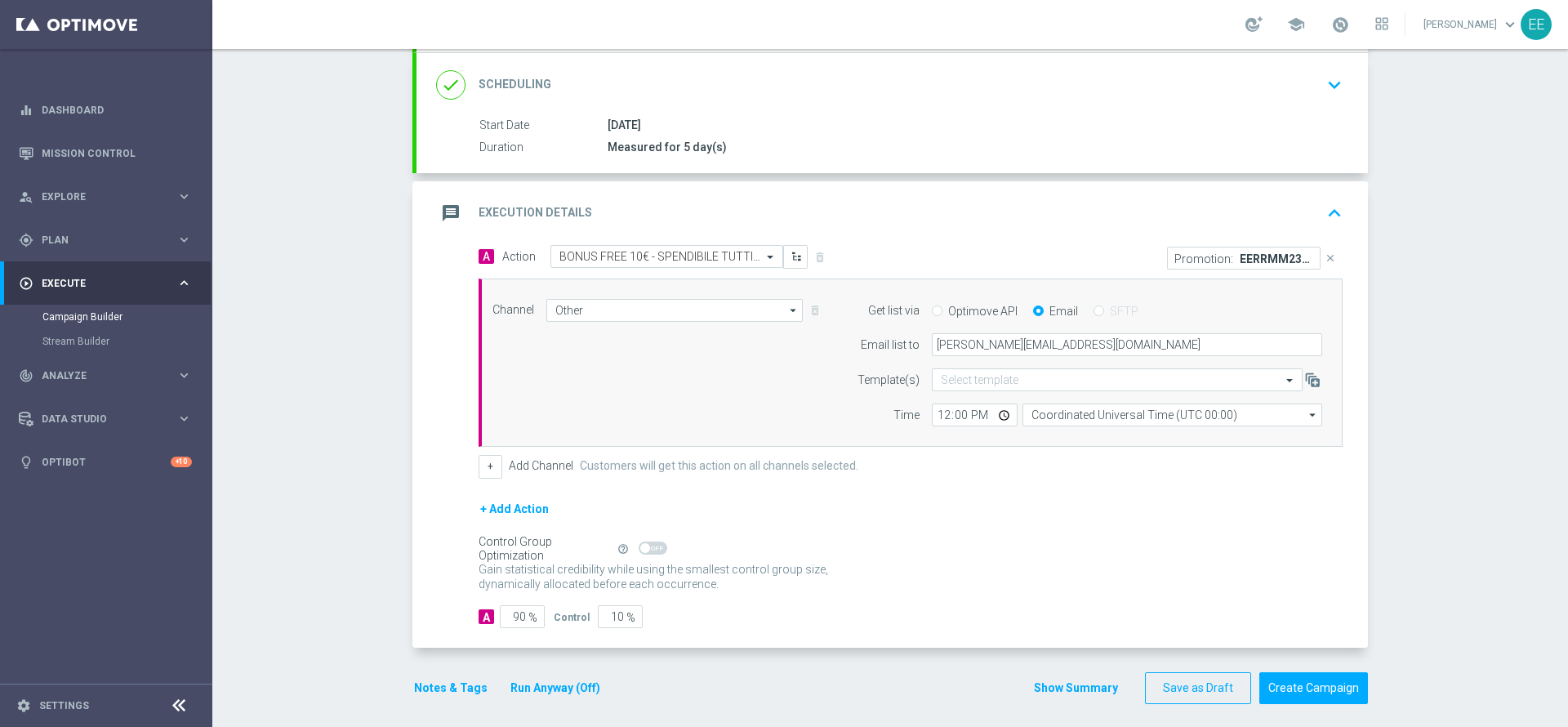
scroll to position [224, 0]
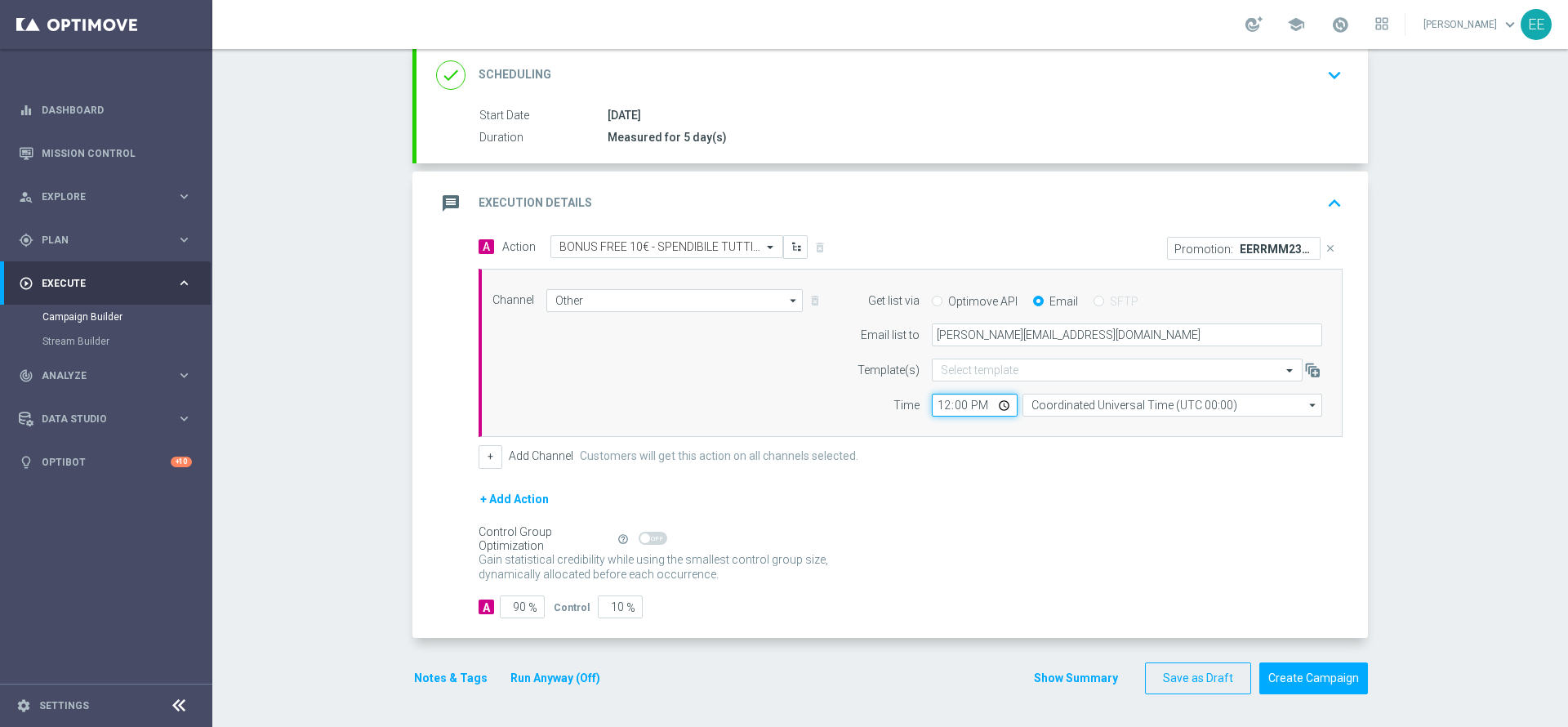
click at [932, 400] on input "12:00" at bounding box center [975, 405] width 86 height 23
type input "14:30"
click at [923, 492] on div "+ Add Action" at bounding box center [910, 509] width 864 height 41
click at [512, 603] on input "90" at bounding box center [522, 607] width 45 height 23
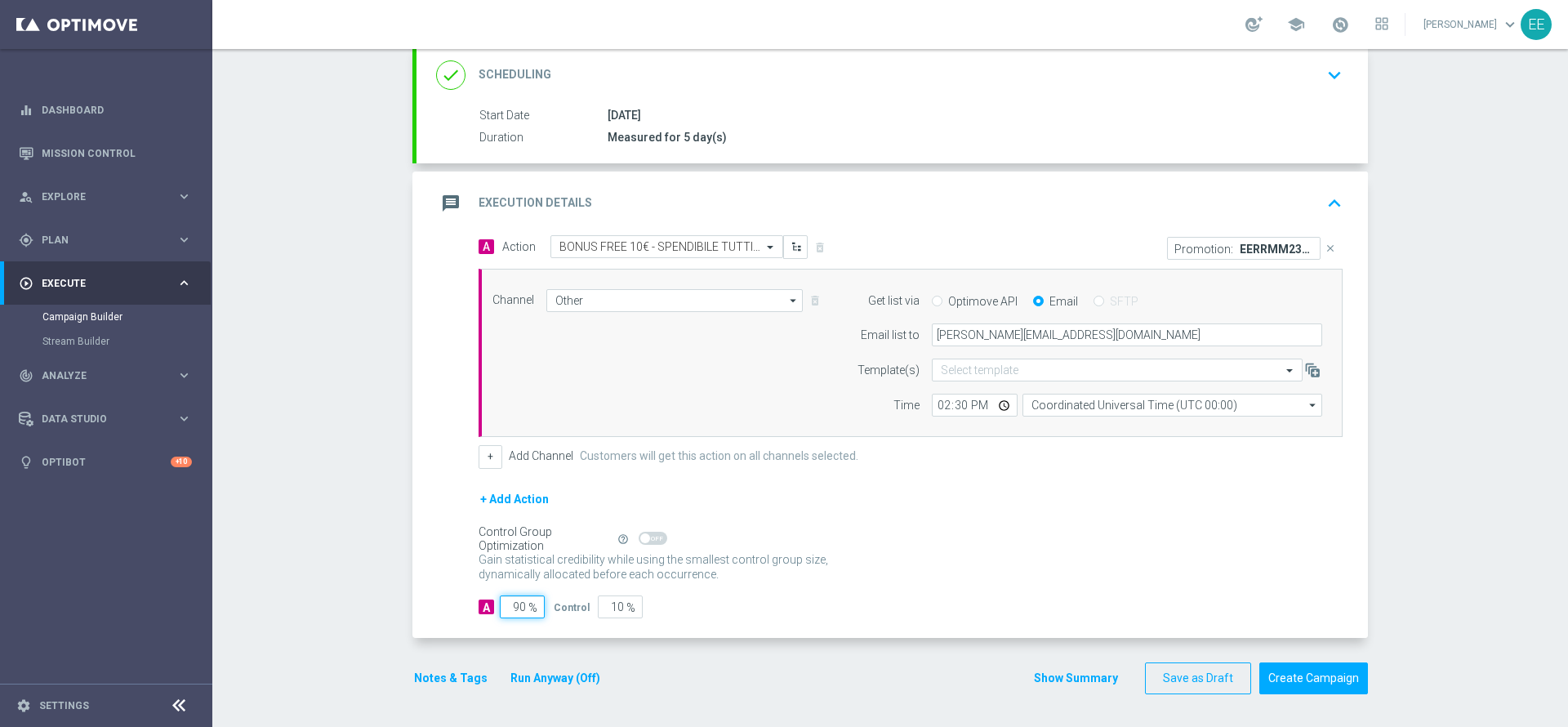
type input "1"
type input "99"
type input "10"
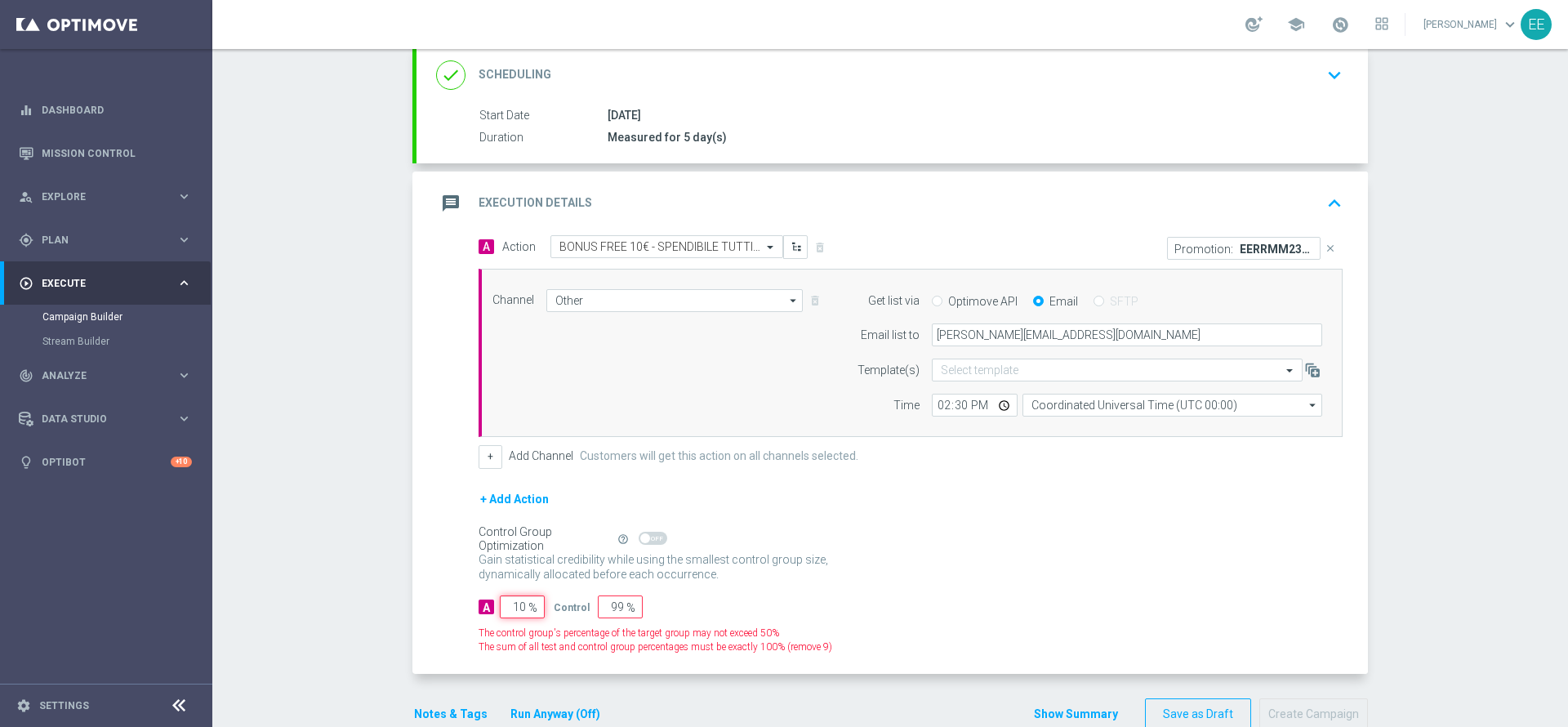
type input "90"
type input "100"
type input "0"
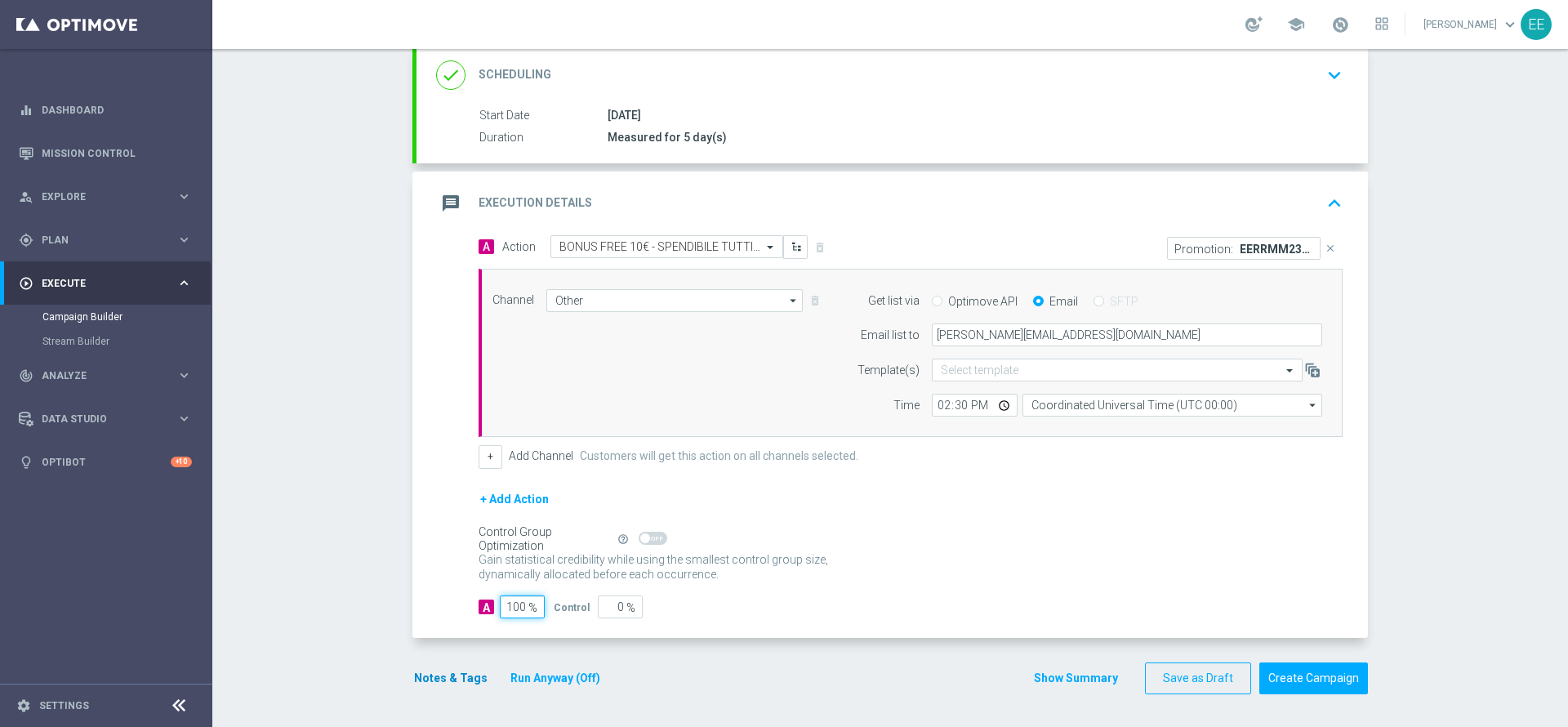
type input "100"
click at [412, 683] on button "Notes & Tags" at bounding box center [450, 678] width 77 height 21
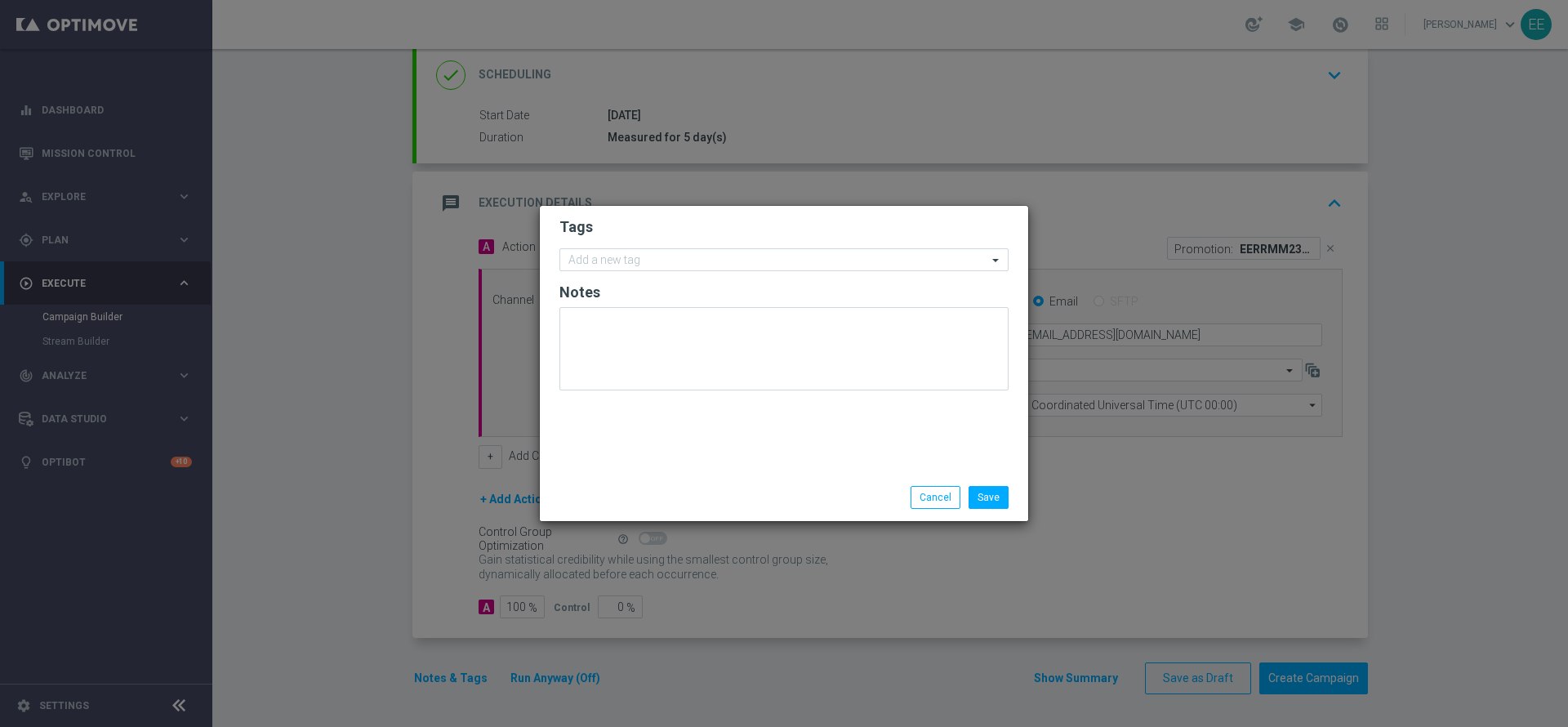
click at [687, 273] on form "Tags Add a new tag Notes" at bounding box center [784, 308] width 449 height 189
click at [686, 264] on input "text" at bounding box center [778, 261] width 419 height 14
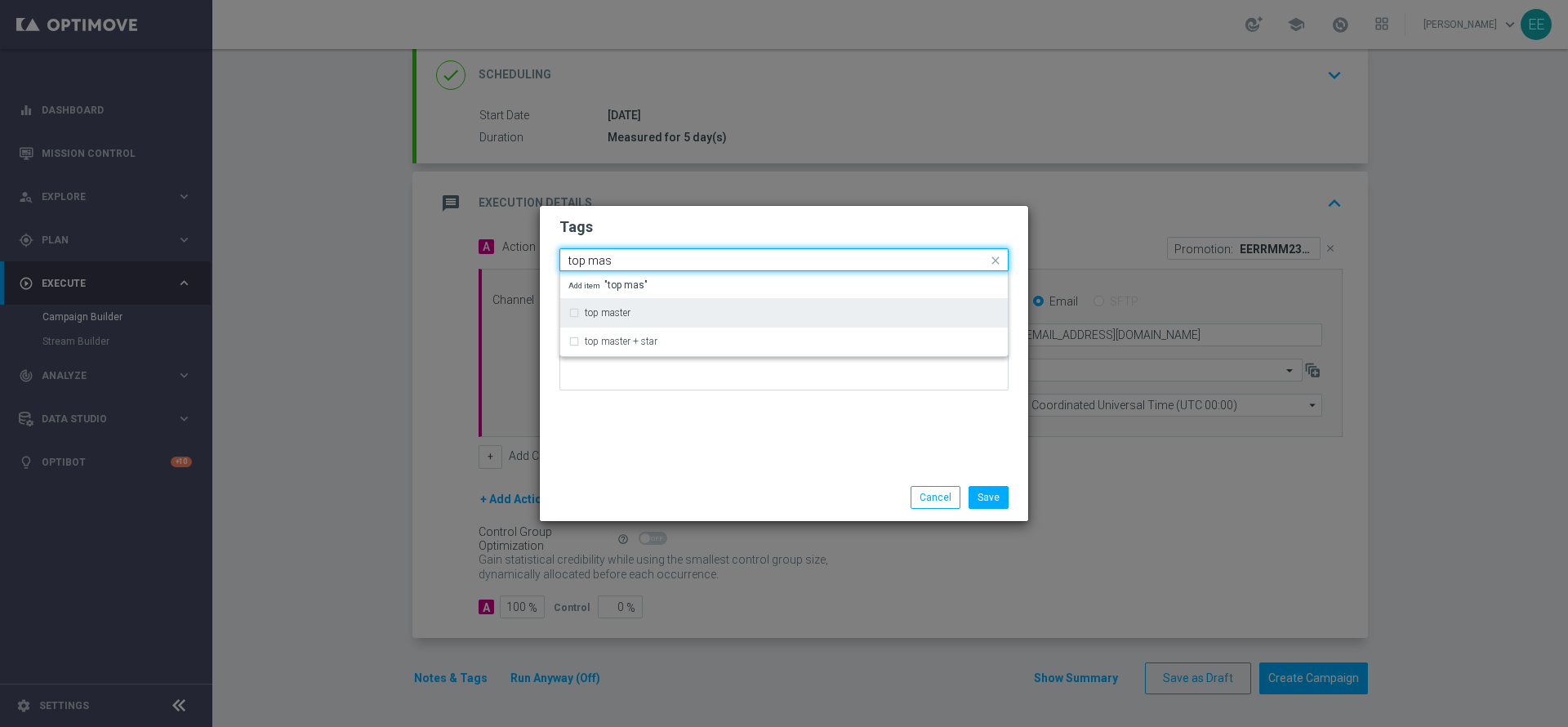
type input "top mas"
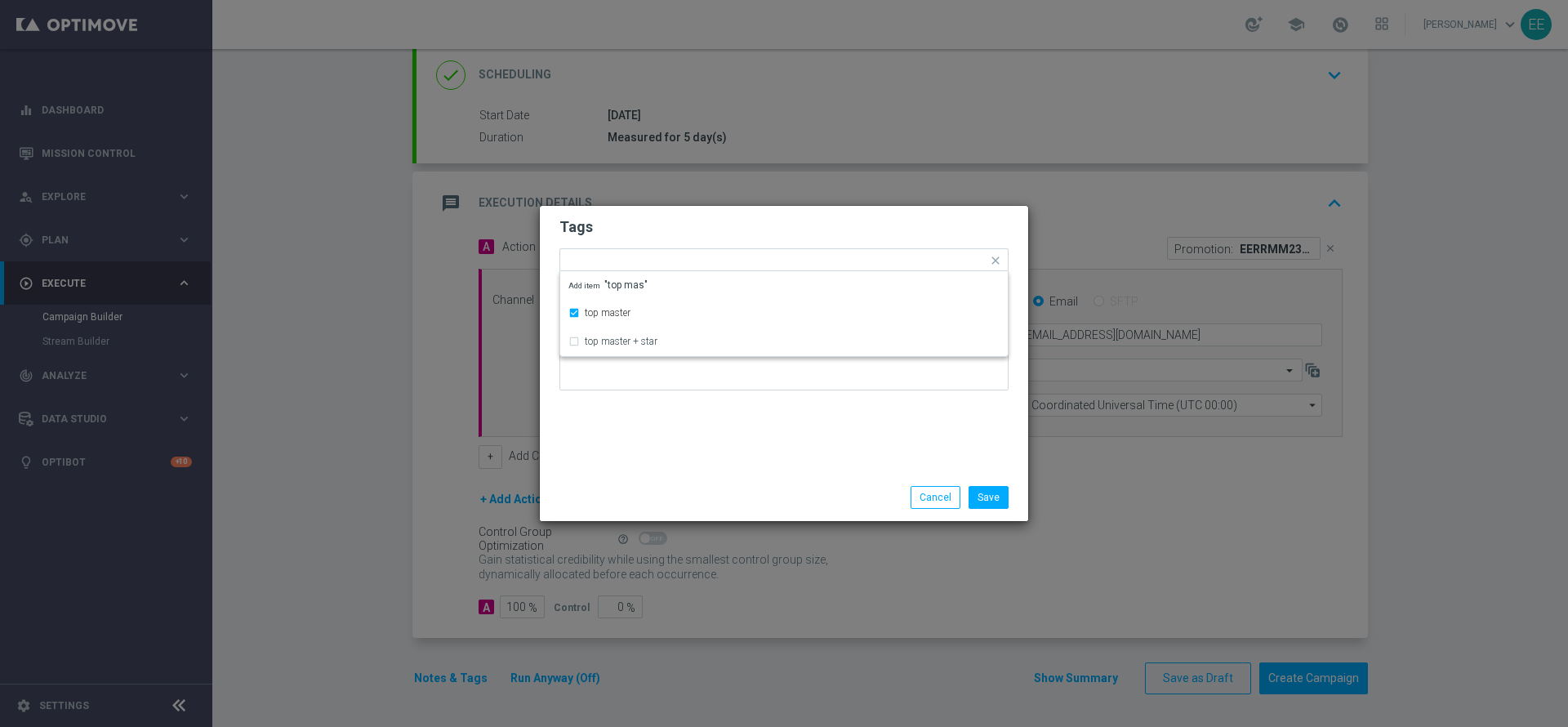
click at [682, 240] on form "Tags Quick find × top master top master top master + star Add item "top mas" No…" at bounding box center [784, 308] width 449 height 189
click at [711, 262] on input "text" at bounding box center [819, 261] width 336 height 14
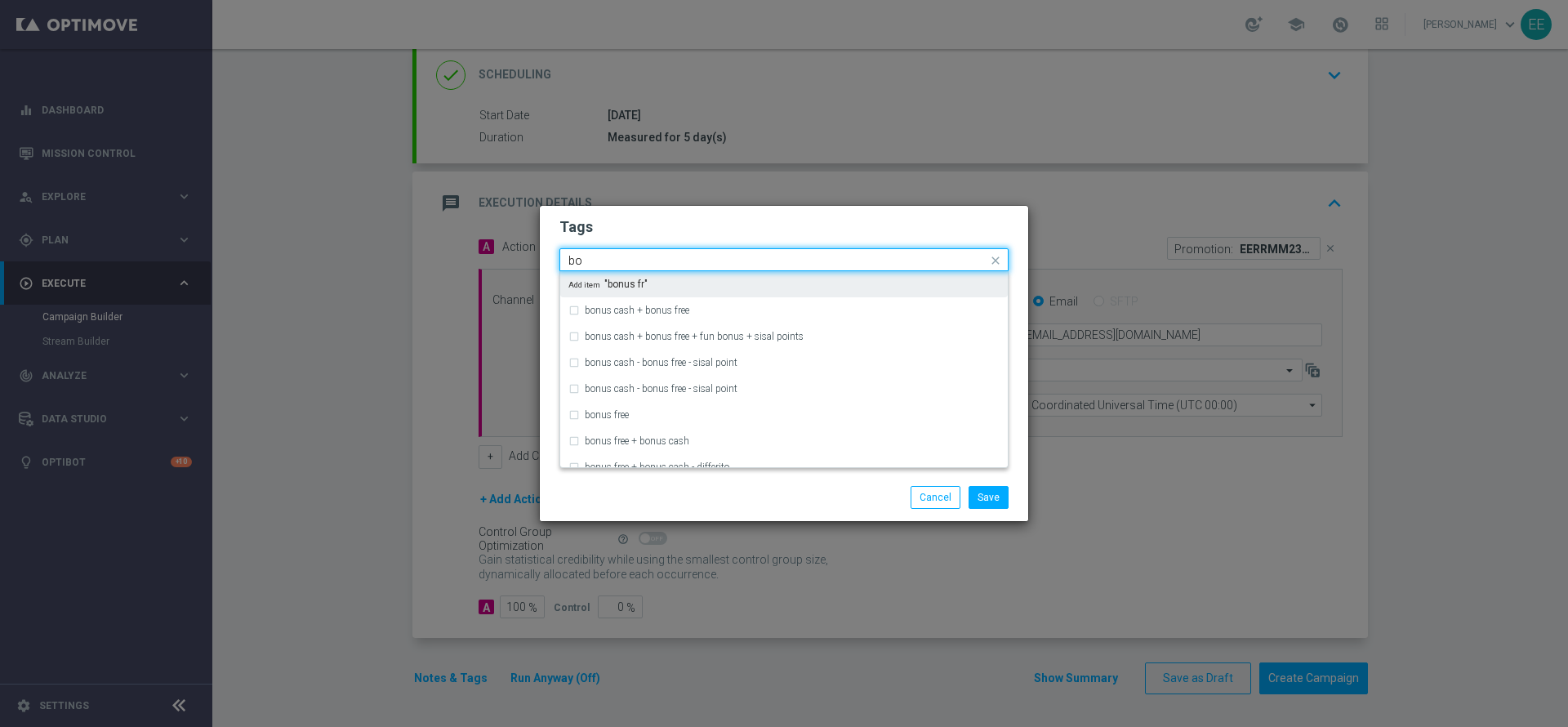
type input "b"
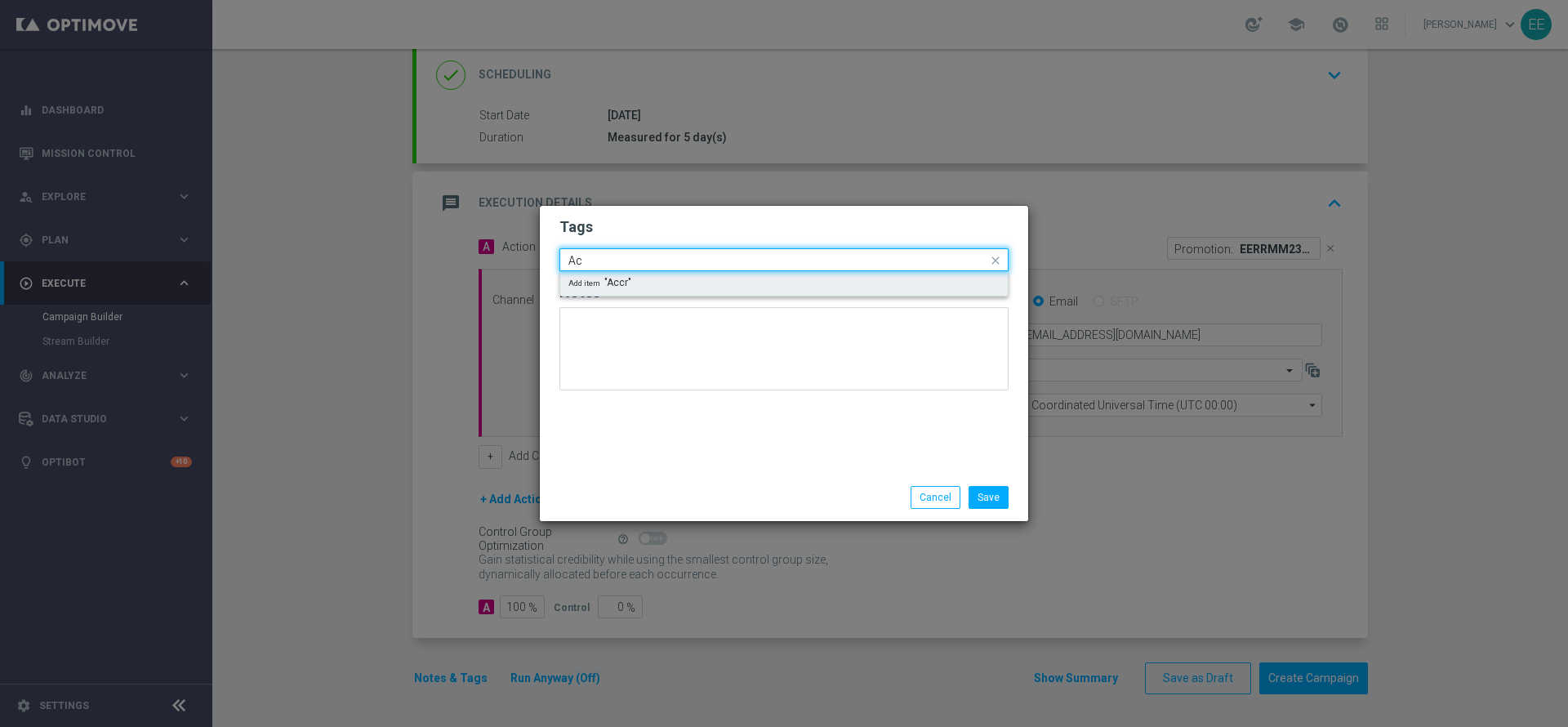
type input "A"
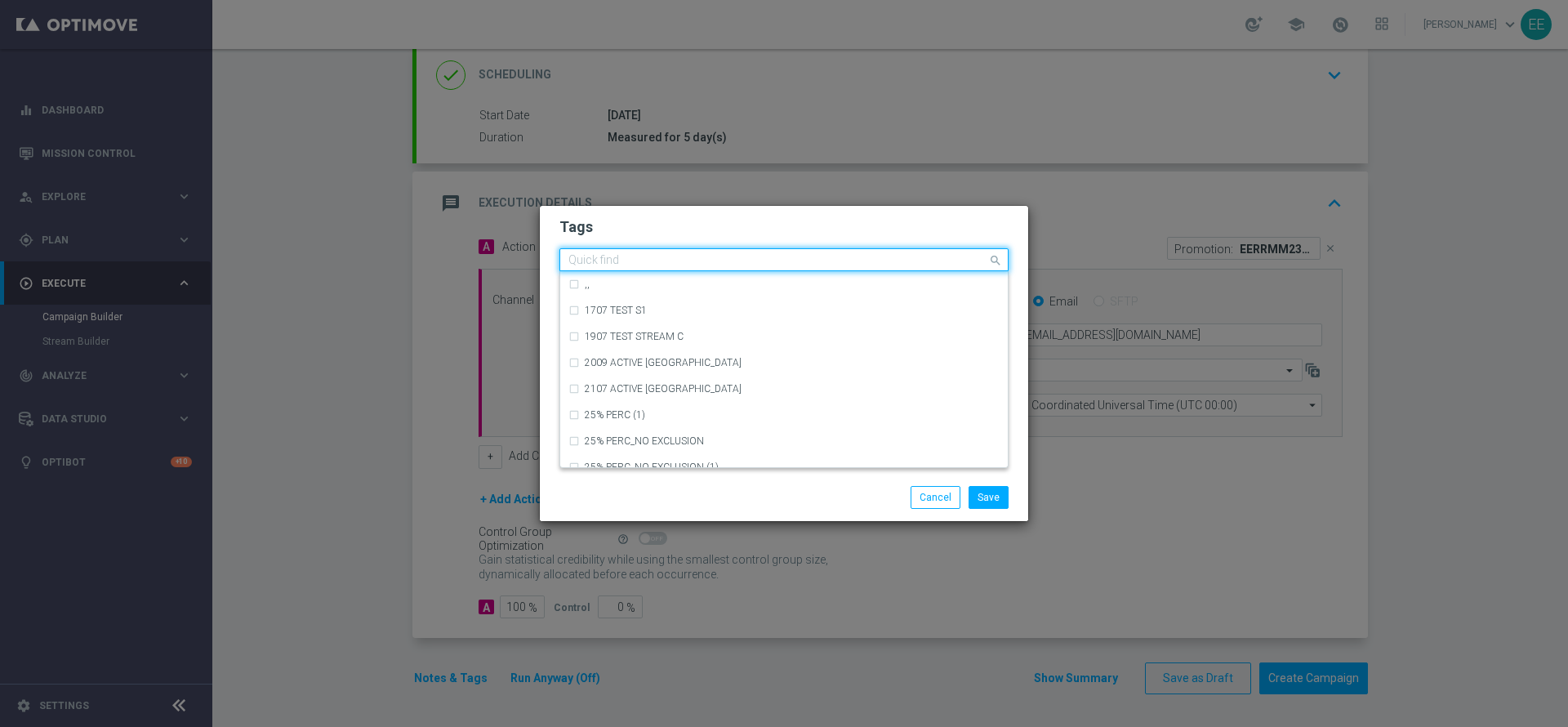
click at [725, 243] on form "Tags Quick find × top master ,, 1707 TEST S1 1907 TEST STREAM C 2009 ACTIVE CAS…" at bounding box center [784, 308] width 449 height 189
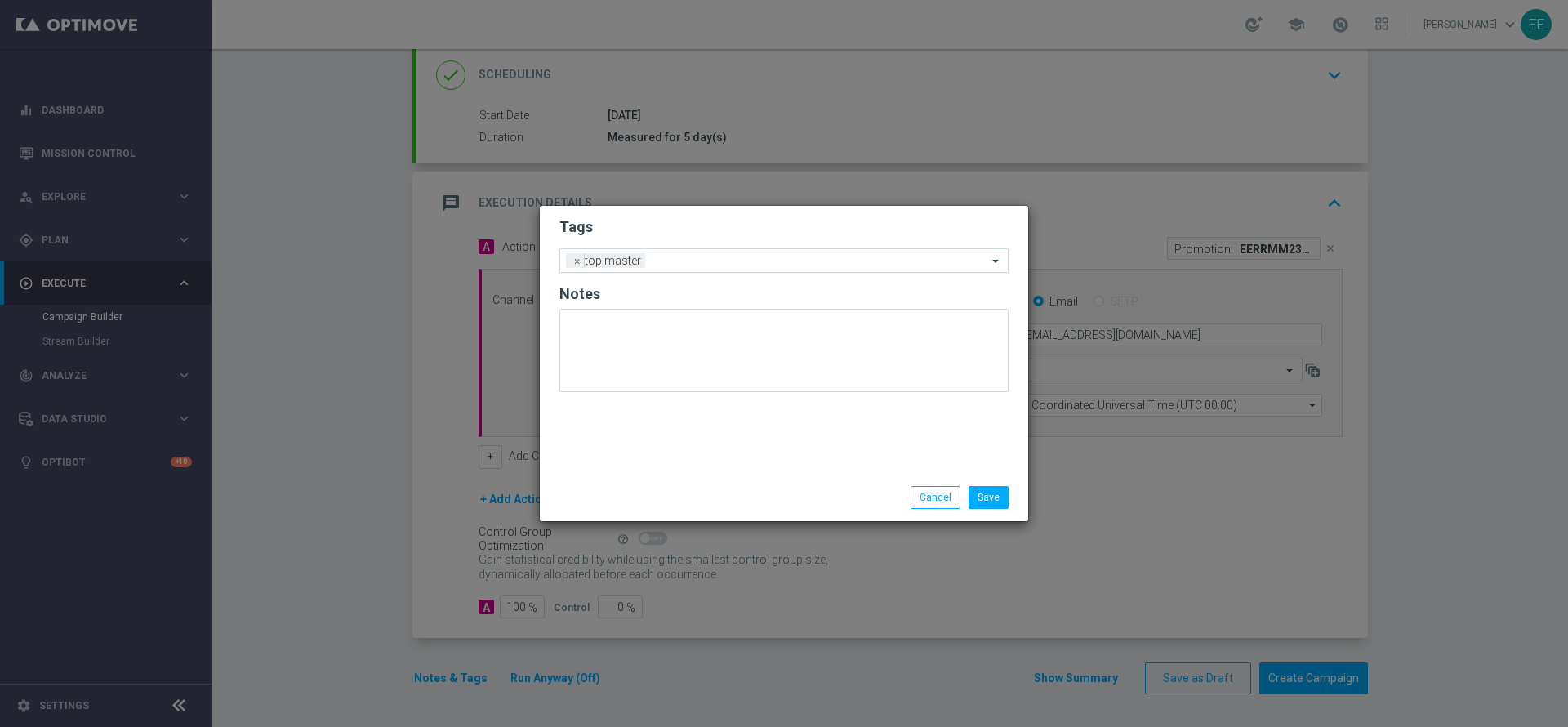
click at [761, 253] on div "Add a new tag × top master" at bounding box center [774, 261] width 427 height 23
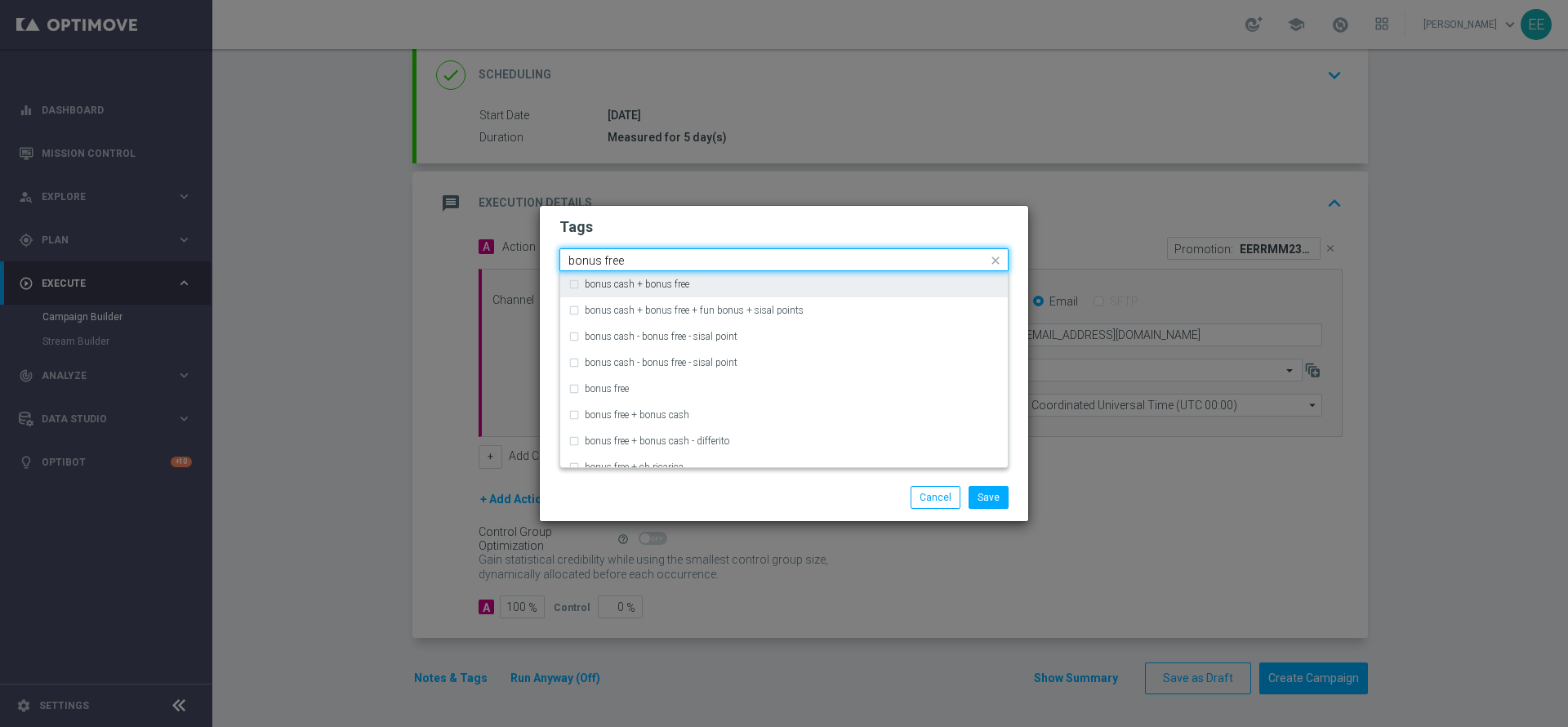
click at [682, 251] on div "Quick find × top master bonus free" at bounding box center [774, 260] width 427 height 21
click at [639, 256] on input "bonus free" at bounding box center [778, 261] width 419 height 14
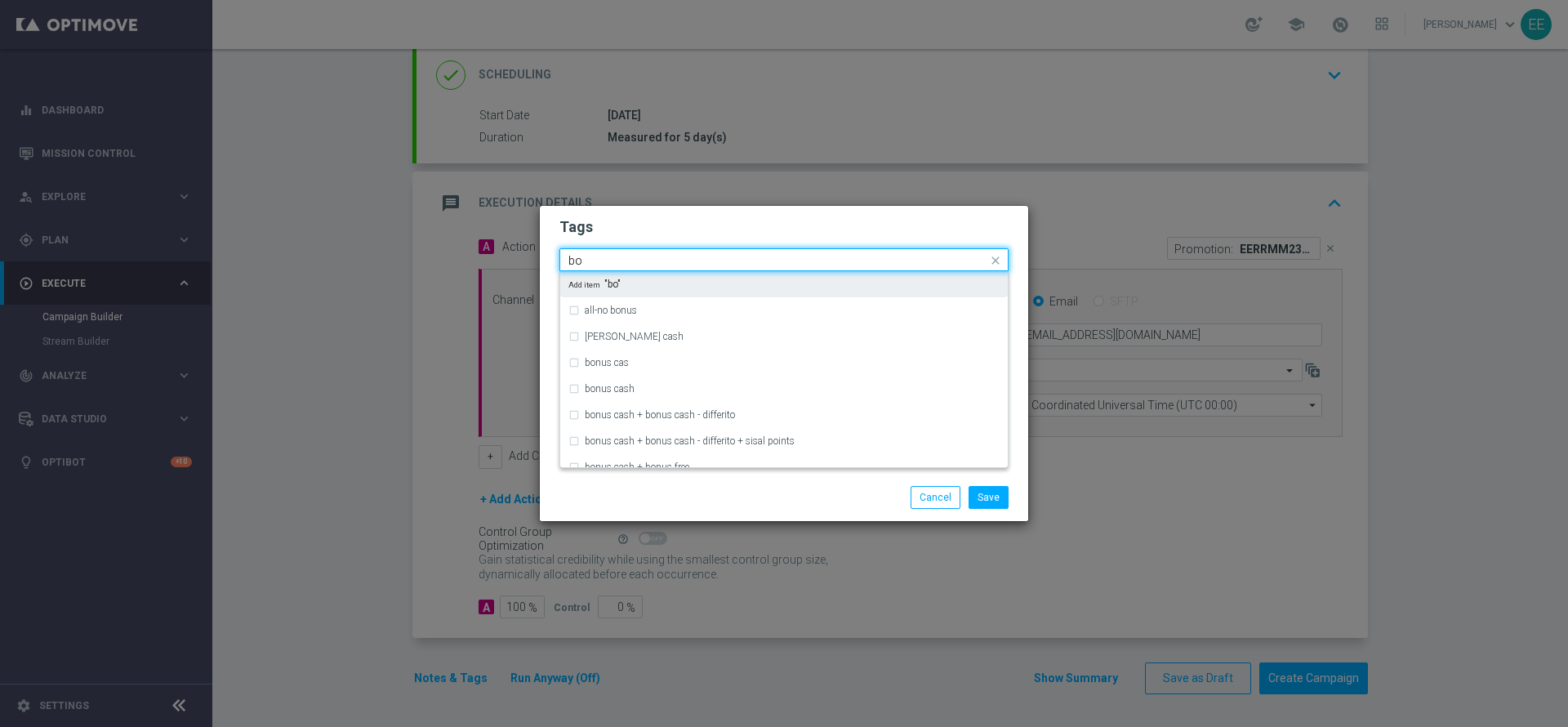
type input "b"
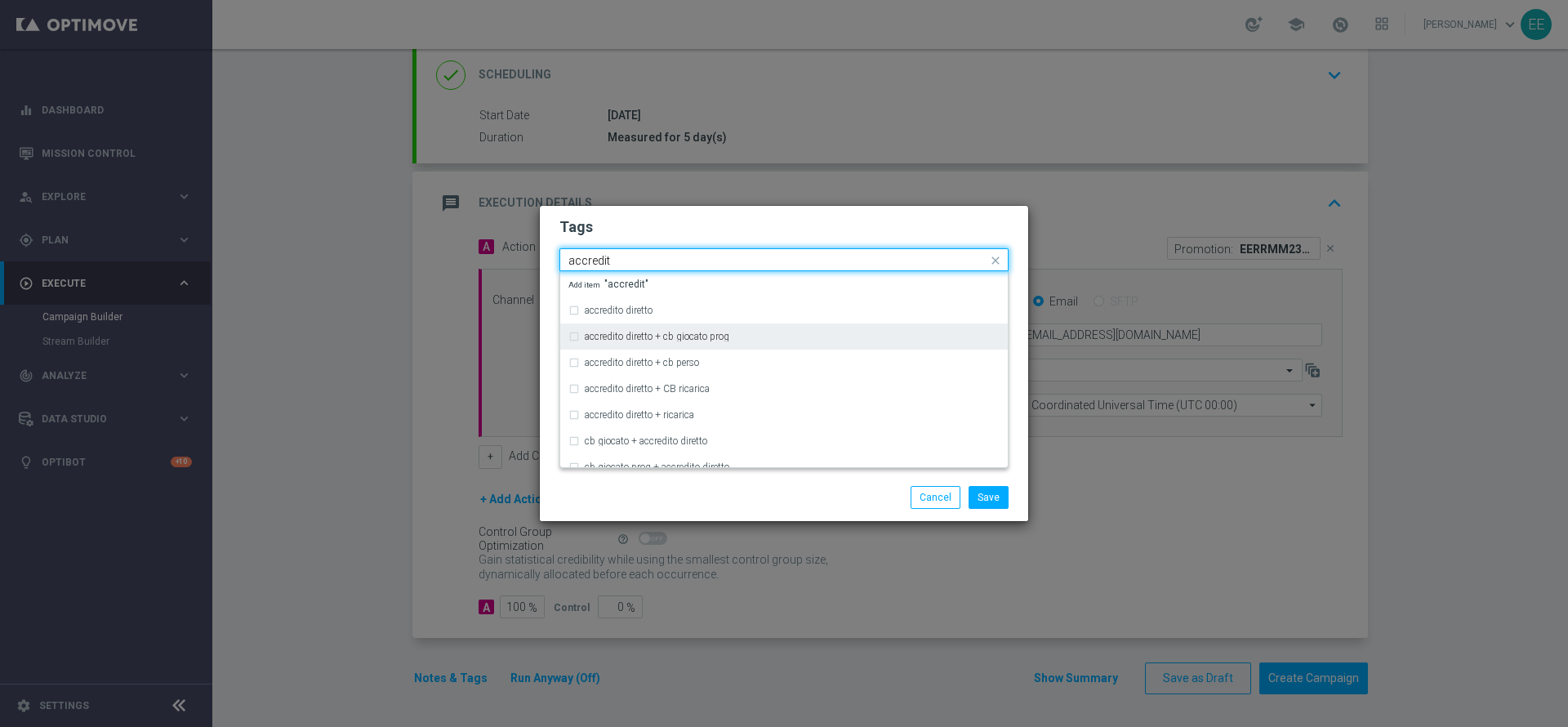
click at [687, 323] on div "accredito diretto + cb giocato prog" at bounding box center [784, 337] width 431 height 26
type input "accredit"
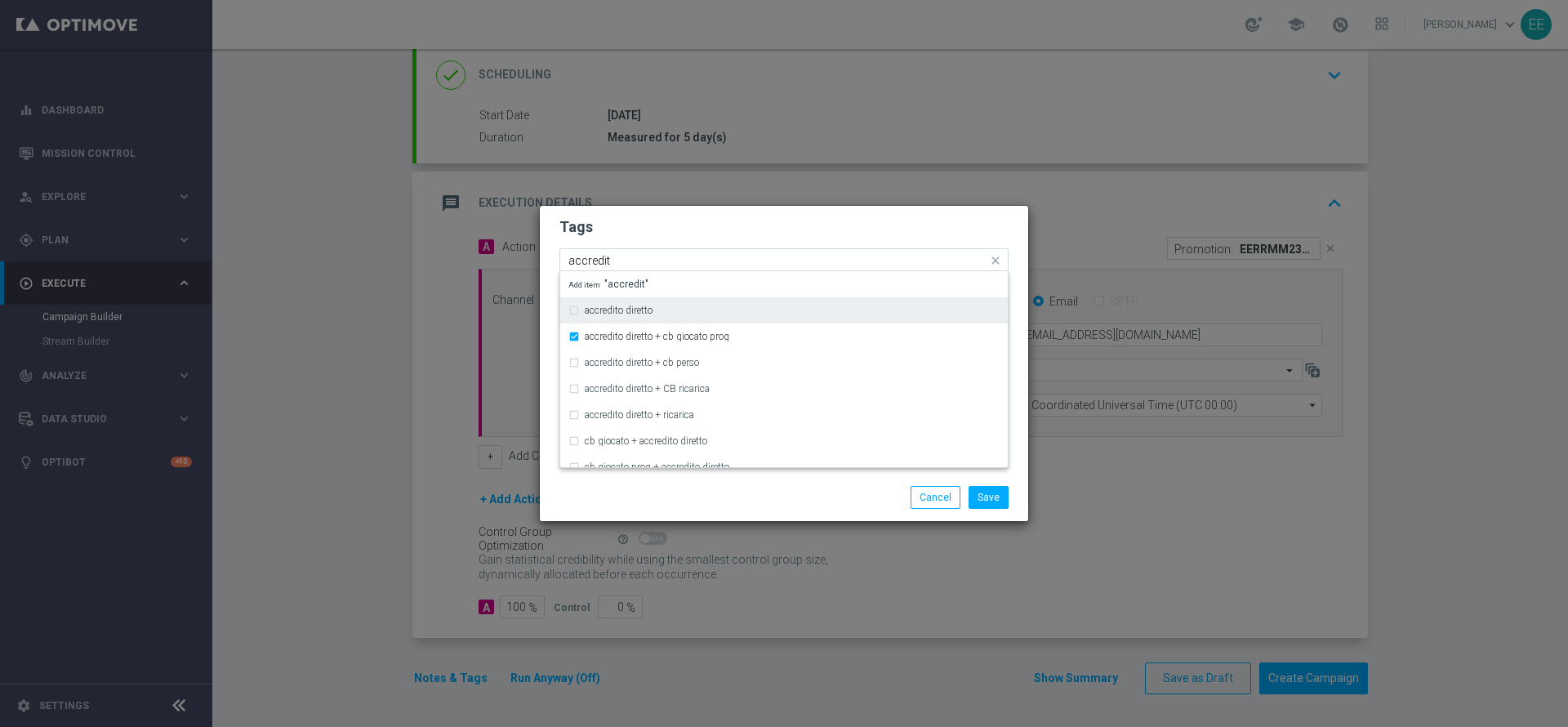
click at [691, 307] on div "accredito diretto" at bounding box center [792, 311] width 415 height 10
click at [692, 323] on div "accredito diretto + cb giocato prog" at bounding box center [784, 337] width 431 height 26
click at [715, 240] on form "Tags Quick find × top master × accredito diretto accredito diretto accredito di…" at bounding box center [784, 308] width 449 height 189
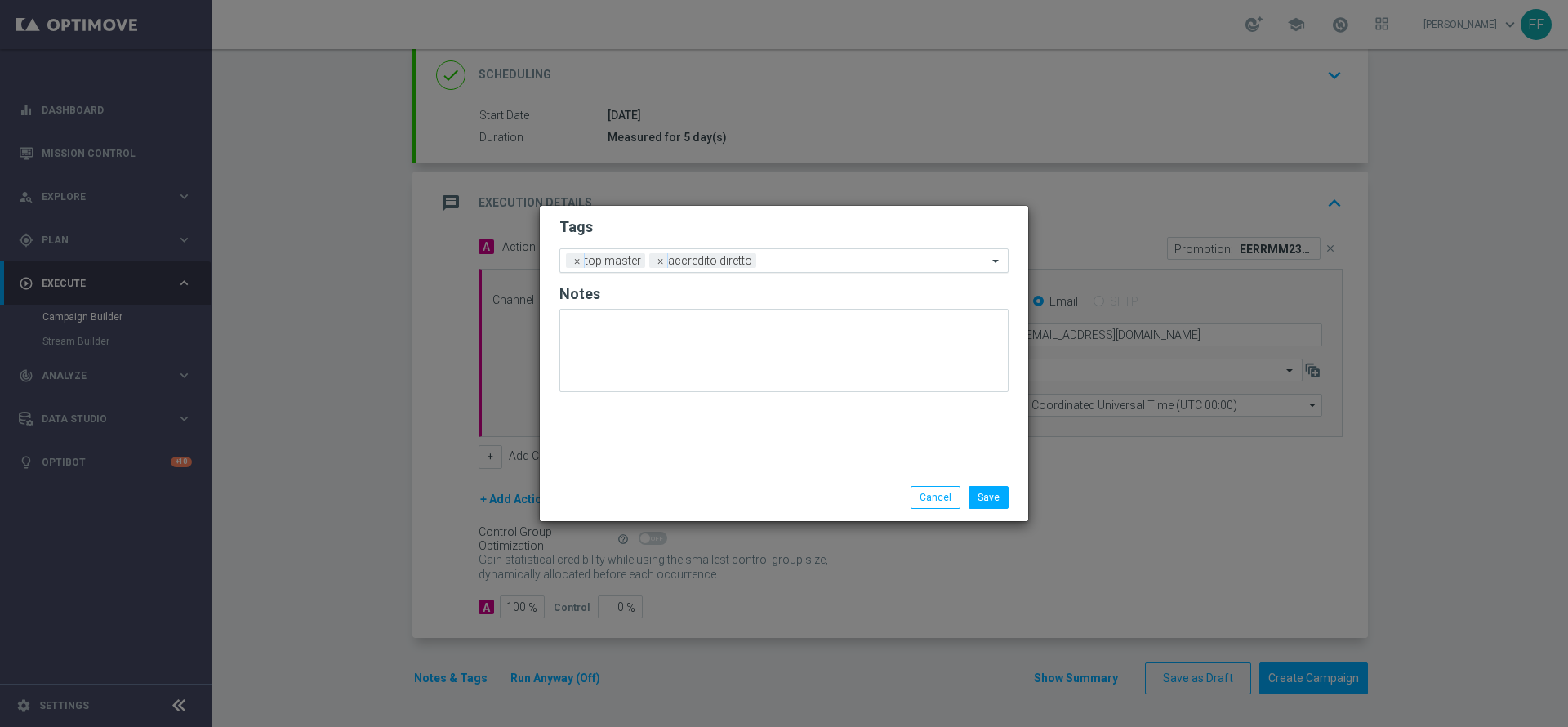
click at [811, 261] on input "text" at bounding box center [875, 261] width 225 height 14
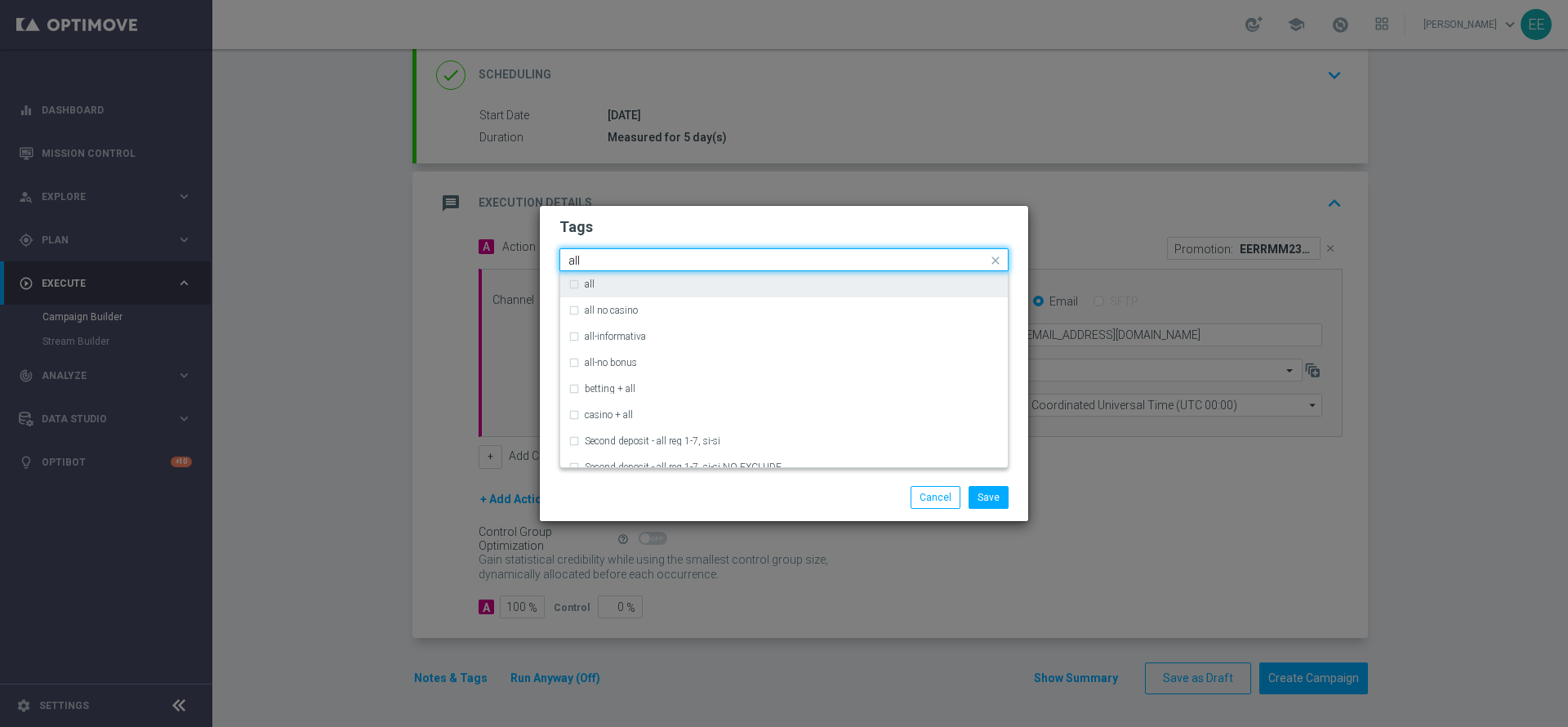
type input "all"
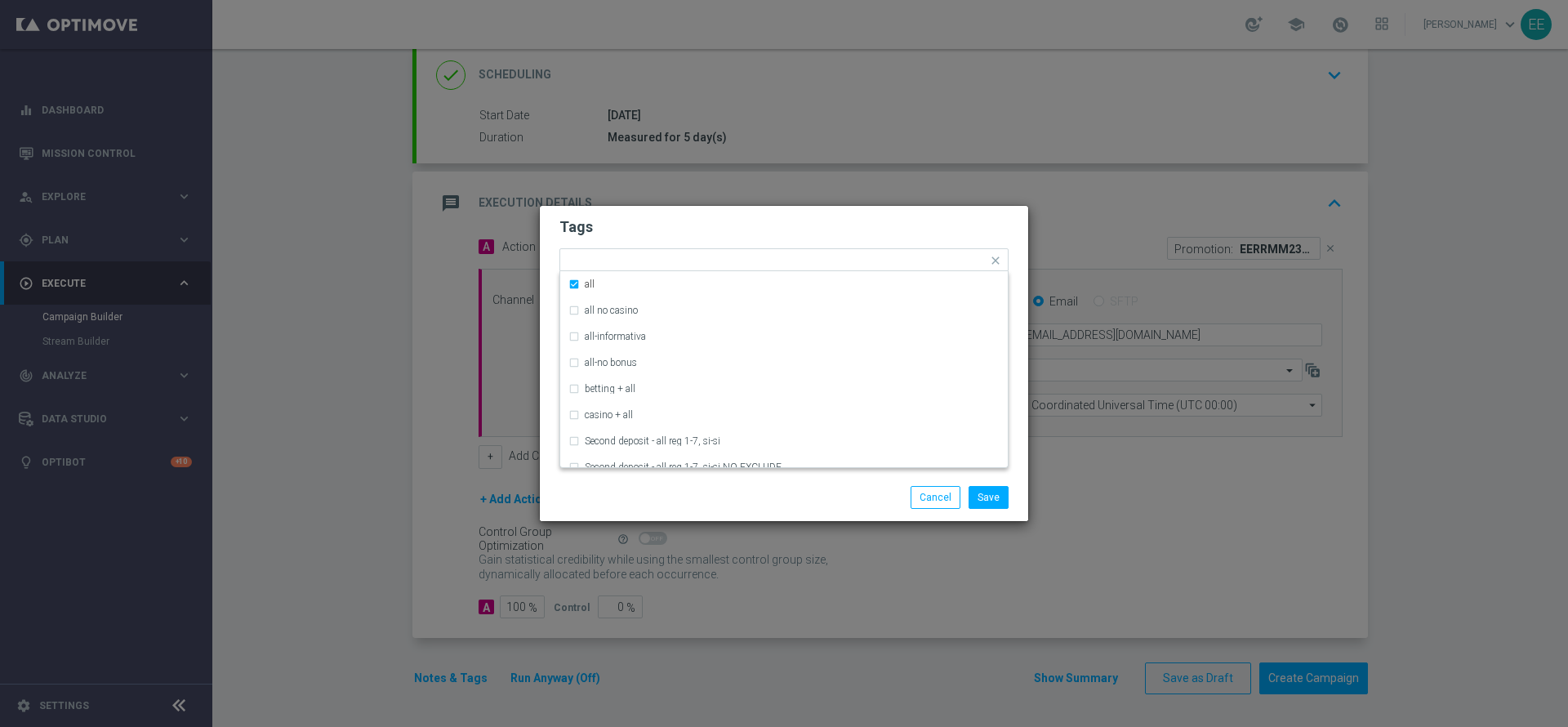
click at [789, 233] on h2 "Tags" at bounding box center [784, 227] width 449 height 20
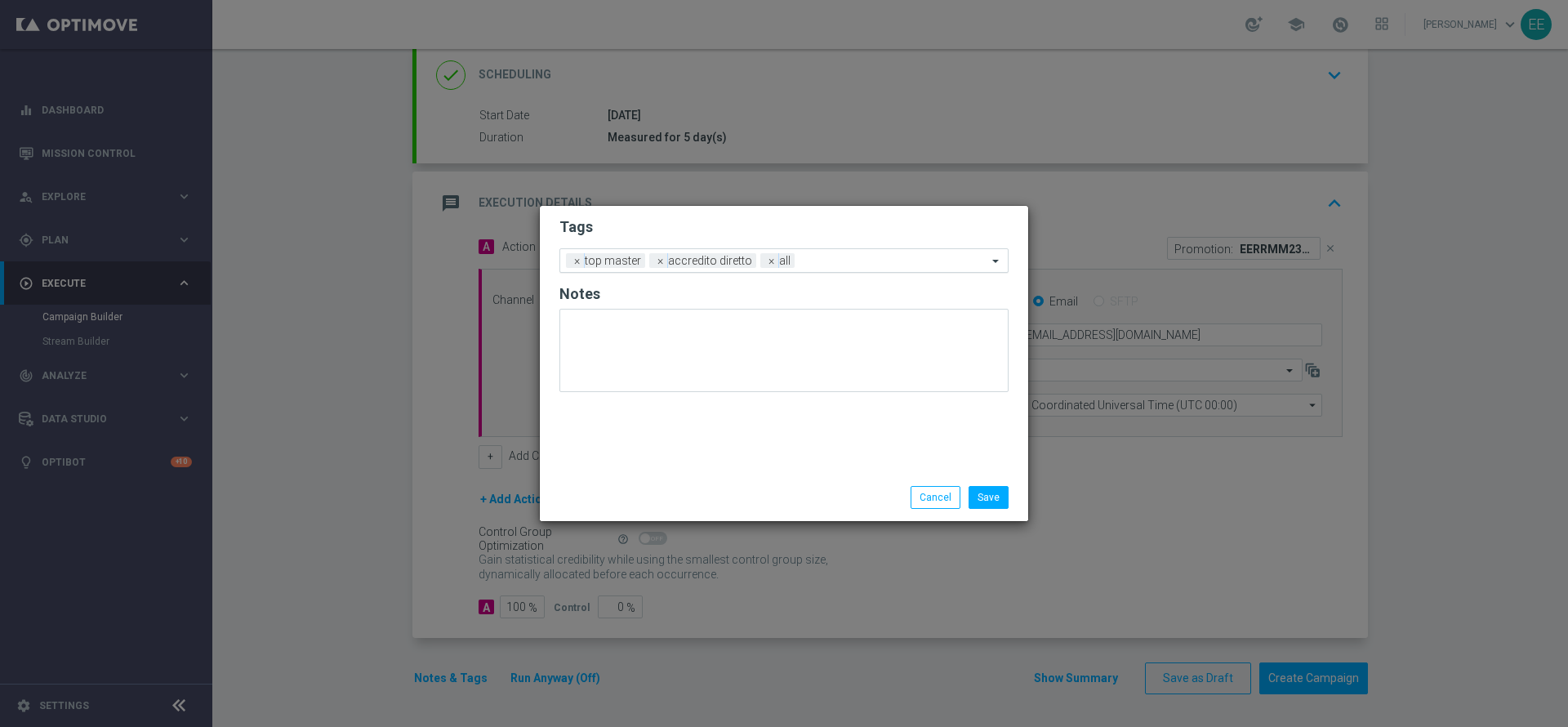
click at [822, 255] on input "text" at bounding box center [894, 261] width 186 height 14
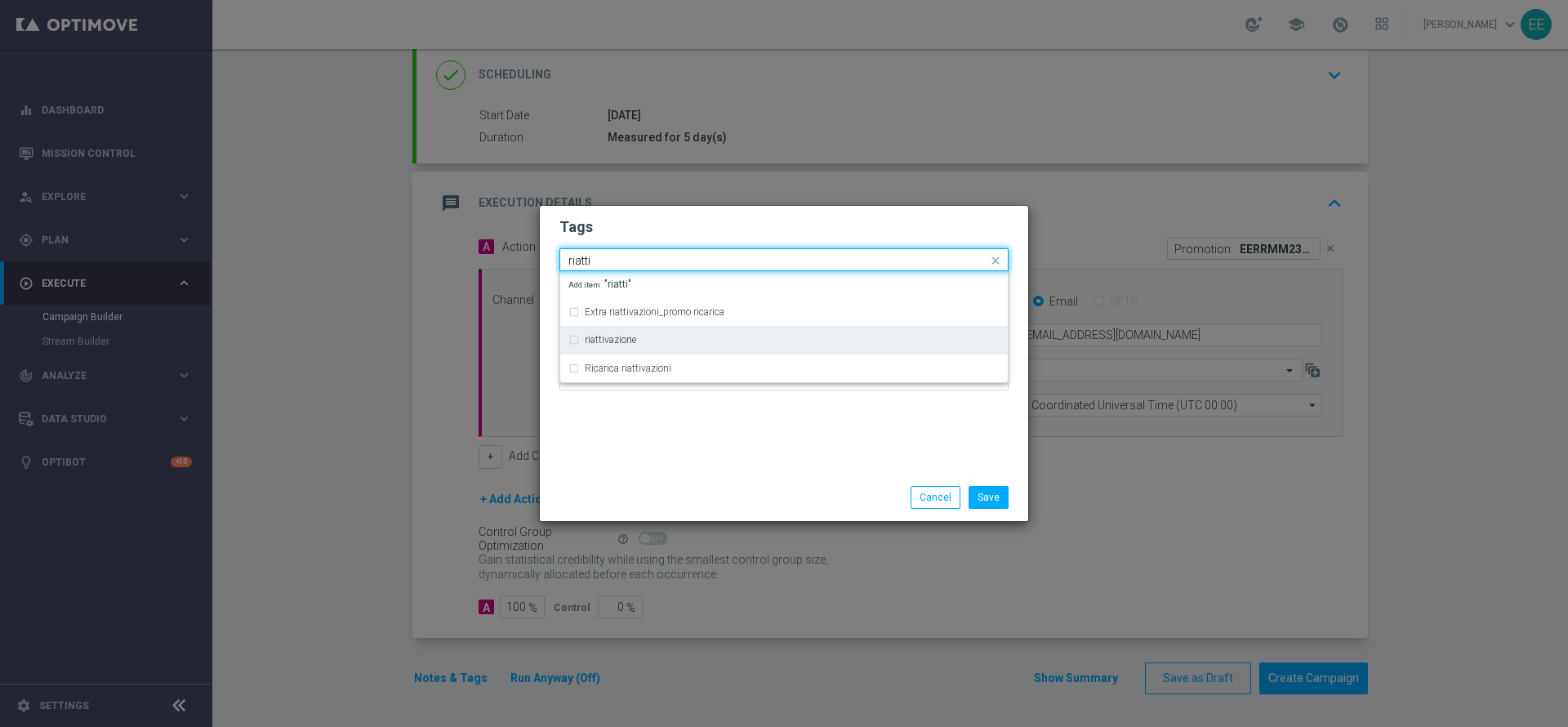
click at [724, 342] on div "riattivazione" at bounding box center [792, 340] width 415 height 10
type input "riatti"
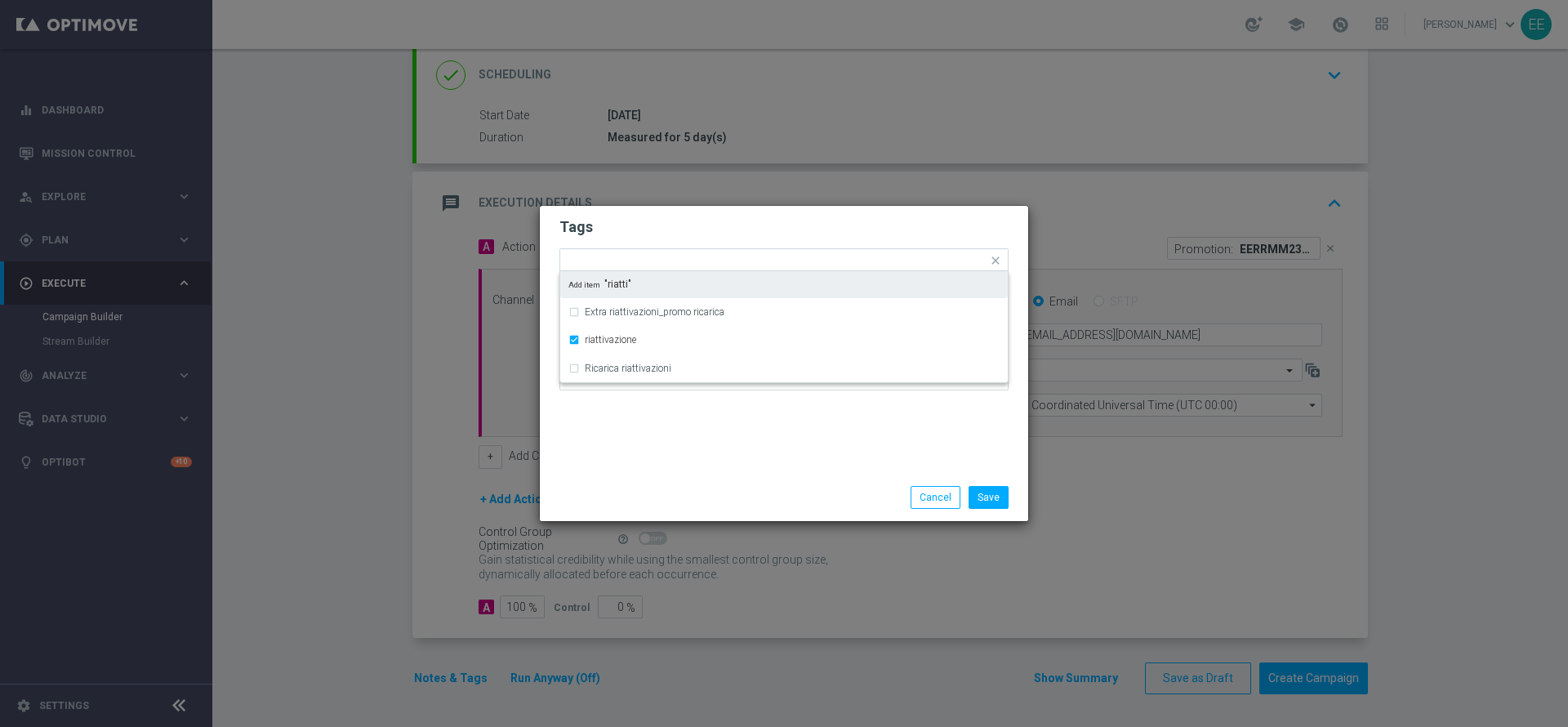
click at [827, 222] on h2 "Tags" at bounding box center [784, 227] width 449 height 20
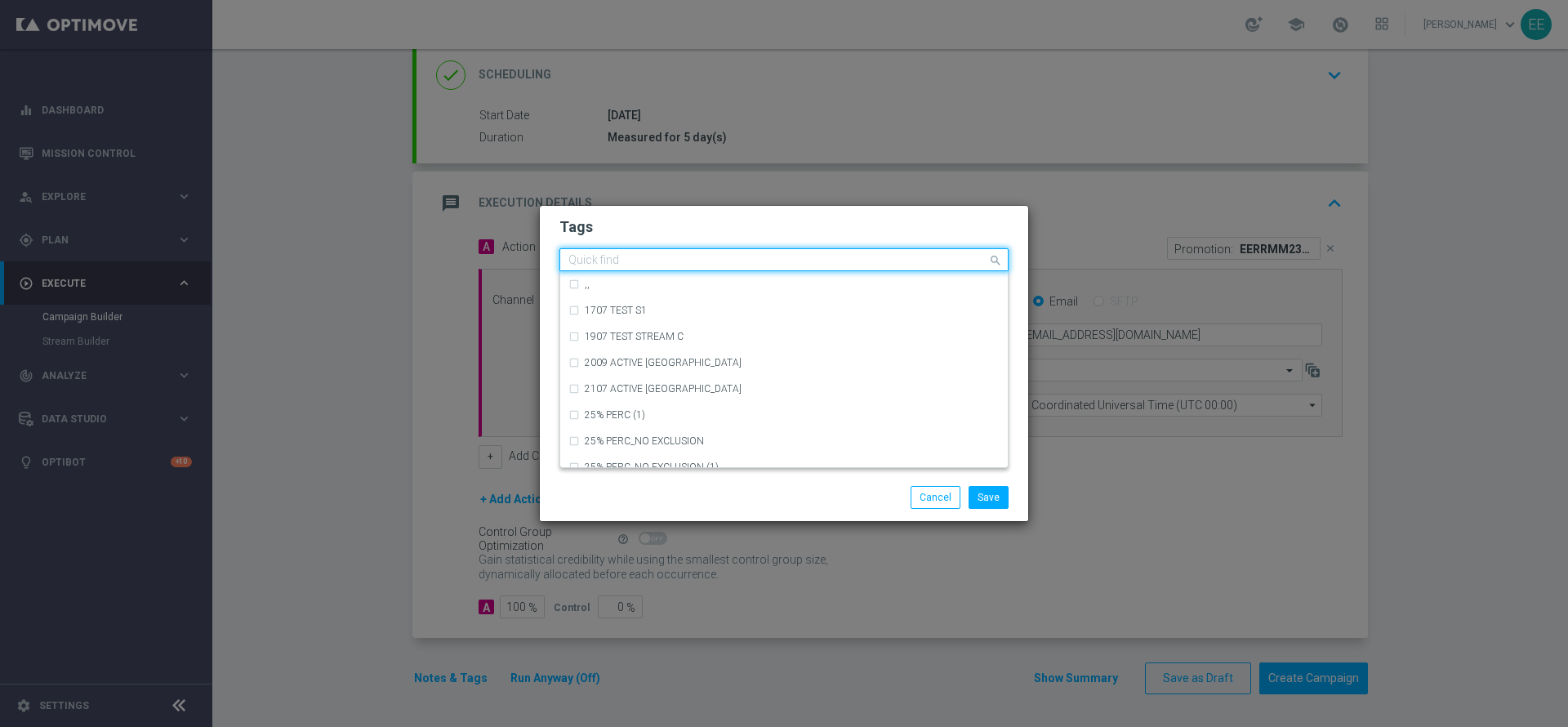
click at [902, 269] on div at bounding box center [777, 262] width 422 height 17
click at [902, 269] on div "bonus cash" at bounding box center [777, 262] width 422 height 17
click at [887, 277] on div "bonus cash" at bounding box center [784, 285] width 431 height 26
type input "bonus cash"
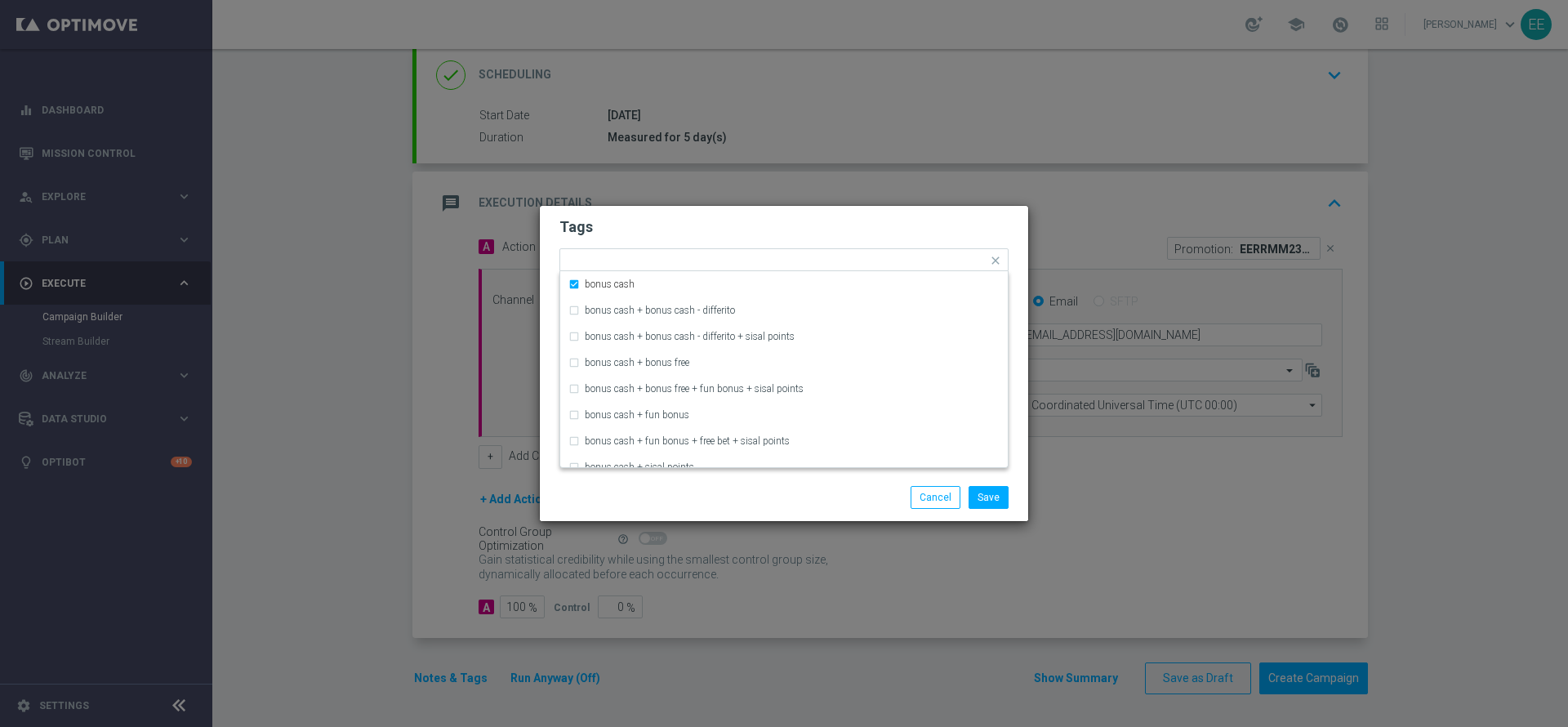
click at [924, 233] on h2 "Tags" at bounding box center [784, 227] width 449 height 20
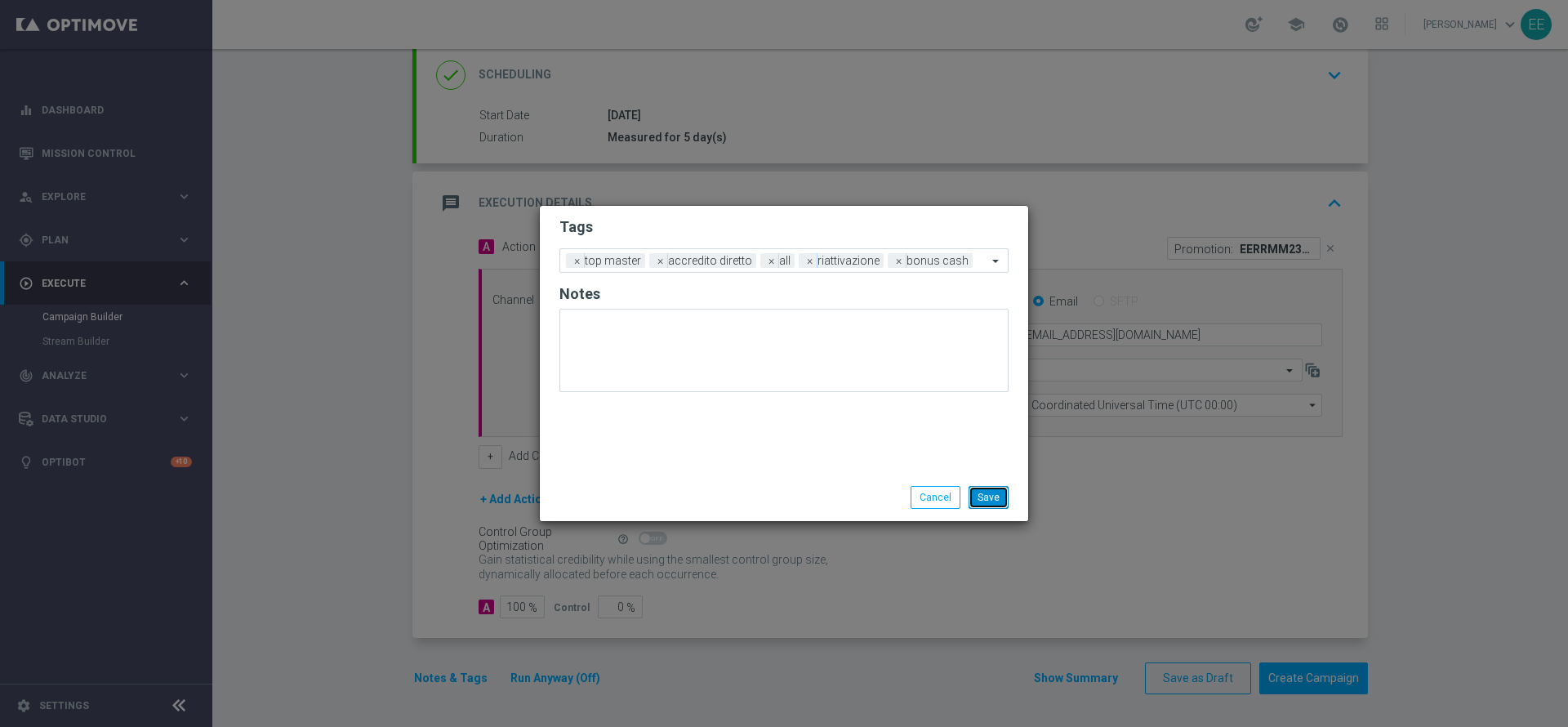
click at [997, 488] on button "Save" at bounding box center [989, 498] width 40 height 23
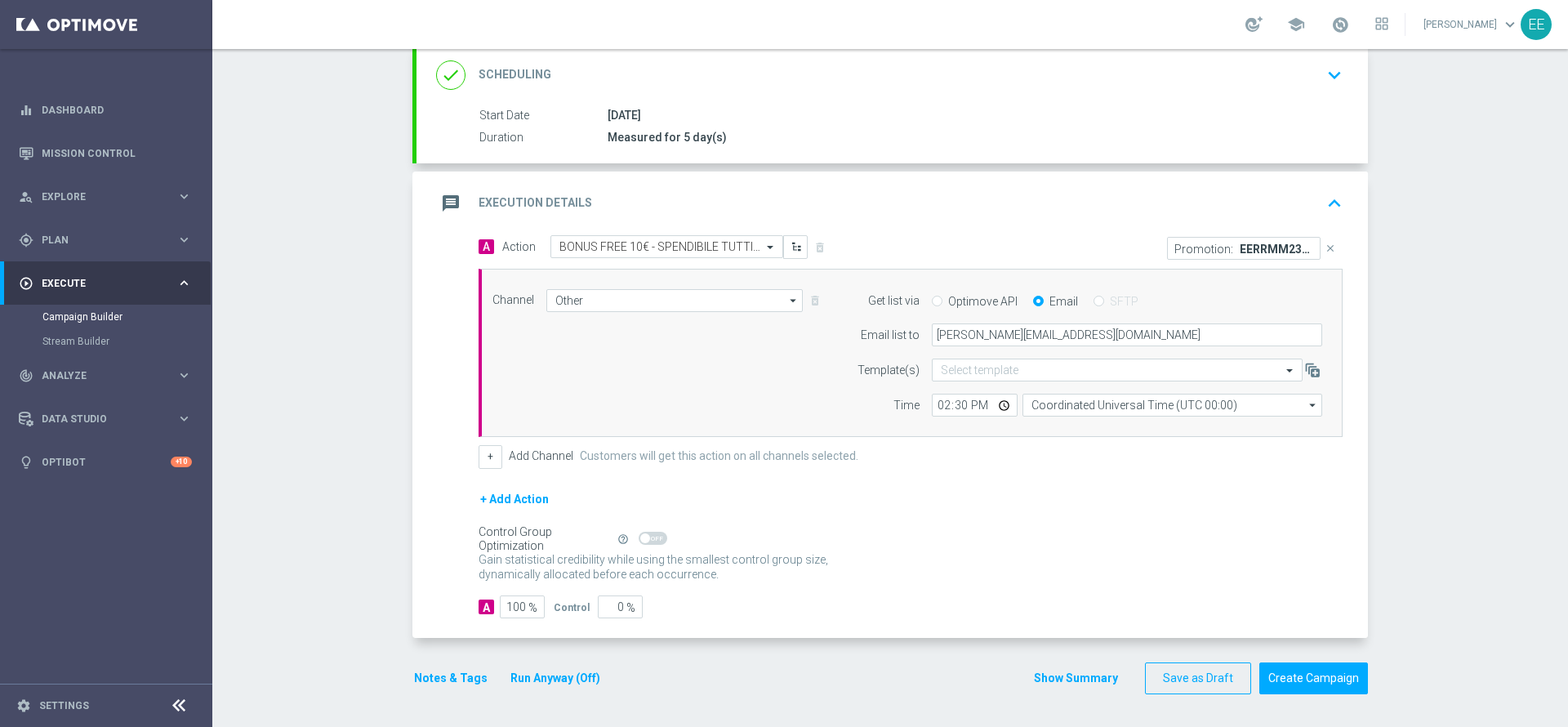
click at [555, 678] on button "Run Anyway (Off)" at bounding box center [555, 678] width 93 height 21
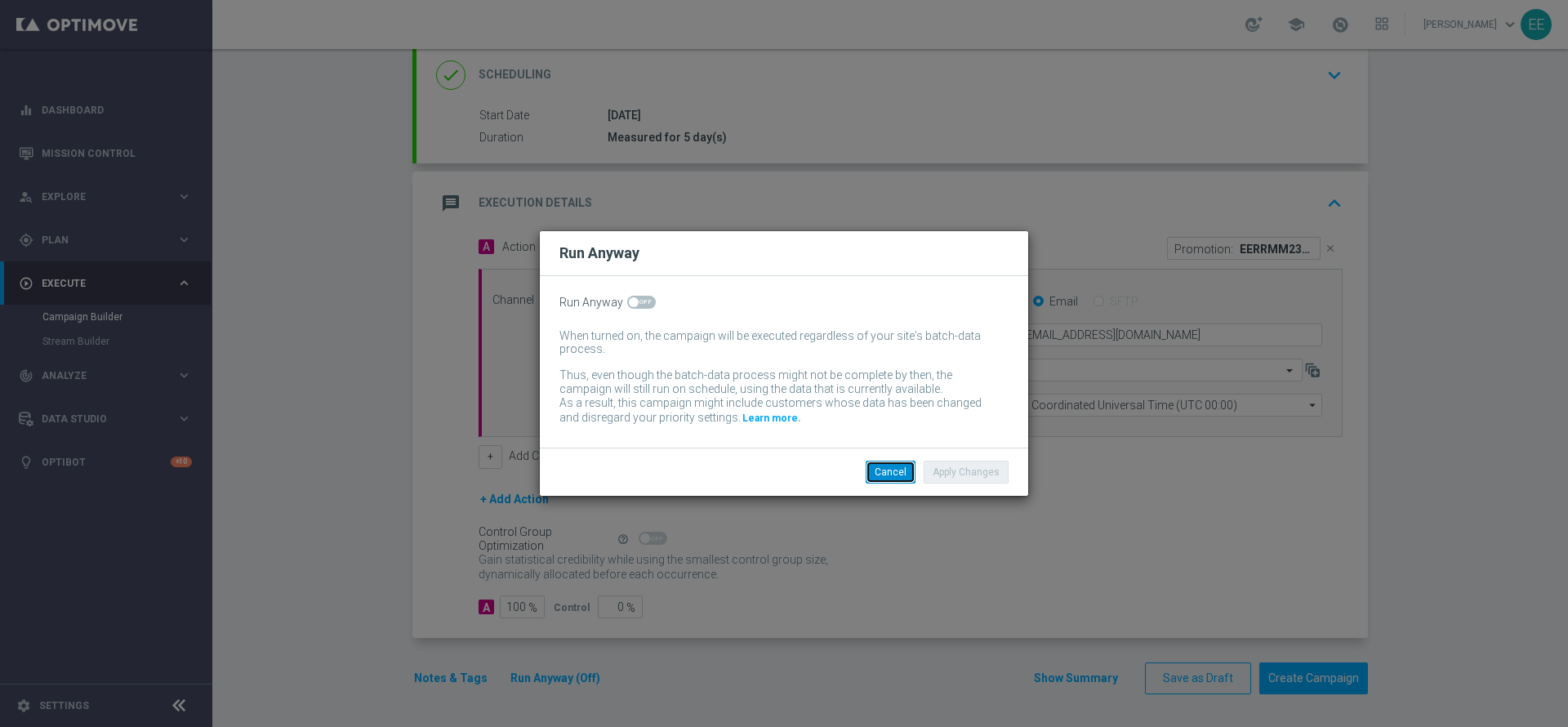
click at [913, 466] on button "Cancel" at bounding box center [890, 472] width 50 height 23
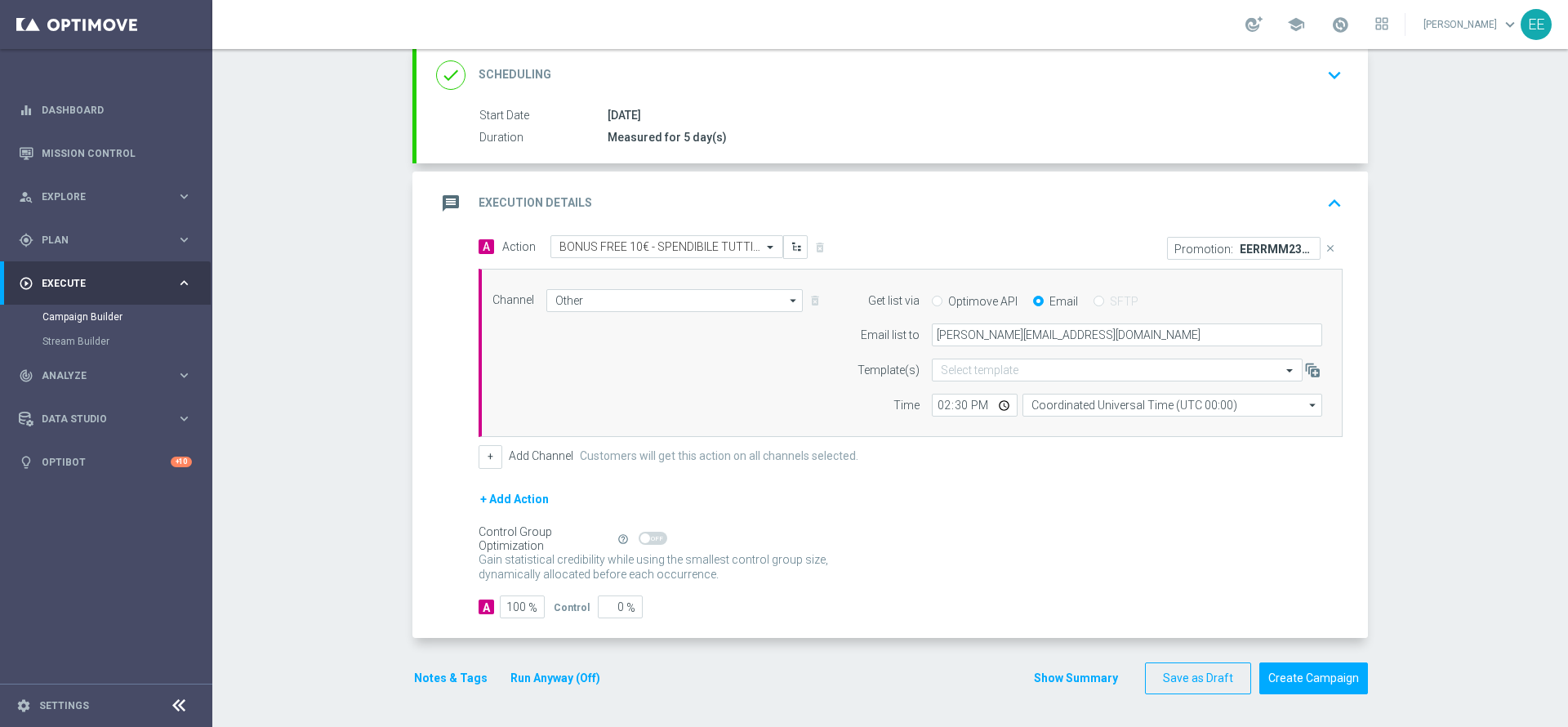
click at [1308, 189] on div "message Execution Details keyboard_arrow_up" at bounding box center [893, 203] width 913 height 31
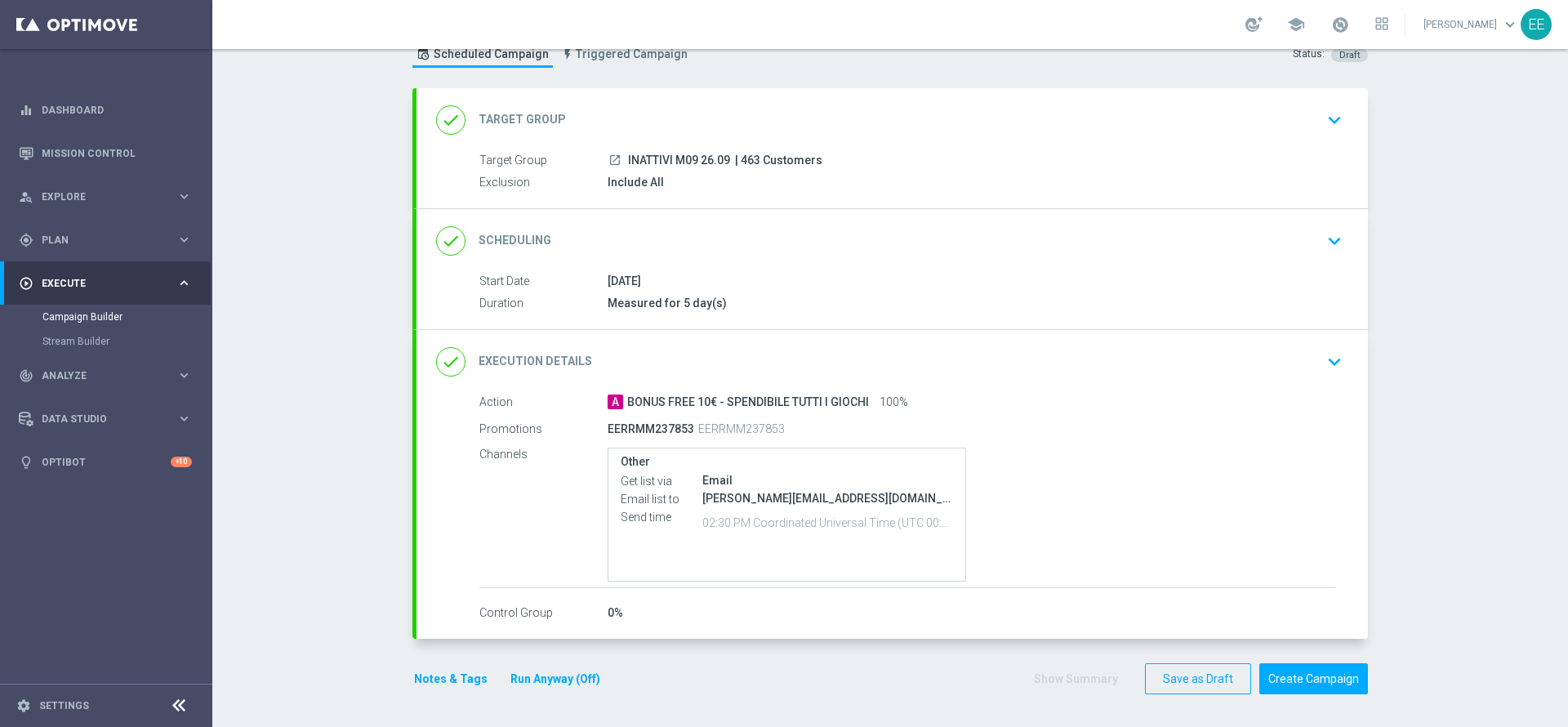
scroll to position [58, 0]
click at [1313, 677] on button "Create Campaign" at bounding box center [1313, 679] width 108 height 32
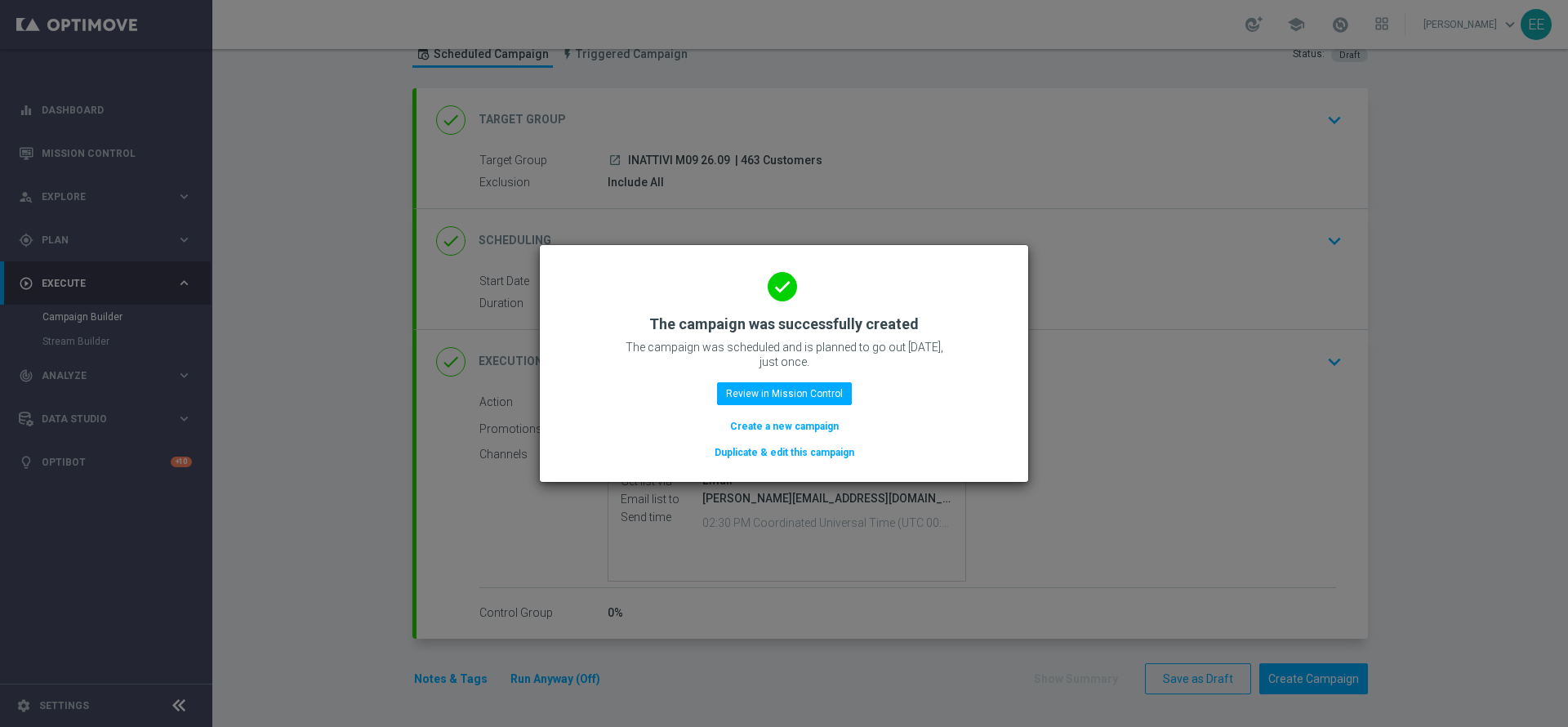
click at [797, 380] on div "done The campaign was successfully created The campaign was scheduled and is pl…" at bounding box center [784, 361] width 449 height 201
click at [821, 395] on button "Review in Mission Control" at bounding box center [784, 394] width 135 height 23
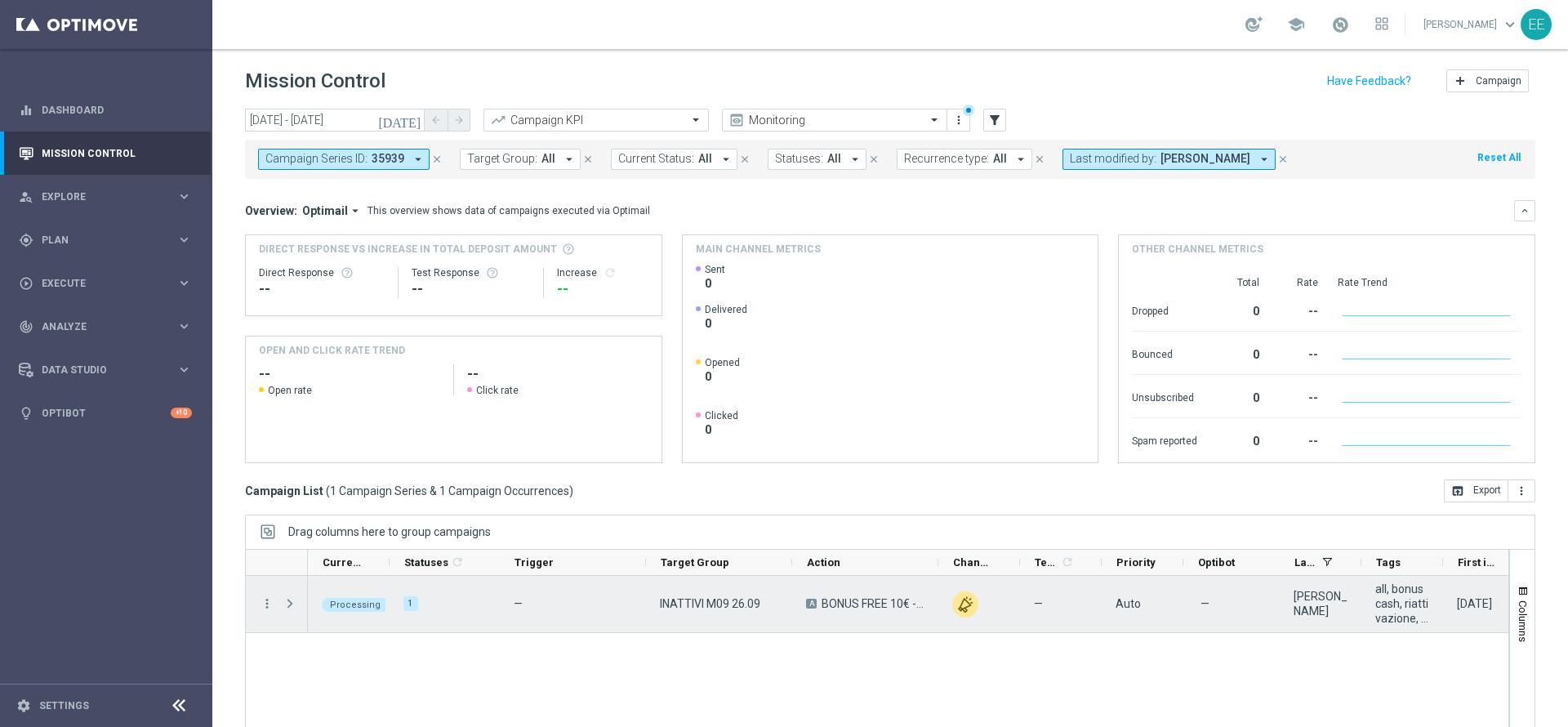
click at [290, 607] on span "Press SPACE to select this row." at bounding box center [290, 604] width 15 height 13
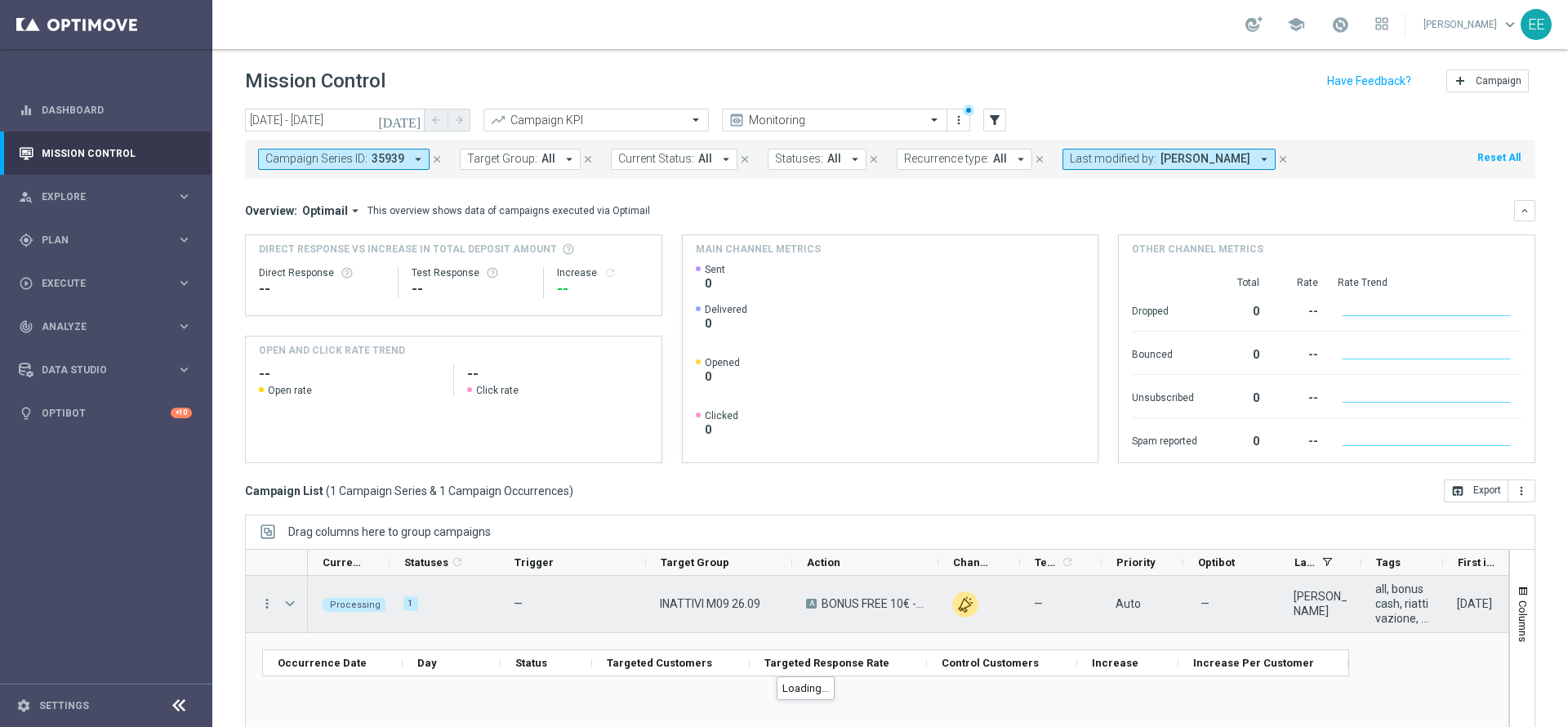
click at [290, 607] on span "Press SPACE to select this row." at bounding box center [290, 604] width 15 height 13
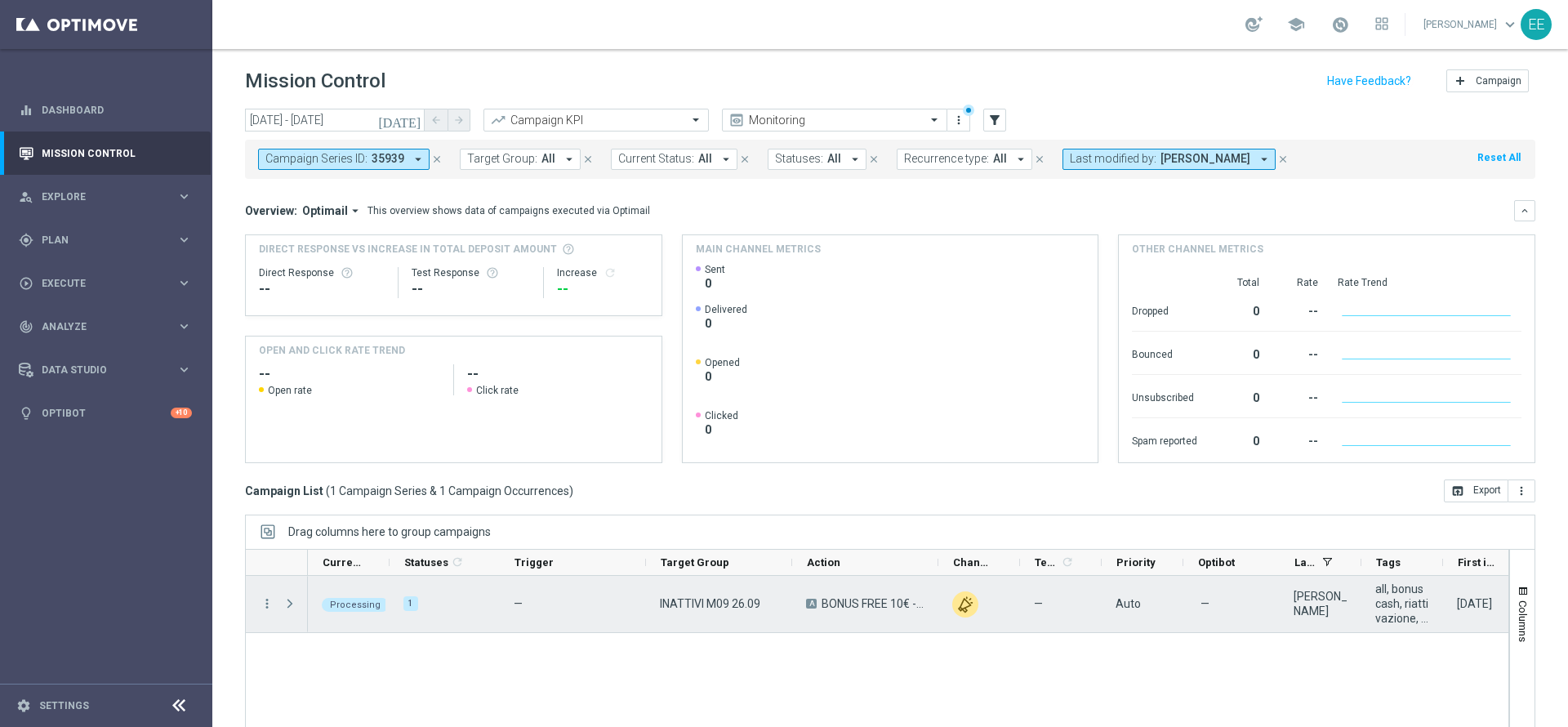
click at [290, 607] on span "Press SPACE to select this row." at bounding box center [290, 604] width 15 height 13
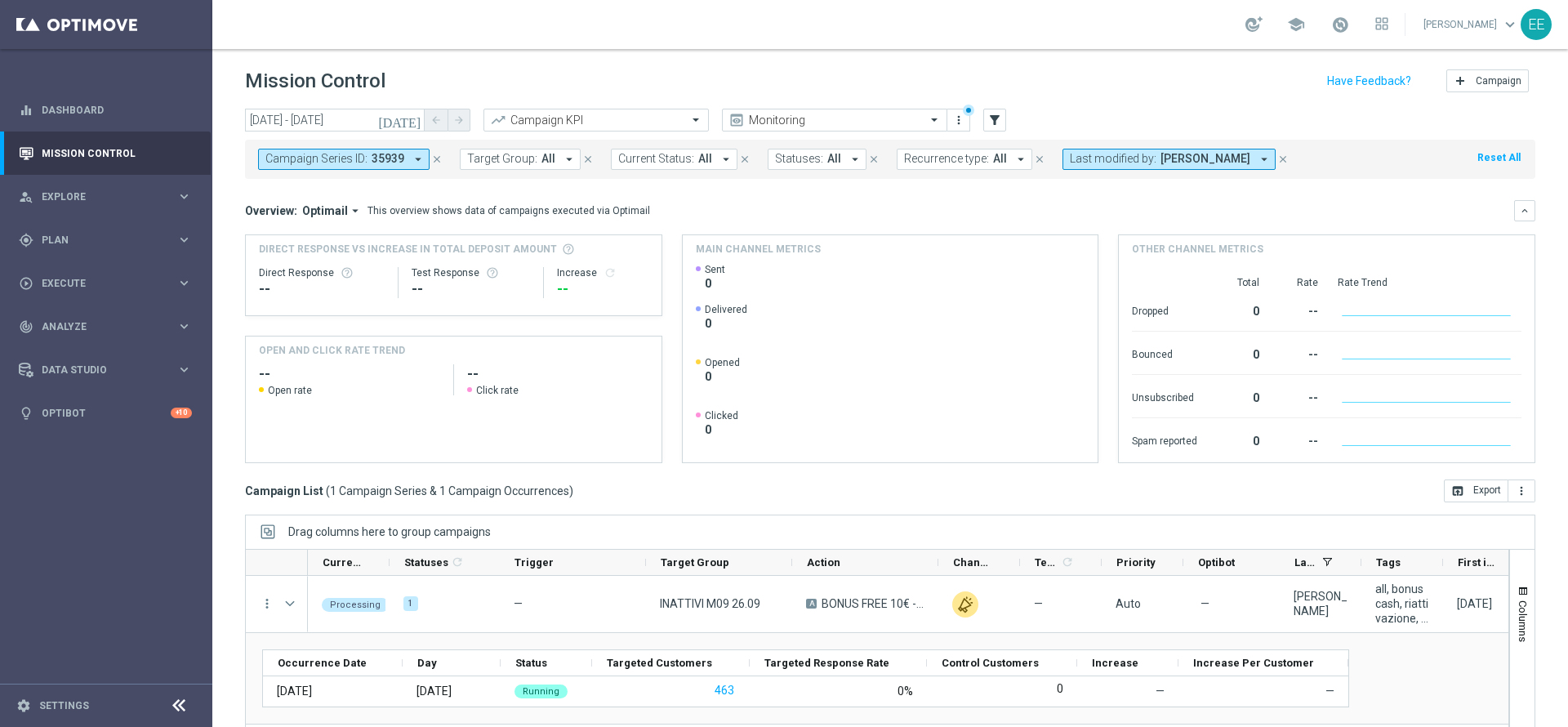
click at [1218, 155] on span "[PERSON_NAME]" at bounding box center [1205, 159] width 90 height 14
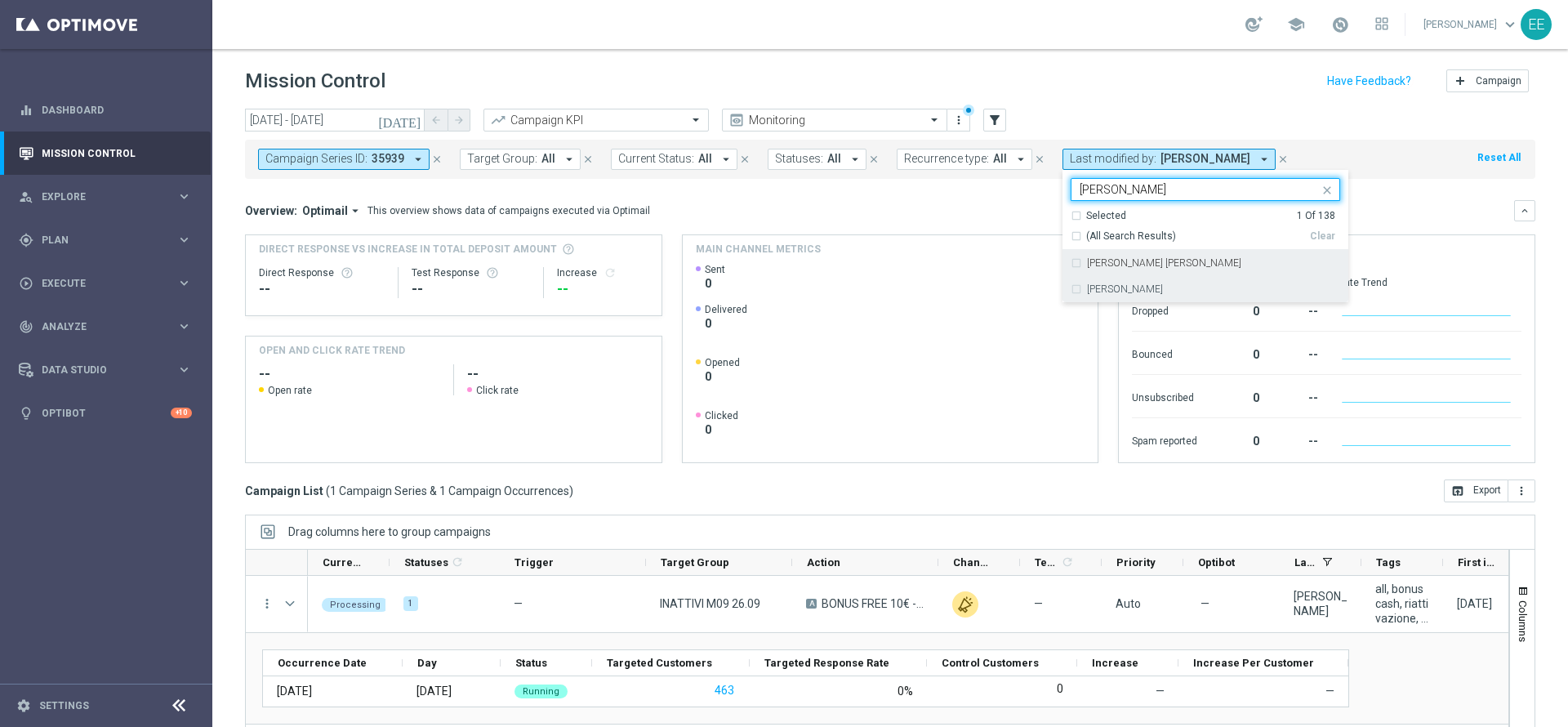
click at [1127, 281] on div "sara parisi" at bounding box center [1205, 289] width 269 height 26
type input "sara"
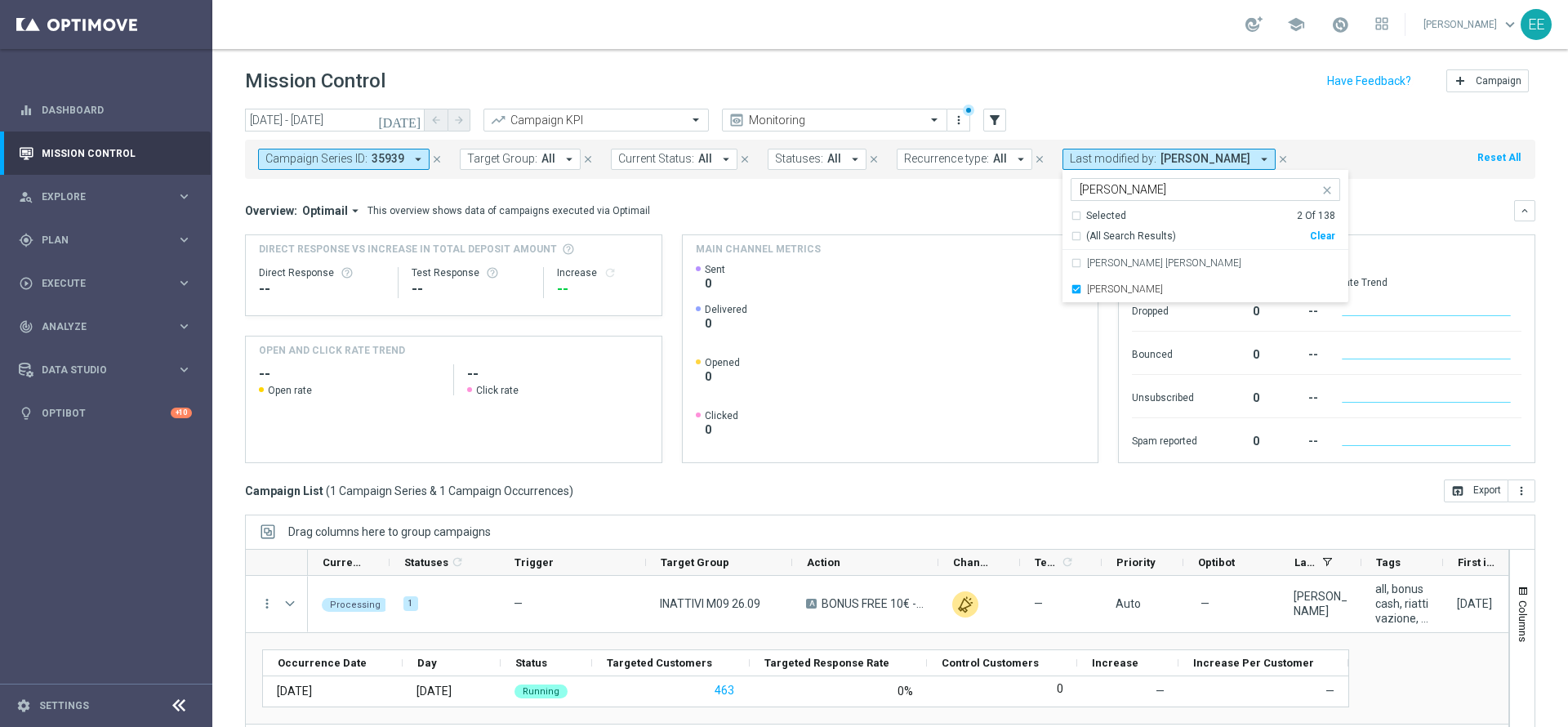
click at [1251, 50] on header "Mission Control add Campaign" at bounding box center [890, 79] width 1356 height 60
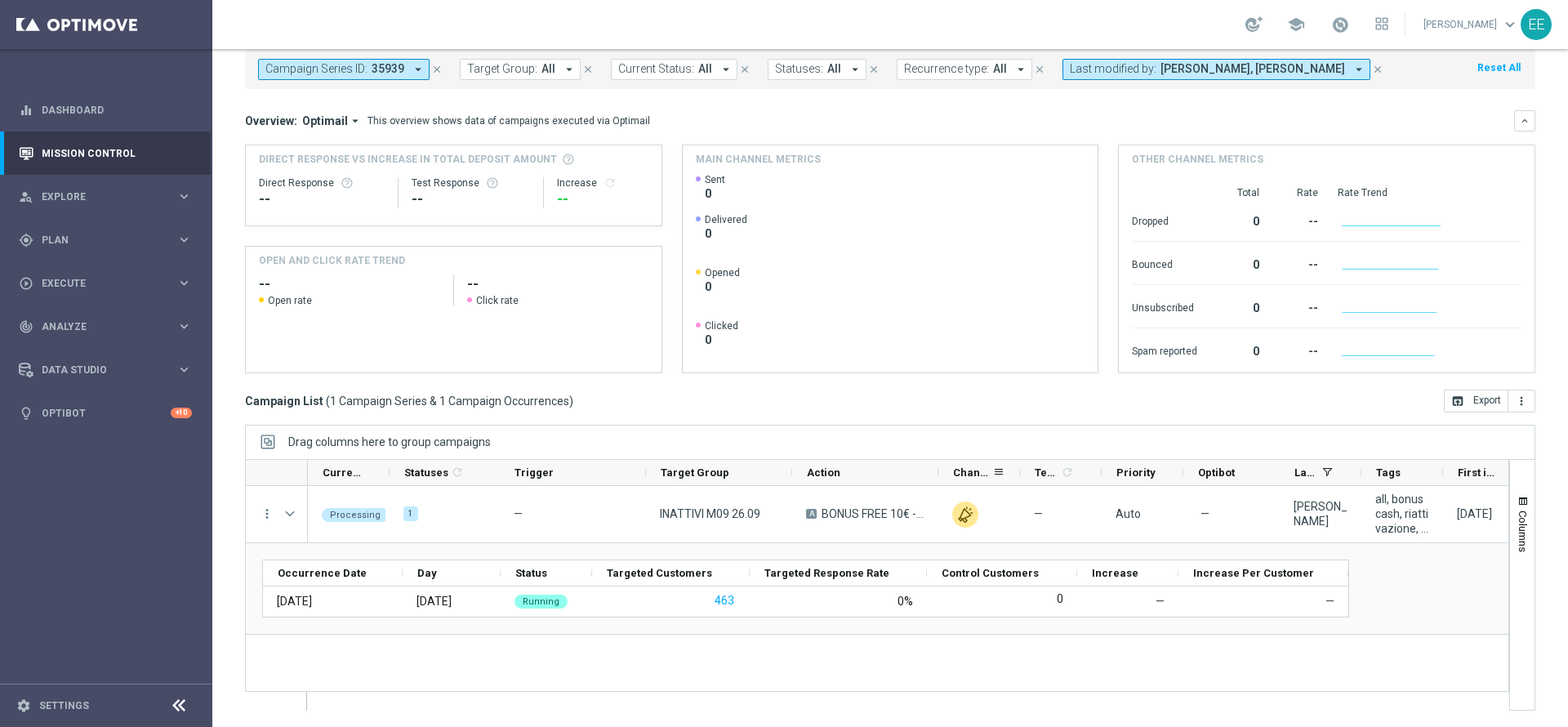
scroll to position [90, 0]
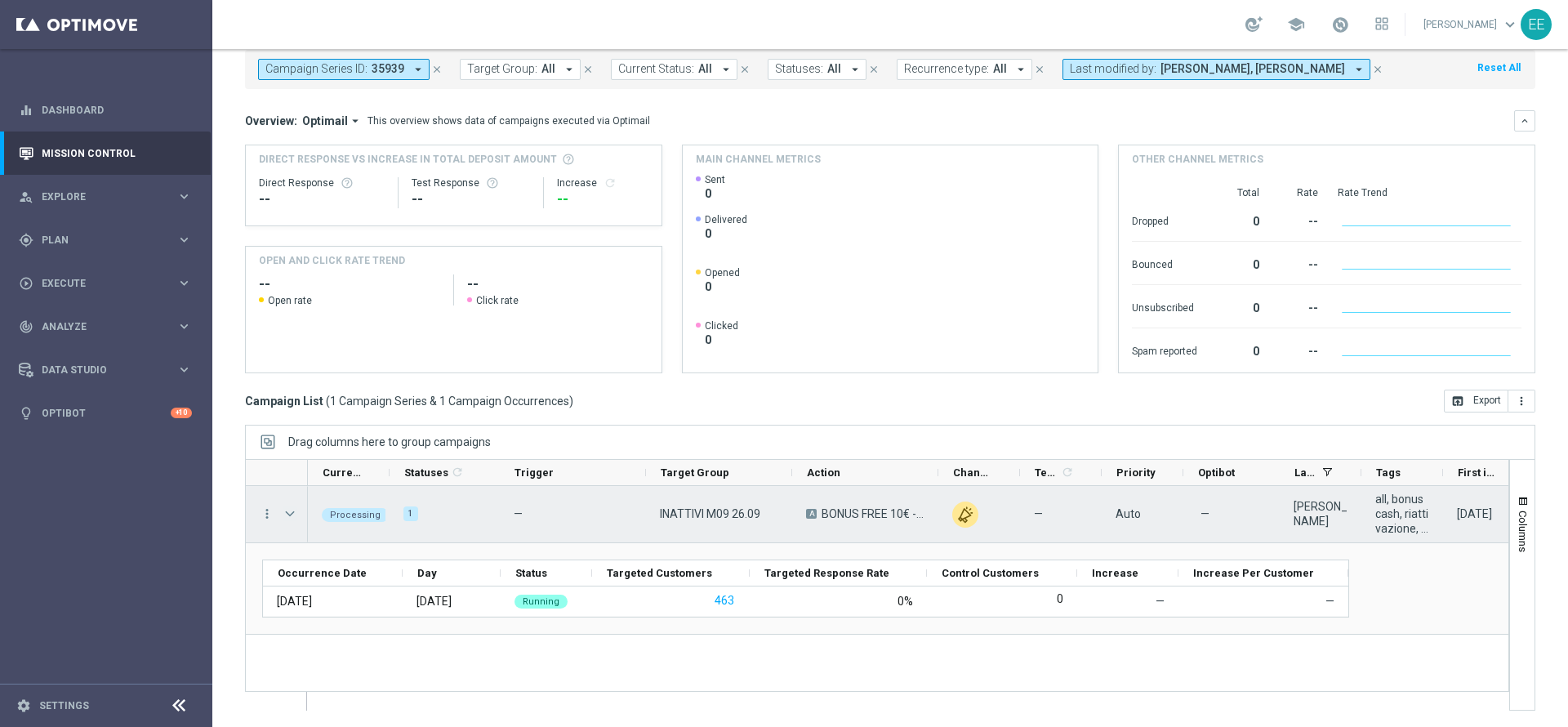
click at [291, 509] on span "Press SPACE to select this row." at bounding box center [290, 514] width 15 height 13
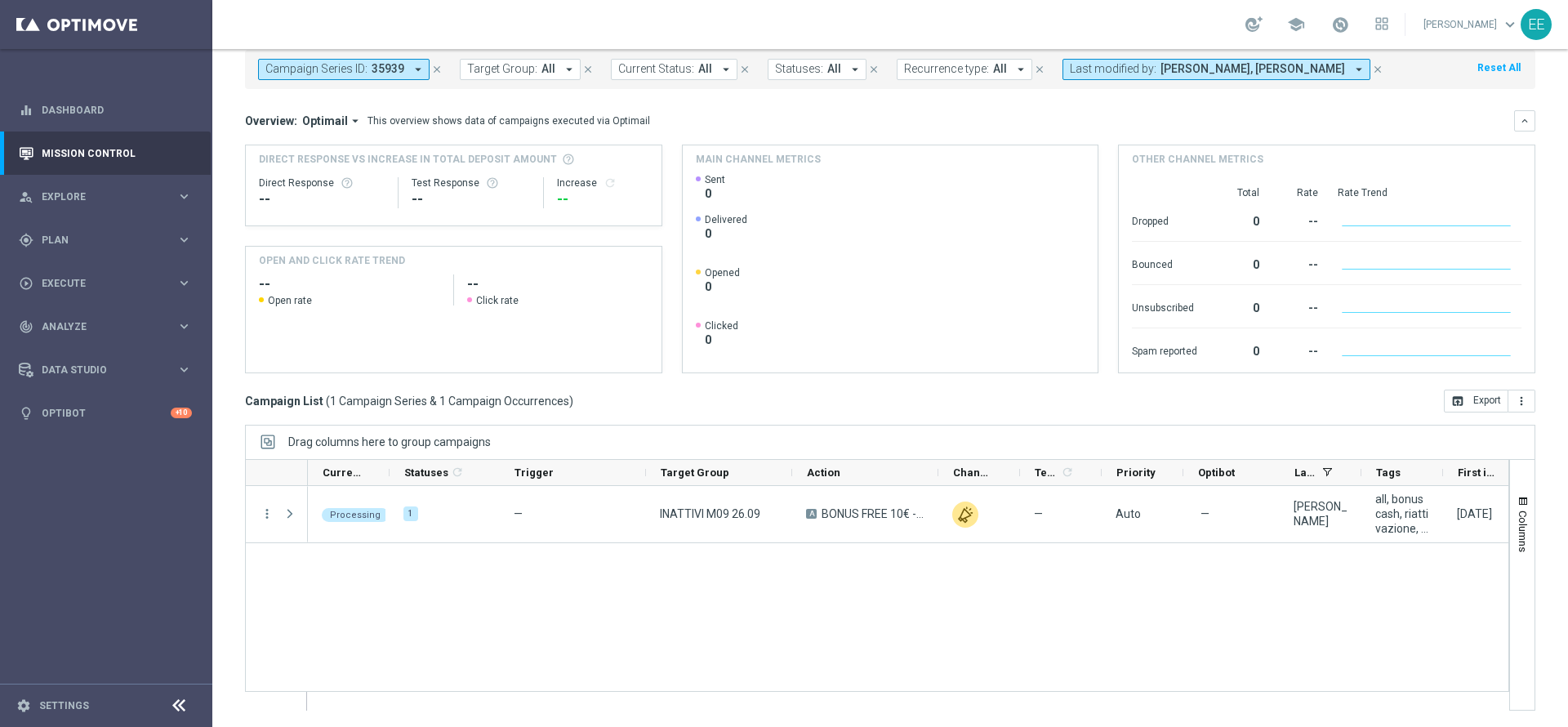
scroll to position [0, 0]
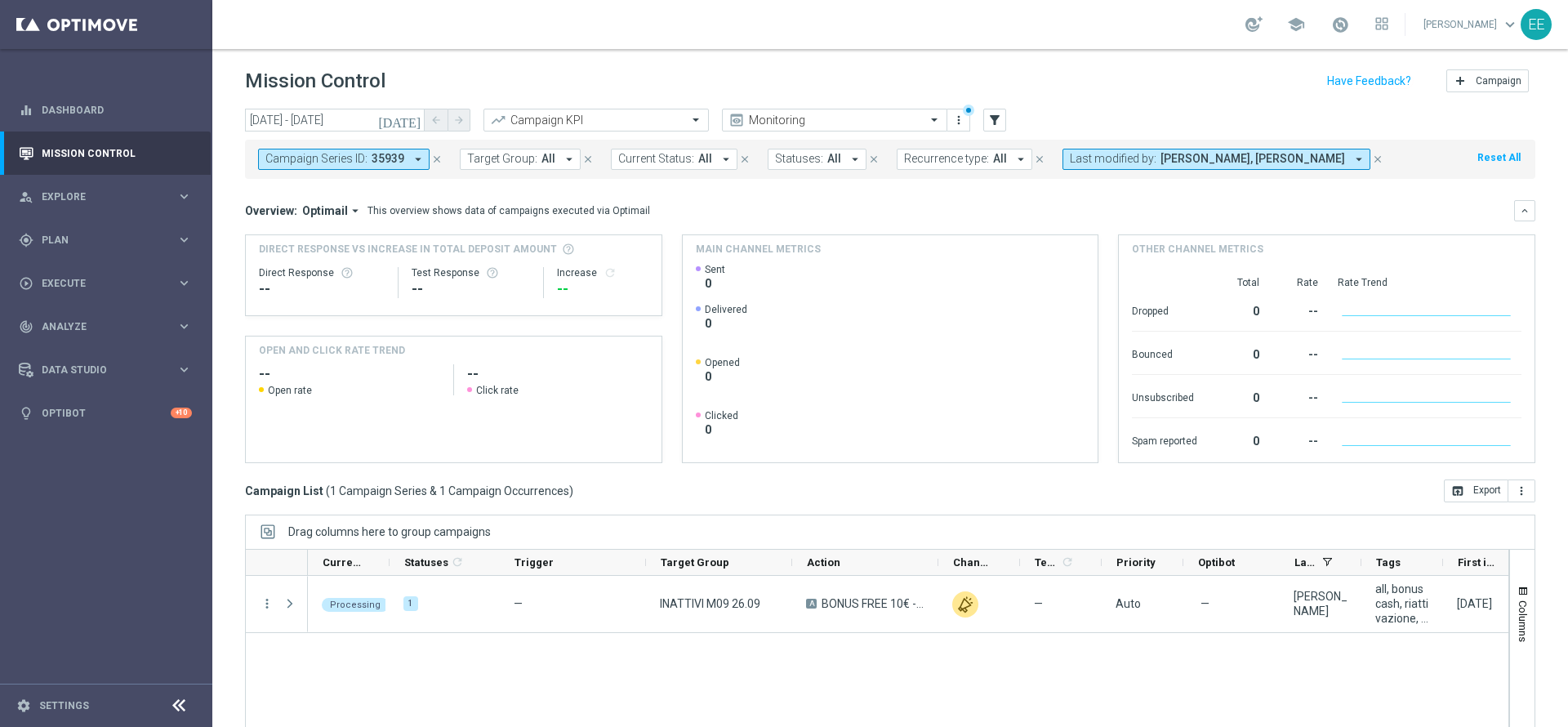
click at [431, 165] on button "close" at bounding box center [437, 160] width 15 height 18
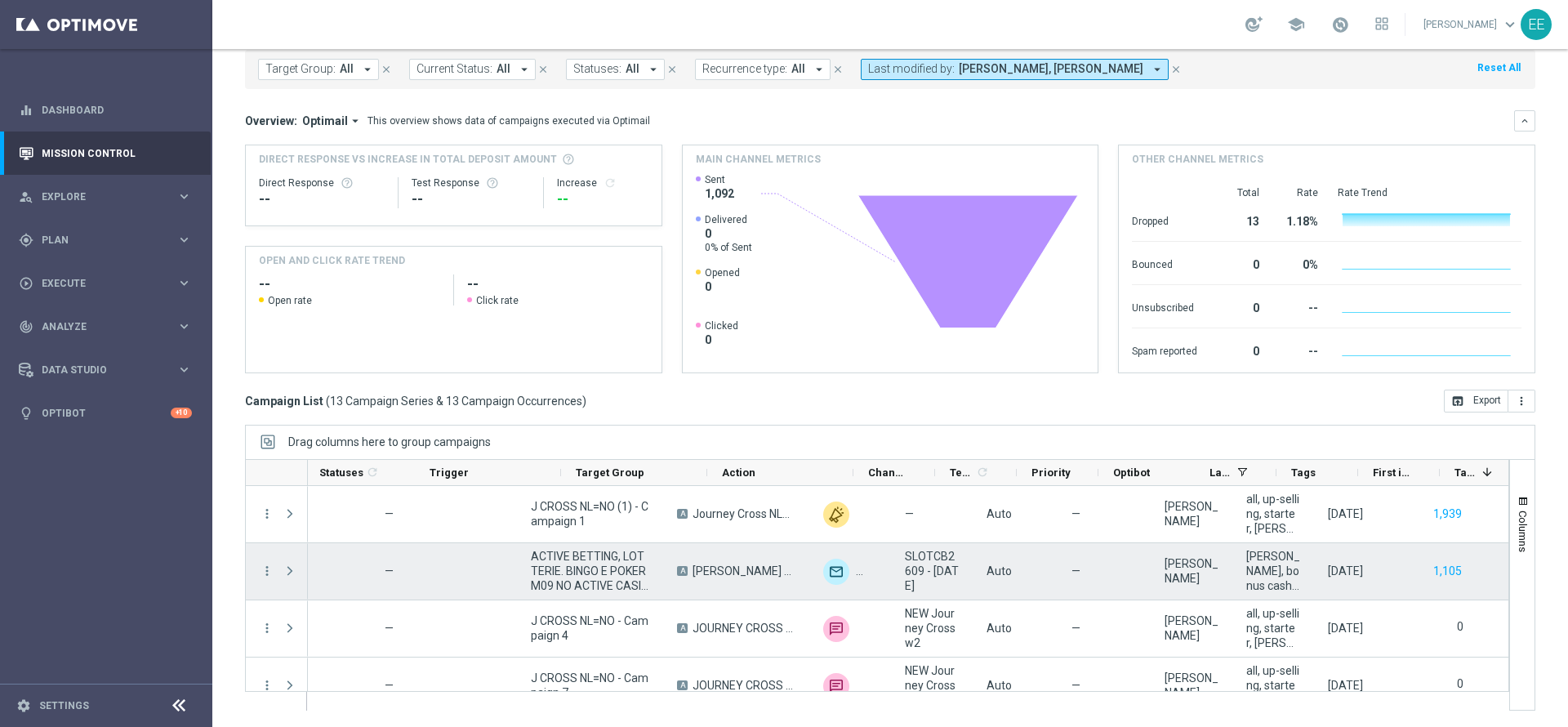
scroll to position [0, 216]
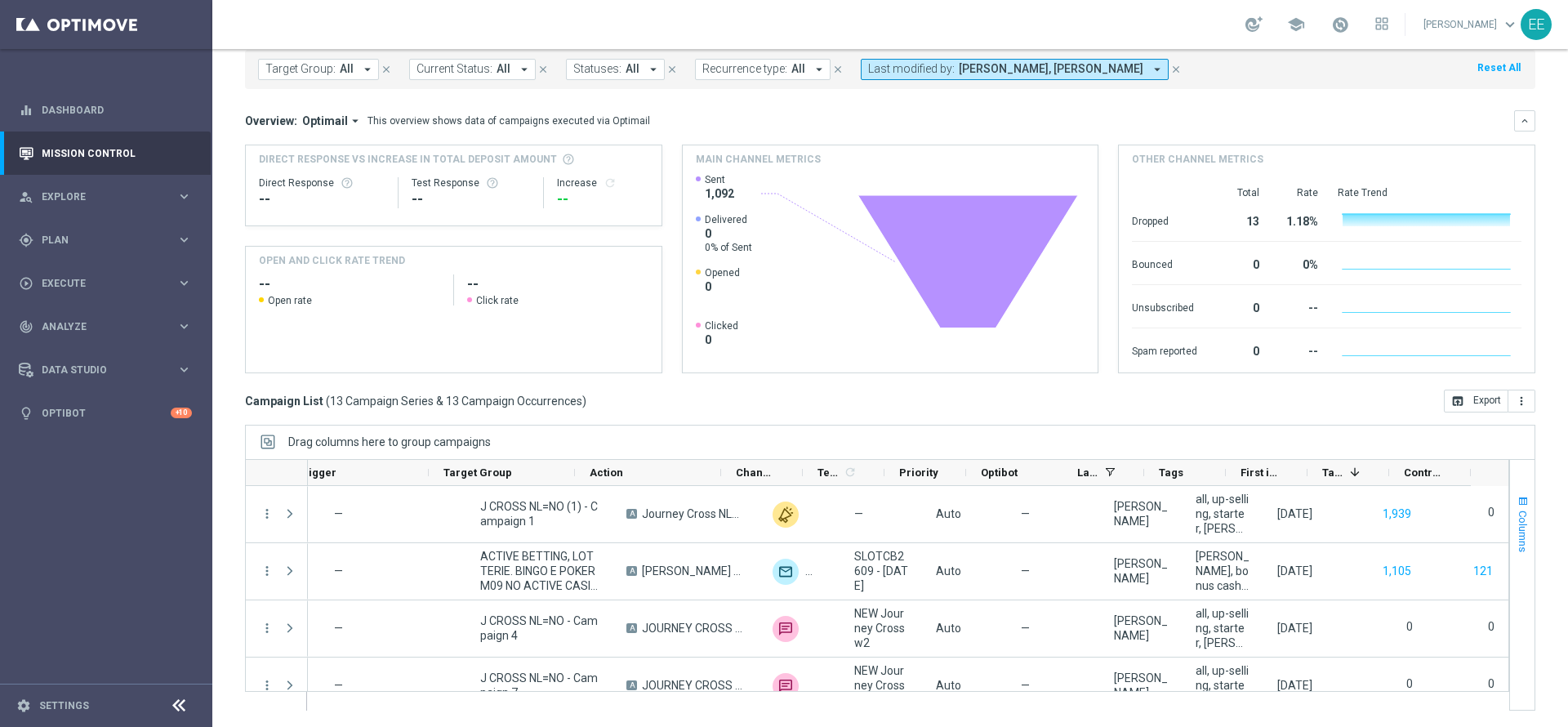
click at [1517, 522] on span "Columns" at bounding box center [1523, 532] width 13 height 41
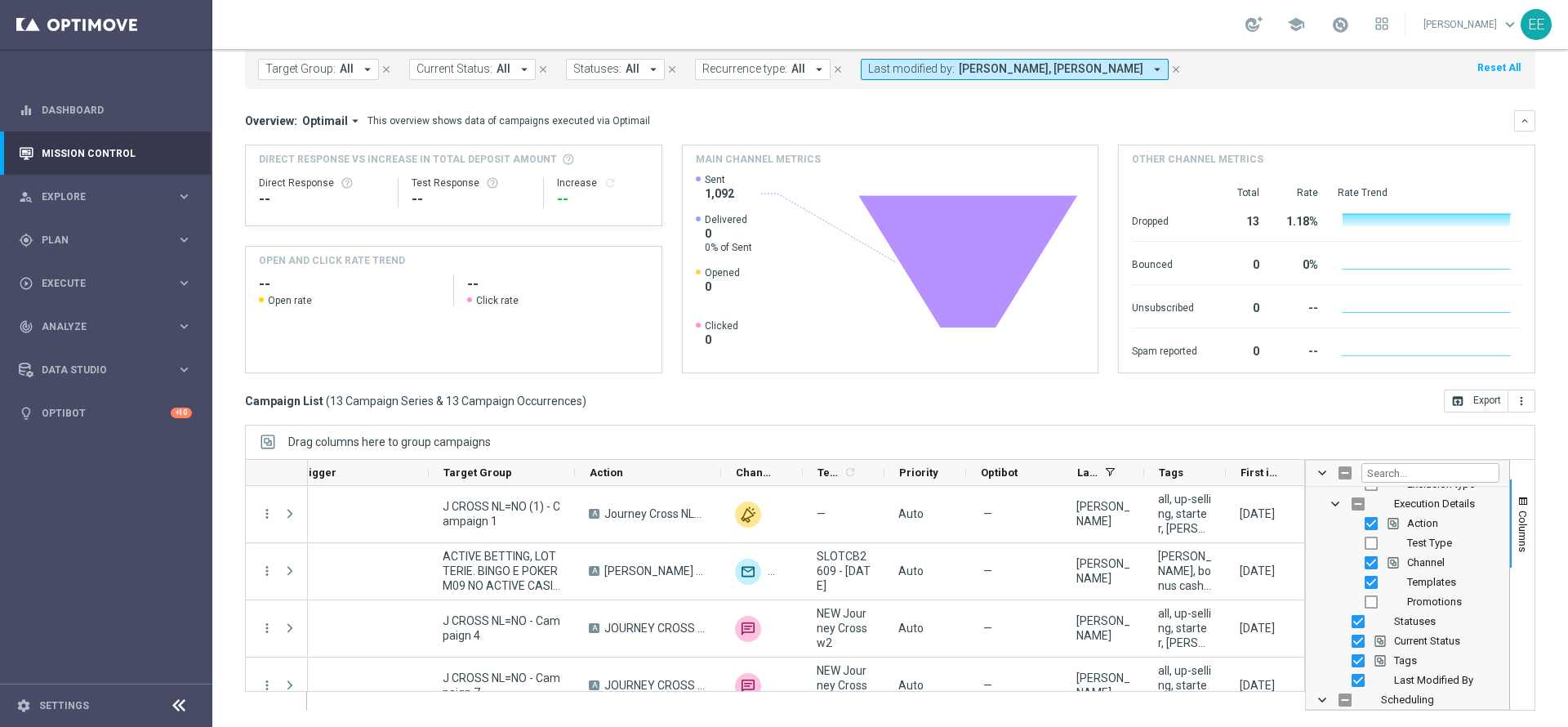
scroll to position [156, 0]
click at [1414, 596] on span "Promotions" at bounding box center [1434, 600] width 55 height 12
checkbox input "true"
click at [1517, 538] on span "Columns" at bounding box center [1523, 532] width 13 height 41
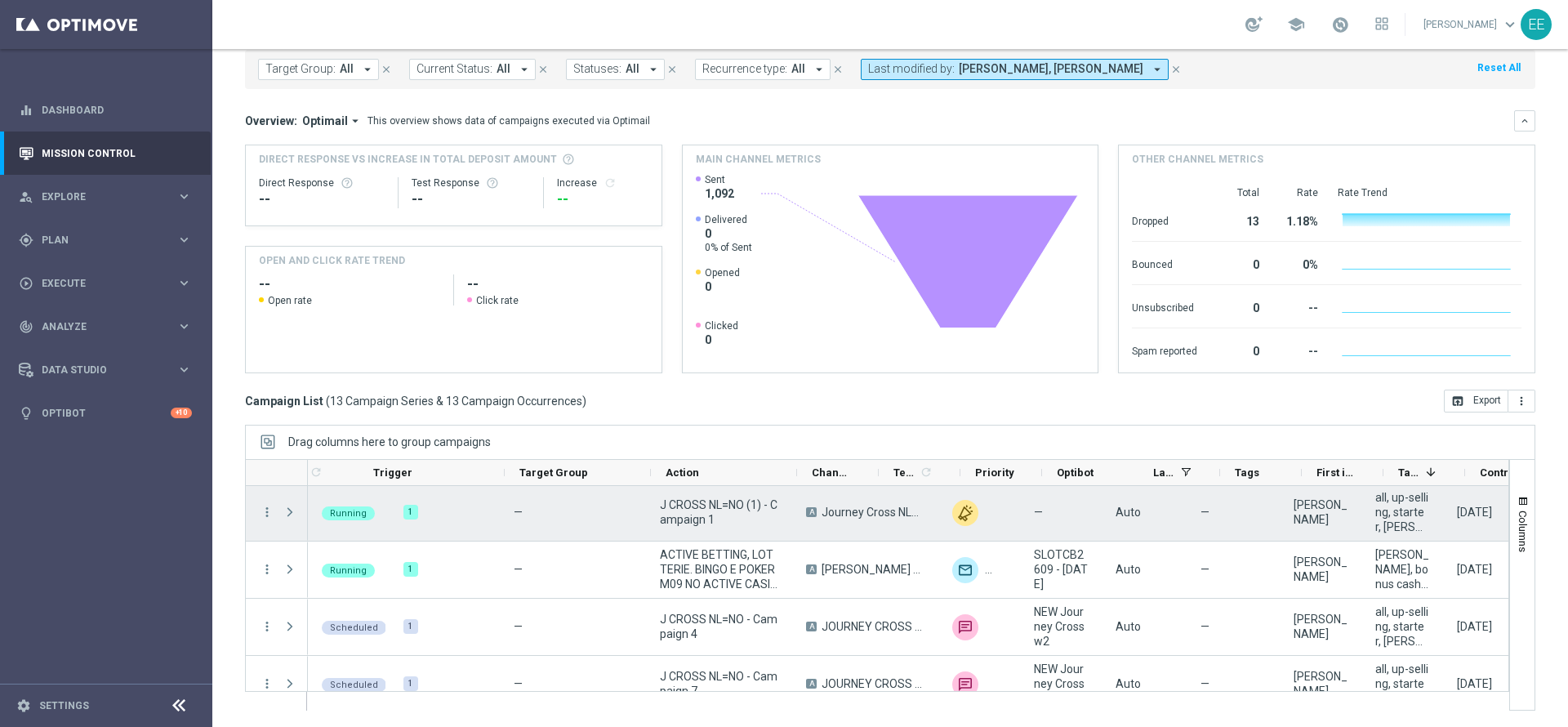
scroll to position [0, 0]
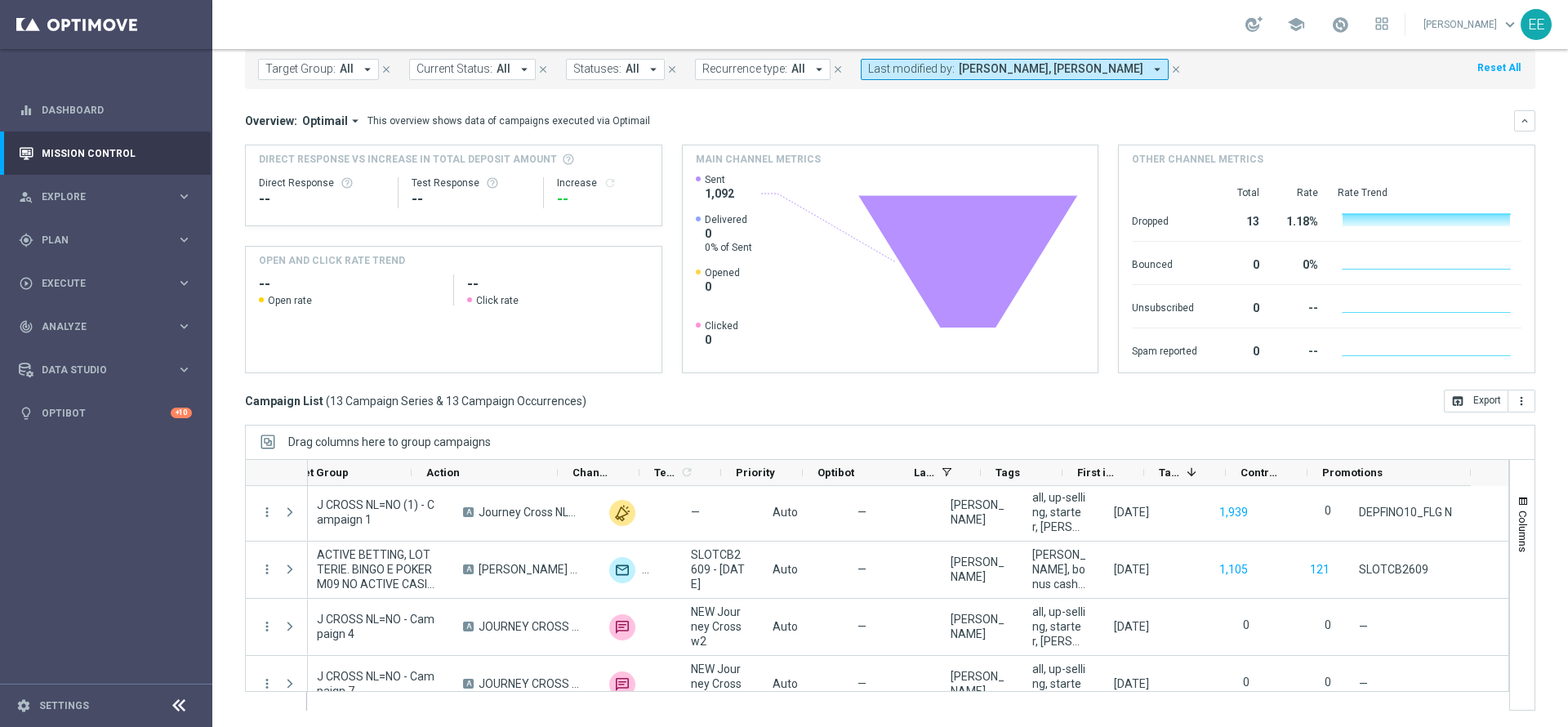
click at [1004, 78] on button "Last modified by: Edoardo Ellena, sara parisi arrow_drop_down" at bounding box center [1014, 69] width 308 height 22
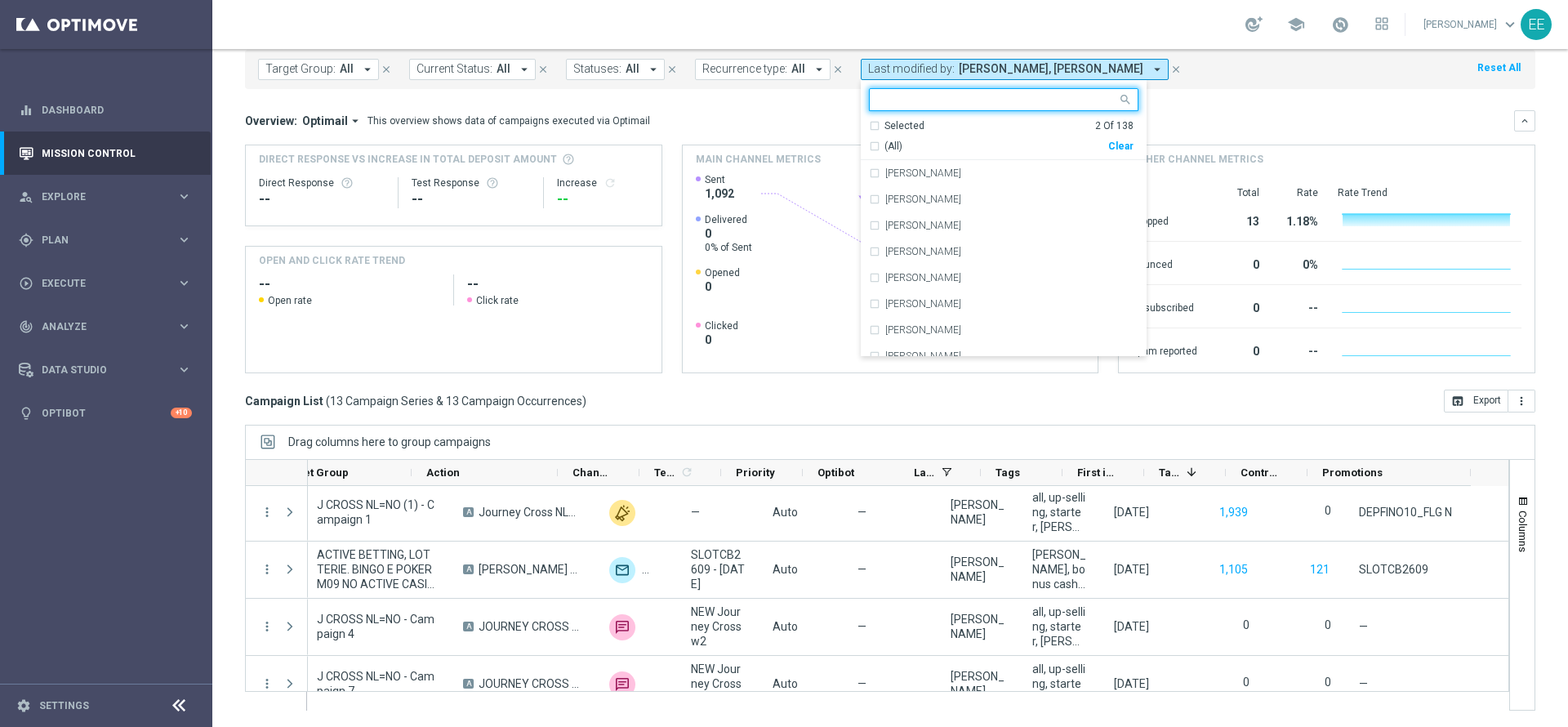
click at [0, 0] on div "Clear" at bounding box center [0, 0] width 0 height 0
click at [1191, 81] on div "Target Group: All arrow_drop_down close Current Status: All arrow_drop_down clo…" at bounding box center [889, 69] width 1290 height 39
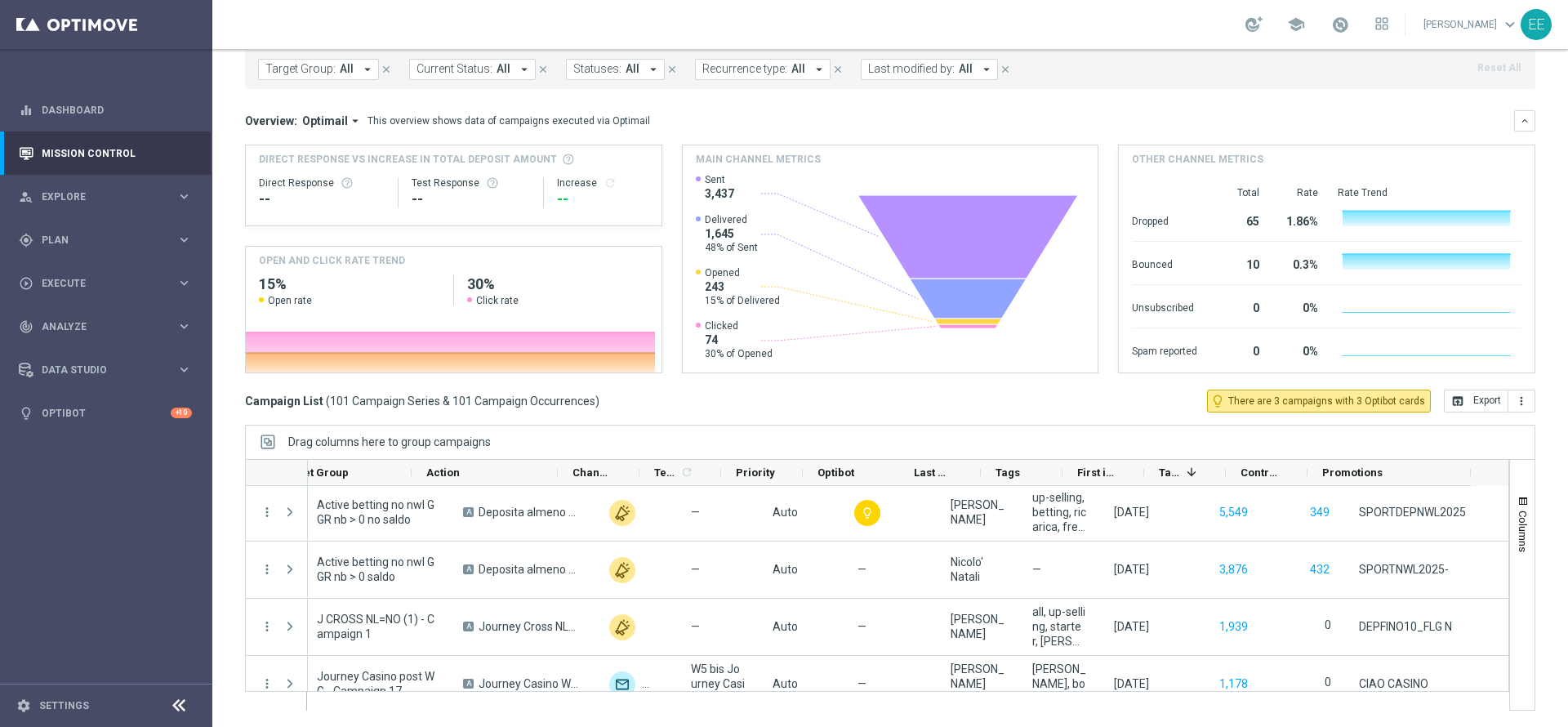
scroll to position [4, 0]
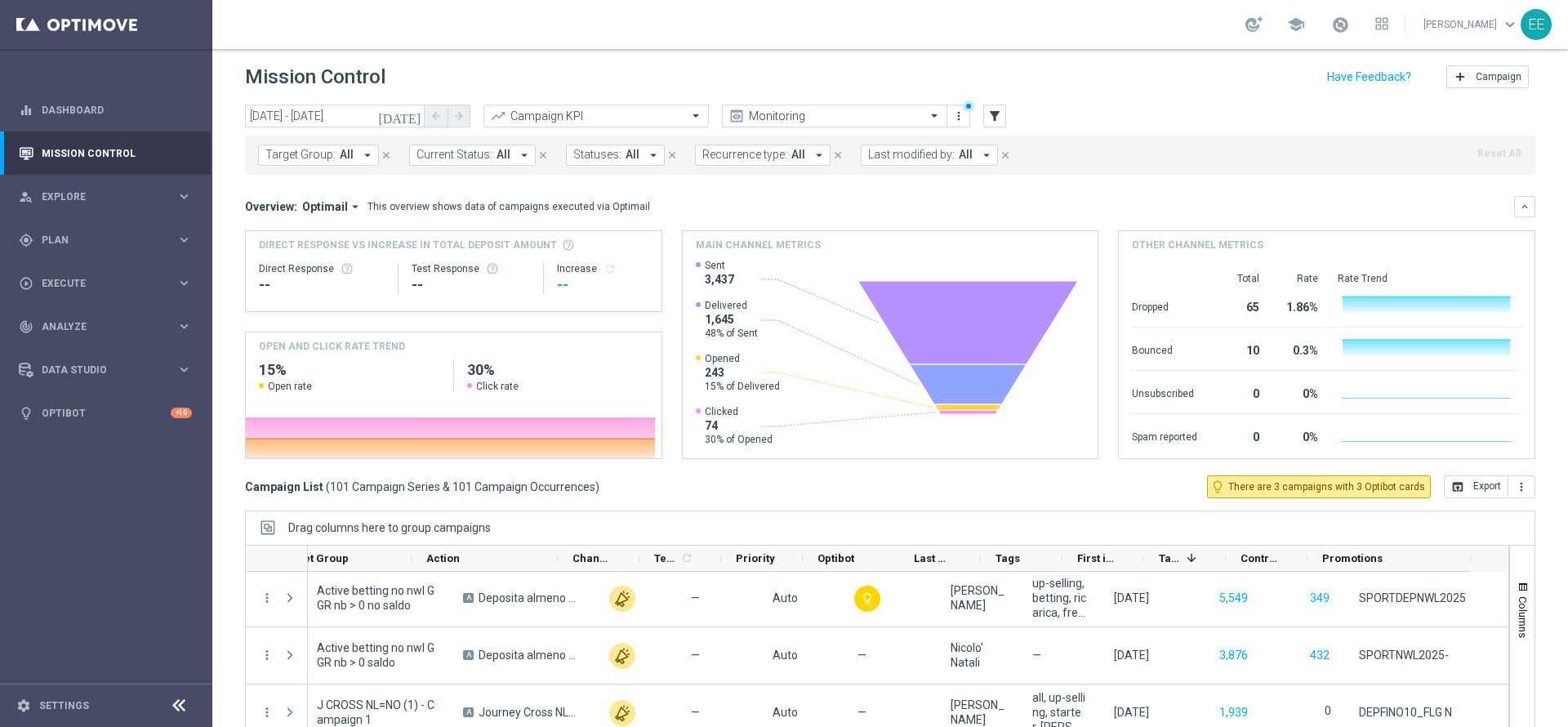
click at [930, 154] on span "Last modified by:" at bounding box center [911, 155] width 87 height 14
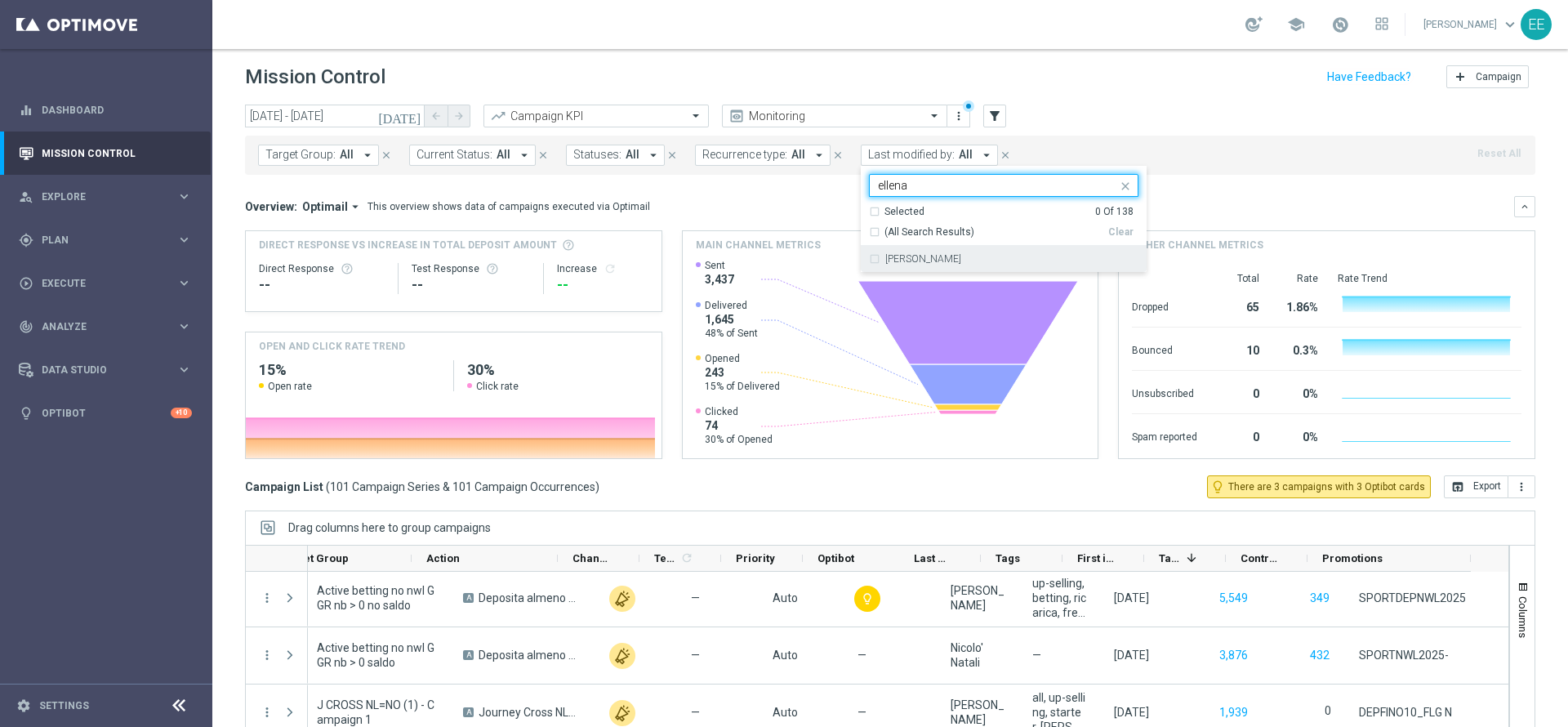
click at [950, 249] on div "[PERSON_NAME]" at bounding box center [1003, 259] width 269 height 26
type input "ellena"
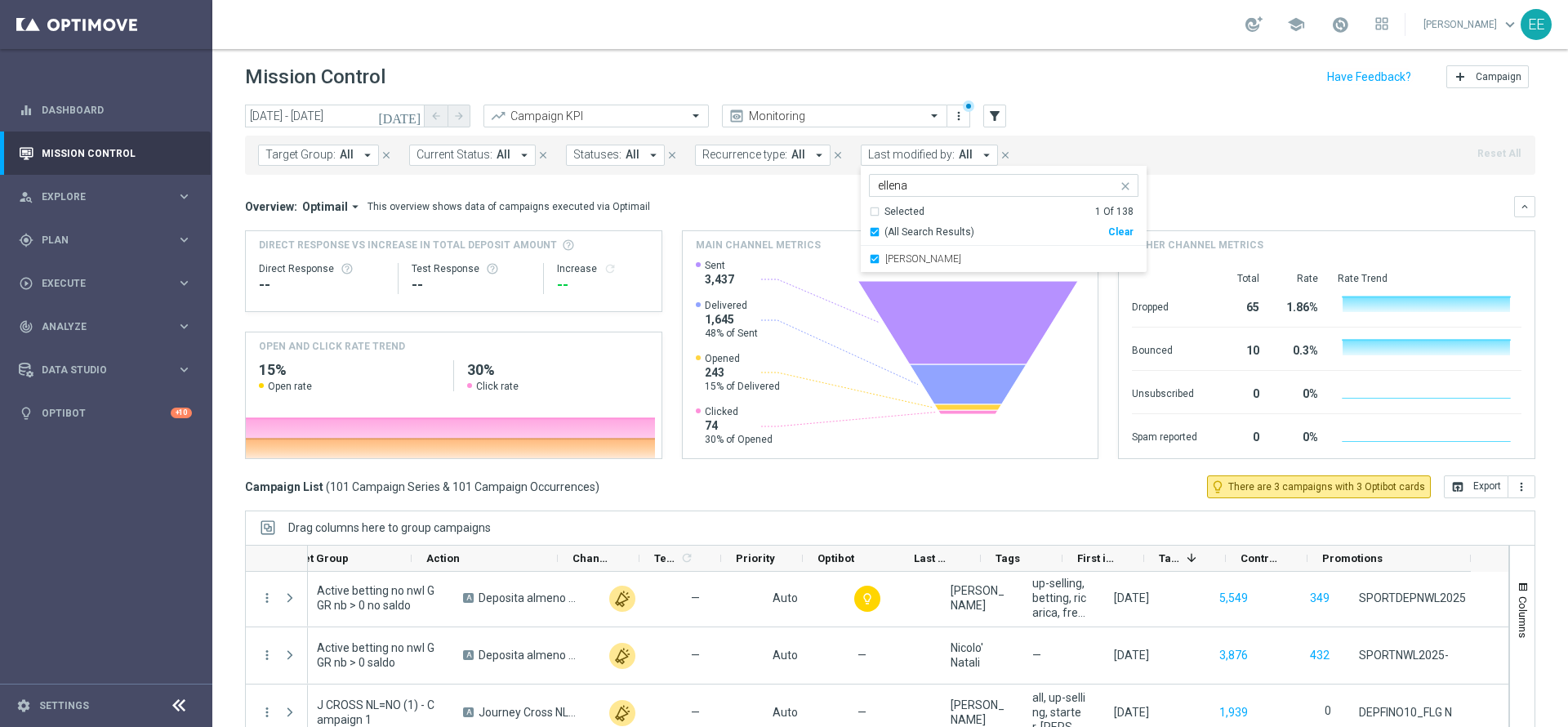
click at [1184, 140] on div "Target Group: All arrow_drop_down close Current Status: All arrow_drop_down clo…" at bounding box center [889, 155] width 1290 height 39
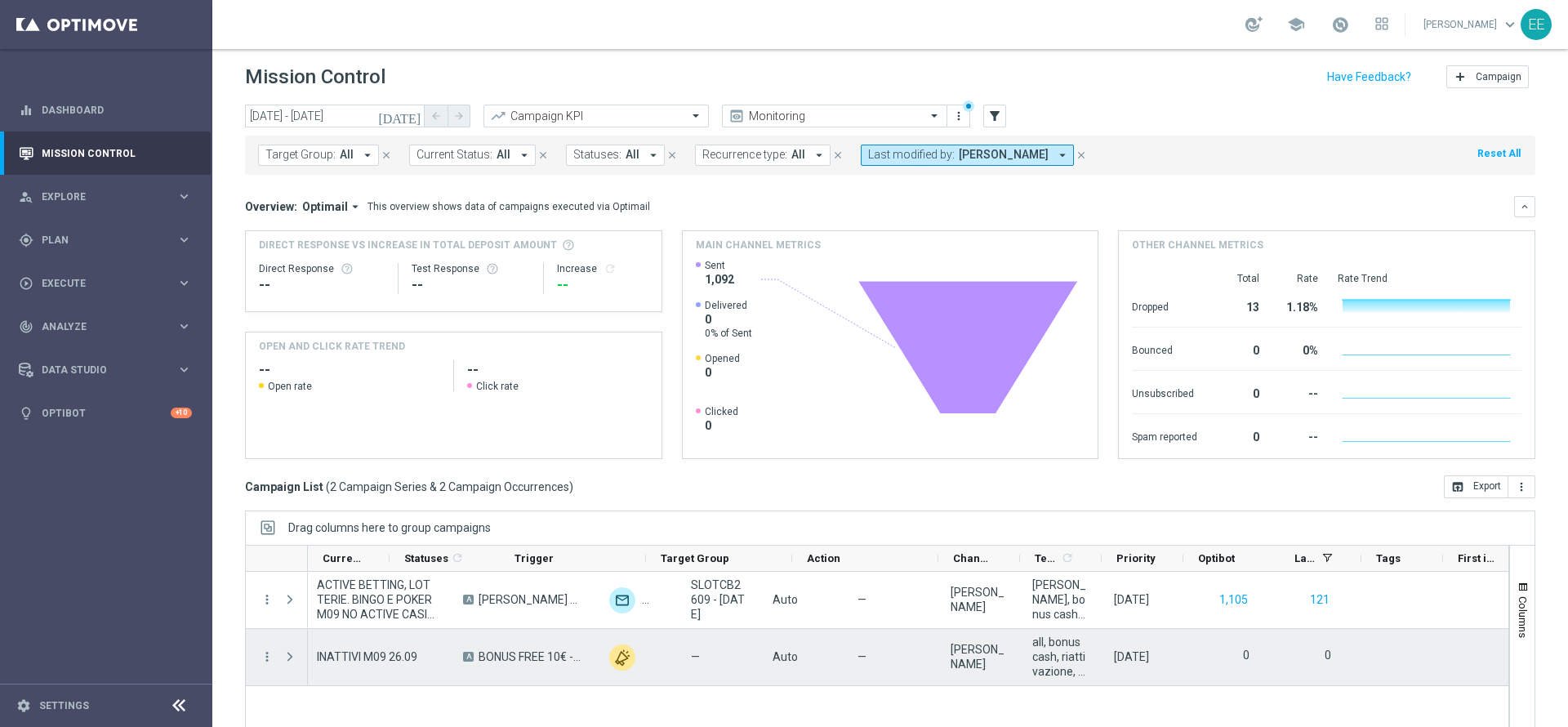
scroll to position [0, 0]
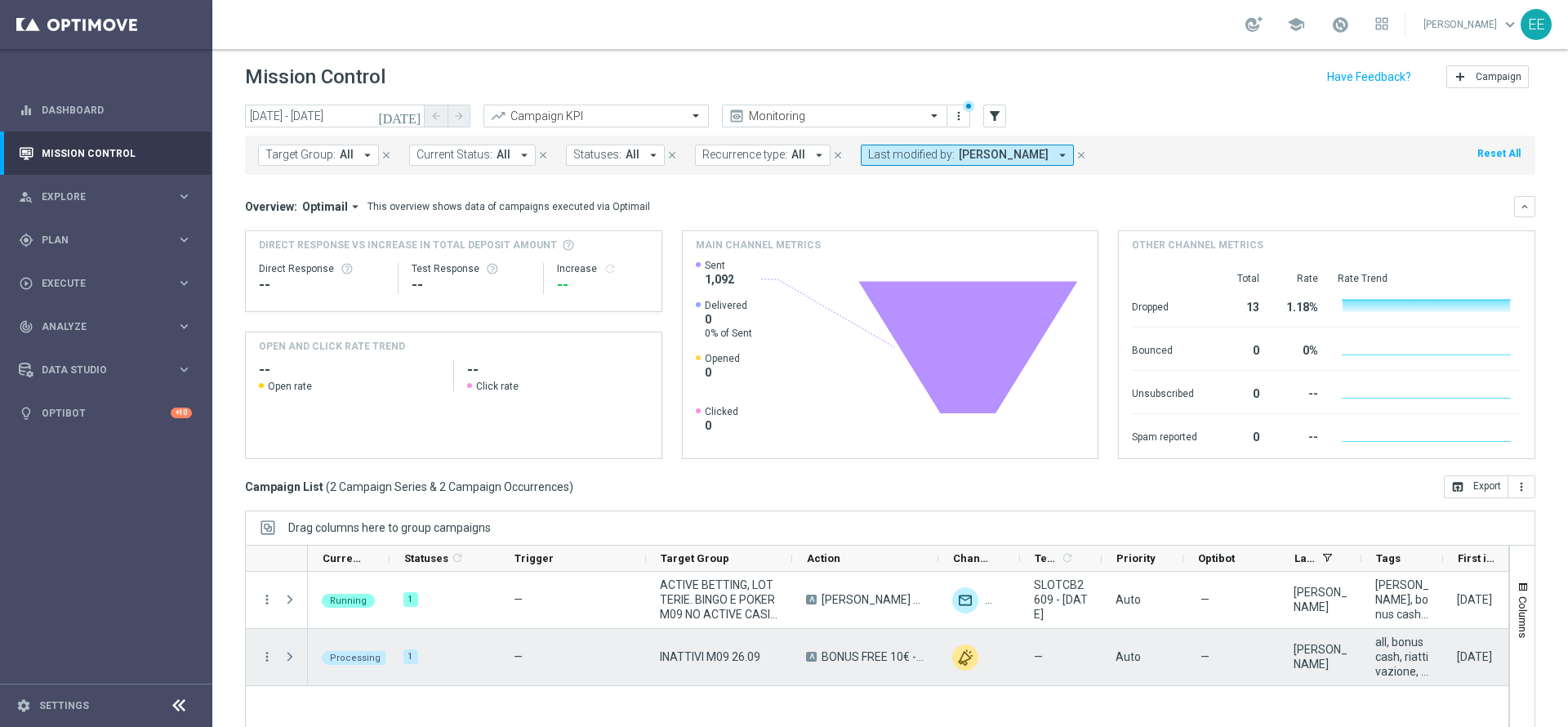
click at [296, 656] on span at bounding box center [290, 658] width 15 height 13
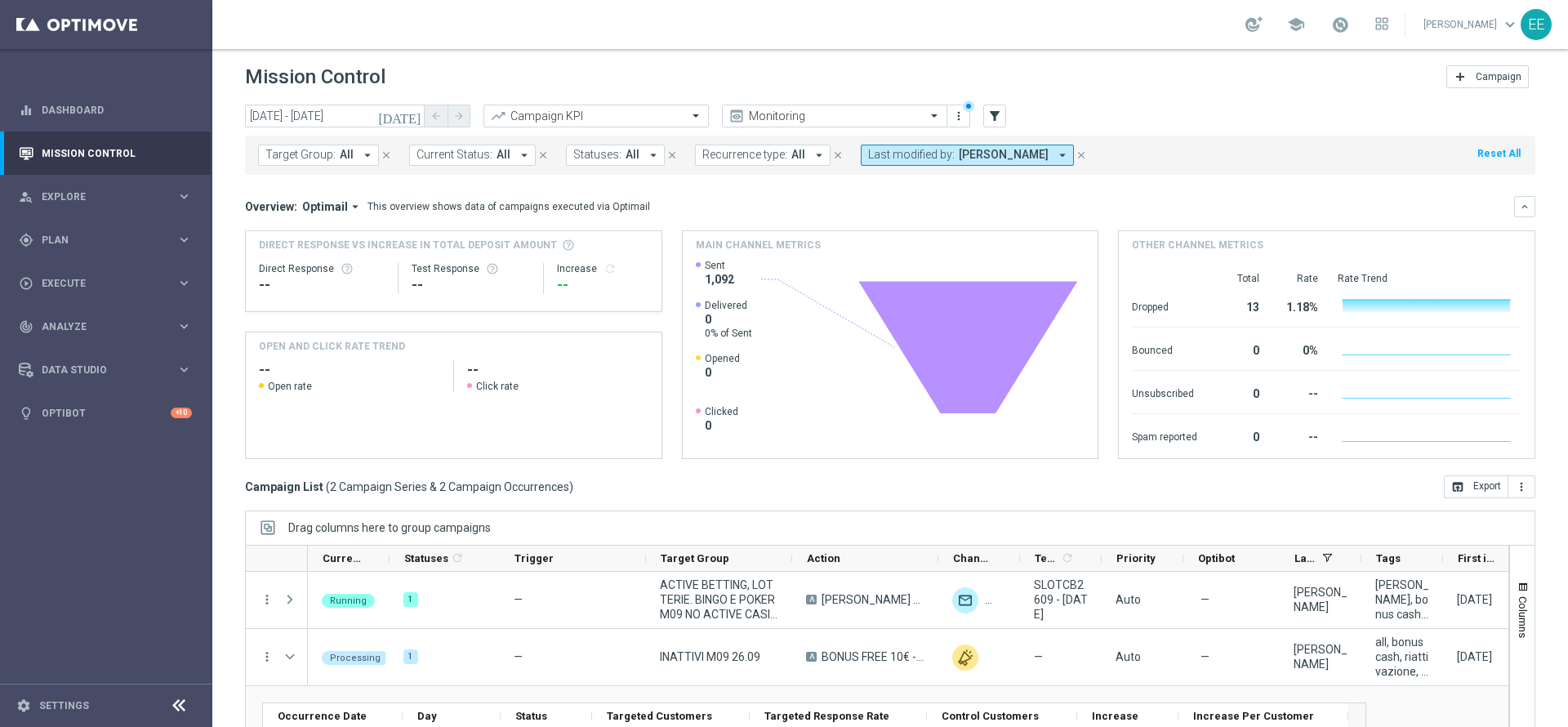
scroll to position [90, 0]
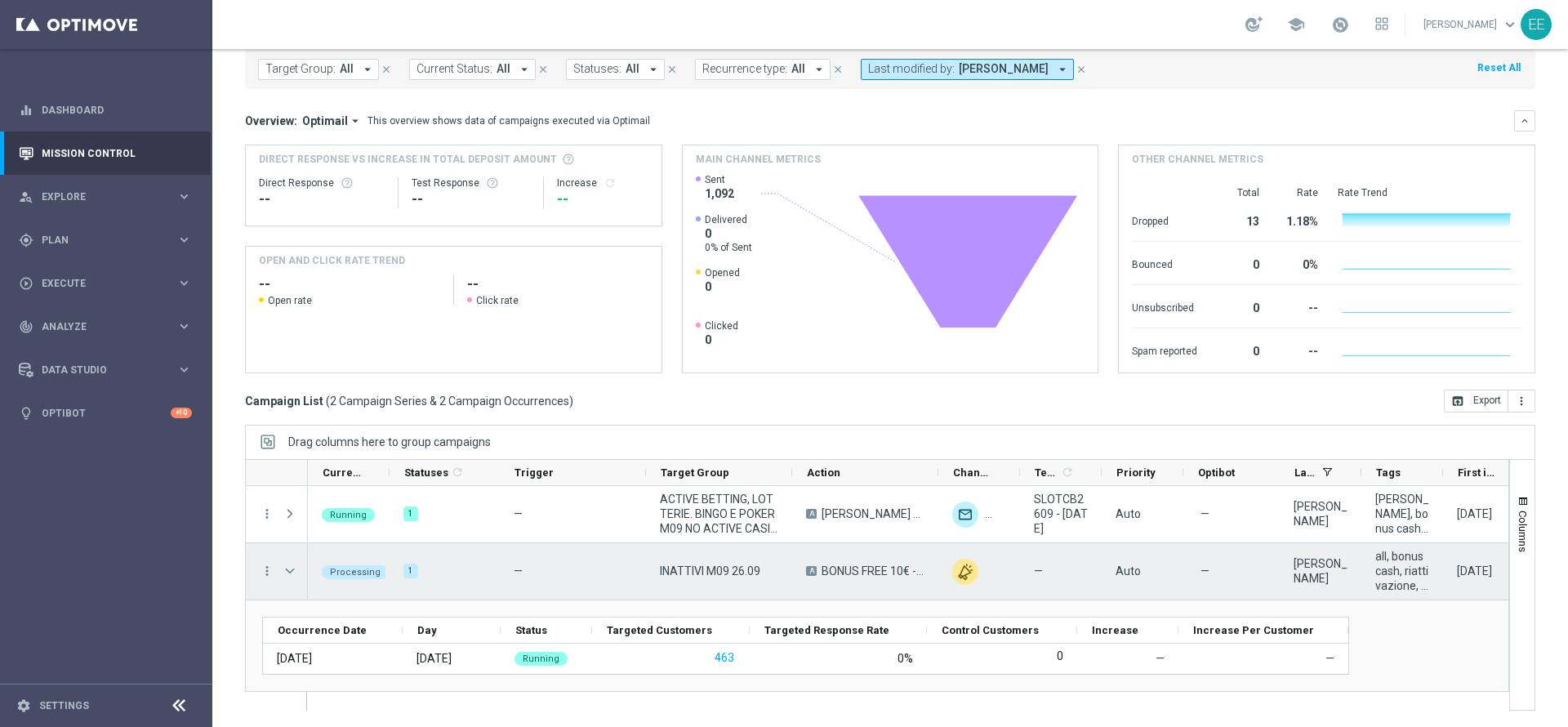
click at [675, 579] on div "INATTIVI M09 26.09" at bounding box center [719, 572] width 146 height 56
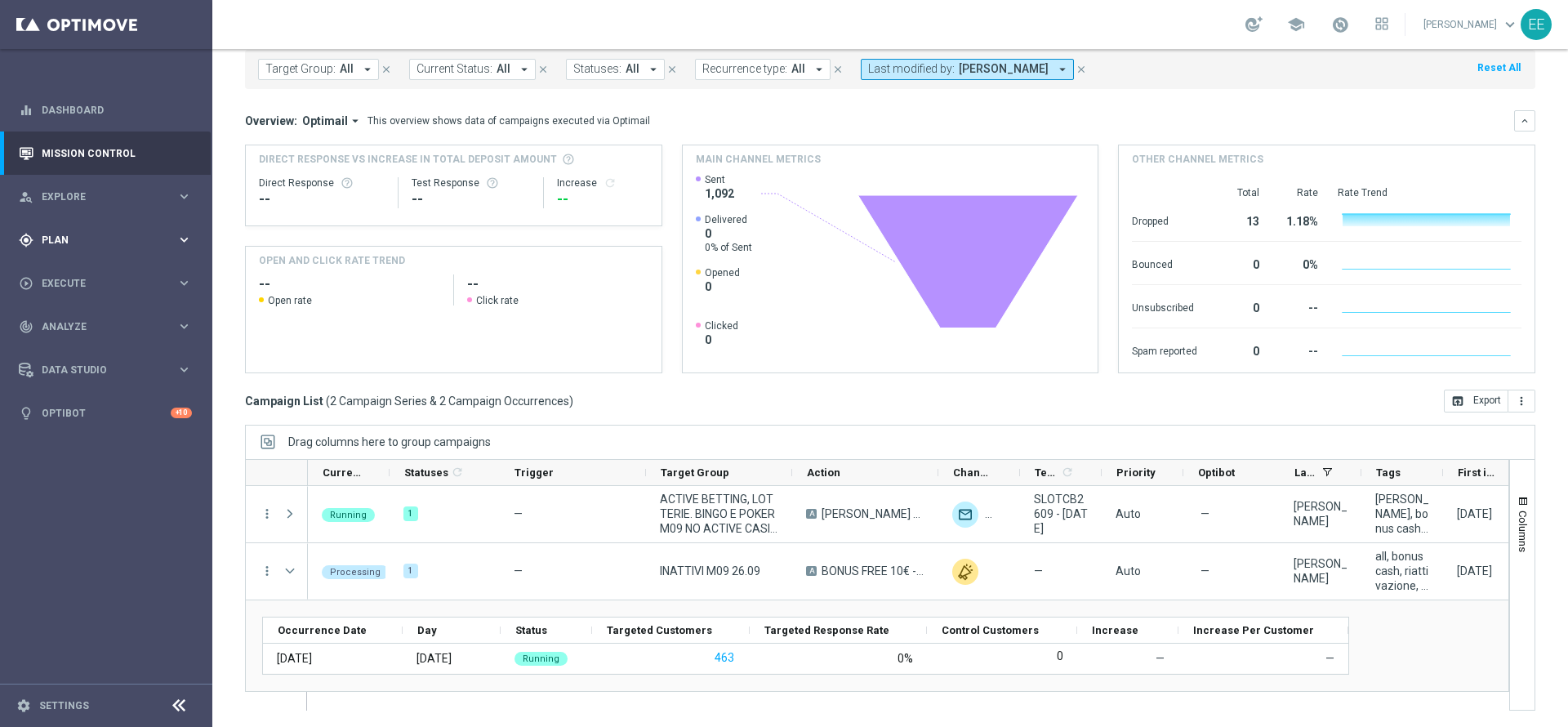
click at [67, 240] on span "Plan" at bounding box center [108, 241] width 135 height 10
click at [85, 275] on link "Target Groups" at bounding box center [106, 274] width 127 height 13
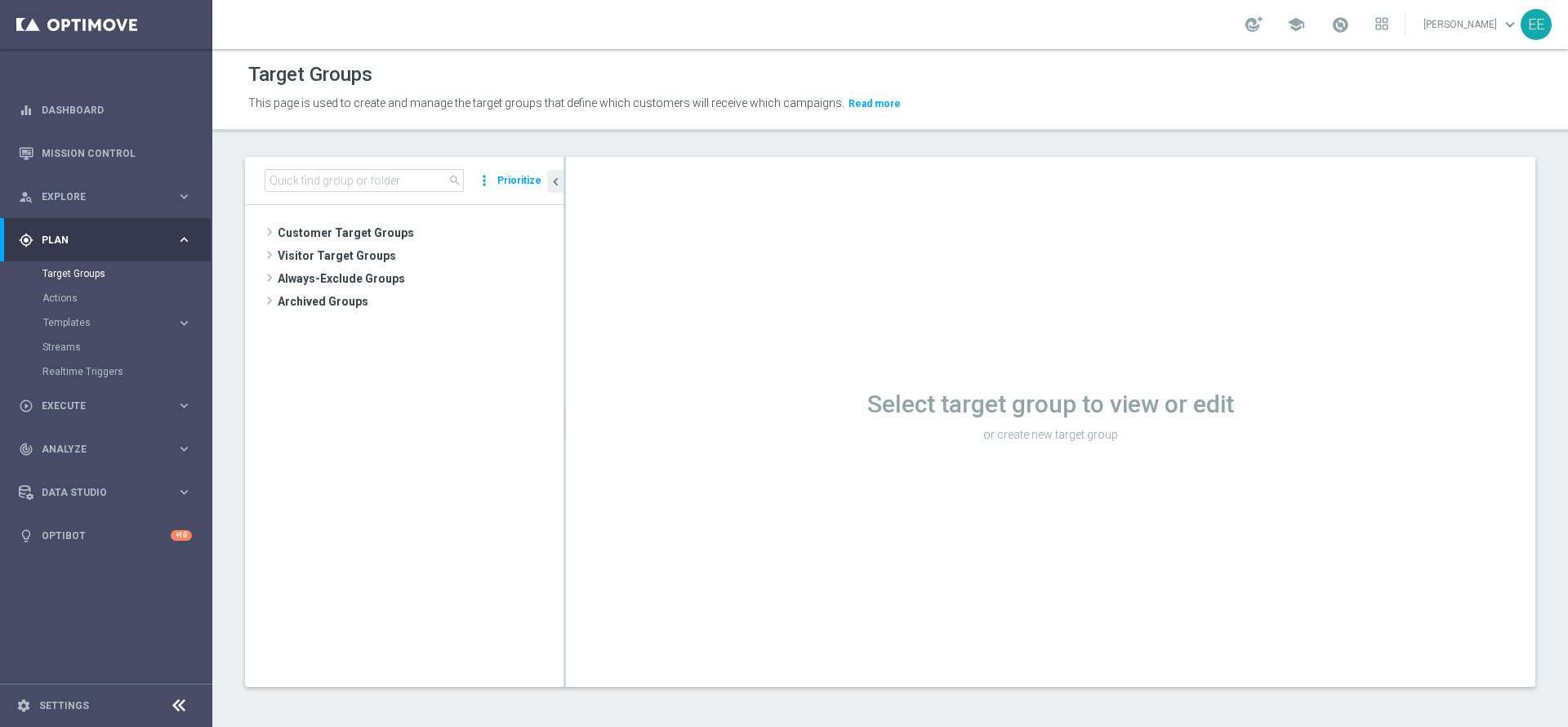
click at [377, 192] on div "search more_vert Prioritize" at bounding box center [403, 181] width 318 height 48
click at [377, 182] on input at bounding box center [364, 181] width 199 height 23
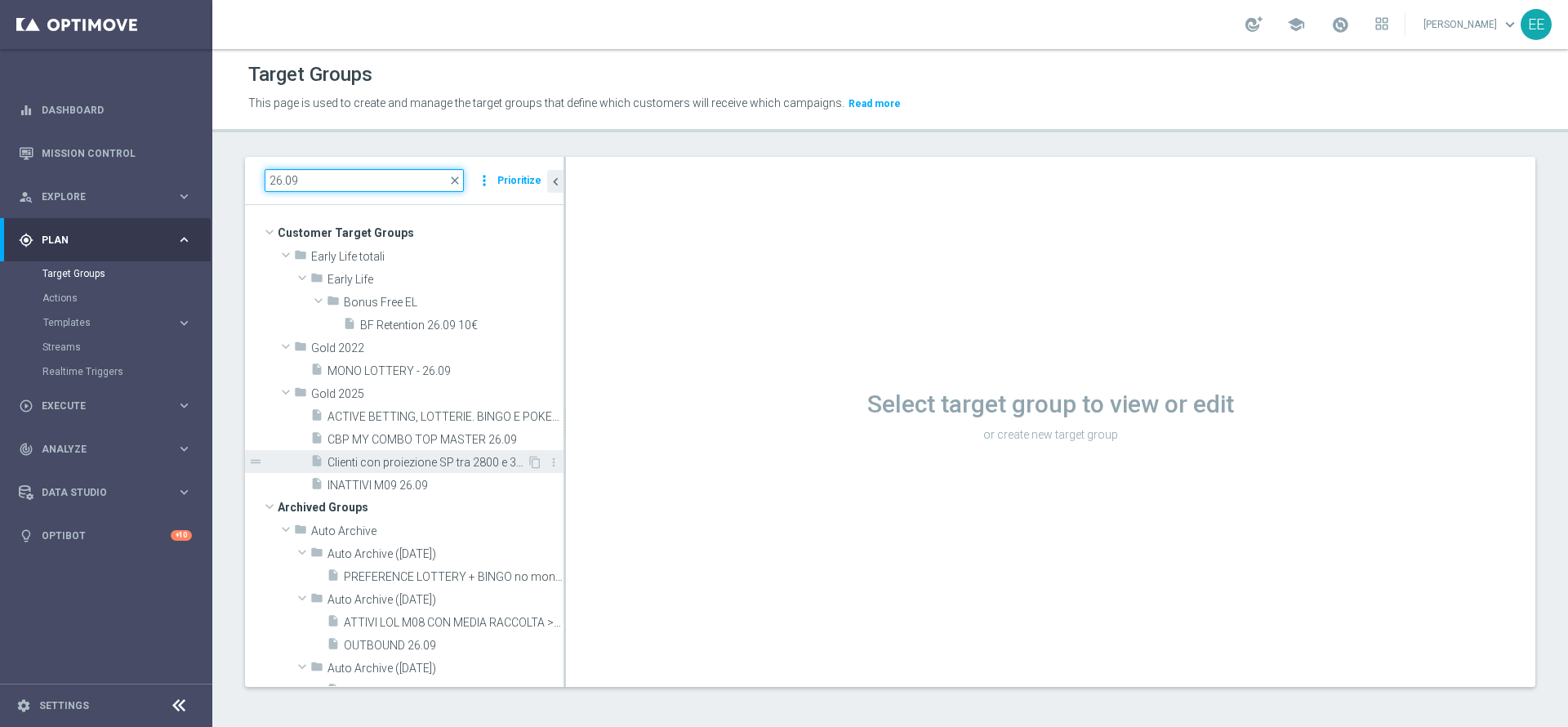
type input "26.09"
click at [396, 461] on span "Clienti con proiezione SP tra 2800 e 3300 26.09" at bounding box center [427, 462] width 199 height 14
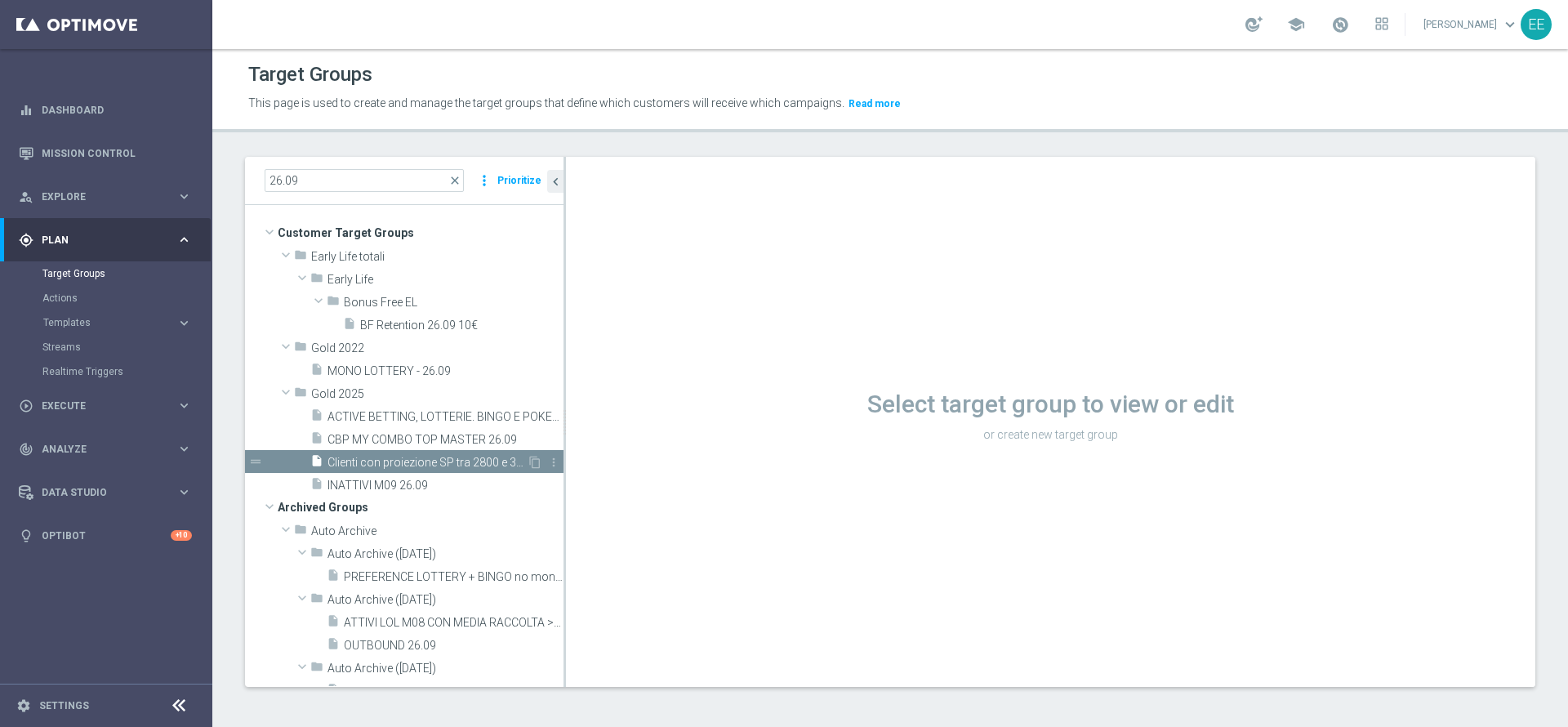
click at [391, 464] on span "Clienti con proiezione SP tra 2800 e 3300 26.09" at bounding box center [427, 462] width 199 height 14
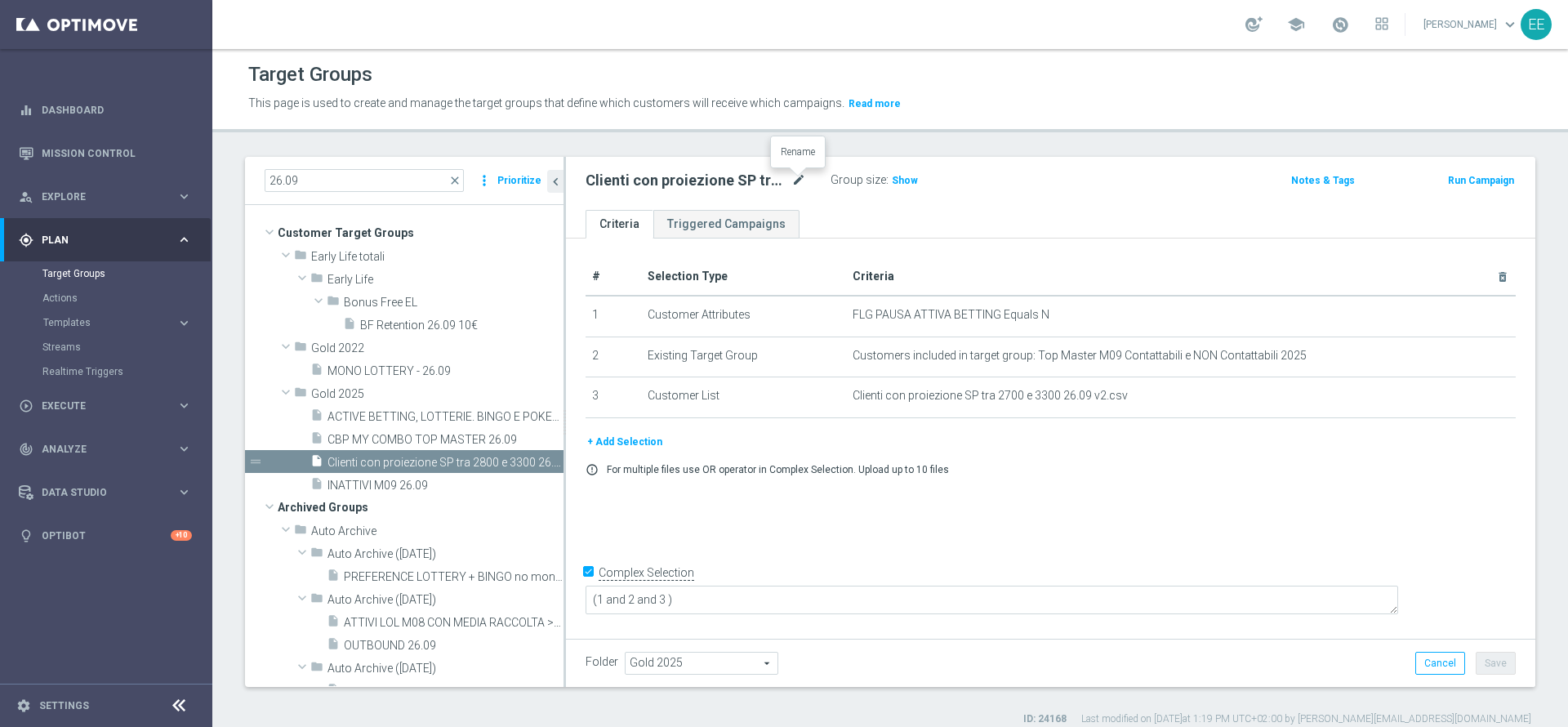
click at [794, 177] on icon "mode_edit" at bounding box center [798, 181] width 15 height 20
click at [724, 178] on input "Clienti con proiezione SP tra 2800 e 3300 26.09" at bounding box center [695, 183] width 221 height 23
type input "Clienti con proiezione SP tra 2700 e 3300 26.09"
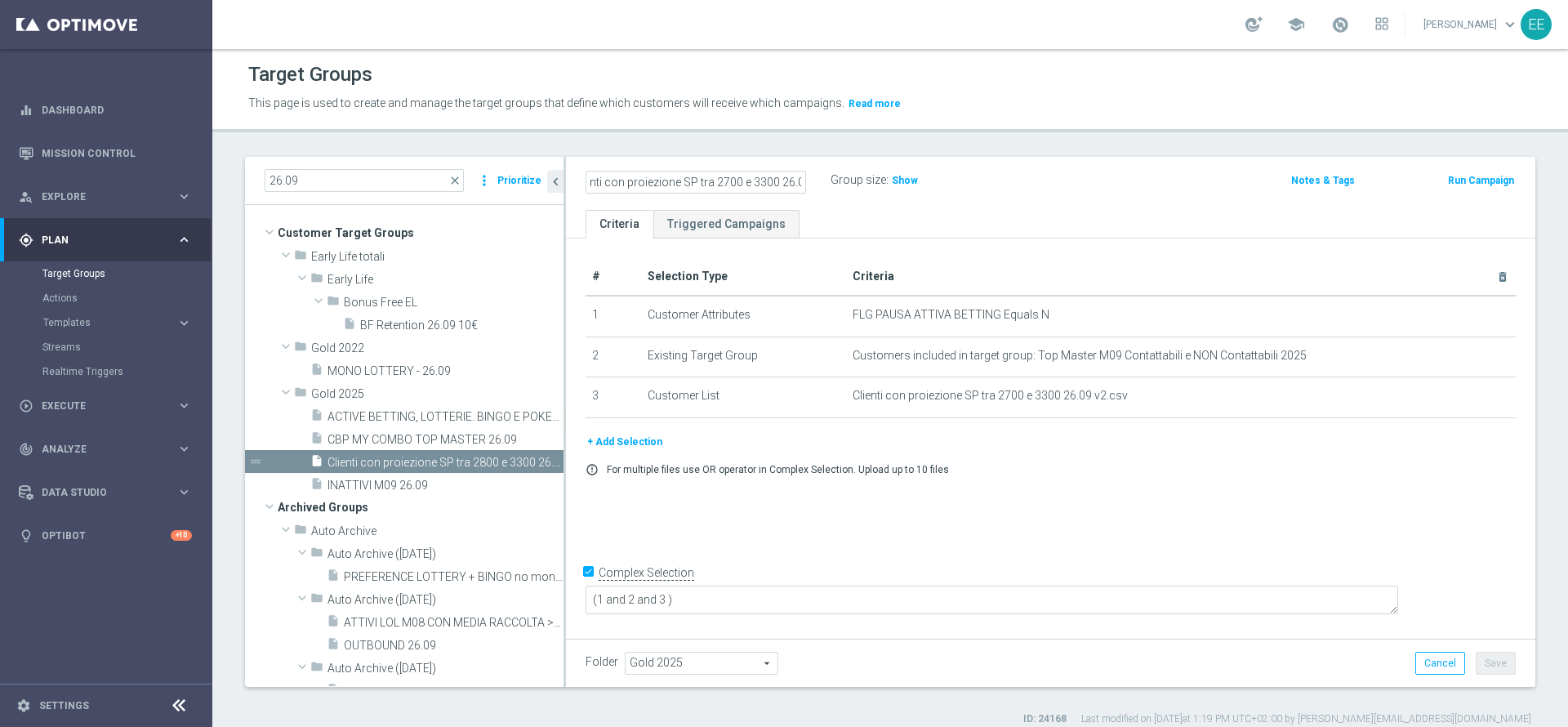
scroll to position [0, 0]
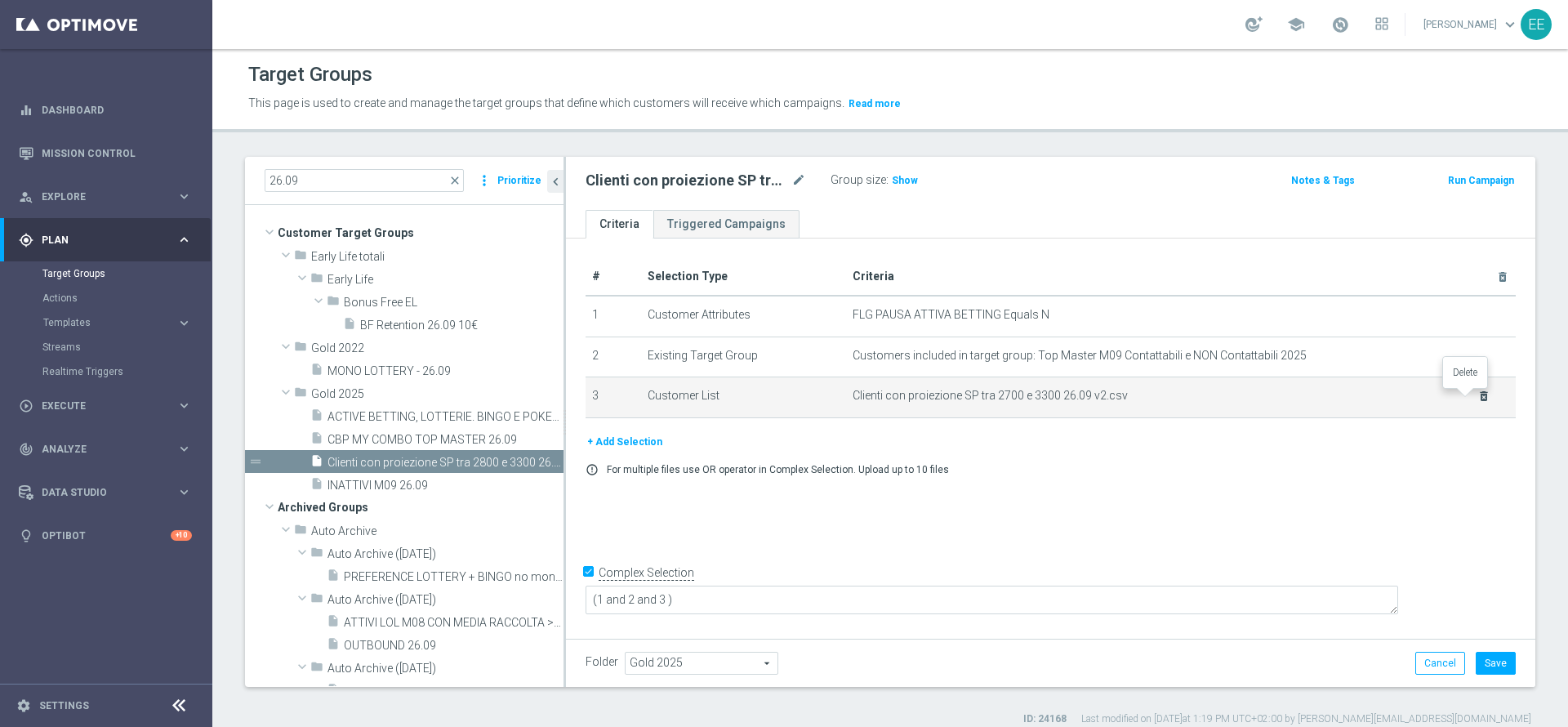
click at [1477, 402] on icon "delete_forever" at bounding box center [1484, 396] width 13 height 13
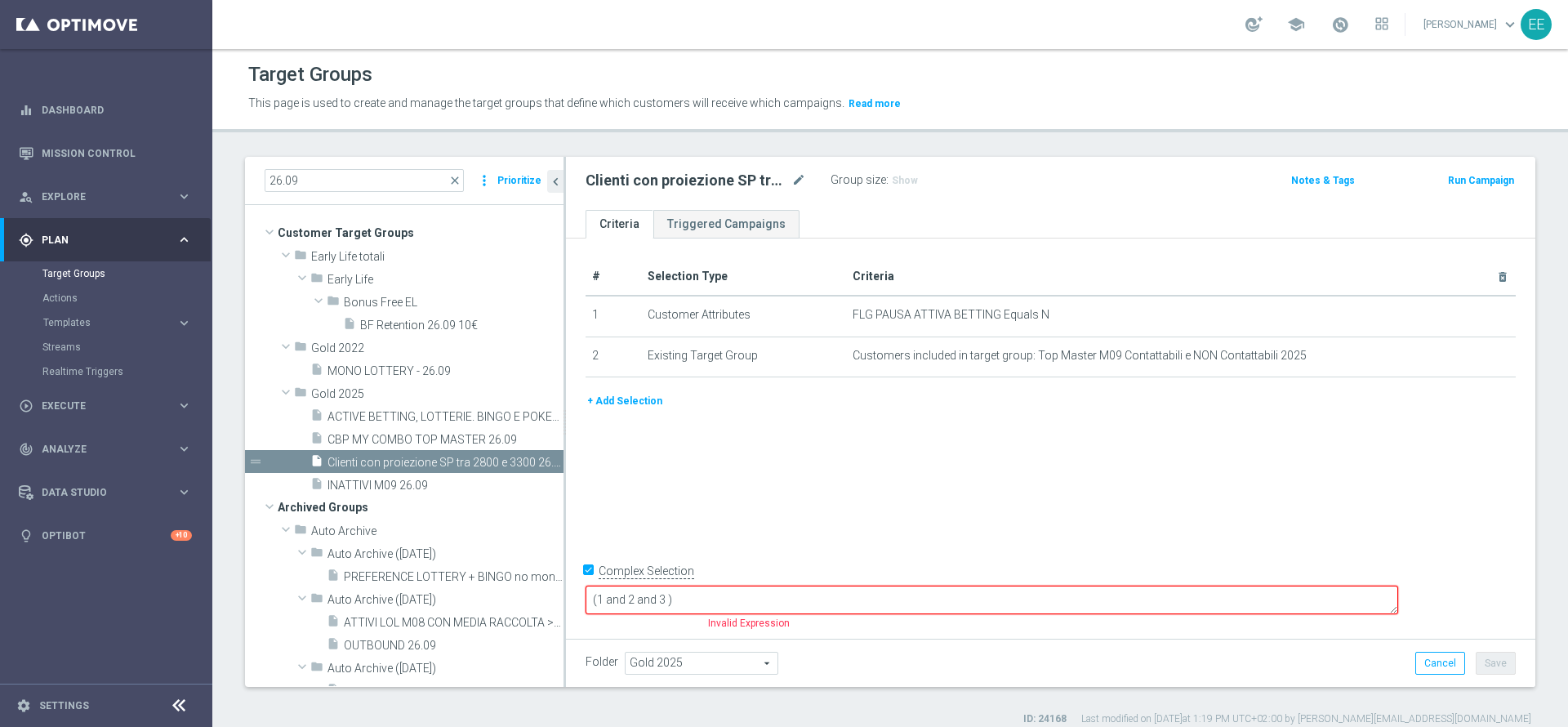
click at [630, 402] on button "+ Add Selection" at bounding box center [624, 401] width 79 height 18
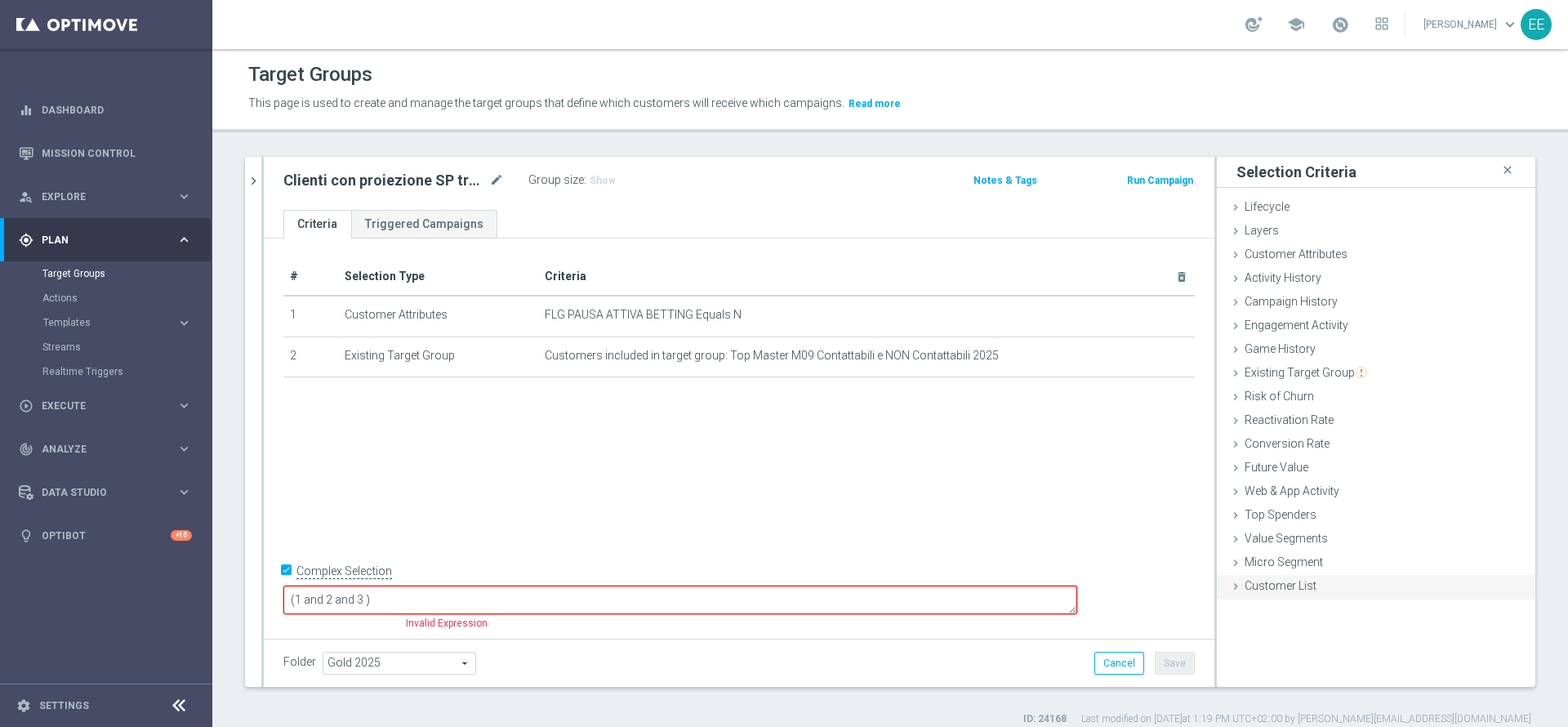
click at [1289, 586] on span "Customer List" at bounding box center [1280, 586] width 72 height 13
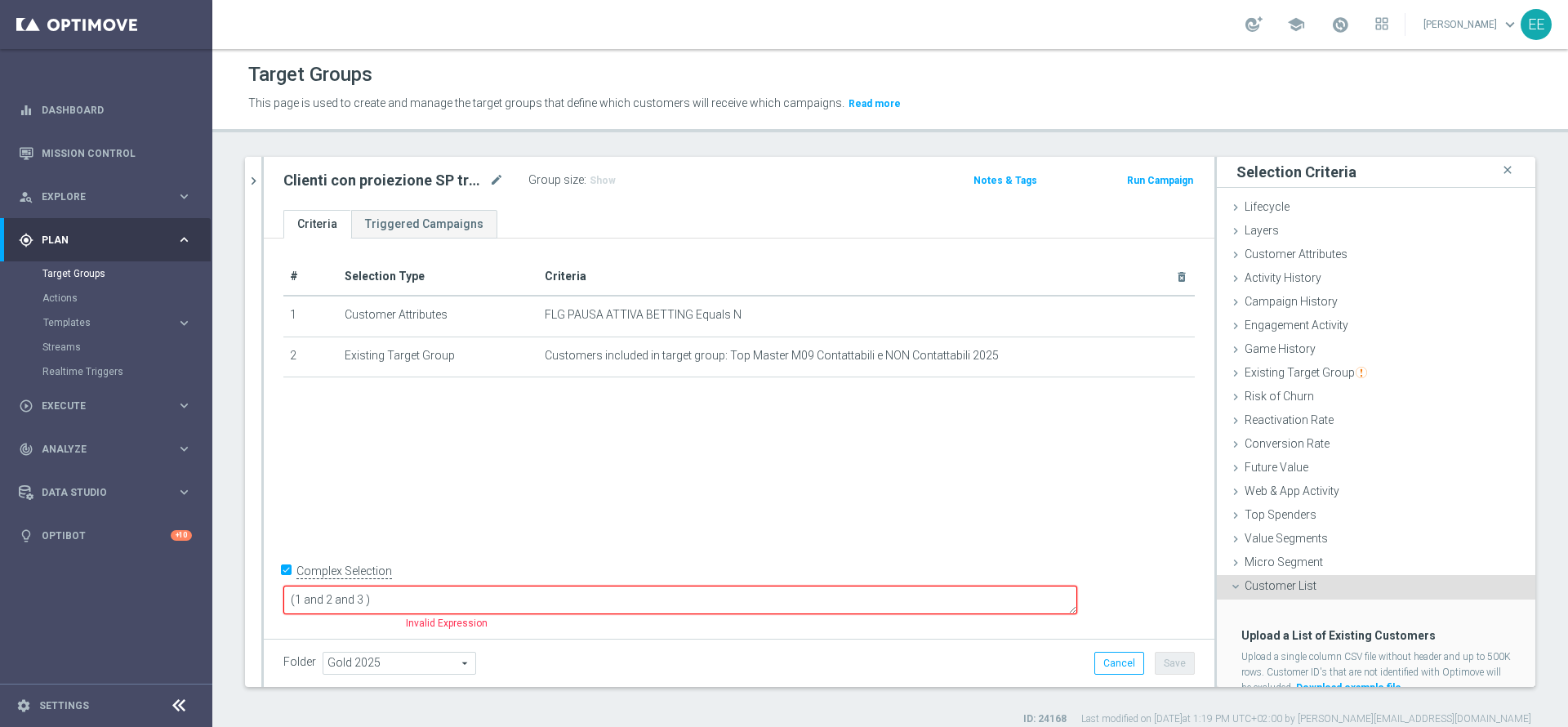
scroll to position [59, 0]
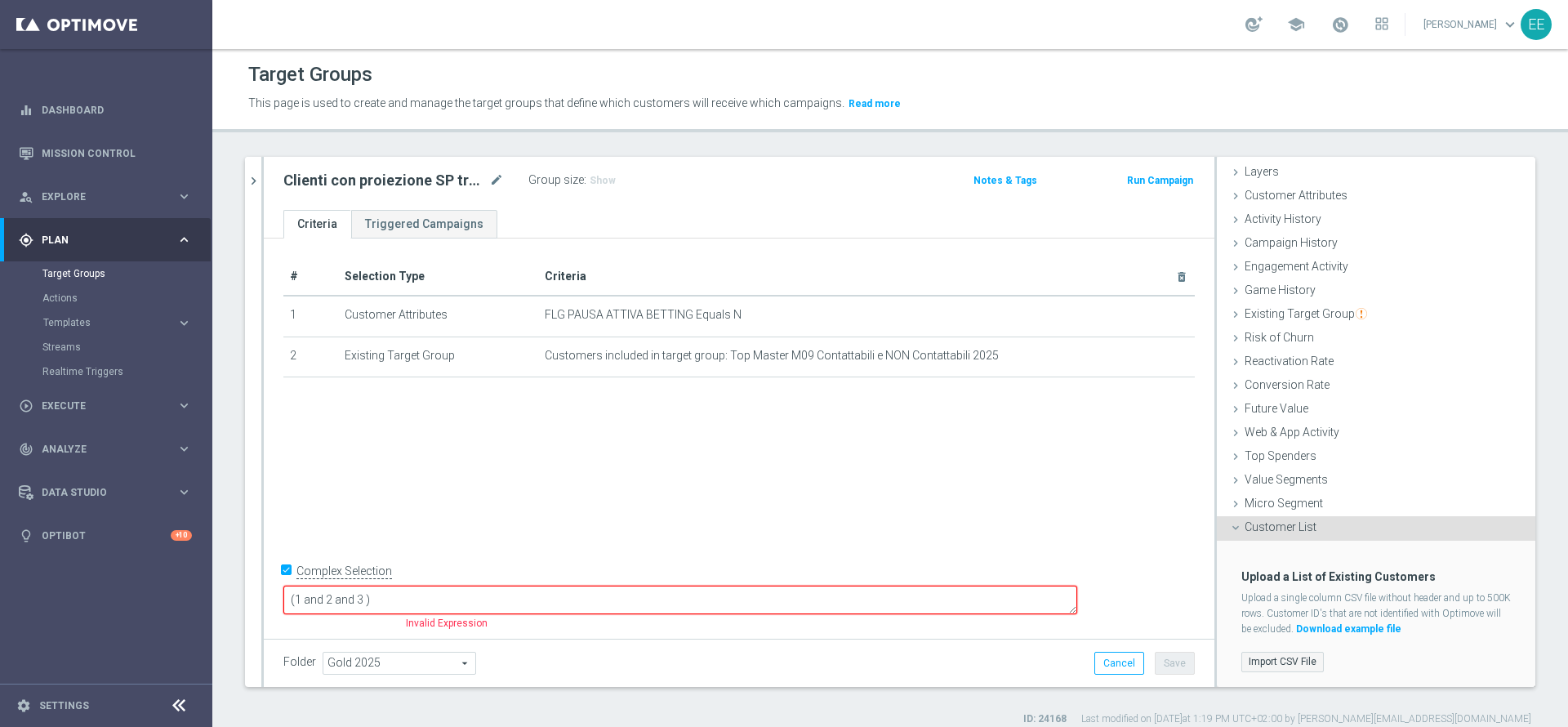
click at [1263, 667] on label "Import CSV File" at bounding box center [1283, 662] width 83 height 21
click at [0, 0] on input "Import CSV File" at bounding box center [0, 0] width 0 height 0
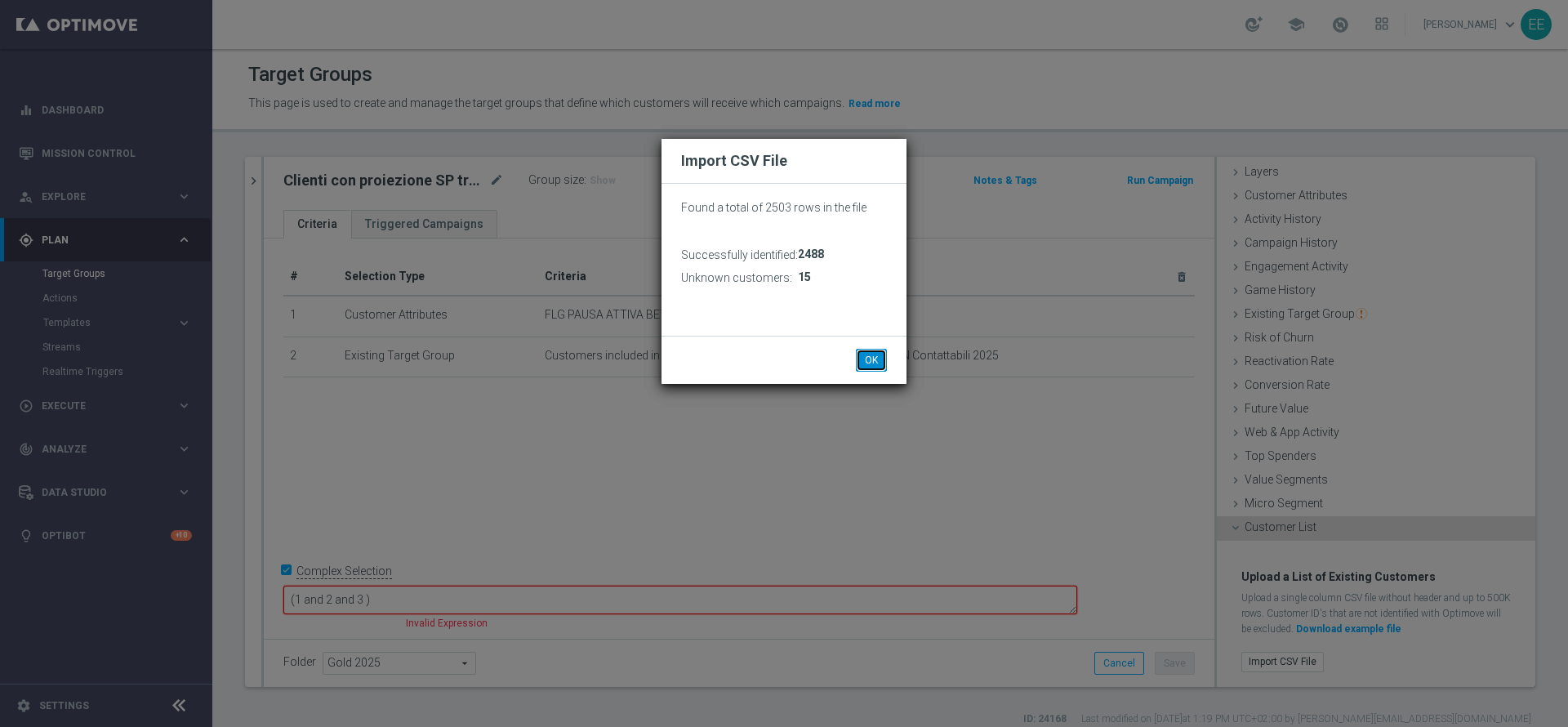
click at [873, 358] on button "OK" at bounding box center [872, 361] width 31 height 23
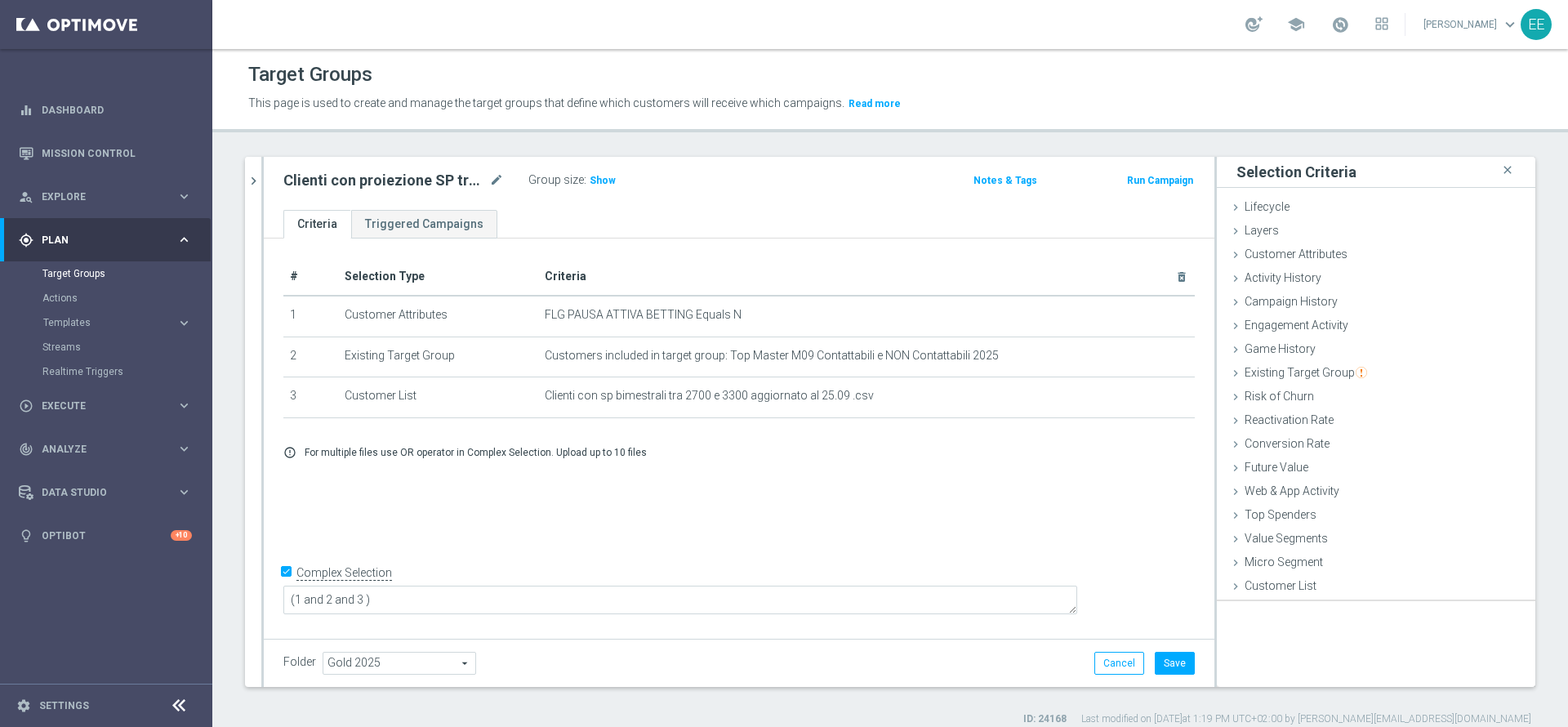
scroll to position [0, 0]
click at [1156, 658] on button "Save" at bounding box center [1175, 663] width 40 height 23
click at [597, 181] on span "Show" at bounding box center [603, 180] width 26 height 12
click at [1007, 510] on div "# Selection Type Criteria delete_forever 1 Customer Attributes FLG PAUSA ATTIVA…" at bounding box center [739, 437] width 951 height 396
click at [607, 177] on span "2,051" at bounding box center [604, 182] width 29 height 16
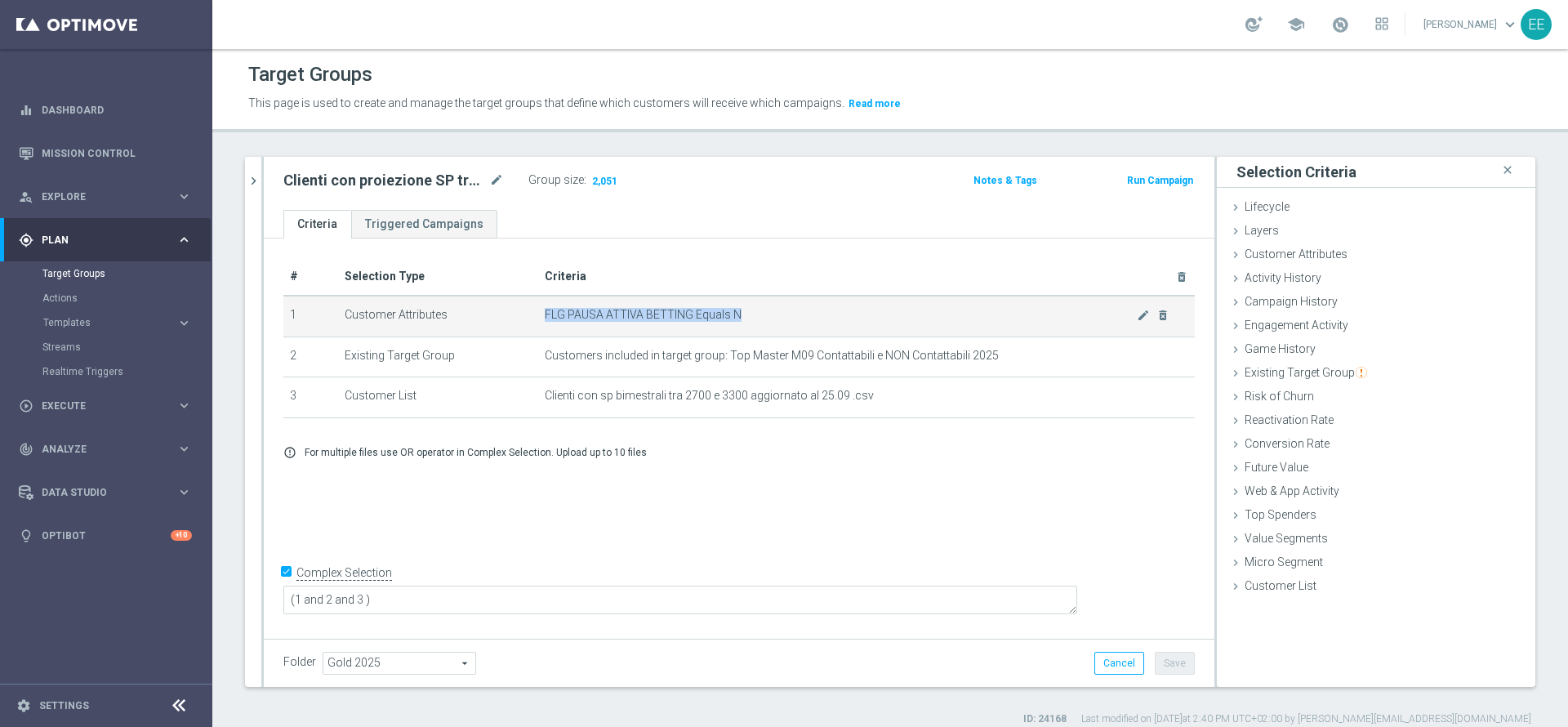
drag, startPoint x: 542, startPoint y: 313, endPoint x: 737, endPoint y: 314, distance: 195.0
click at [737, 314] on span "FLG PAUSA ATTIVA BETTING Equals N" at bounding box center [841, 315] width 592 height 14
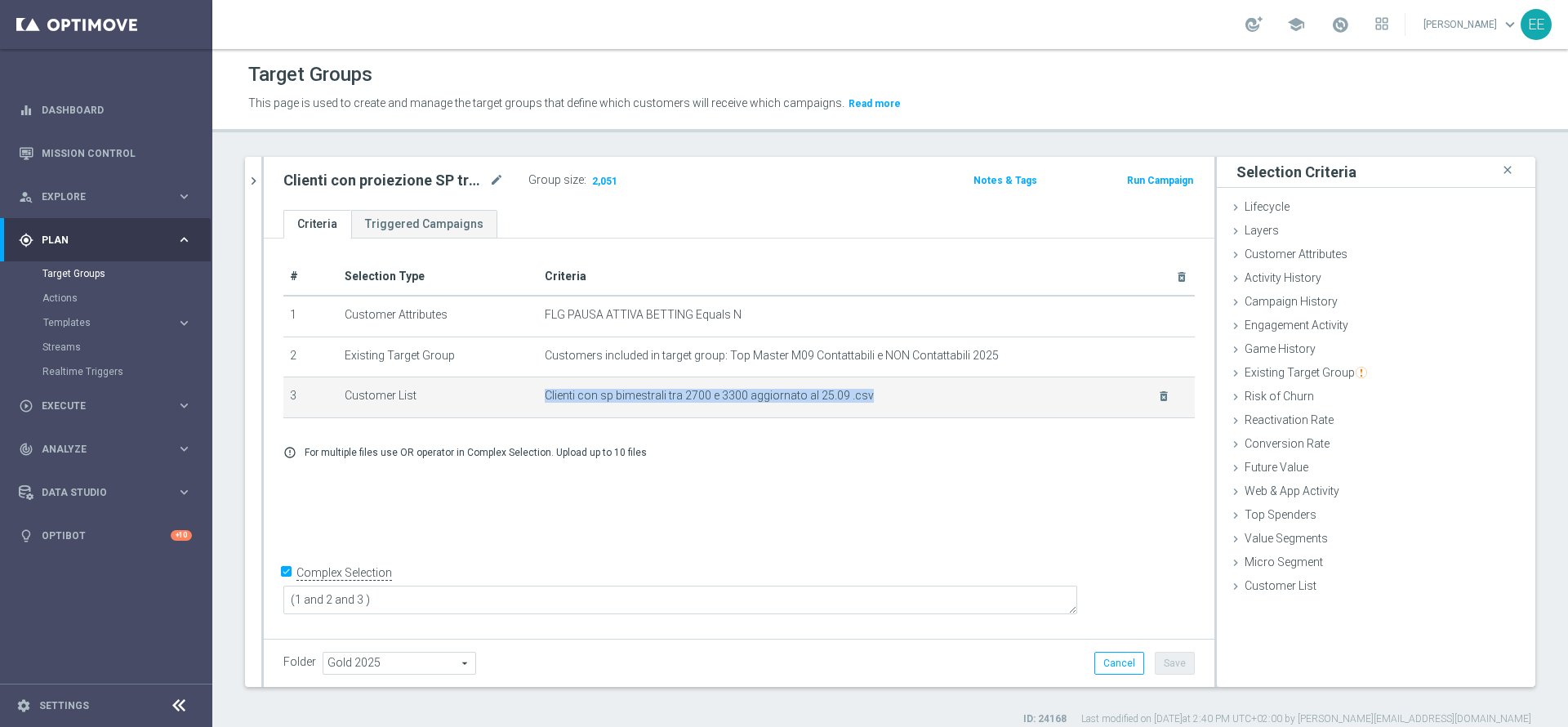
drag, startPoint x: 534, startPoint y: 395, endPoint x: 872, endPoint y: 392, distance: 338.0
click at [872, 392] on td "Clienti con sp bimestrali tra 2700 e 3300 aggiornato al 25.09 .csv delete_forev…" at bounding box center [866, 397] width 656 height 41
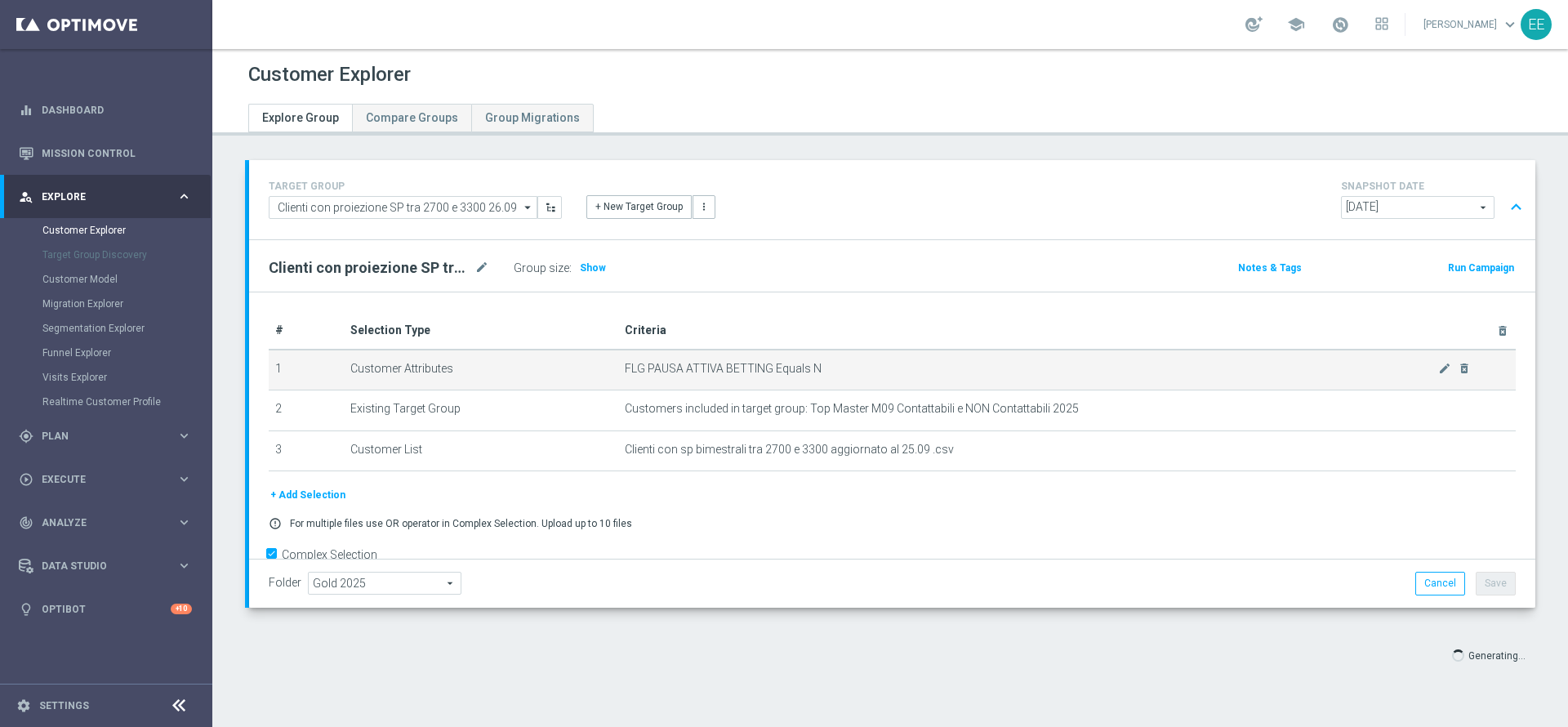
scroll to position [32, 0]
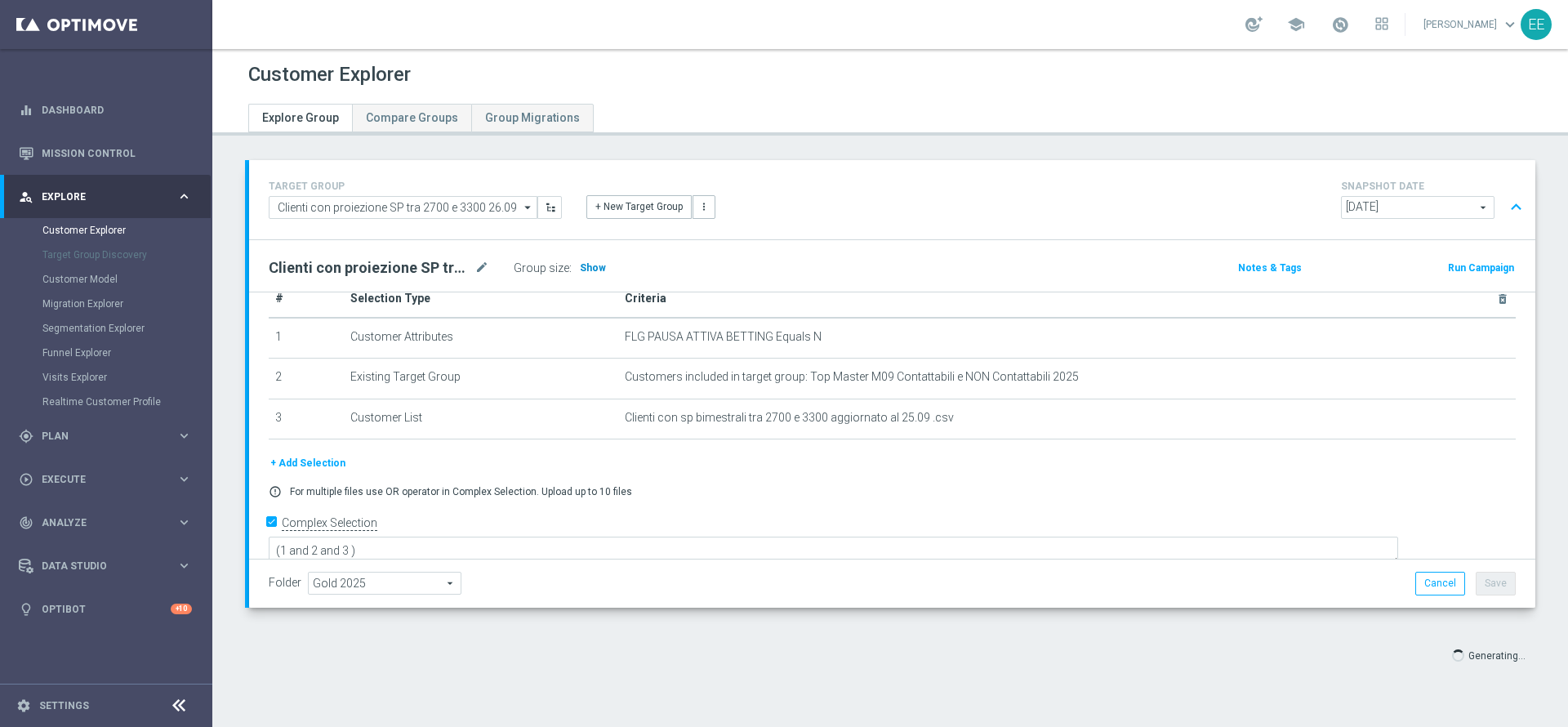
click at [589, 267] on span "Show" at bounding box center [593, 268] width 26 height 12
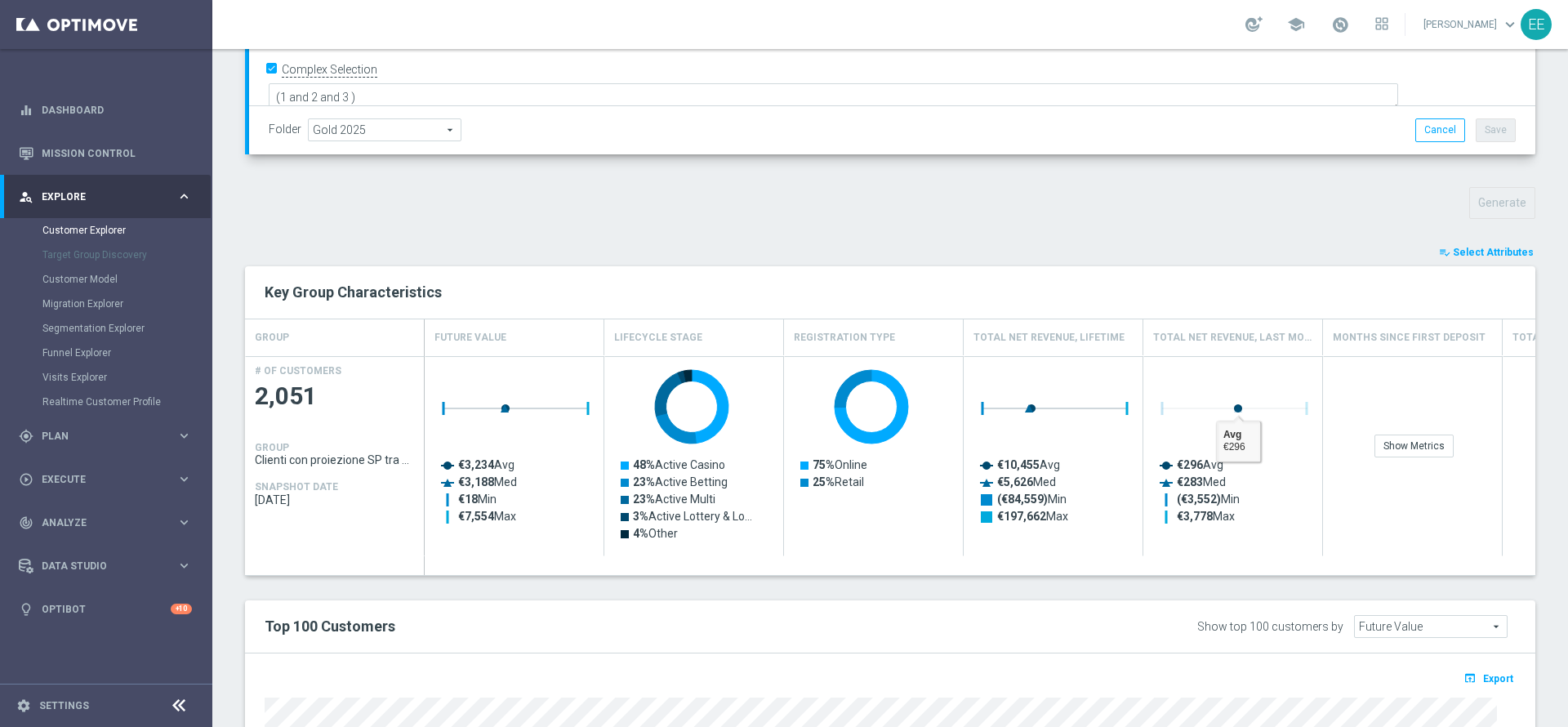
scroll to position [452, 0]
click at [1487, 253] on span "Select Attributes" at bounding box center [1494, 253] width 81 height 12
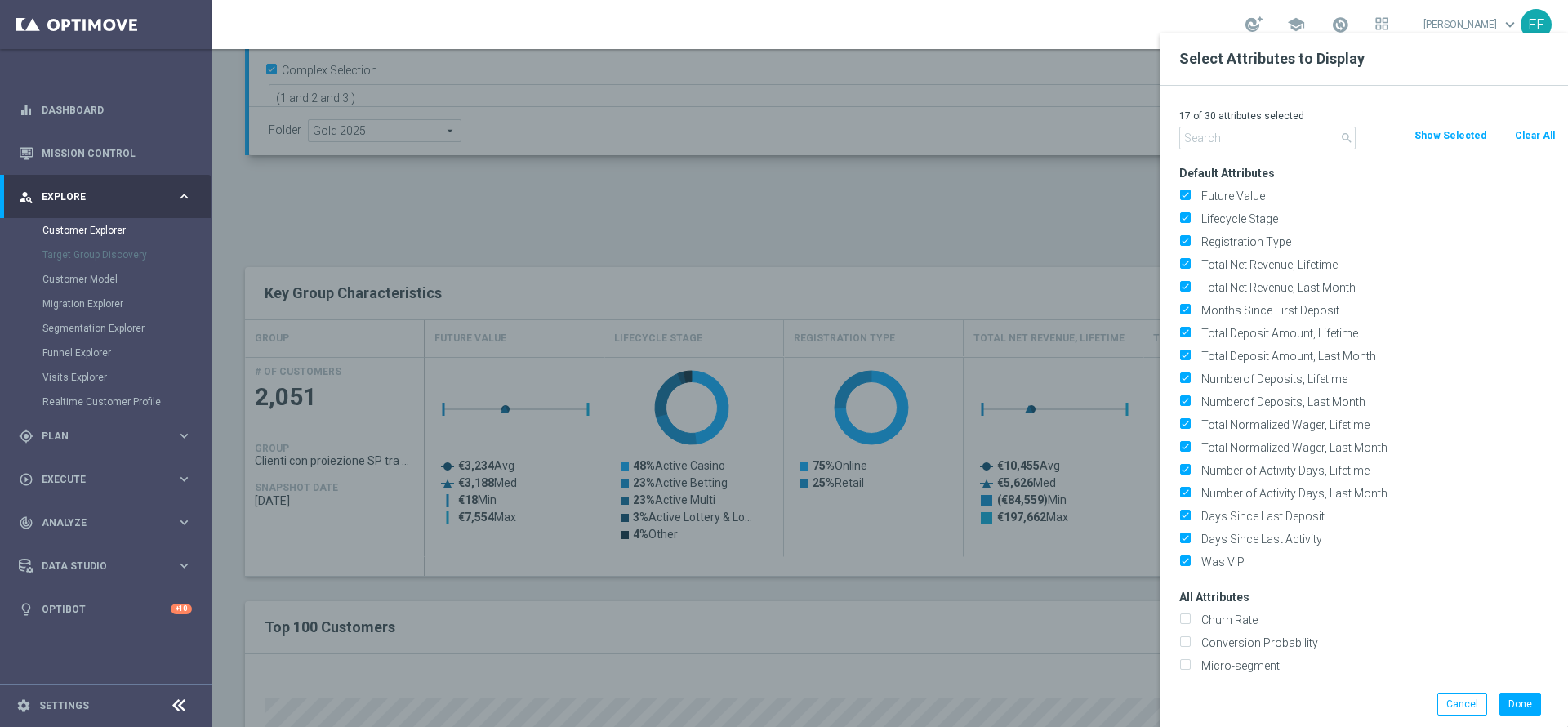
click at [1533, 129] on button "Clear All" at bounding box center [1535, 136] width 43 height 18
checkbox input "false"
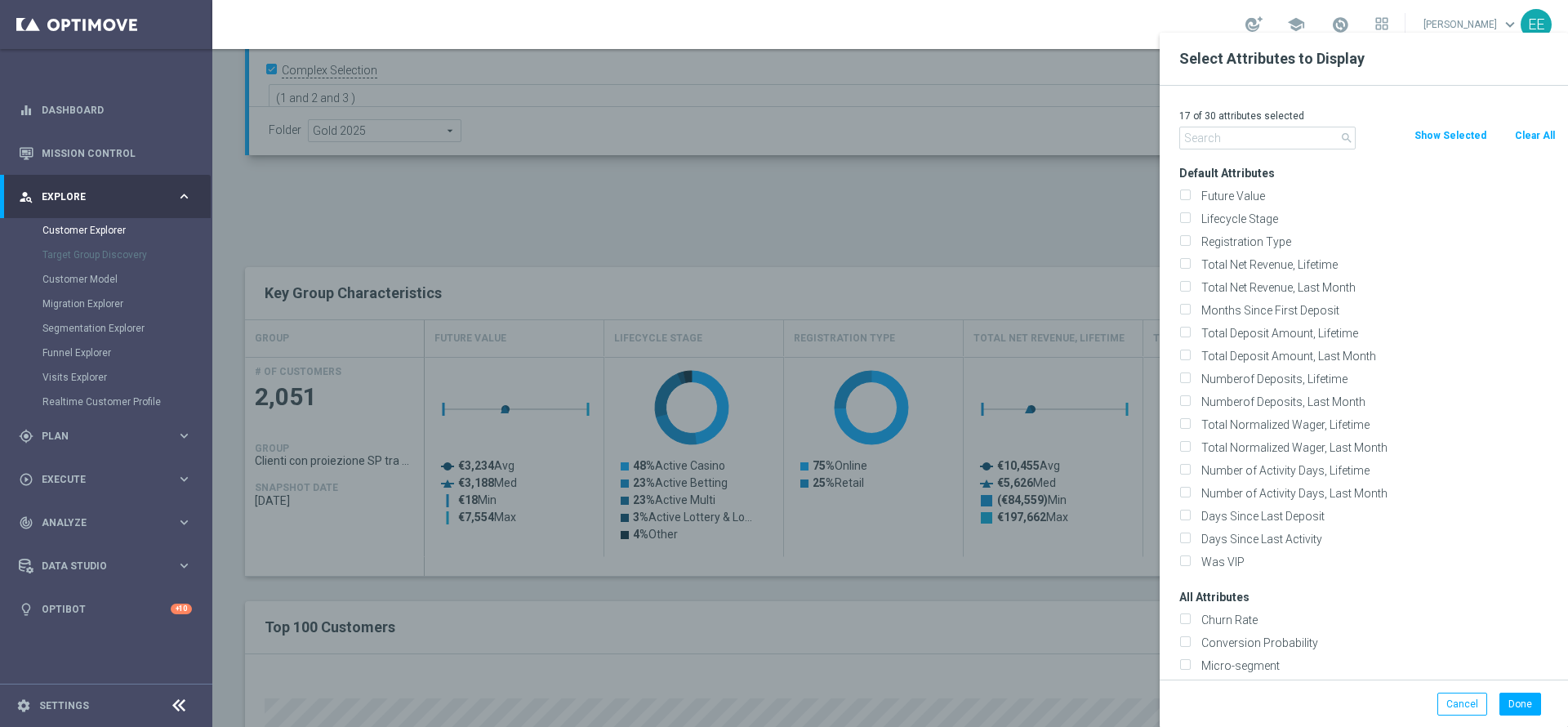
checkbox input "false"
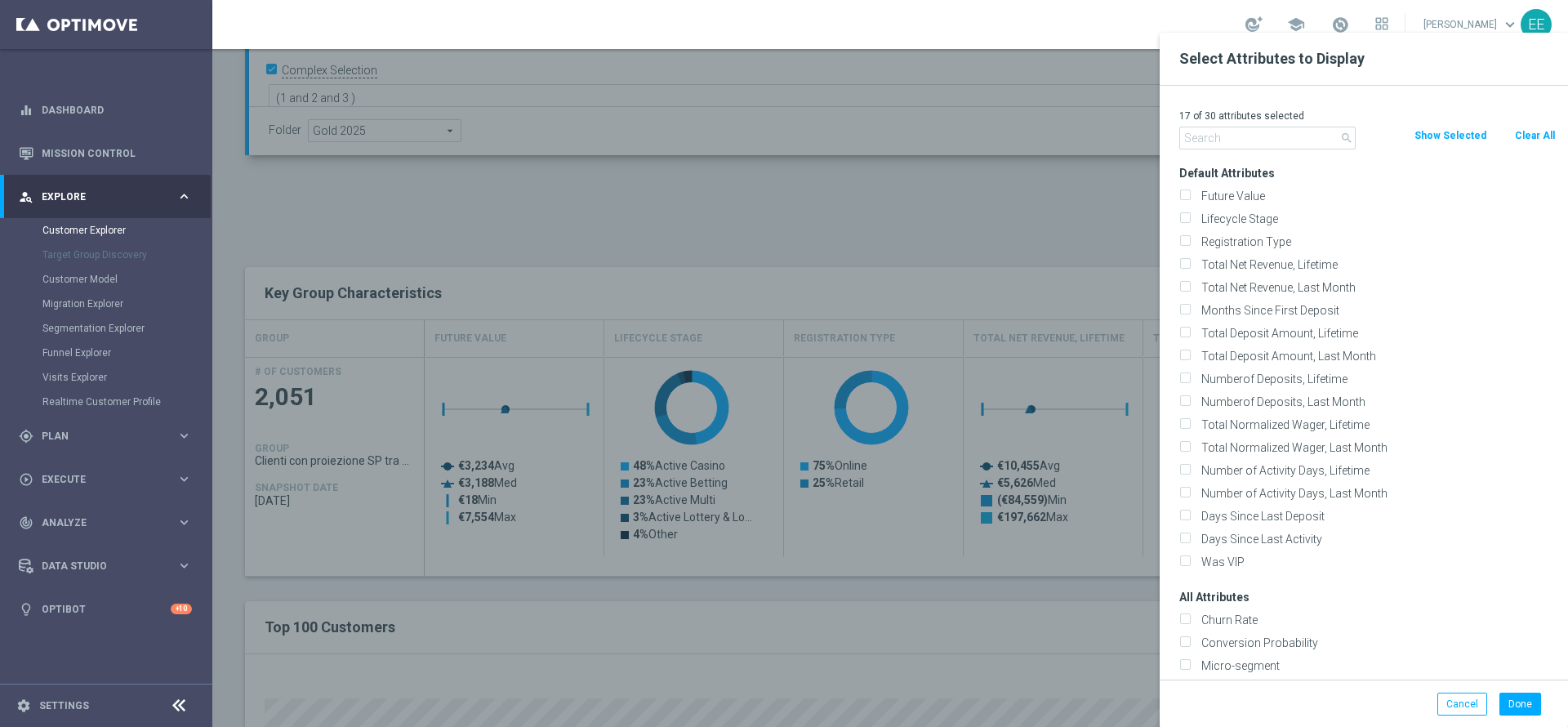
checkbox input "false"
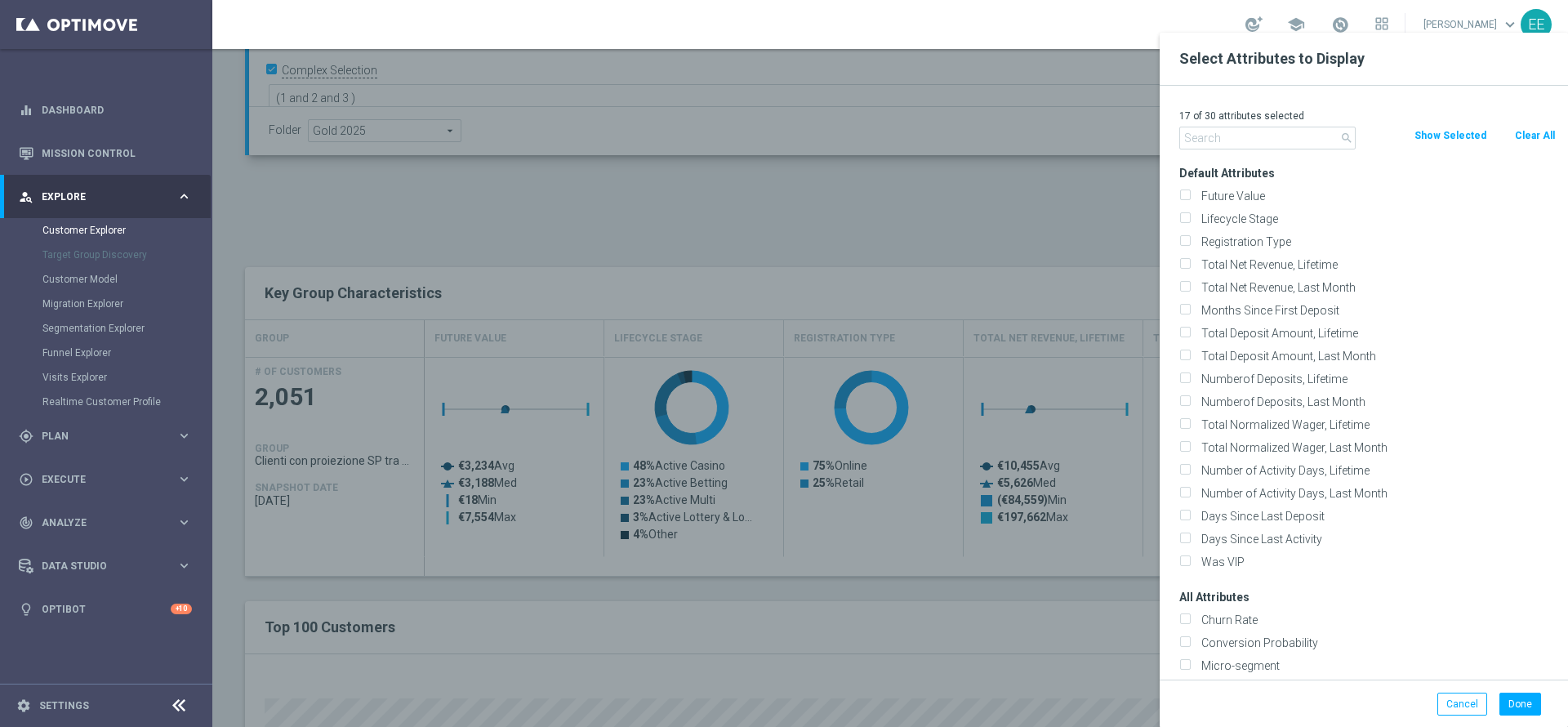
checkbox input "false"
click at [1282, 146] on input "text" at bounding box center [1267, 138] width 176 height 23
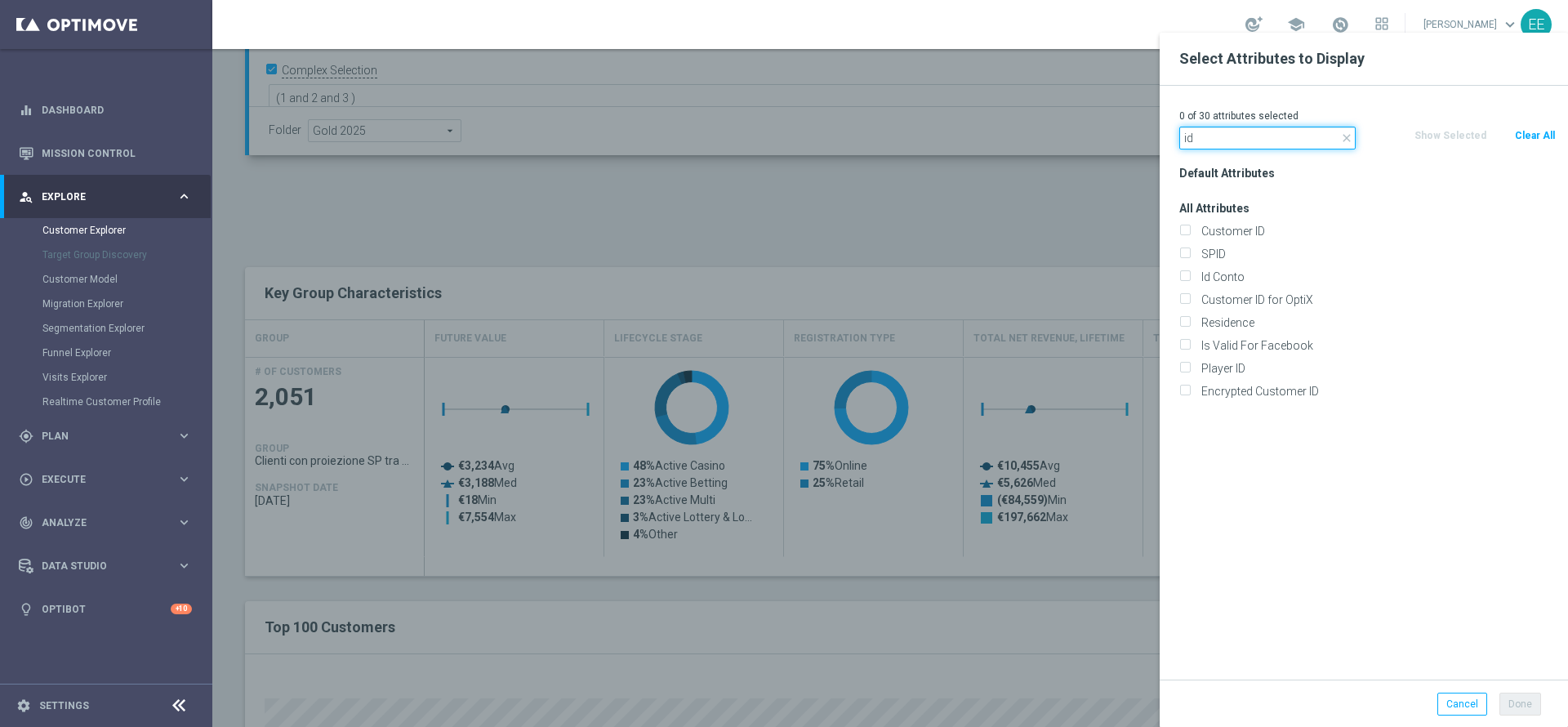
type input "id"
click at [1244, 262] on div "SPID" at bounding box center [1367, 254] width 401 height 23
click at [1251, 276] on label "Id Conto" at bounding box center [1376, 277] width 360 height 15
click at [1190, 276] on input "Id Conto" at bounding box center [1184, 279] width 11 height 11
checkbox input "true"
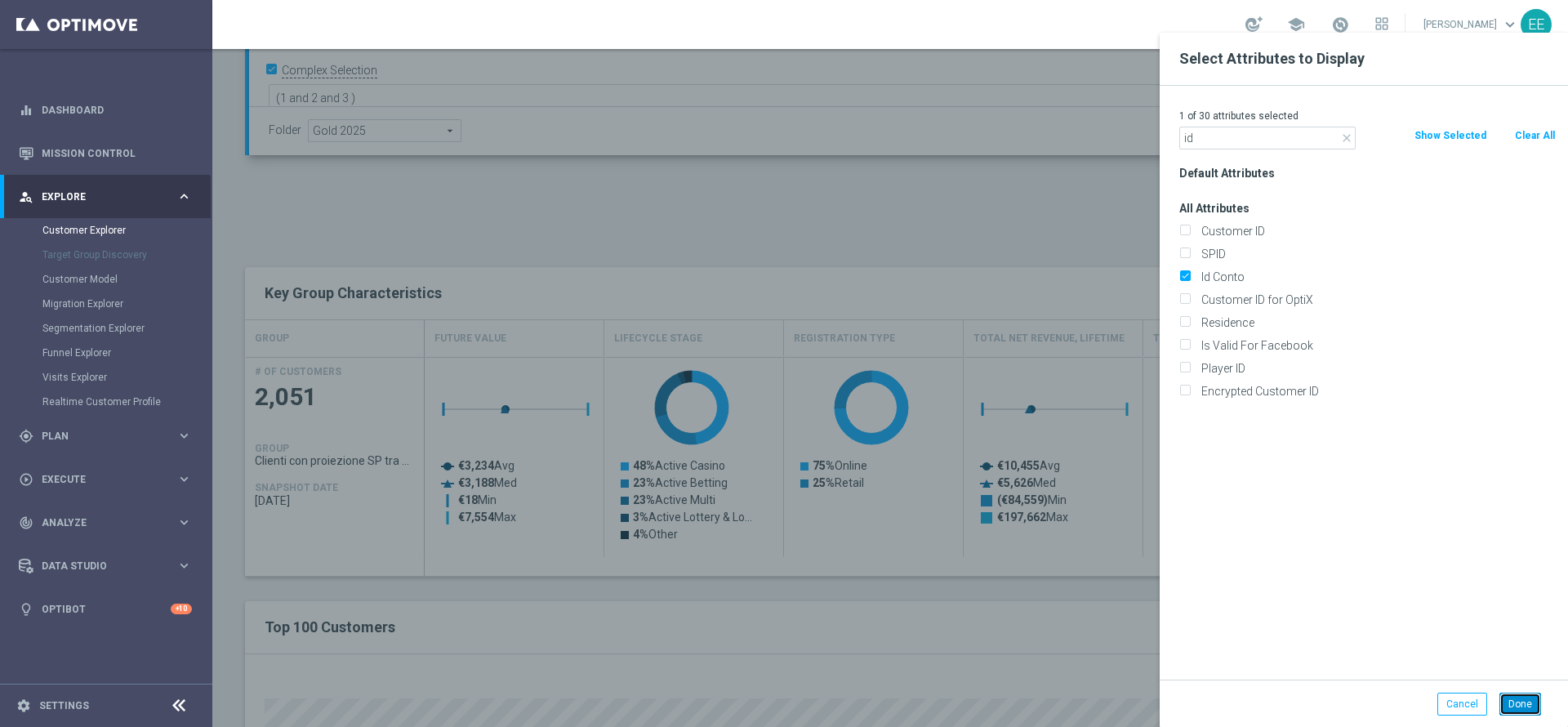
click at [1516, 701] on button "Done" at bounding box center [1520, 705] width 41 height 23
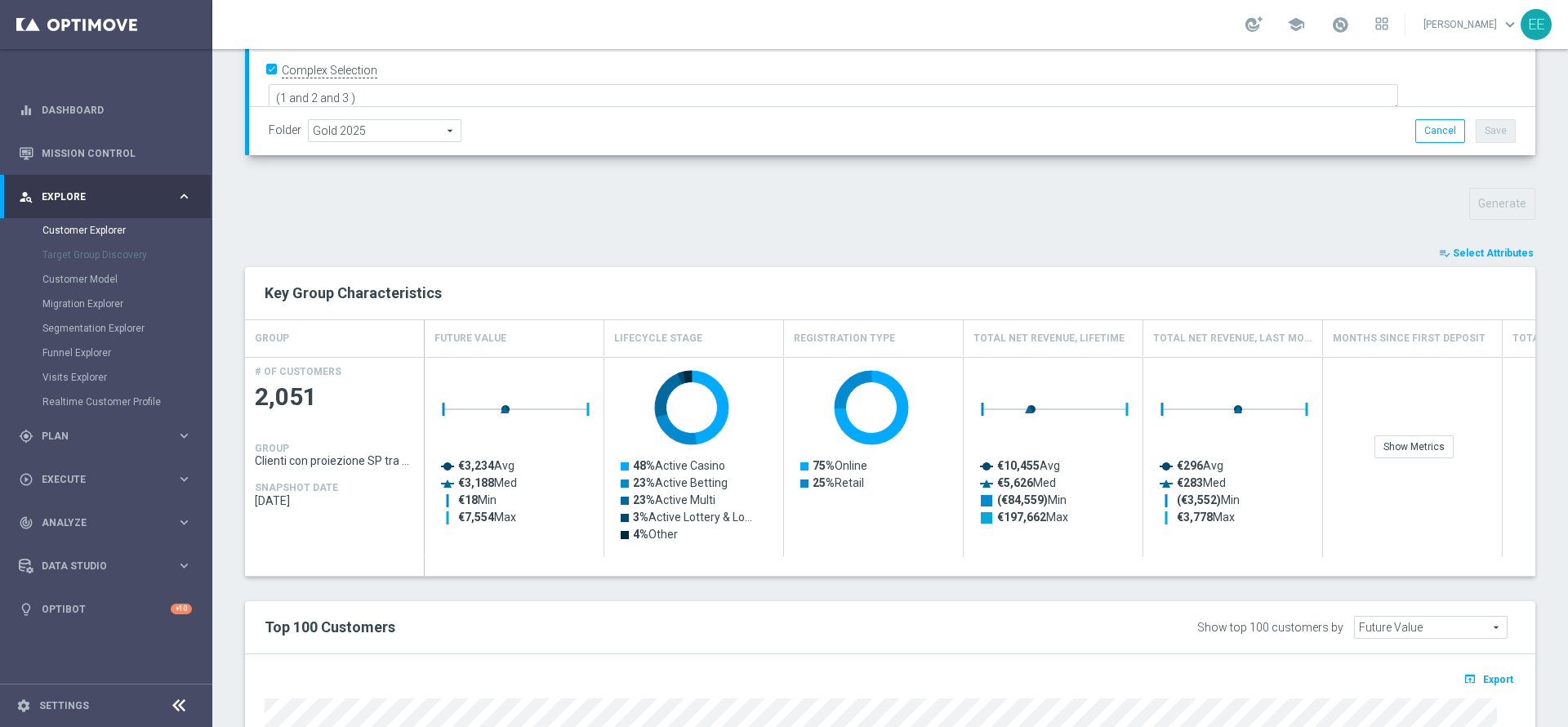
type input "Search"
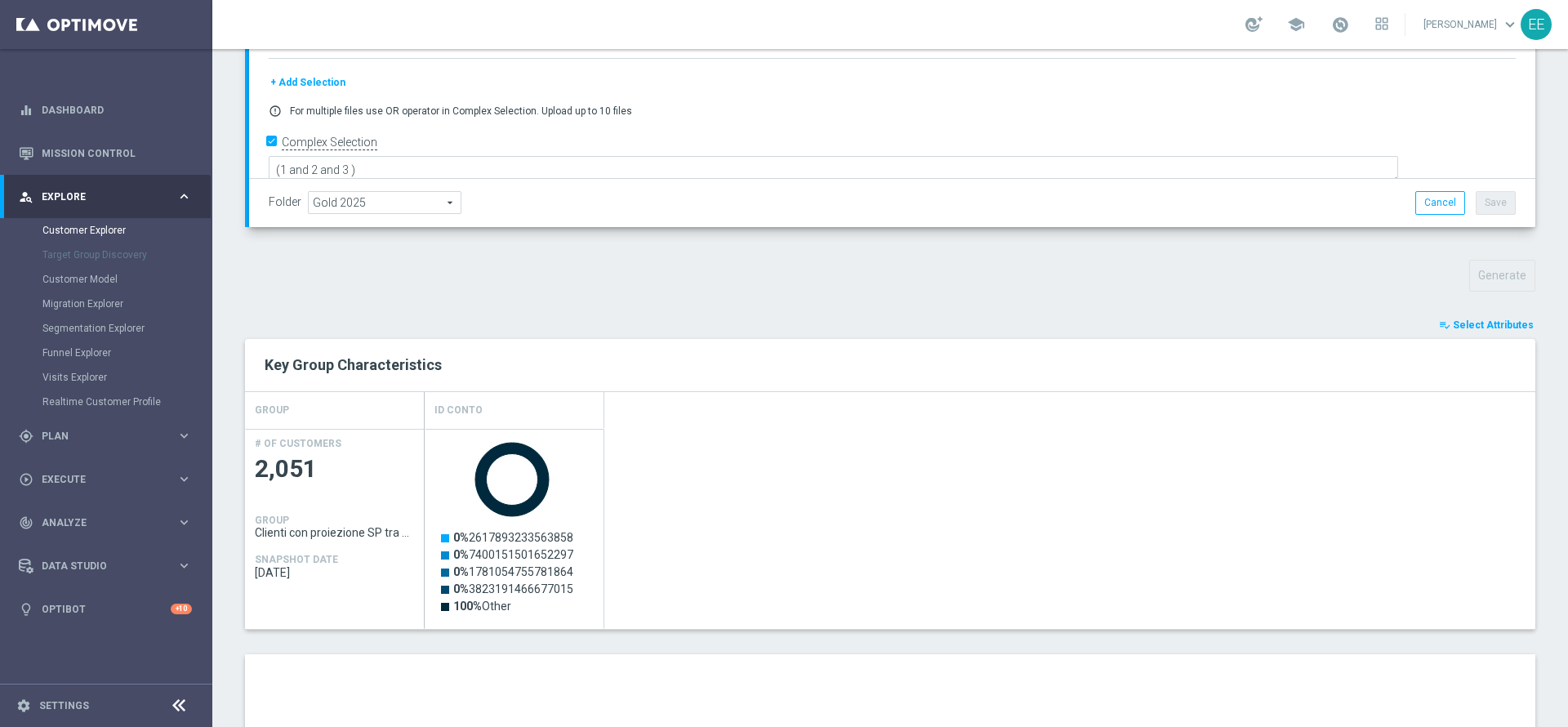
scroll to position [801, 0]
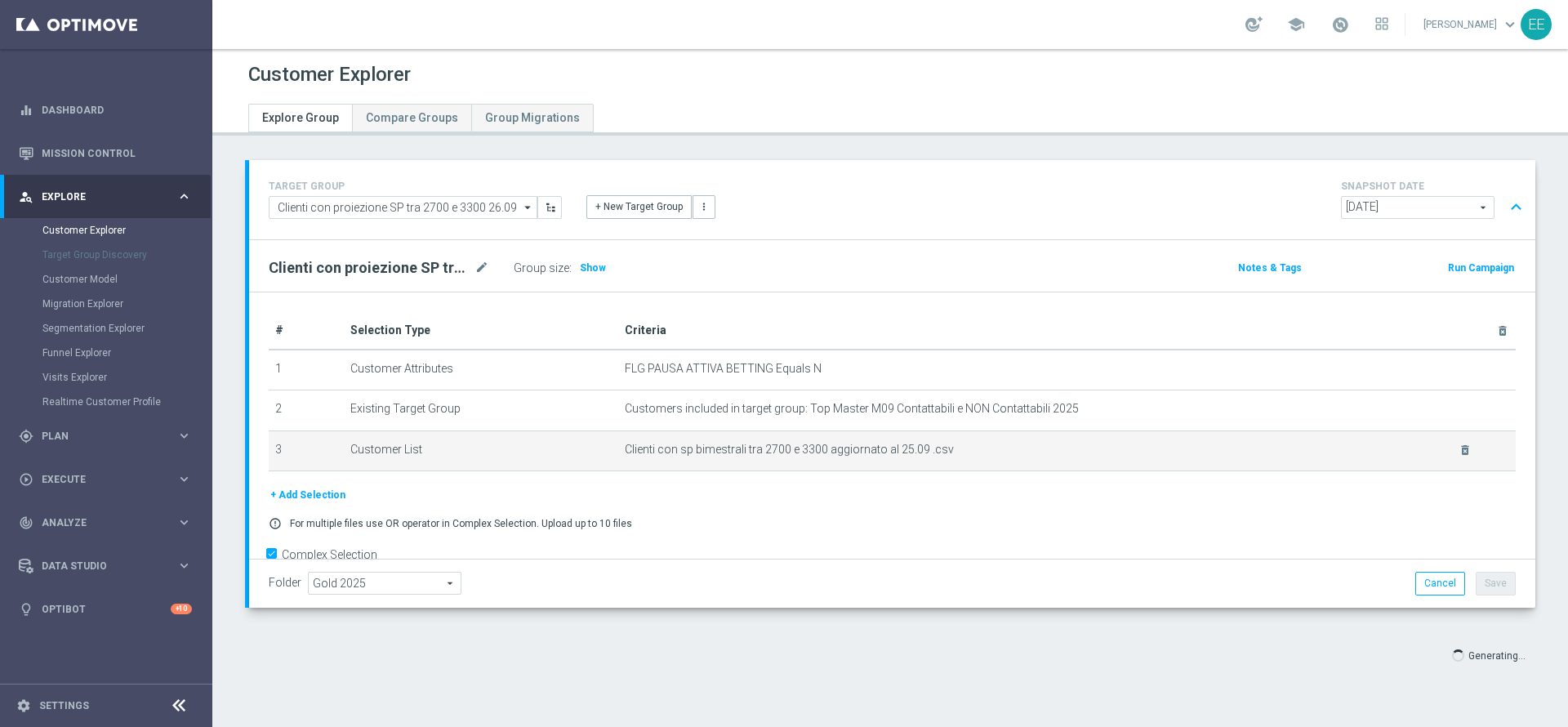
scroll to position [32, 0]
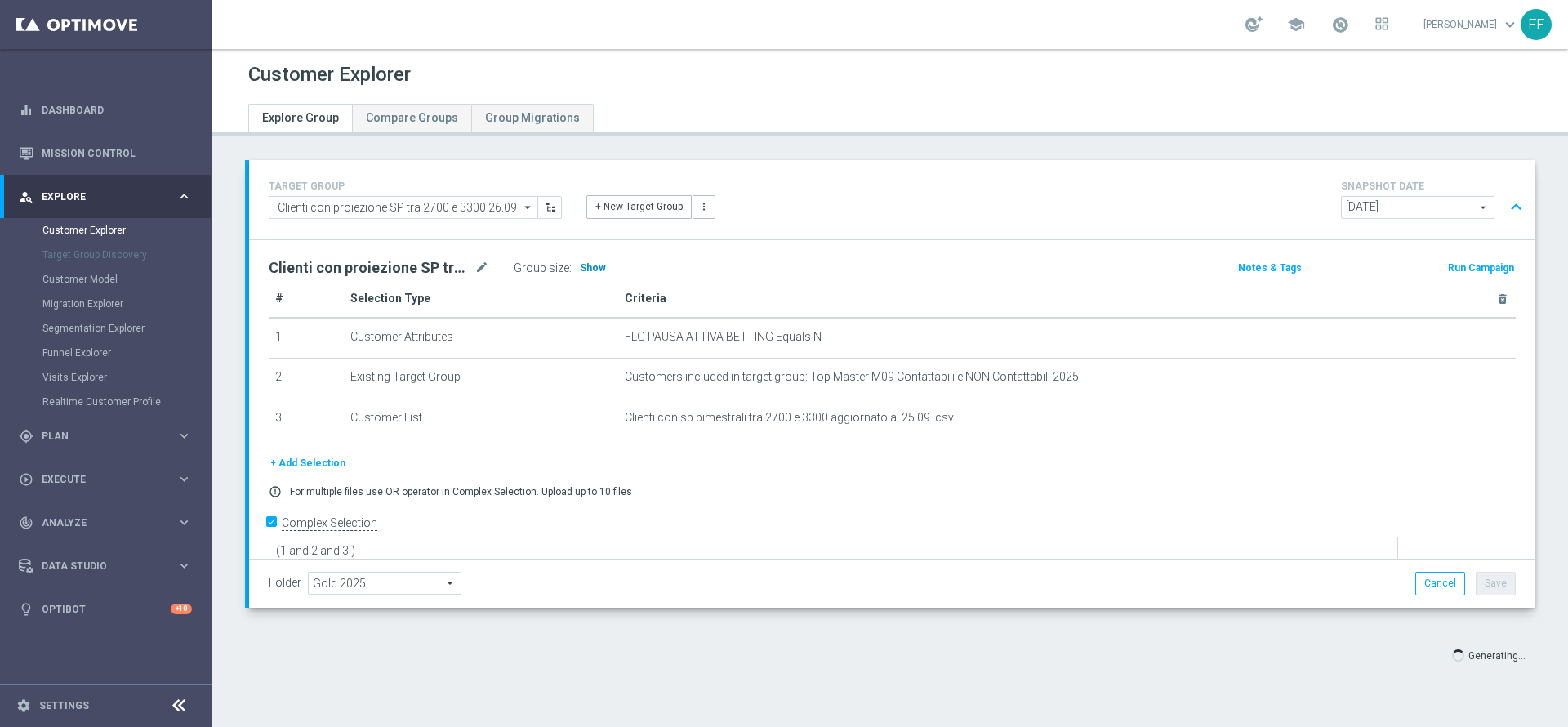
click at [580, 265] on span "Show" at bounding box center [593, 268] width 26 height 12
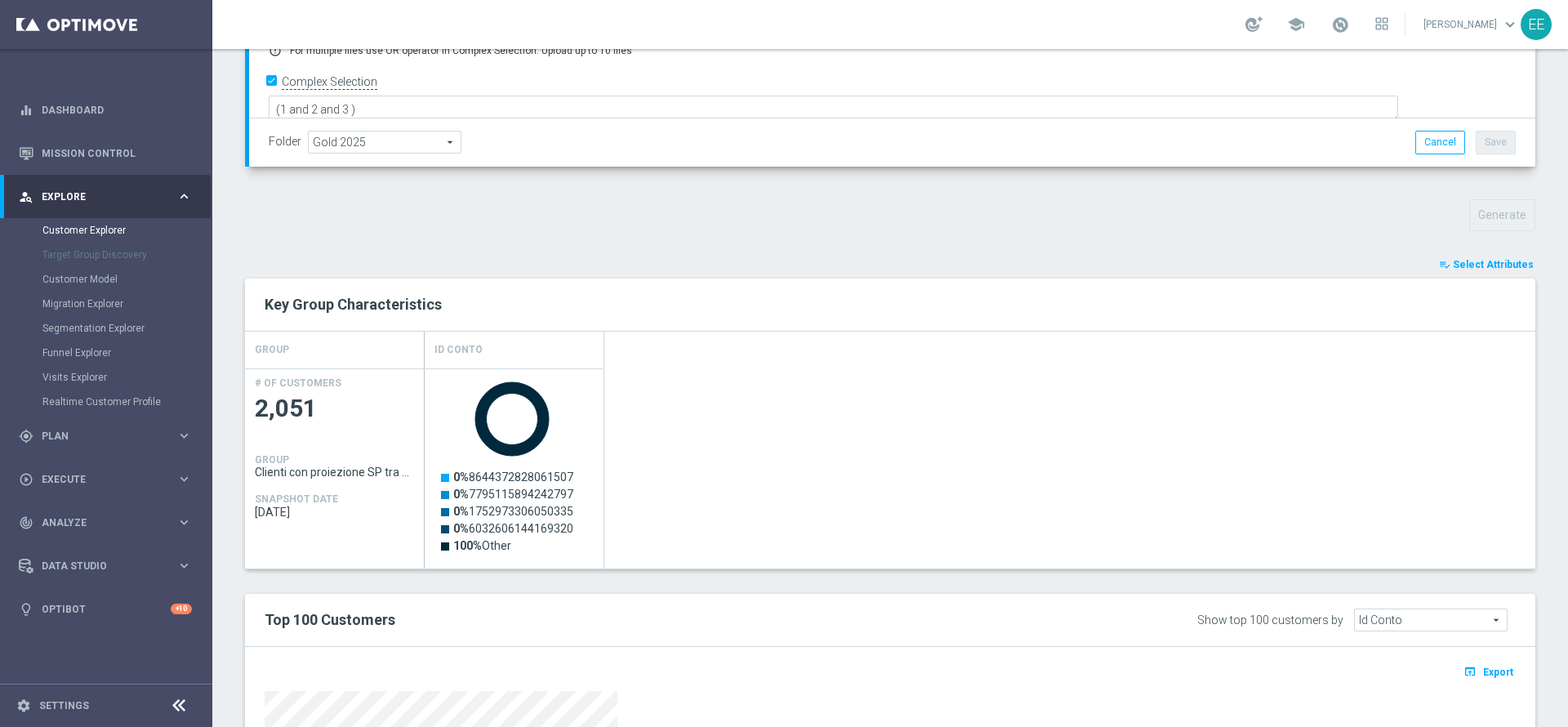
click at [1466, 264] on span "Select Attributes" at bounding box center [1494, 265] width 81 height 12
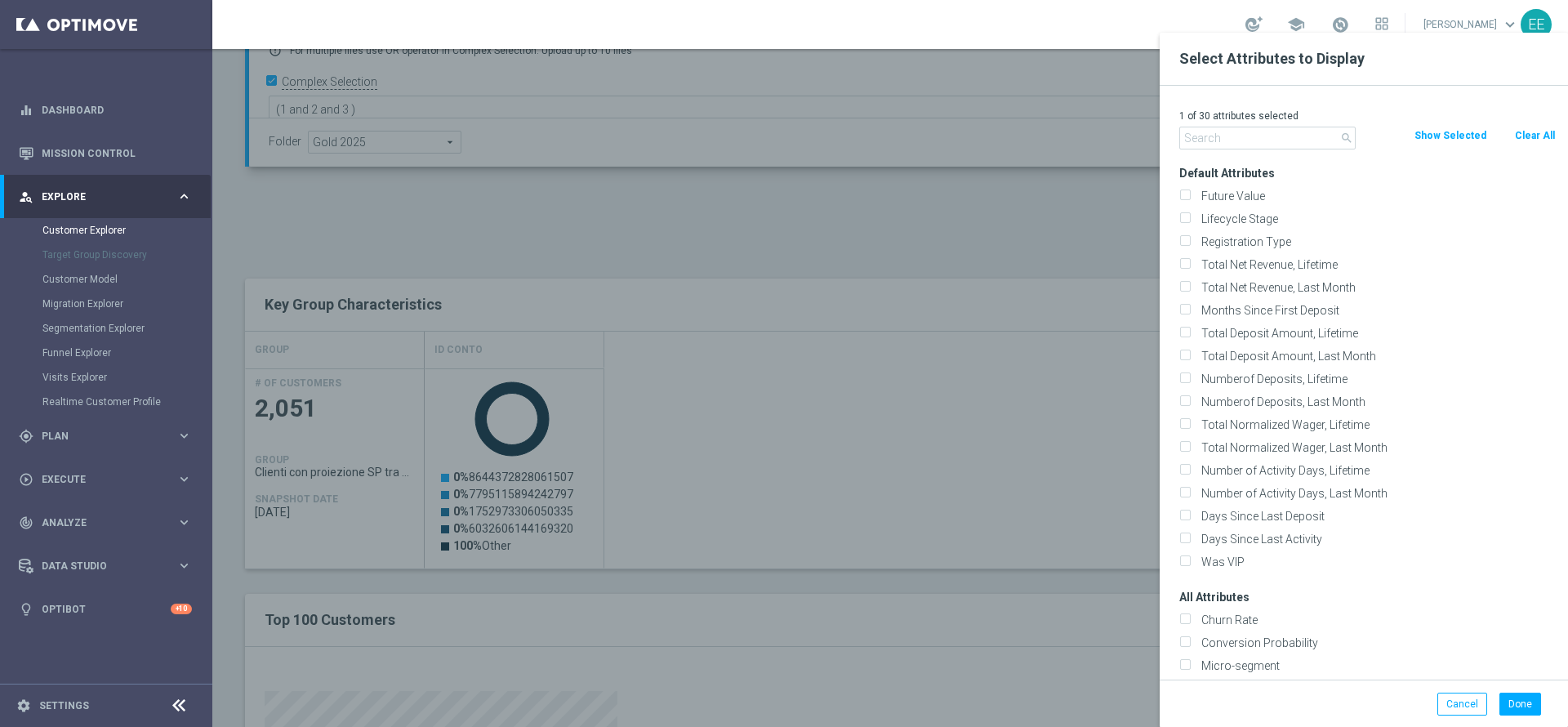
click at [1534, 133] on button "Clear All" at bounding box center [1535, 136] width 43 height 18
checkbox input "false"
click at [1276, 140] on input "text" at bounding box center [1267, 138] width 176 height 23
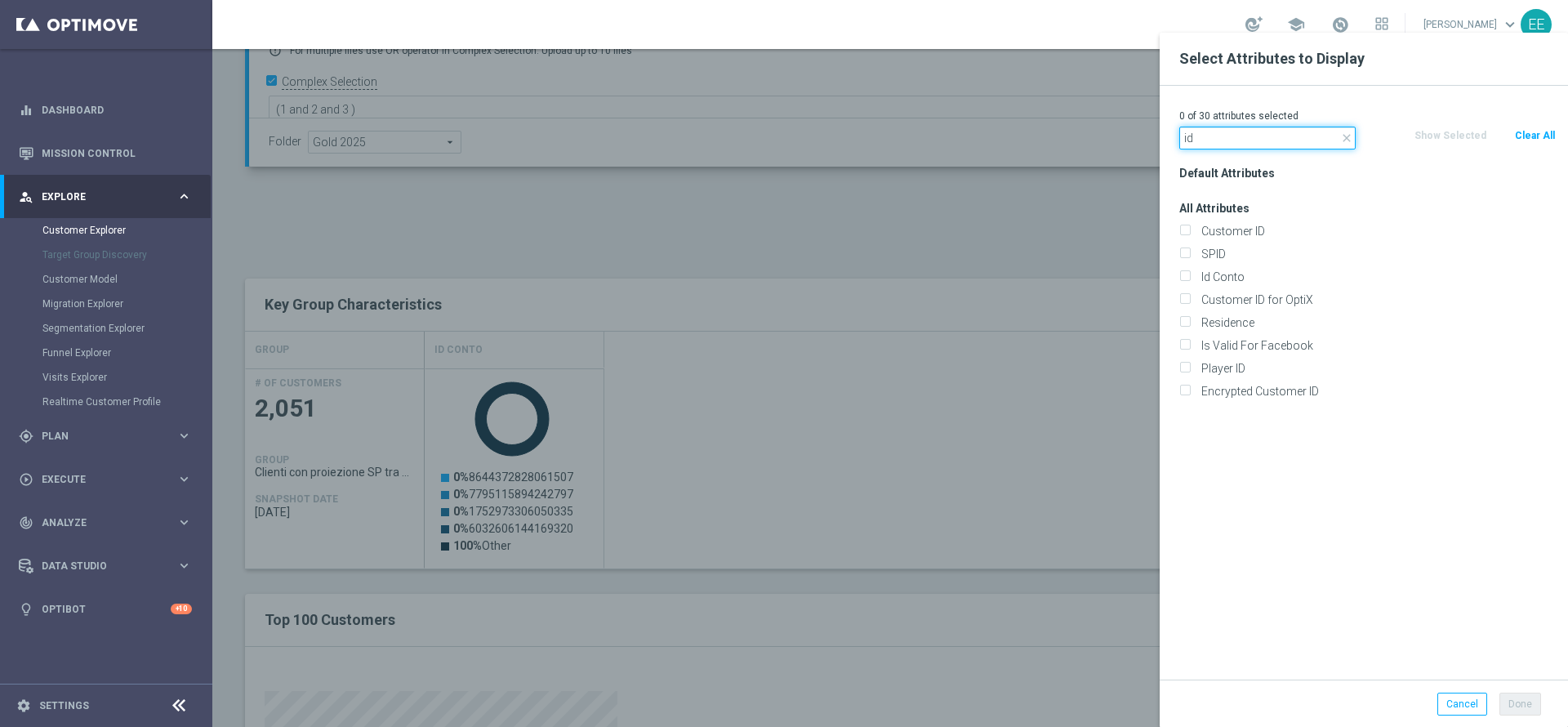
type input "id"
click at [1236, 267] on div "Id Conto" at bounding box center [1367, 277] width 401 height 23
click at [1234, 283] on label "Id Conto" at bounding box center [1376, 277] width 360 height 15
click at [1190, 283] on input "Id Conto" at bounding box center [1184, 279] width 11 height 11
checkbox input "true"
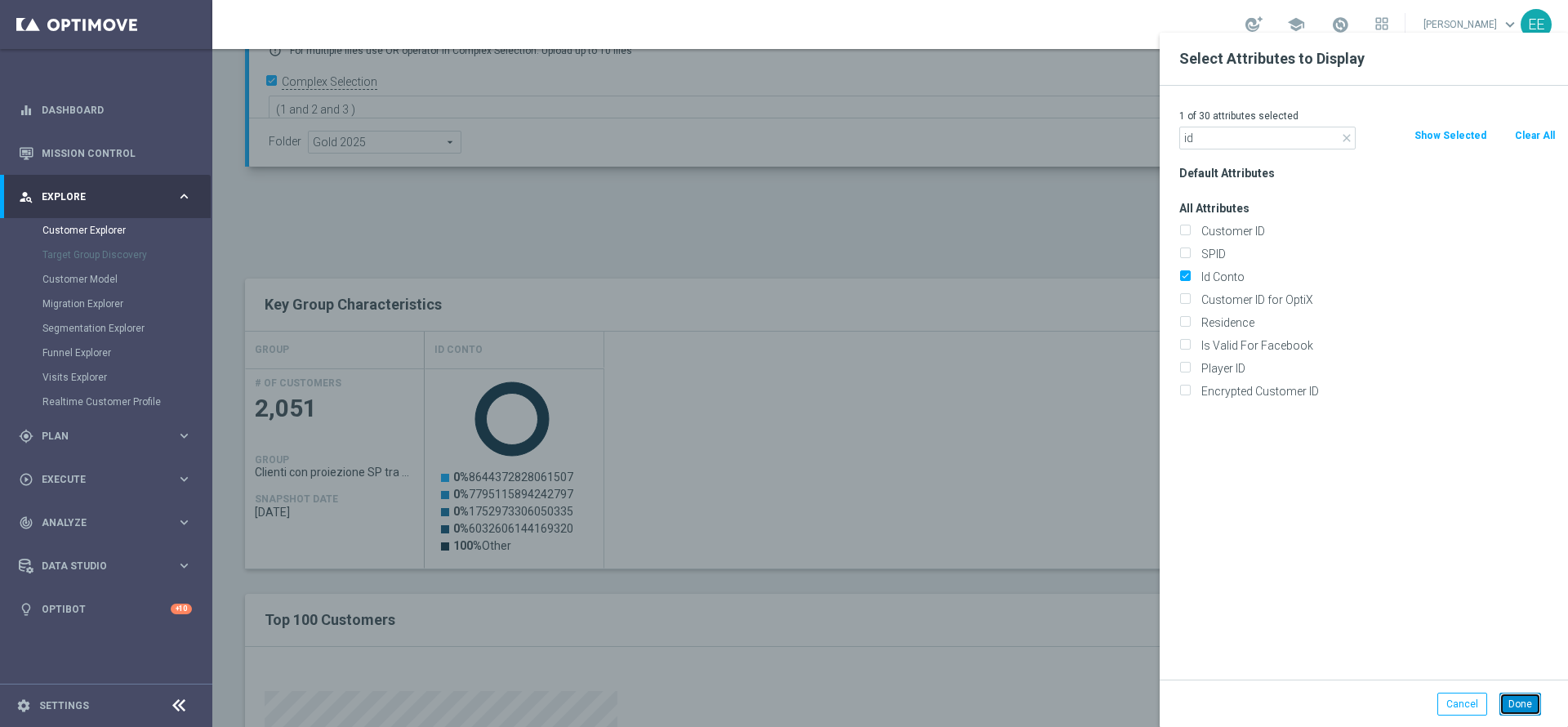
click at [1528, 694] on button "Done" at bounding box center [1520, 705] width 41 height 23
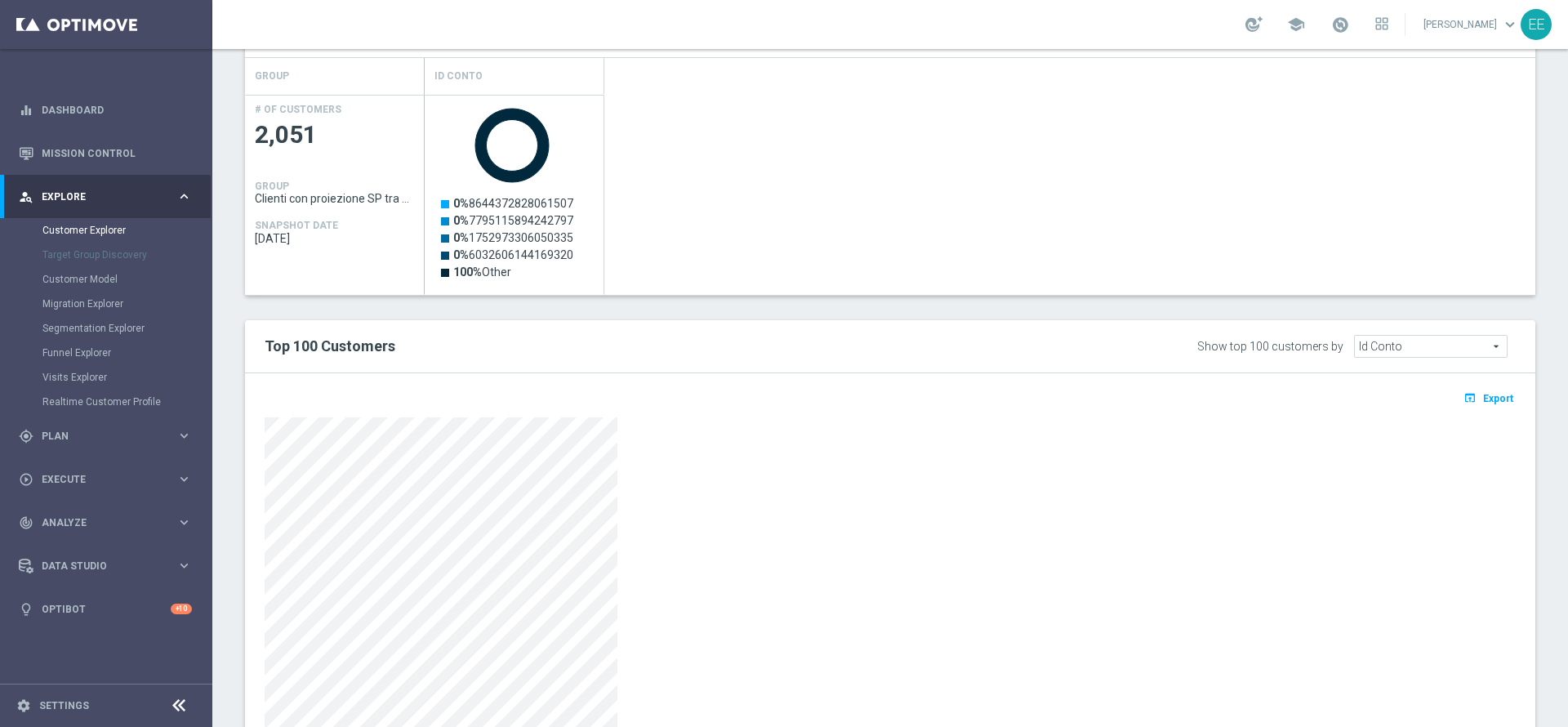
scroll to position [714, 0]
click at [1483, 403] on span "Export" at bounding box center [1498, 400] width 31 height 12
